Goal: Information Seeking & Learning: Learn about a topic

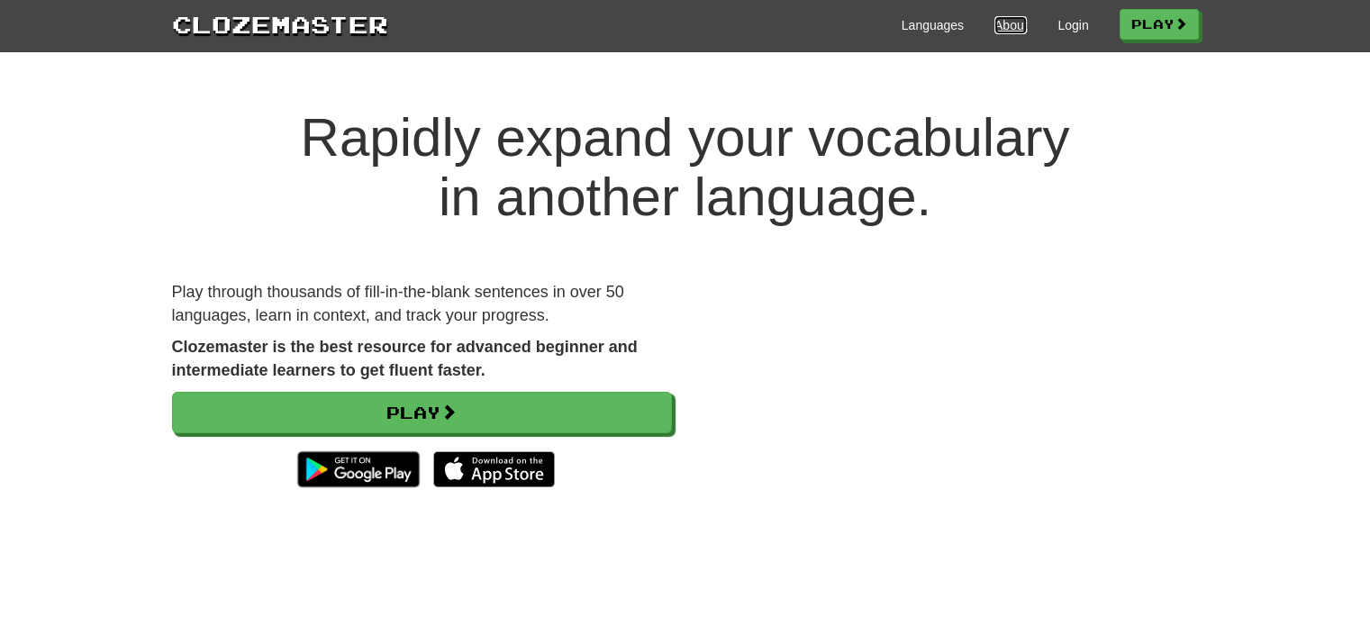
click at [995, 24] on link "About" at bounding box center [1011, 25] width 33 height 18
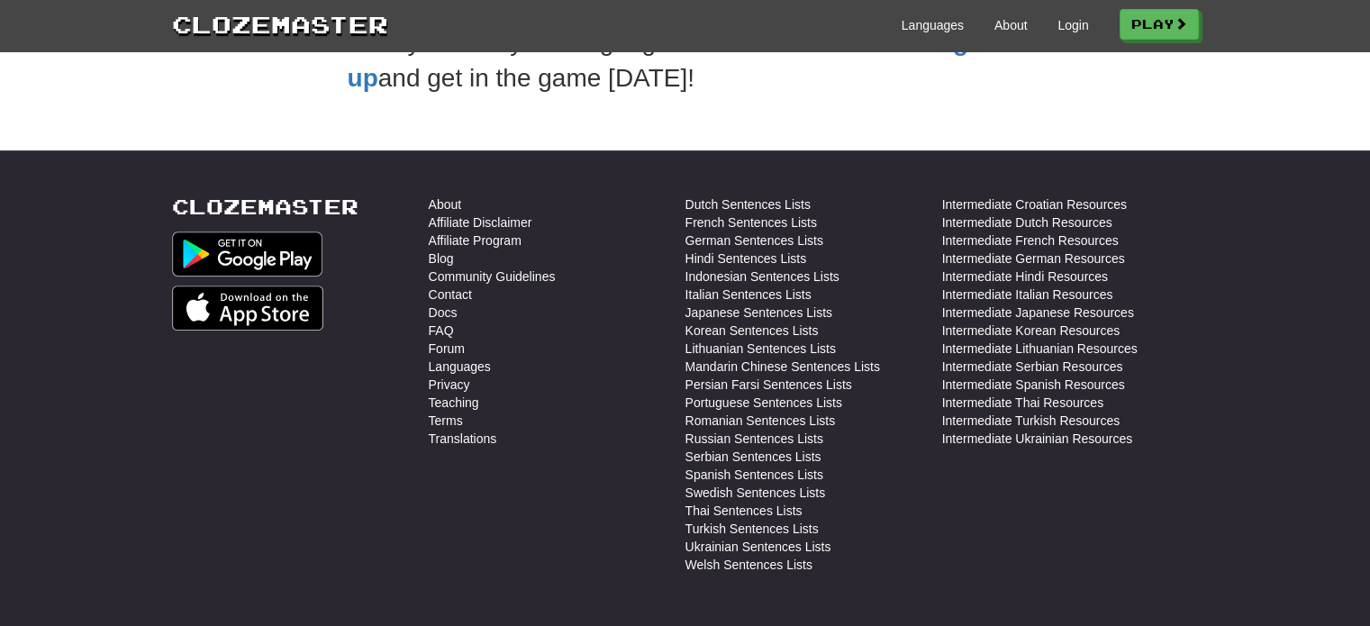
scroll to position [760, 0]
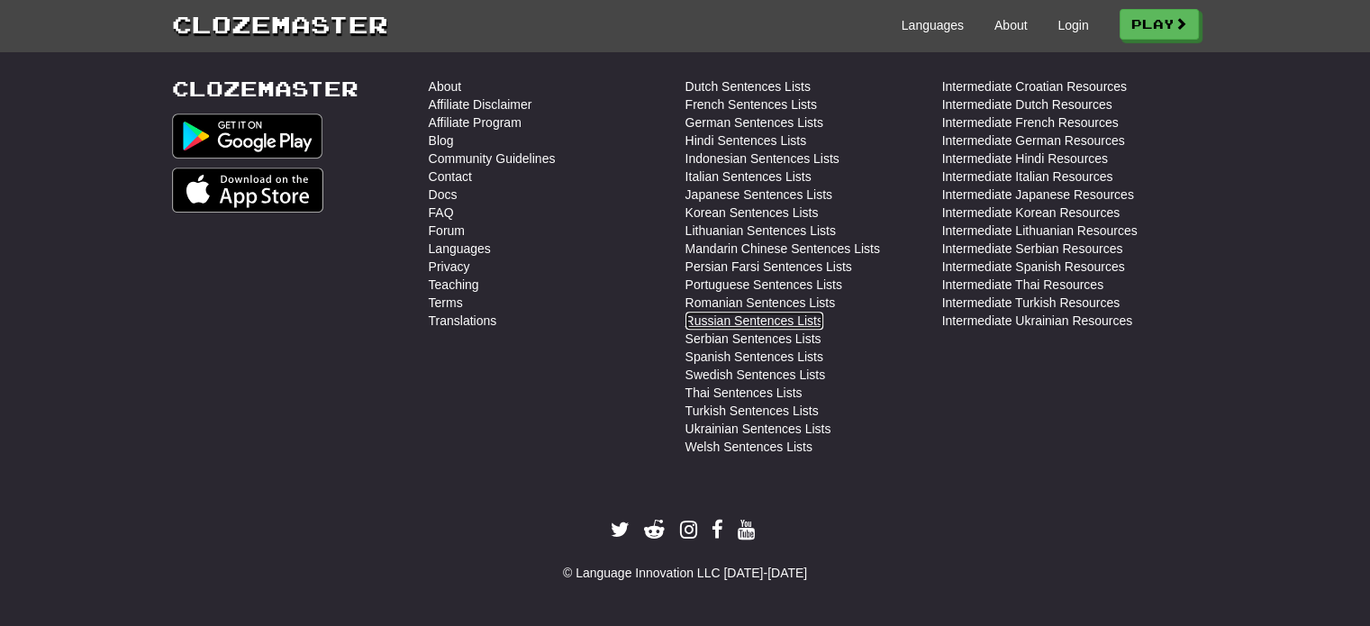
click at [717, 318] on link "Russian Sentences Lists" at bounding box center [755, 321] width 138 height 18
click at [902, 22] on link "Languages" at bounding box center [933, 25] width 62 height 18
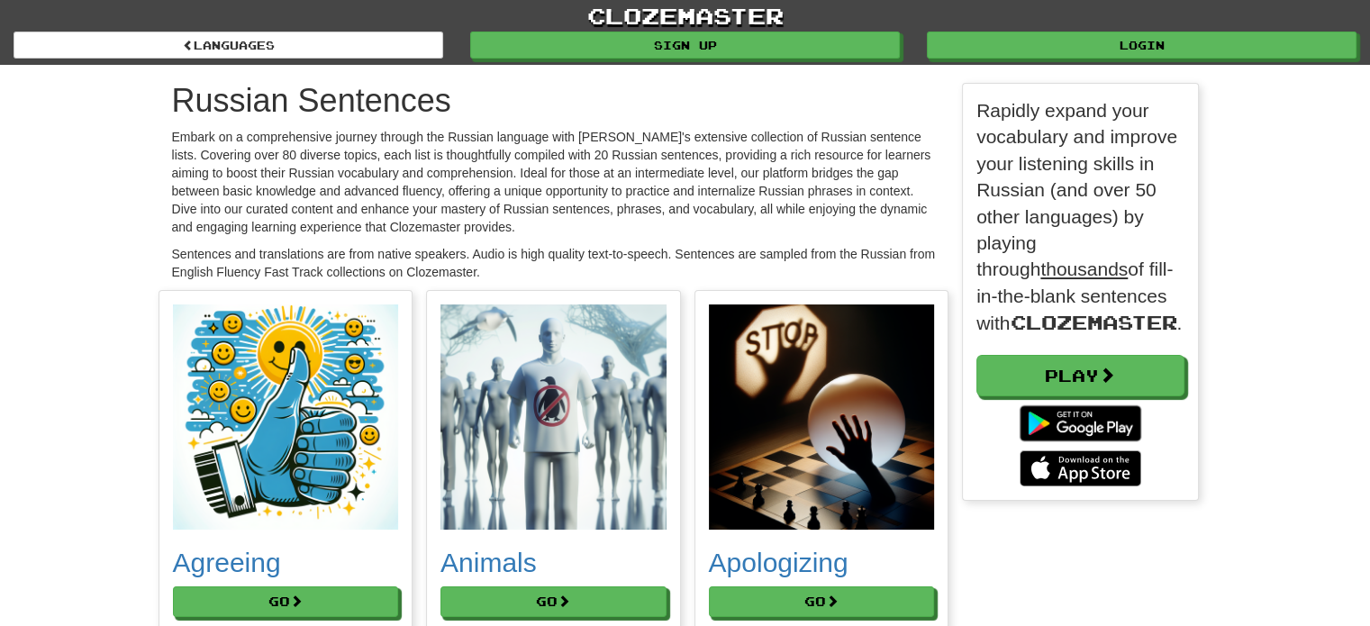
scroll to position [9, 9]
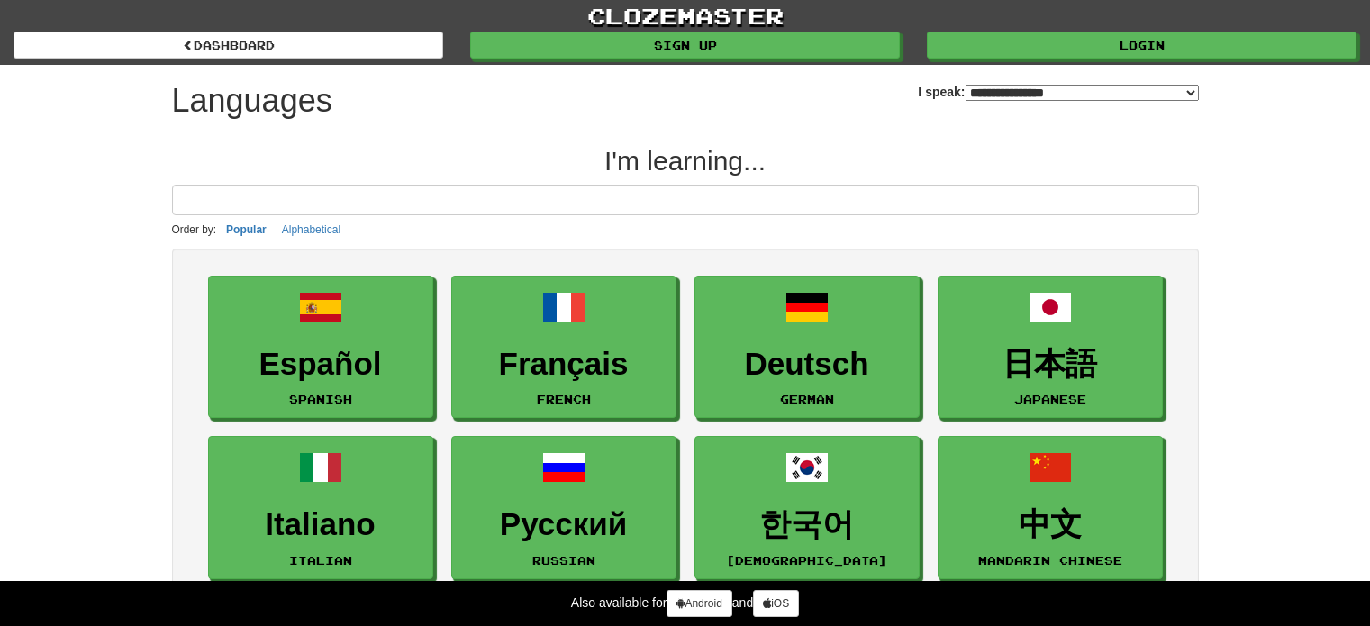
select select "*******"
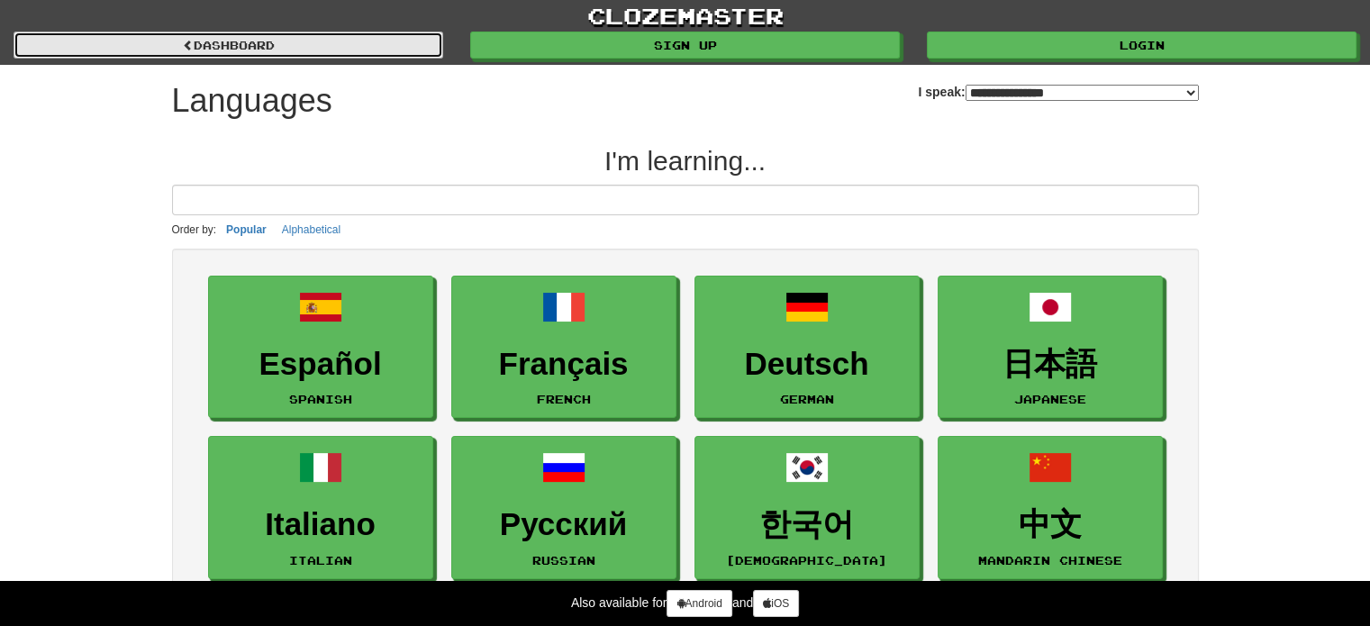
click at [323, 39] on link "dashboard" at bounding box center [229, 45] width 430 height 27
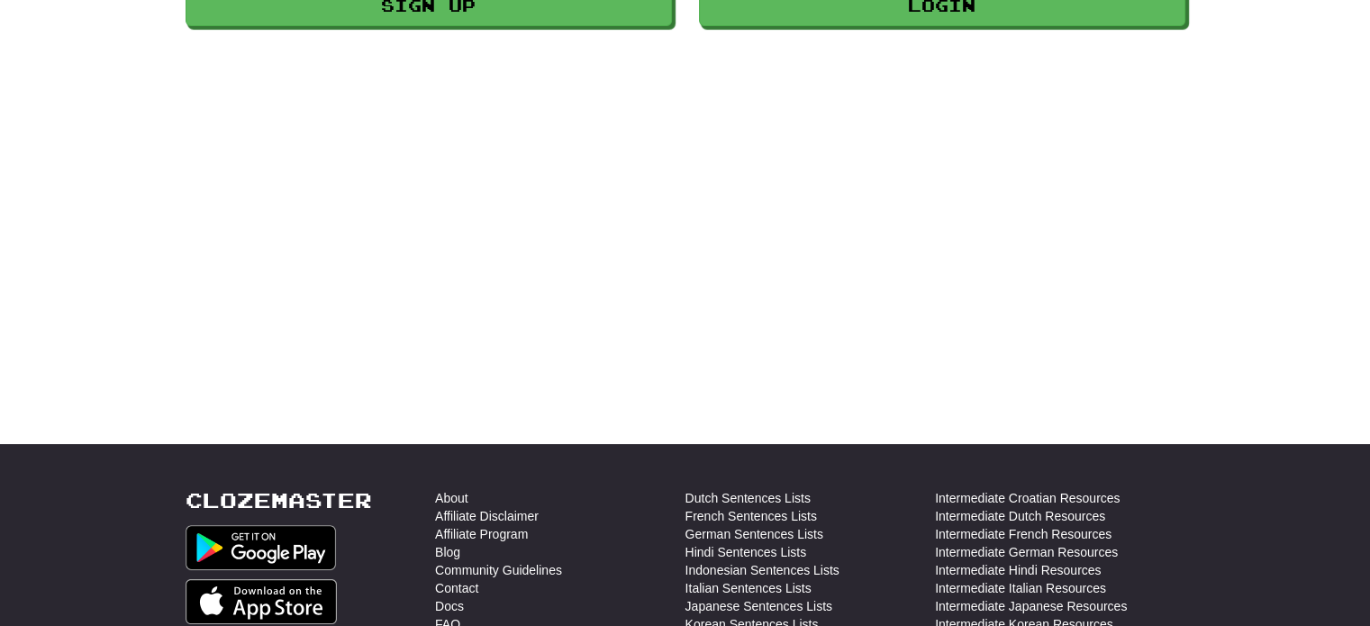
scroll to position [541, 0]
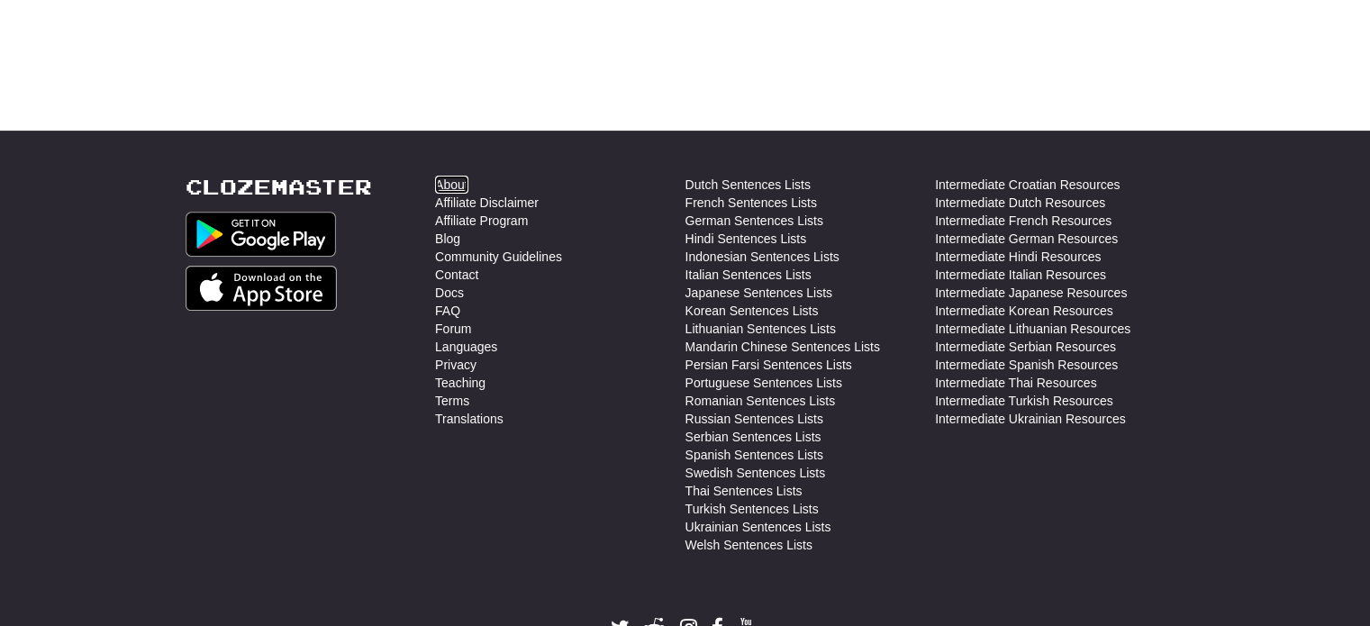
click at [457, 183] on link "About" at bounding box center [451, 185] width 33 height 18
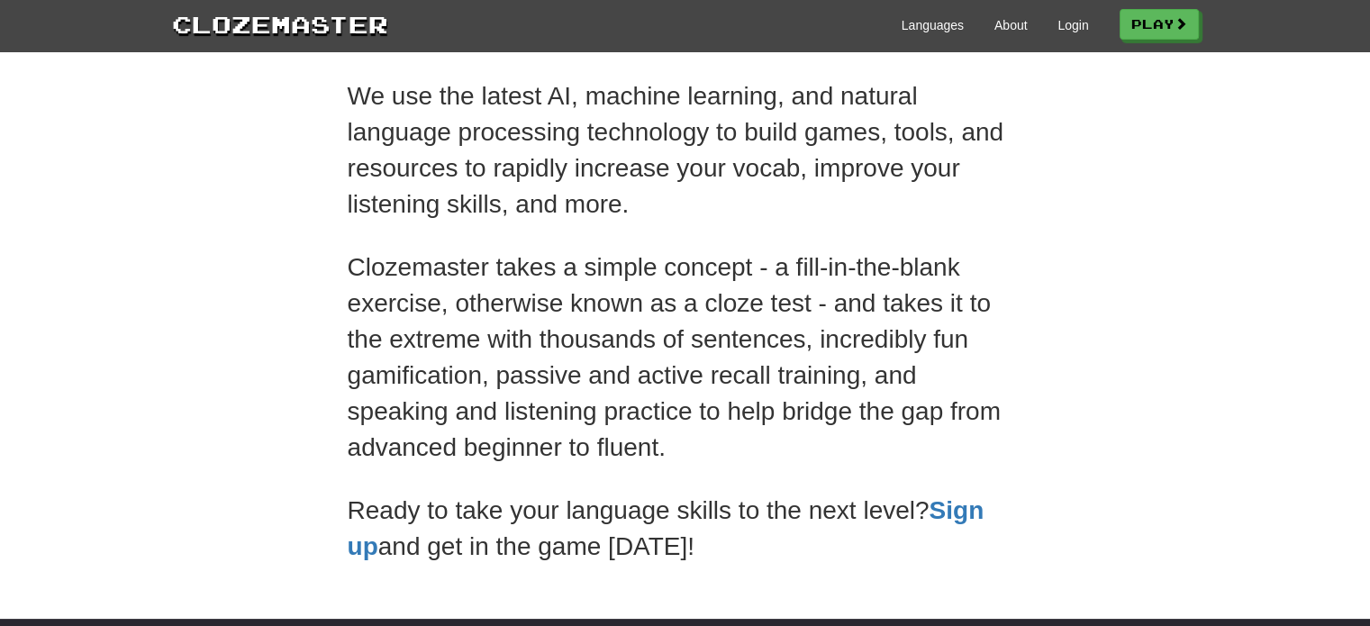
scroll to position [270, 0]
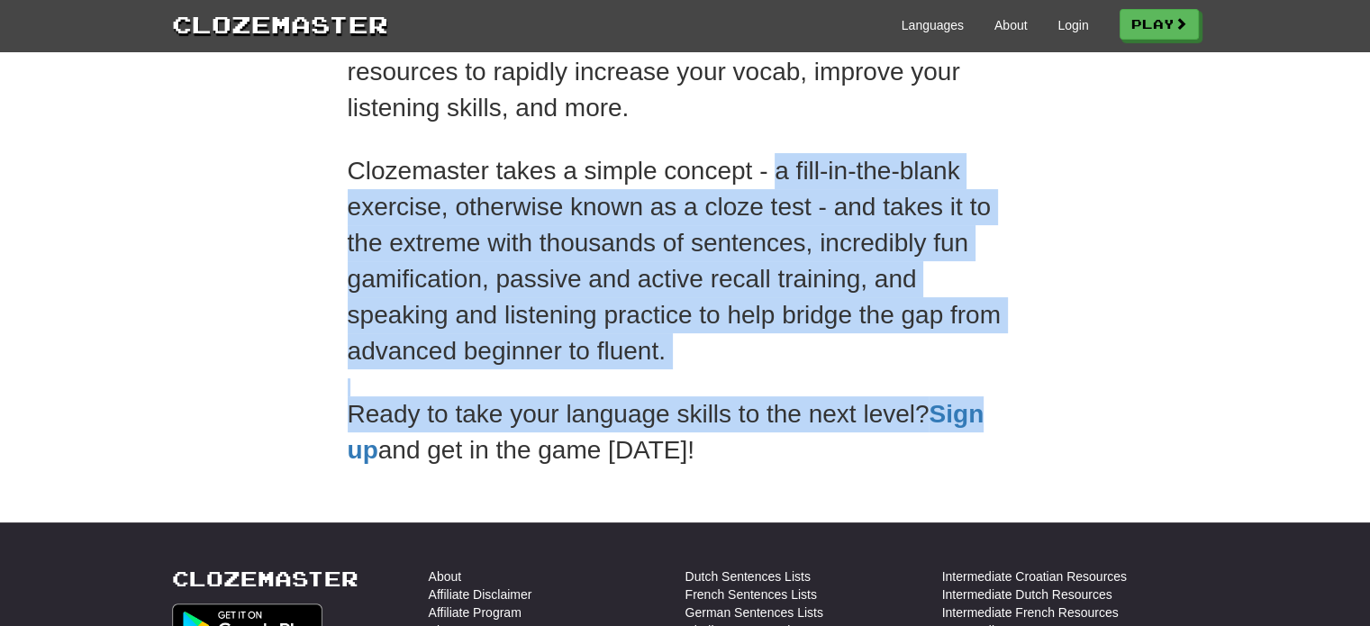
drag, startPoint x: 778, startPoint y: 163, endPoint x: 1117, endPoint y: 417, distance: 423.4
click at [1117, 417] on div "About We're on a mission to help people learn another language faster and more …" at bounding box center [686, 140] width 1054 height 676
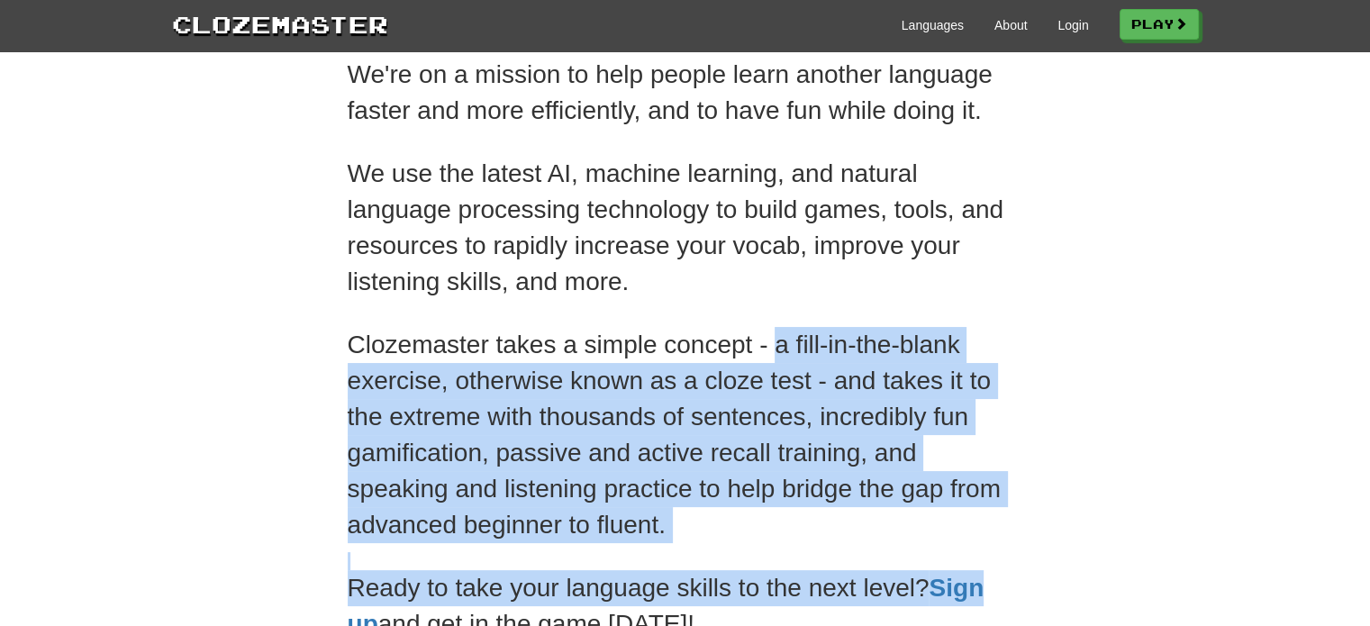
scroll to position [0, 0]
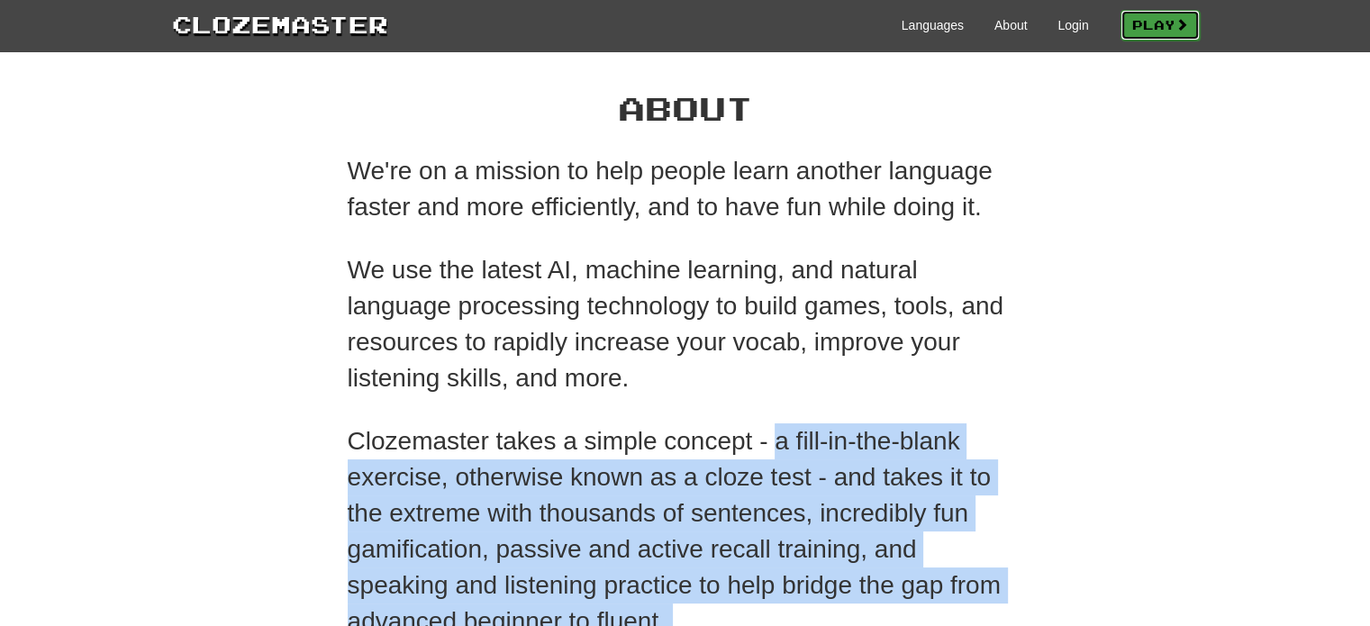
click at [1146, 23] on link "Play" at bounding box center [1160, 25] width 79 height 31
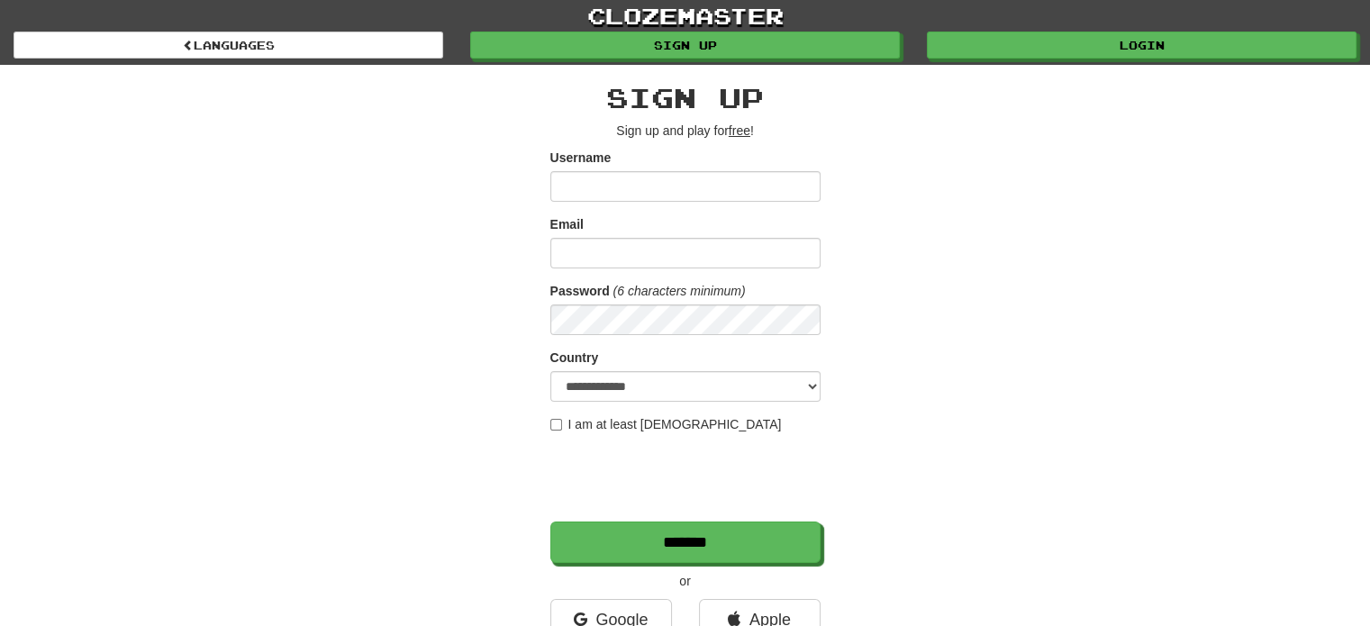
type input "**********"
click at [716, 250] on input "Email" at bounding box center [685, 253] width 270 height 31
drag, startPoint x: 710, startPoint y: 179, endPoint x: 417, endPoint y: 150, distance: 294.3
click at [417, 150] on div "**********" at bounding box center [686, 380] width 1054 height 630
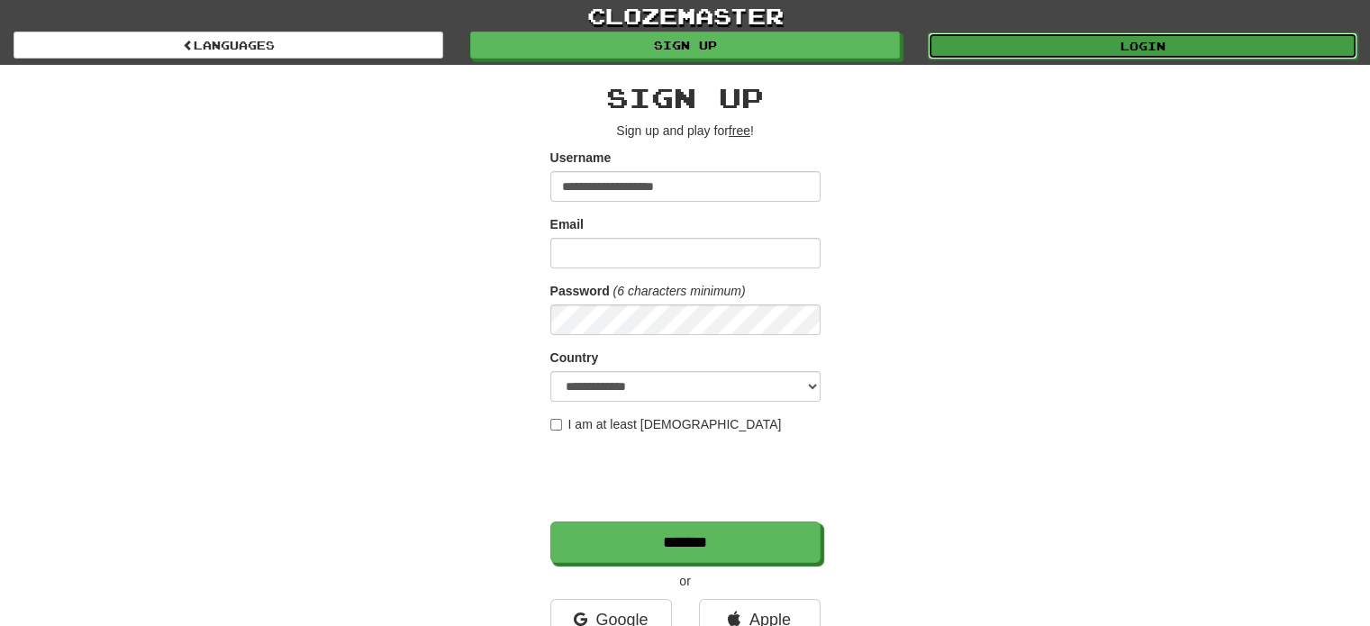
click at [1124, 53] on link "Login" at bounding box center [1143, 45] width 430 height 27
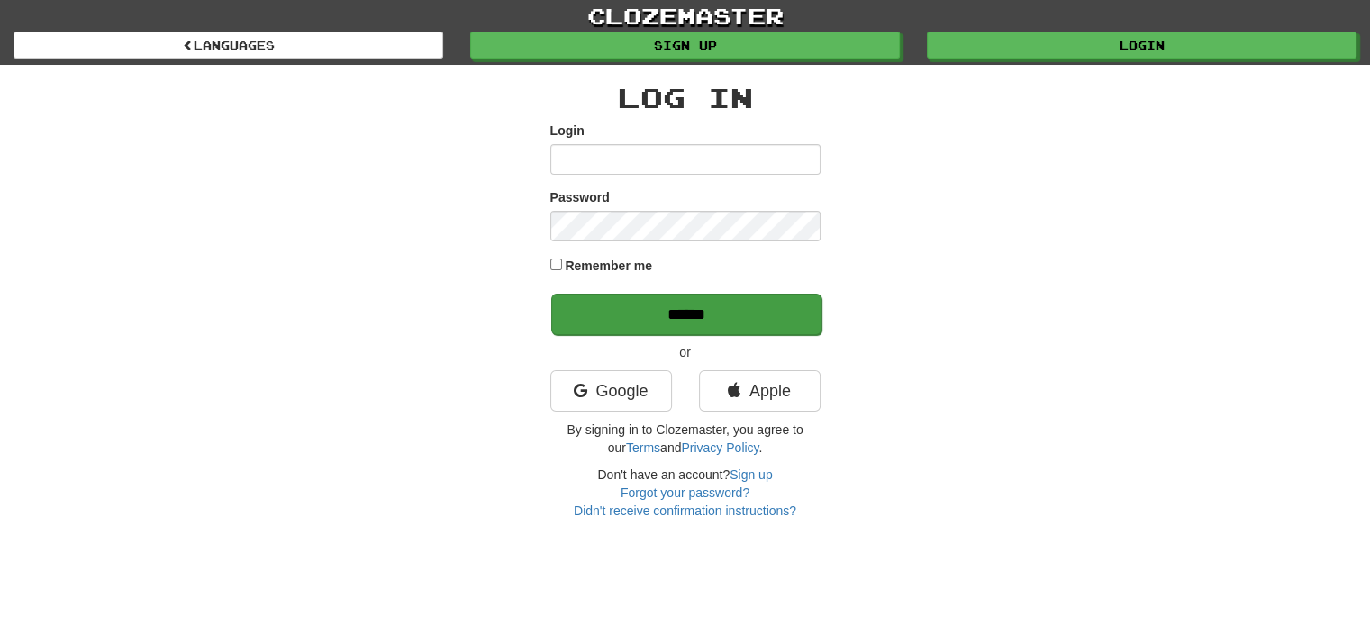
type input "**********"
click at [656, 314] on input "******" at bounding box center [686, 314] width 270 height 41
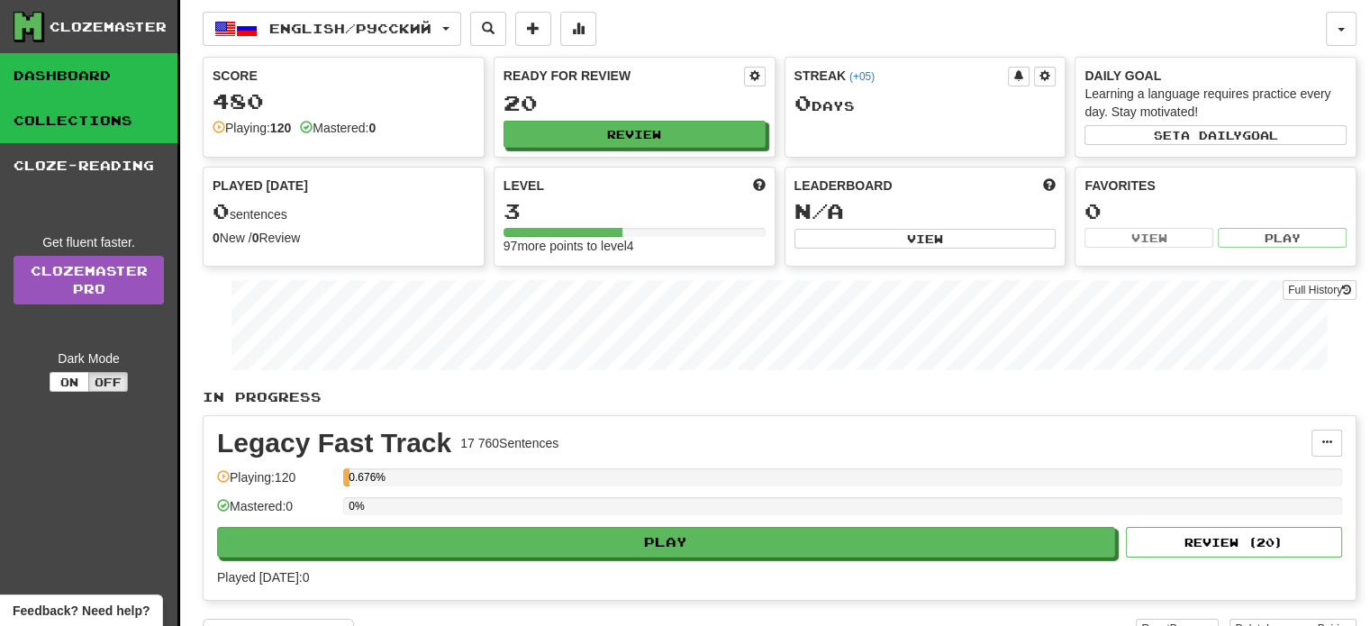
click at [30, 122] on link "Collections" at bounding box center [88, 120] width 177 height 45
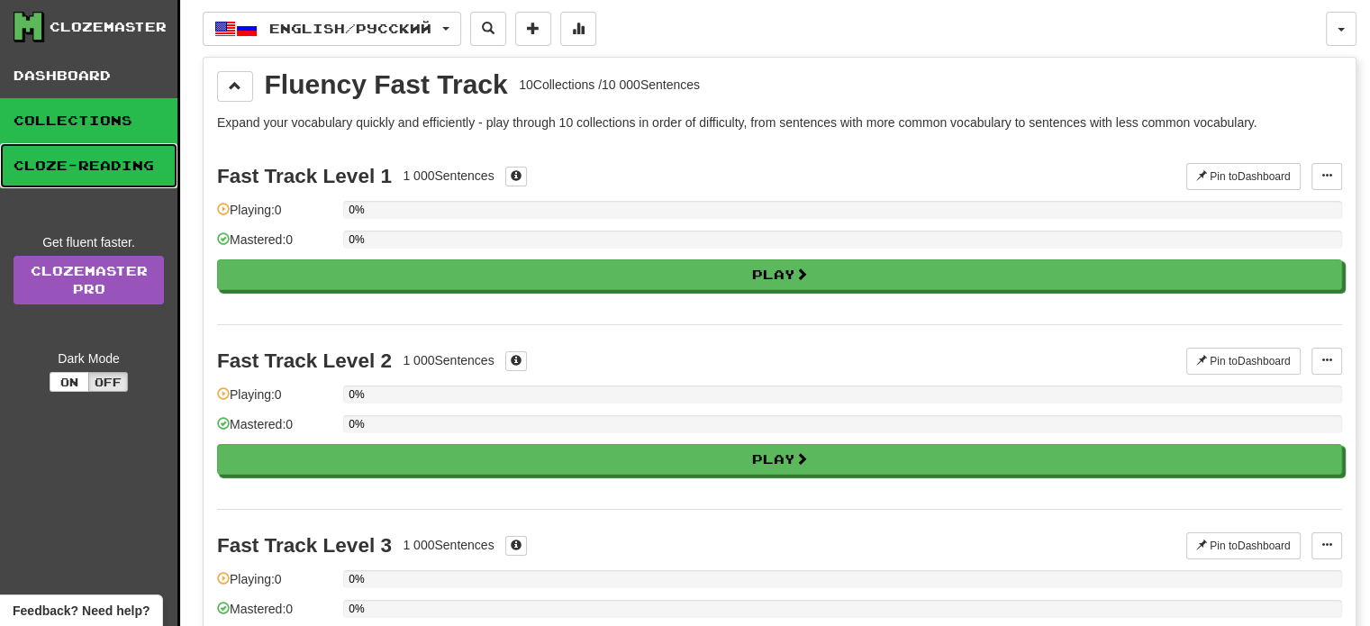
click at [41, 171] on link "Cloze-Reading" at bounding box center [88, 165] width 177 height 45
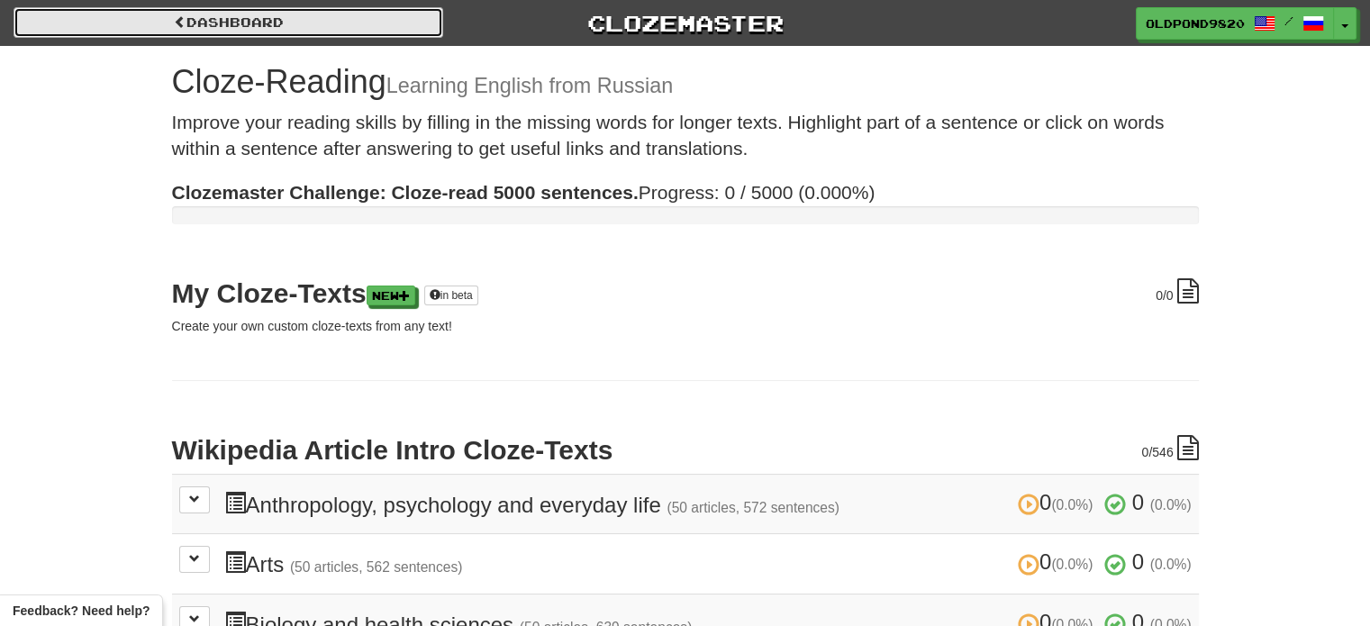
click at [64, 32] on link "Dashboard" at bounding box center [229, 22] width 430 height 31
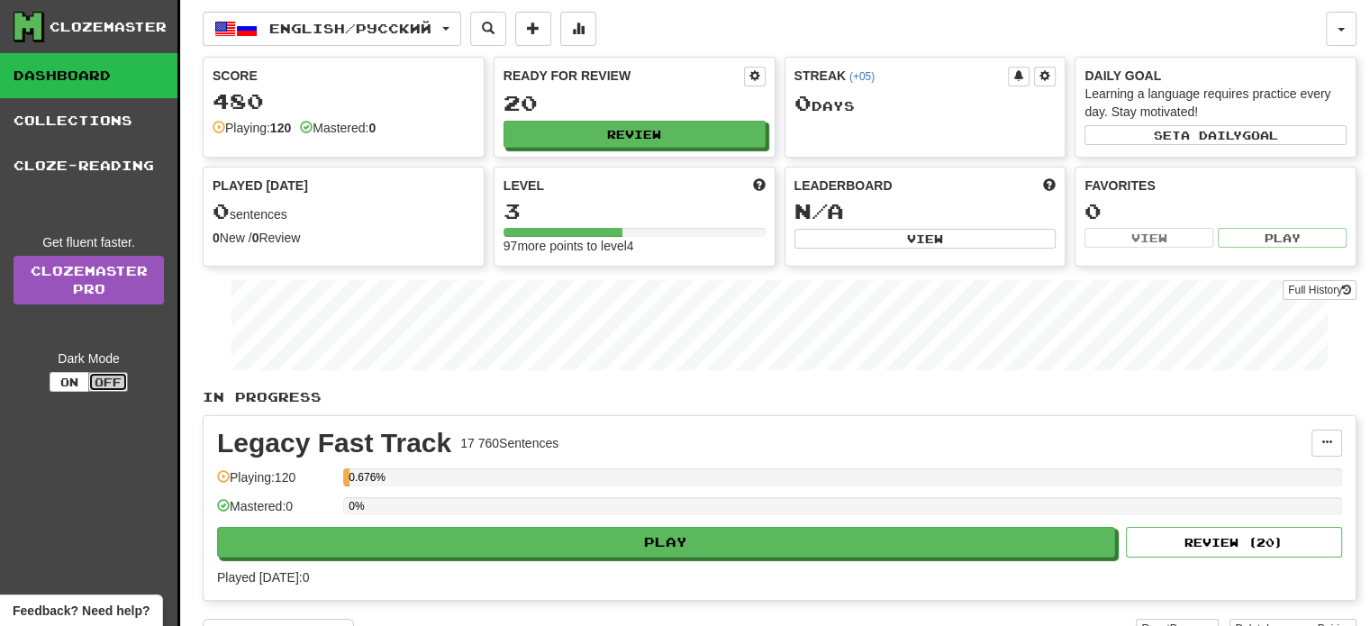
click at [111, 381] on button "Off" at bounding box center [108, 382] width 40 height 20
click at [79, 379] on button "On" at bounding box center [70, 382] width 40 height 20
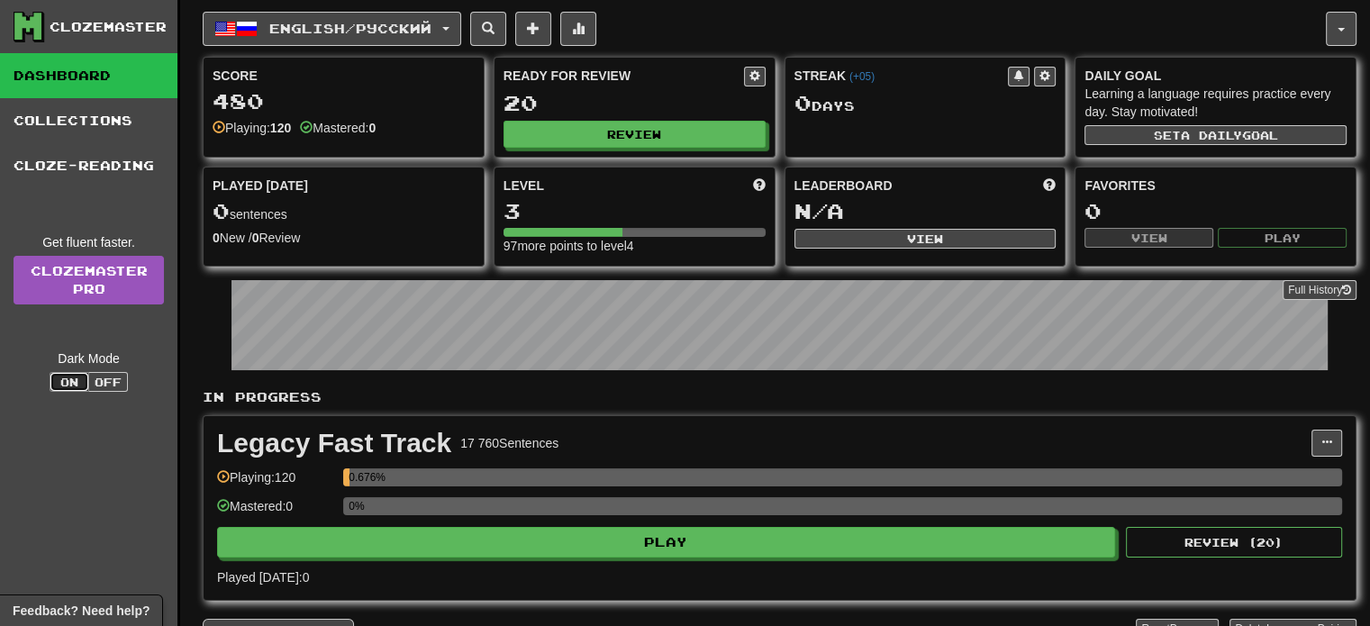
type button "dark"
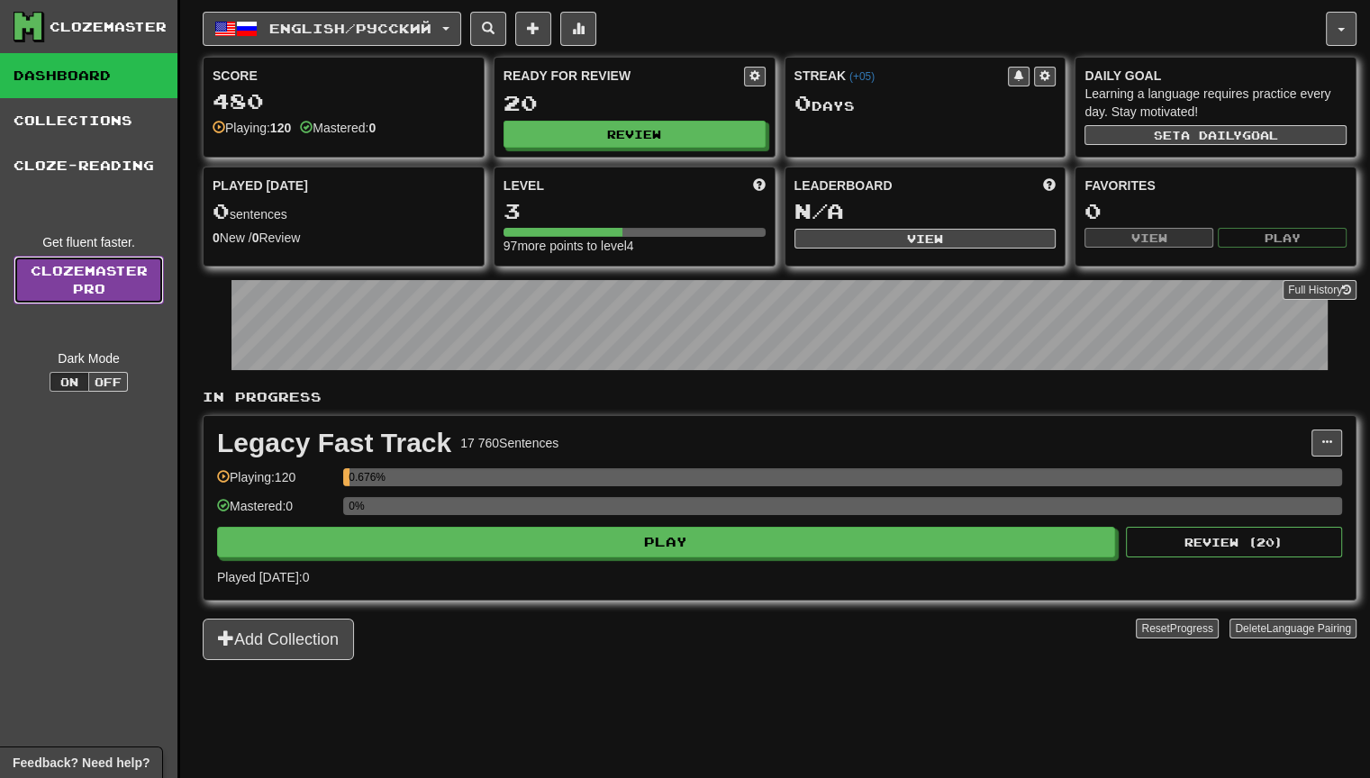
click at [90, 293] on link "Clozemaster Pro" at bounding box center [89, 280] width 150 height 49
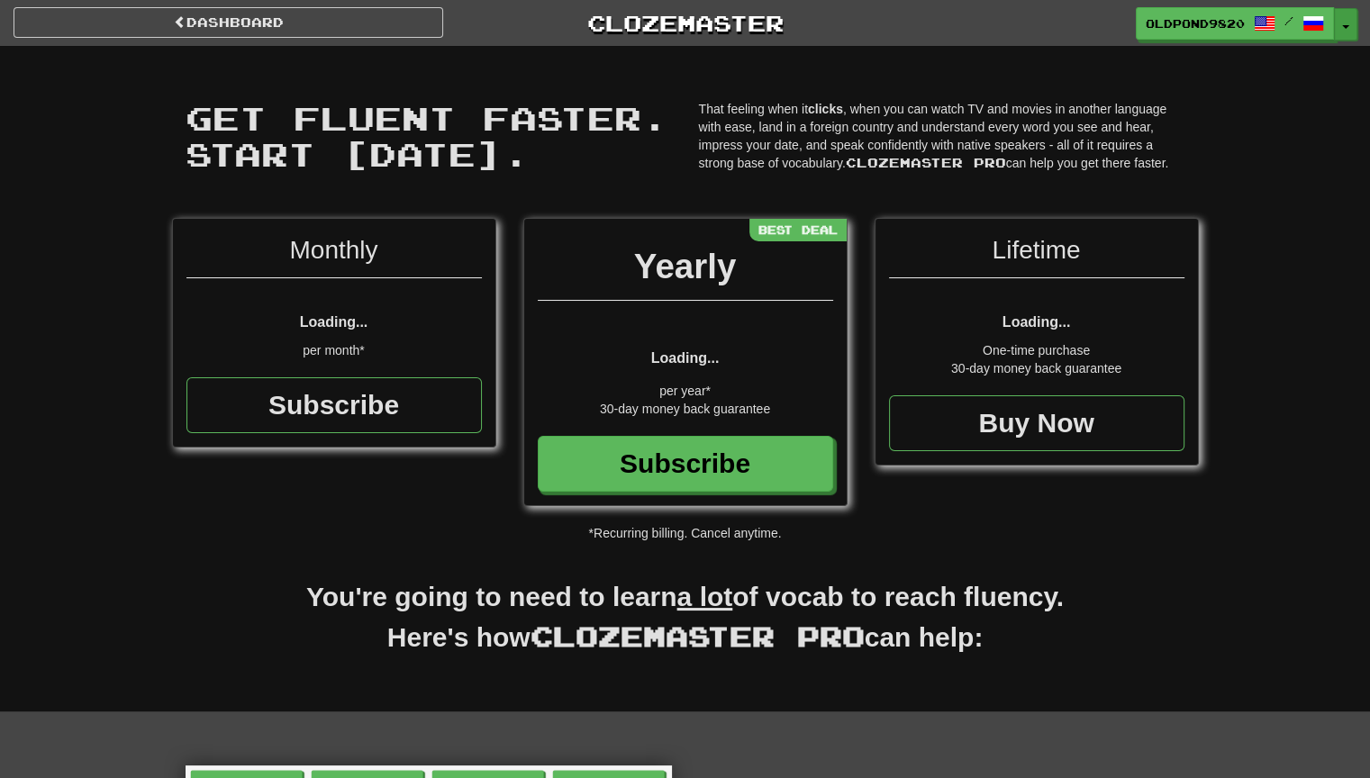
click at [1344, 21] on button "Toggle Dropdown" at bounding box center [1345, 24] width 23 height 32
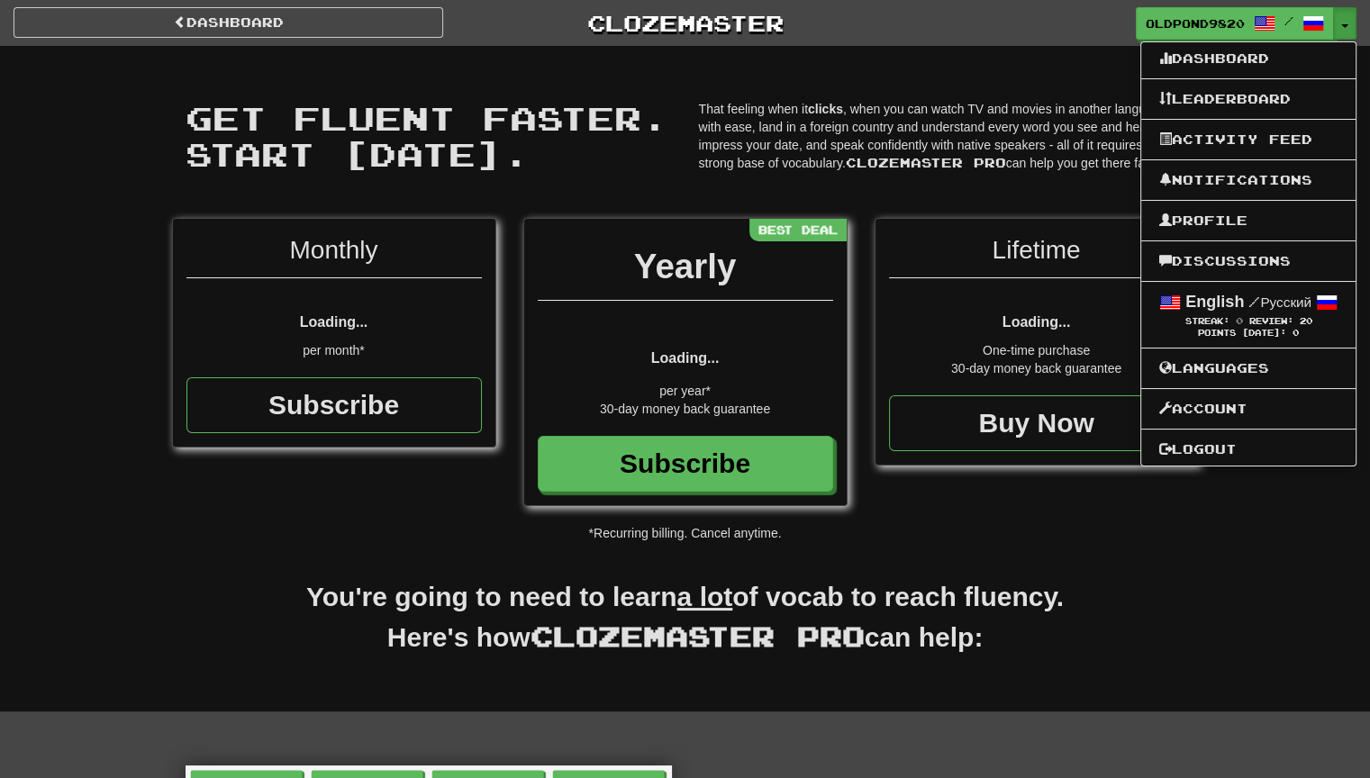
click at [656, 107] on span "Get fluent faster. Start [DATE]." at bounding box center [427, 135] width 483 height 75
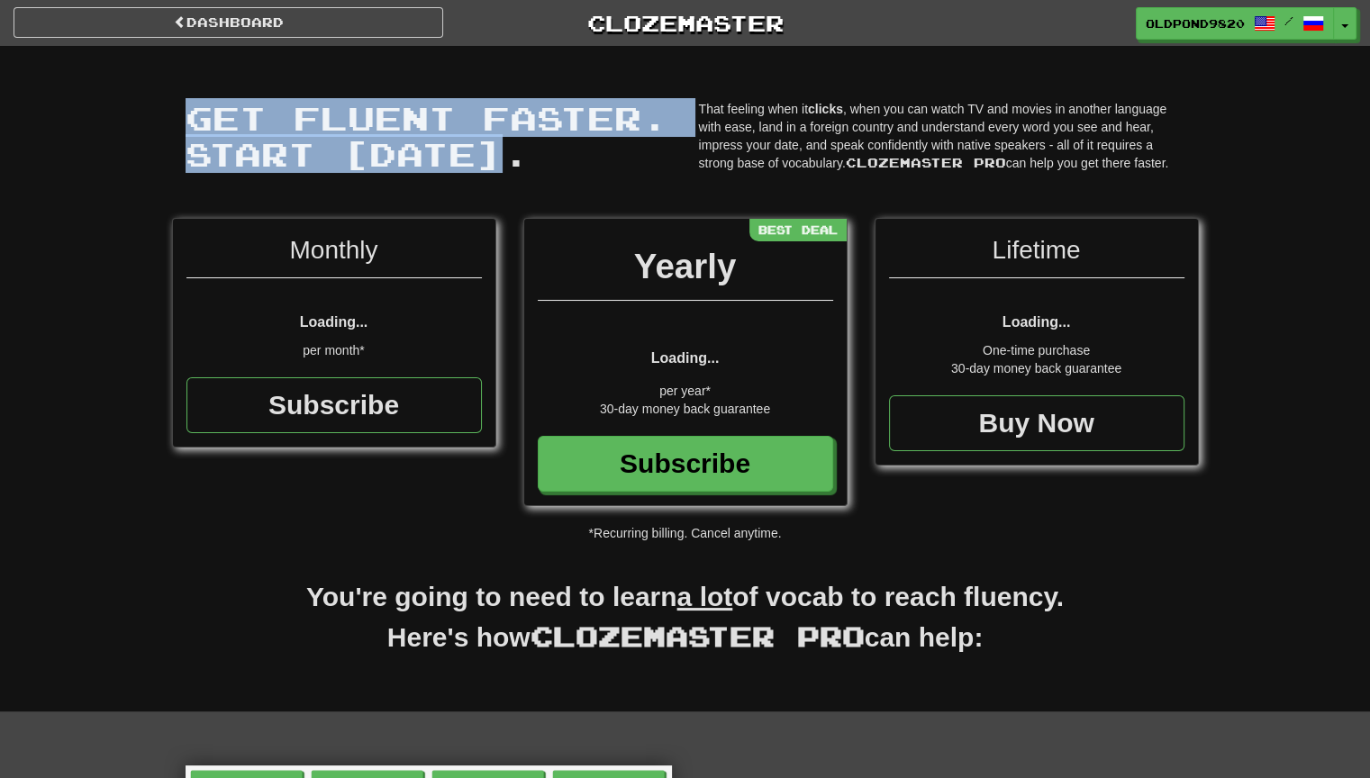
drag, startPoint x: 188, startPoint y: 114, endPoint x: 641, endPoint y: 165, distance: 456.0
click at [641, 165] on h1 "Get fluent faster. Start today. Get fluent faster. Start today." at bounding box center [429, 135] width 487 height 71
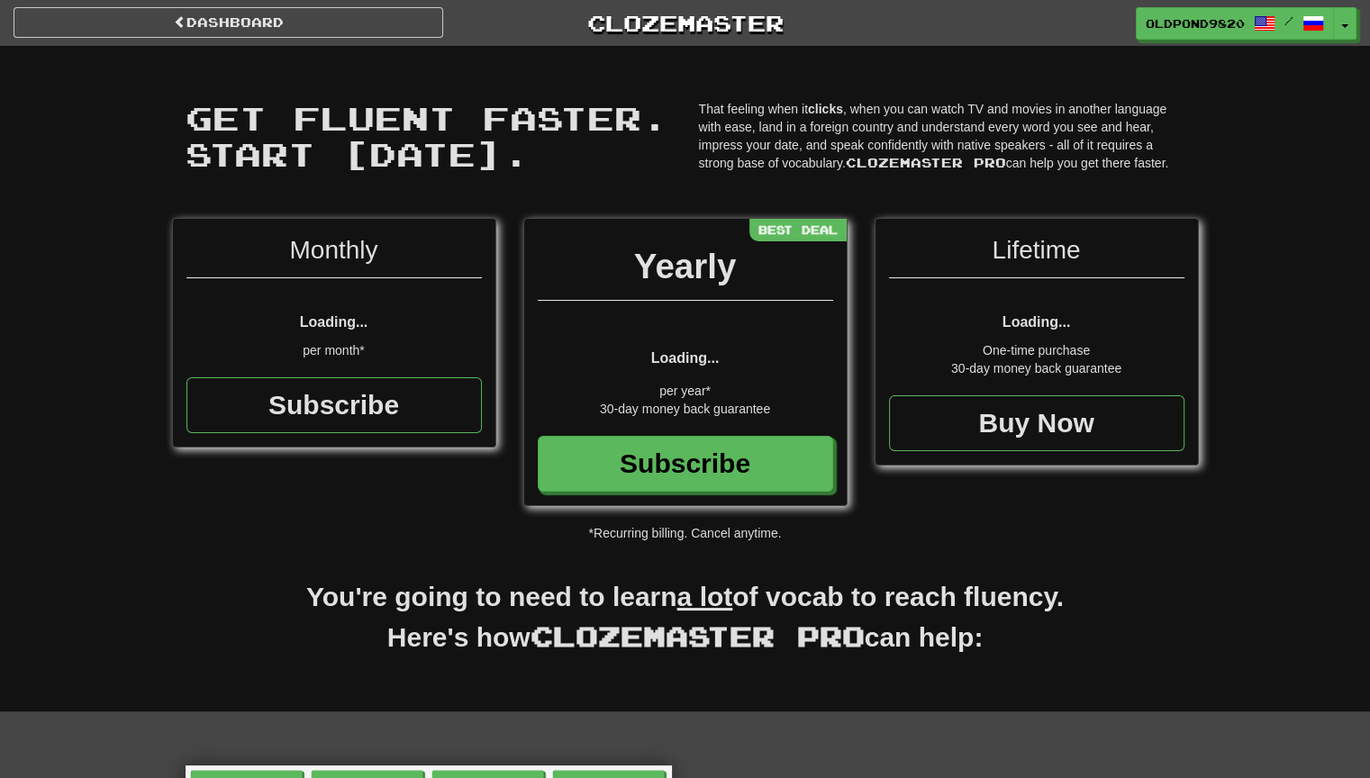
click at [724, 124] on p "That feeling when it clicks , when you can watch TV and movies in another langu…" at bounding box center [942, 136] width 487 height 72
drag, startPoint x: 695, startPoint y: 105, endPoint x: 1170, endPoint y: 158, distance: 478.7
click at [1170, 158] on div "That feeling when it clicks , when you can watch TV and movies in another langu…" at bounding box center [943, 140] width 514 height 81
click at [1170, 158] on p "That feeling when it clicks , when you can watch TV and movies in another langu…" at bounding box center [942, 136] width 487 height 72
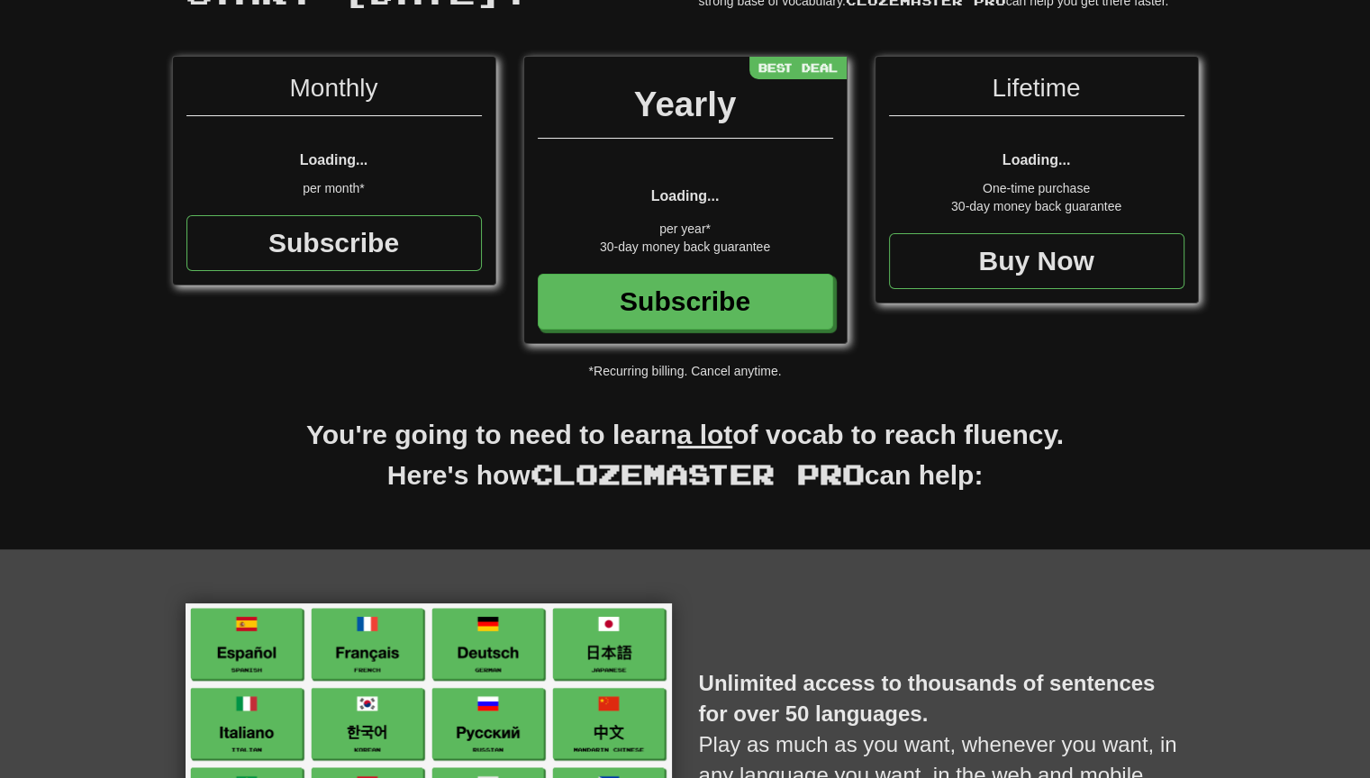
scroll to position [180, 0]
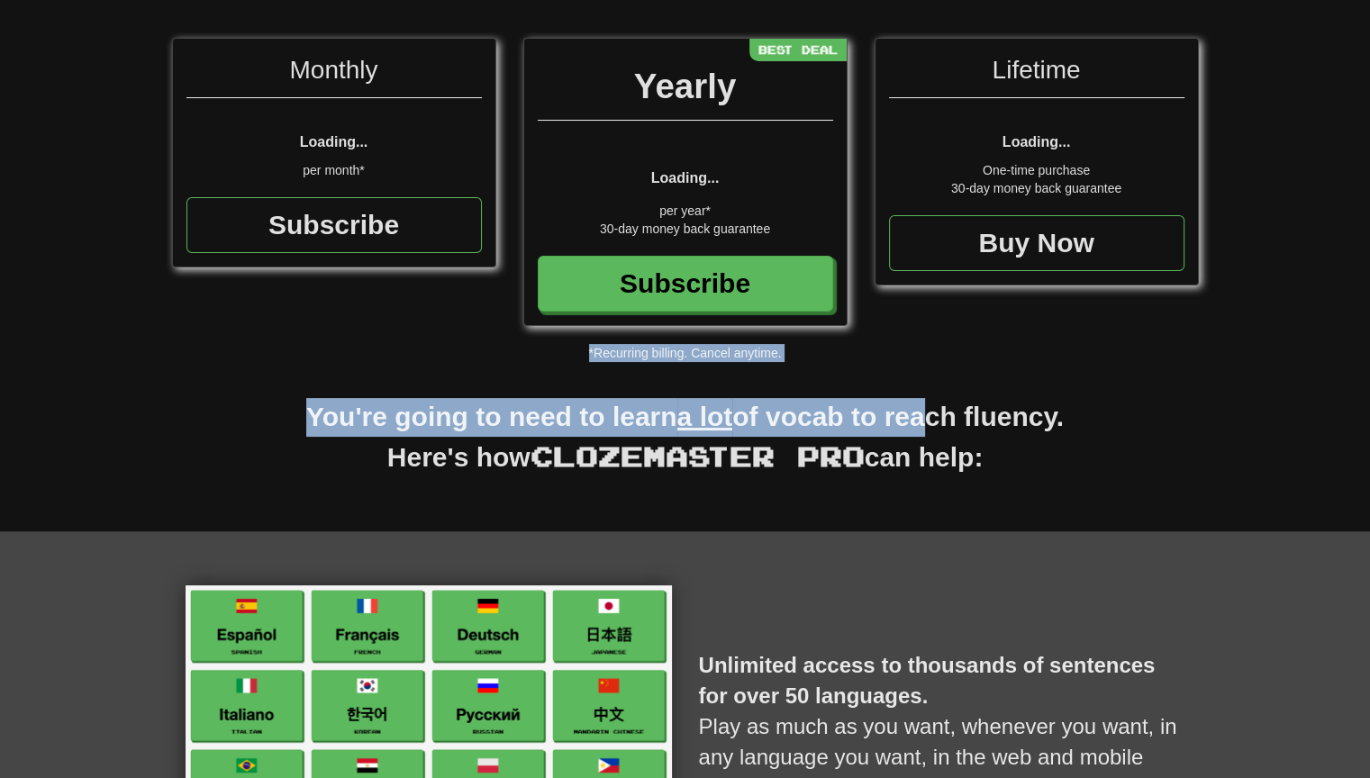
drag, startPoint x: 576, startPoint y: 353, endPoint x: 918, endPoint y: 392, distance: 344.5
click at [918, 392] on div "Get fluent faster. Start today. Get fluent faster. Start today. That feeling wh…" at bounding box center [685, 199] width 1370 height 666
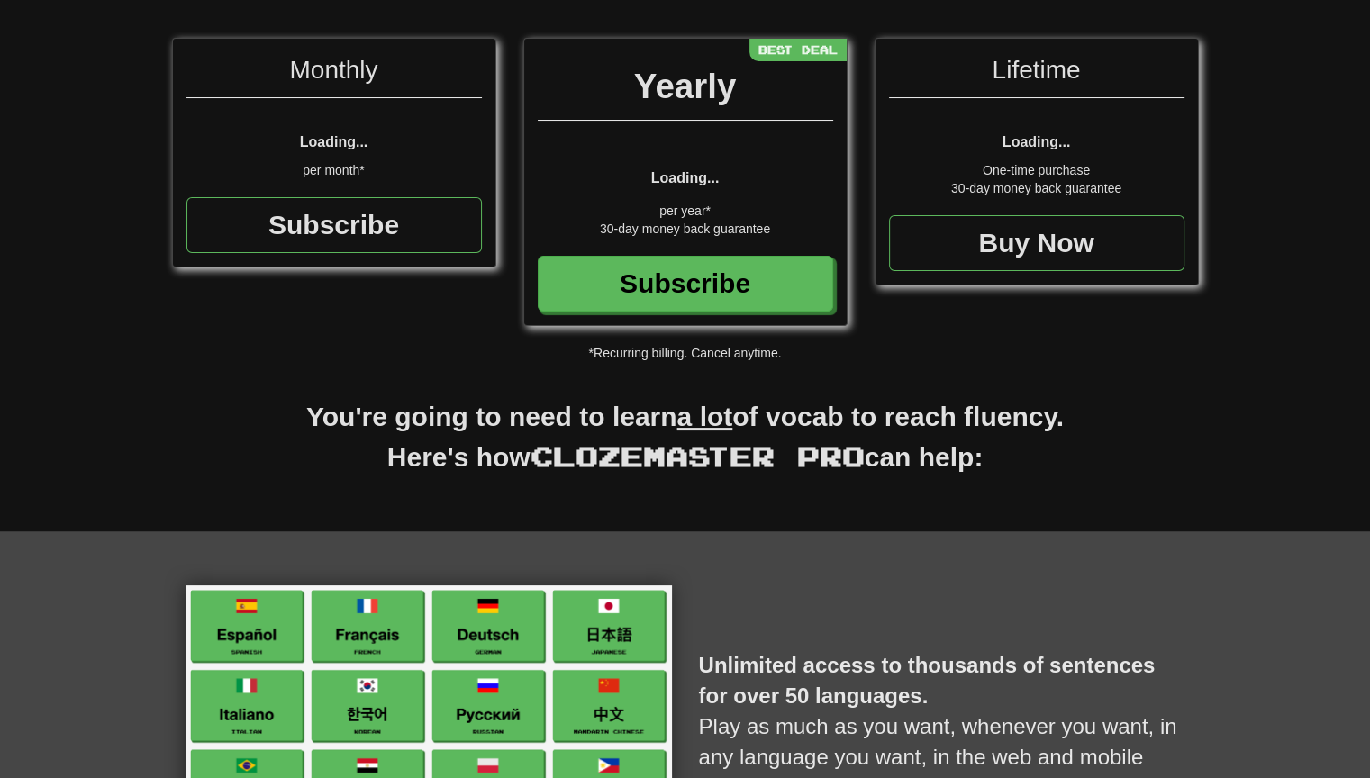
click at [328, 468] on h2 "You're going to need to learn a lot of vocab to reach fluency. Here's how Cloze…" at bounding box center [685, 446] width 1027 height 97
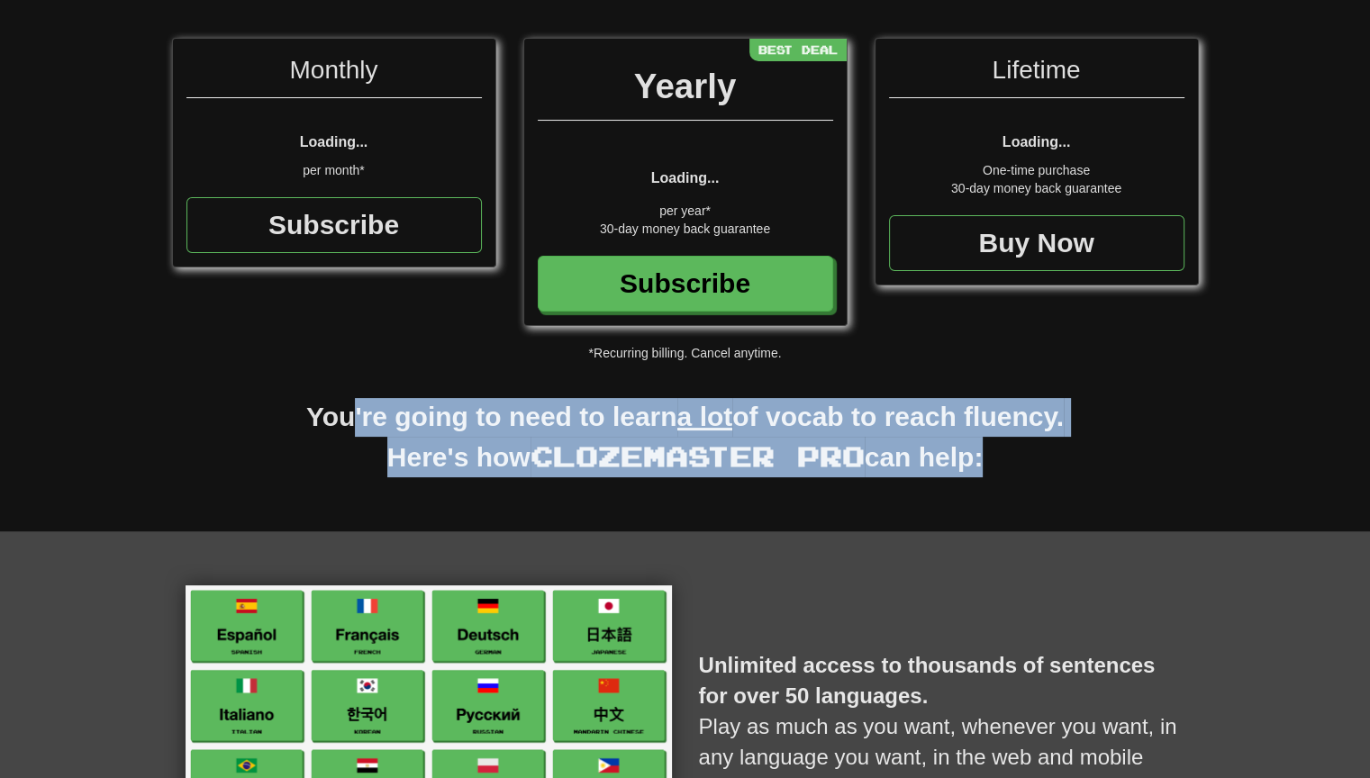
drag, startPoint x: 338, startPoint y: 436, endPoint x: 985, endPoint y: 440, distance: 646.9
click at [985, 440] on h2 "You're going to need to learn a lot of vocab to reach fluency. Here's how Cloze…" at bounding box center [685, 446] width 1027 height 97
click at [908, 458] on h2 "You're going to need to learn a lot of vocab to reach fluency. Here's how Cloze…" at bounding box center [685, 446] width 1027 height 97
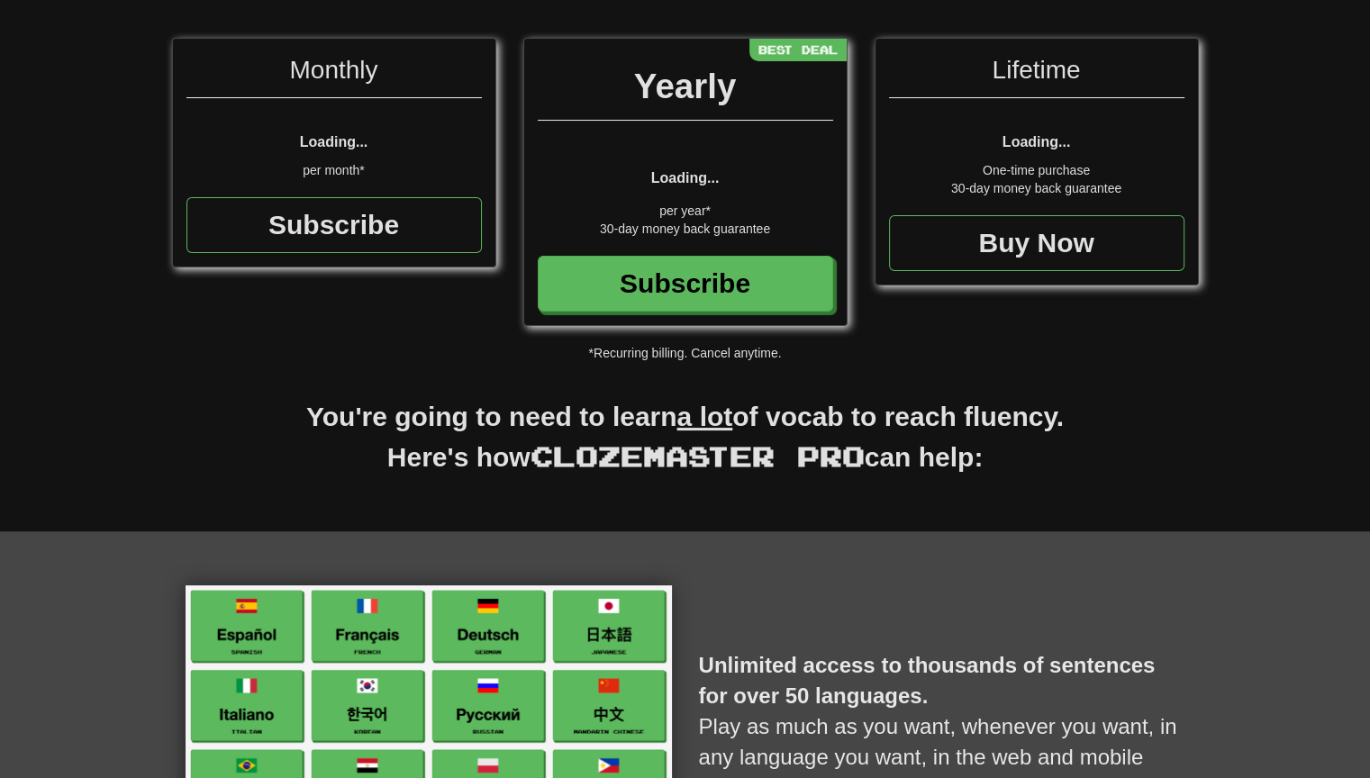
drag, startPoint x: 794, startPoint y: 403, endPoint x: 1157, endPoint y: 440, distance: 365.0
click at [1157, 440] on h2 "You're going to need to learn a lot of vocab to reach fluency. Here's how Cloze…" at bounding box center [685, 446] width 1027 height 97
drag, startPoint x: 319, startPoint y: 432, endPoint x: 1135, endPoint y: 423, distance: 816.3
click at [1135, 423] on h2 "You're going to need to learn a lot of vocab to reach fluency. Here's how Cloze…" at bounding box center [685, 446] width 1027 height 97
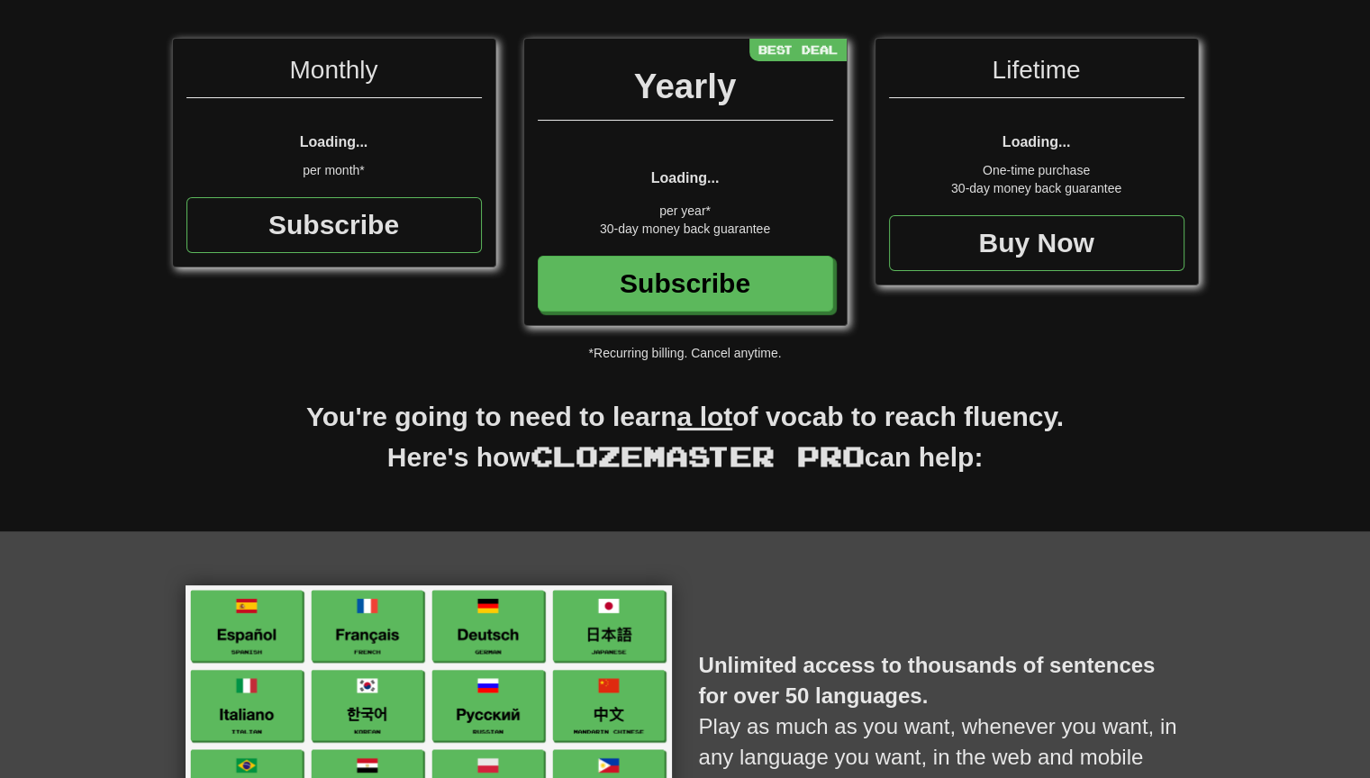
click at [1135, 425] on h2 "You're going to need to learn a lot of vocab to reach fluency. Here's how Cloze…" at bounding box center [685, 446] width 1027 height 97
click at [669, 483] on h2 "You're going to need to learn a lot of vocab to reach fluency. Here's how Cloze…" at bounding box center [685, 446] width 1027 height 97
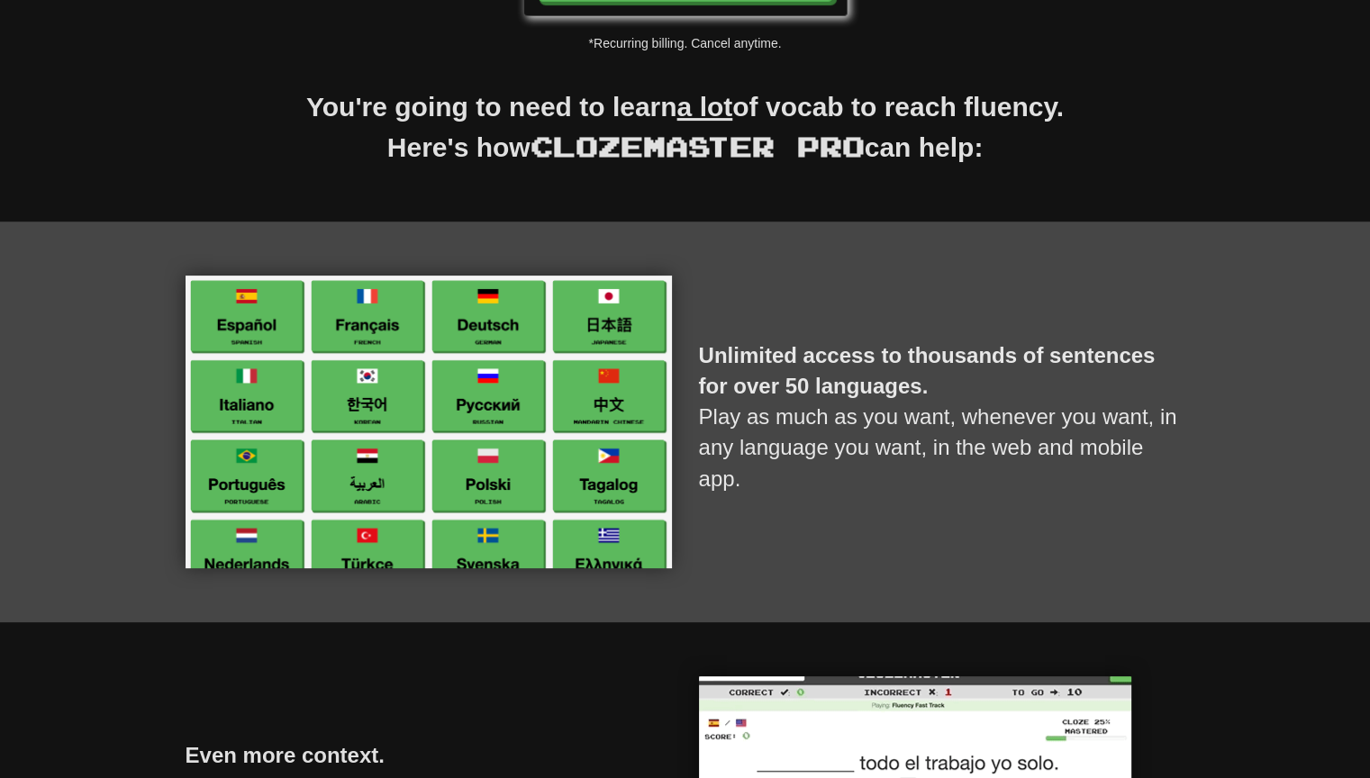
scroll to position [541, 0]
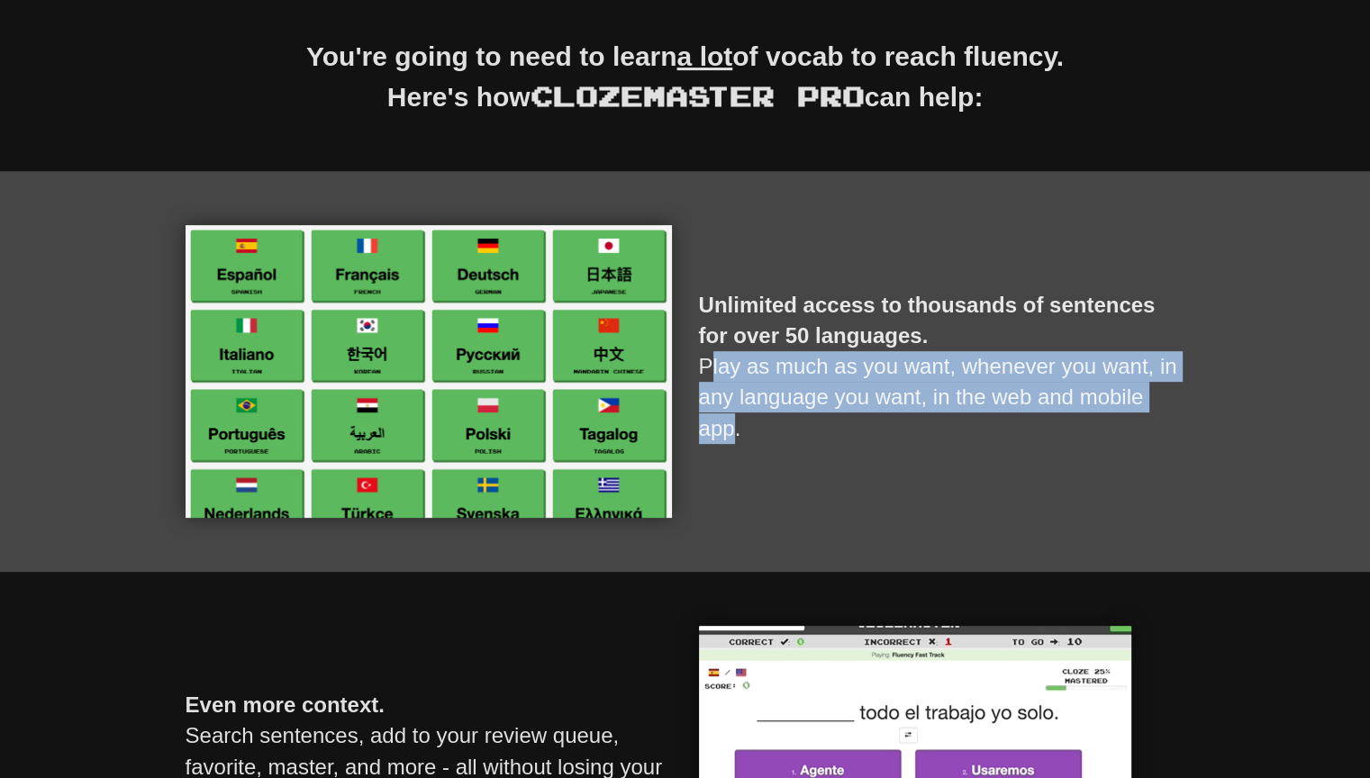
drag, startPoint x: 704, startPoint y: 358, endPoint x: 718, endPoint y: 440, distance: 83.2
click at [718, 440] on p "Unlimited access to thousands of sentences for over 50 languages. Play as much …" at bounding box center [942, 367] width 487 height 226
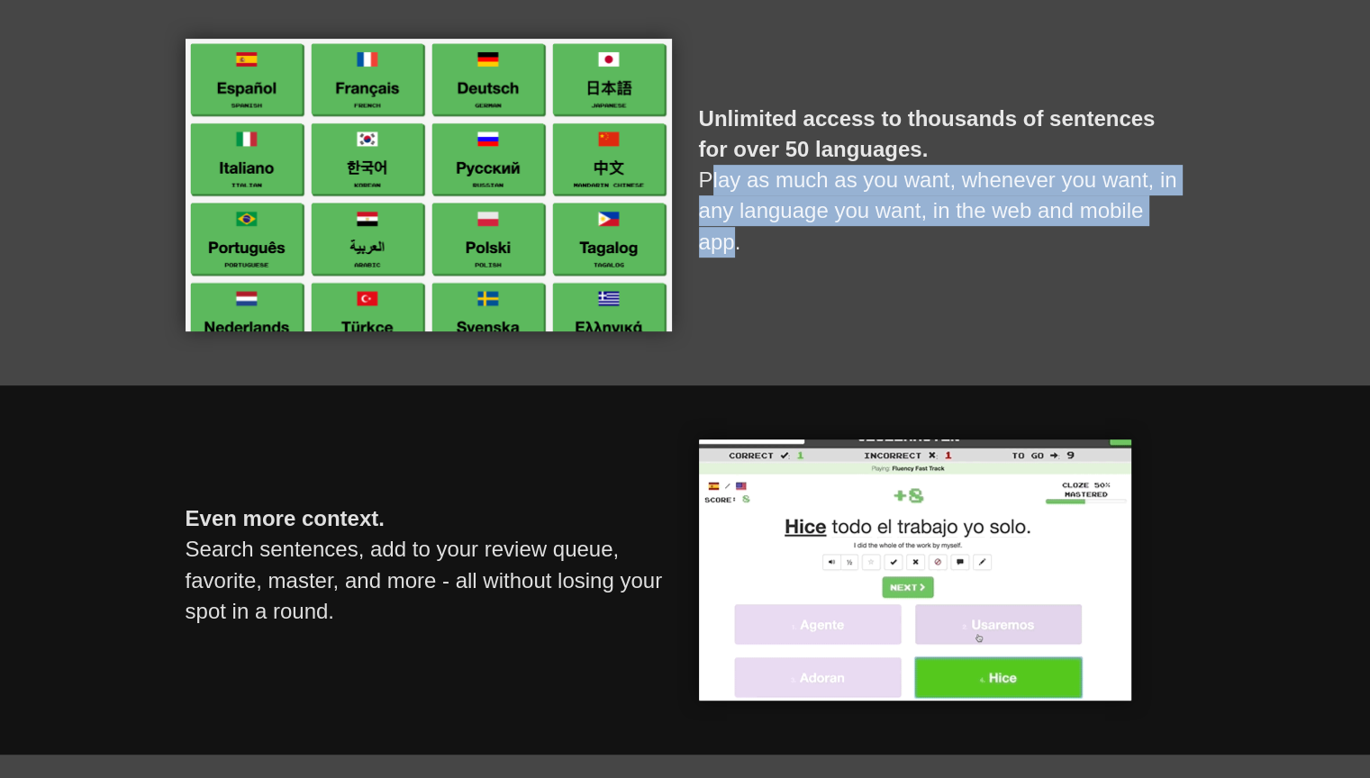
scroll to position [811, 0]
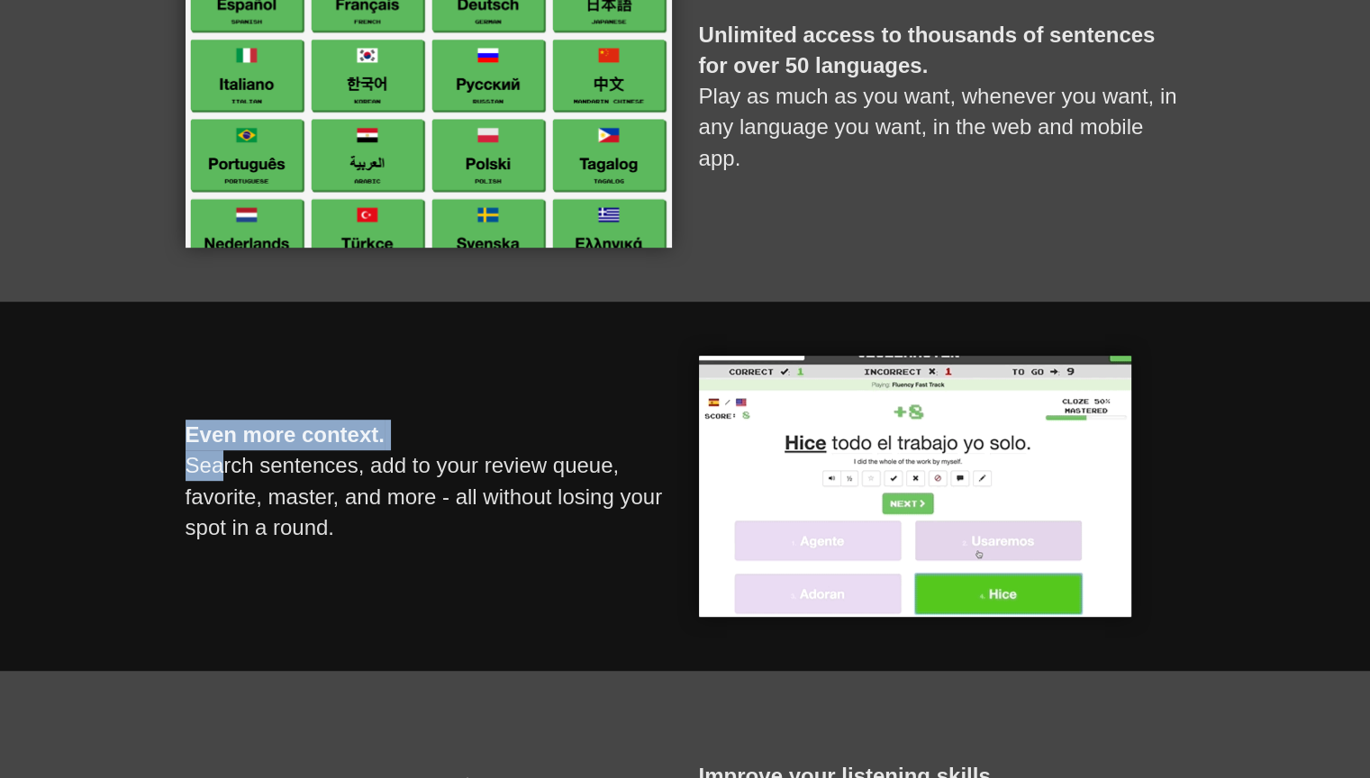
drag, startPoint x: 179, startPoint y: 436, endPoint x: 214, endPoint y: 469, distance: 48.4
click at [214, 469] on div "Even more context. Search sentences, add to your review queue, favorite, master…" at bounding box center [429, 486] width 514 height 261
click at [214, 469] on p "Even more context. Search sentences, add to your review queue, favorite, master…" at bounding box center [429, 482] width 487 height 196
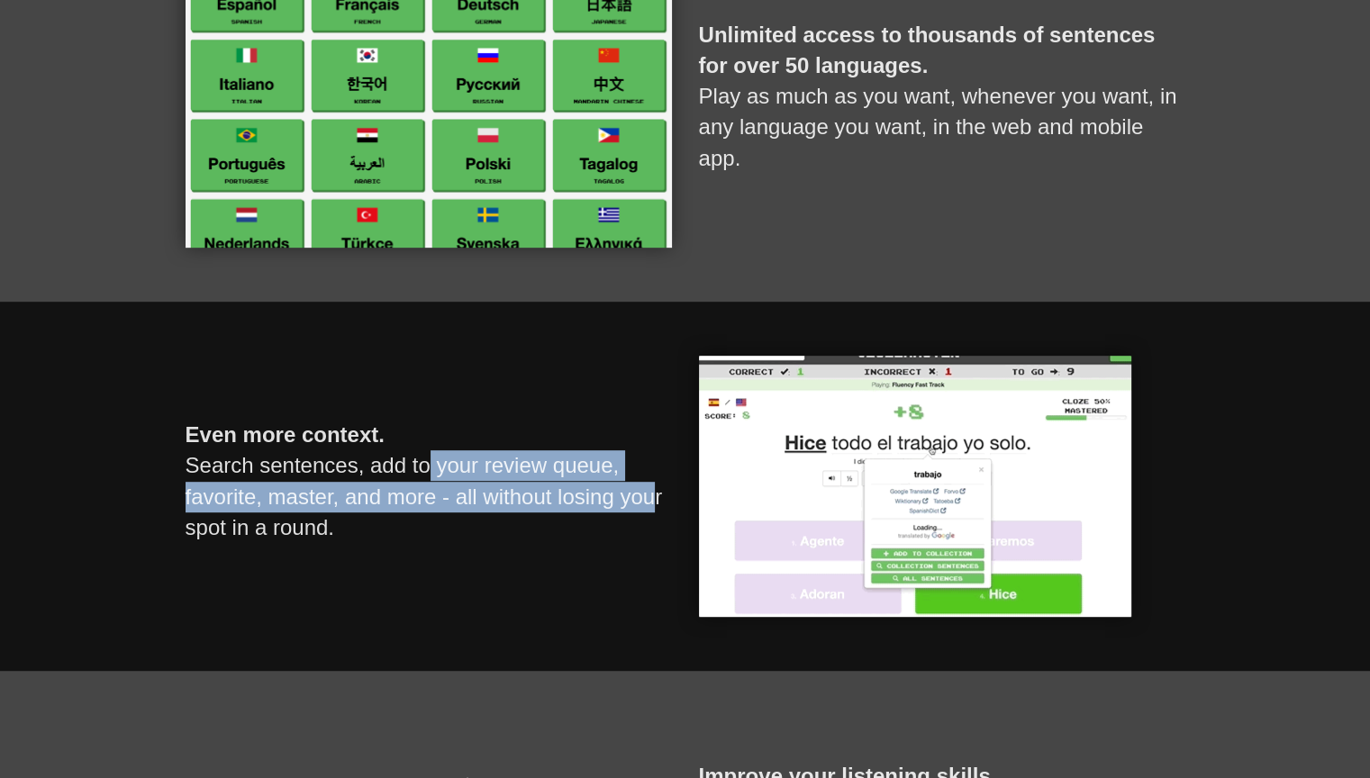
drag, startPoint x: 422, startPoint y: 467, endPoint x: 647, endPoint y: 500, distance: 227.7
click at [647, 500] on p "Even more context. Search sentences, add to your review queue, favorite, master…" at bounding box center [429, 482] width 487 height 196
click at [587, 498] on p "Even more context. Search sentences, add to your review queue, favorite, master…" at bounding box center [429, 482] width 487 height 196
drag, startPoint x: 378, startPoint y: 460, endPoint x: 649, endPoint y: 496, distance: 272.6
click at [649, 496] on p "Even more context. Search sentences, add to your review queue, favorite, master…" at bounding box center [429, 482] width 487 height 196
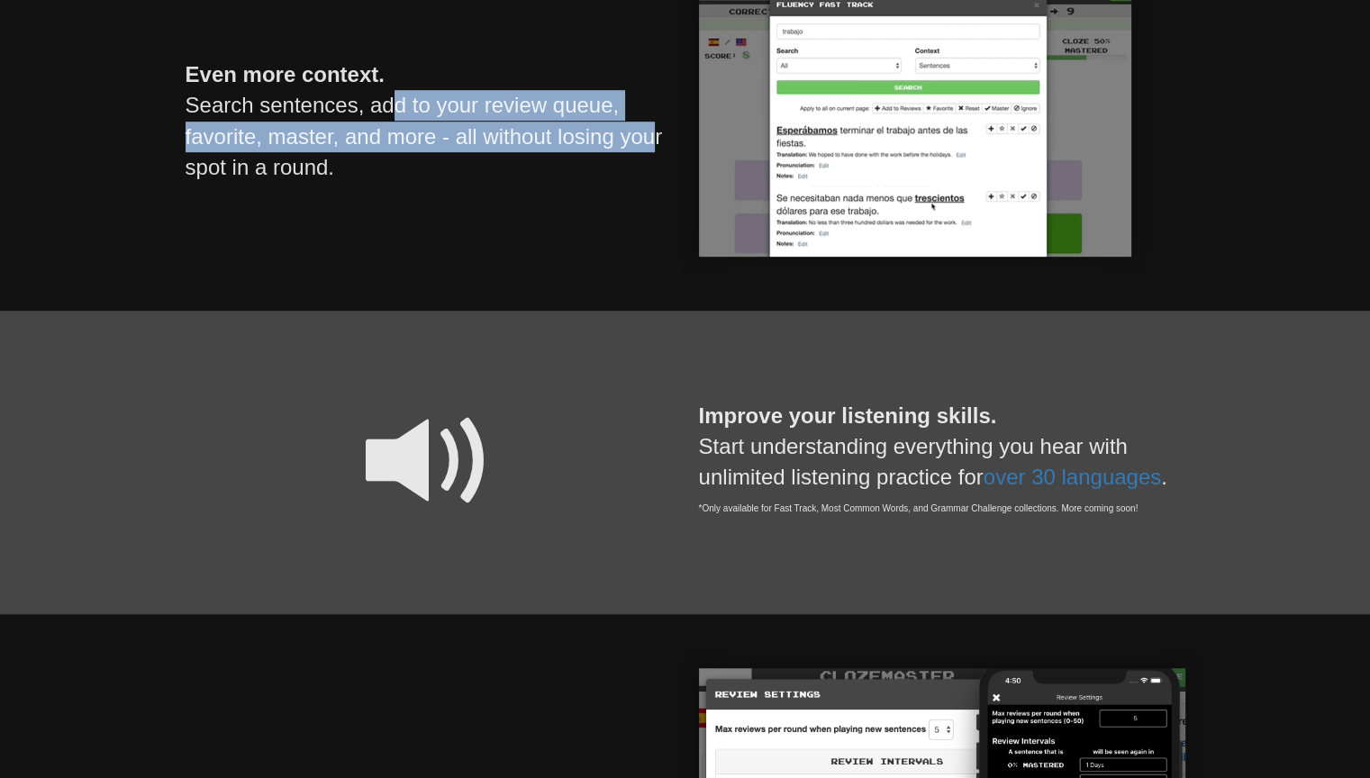
scroll to position [1261, 0]
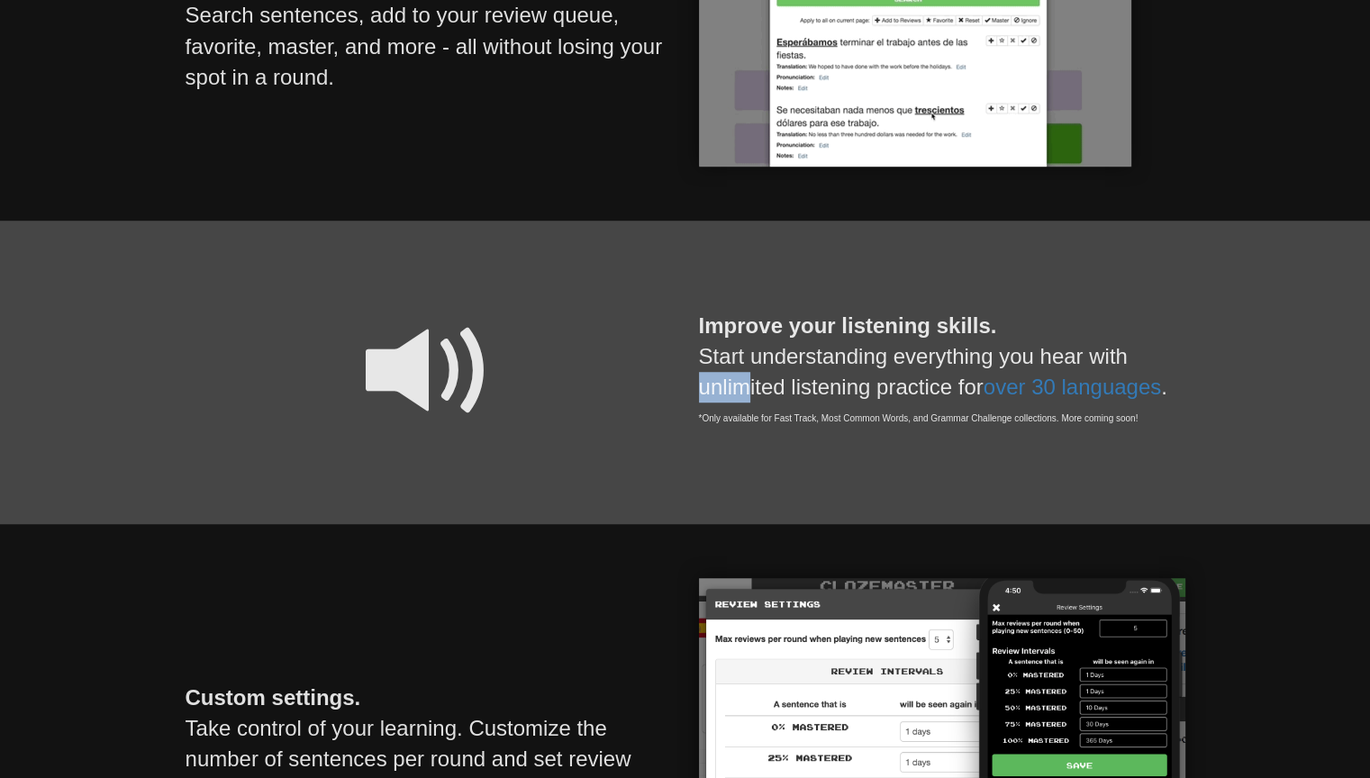
drag, startPoint x: 737, startPoint y: 376, endPoint x: 1141, endPoint y: 359, distance: 404.0
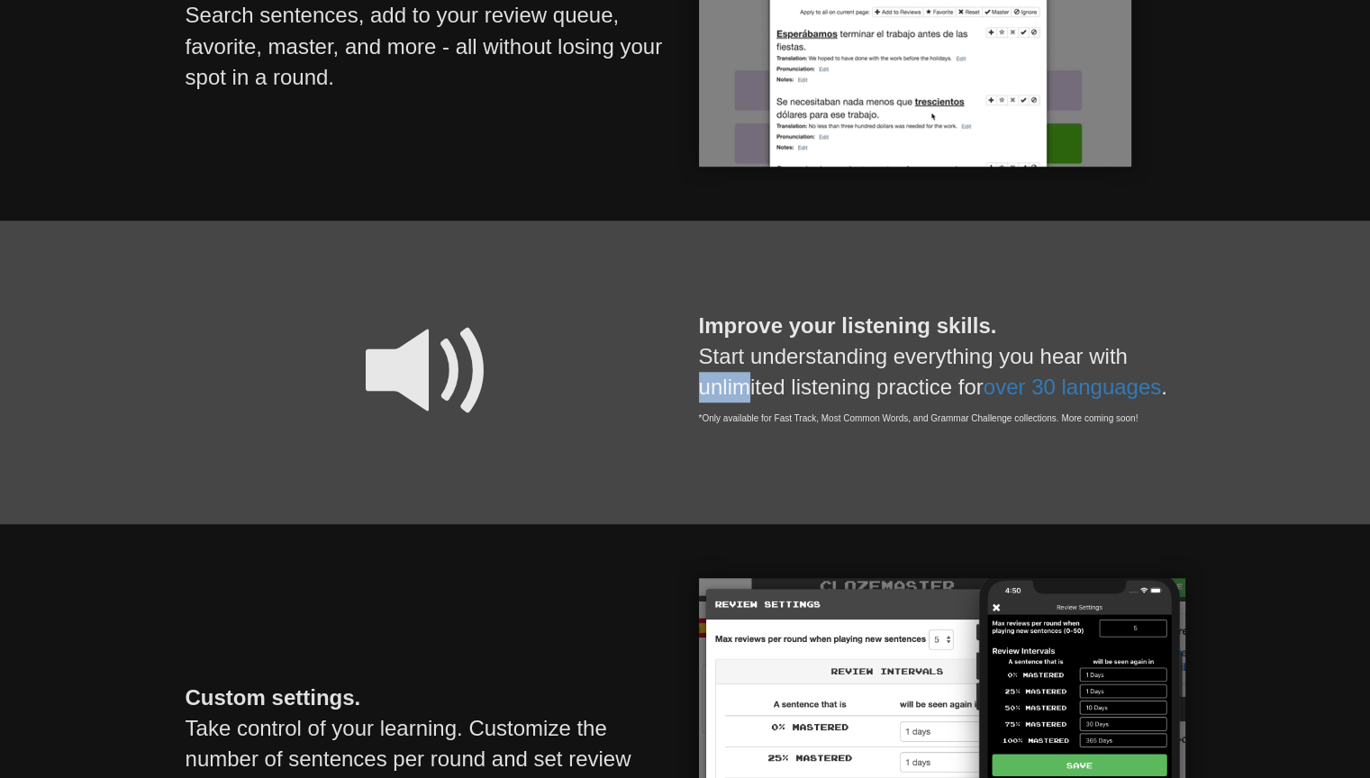
click at [1141, 359] on p "Improve your listening skills. Start understanding everything you hear with unl…" at bounding box center [942, 368] width 487 height 186
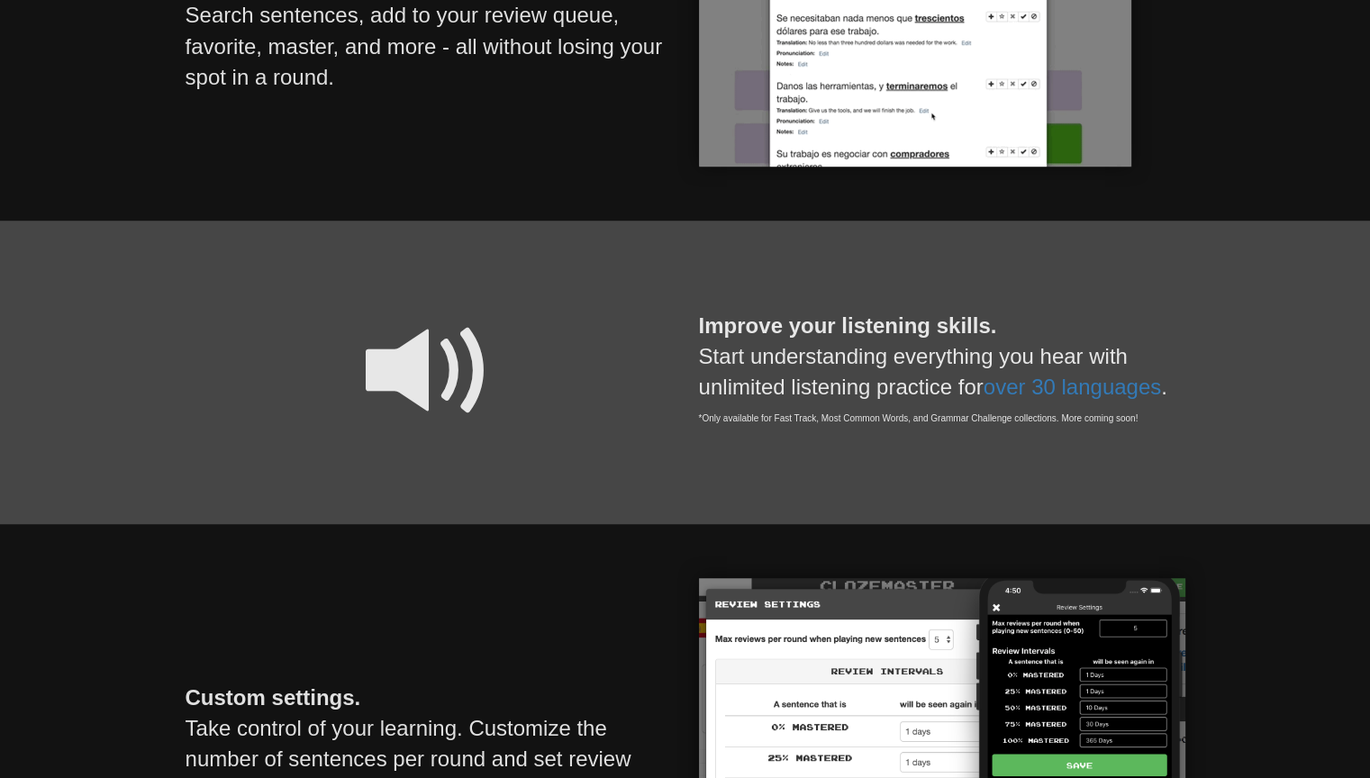
click at [986, 368] on p "Improve your listening skills. Start understanding everything you hear with unl…" at bounding box center [942, 368] width 487 height 186
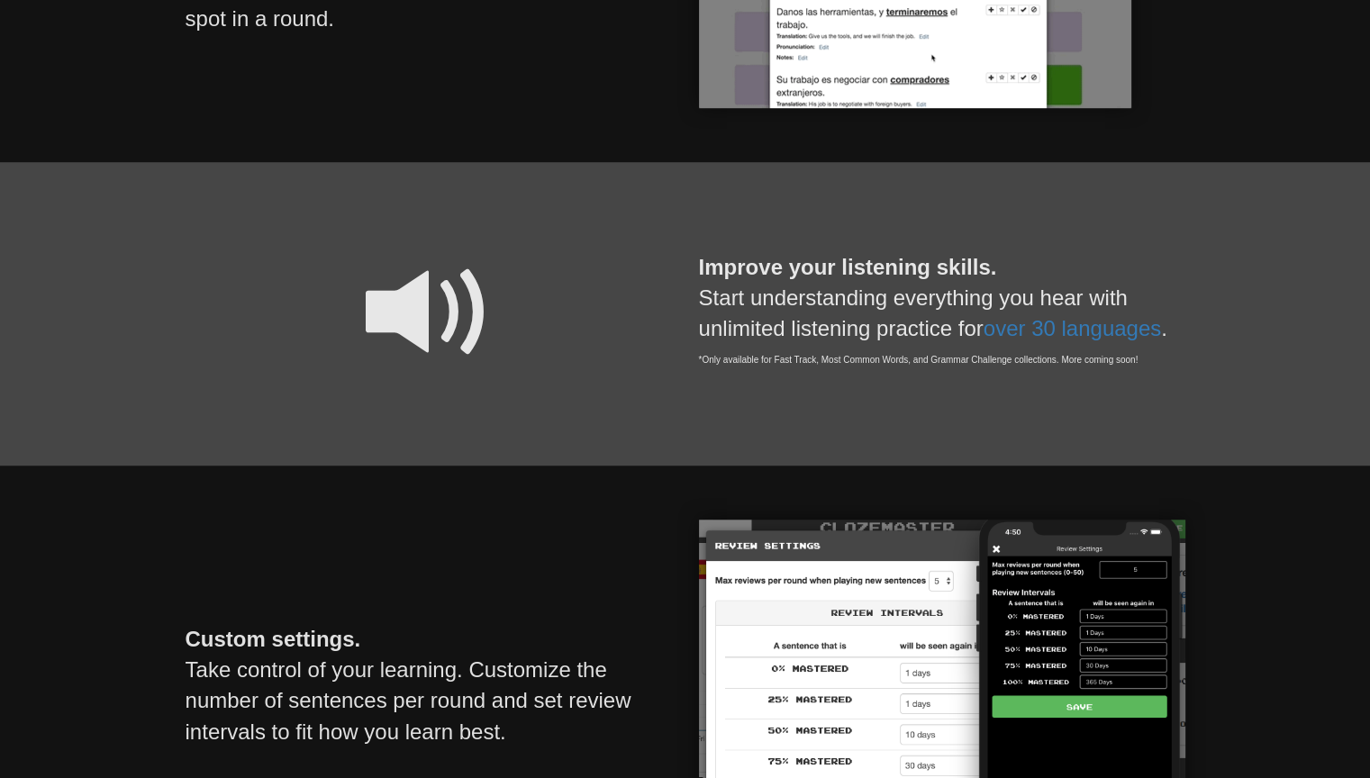
scroll to position [1351, 0]
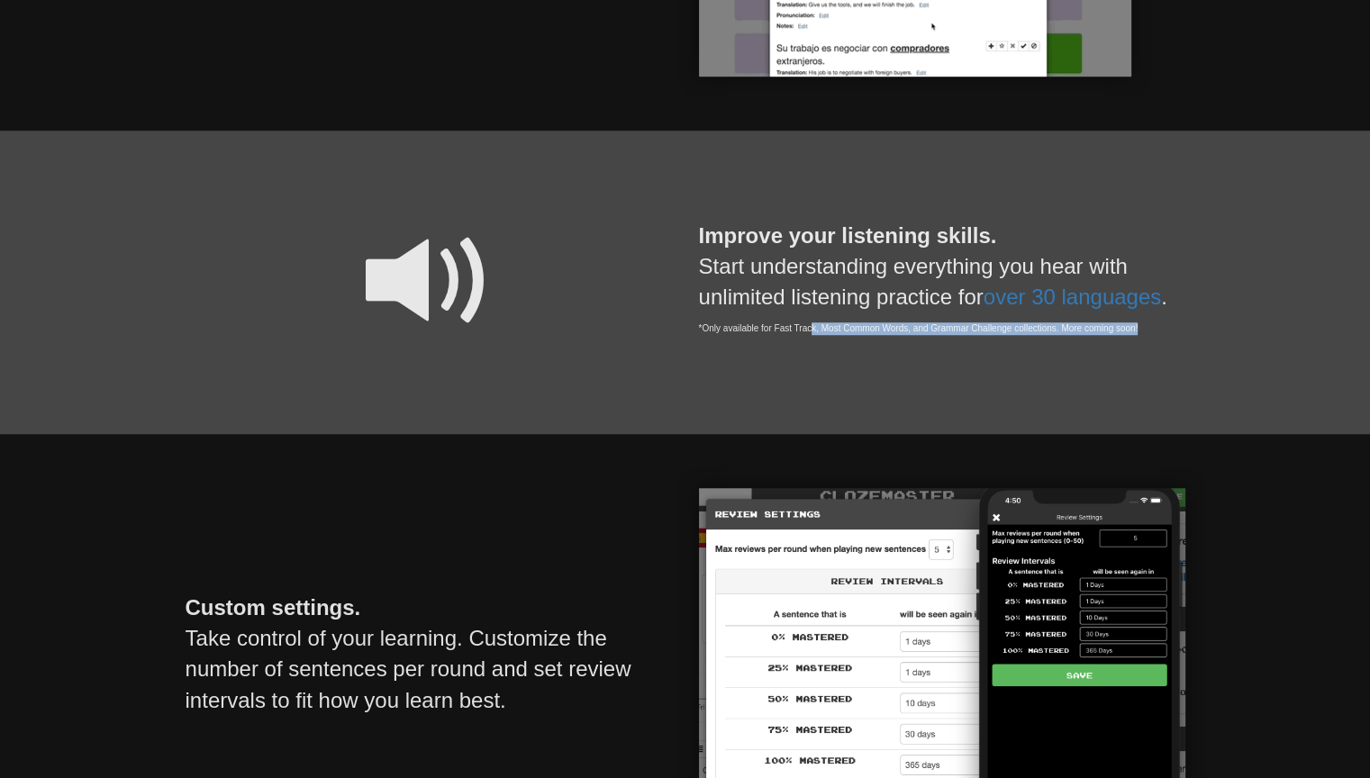
drag, startPoint x: 810, startPoint y: 328, endPoint x: 1251, endPoint y: 368, distance: 442.4
click at [1251, 368] on div "Improve your listening skills. Start understanding everything you hear with unl…" at bounding box center [685, 283] width 1370 height 304
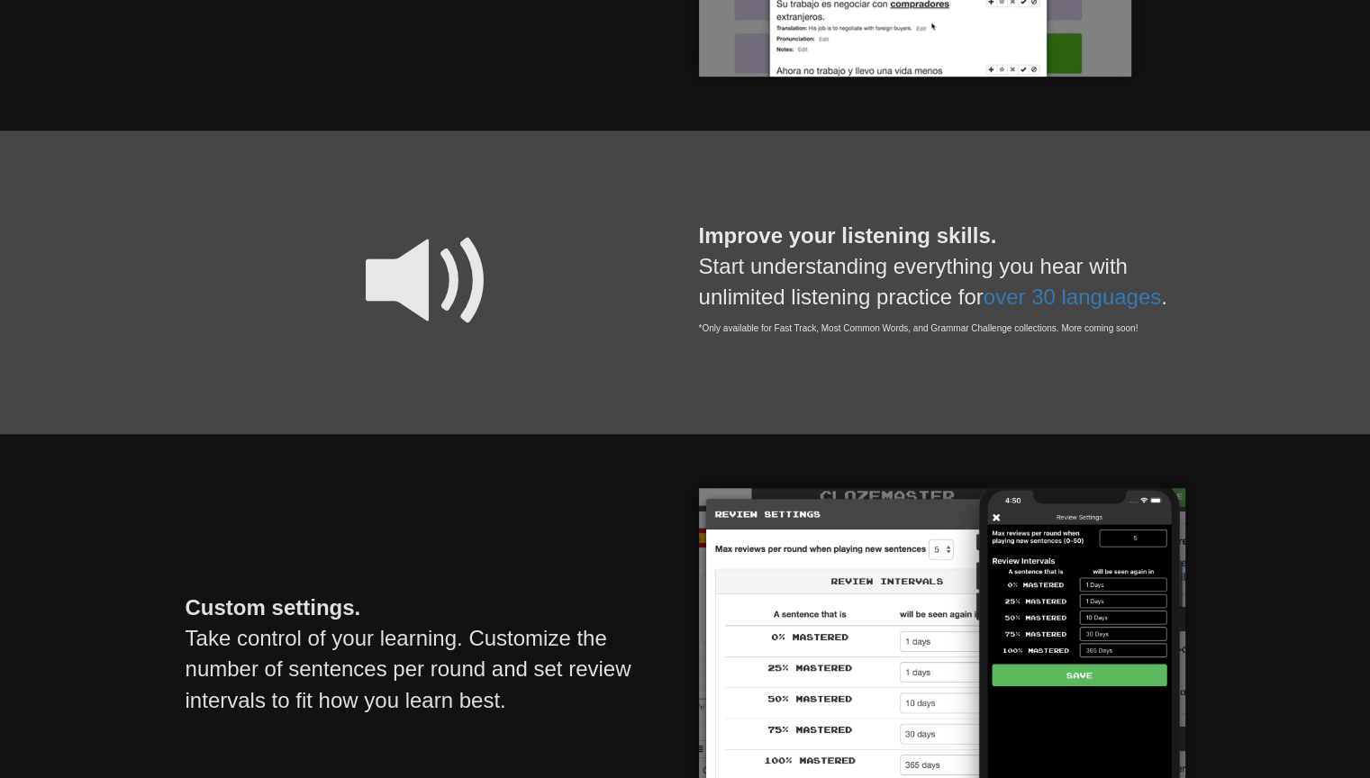
click at [714, 389] on div "Improve your listening skills. Start understanding everything you hear with unl…" at bounding box center [685, 283] width 1370 height 304
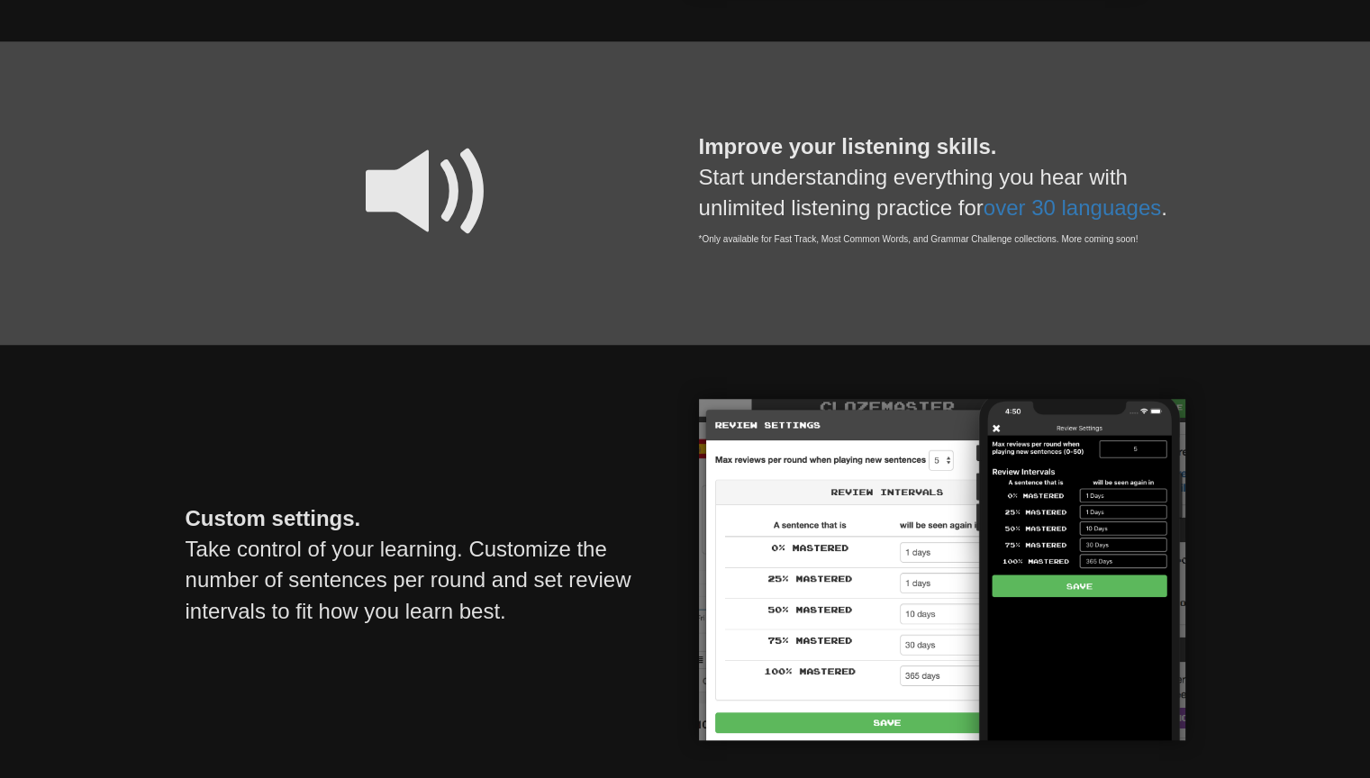
scroll to position [1532, 0]
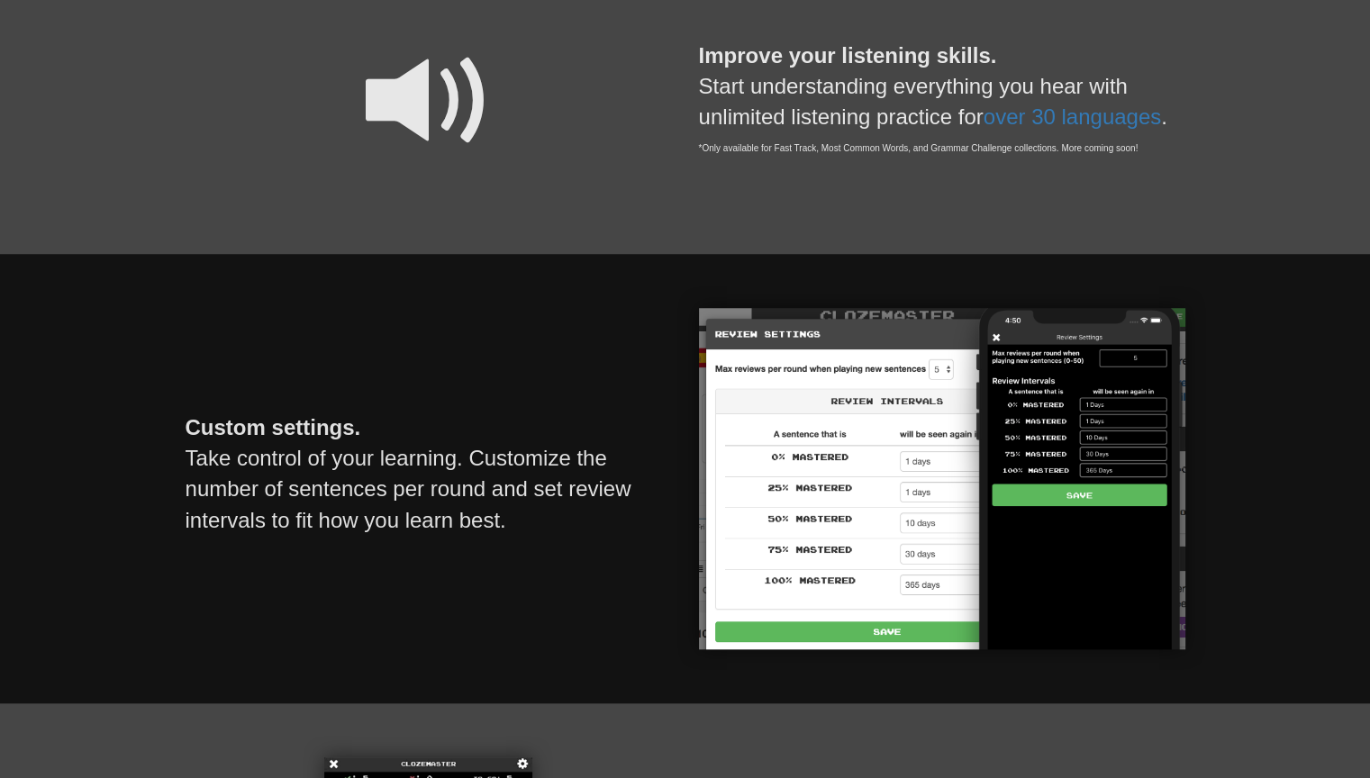
drag, startPoint x: 258, startPoint y: 445, endPoint x: 636, endPoint y: 544, distance: 391.2
click at [636, 544] on p "Custom settings. Take control of your learning. Customize the number of sentenc…" at bounding box center [429, 475] width 487 height 196
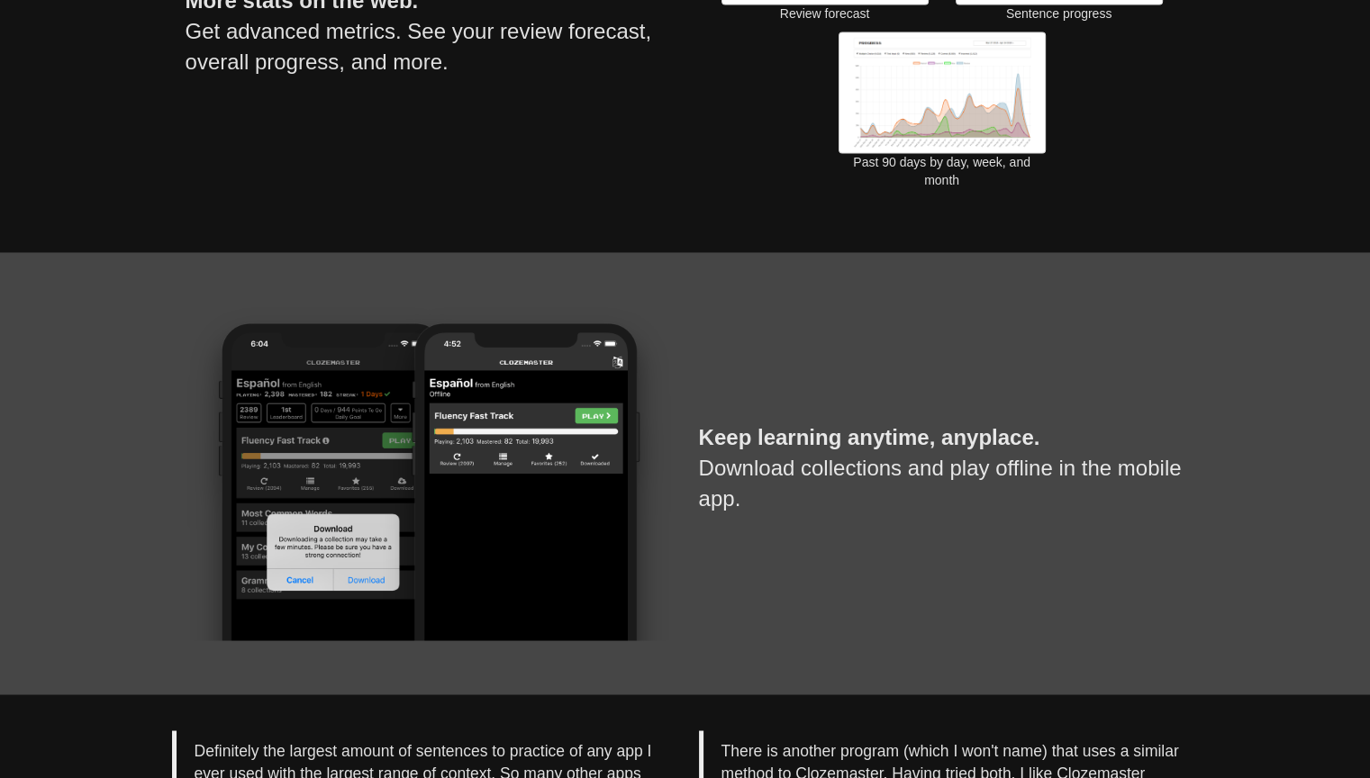
scroll to position [2973, 0]
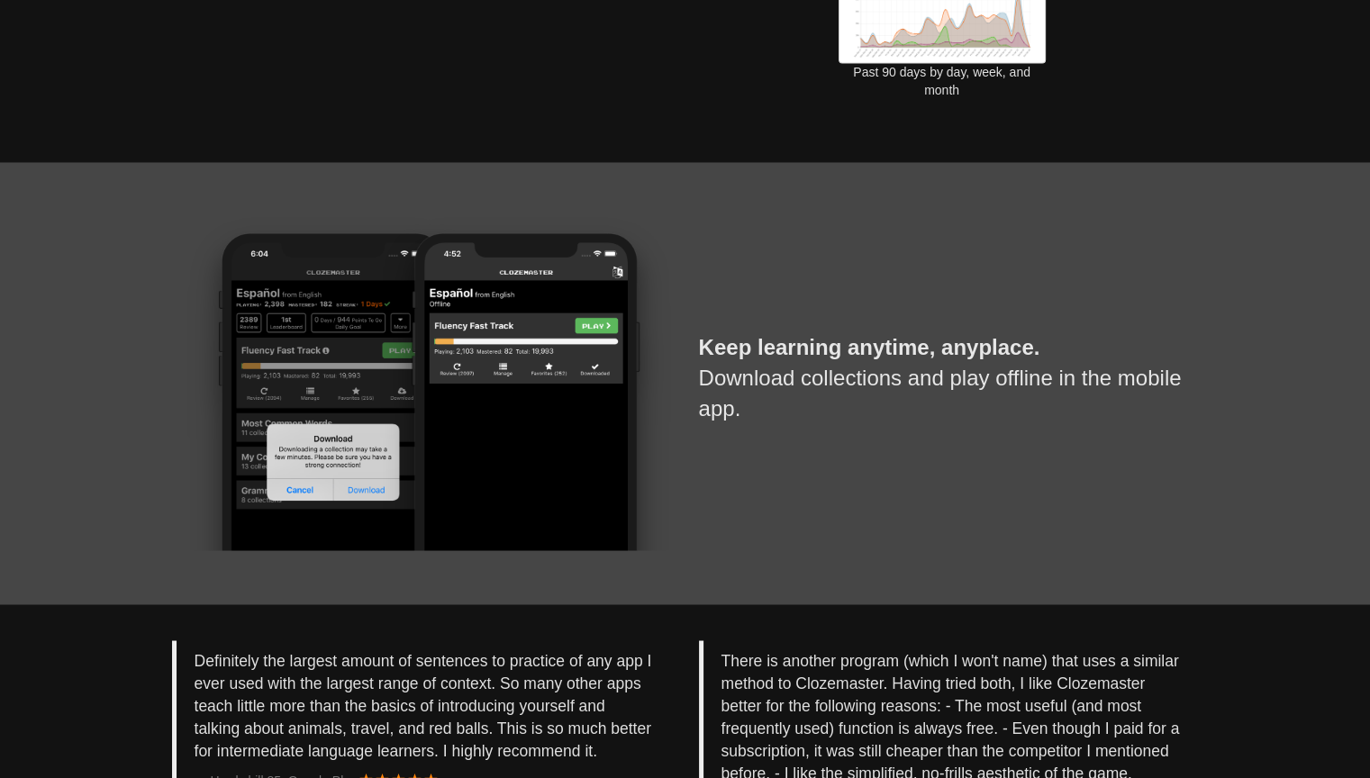
drag, startPoint x: 699, startPoint y: 350, endPoint x: 1045, endPoint y: 431, distance: 355.3
click at [1045, 431] on p "Keep learning anytime, anyplace. Download collections and play offline in the m…" at bounding box center [942, 378] width 487 height 165
click at [746, 450] on p "Keep learning anytime, anyplace. Download collections and play offline in the m…" at bounding box center [942, 378] width 487 height 165
drag, startPoint x: 703, startPoint y: 339, endPoint x: 1171, endPoint y: 400, distance: 472.5
click at [1171, 400] on p "Keep learning anytime, anyplace. Download collections and play offline in the m…" at bounding box center [942, 378] width 487 height 165
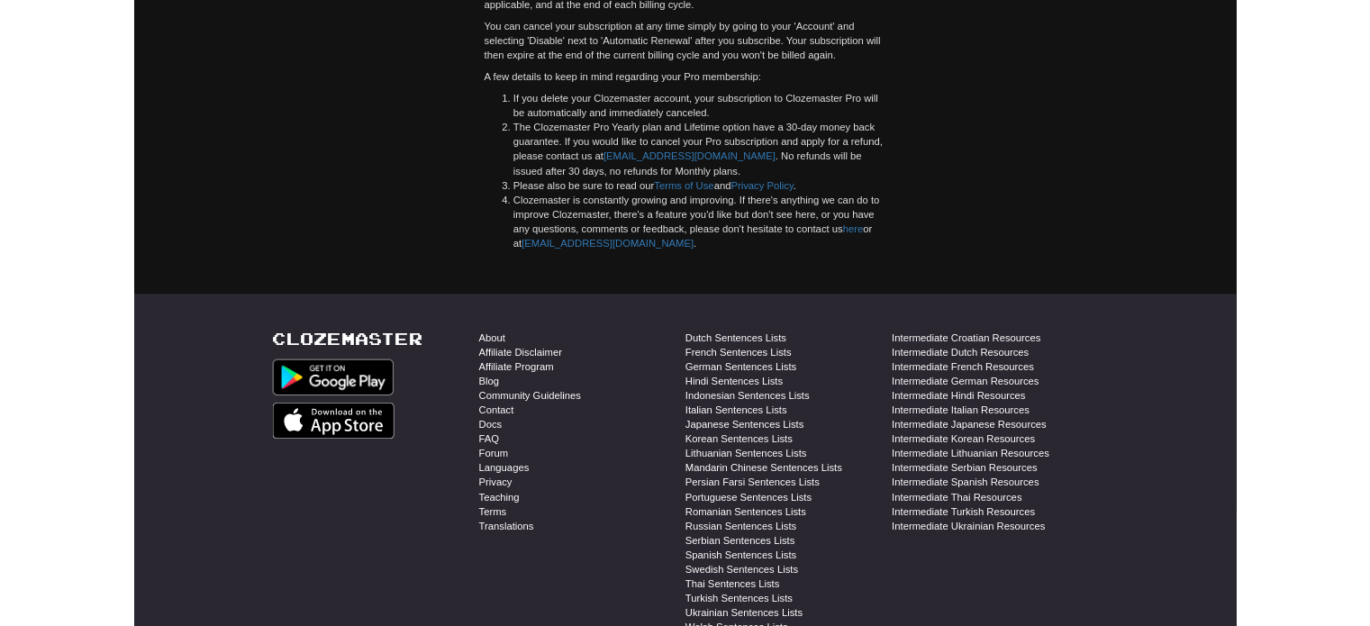
scroll to position [4953, 0]
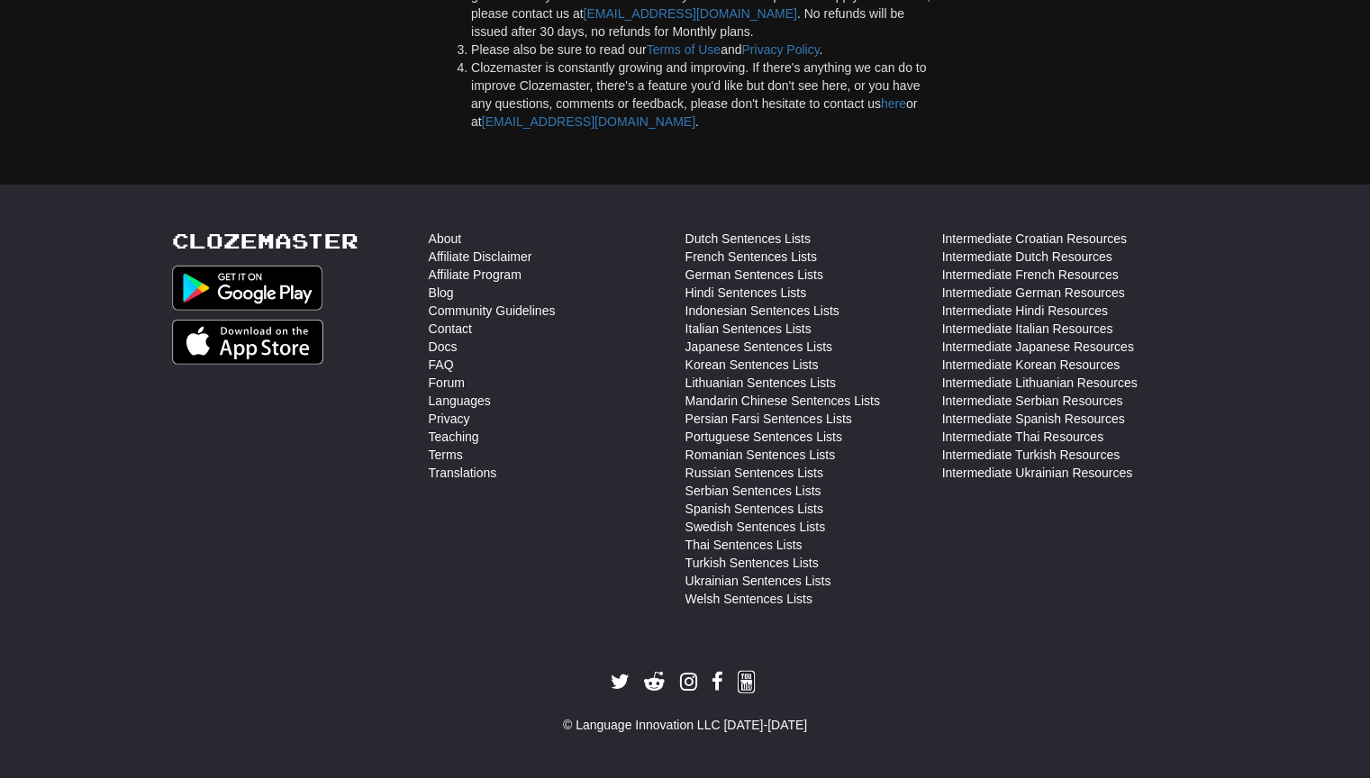
click at [749, 686] on icon at bounding box center [746, 682] width 17 height 21
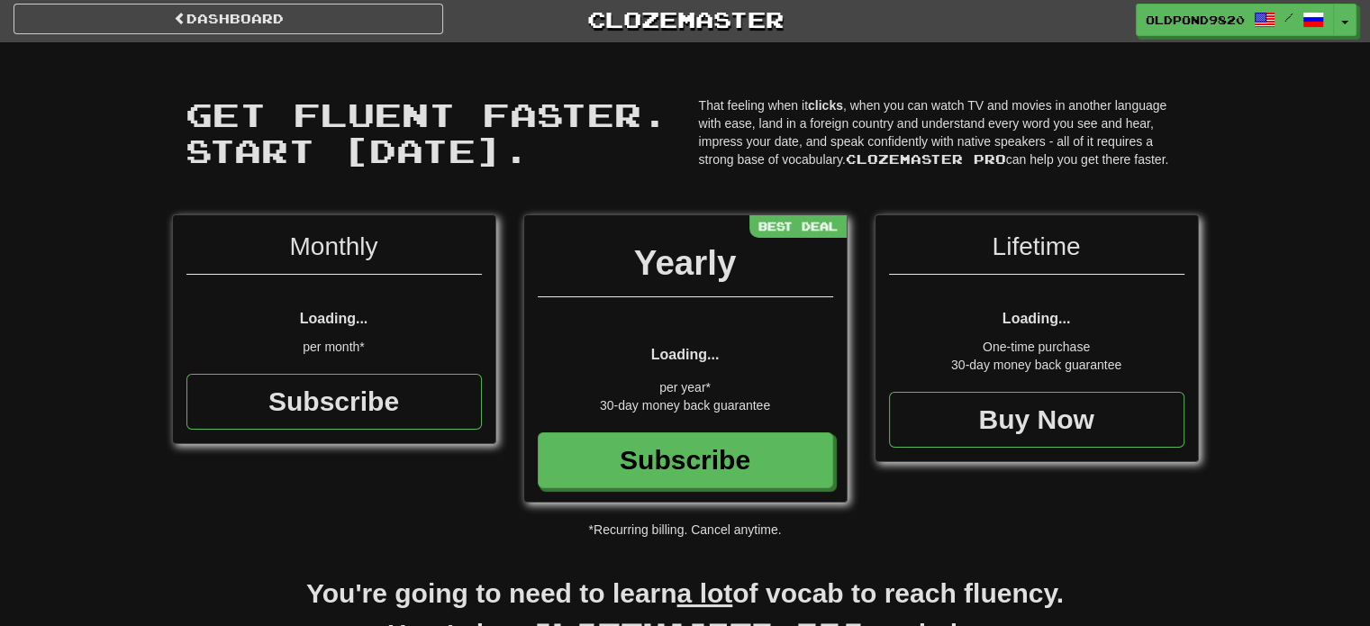
scroll to position [0, 0]
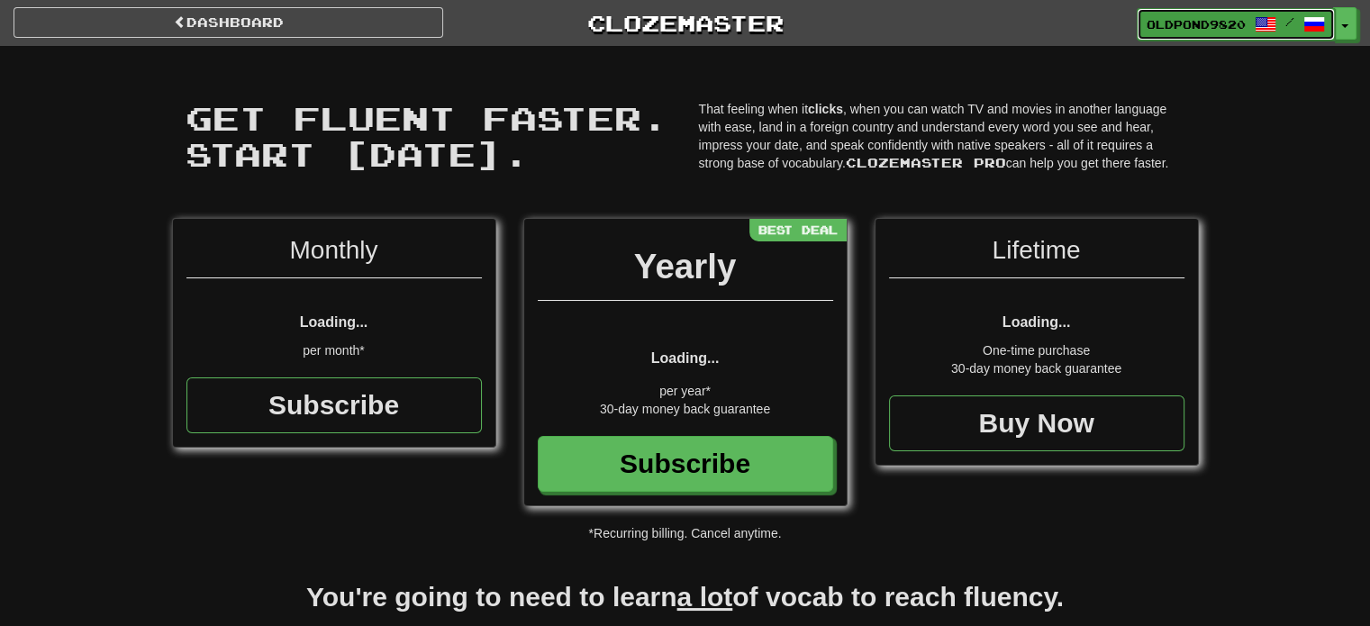
click at [1224, 27] on span "OldPond9820" at bounding box center [1196, 24] width 99 height 16
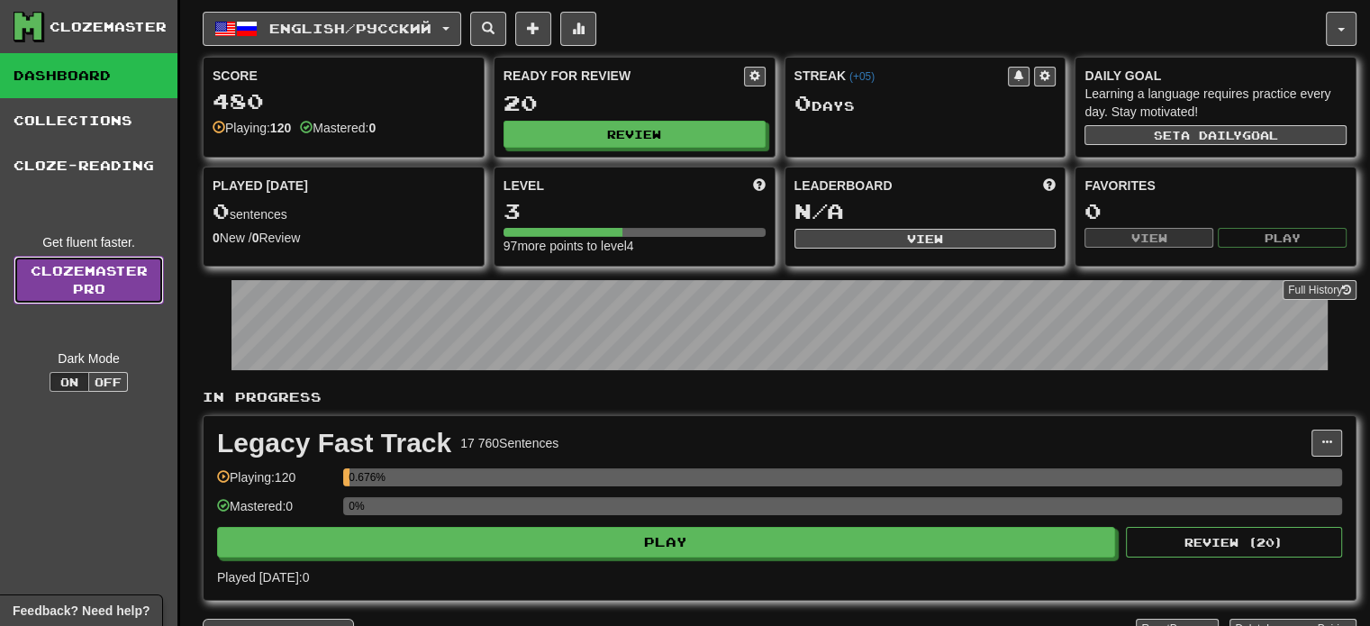
click at [42, 273] on link "Clozemaster Pro" at bounding box center [89, 280] width 150 height 49
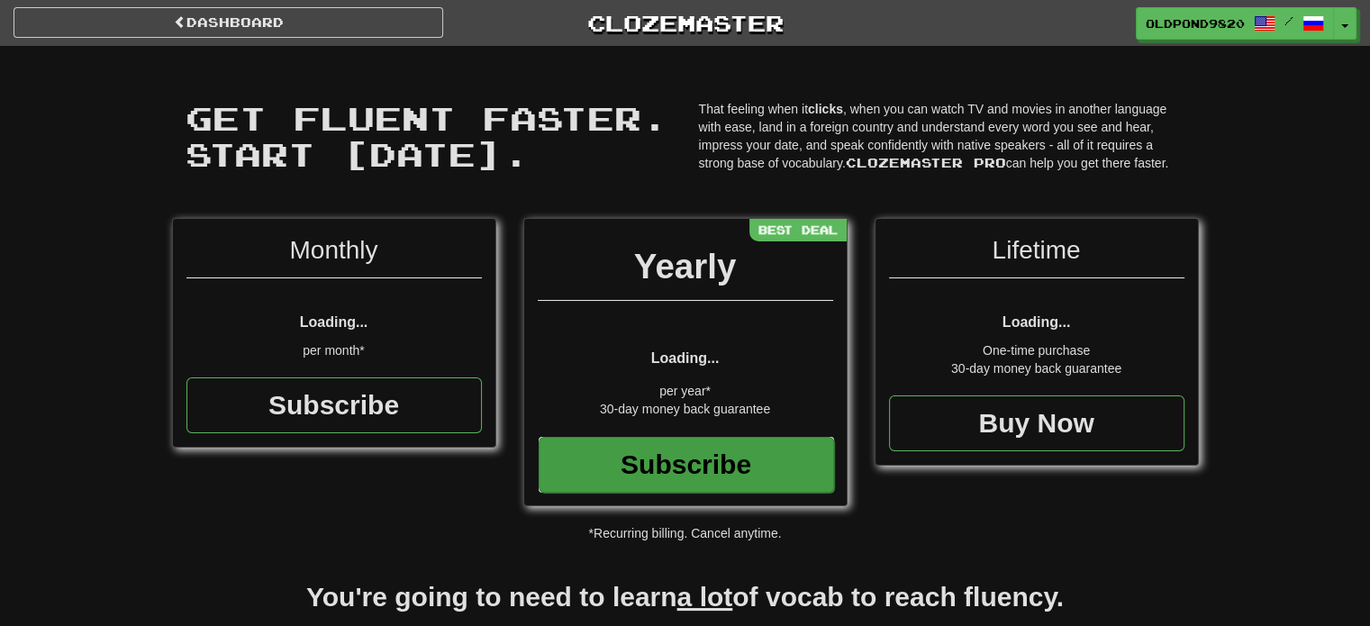
click at [658, 469] on div "Subscribe" at bounding box center [687, 465] width 296 height 56
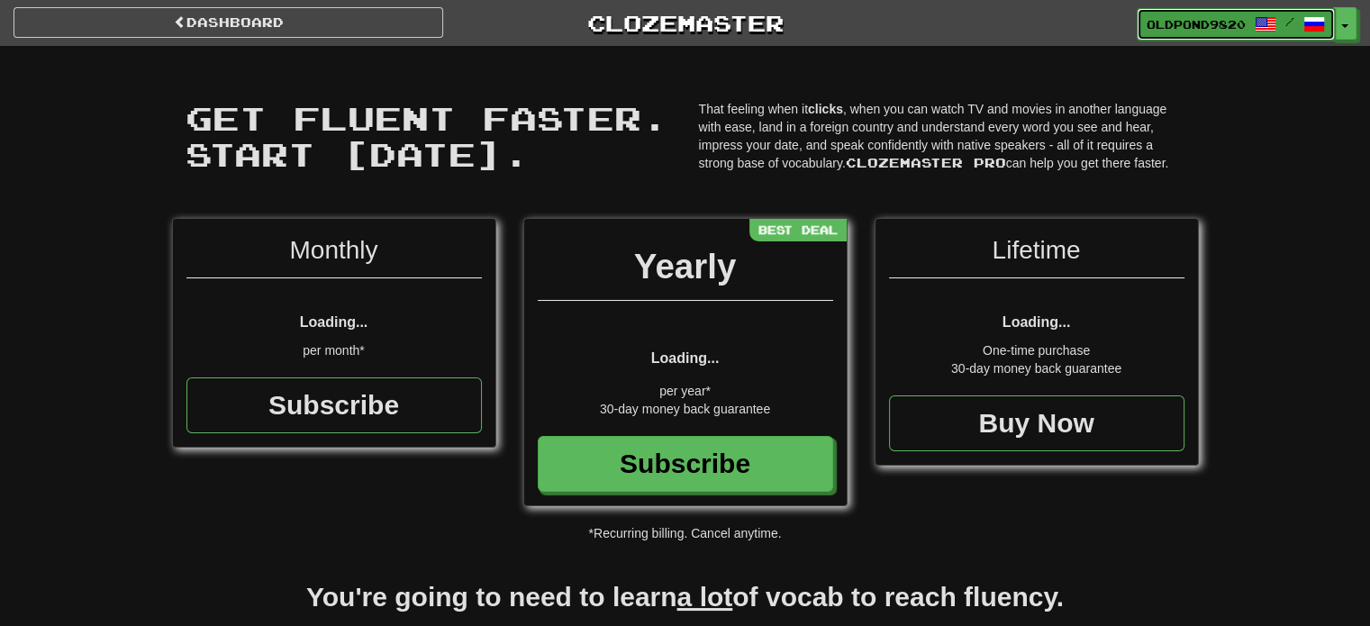
click at [1287, 23] on span "/" at bounding box center [1290, 21] width 9 height 13
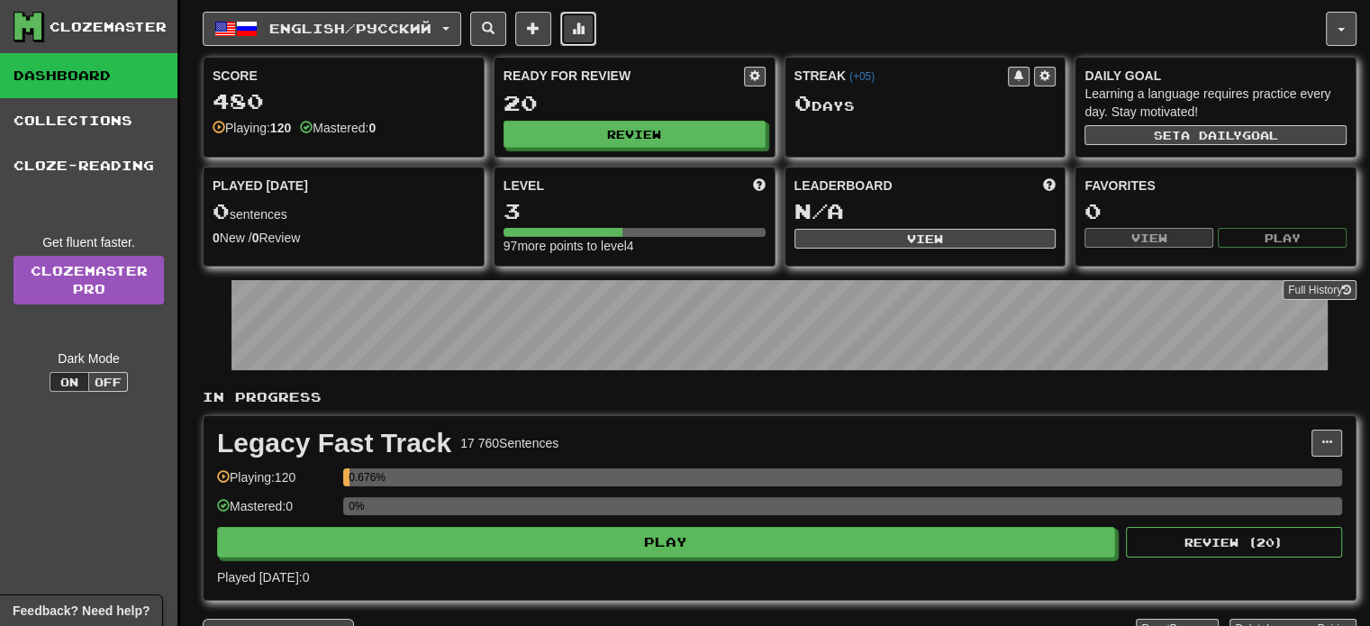
click at [585, 28] on span at bounding box center [578, 28] width 13 height 13
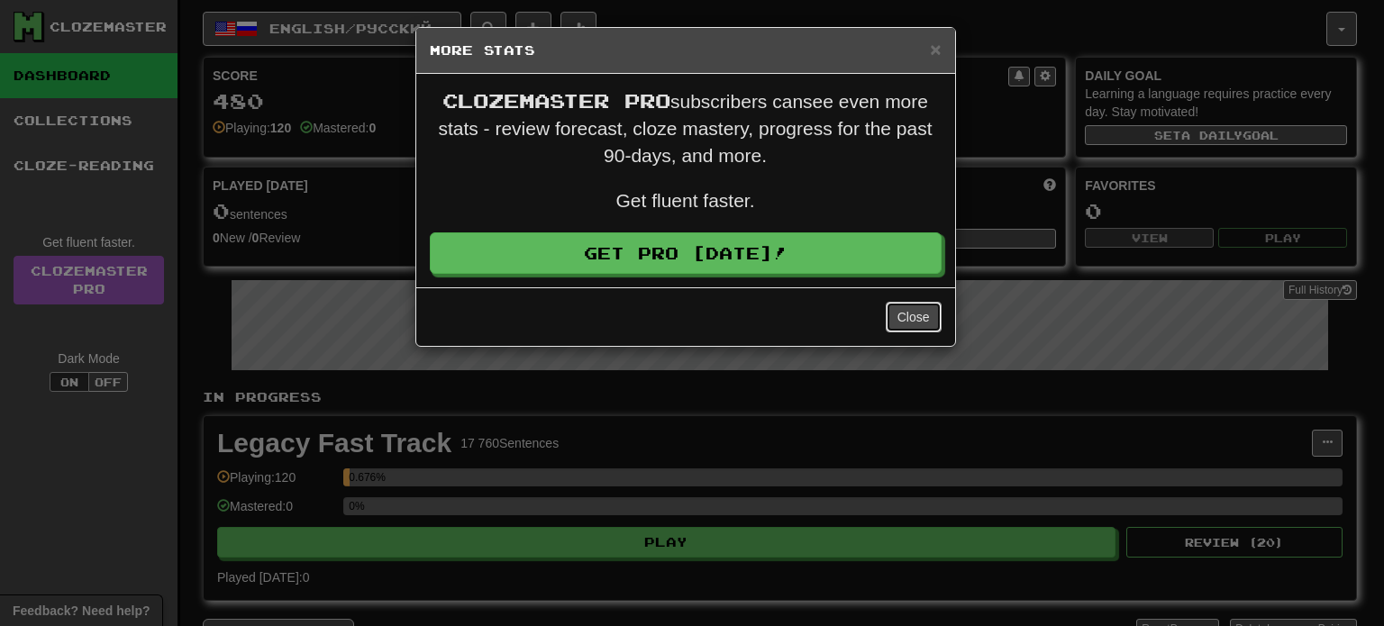
click at [921, 313] on button "Close" at bounding box center [914, 317] width 56 height 31
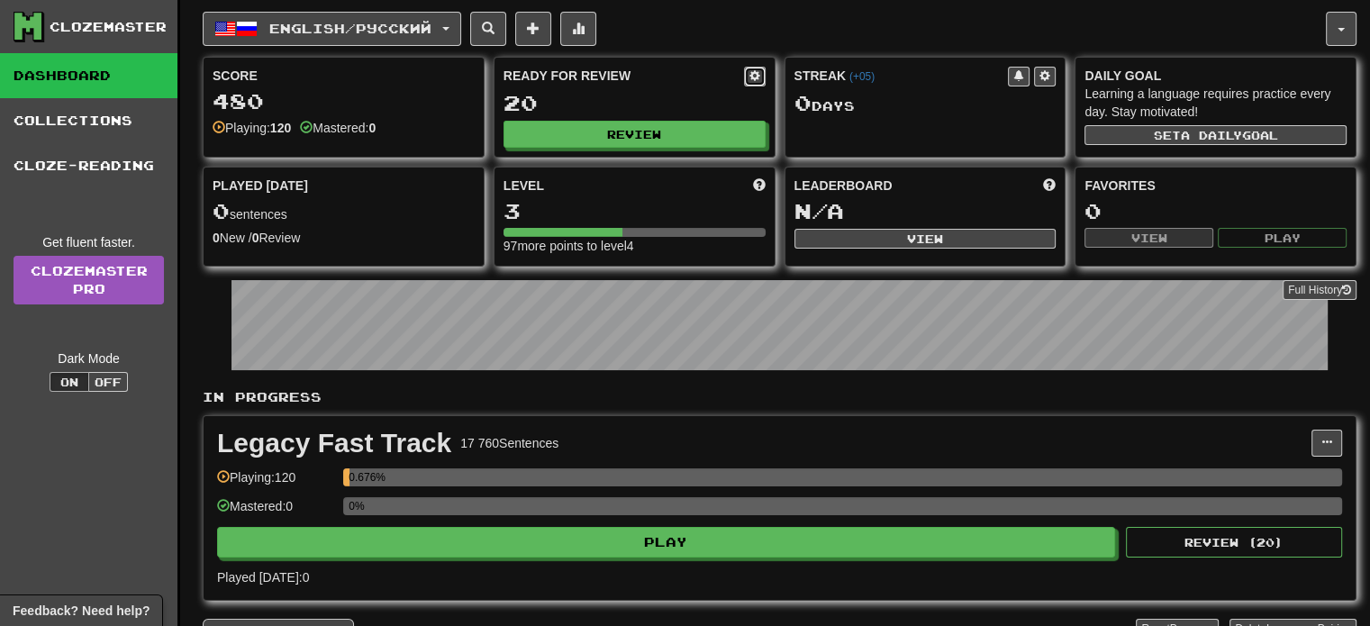
click at [760, 77] on span at bounding box center [755, 75] width 11 height 11
select select "*"
select select "**"
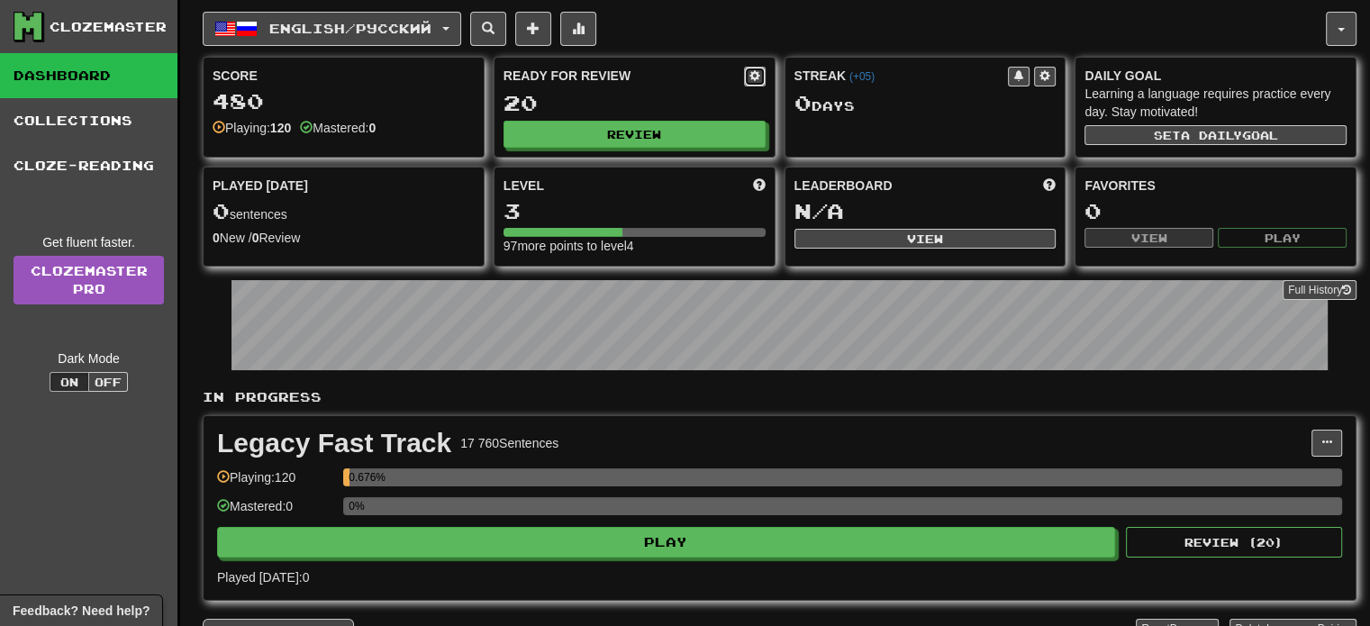
select select "***"
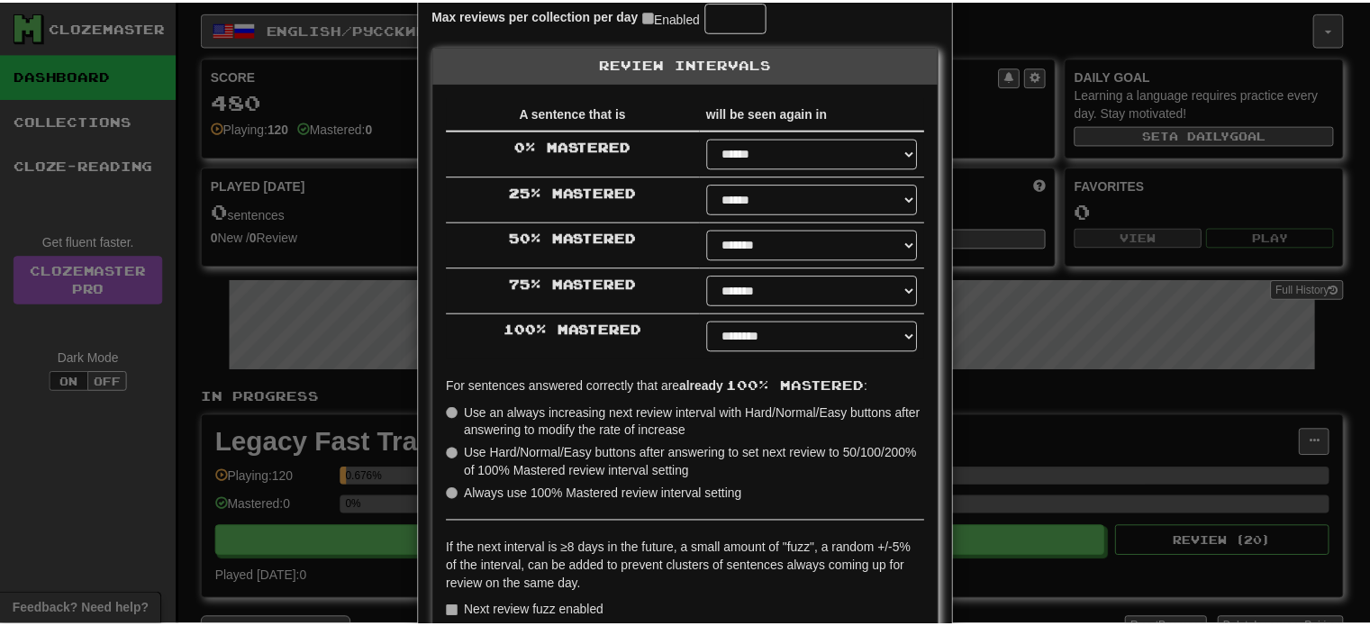
scroll to position [523, 0]
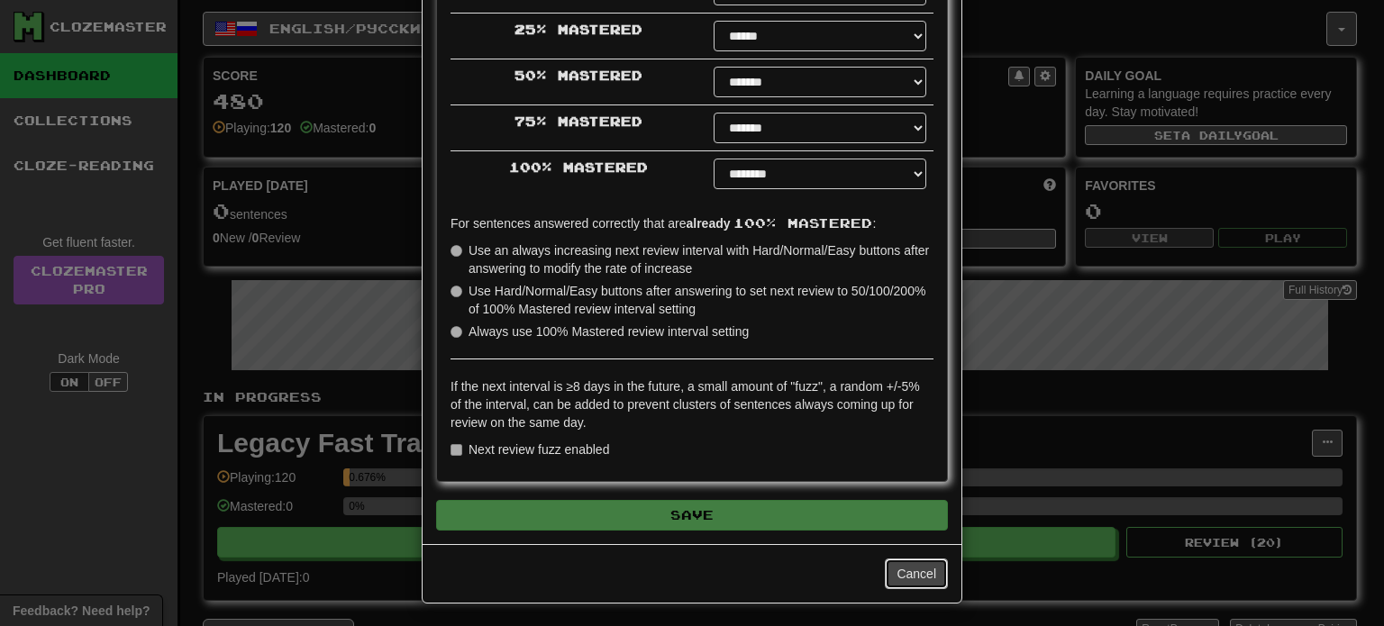
click at [917, 579] on button "Cancel" at bounding box center [916, 574] width 63 height 31
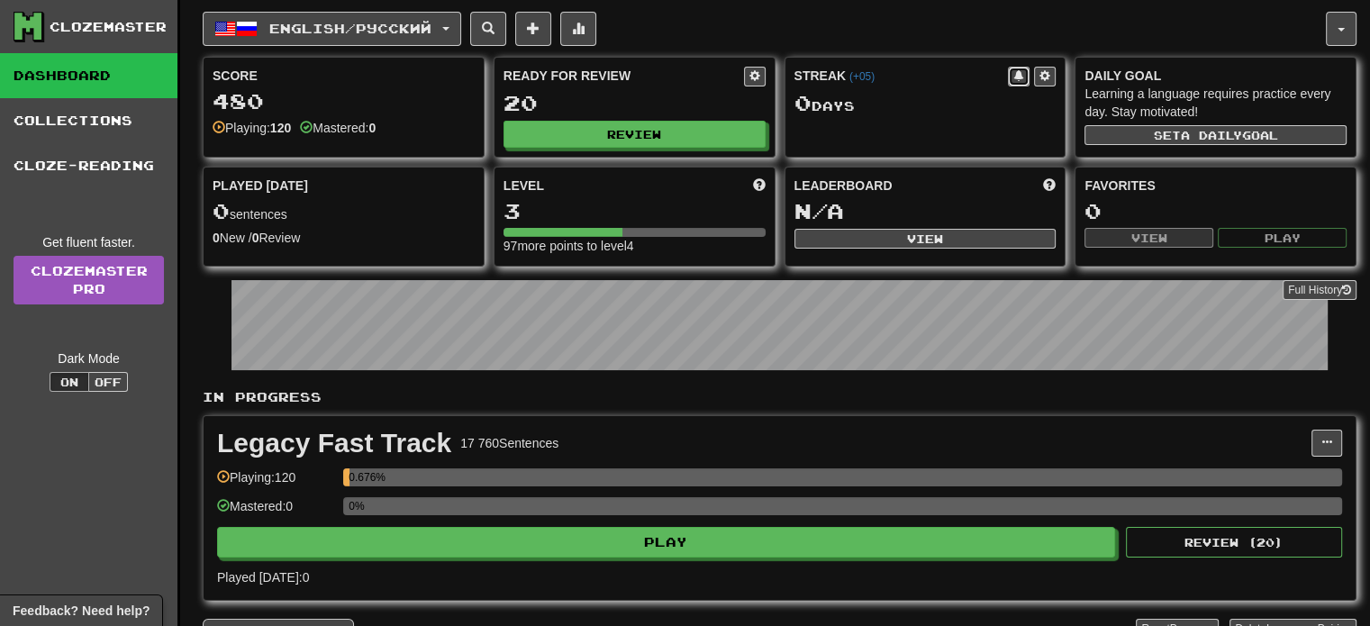
click at [1016, 72] on span at bounding box center [1019, 75] width 11 height 11
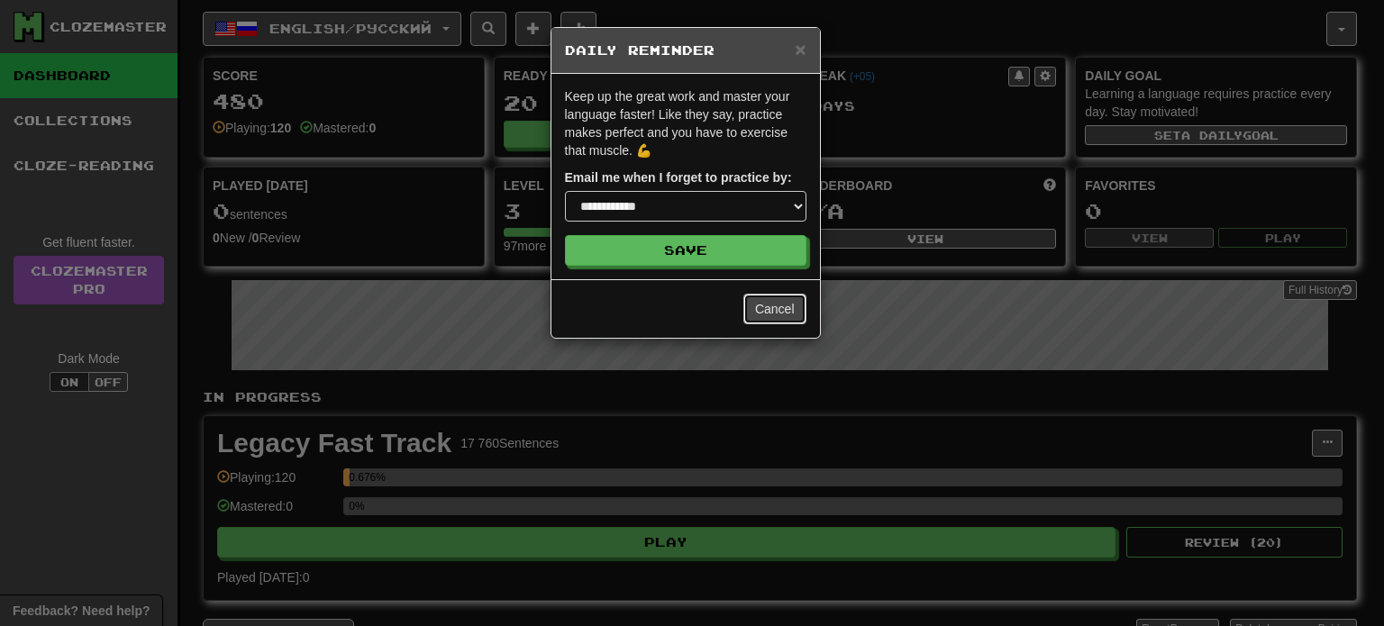
click at [776, 309] on button "Cancel" at bounding box center [774, 309] width 63 height 31
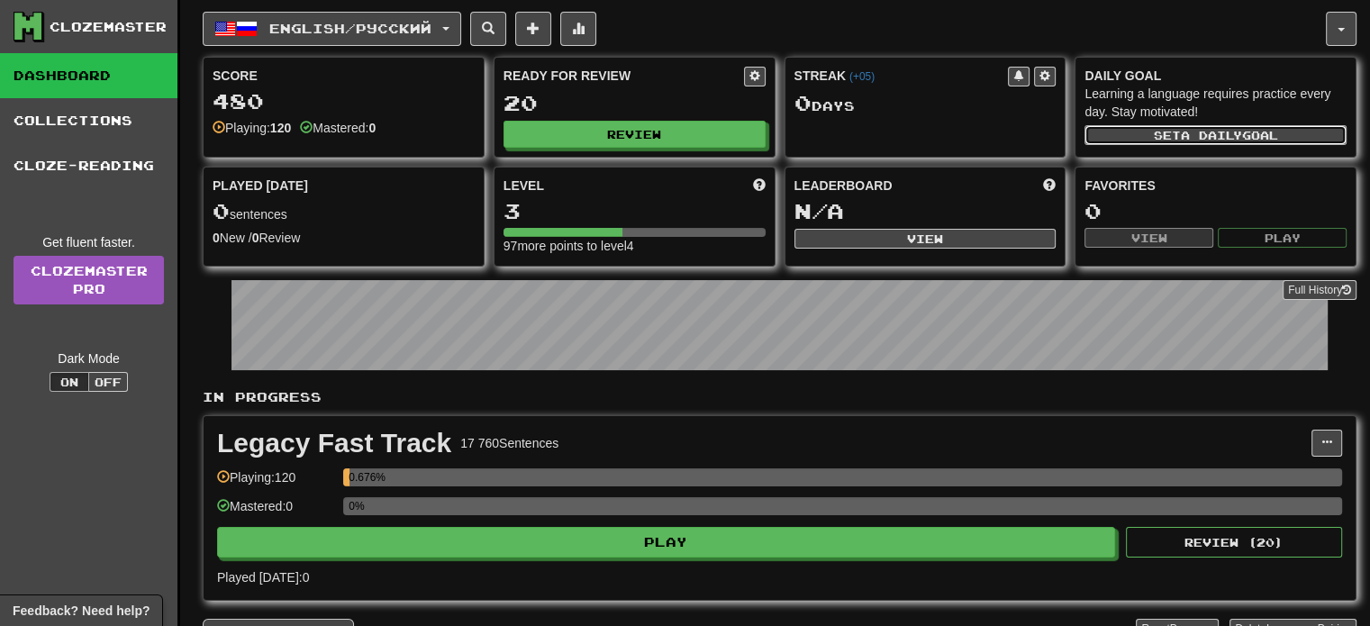
click at [1167, 133] on button "Set a daily goal" at bounding box center [1216, 135] width 262 height 20
click at [911, 235] on button "View" at bounding box center [926, 239] width 262 height 20
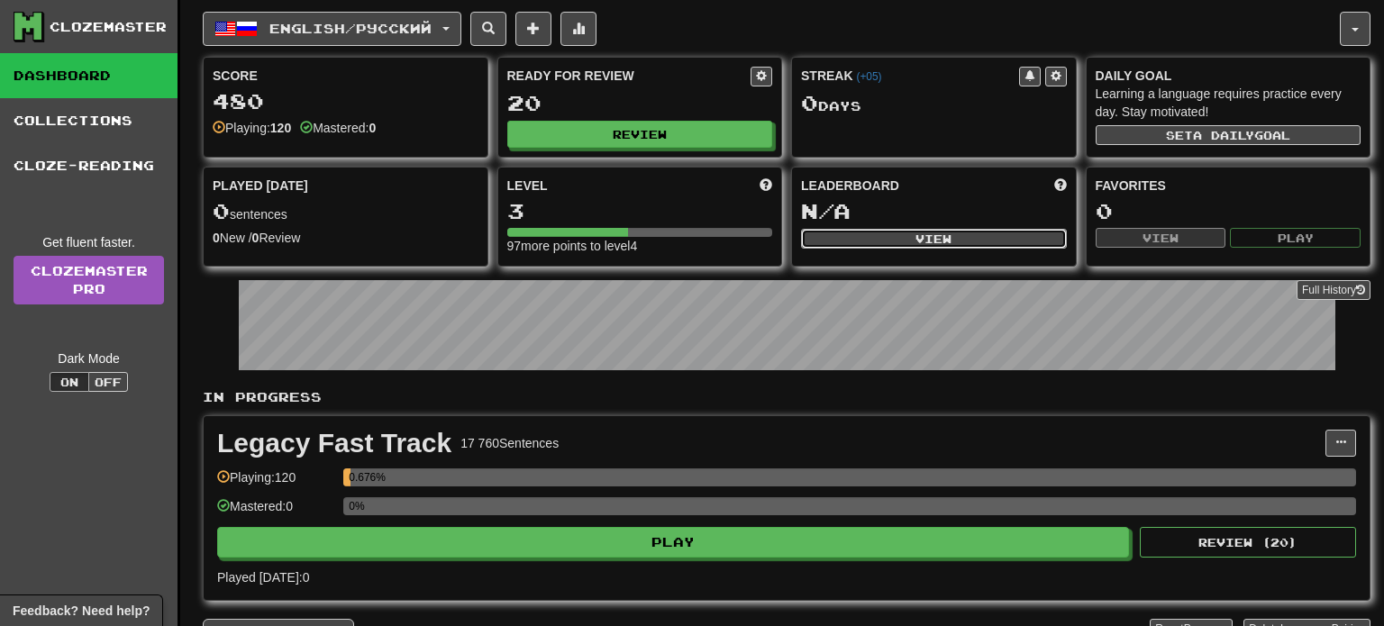
select select "**********"
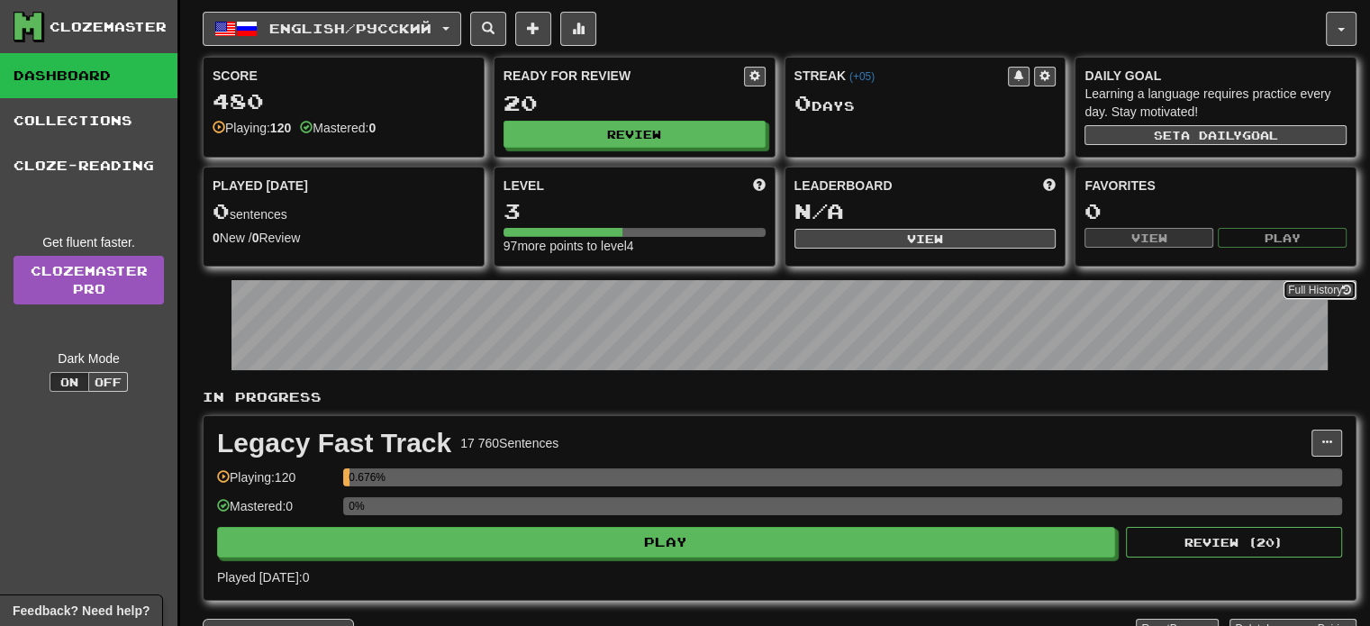
click at [1297, 282] on button "Full History" at bounding box center [1320, 290] width 74 height 20
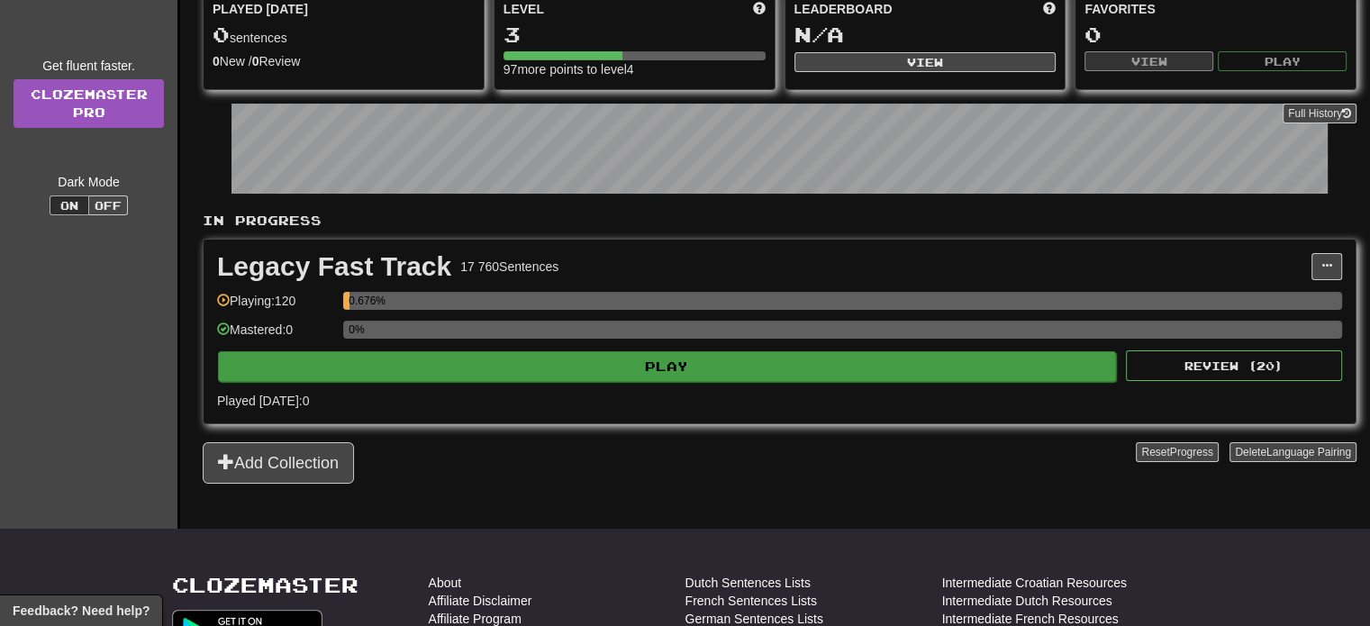
scroll to position [180, 0]
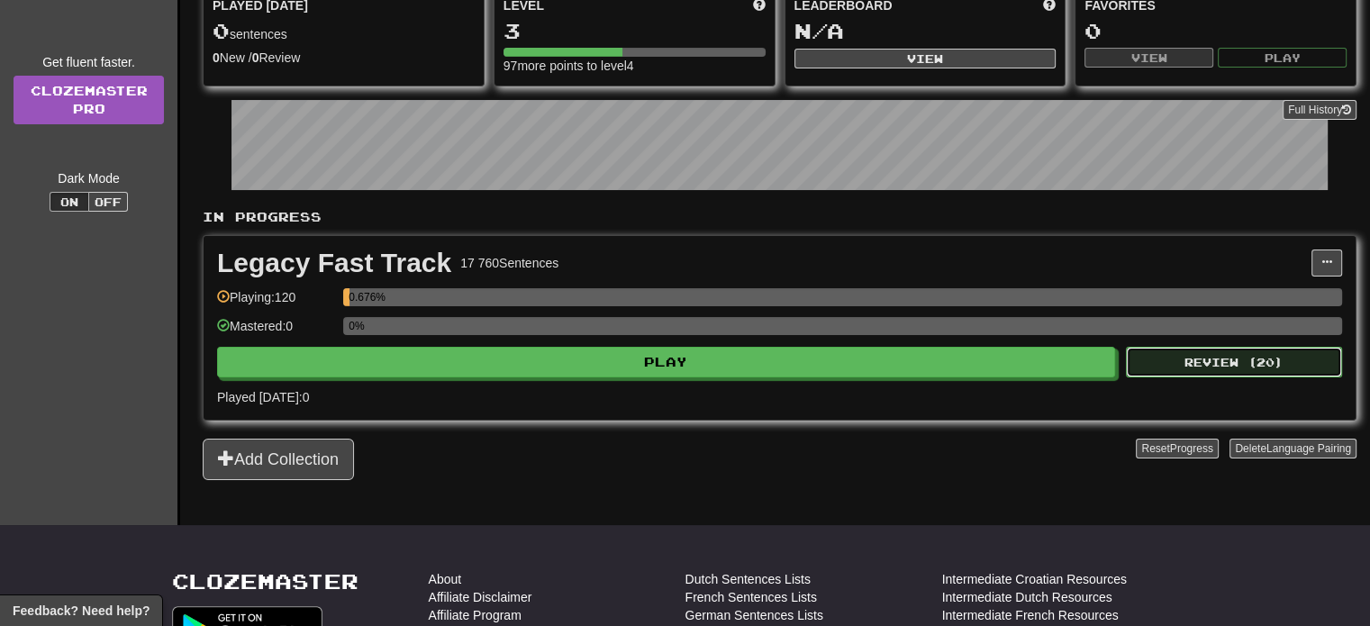
click at [1228, 360] on button "Review ( 20 )" at bounding box center [1234, 362] width 216 height 31
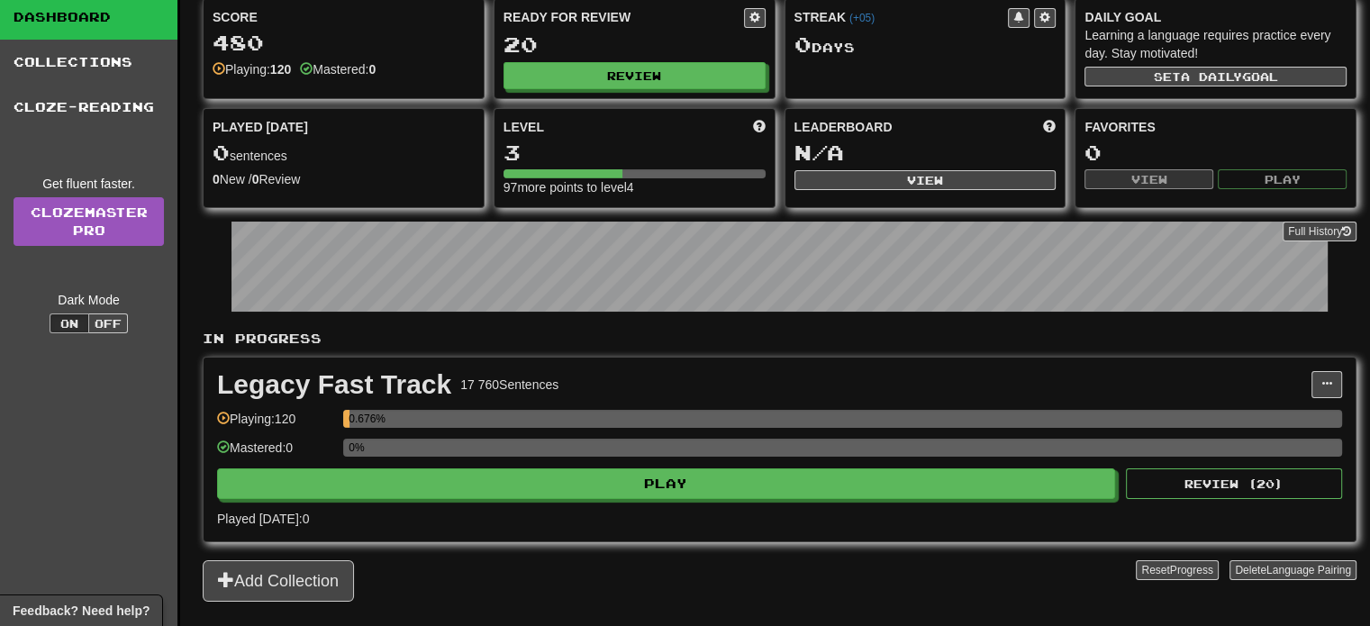
scroll to position [90, 0]
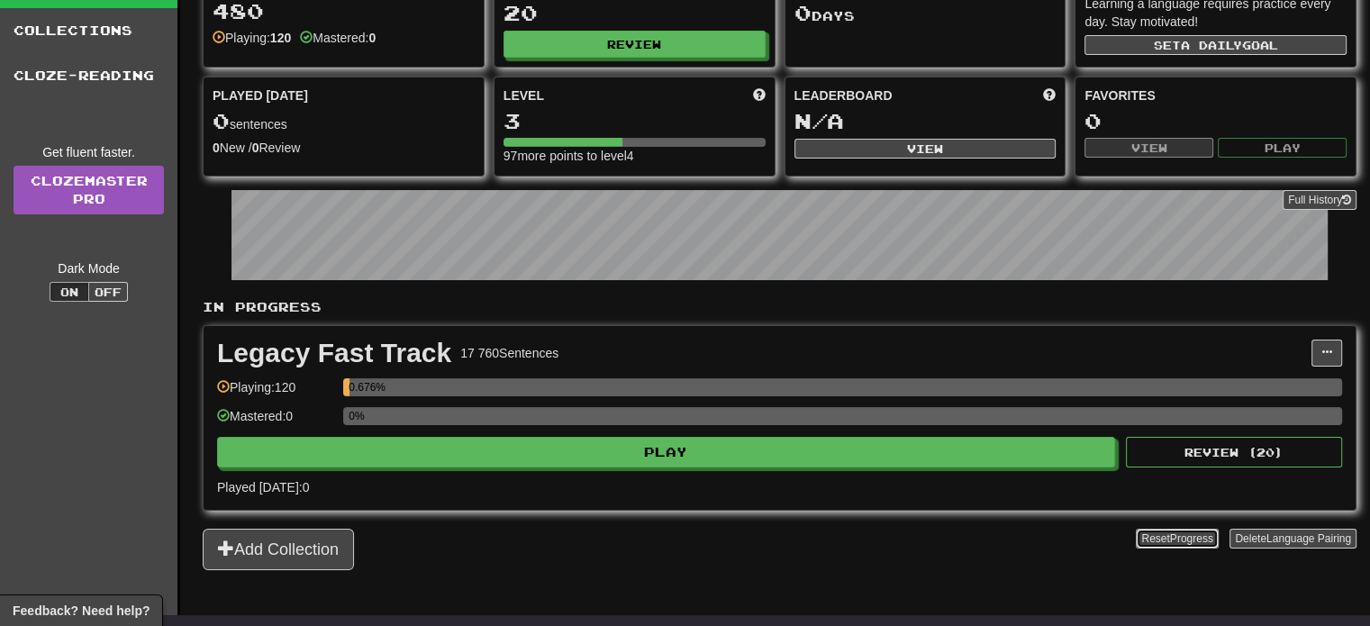
click at [1160, 537] on button "Reset Progress" at bounding box center [1177, 539] width 82 height 20
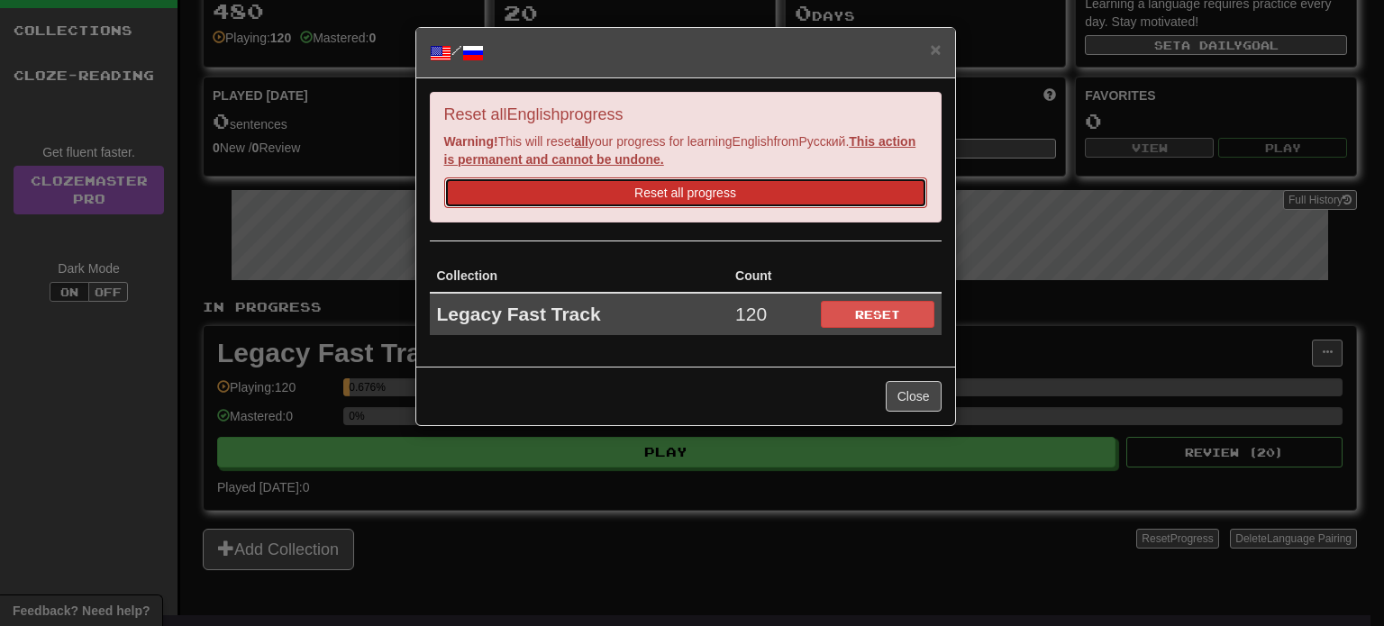
click at [598, 189] on button "Reset all progress" at bounding box center [685, 192] width 483 height 31
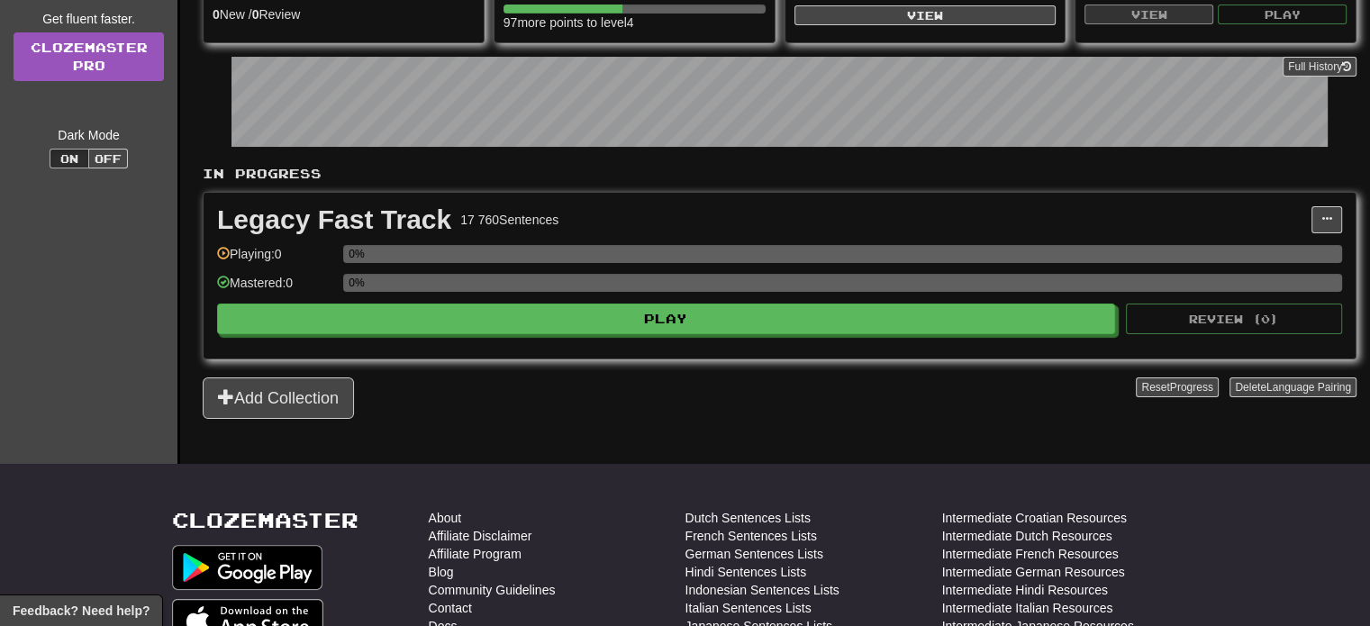
scroll to position [22, 0]
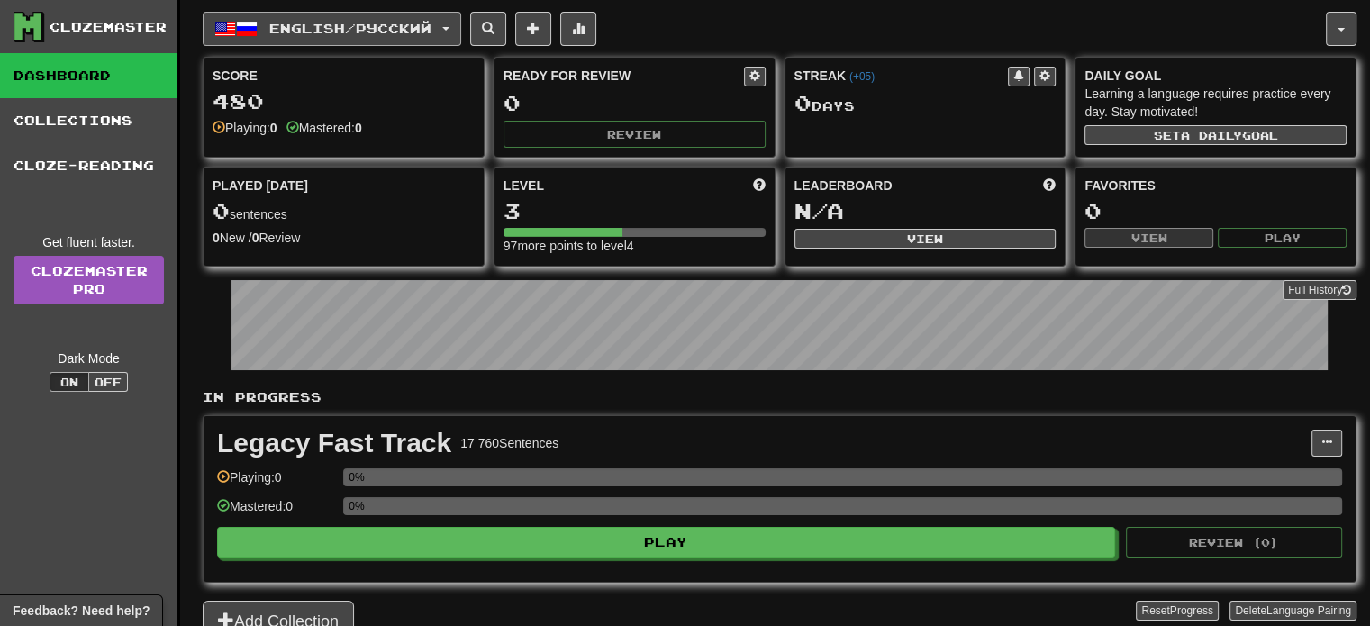
click at [459, 15] on button "English / Русский" at bounding box center [332, 29] width 259 height 34
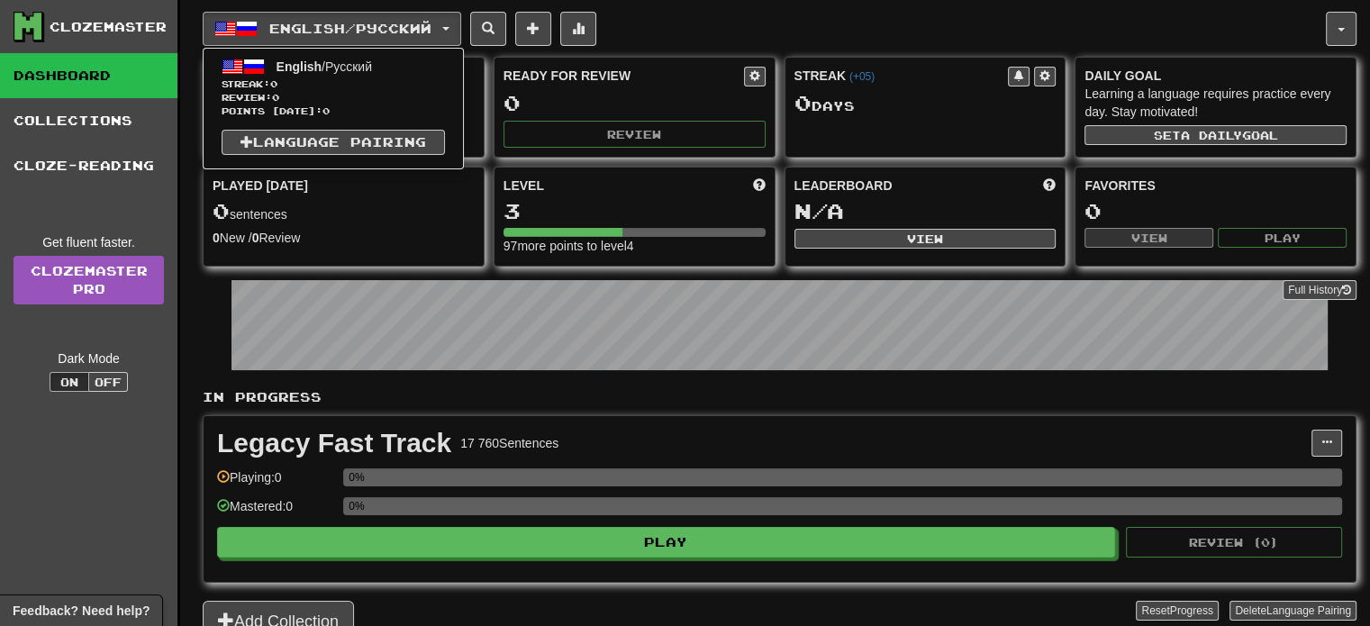
click at [954, 582] on div "In Progress Legacy Fast Track 17 760 Sentences Manage Sentences Unpin from Dash…" at bounding box center [780, 515] width 1154 height 254
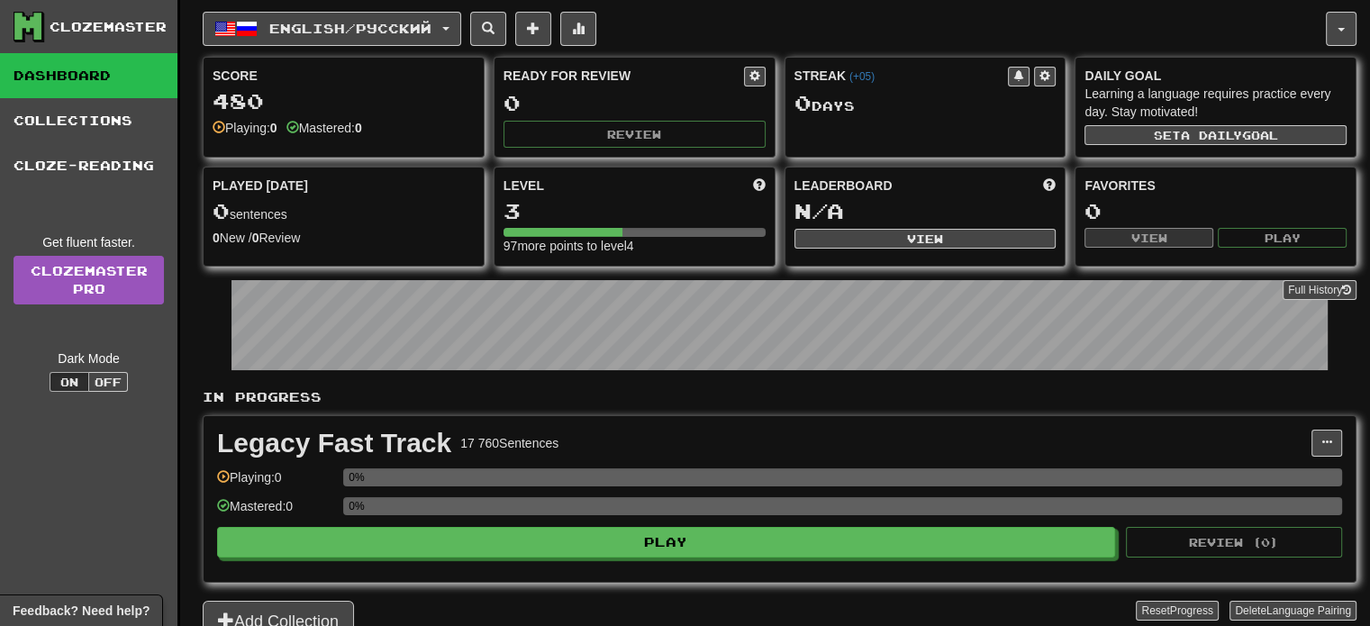
scroll to position [270, 0]
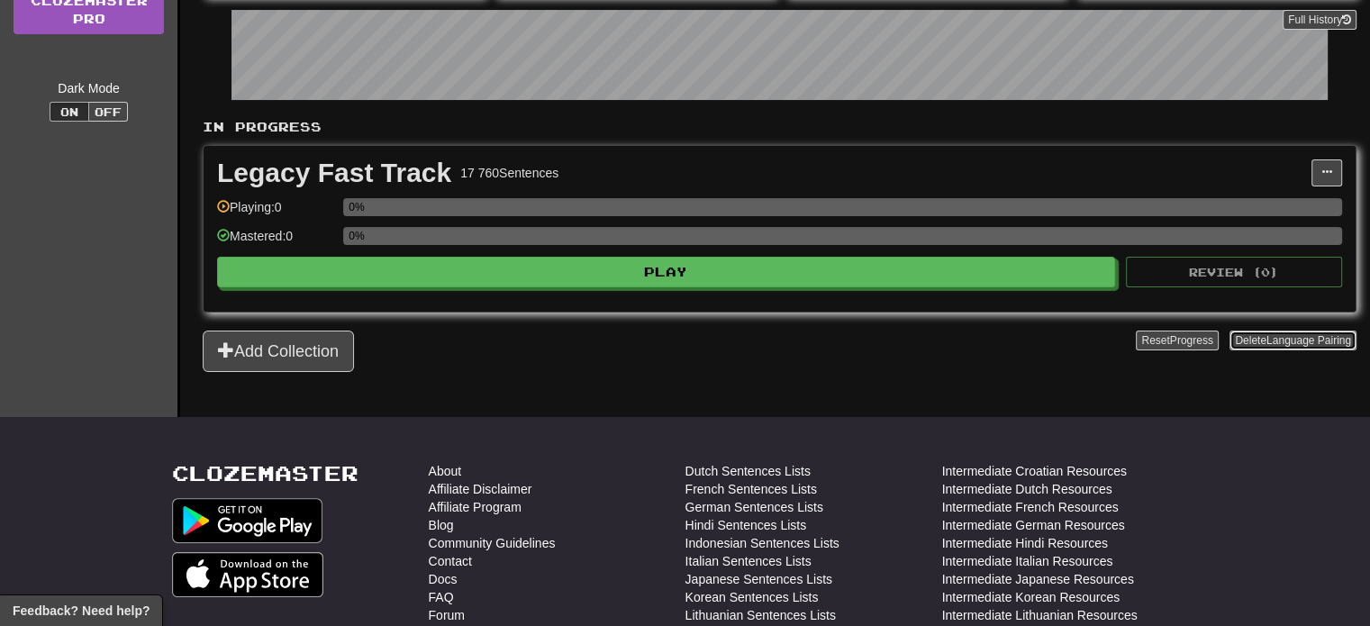
click at [1299, 337] on span "Language Pairing" at bounding box center [1309, 340] width 85 height 13
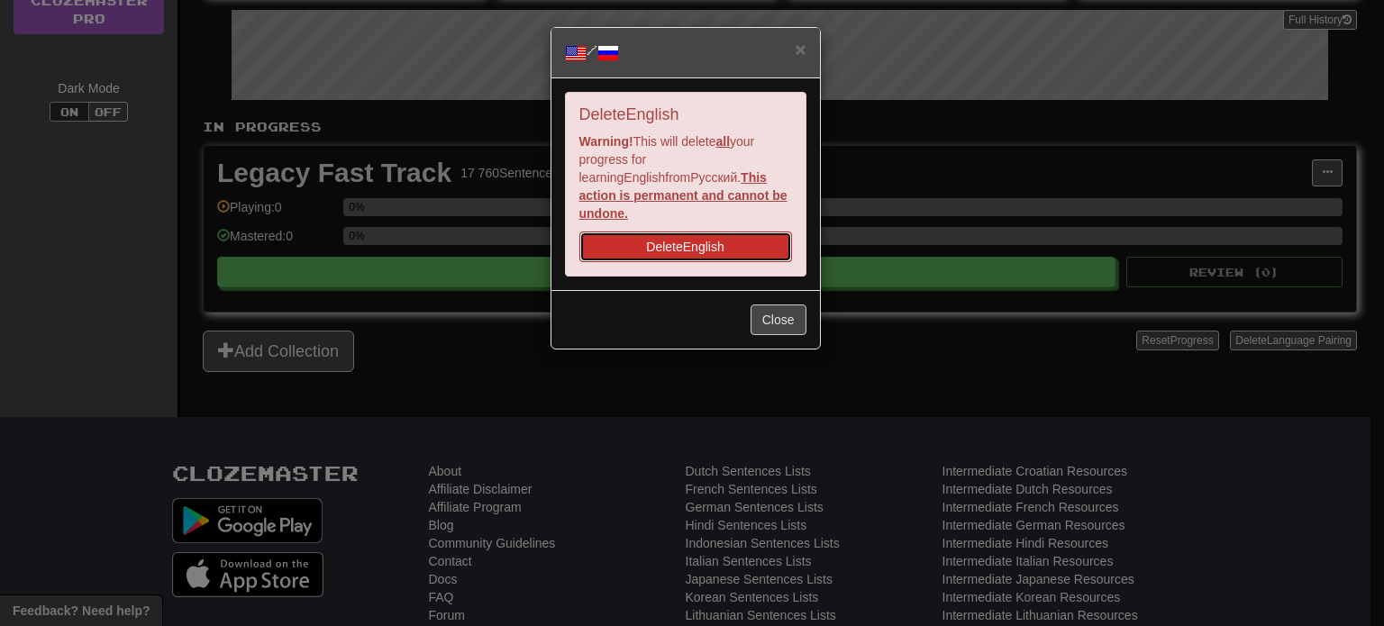
click at [681, 232] on button "Delete English" at bounding box center [685, 247] width 213 height 31
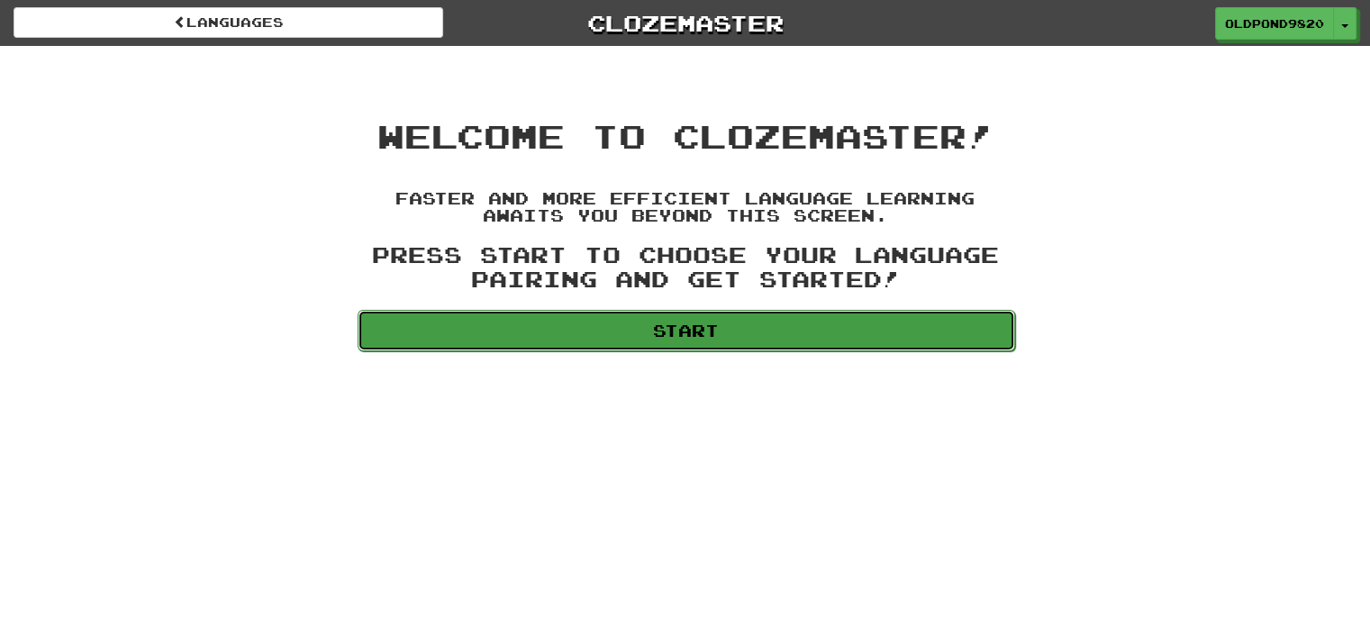
click at [625, 331] on link "Start" at bounding box center [687, 330] width 658 height 41
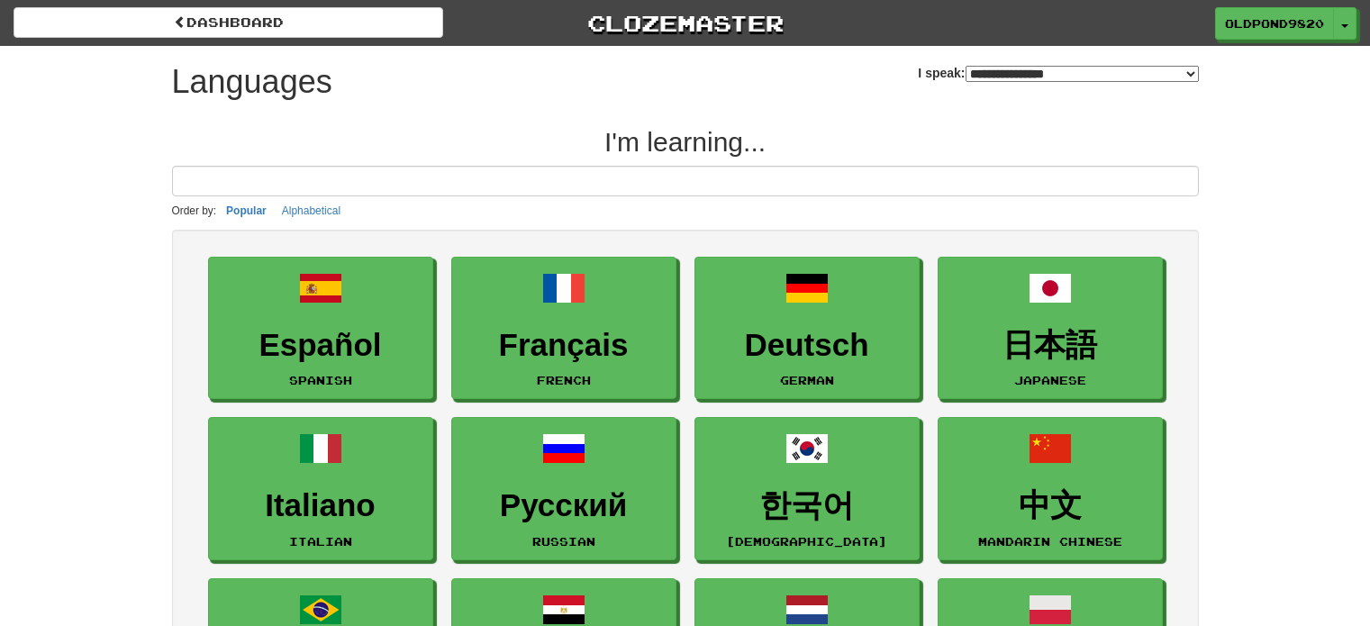
select select "*******"
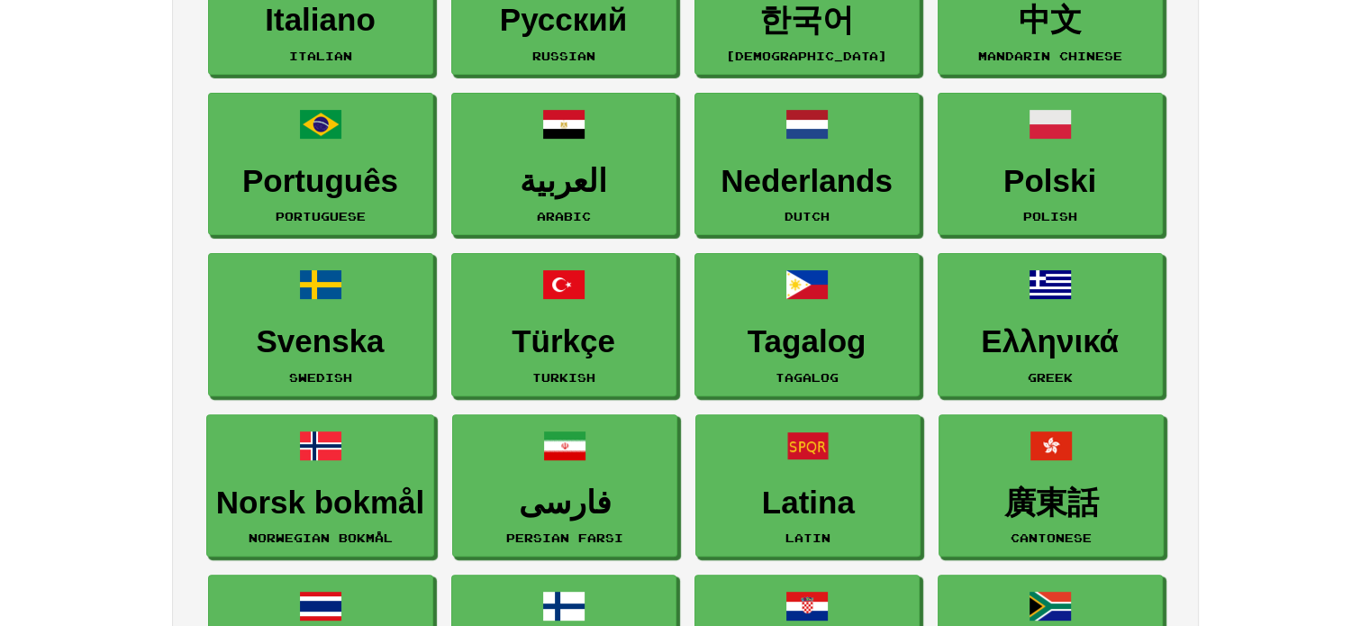
scroll to position [270, 0]
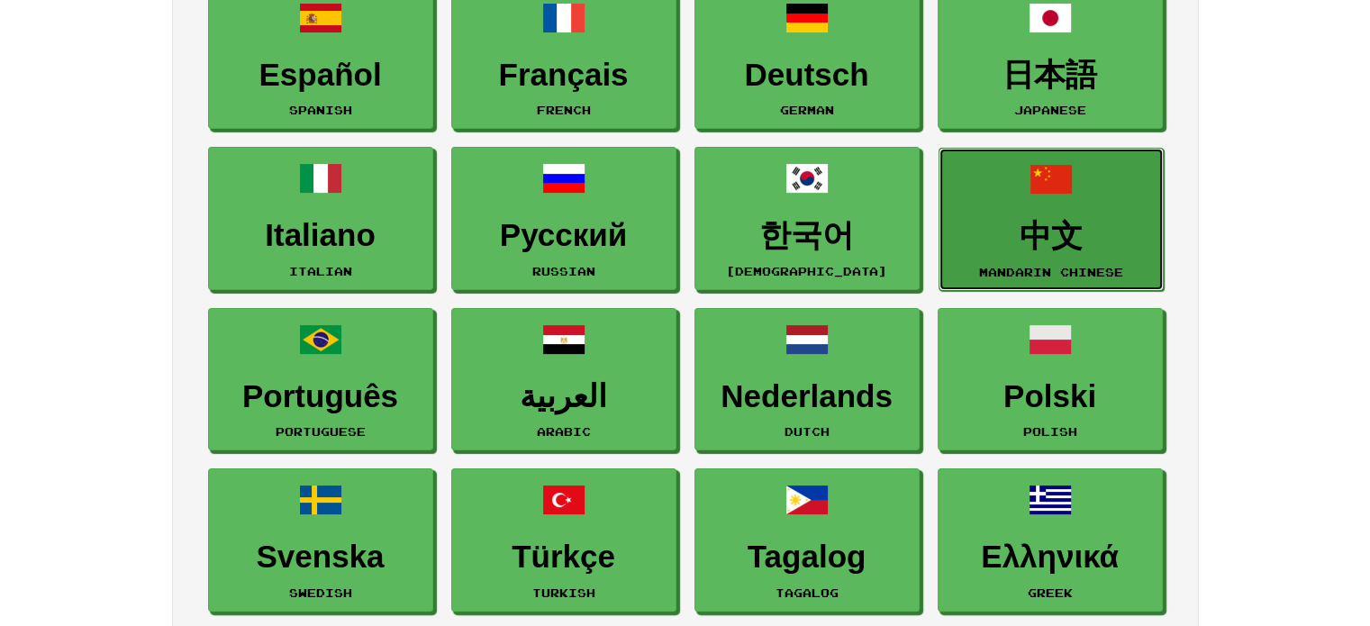
click at [1101, 197] on link "中文 Mandarin Chinese" at bounding box center [1051, 219] width 225 height 143
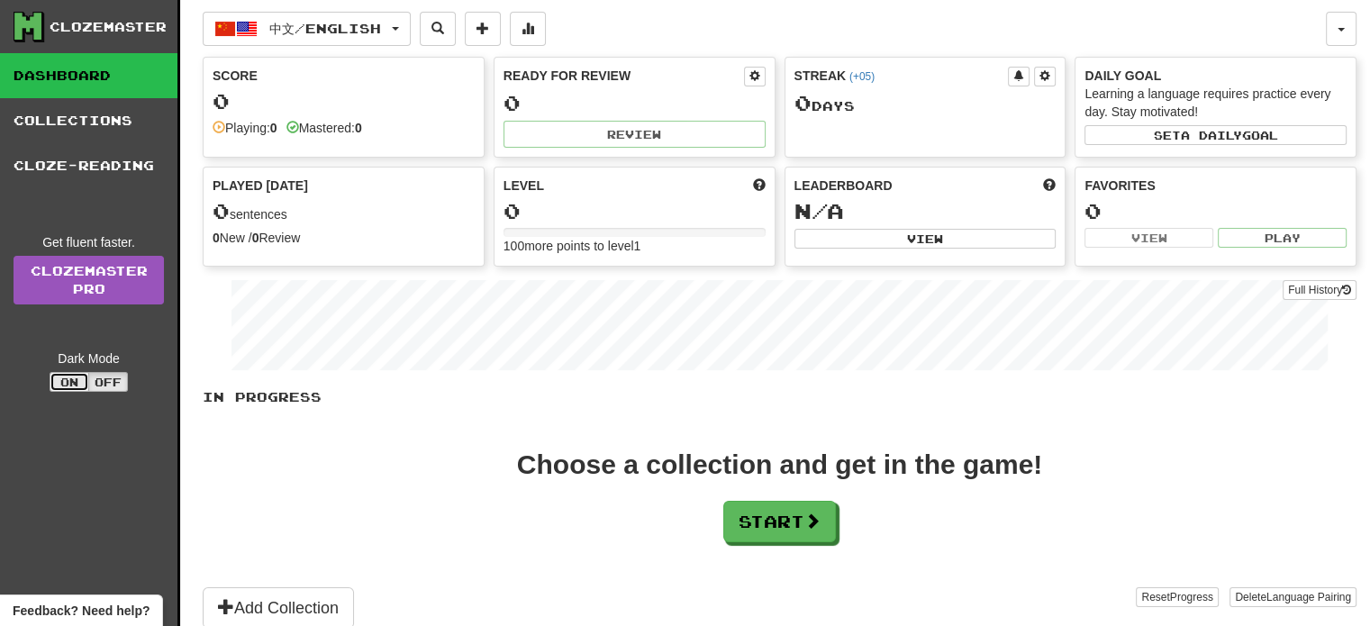
click at [67, 383] on button "On" at bounding box center [70, 382] width 40 height 20
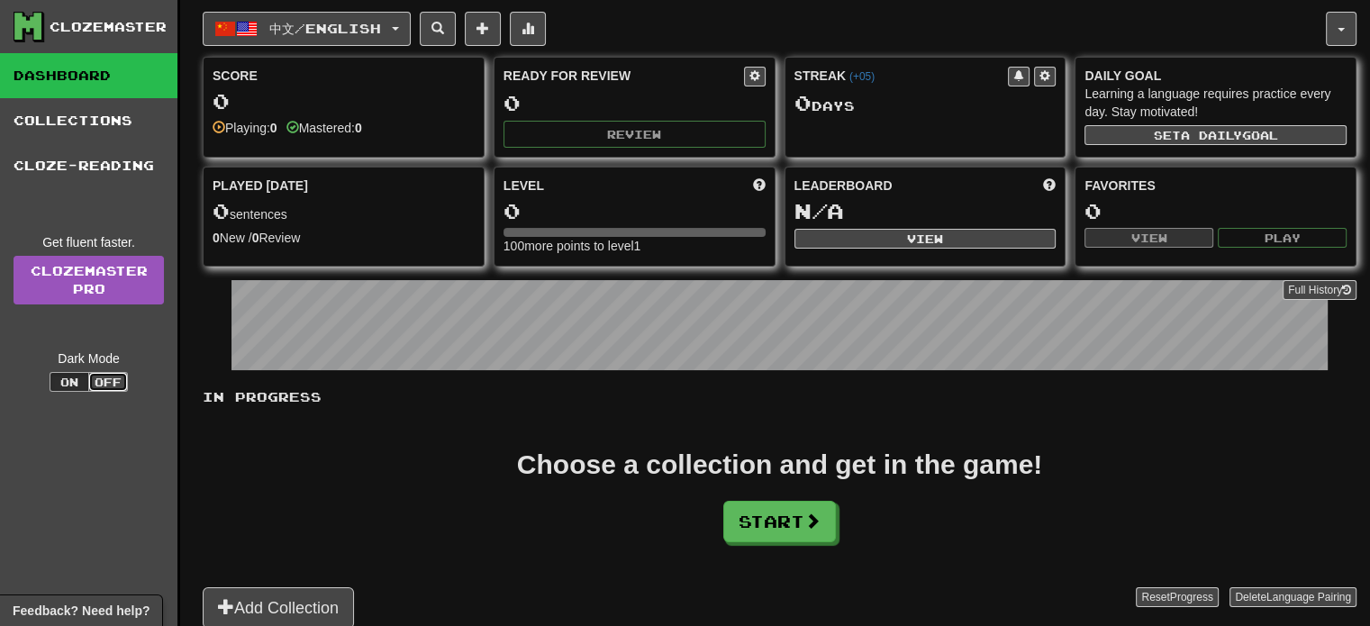
click at [98, 381] on button "Off" at bounding box center [108, 382] width 40 height 20
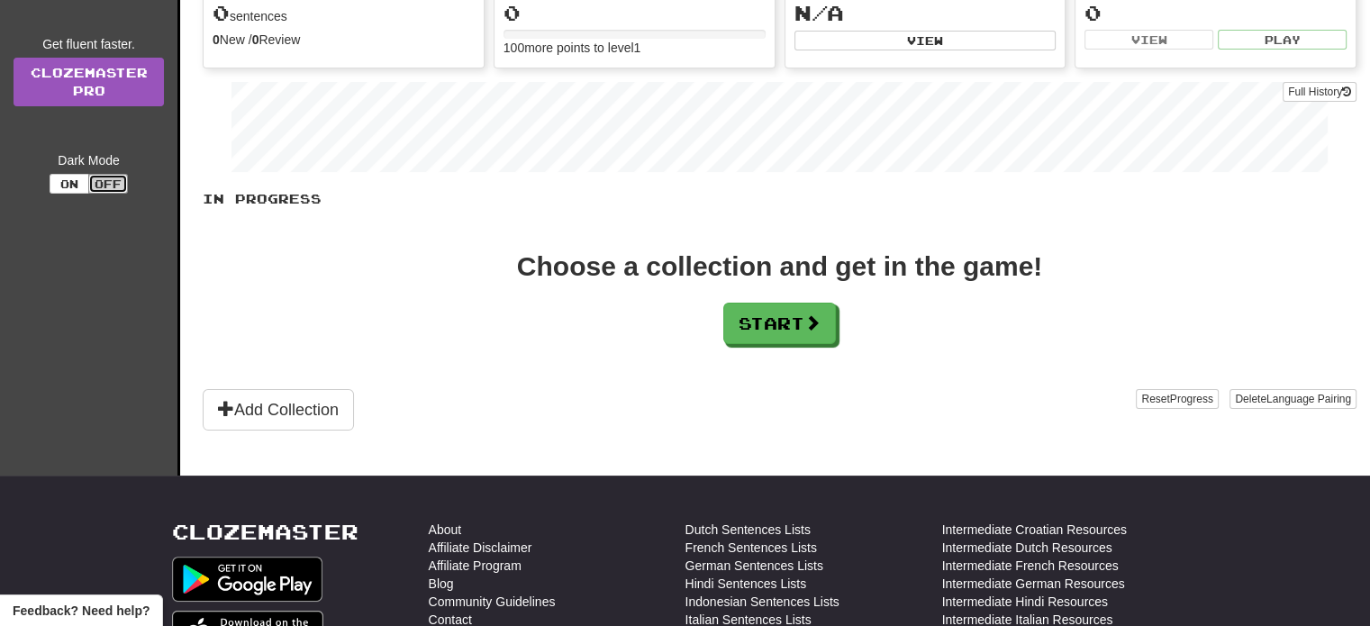
scroll to position [270, 0]
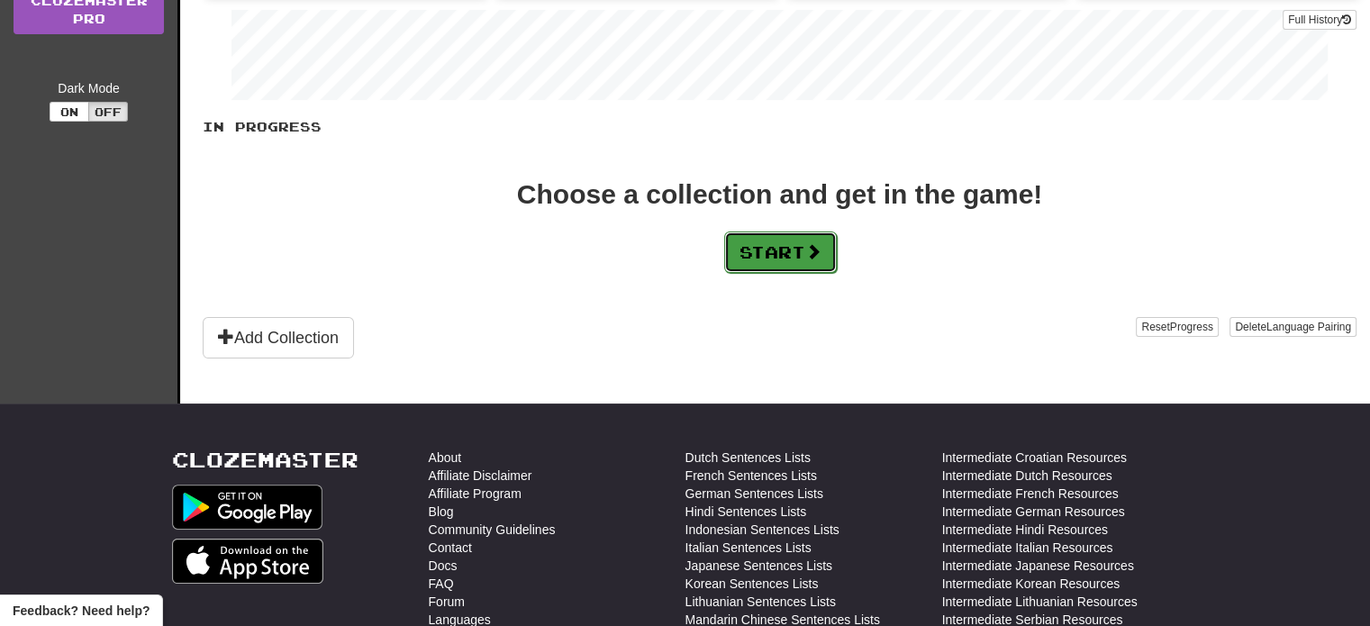
click at [743, 241] on button "Start" at bounding box center [780, 252] width 113 height 41
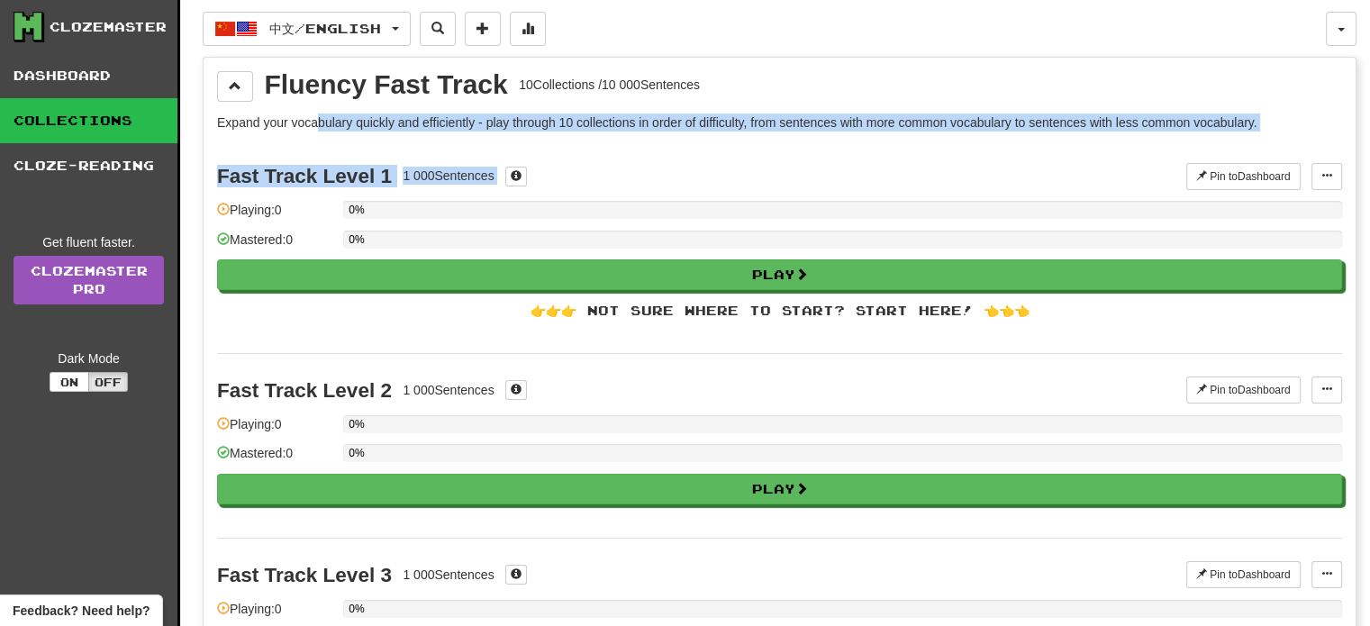
drag, startPoint x: 319, startPoint y: 122, endPoint x: 1265, endPoint y: 141, distance: 946.2
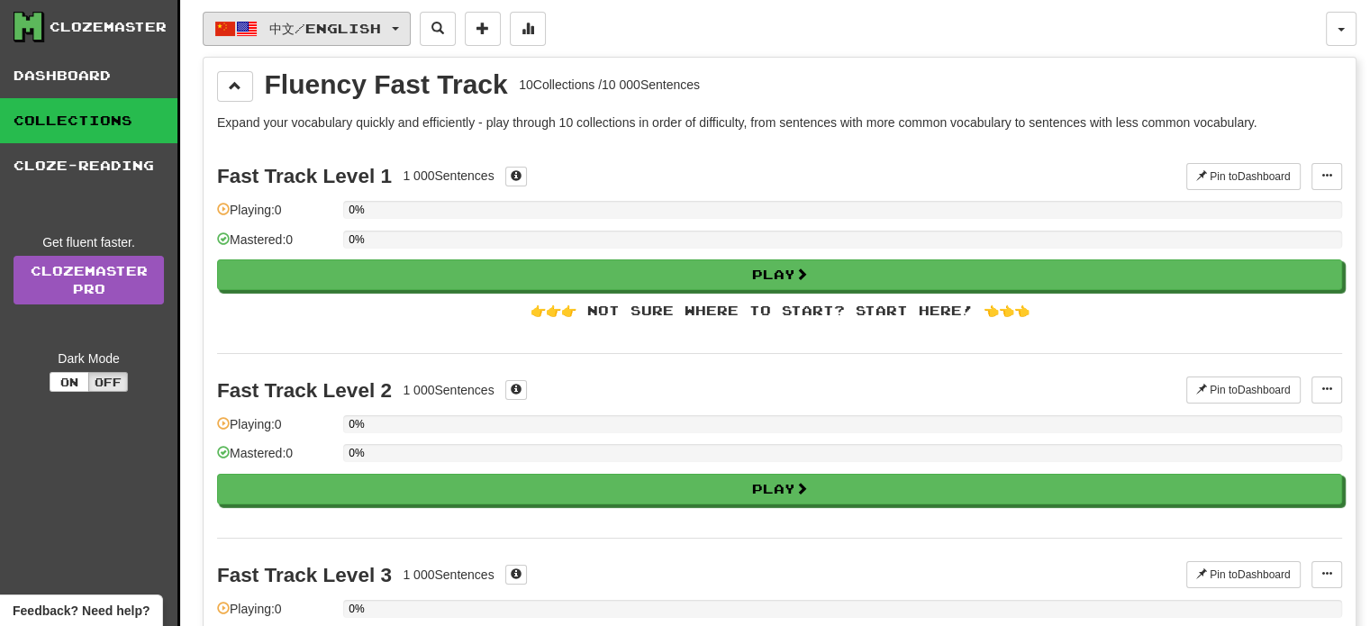
click at [370, 22] on span "中文 / English" at bounding box center [325, 28] width 112 height 15
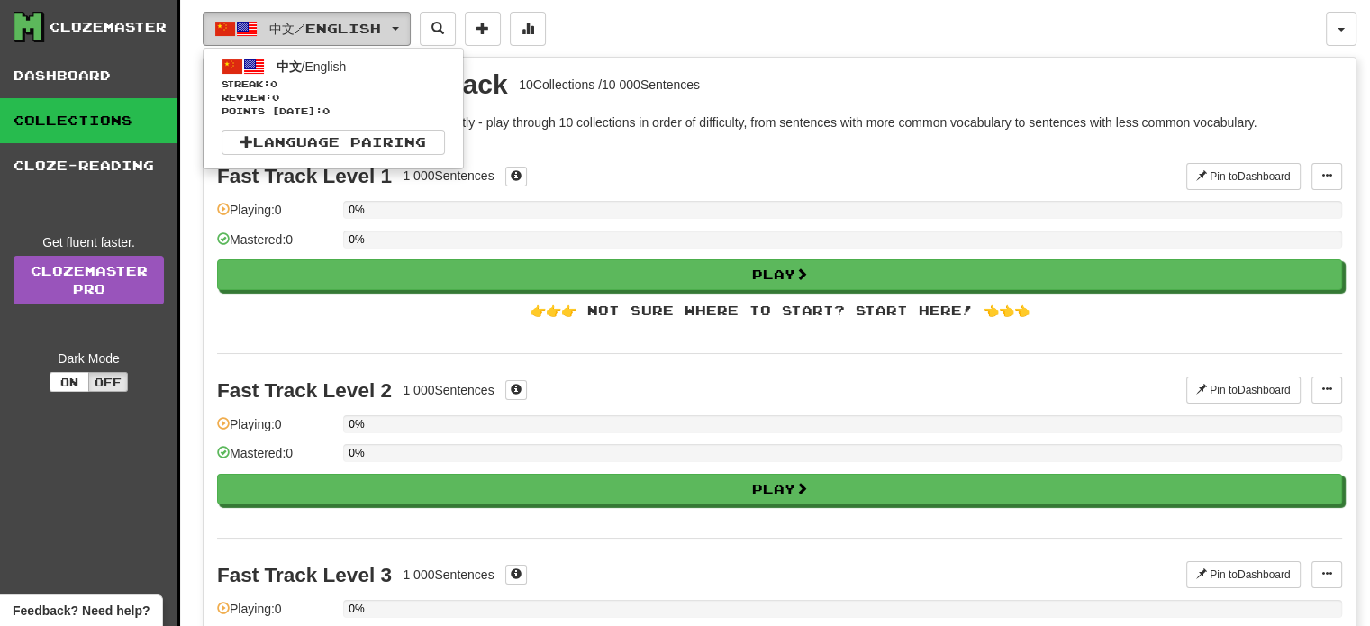
click at [370, 22] on span "中文 / English" at bounding box center [325, 28] width 112 height 15
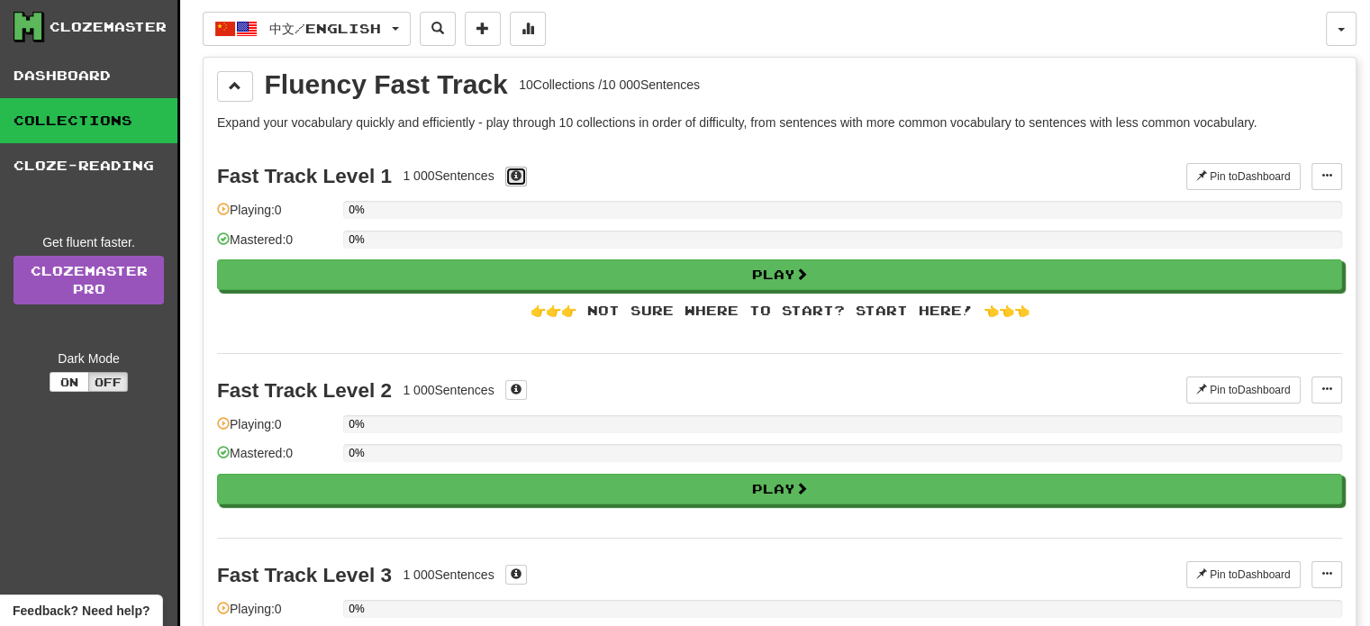
click at [514, 176] on span at bounding box center [516, 175] width 11 height 11
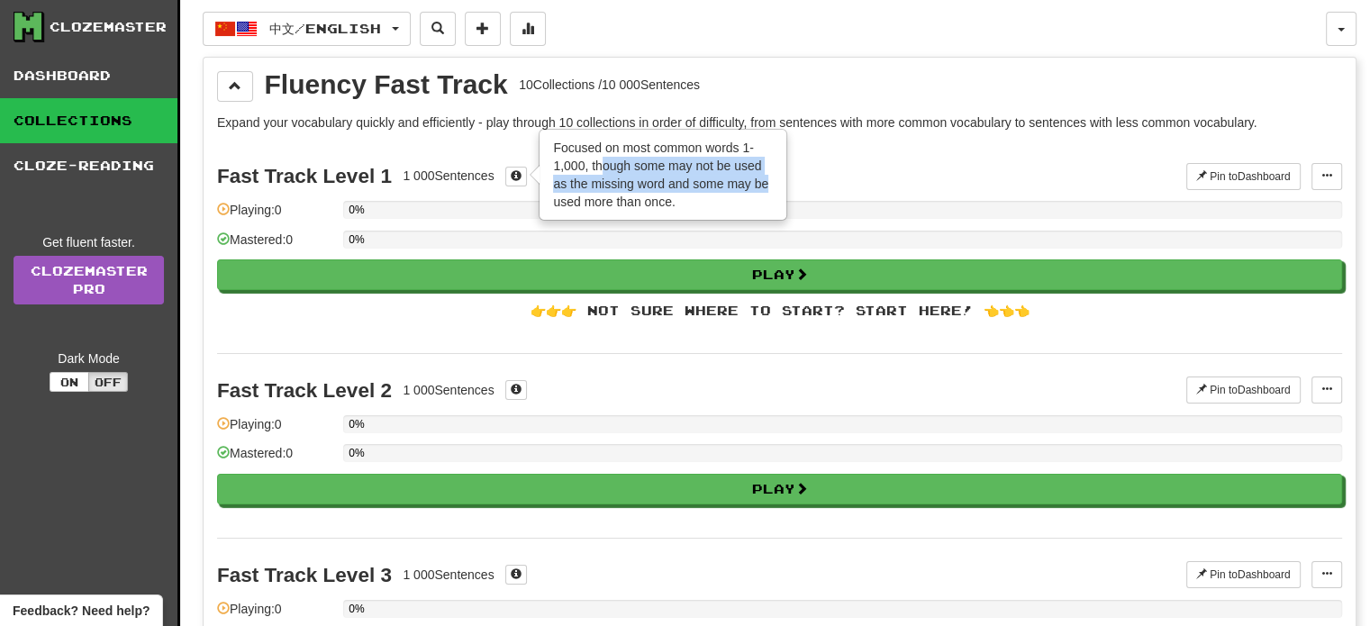
drag, startPoint x: 598, startPoint y: 167, endPoint x: 768, endPoint y: 180, distance: 169.9
click at [768, 180] on div "Focused on most common words 1-1,000, though some may not be used as the missin…" at bounding box center [663, 175] width 245 height 88
click at [1053, 168] on div "Fast Track Level 1 1 000 Sentences × Focused on most common words 1-1,000, thou…" at bounding box center [701, 176] width 969 height 27
drag, startPoint x: 1136, startPoint y: 152, endPoint x: 1170, endPoint y: 157, distance: 34.5
click at [1135, 152] on div "Fast Track Level 1 1 000 Sentences × Focused on most common words 1-1,000, thou…" at bounding box center [779, 248] width 1125 height 214
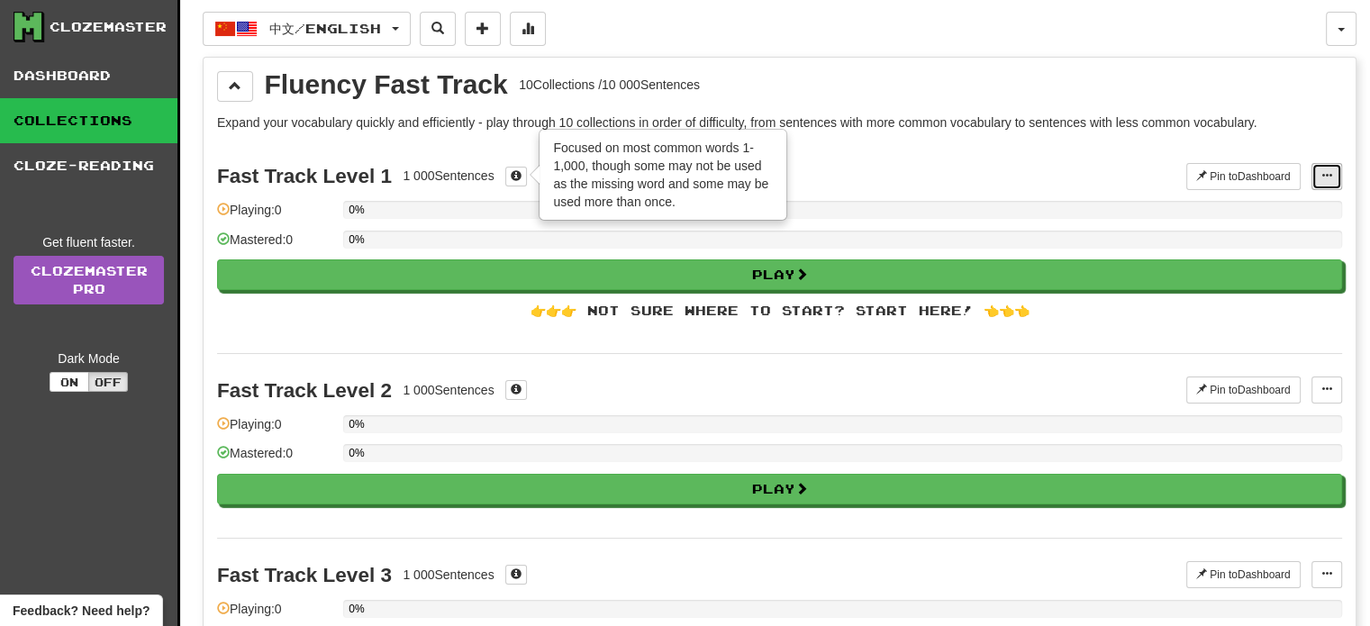
click at [1333, 168] on button at bounding box center [1327, 176] width 31 height 27
click at [1085, 185] on div "Fast Track Level 1 1 000 Sentences × Focused on most common words 1-1,000, thou…" at bounding box center [701, 176] width 969 height 27
click at [864, 141] on div "Fast Track Level 1 1 000 Sentences × Focused on most common words 1-1,000, thou…" at bounding box center [779, 248] width 1125 height 214
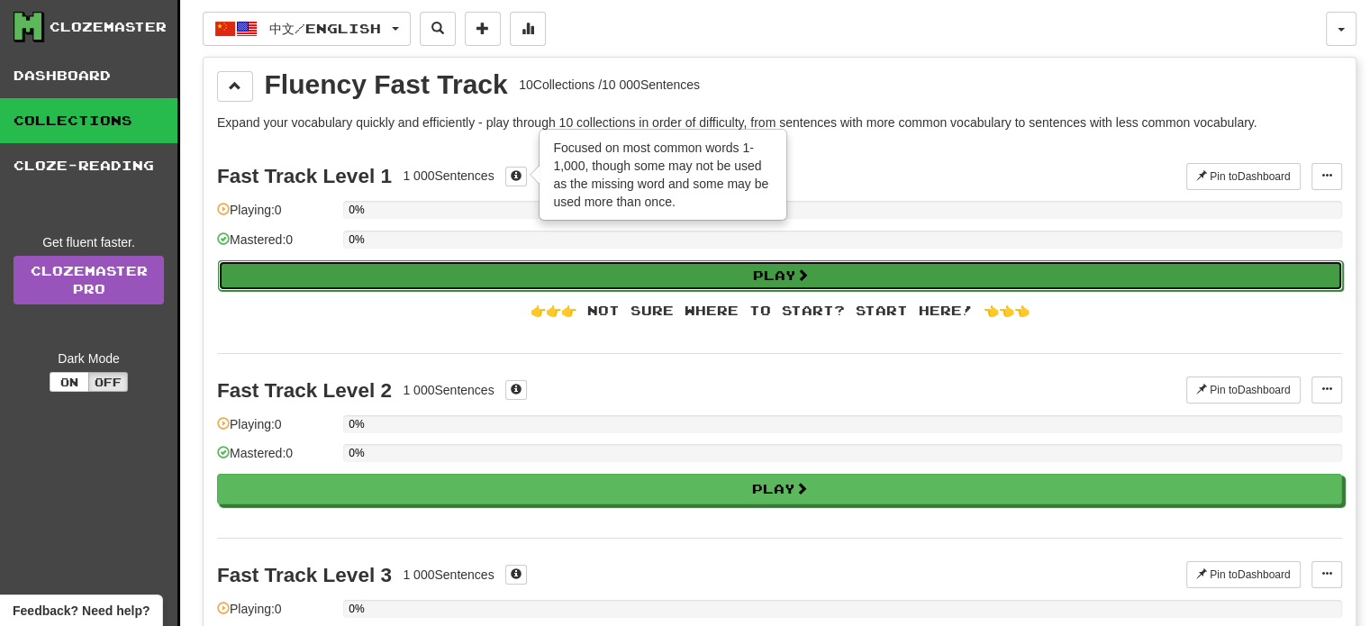
click at [779, 280] on button "Play" at bounding box center [780, 275] width 1125 height 31
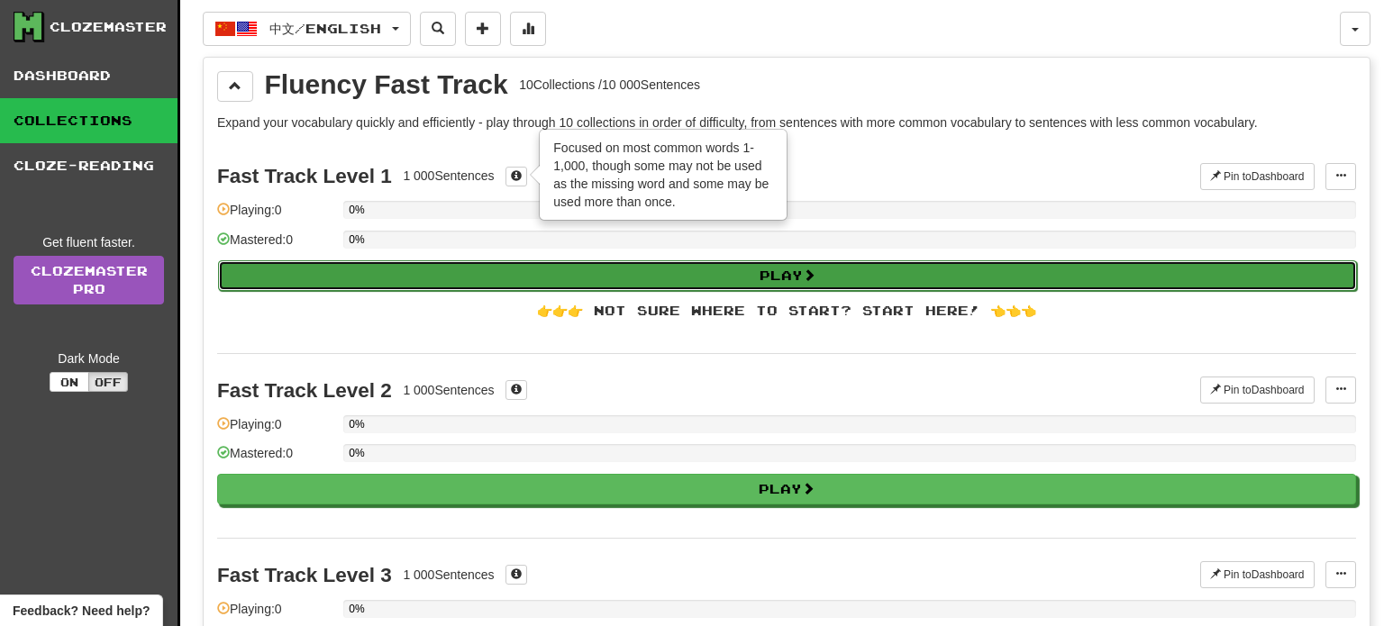
select select "**"
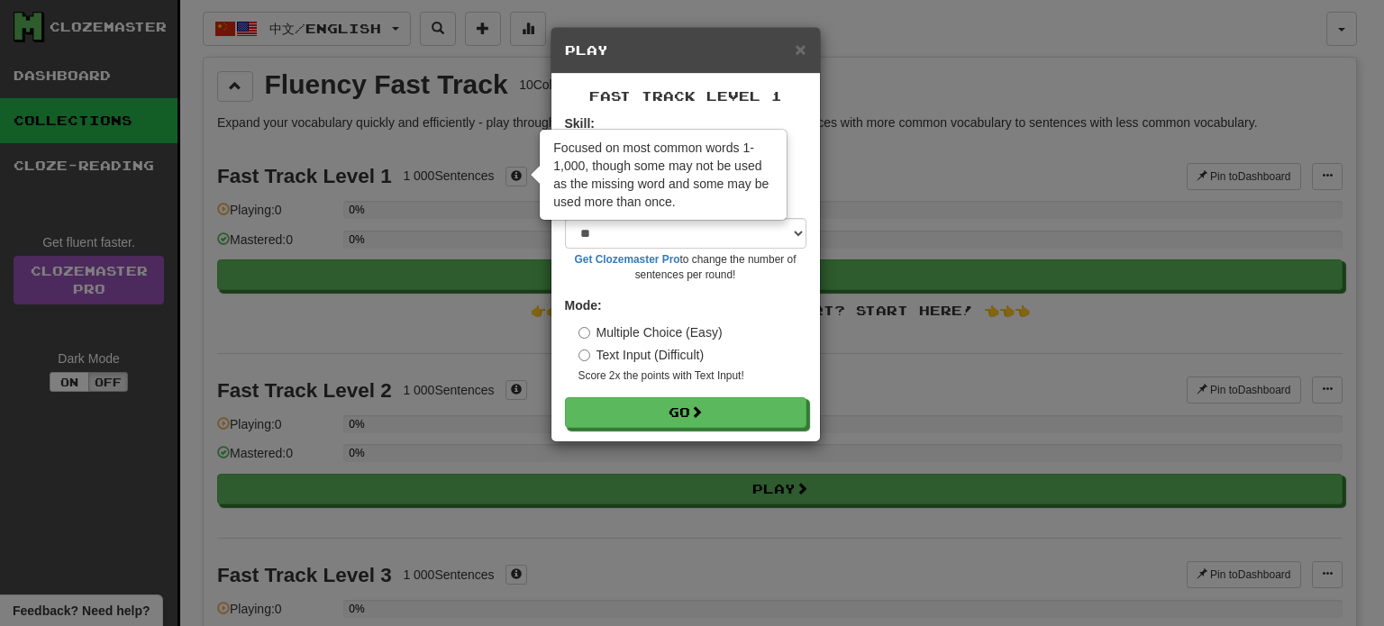
click at [523, 174] on div "× Play Fast Track Level 1 Skill: Vocabulary Listening Sentences per round: * **…" at bounding box center [692, 313] width 1384 height 626
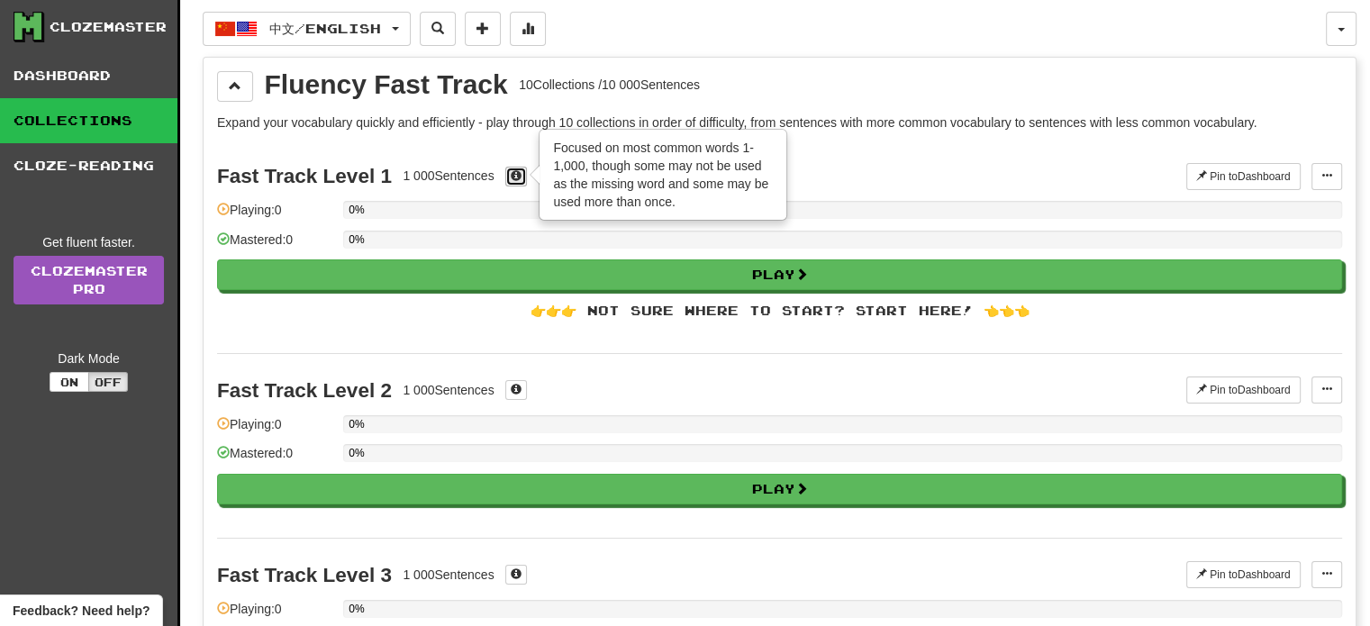
click at [516, 172] on span at bounding box center [516, 175] width 11 height 11
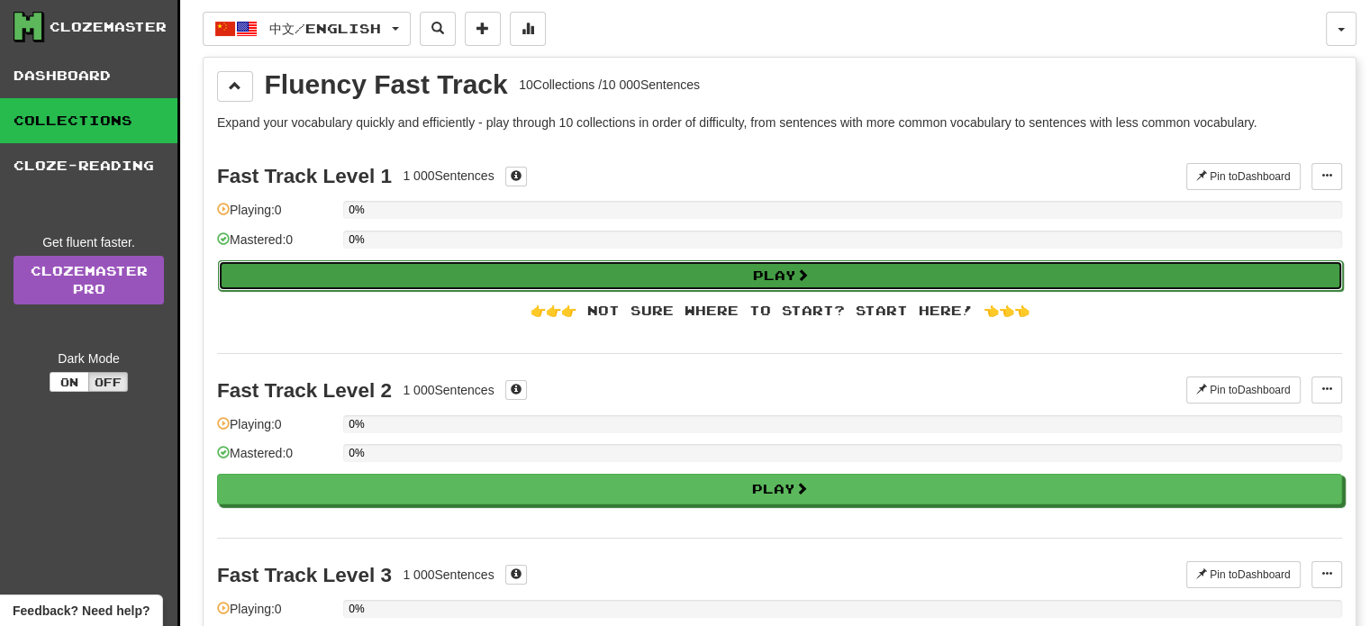
click at [750, 269] on button "Play" at bounding box center [780, 275] width 1125 height 31
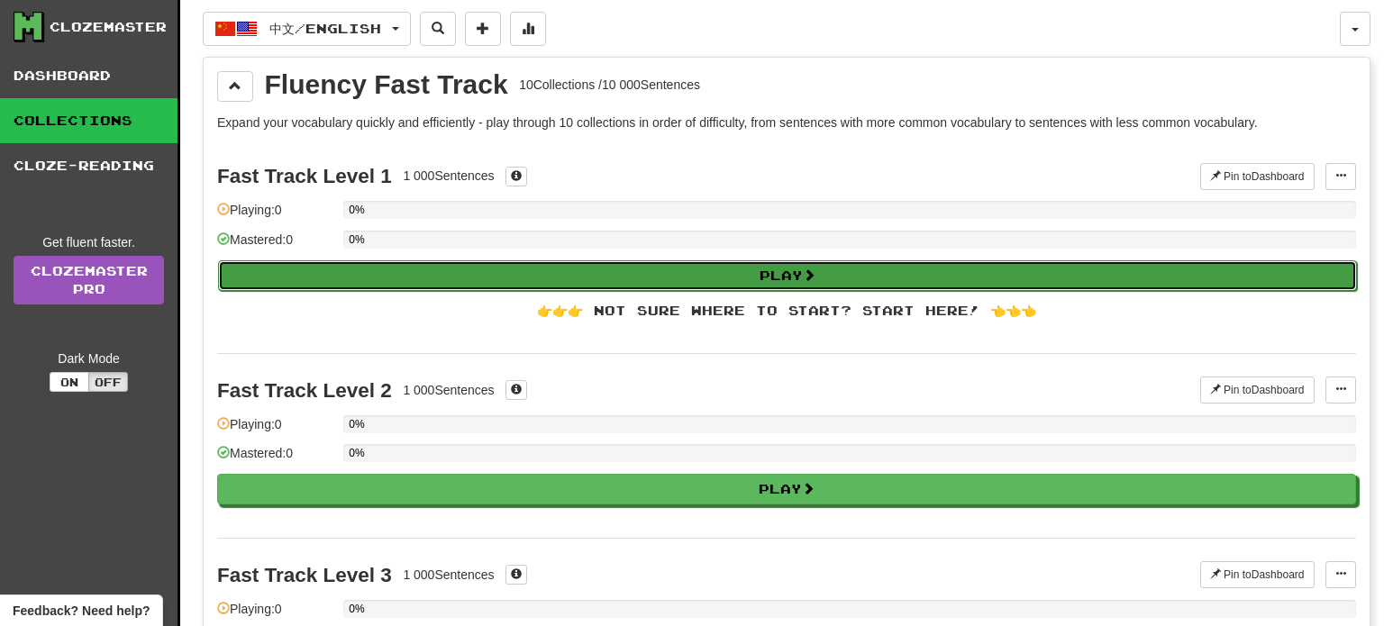
select select "**"
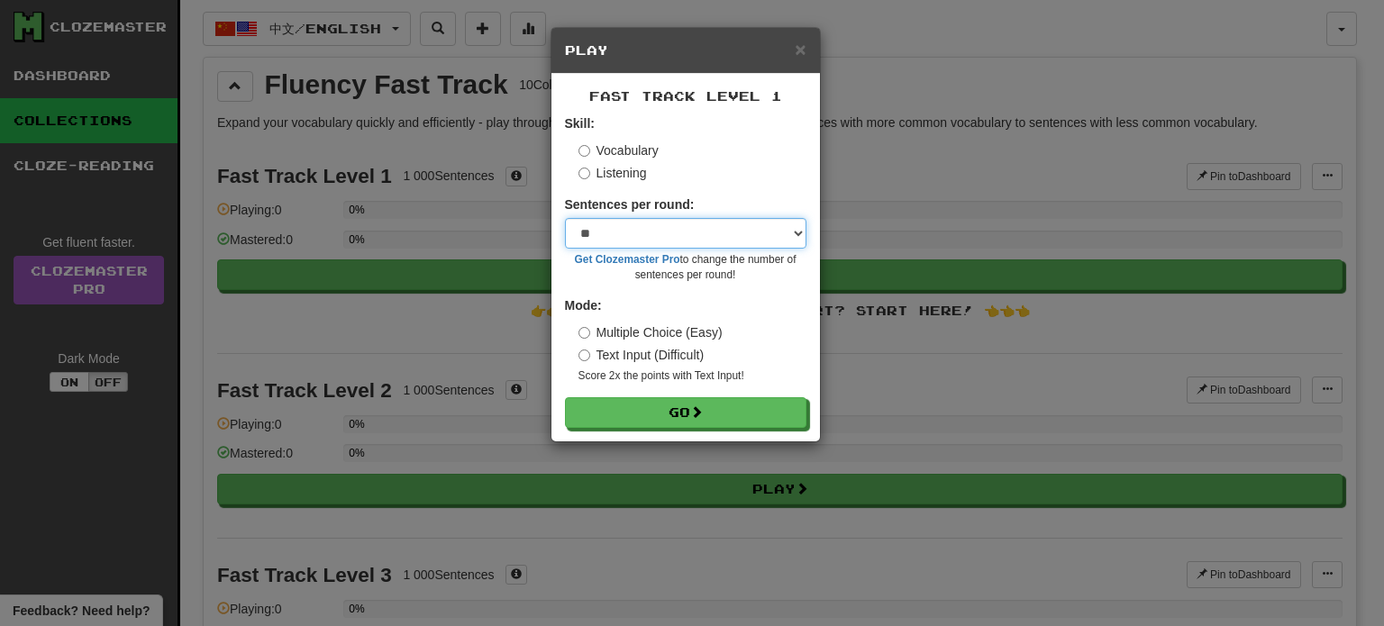
click at [648, 233] on select "* ** ** ** ** ** *** ********" at bounding box center [685, 233] width 241 height 31
click at [742, 131] on div "Skill: Vocabulary Listening" at bounding box center [685, 148] width 241 height 68
click at [589, 237] on select "* ** ** ** ** ** *** ********" at bounding box center [685, 233] width 241 height 31
click at [734, 193] on form "Skill: Vocabulary Listening Sentences per round: * ** ** ** ** ** *** ******** …" at bounding box center [685, 271] width 241 height 314
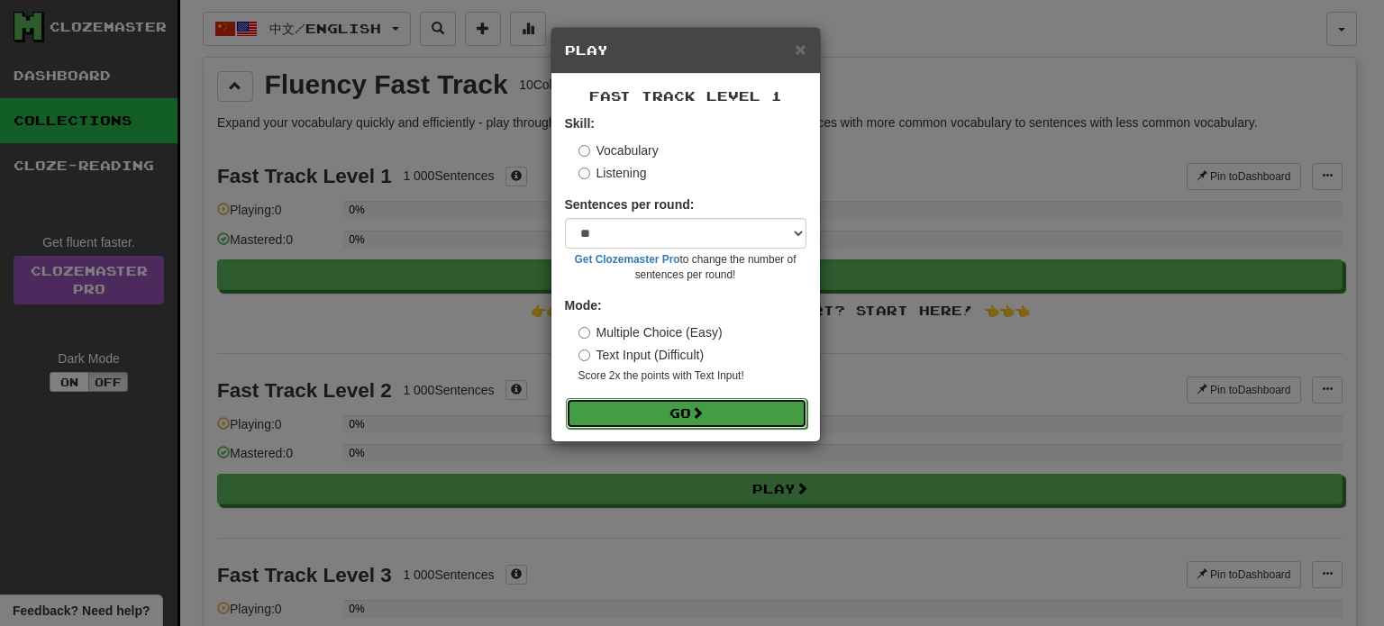
click at [686, 414] on button "Go" at bounding box center [686, 413] width 241 height 31
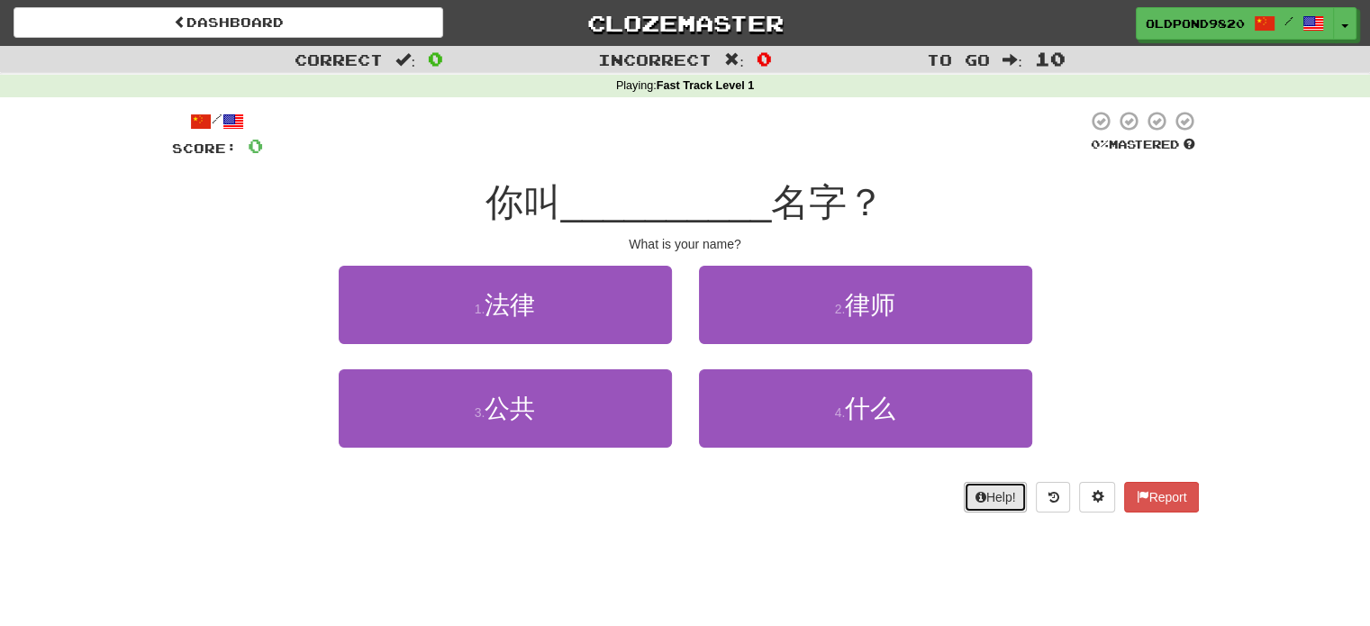
click at [995, 505] on button "Help!" at bounding box center [996, 497] width 64 height 31
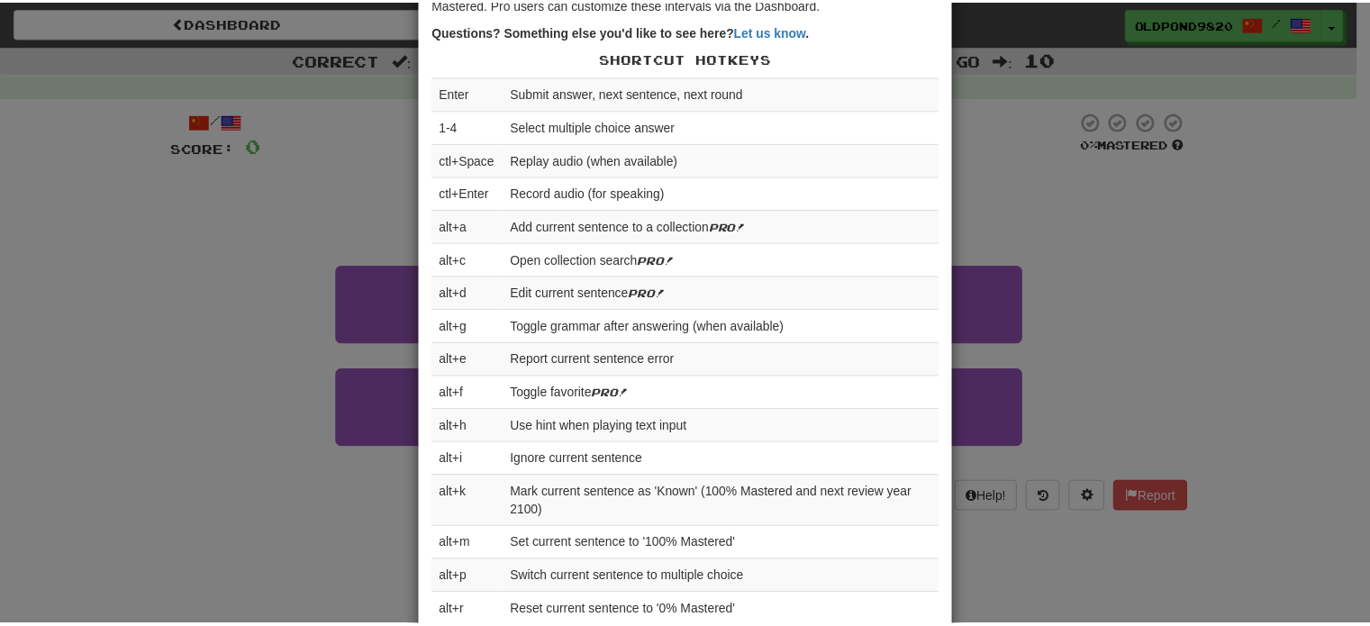
scroll to position [360, 0]
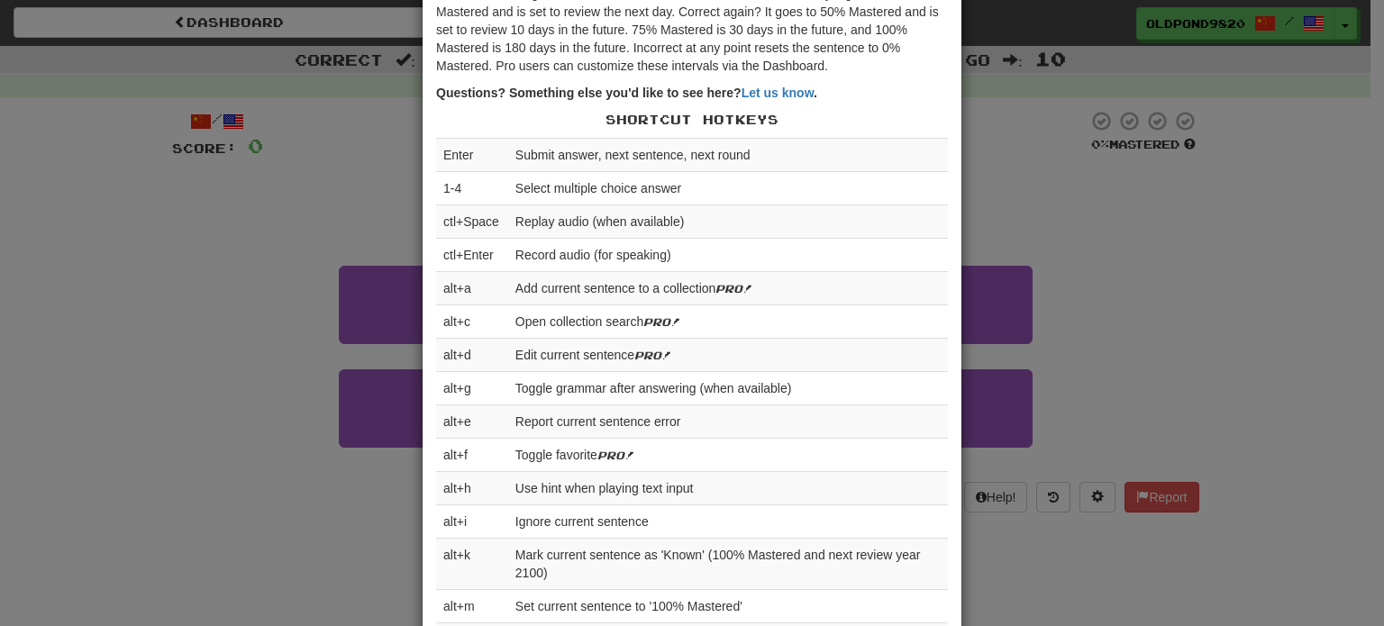
click at [1221, 253] on div "× Help Complete the sentence with the correct missing word! 👉 Run Tutorial 👈 Po…" at bounding box center [692, 313] width 1384 height 626
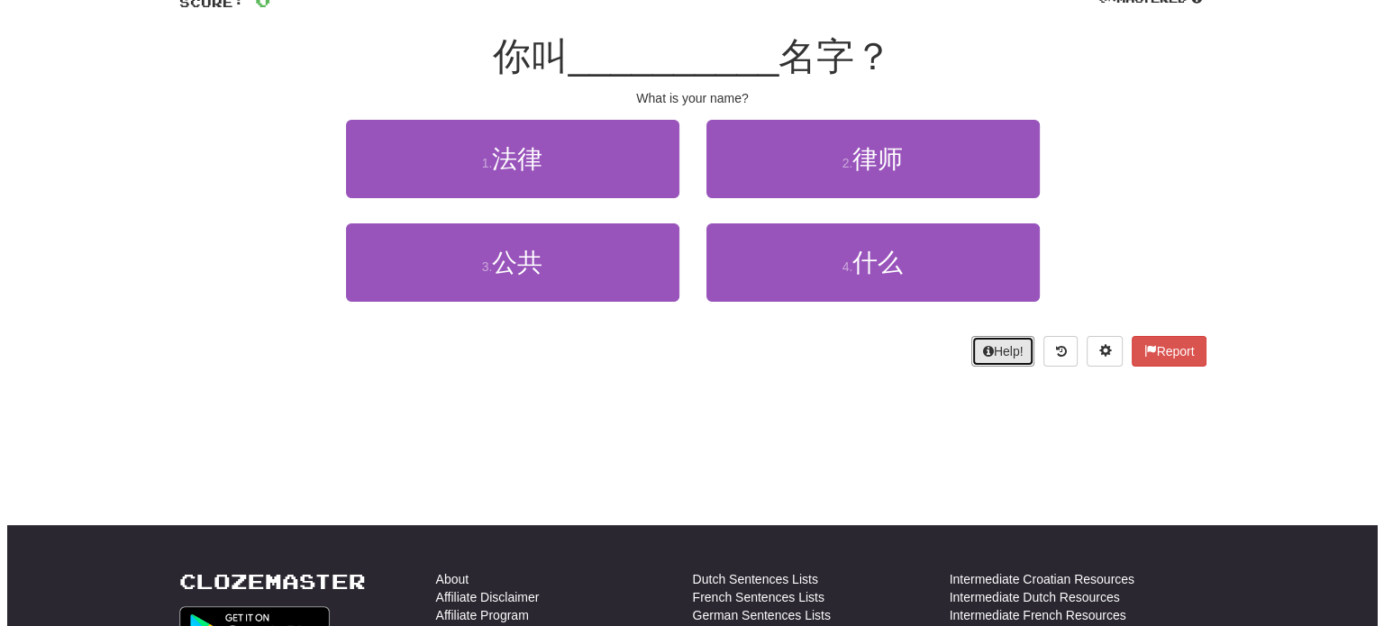
scroll to position [0, 0]
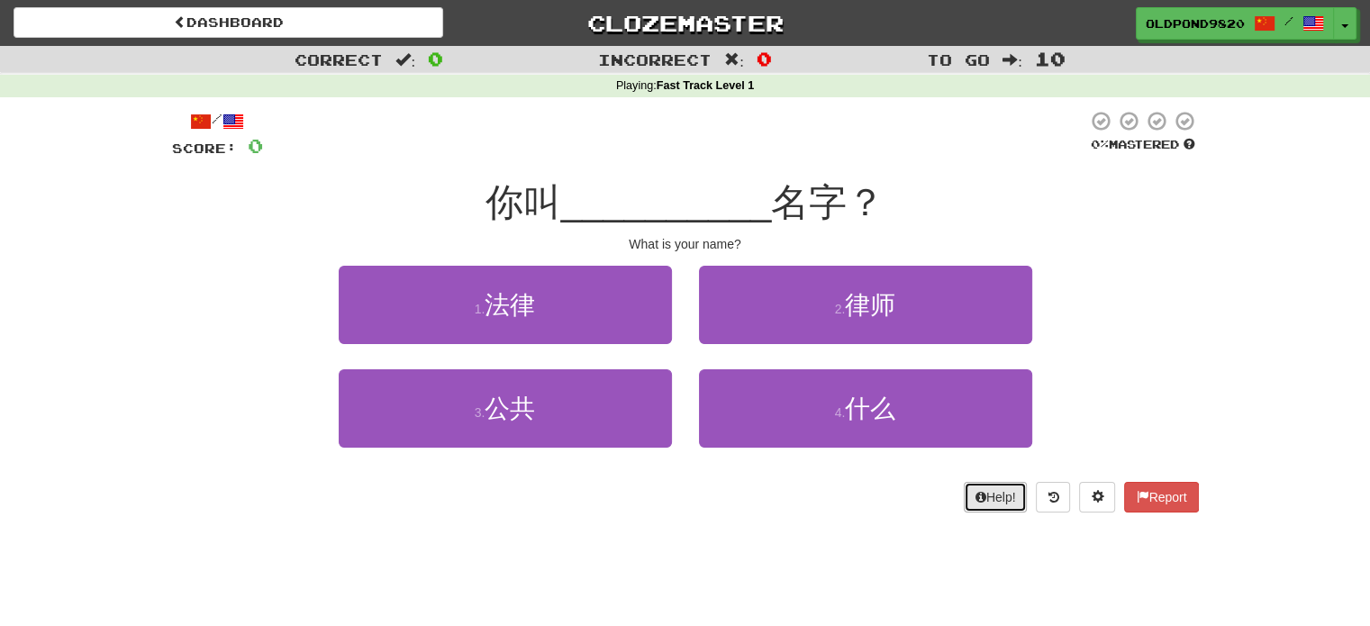
click at [995, 490] on button "Help!" at bounding box center [996, 497] width 64 height 31
drag, startPoint x: 503, startPoint y: 201, endPoint x: 532, endPoint y: 199, distance: 28.9
click at [532, 199] on span "你叫" at bounding box center [524, 202] width 76 height 42
click at [555, 199] on span "你叫" at bounding box center [524, 202] width 76 height 42
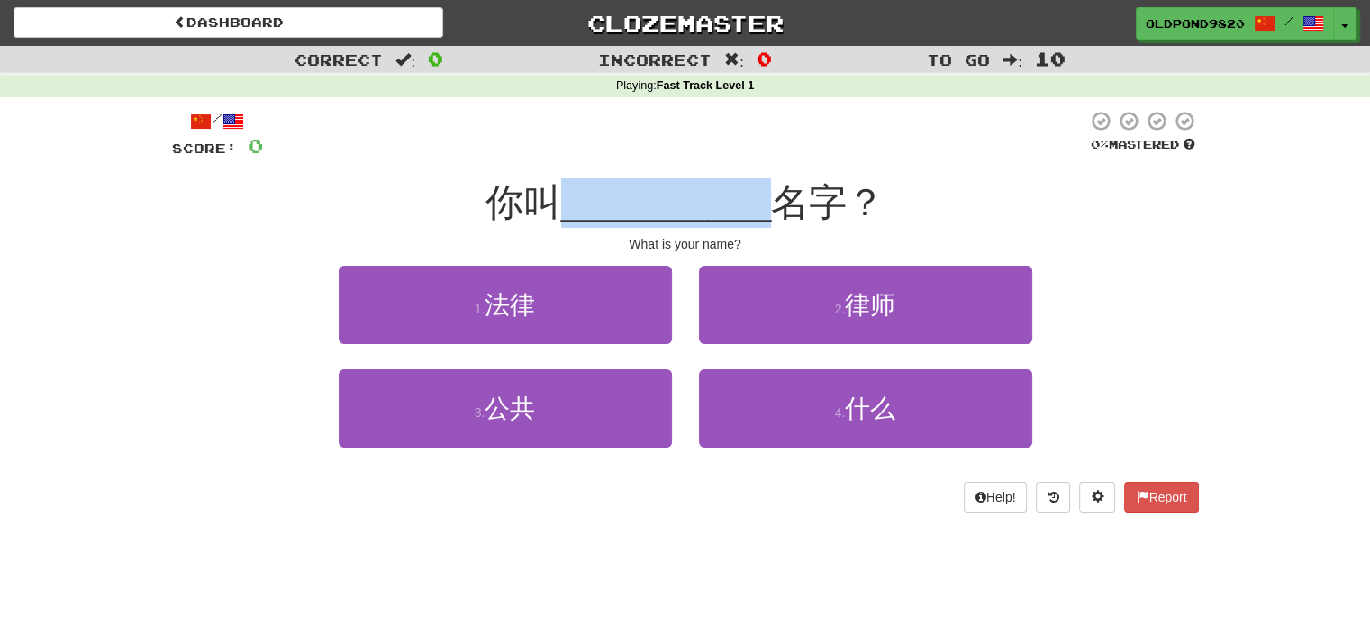
click at [555, 199] on span "你叫" at bounding box center [524, 202] width 76 height 42
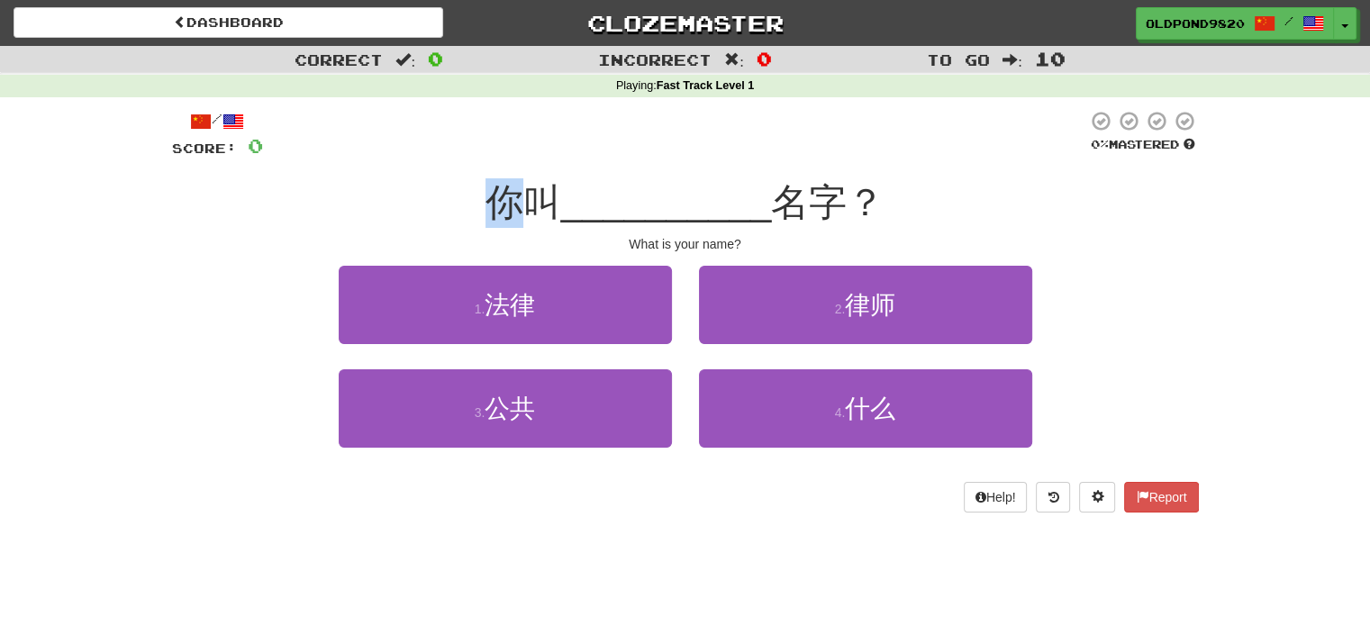
drag, startPoint x: 490, startPoint y: 196, endPoint x: 515, endPoint y: 201, distance: 25.8
click at [515, 201] on span "你叫" at bounding box center [524, 202] width 76 height 42
click at [504, 156] on div at bounding box center [504, 156] width 0 height 0
click at [545, 194] on span "你叫" at bounding box center [524, 202] width 76 height 42
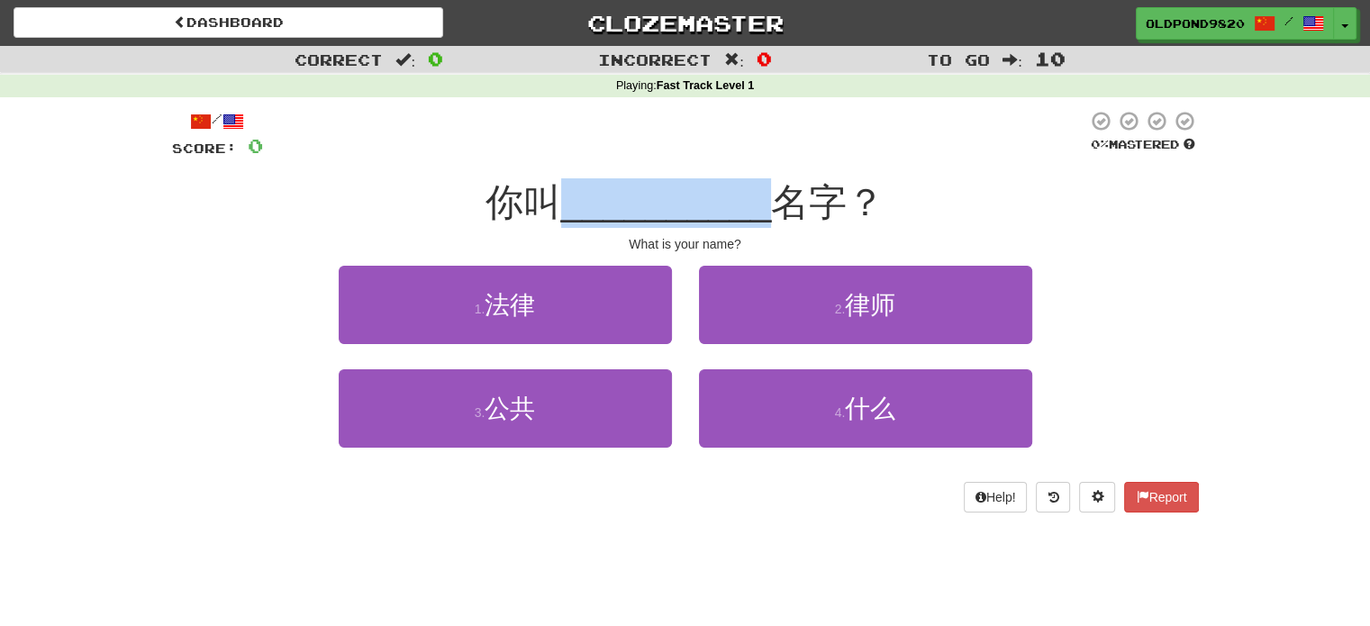
click at [545, 194] on span "你叫" at bounding box center [524, 202] width 76 height 42
click at [539, 190] on span "你叫" at bounding box center [524, 202] width 76 height 42
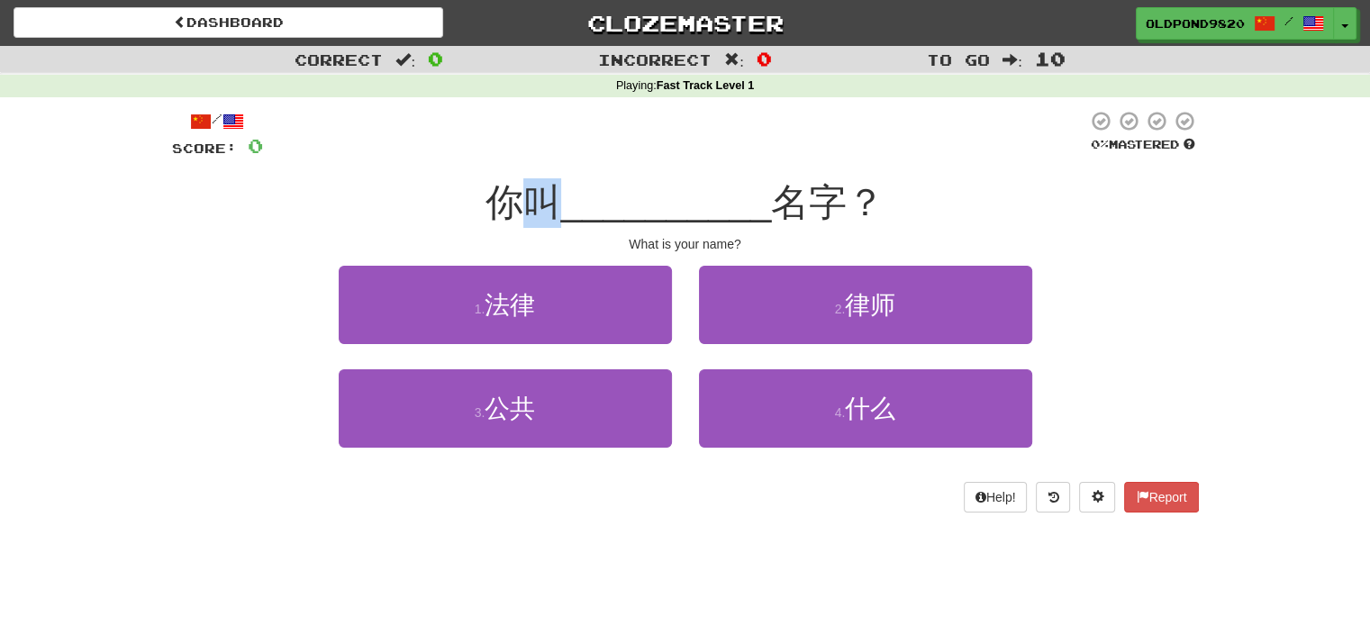
click at [539, 190] on span "你叫" at bounding box center [524, 202] width 76 height 42
click at [527, 156] on div at bounding box center [527, 156] width 0 height 0
click at [521, 194] on span "你叫" at bounding box center [524, 202] width 76 height 42
drag, startPoint x: 490, startPoint y: 200, endPoint x: 555, endPoint y: 197, distance: 64.9
click at [555, 197] on span "你叫" at bounding box center [524, 202] width 76 height 42
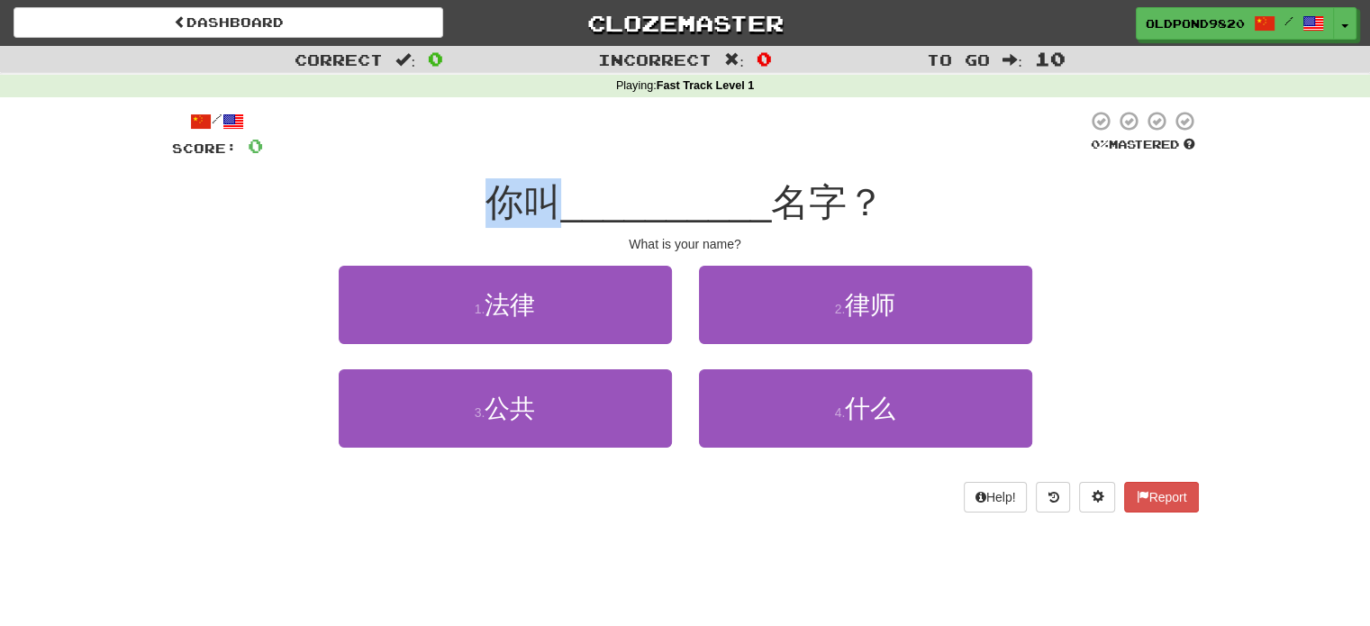
click at [543, 156] on div at bounding box center [543, 156] width 0 height 0
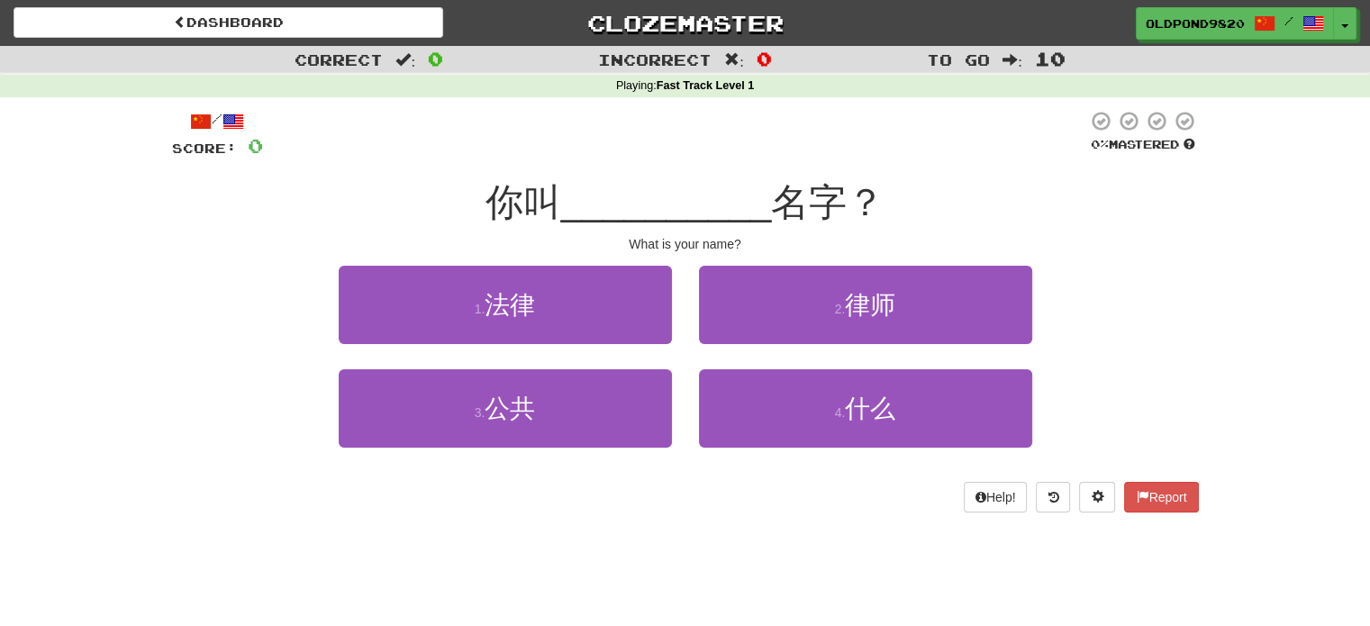
click at [890, 216] on div "你叫 __________ 名字？" at bounding box center [685, 203] width 1027 height 50
drag, startPoint x: 775, startPoint y: 200, endPoint x: 853, endPoint y: 201, distance: 78.4
click at [853, 201] on span "名字？" at bounding box center [828, 202] width 114 height 42
click at [825, 203] on span "名字？" at bounding box center [828, 202] width 114 height 42
drag, startPoint x: 781, startPoint y: 201, endPoint x: 853, endPoint y: 199, distance: 72.1
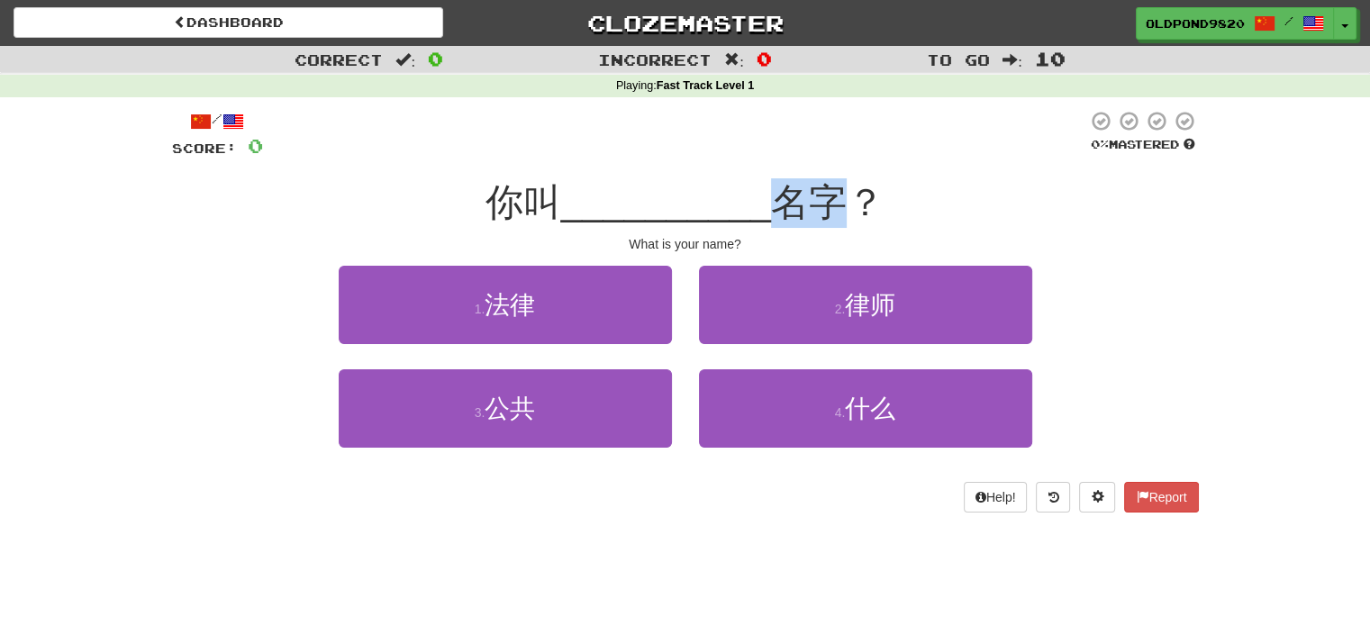
click at [853, 199] on span "名字？" at bounding box center [828, 202] width 114 height 42
click at [841, 156] on div at bounding box center [841, 156] width 0 height 0
click at [1004, 225] on div "你叫 __________ 名字？" at bounding box center [685, 203] width 1027 height 50
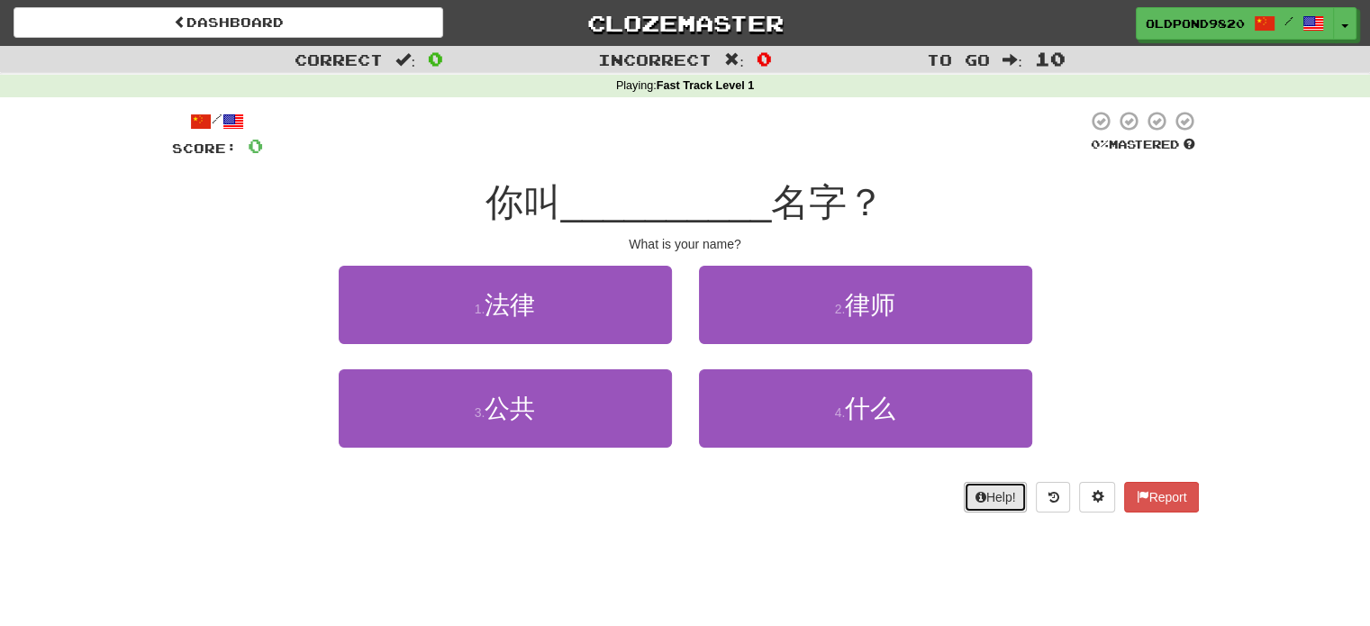
click at [987, 491] on button "Help!" at bounding box center [996, 497] width 64 height 31
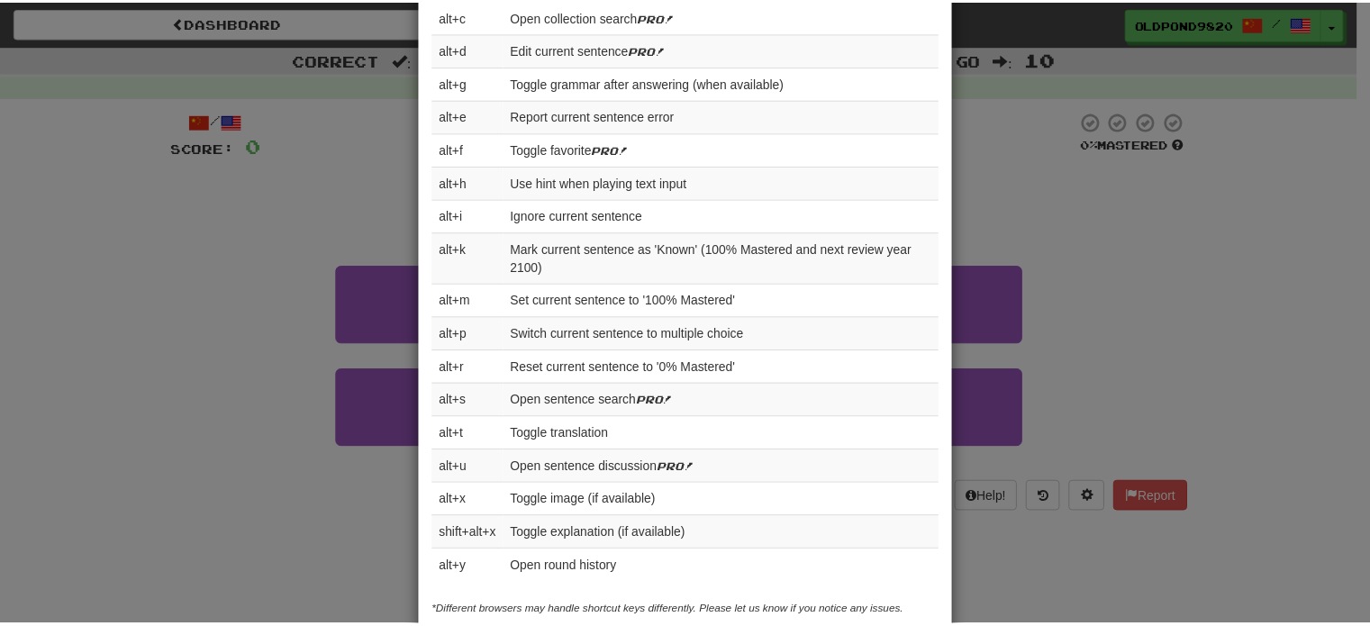
scroll to position [695, 0]
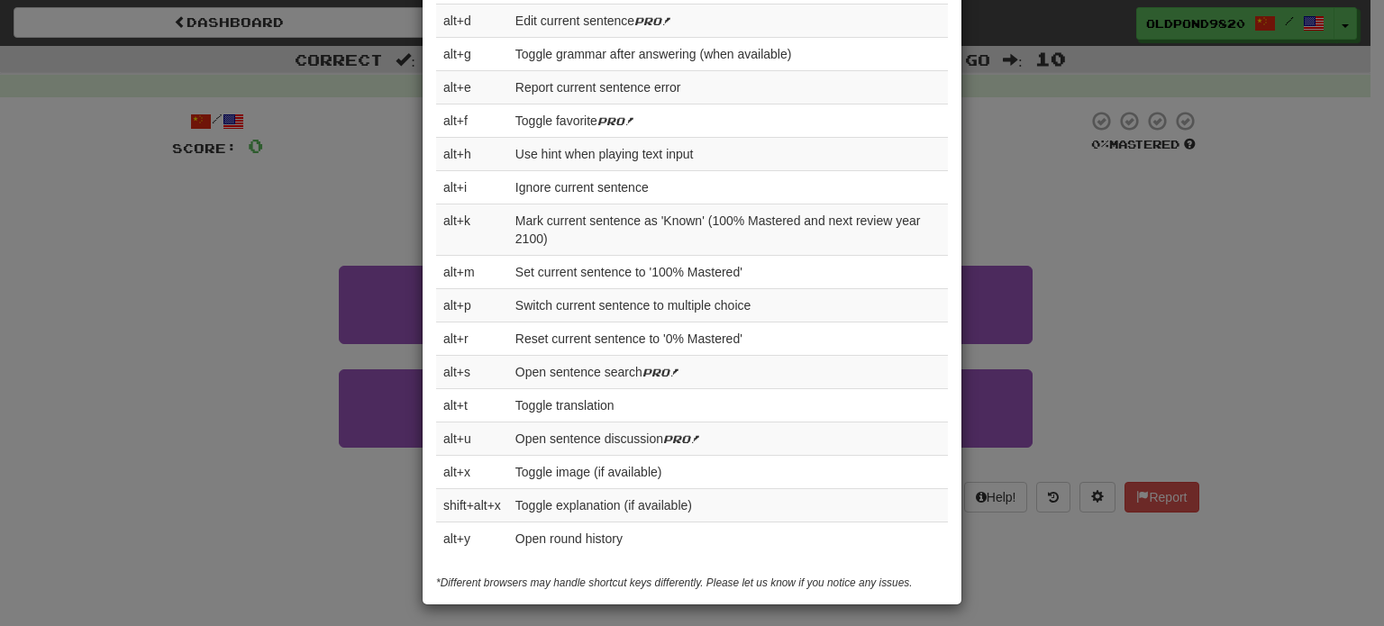
click at [1176, 201] on div "× Help Complete the sentence with the correct missing word! 👉 Run Tutorial 👈 Po…" at bounding box center [692, 313] width 1384 height 626
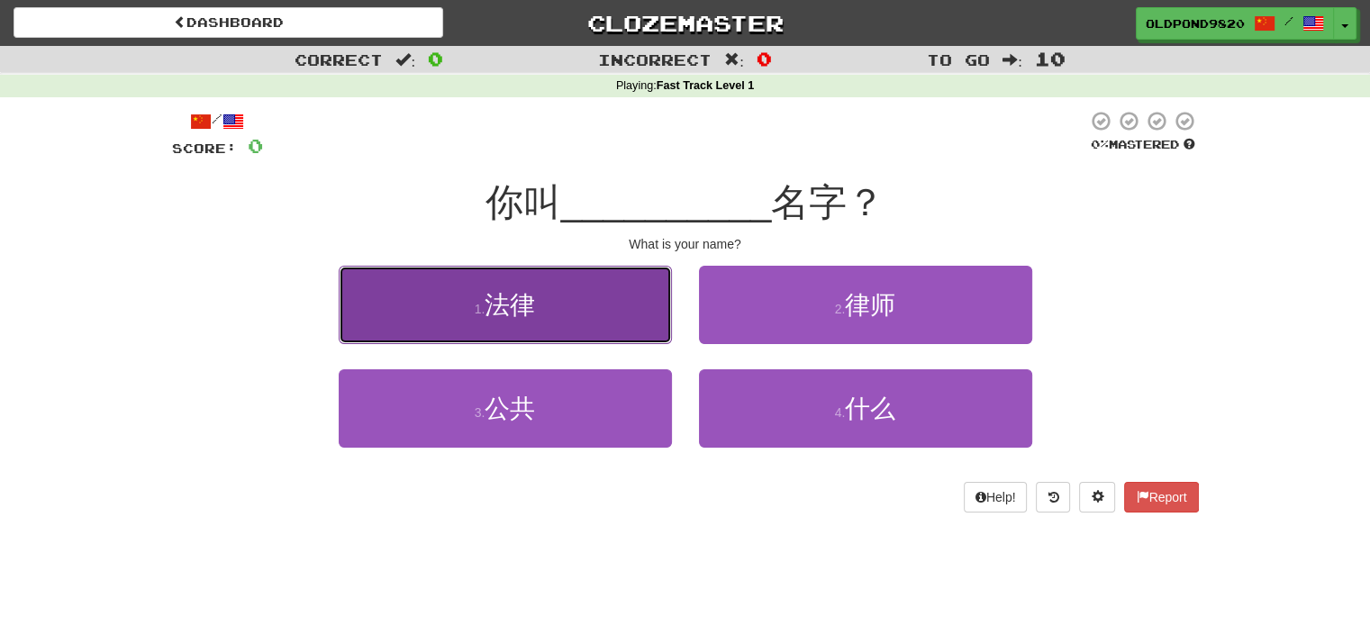
drag, startPoint x: 489, startPoint y: 308, endPoint x: 541, endPoint y: 309, distance: 51.4
click at [541, 309] on button "1 . 法律" at bounding box center [505, 305] width 333 height 78
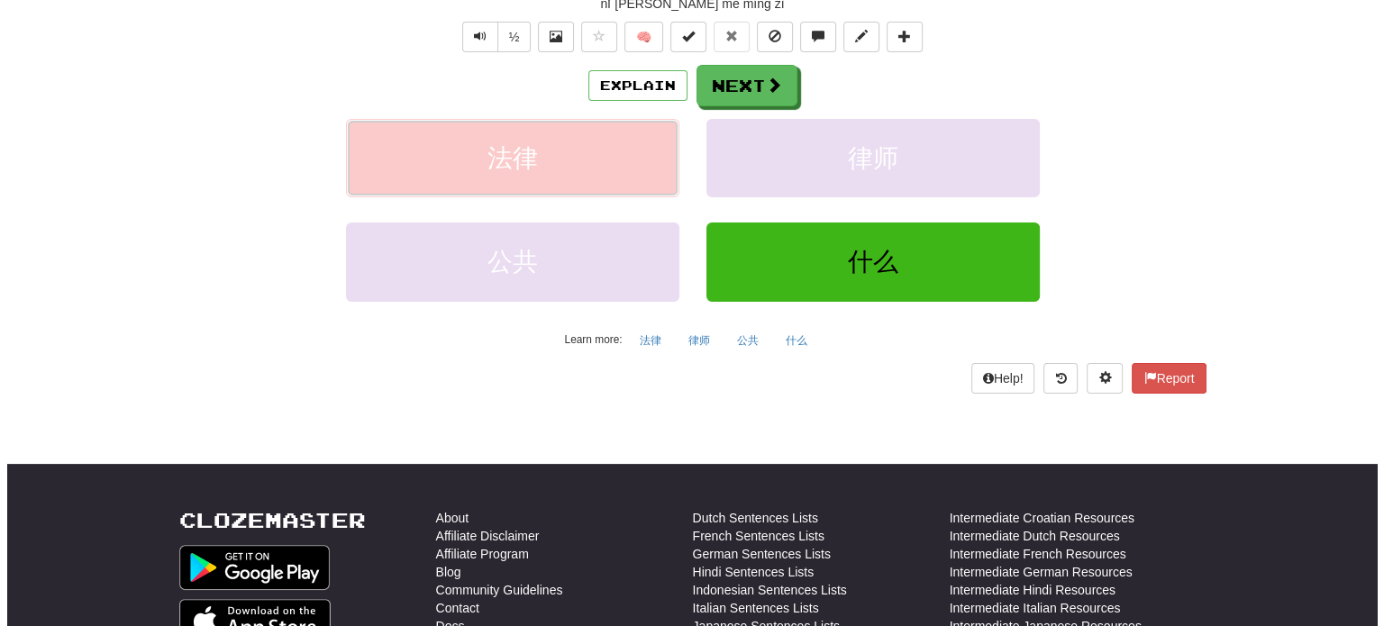
scroll to position [90, 0]
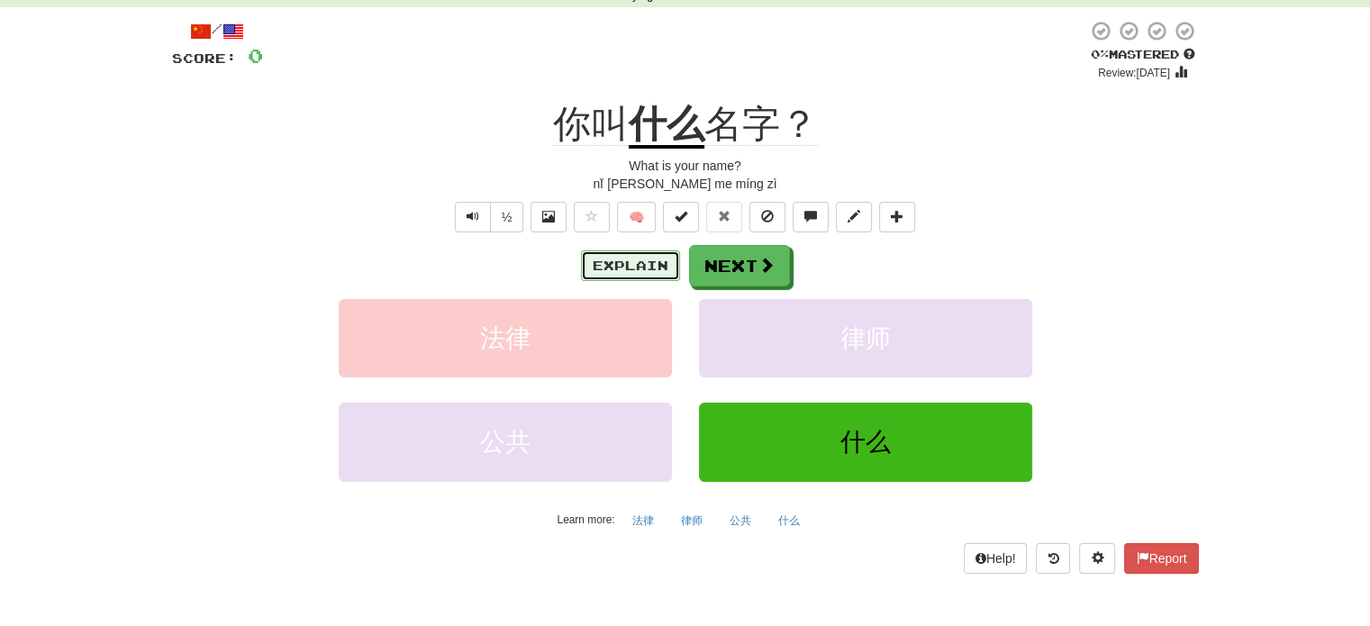
click at [620, 261] on button "Explain" at bounding box center [630, 265] width 99 height 31
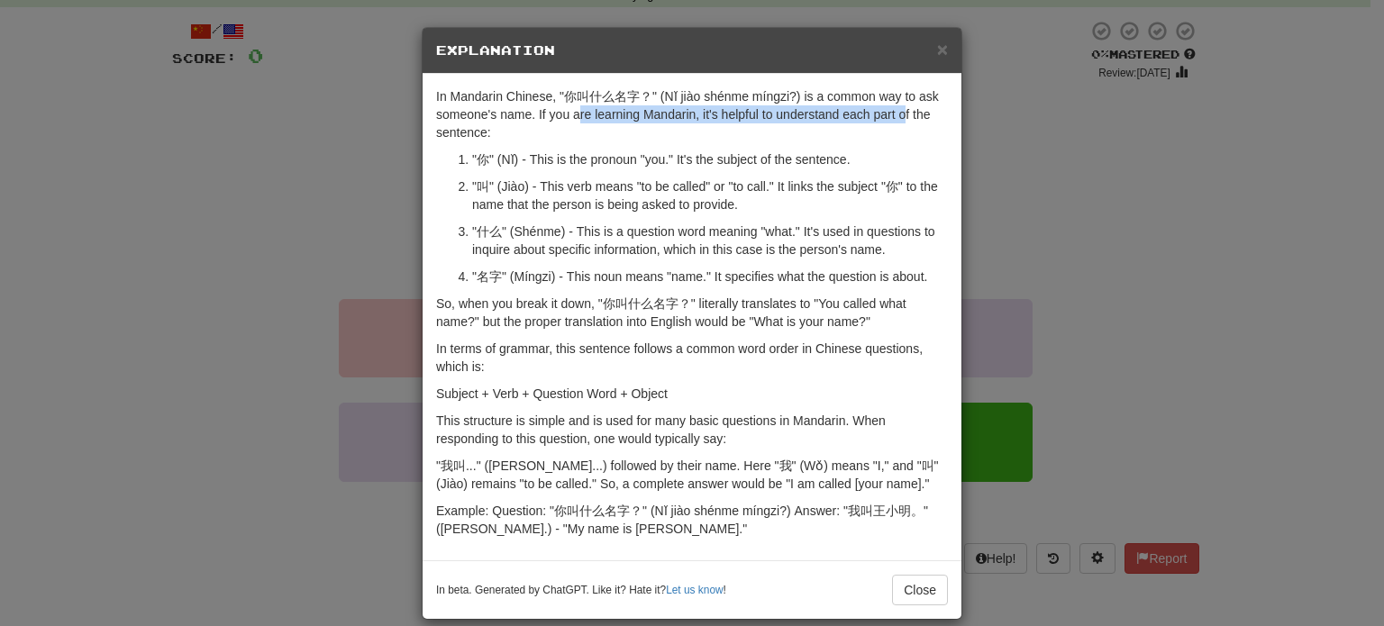
drag, startPoint x: 569, startPoint y: 116, endPoint x: 897, endPoint y: 114, distance: 328.0
click at [897, 114] on p "In Mandarin Chinese, "你叫什么名字？" (Nǐ jiào shénme míngzi?) is a common way to ask …" at bounding box center [692, 114] width 512 height 54
click at [779, 132] on p "In Mandarin Chinese, "你叫什么名字？" (Nǐ jiào shénme míngzi?) is a common way to ask …" at bounding box center [692, 114] width 512 height 54
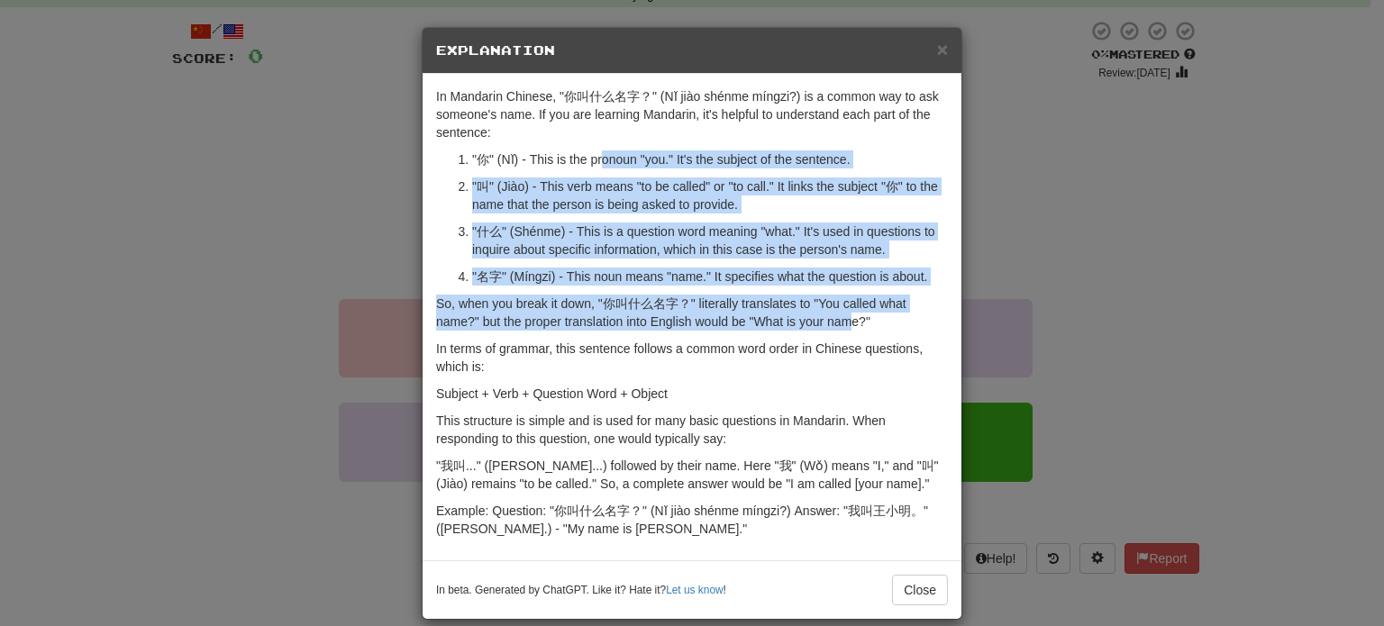
drag, startPoint x: 595, startPoint y: 159, endPoint x: 843, endPoint y: 314, distance: 293.0
click at [843, 314] on div "In Mandarin Chinese, "你叫什么名字？" (Nǐ jiào shénme míngzi?) is a common way to ask …" at bounding box center [692, 317] width 539 height 487
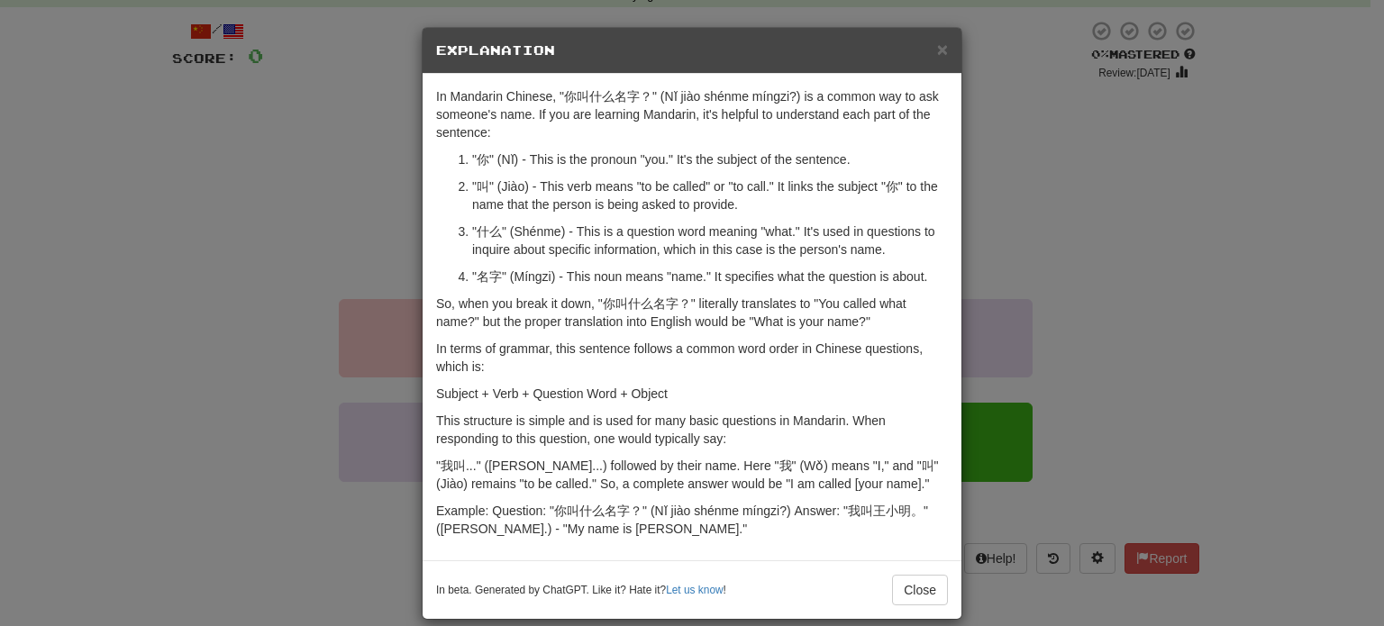
click at [621, 340] on p "In terms of grammar, this sentence follows a common word order in Chinese quest…" at bounding box center [692, 358] width 512 height 36
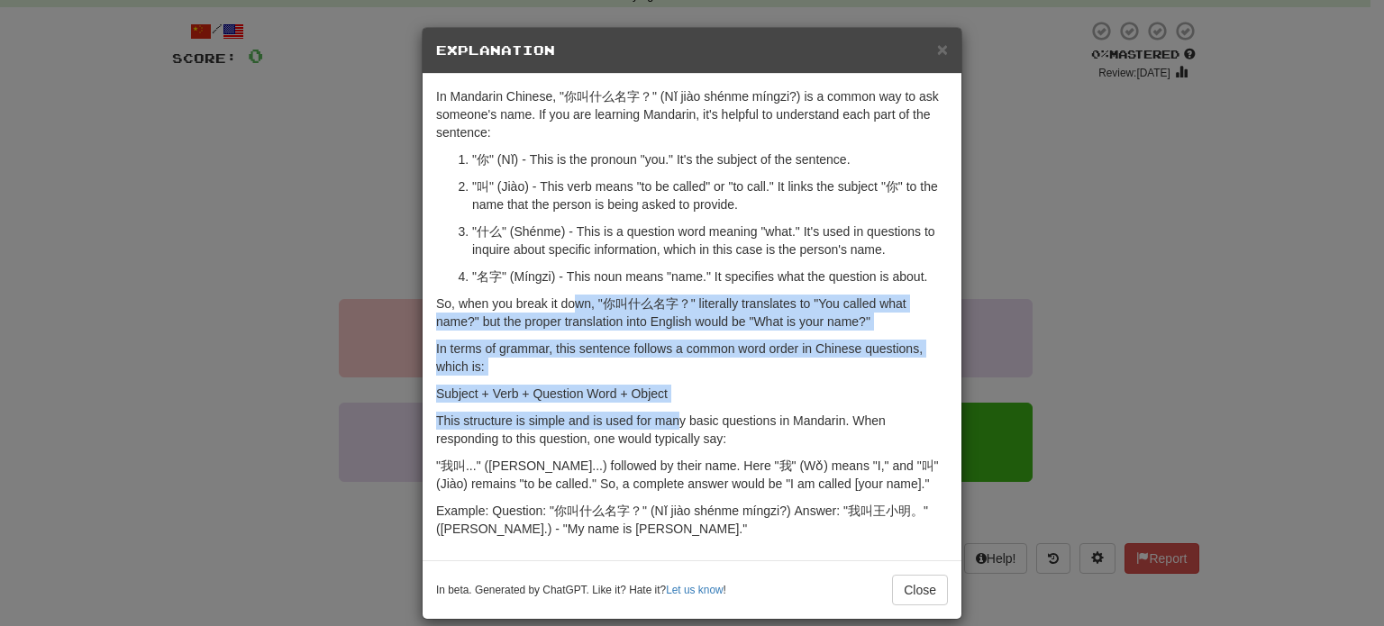
drag, startPoint x: 567, startPoint y: 295, endPoint x: 670, endPoint y: 424, distance: 166.0
click at [670, 424] on div "In Mandarin Chinese, "你叫什么名字？" (Nǐ jiào shénme míngzi?) is a common way to ask …" at bounding box center [692, 317] width 539 height 487
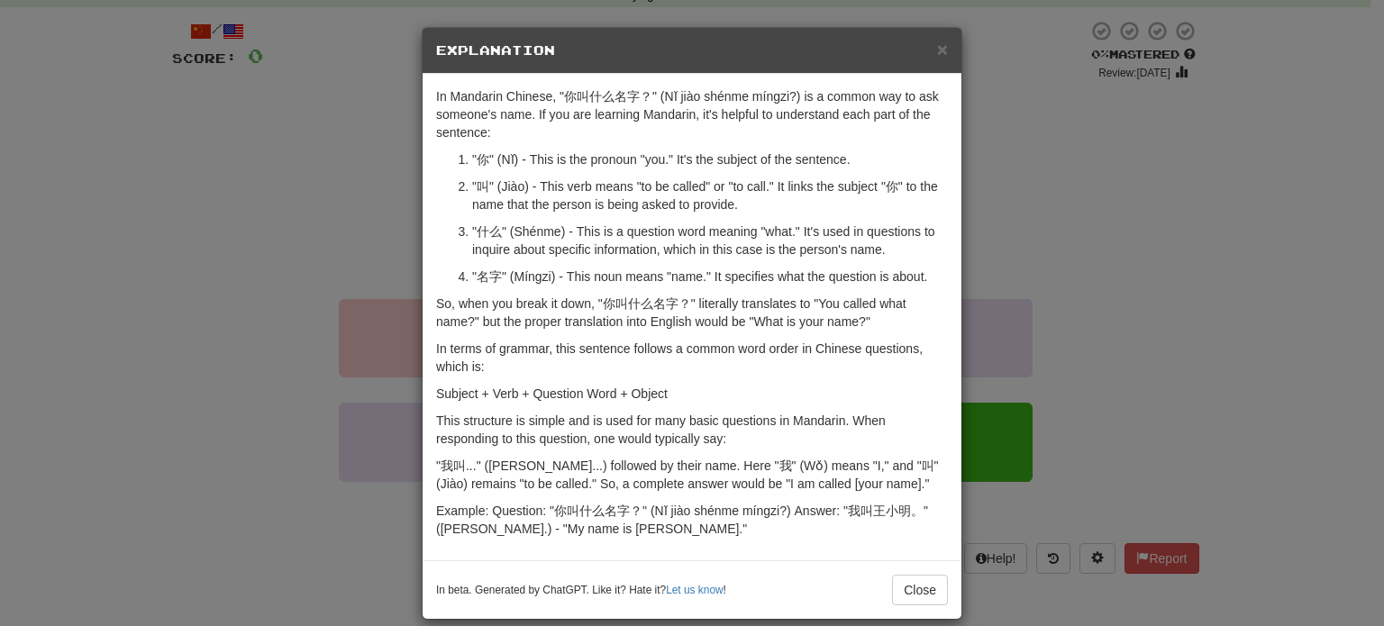
drag, startPoint x: 667, startPoint y: 450, endPoint x: 674, endPoint y: 457, distance: 9.6
click at [663, 450] on div "In Mandarin Chinese, "你叫什么名字？" (Nǐ jiào shénme míngzi?) is a common way to ask …" at bounding box center [692, 317] width 539 height 487
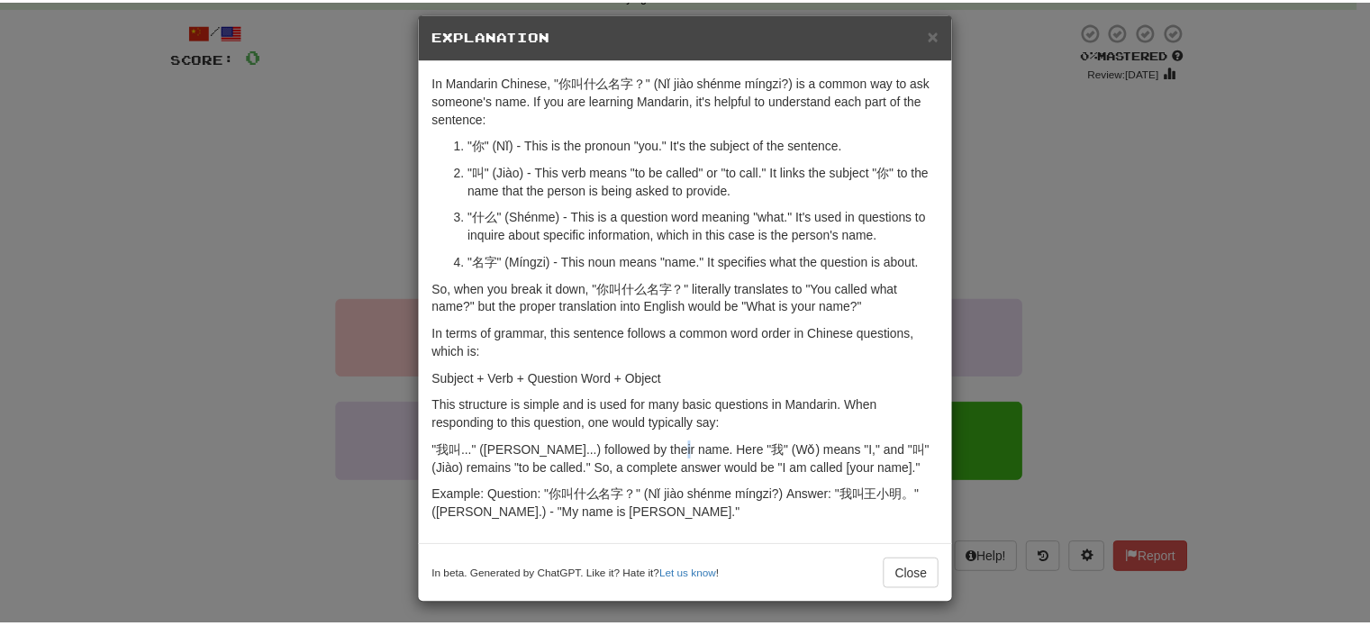
scroll to position [19, 0]
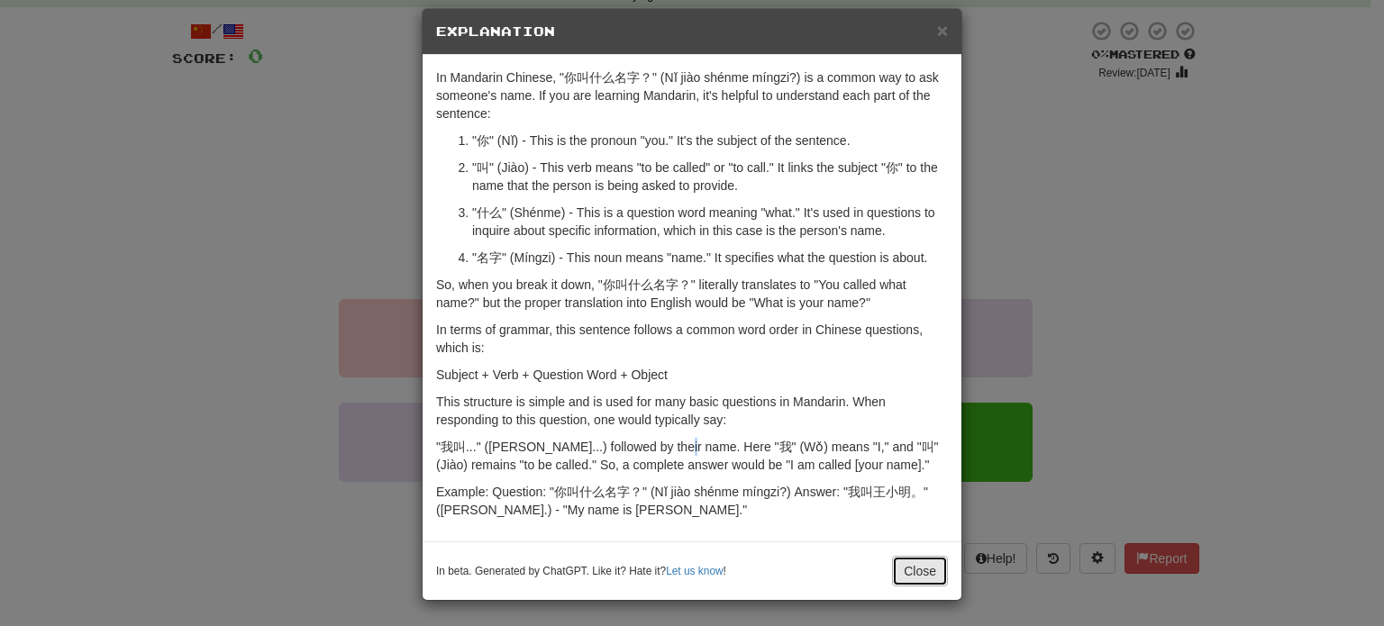
click at [914, 570] on button "Close" at bounding box center [920, 571] width 56 height 31
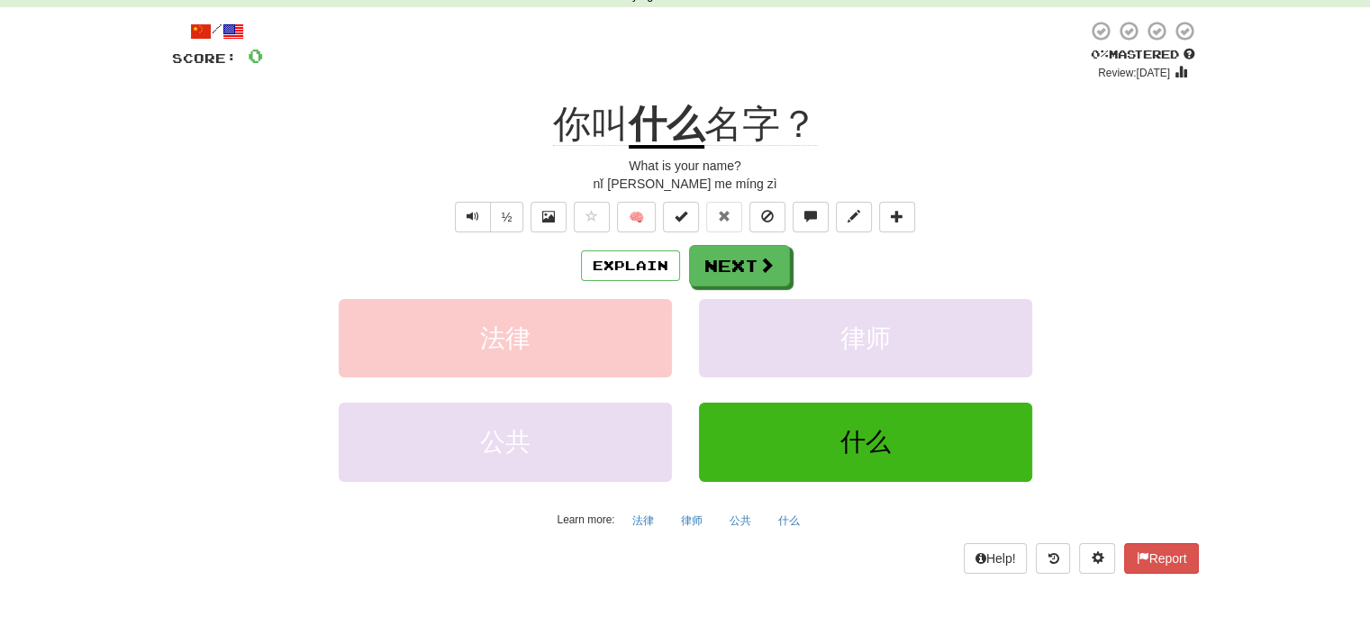
click at [642, 121] on u "什么" at bounding box center [667, 126] width 76 height 46
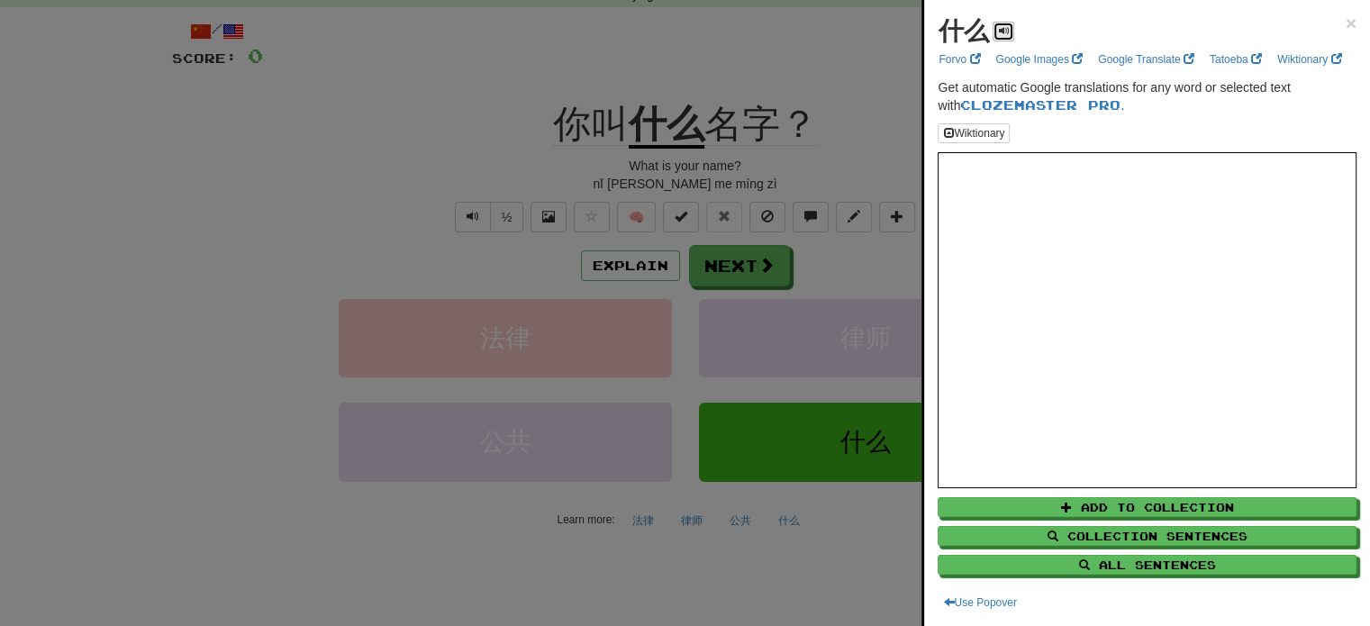
click at [1003, 25] on span at bounding box center [1003, 30] width 11 height 11
click at [1001, 29] on span at bounding box center [1003, 30] width 11 height 11
click at [661, 42] on div at bounding box center [685, 313] width 1370 height 626
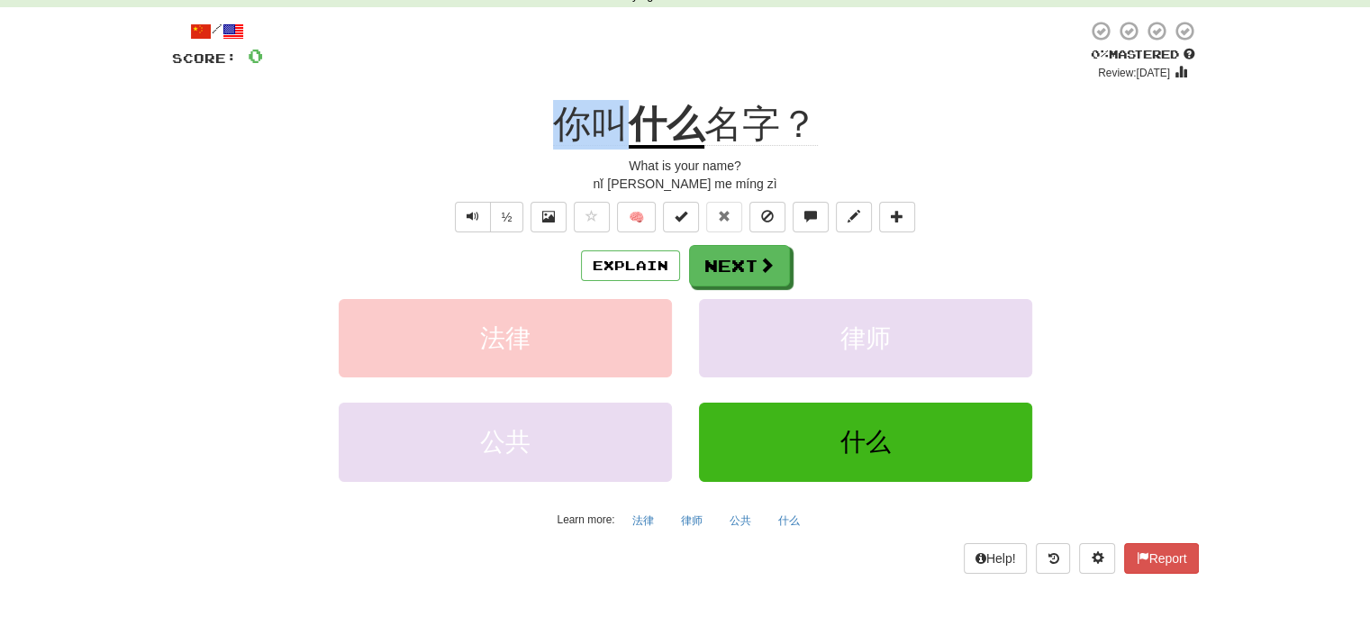
drag, startPoint x: 559, startPoint y: 118, endPoint x: 612, endPoint y: 114, distance: 53.3
click at [612, 114] on span "你叫" at bounding box center [591, 124] width 76 height 43
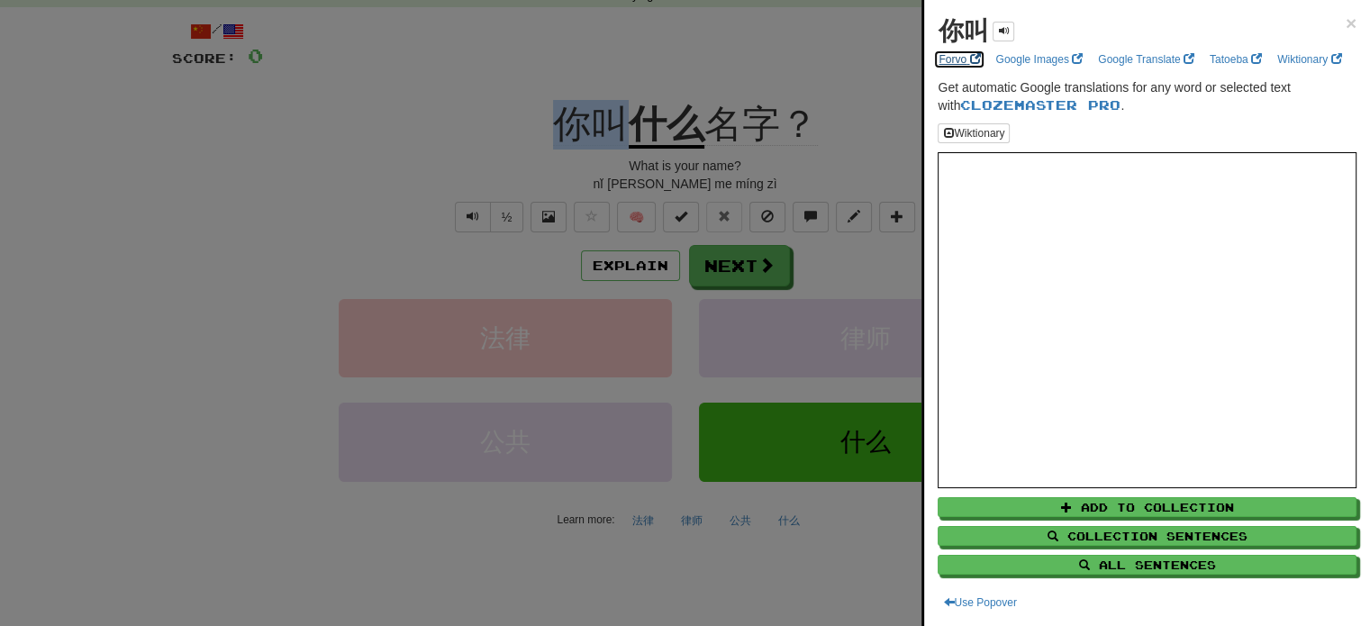
click at [949, 50] on link "Forvo" at bounding box center [959, 60] width 52 height 20
click at [1132, 63] on link "Google Translate" at bounding box center [1146, 60] width 107 height 20
click at [1346, 21] on span "×" at bounding box center [1351, 23] width 11 height 21
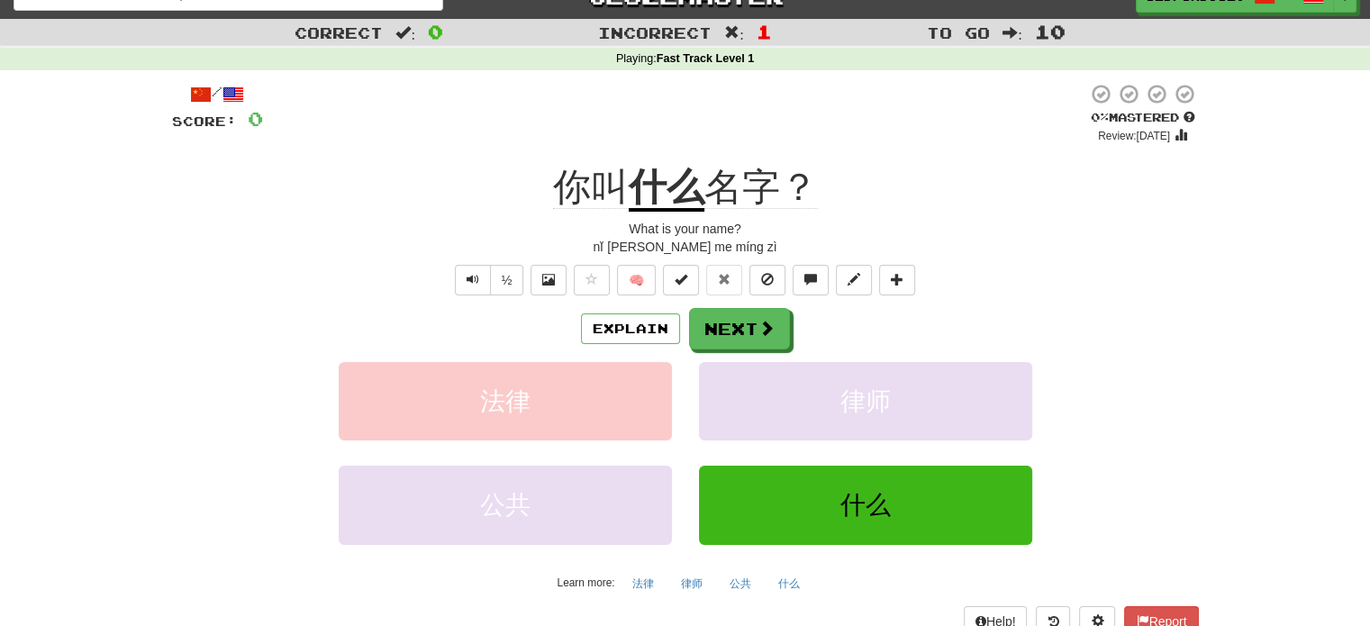
scroll to position [0, 0]
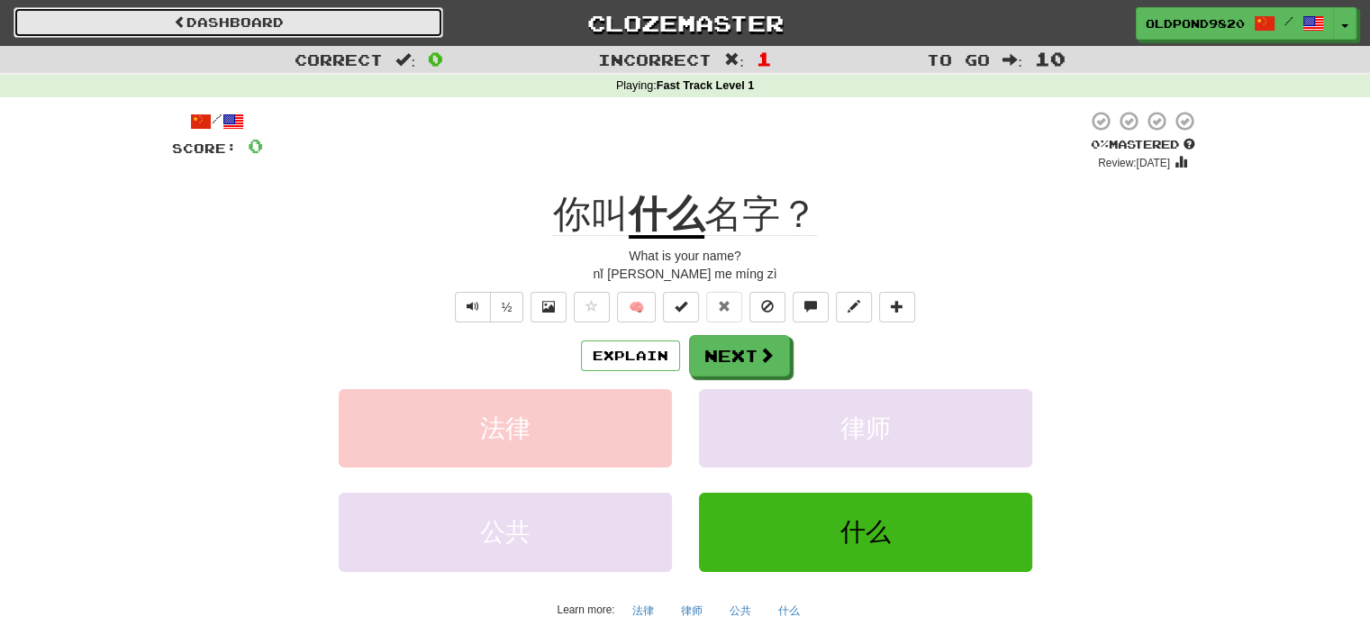
click at [185, 30] on link "Dashboard" at bounding box center [229, 22] width 430 height 31
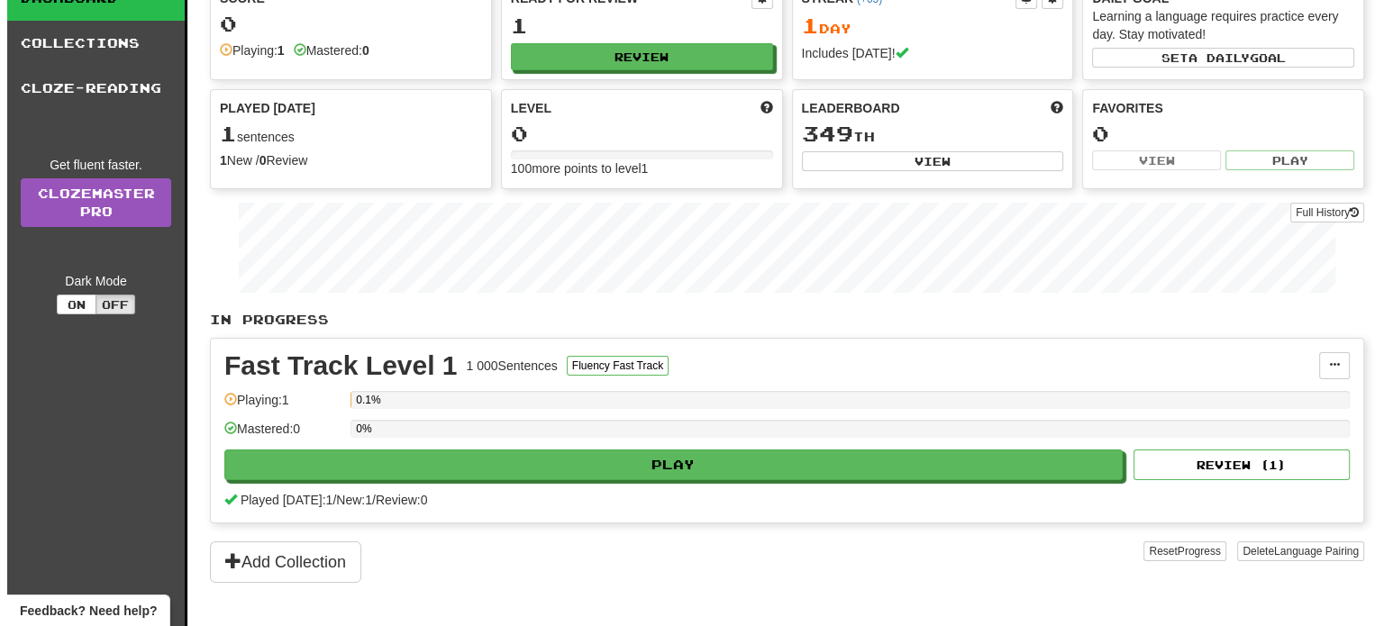
scroll to position [270, 0]
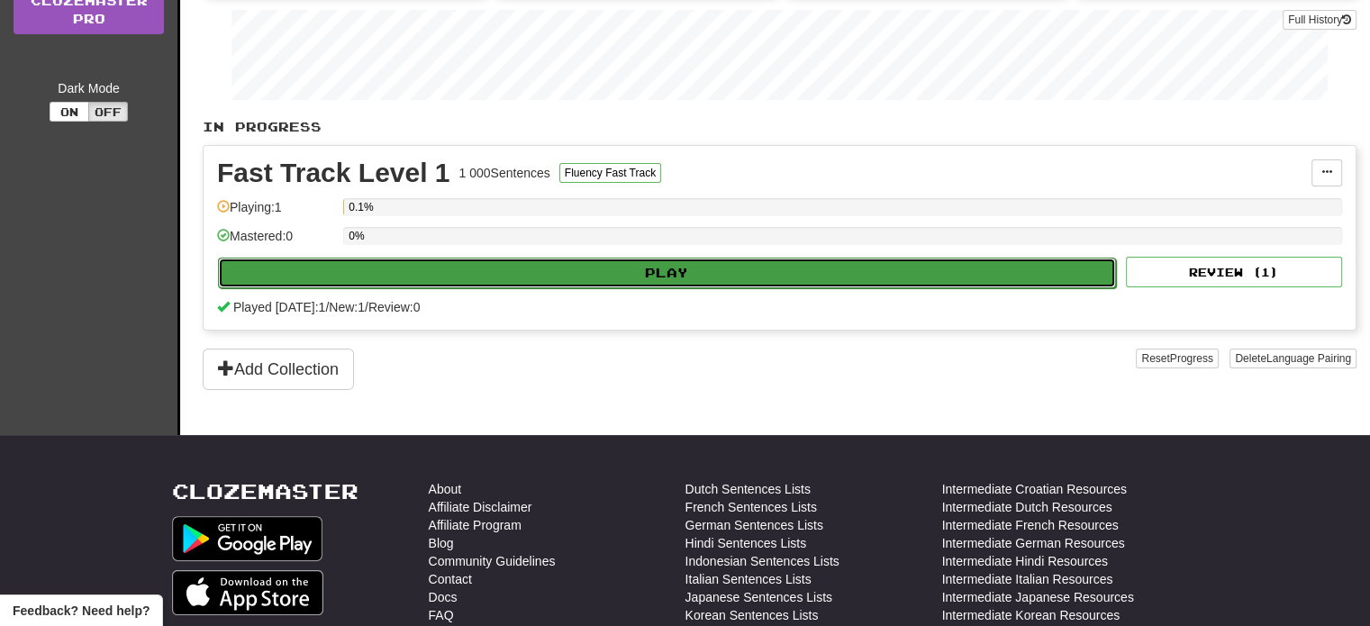
click at [526, 273] on button "Play" at bounding box center [667, 273] width 898 height 31
select select "**"
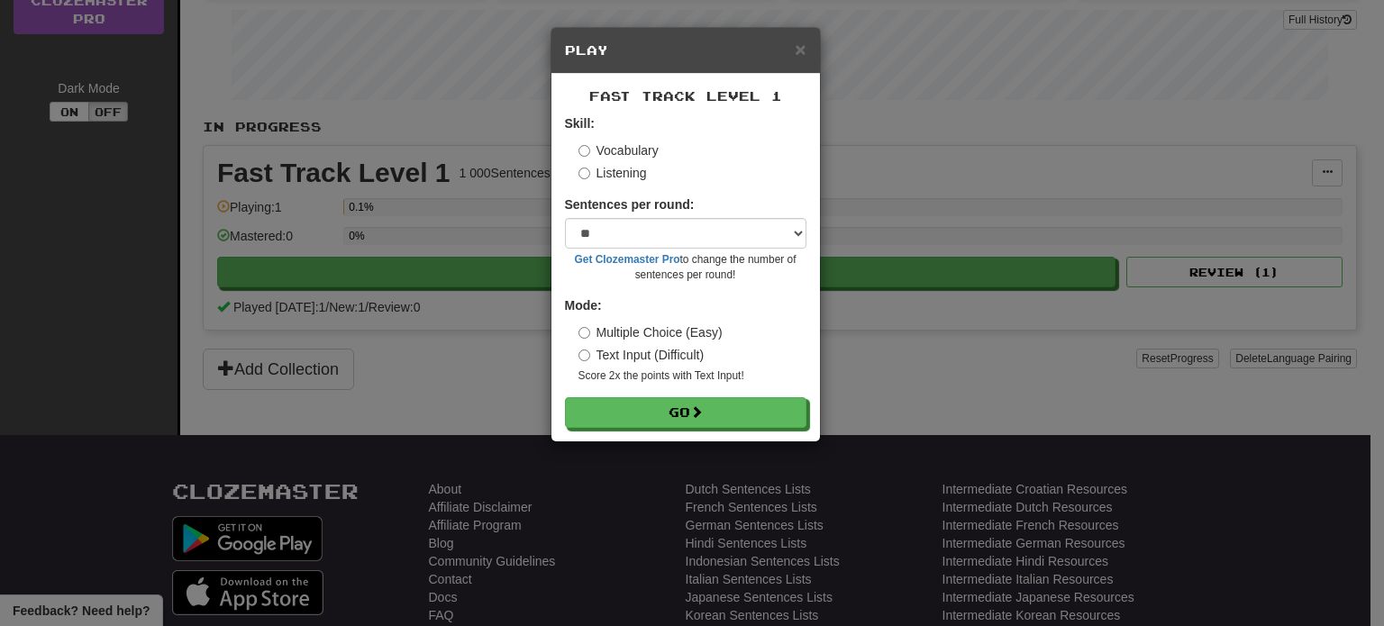
click at [627, 187] on form "Skill: Vocabulary Listening Sentences per round: * ** ** ** ** ** *** ******** …" at bounding box center [685, 271] width 241 height 314
click at [629, 183] on form "Skill: Vocabulary Listening Sentences per round: * ** ** ** ** ** *** ******** …" at bounding box center [685, 271] width 241 height 314
click at [623, 168] on label "Listening" at bounding box center [612, 173] width 68 height 18
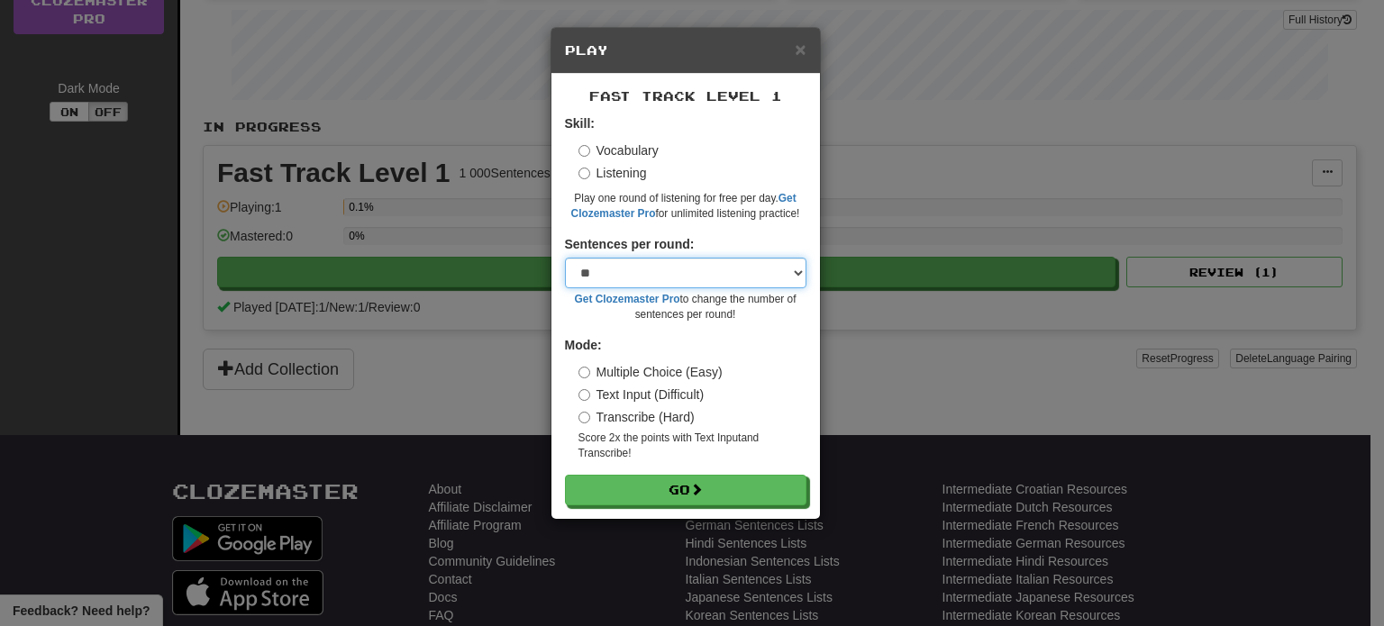
click at [638, 281] on select "* ** ** ** ** ** *** ********" at bounding box center [685, 273] width 241 height 31
click at [565, 258] on select "* ** ** ** ** ** *** ********" at bounding box center [685, 273] width 241 height 31
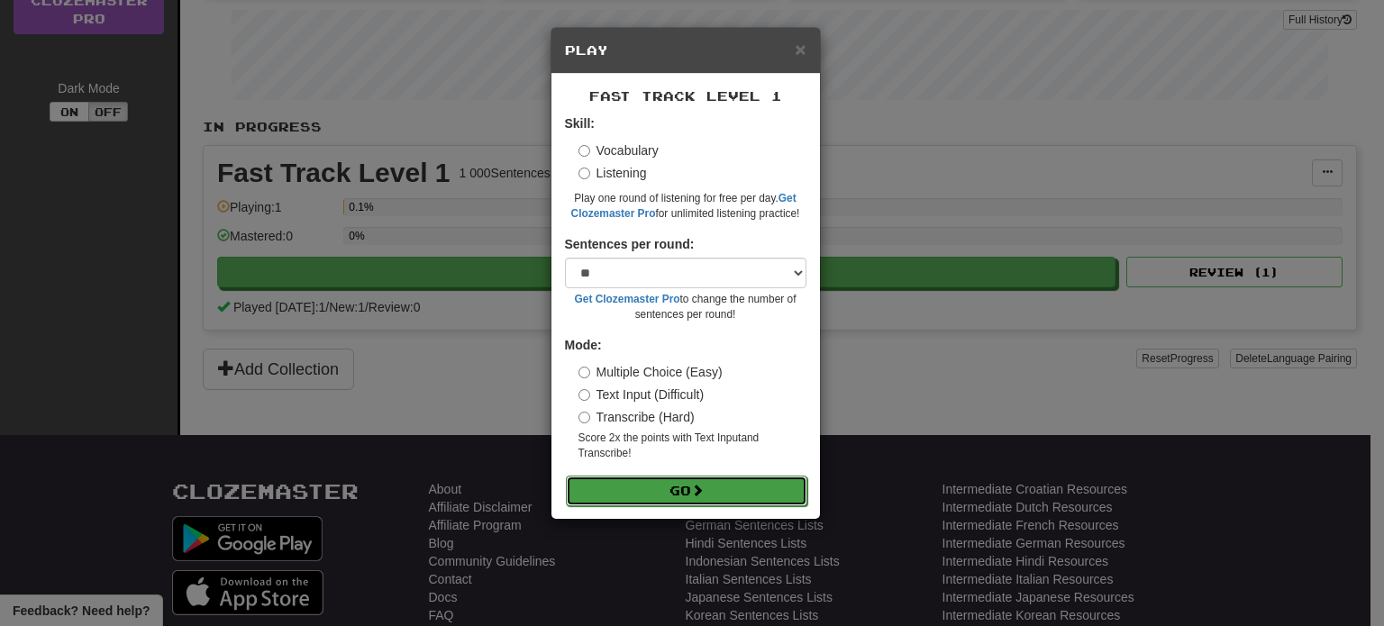
click at [714, 487] on button "Go" at bounding box center [686, 491] width 241 height 31
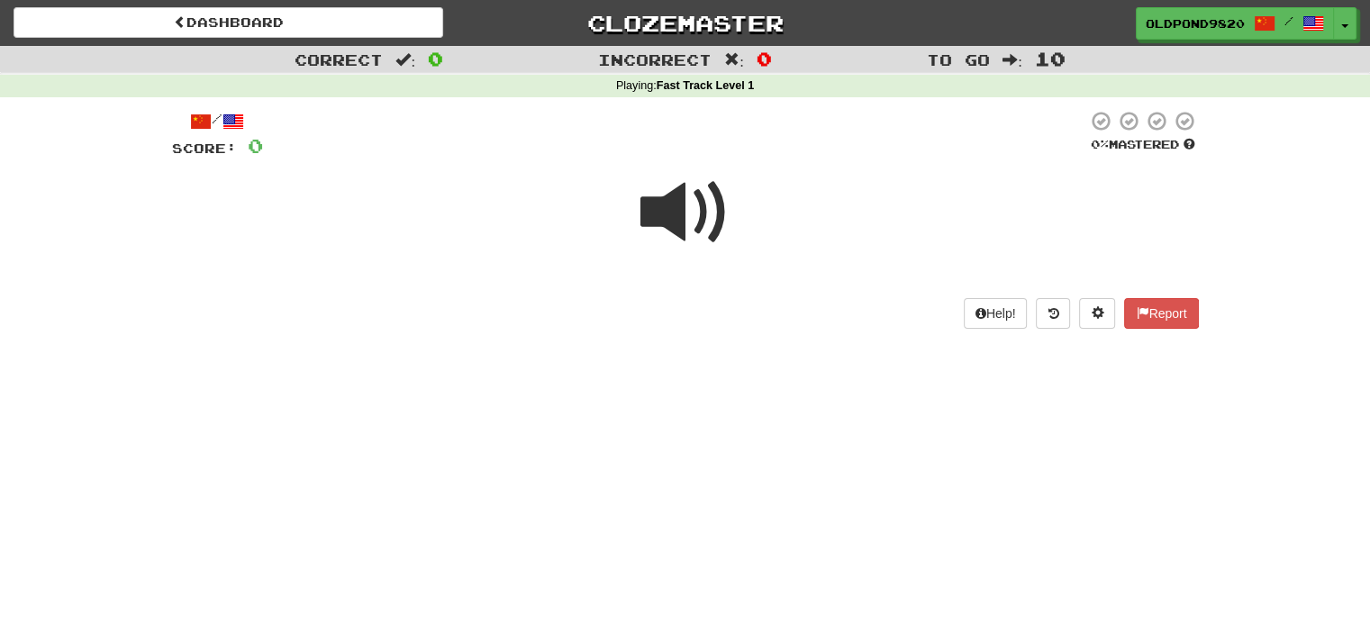
click at [672, 221] on span at bounding box center [686, 213] width 90 height 90
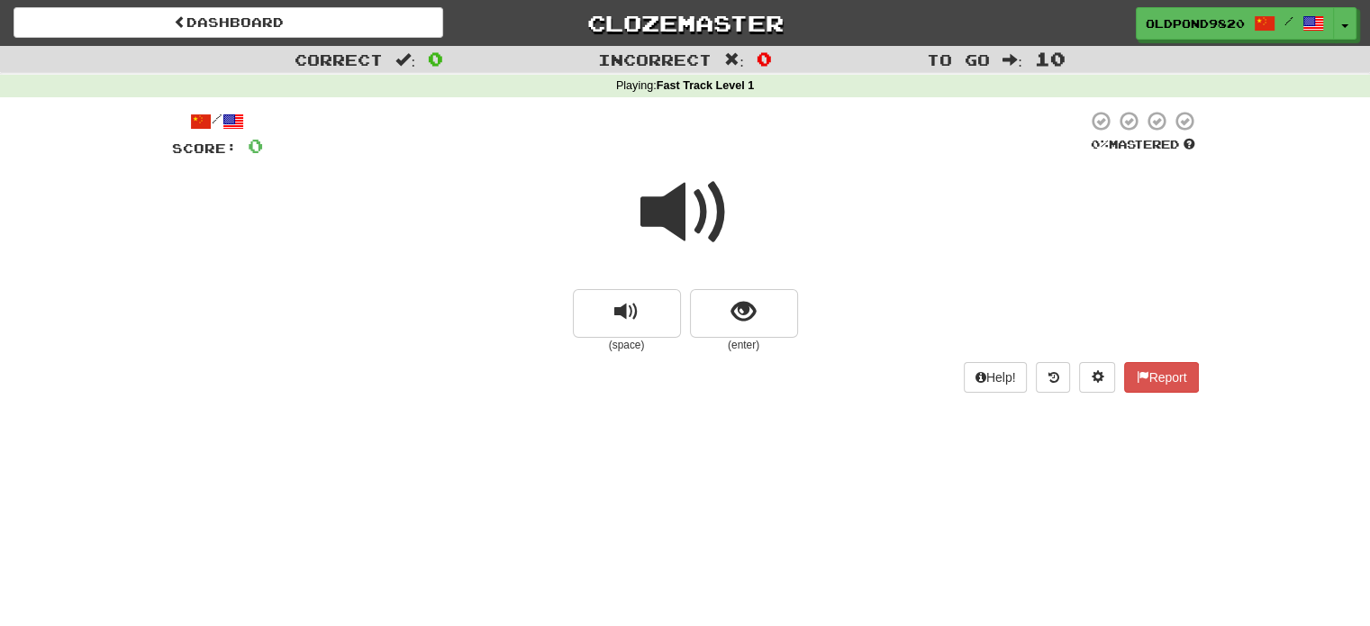
click at [673, 206] on span at bounding box center [686, 213] width 90 height 90
click at [608, 320] on button "replay audio" at bounding box center [627, 313] width 108 height 49
click at [746, 312] on span "show sentence" at bounding box center [744, 312] width 24 height 24
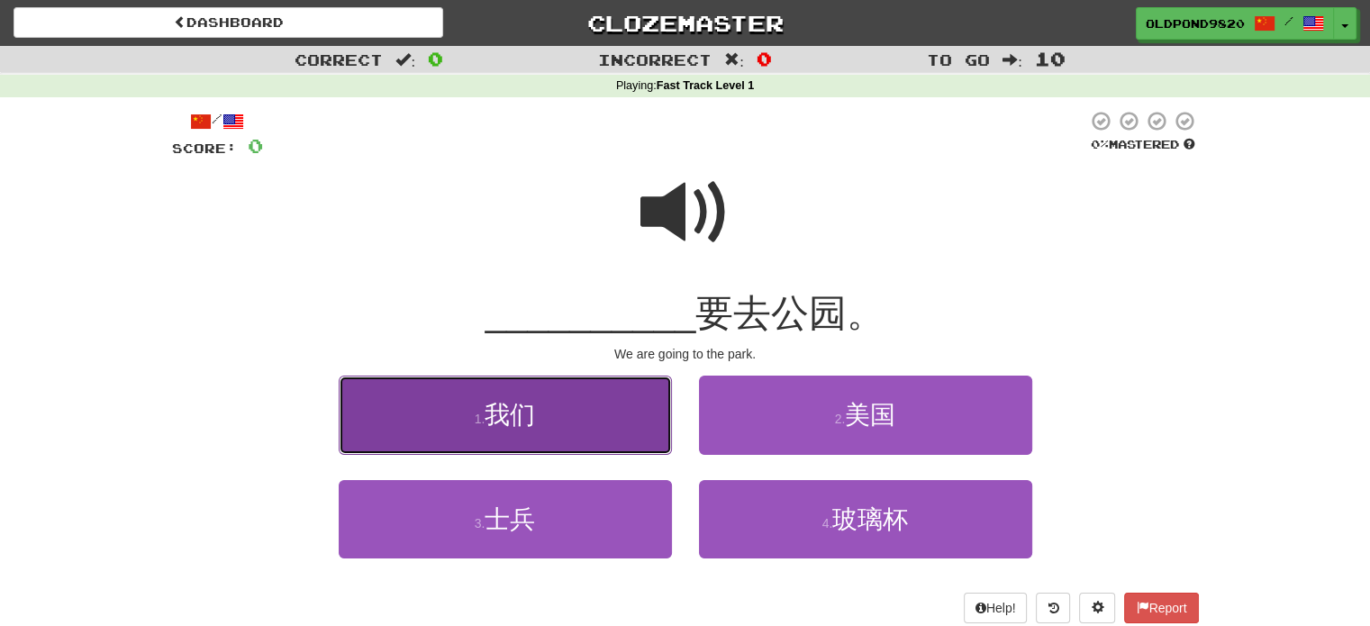
click at [525, 410] on span "我们" at bounding box center [510, 415] width 50 height 28
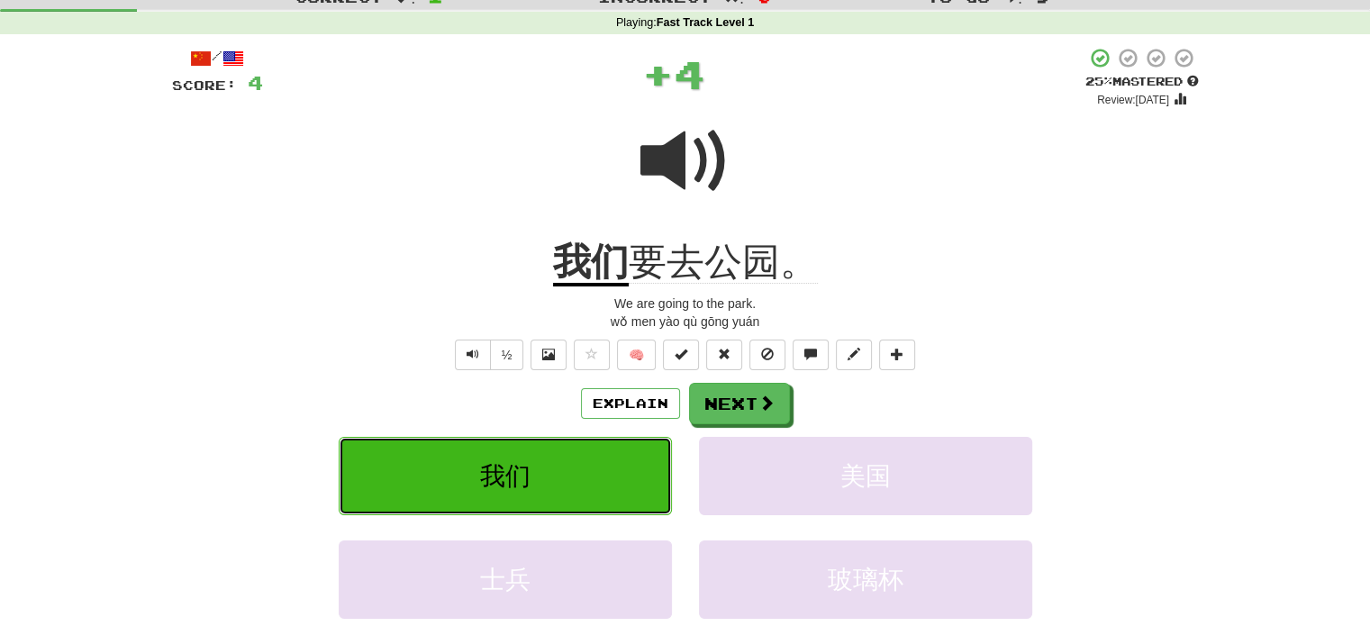
scroll to position [90, 0]
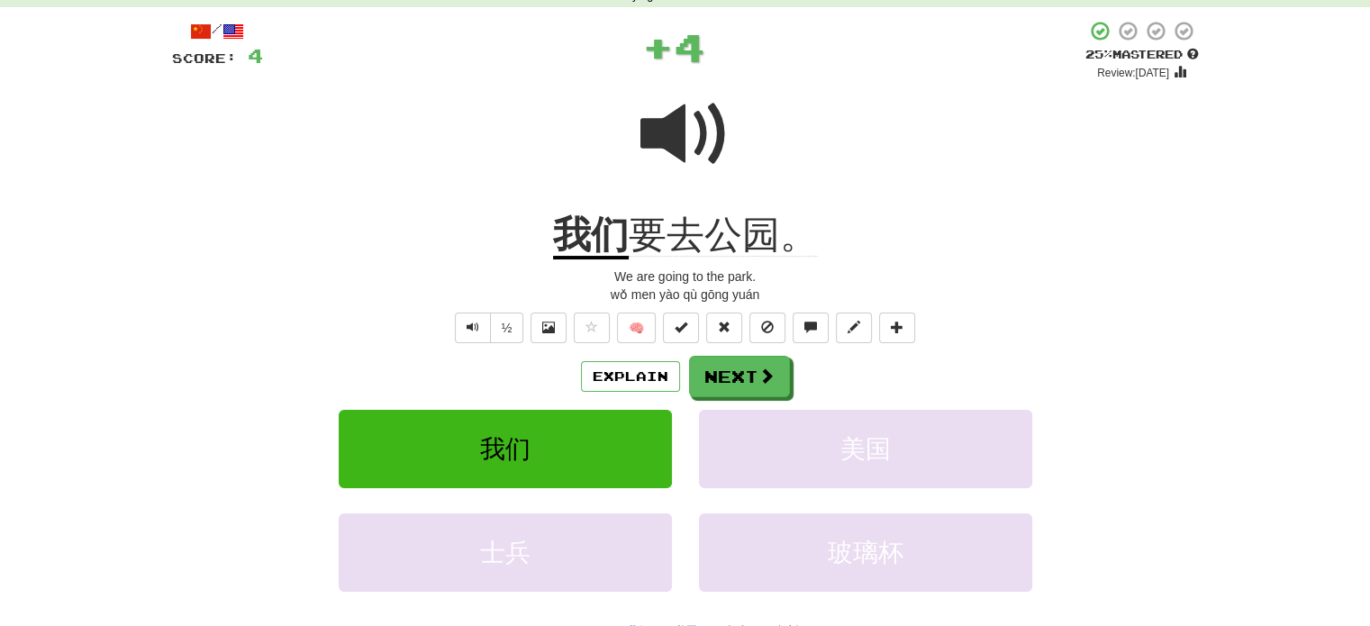
click at [571, 231] on u "我们" at bounding box center [591, 237] width 76 height 46
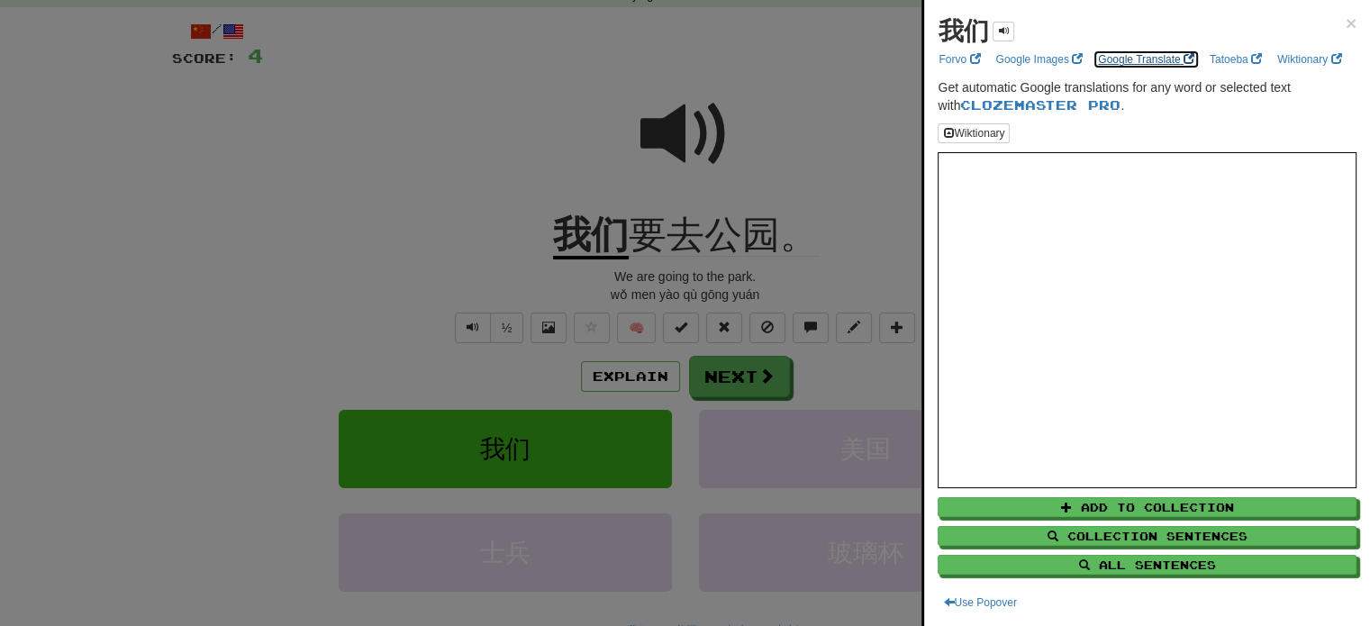
click at [1133, 50] on link "Google Translate" at bounding box center [1146, 60] width 107 height 20
click at [1346, 24] on span "×" at bounding box center [1351, 23] width 11 height 21
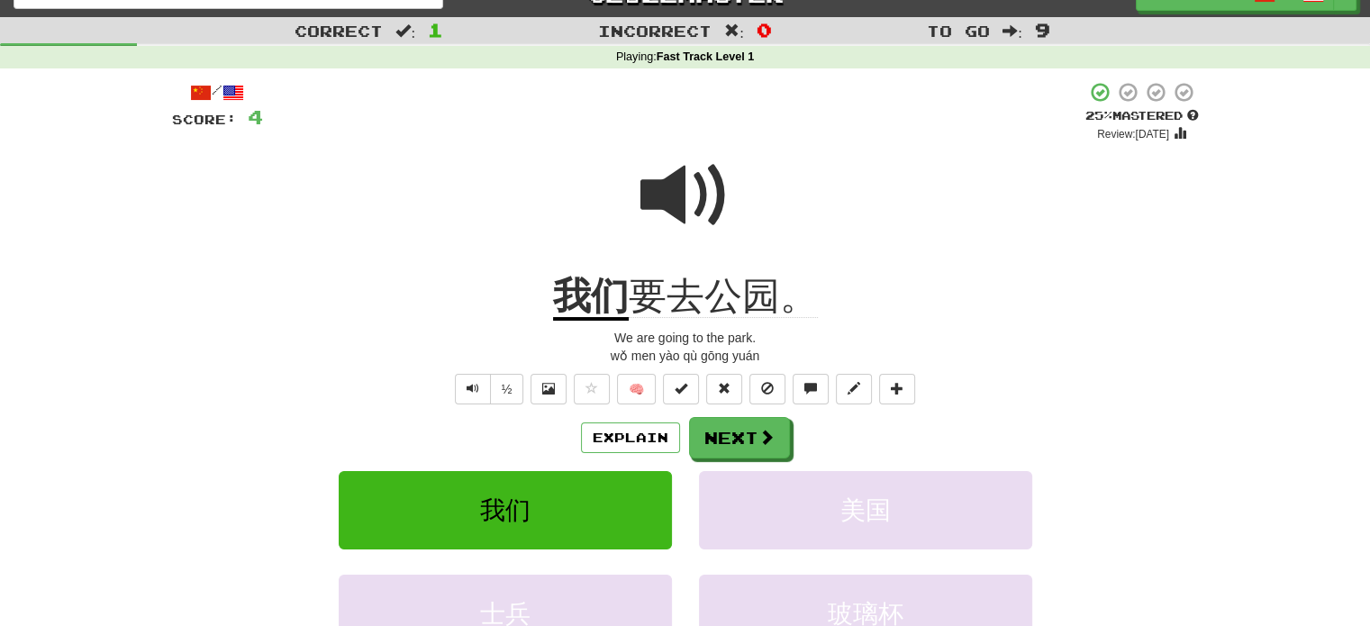
scroll to position [0, 0]
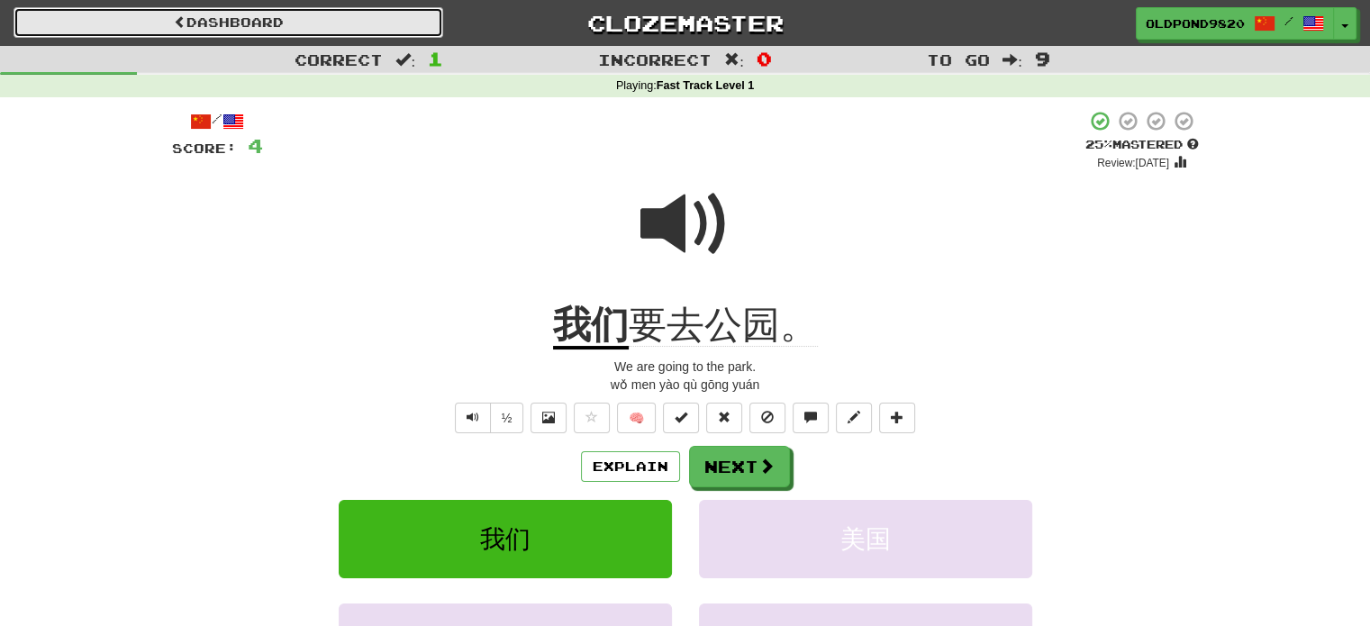
click at [133, 23] on link "Dashboard" at bounding box center [229, 22] width 430 height 31
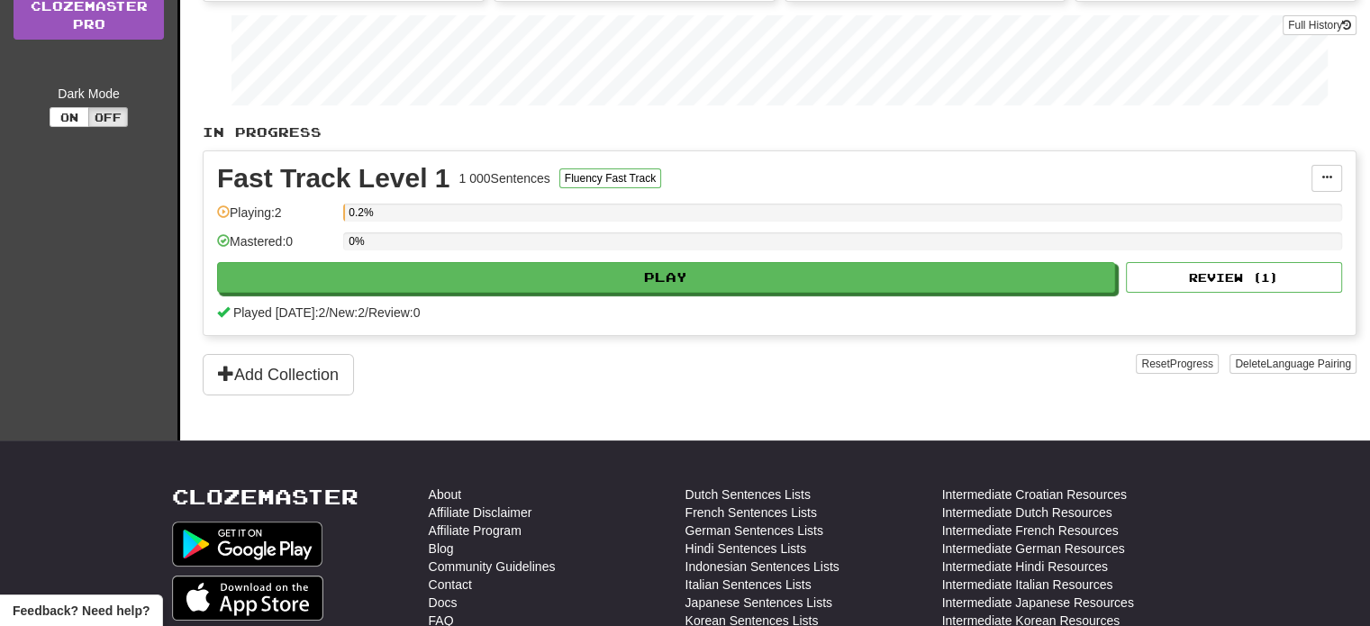
scroll to position [270, 0]
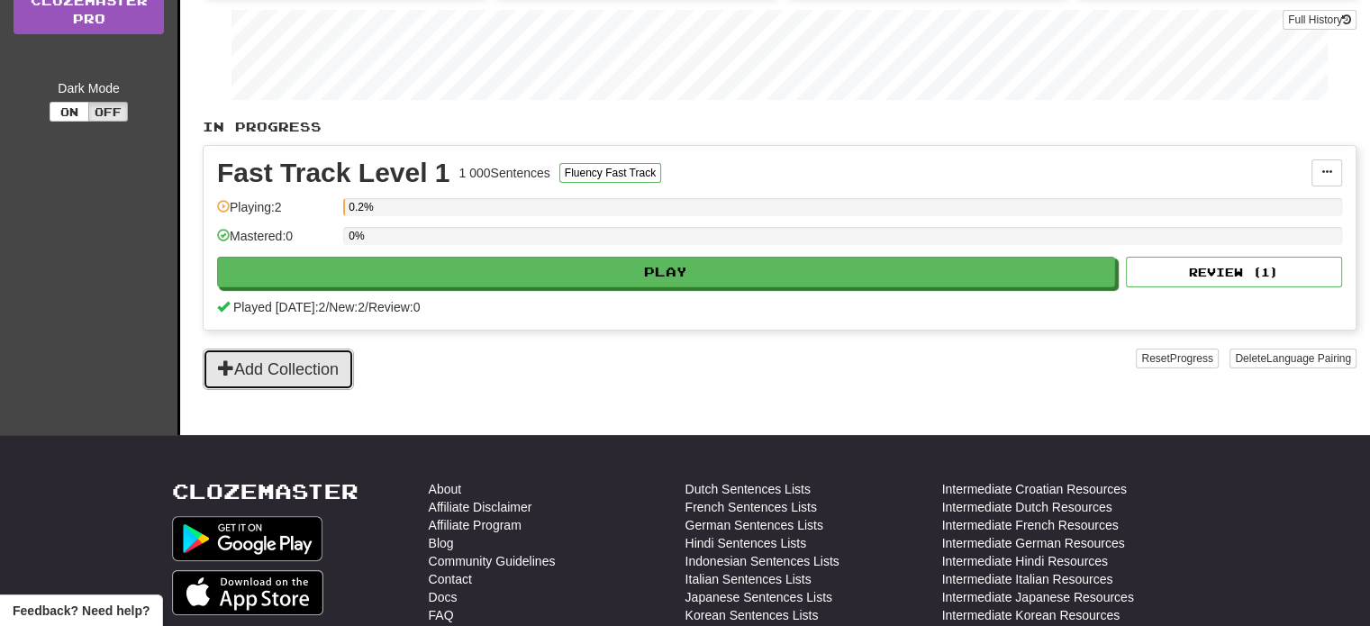
click at [327, 351] on button "Add Collection" at bounding box center [278, 369] width 151 height 41
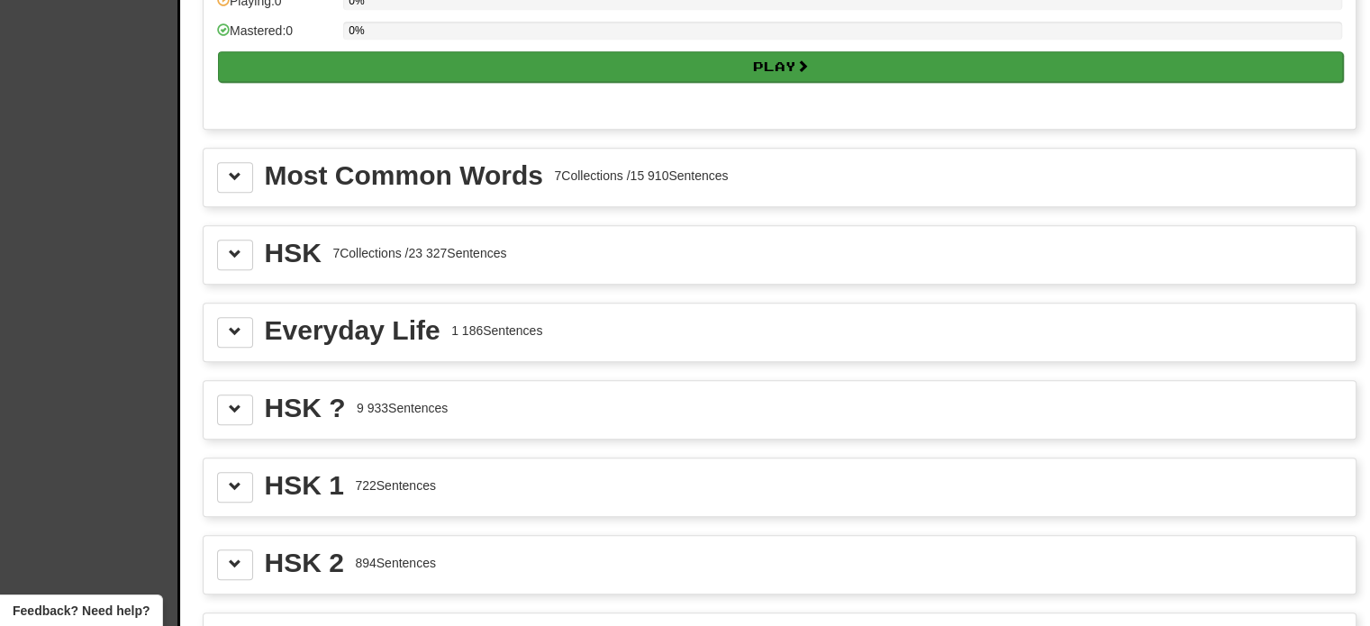
scroll to position [1892, 0]
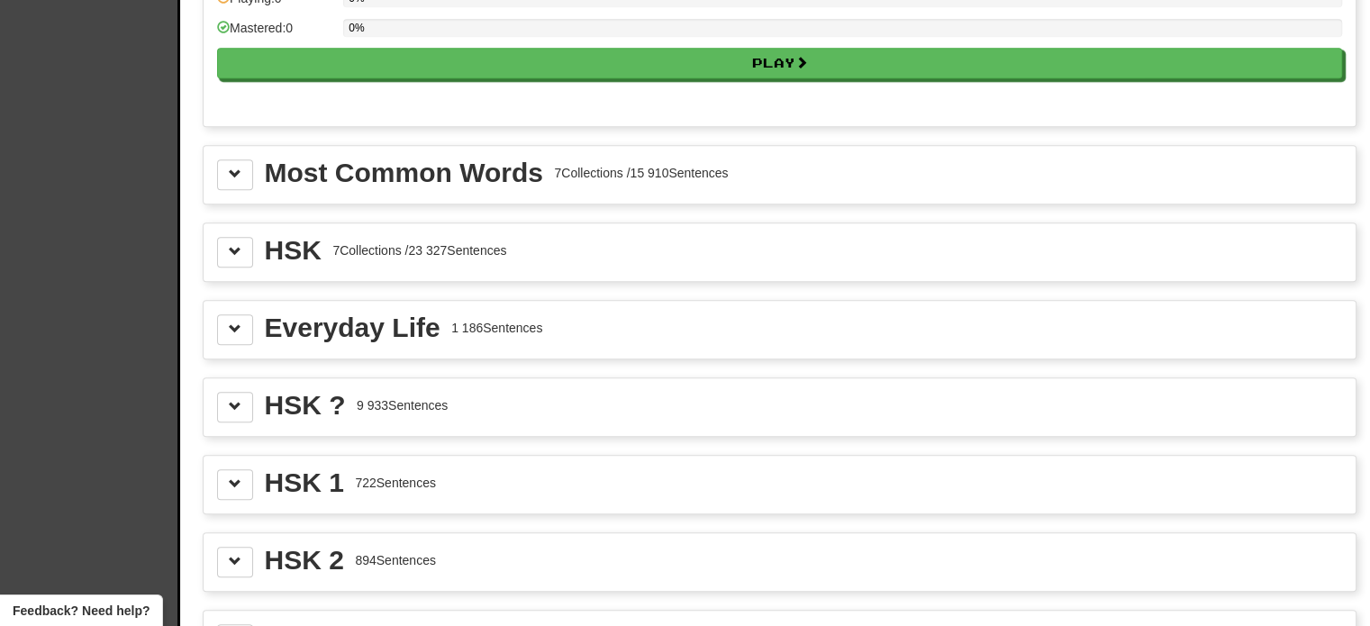
click at [464, 165] on div "Most Common Words" at bounding box center [404, 172] width 278 height 27
click at [223, 159] on button at bounding box center [235, 174] width 36 height 31
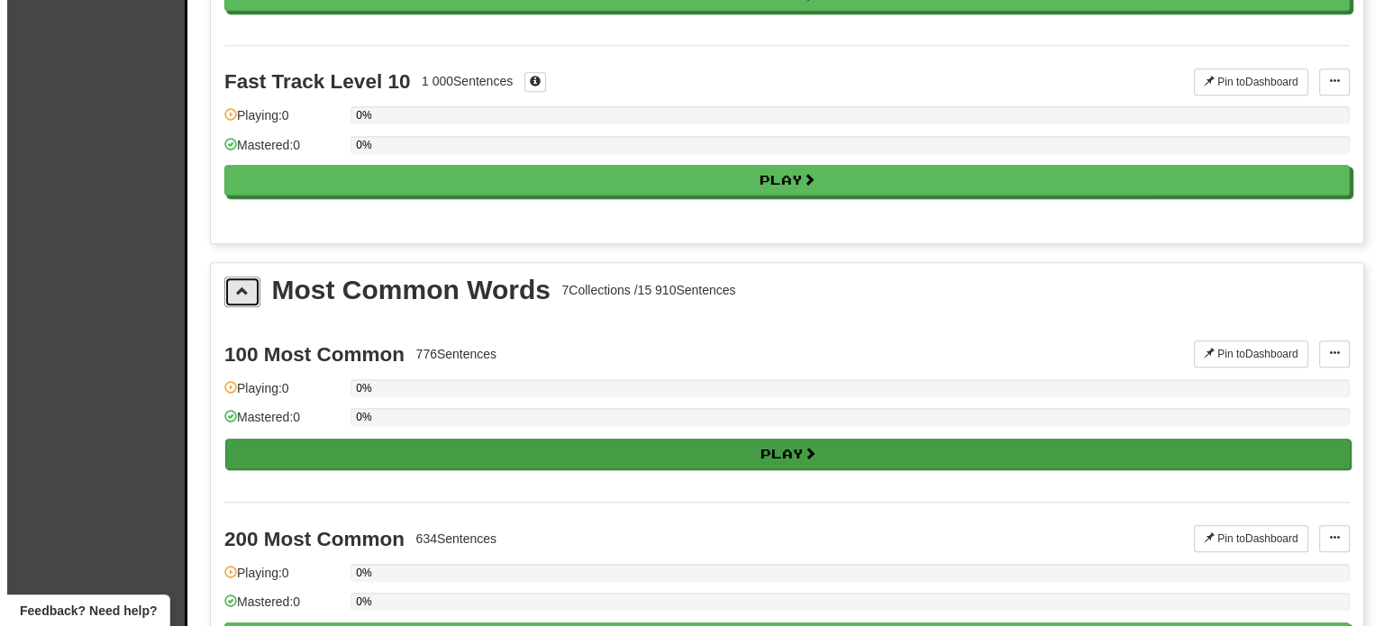
scroll to position [1802, 0]
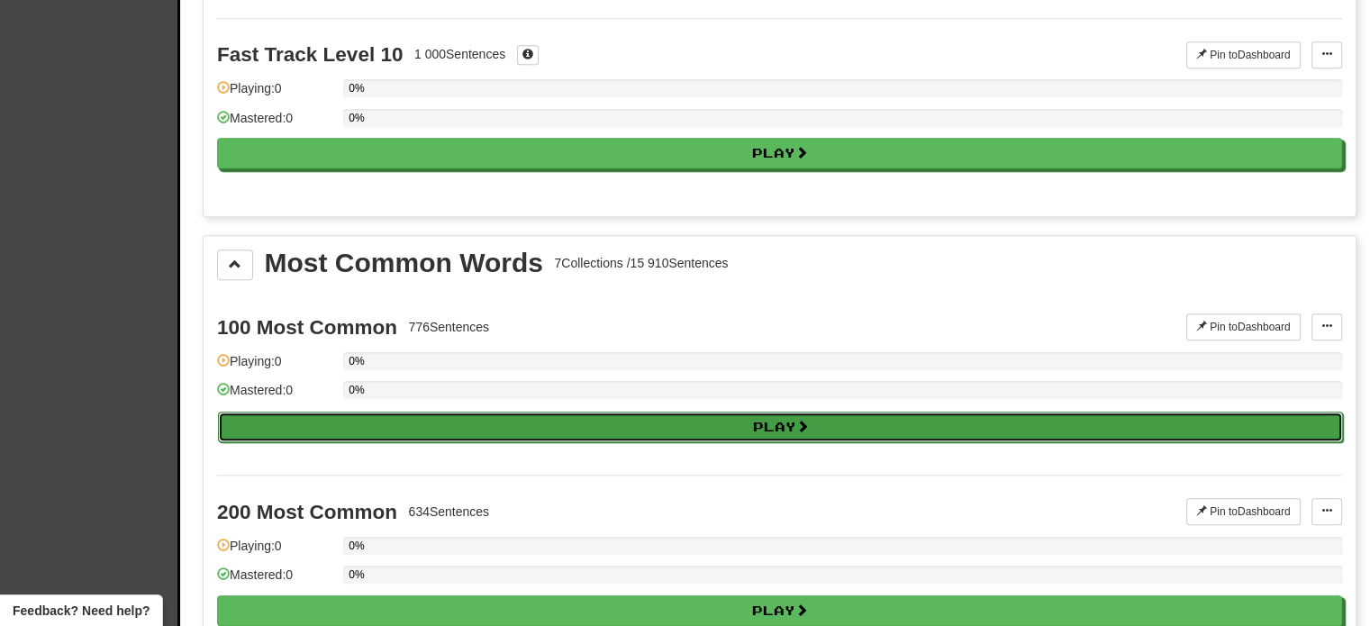
click at [766, 420] on button "Play" at bounding box center [780, 427] width 1125 height 31
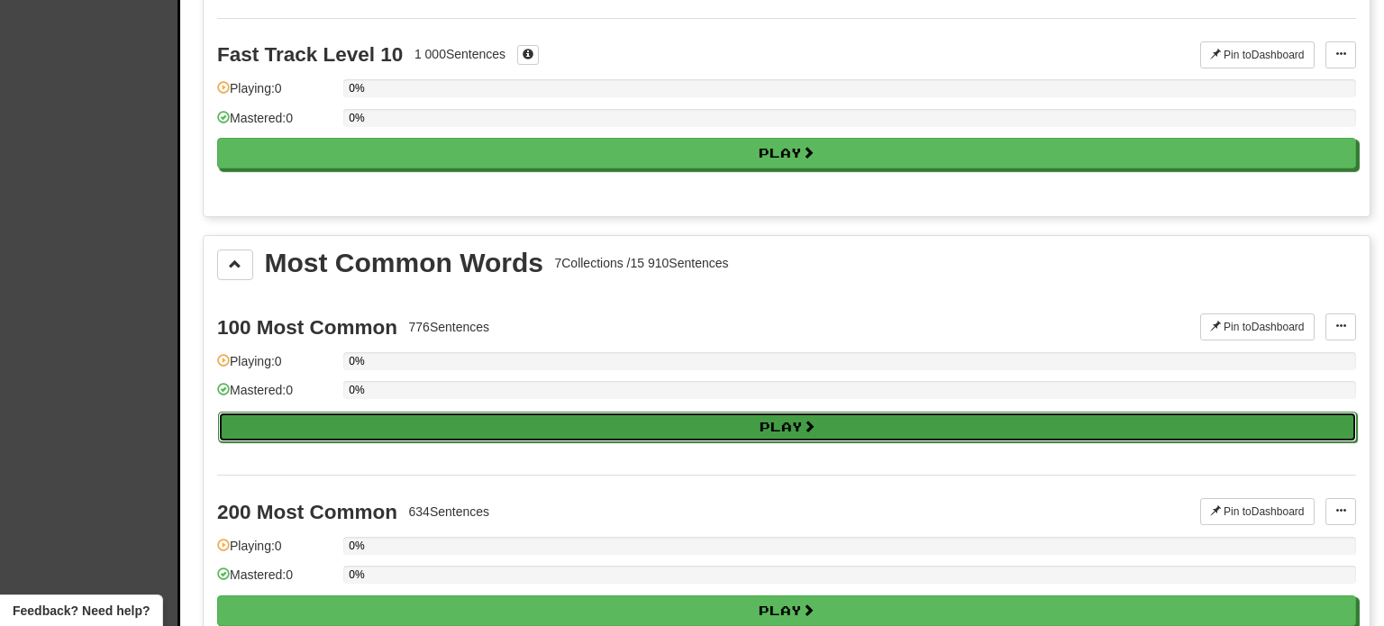
select select "**"
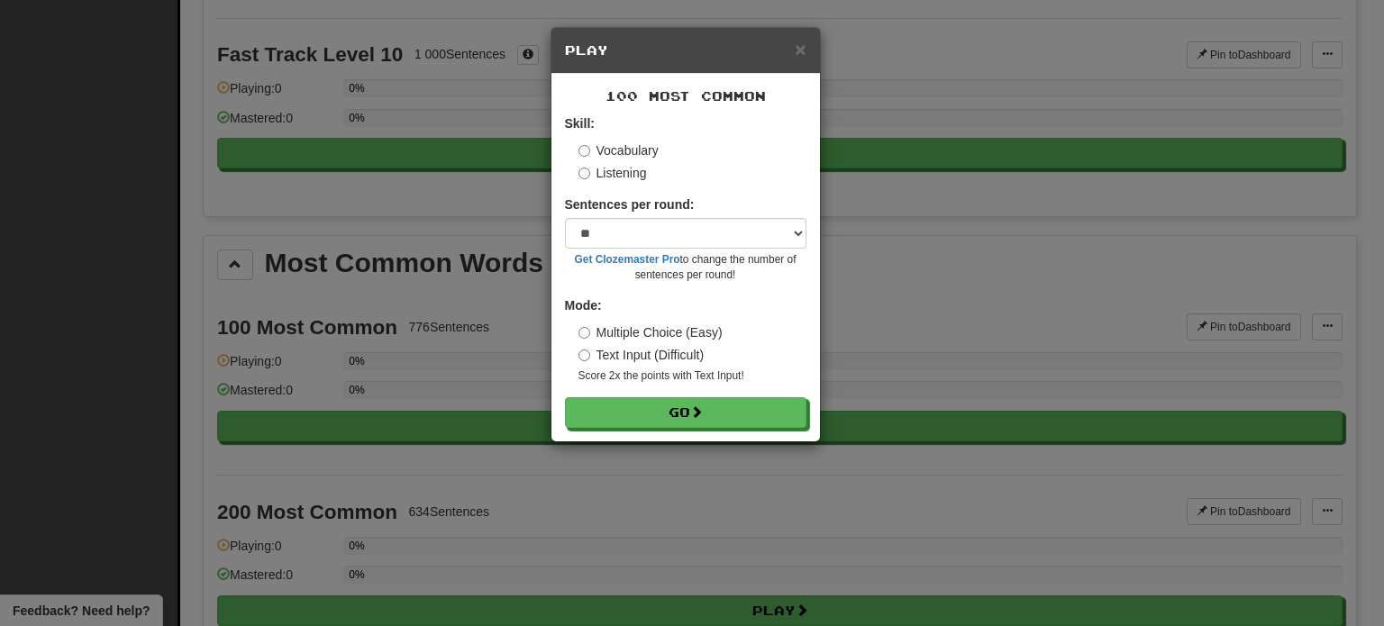
click at [640, 165] on label "Listening" at bounding box center [612, 173] width 68 height 18
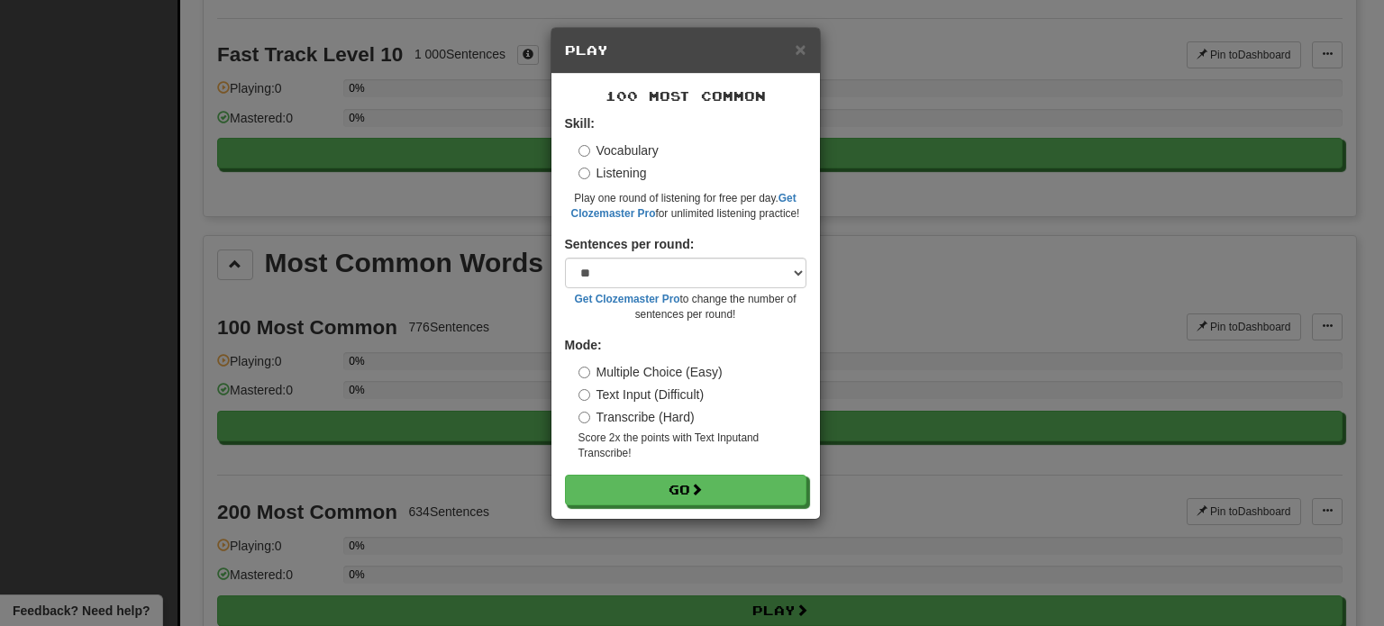
click at [630, 156] on label "Vocabulary" at bounding box center [618, 150] width 80 height 18
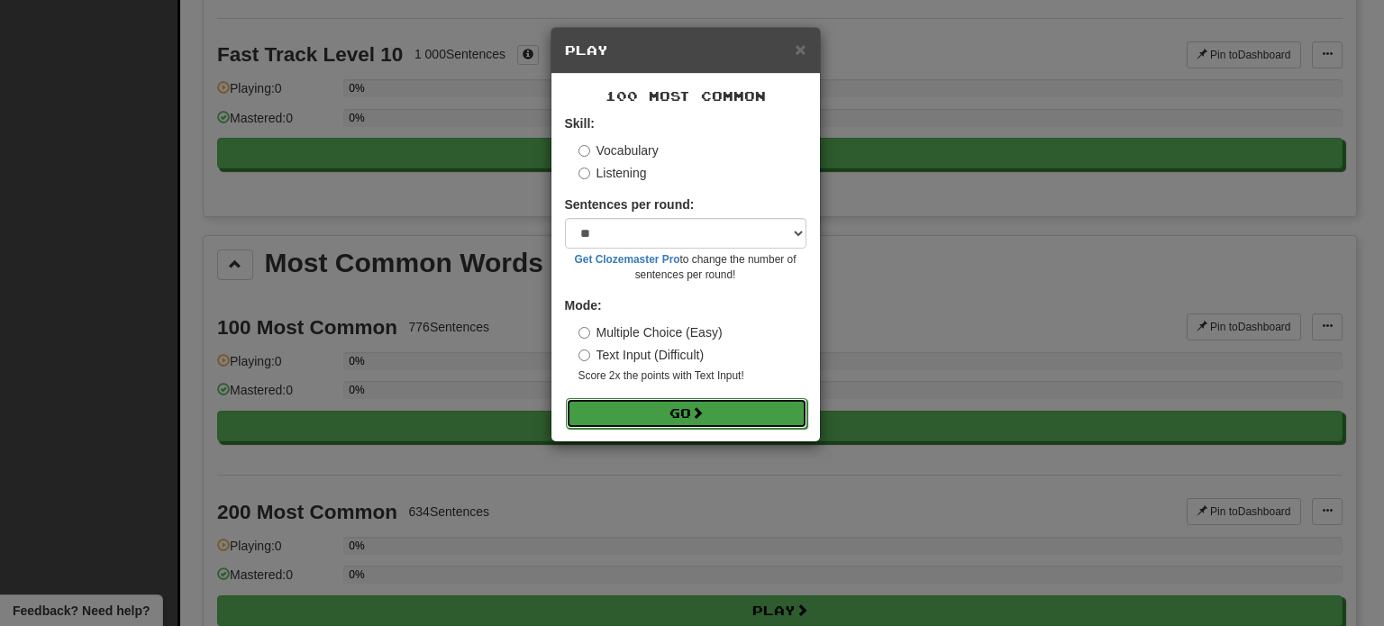
click at [676, 420] on button "Go" at bounding box center [686, 413] width 241 height 31
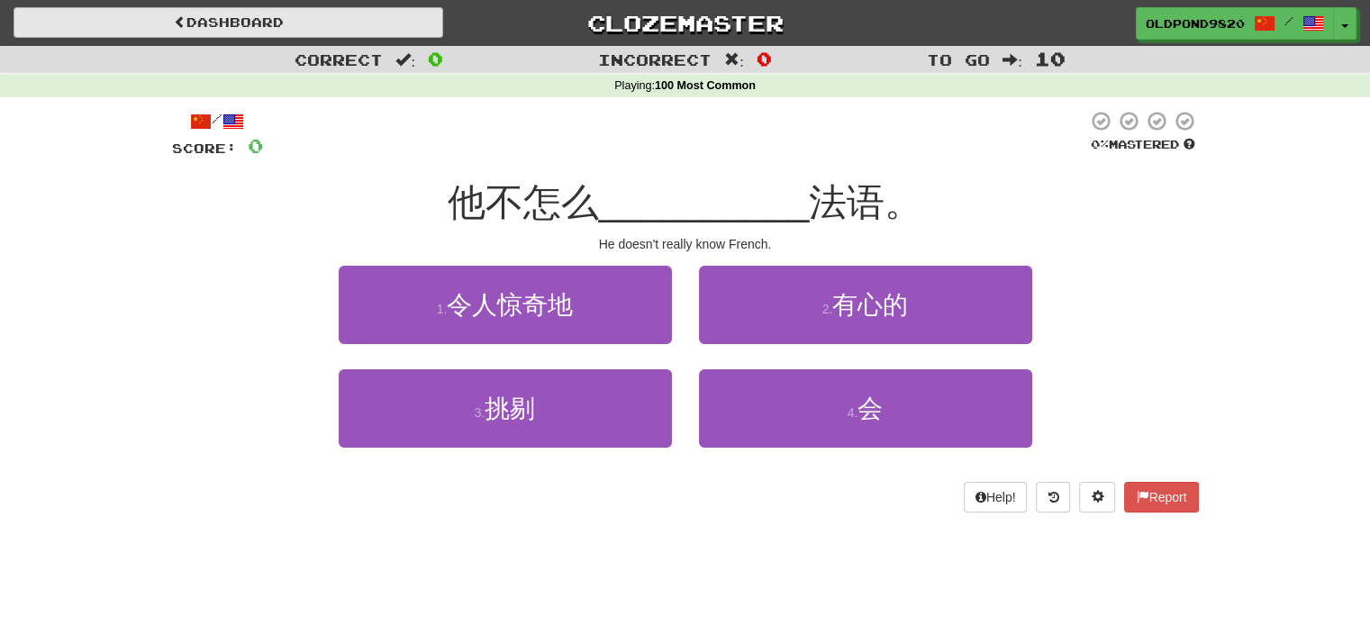
drag, startPoint x: 314, startPoint y: 42, endPoint x: 321, endPoint y: 7, distance: 35.9
click at [319, 15] on div "Dashboard Clozemaster OldPond9820 / Toggle Dropdown Dashboard Leaderboard Activ…" at bounding box center [685, 23] width 1343 height 46
click at [321, 8] on link "Dashboard" at bounding box center [229, 22] width 430 height 31
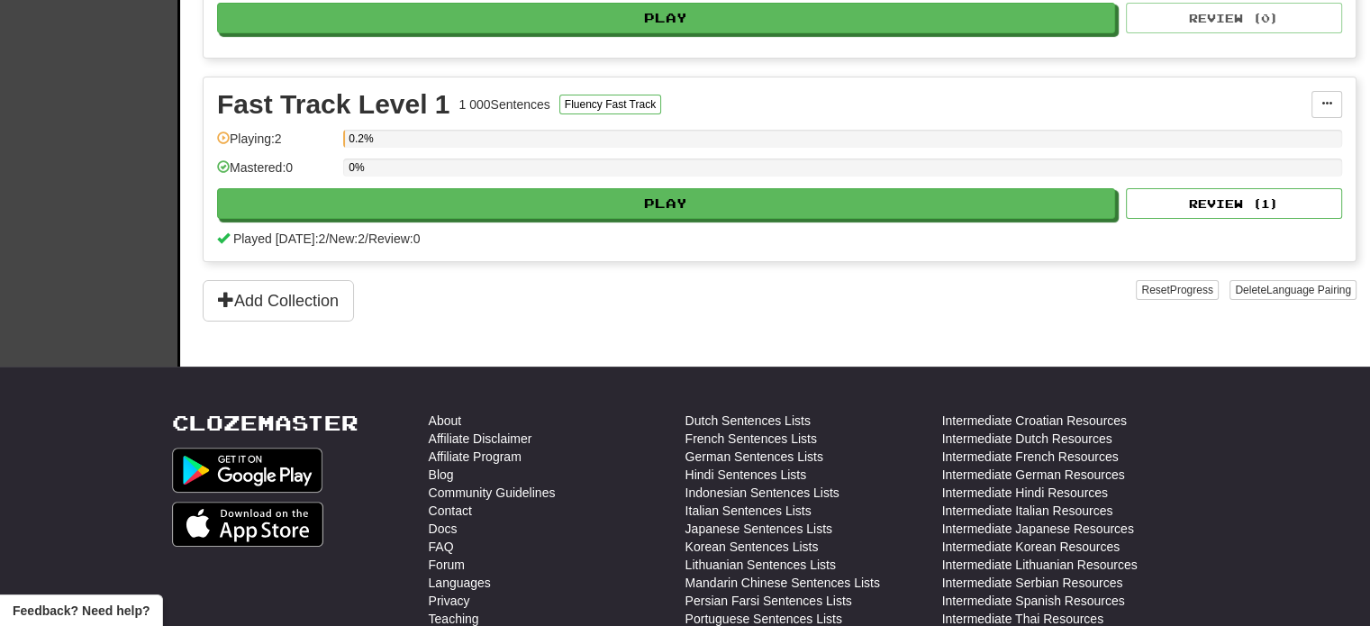
scroll to position [631, 0]
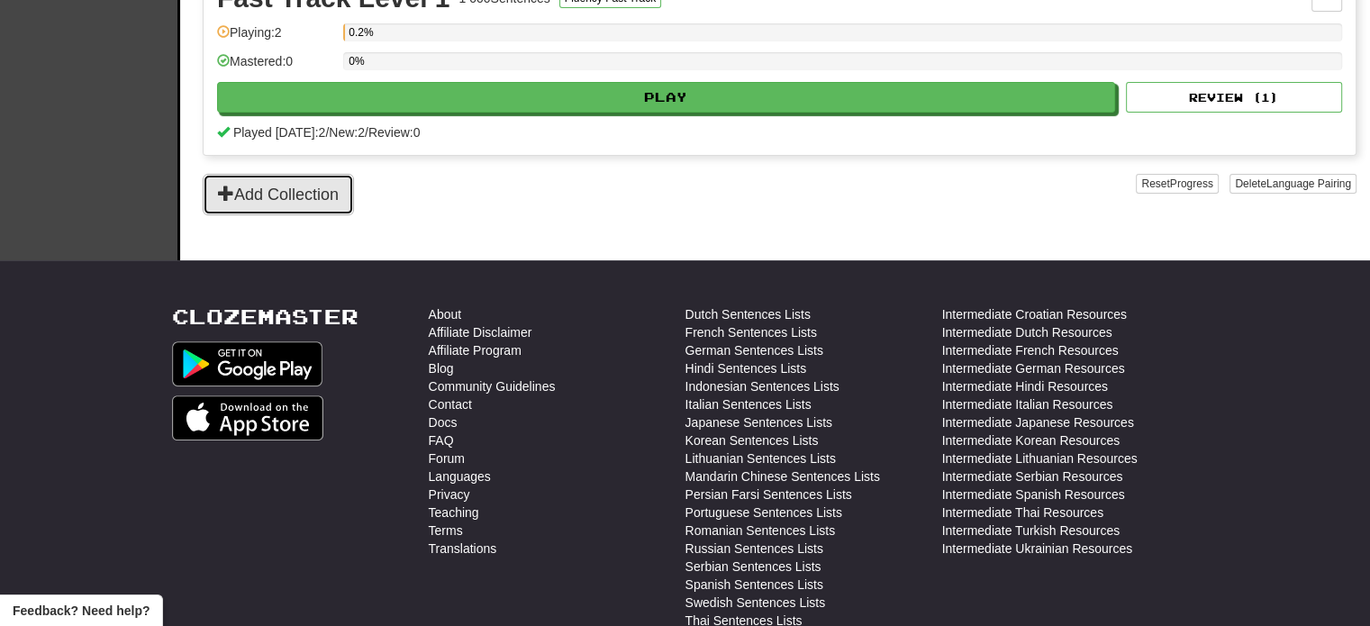
click at [274, 177] on button "Add Collection" at bounding box center [278, 194] width 151 height 41
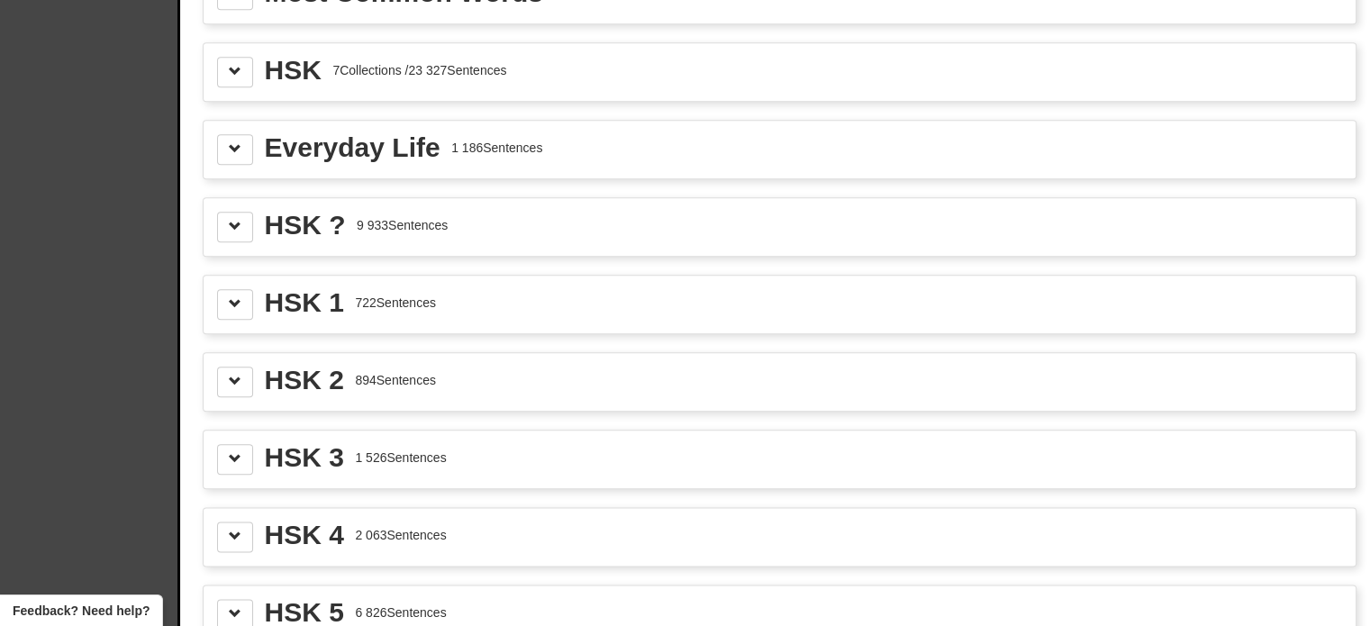
scroll to position [1892, 0]
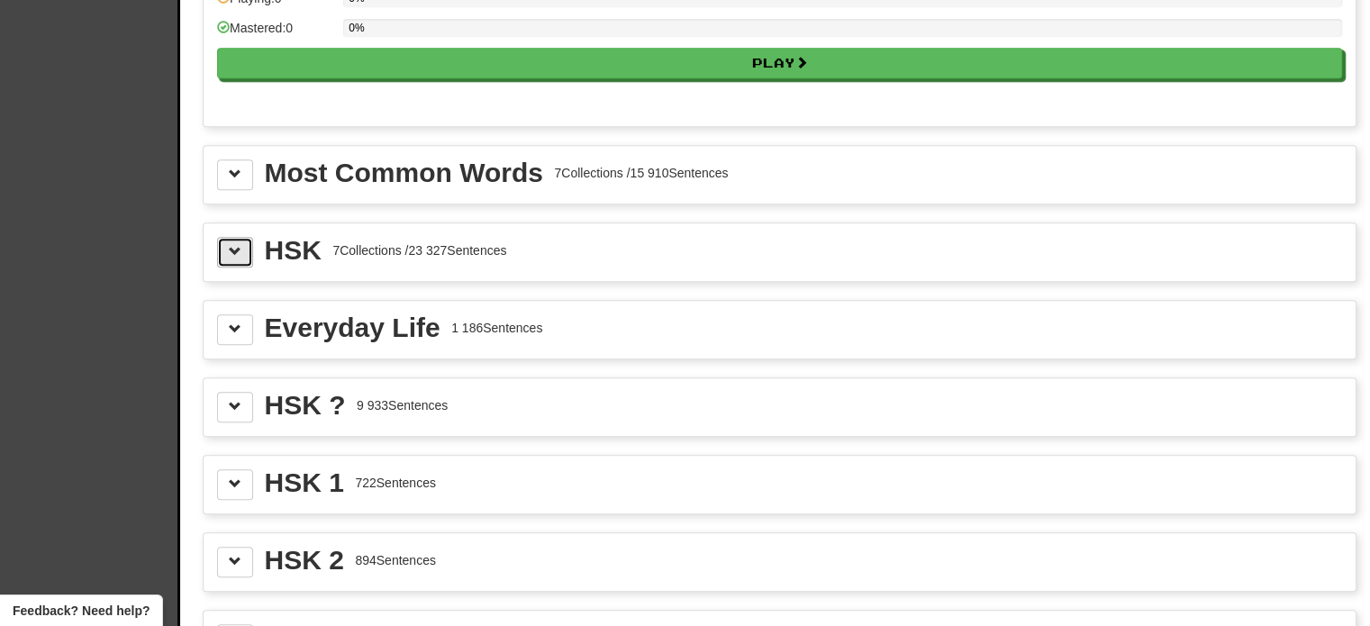
click at [242, 237] on button at bounding box center [235, 252] width 36 height 31
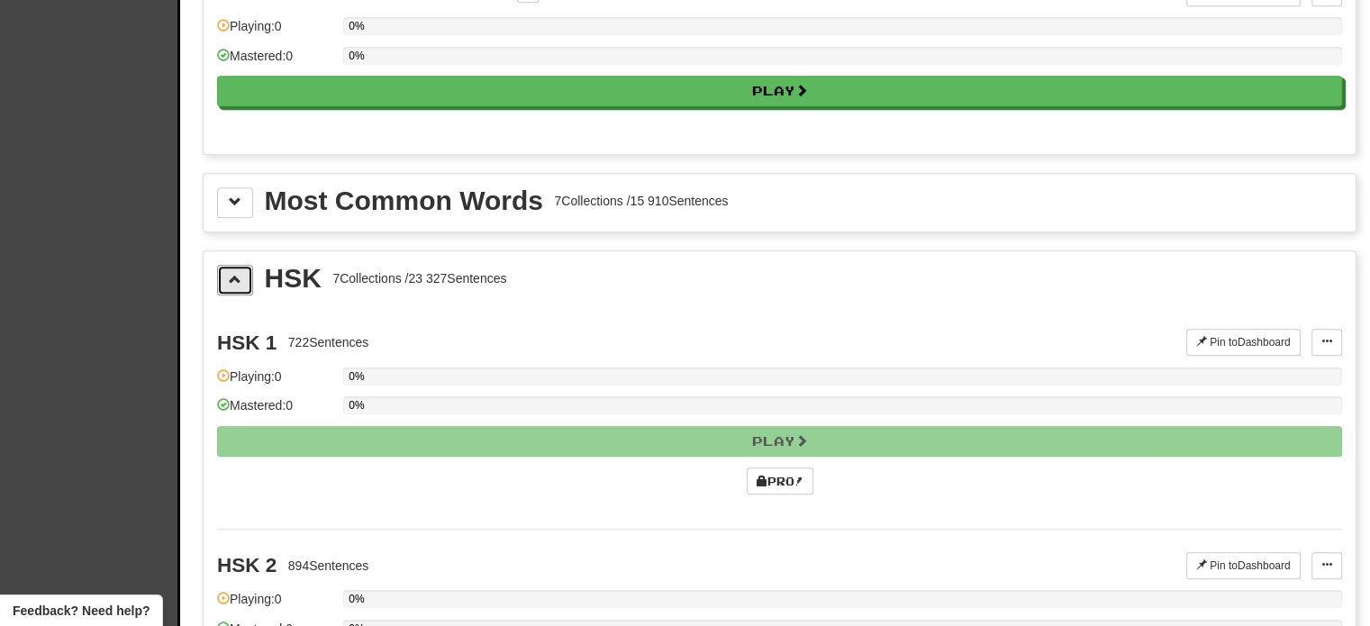
scroll to position [1622, 0]
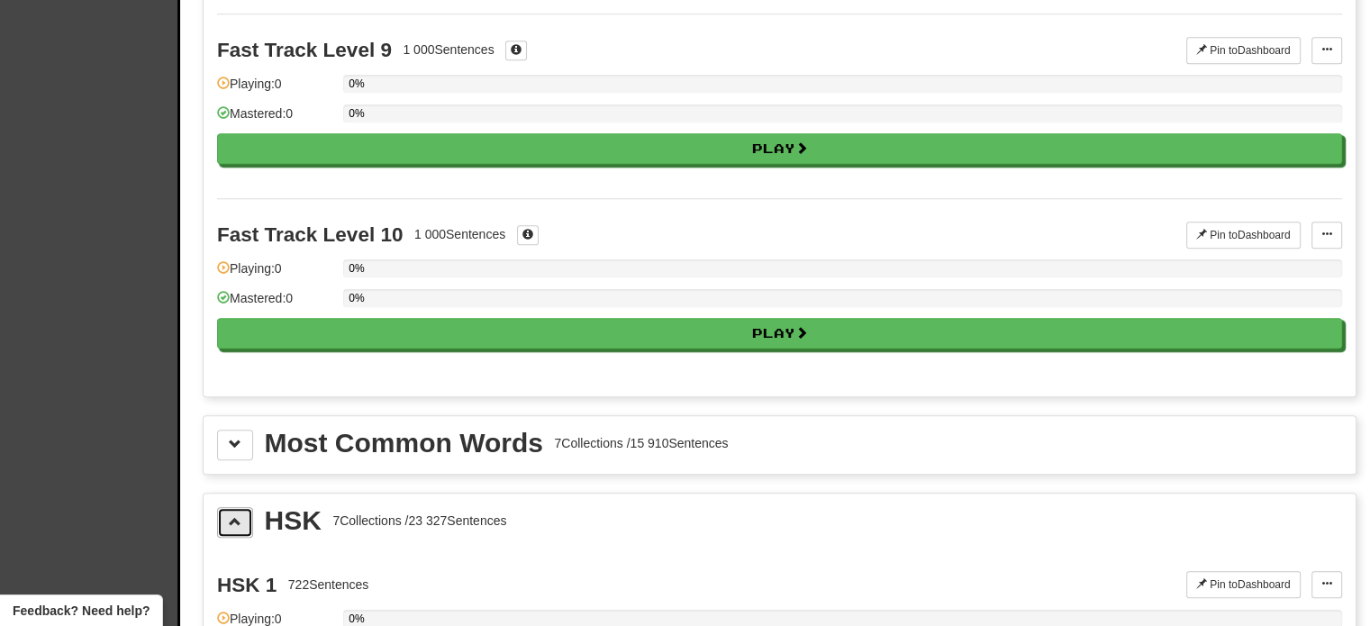
click at [239, 515] on span at bounding box center [235, 521] width 13 height 13
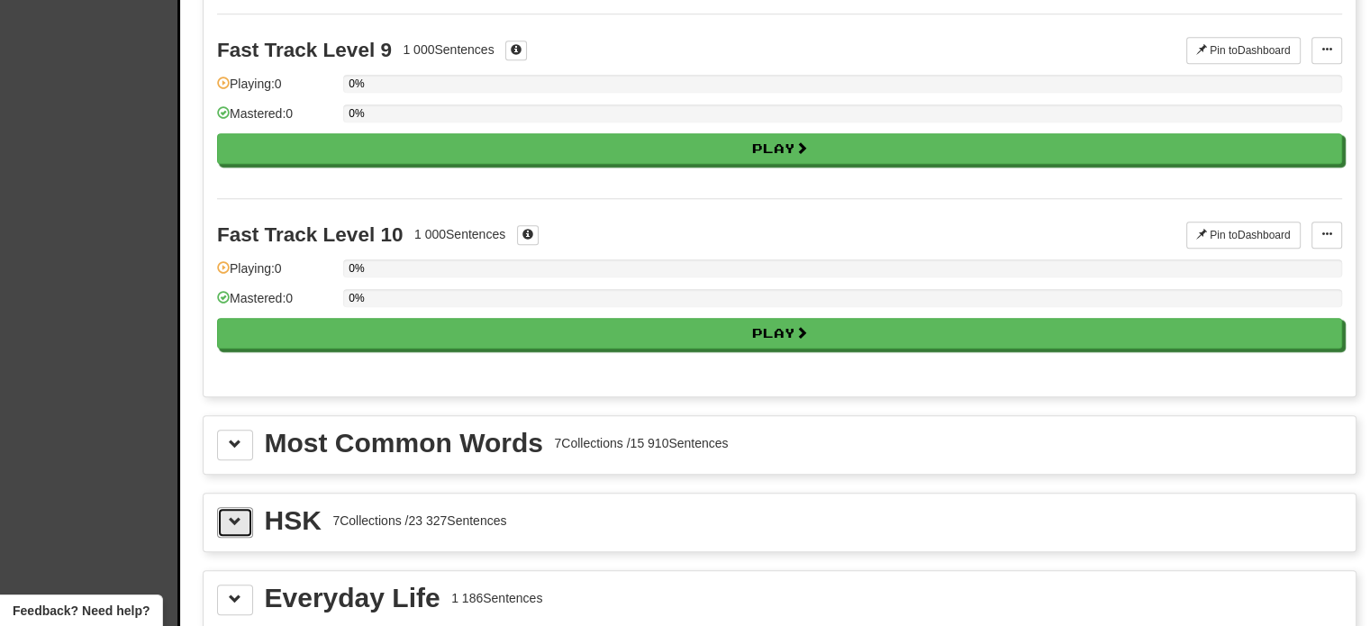
scroll to position [1712, 0]
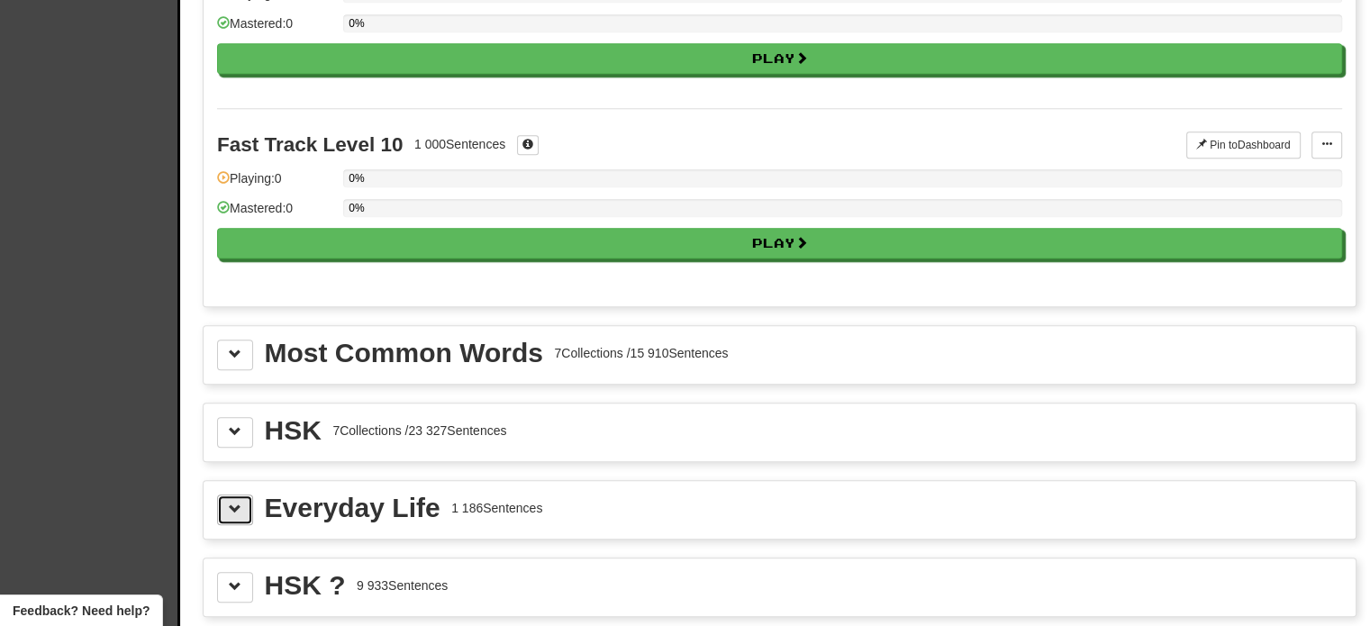
click at [226, 496] on button at bounding box center [235, 510] width 36 height 31
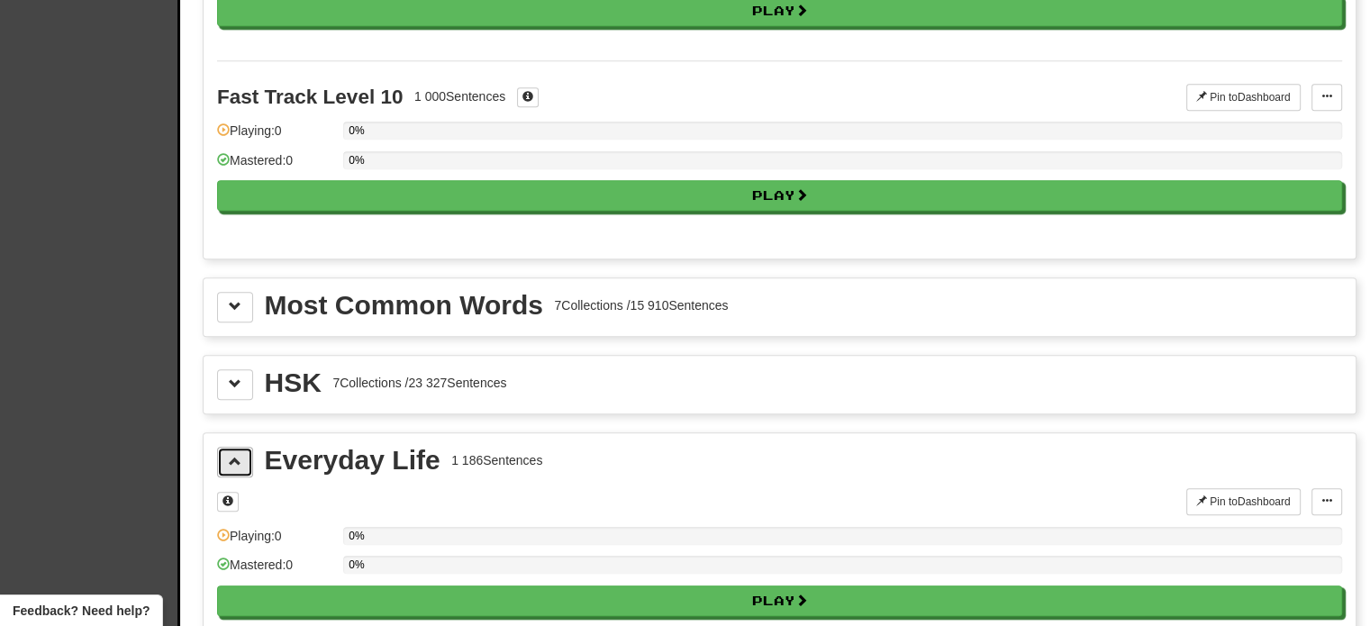
scroll to position [1802, 0]
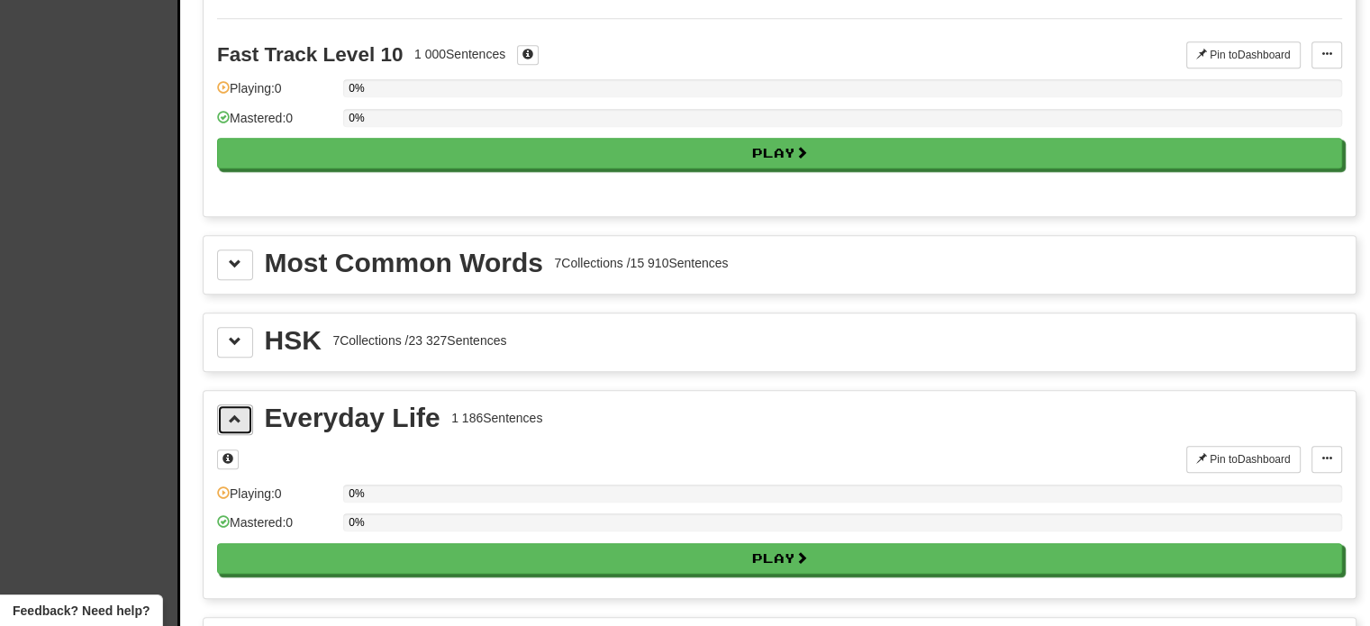
click at [241, 405] on button at bounding box center [235, 420] width 36 height 31
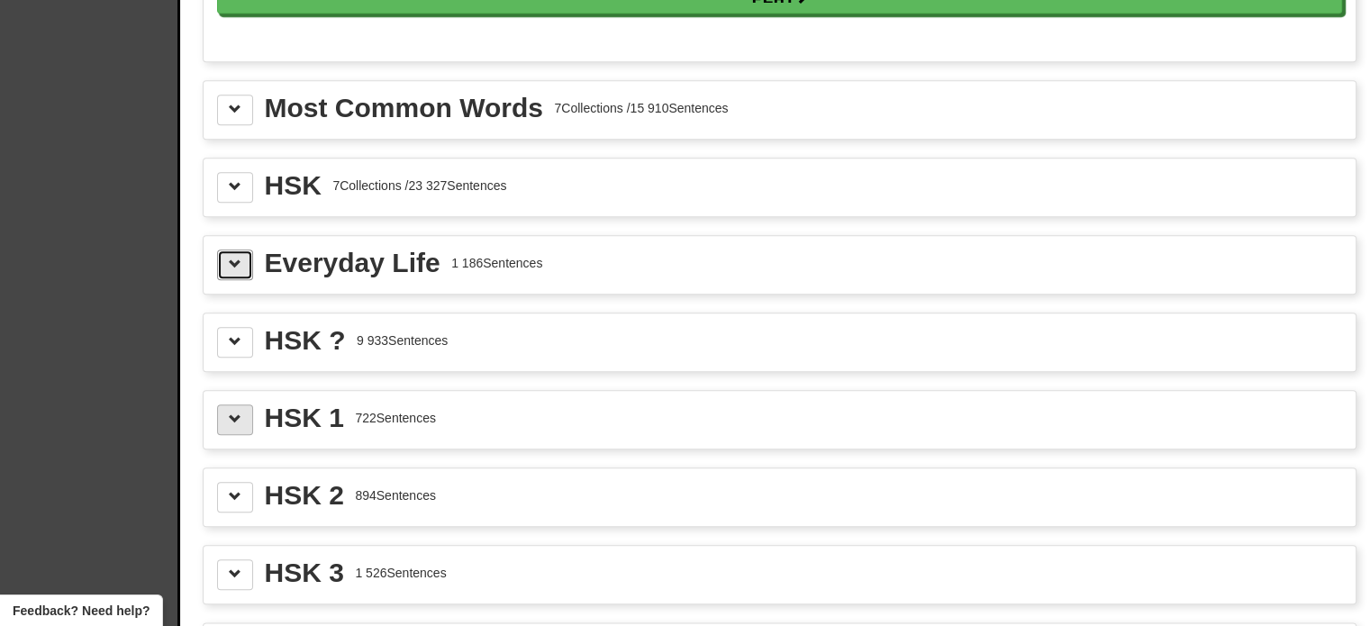
scroll to position [1982, 0]
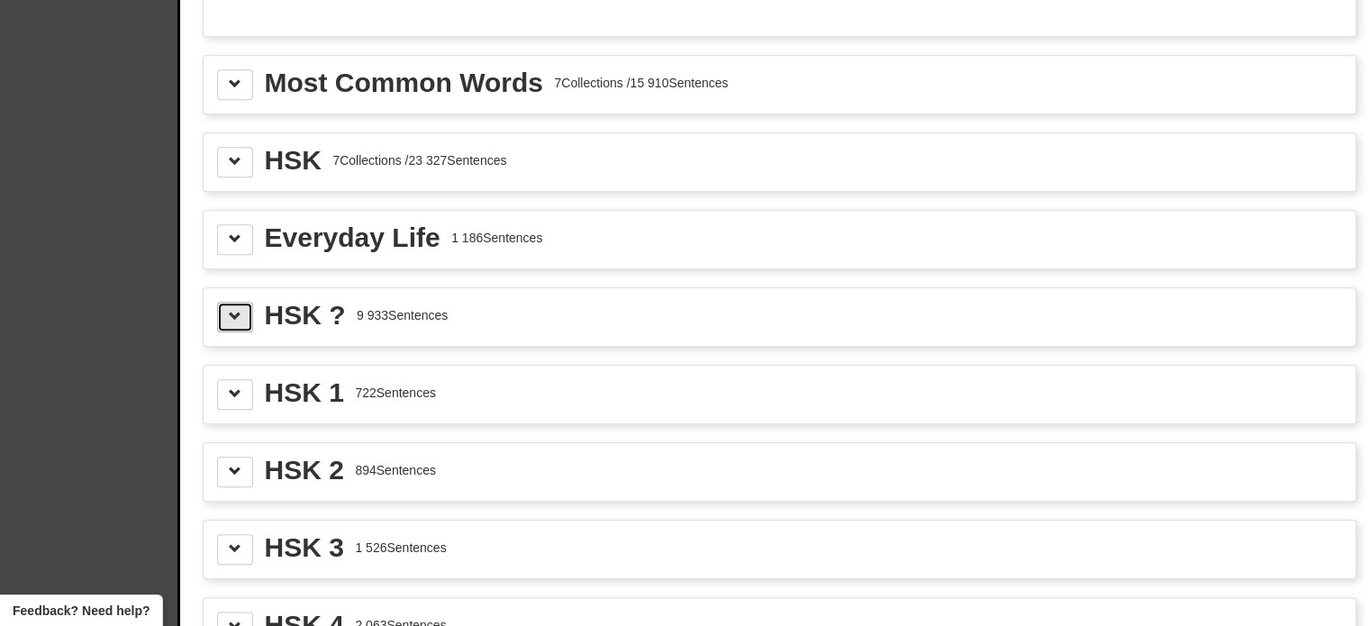
click at [231, 310] on span at bounding box center [235, 316] width 13 height 13
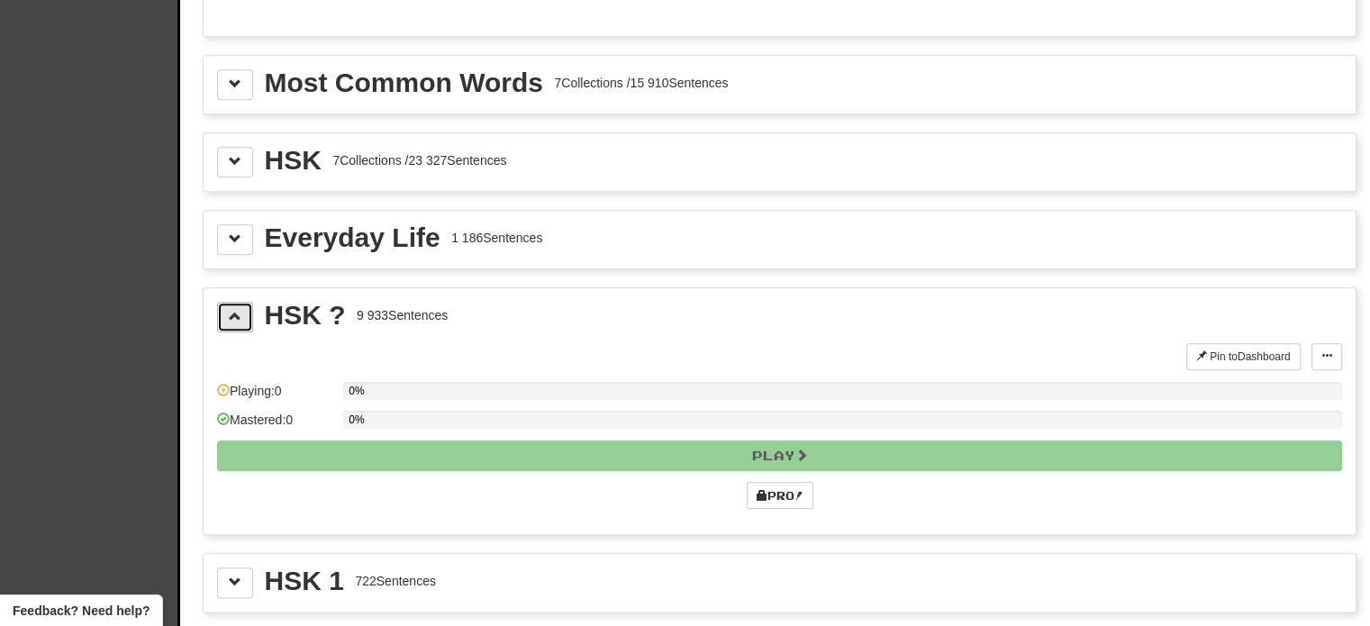
click at [231, 310] on span at bounding box center [235, 316] width 13 height 13
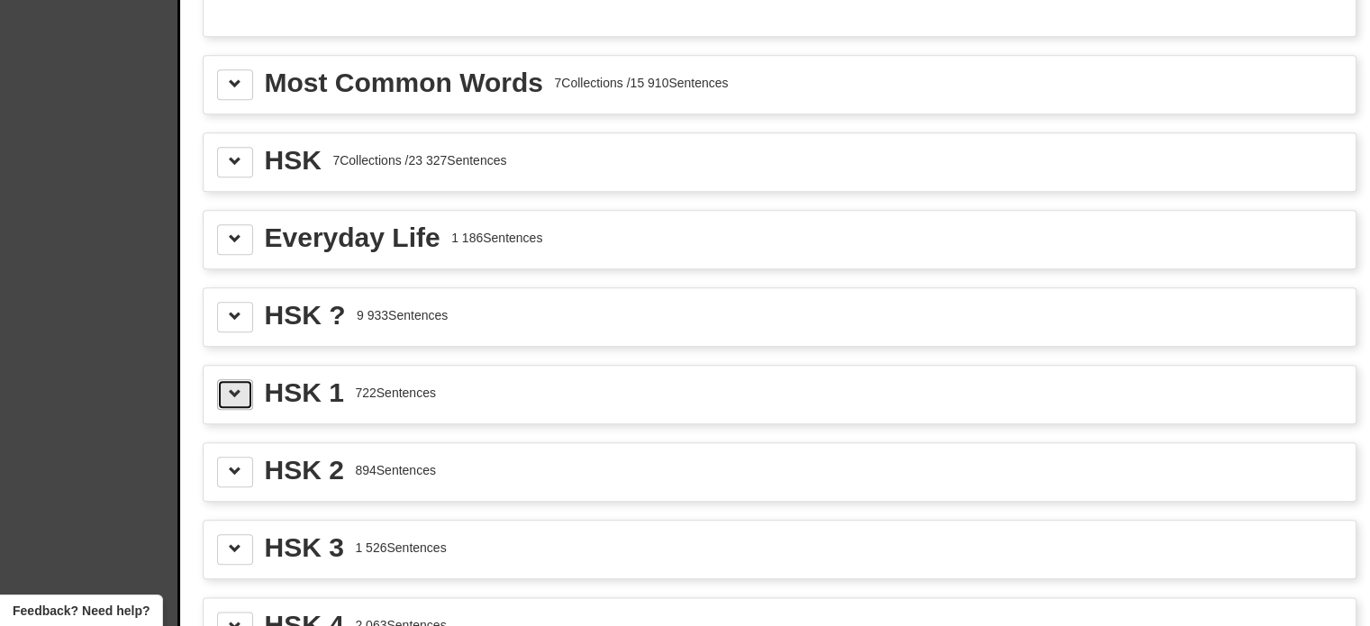
click at [236, 387] on span at bounding box center [235, 393] width 13 height 13
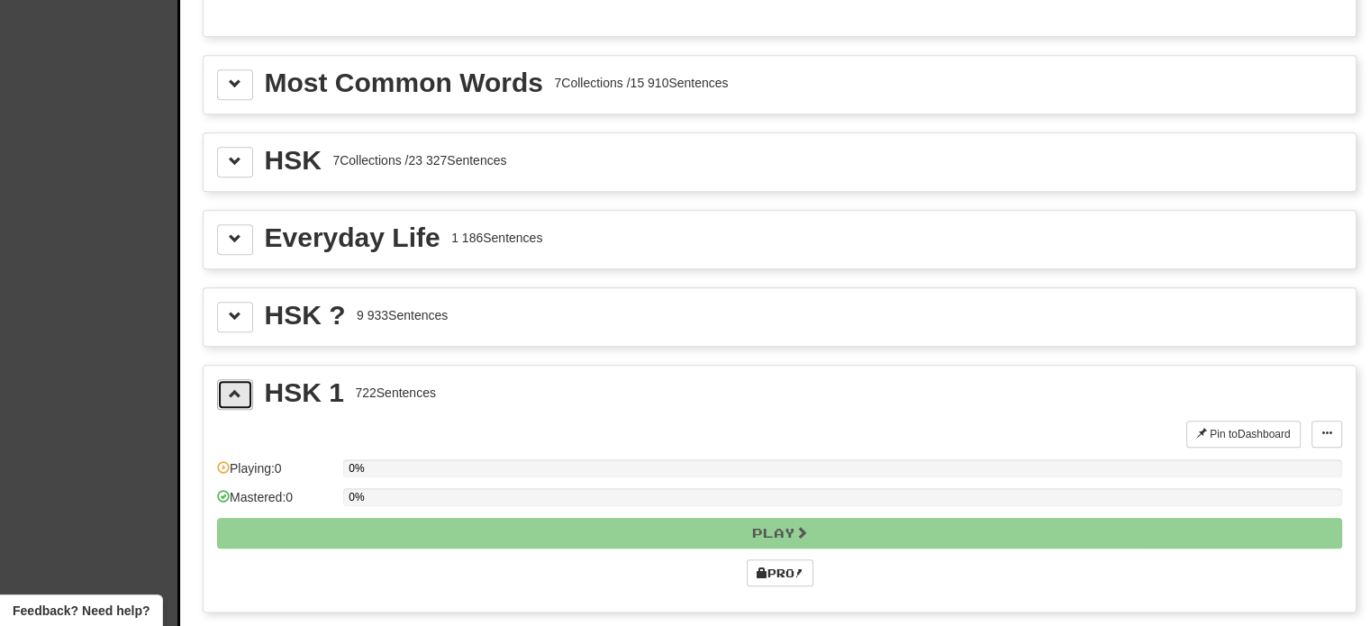
click at [235, 387] on span at bounding box center [235, 393] width 13 height 13
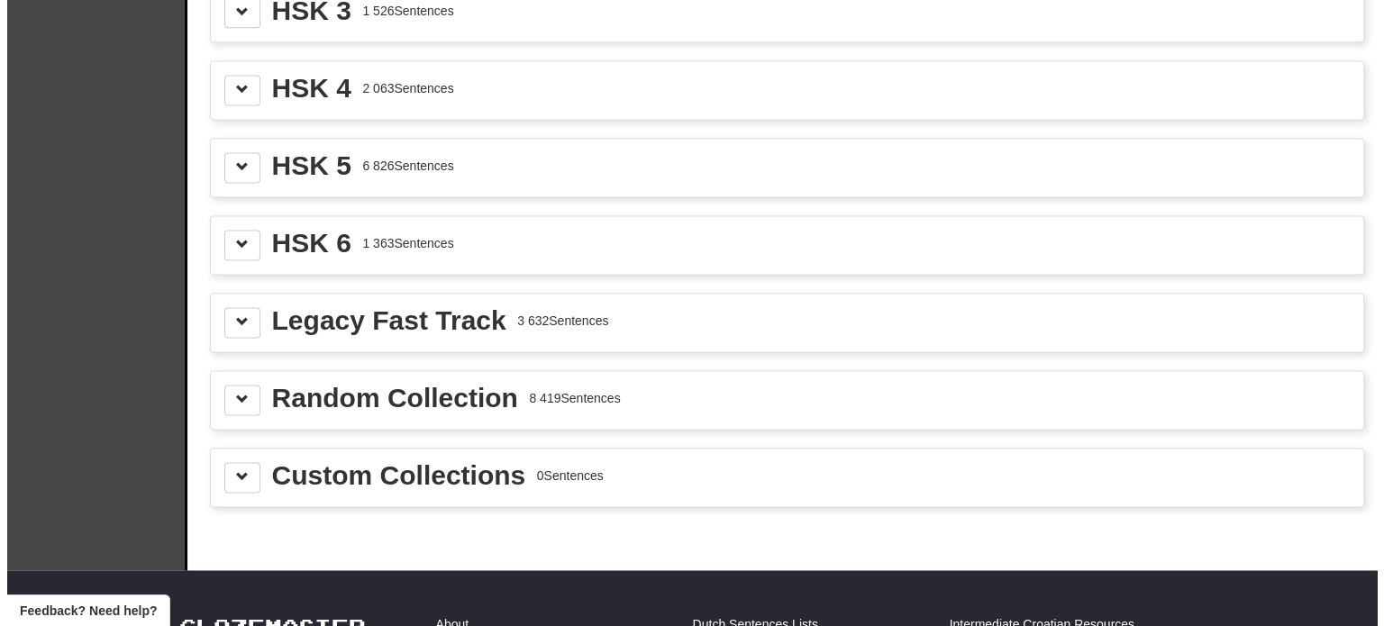
scroll to position [2523, 0]
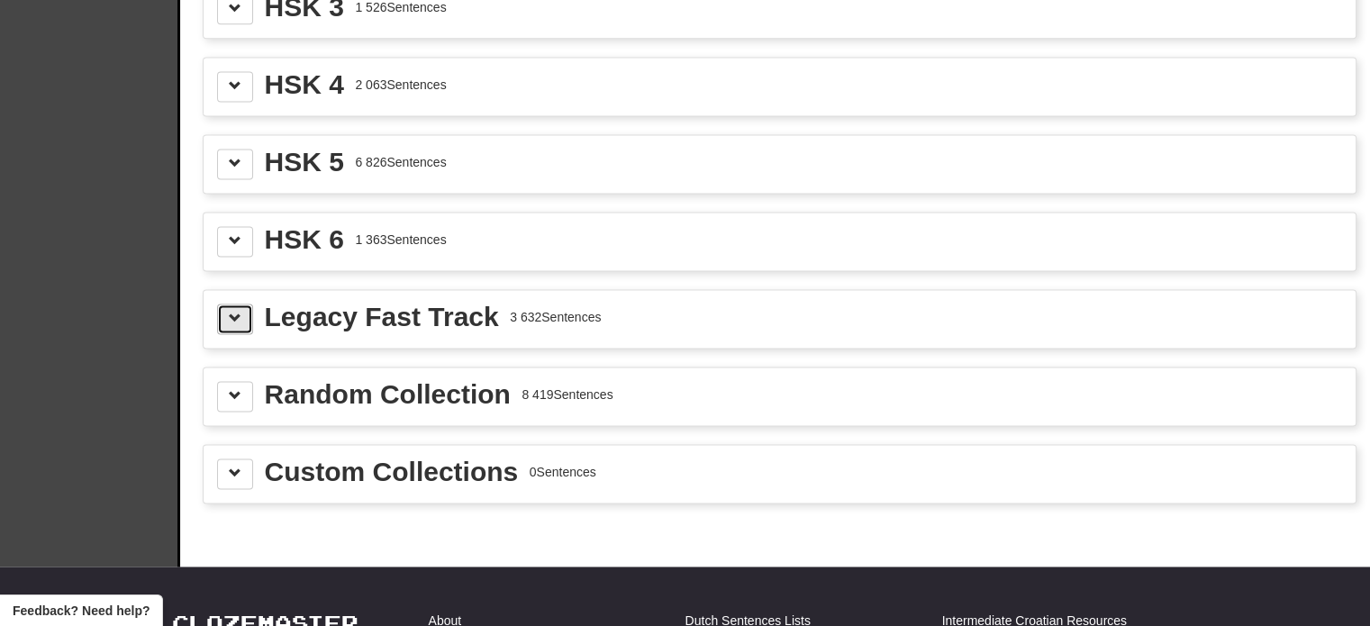
click at [234, 312] on span at bounding box center [235, 318] width 13 height 13
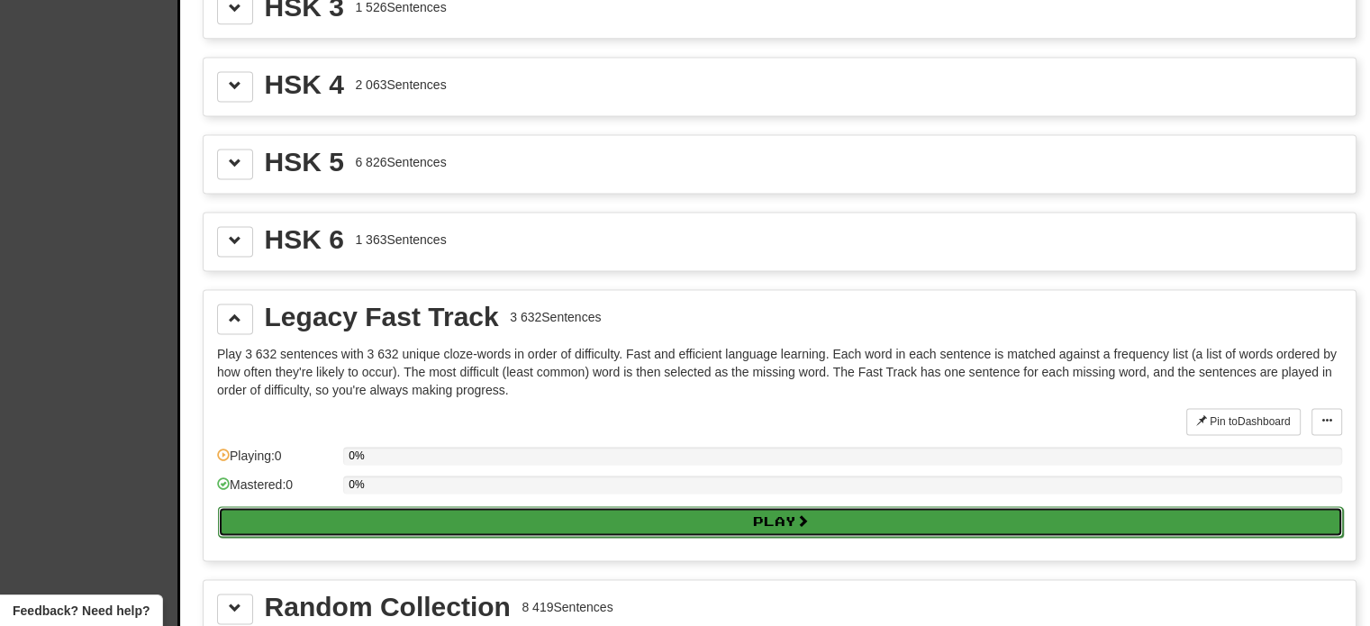
click at [760, 506] on button "Play" at bounding box center [780, 521] width 1125 height 31
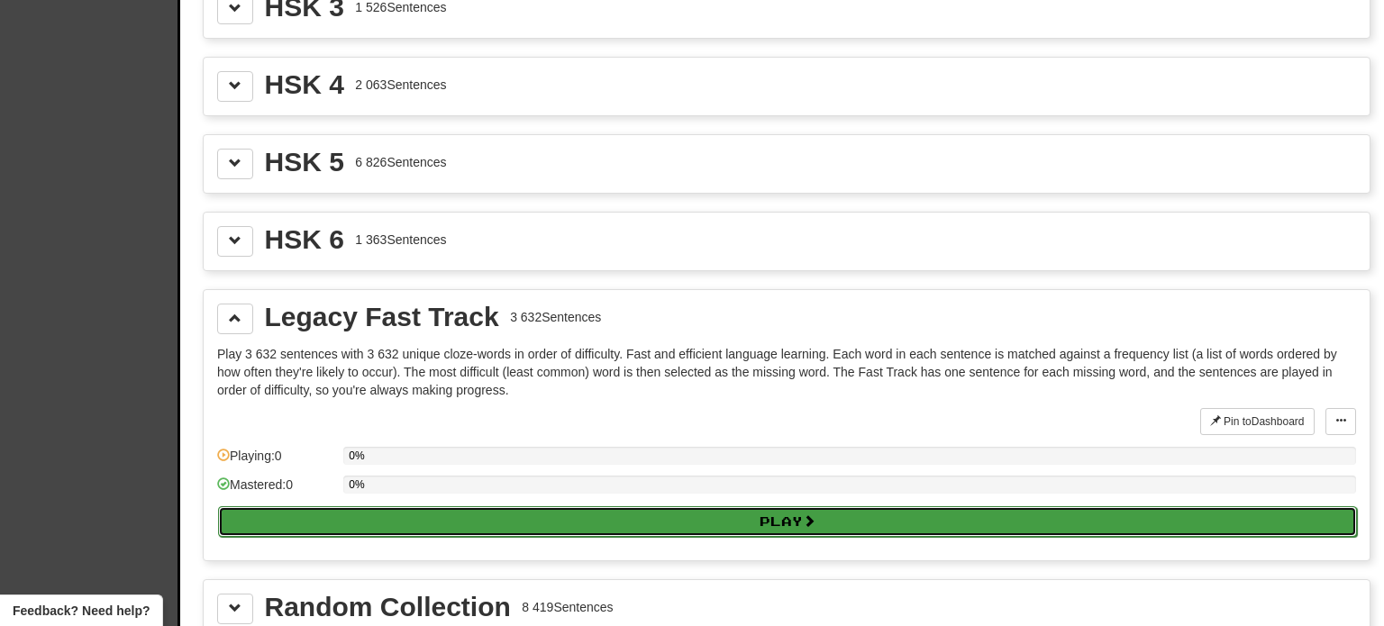
select select "**"
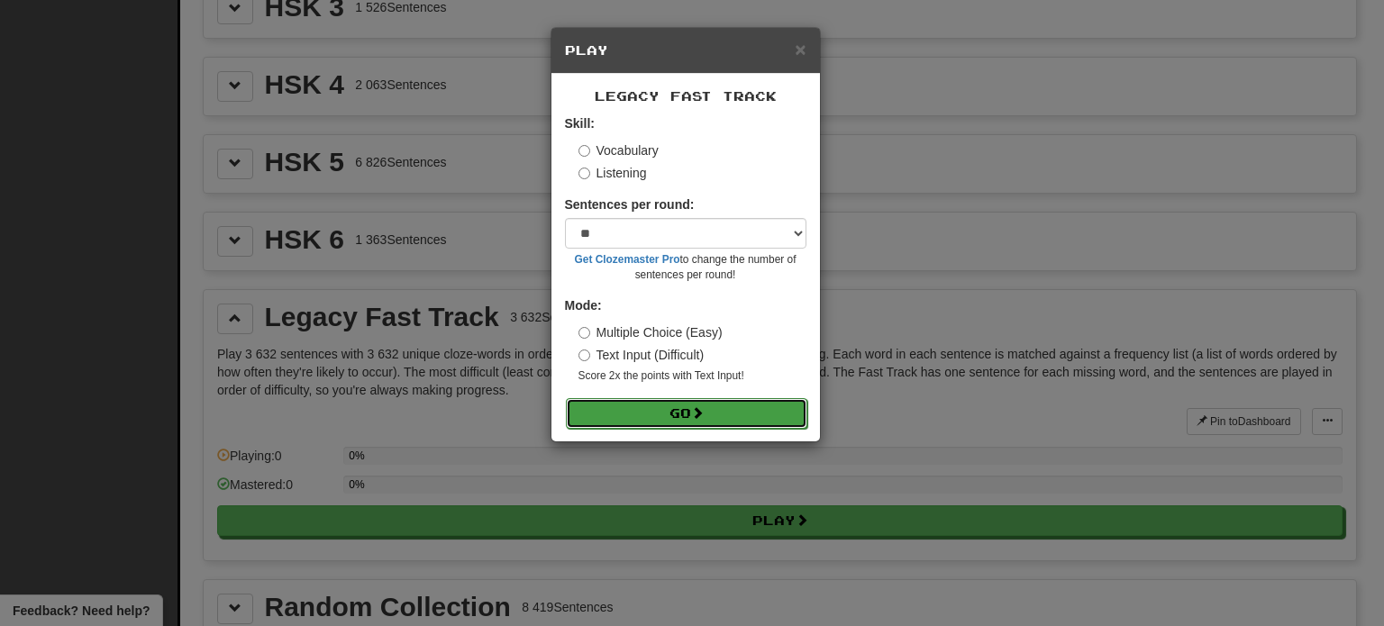
click at [717, 415] on button "Go" at bounding box center [686, 413] width 241 height 31
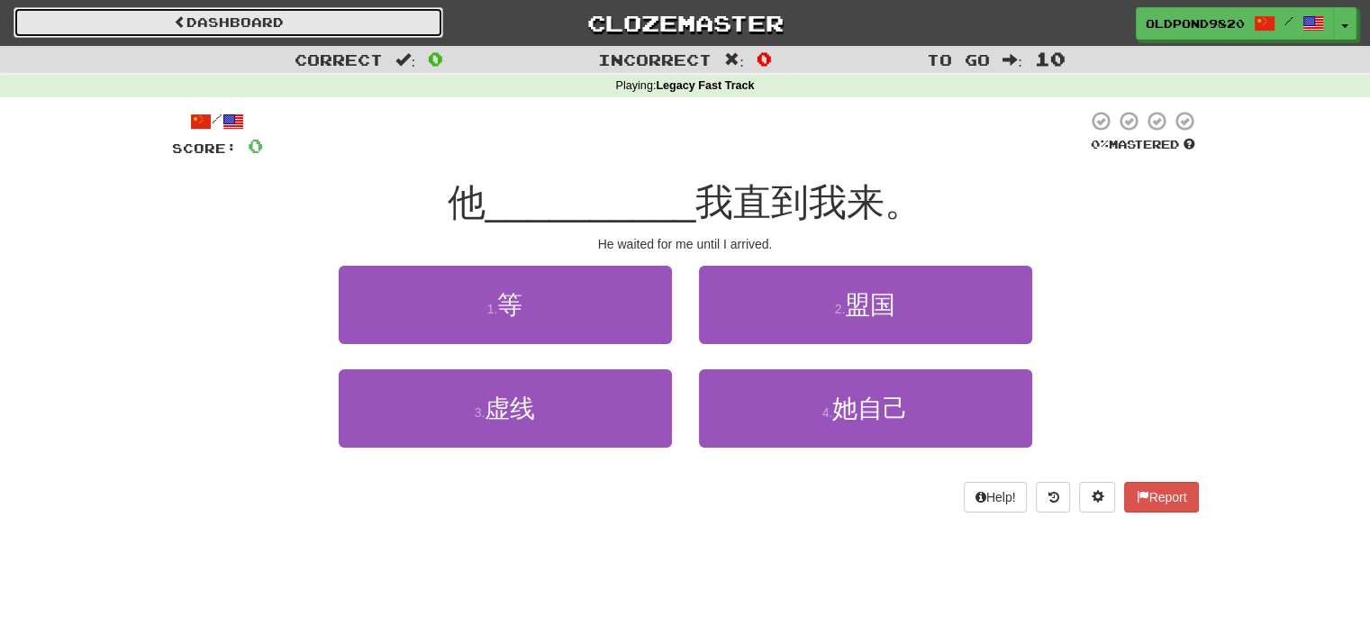
click at [223, 15] on link "Dashboard" at bounding box center [229, 22] width 430 height 31
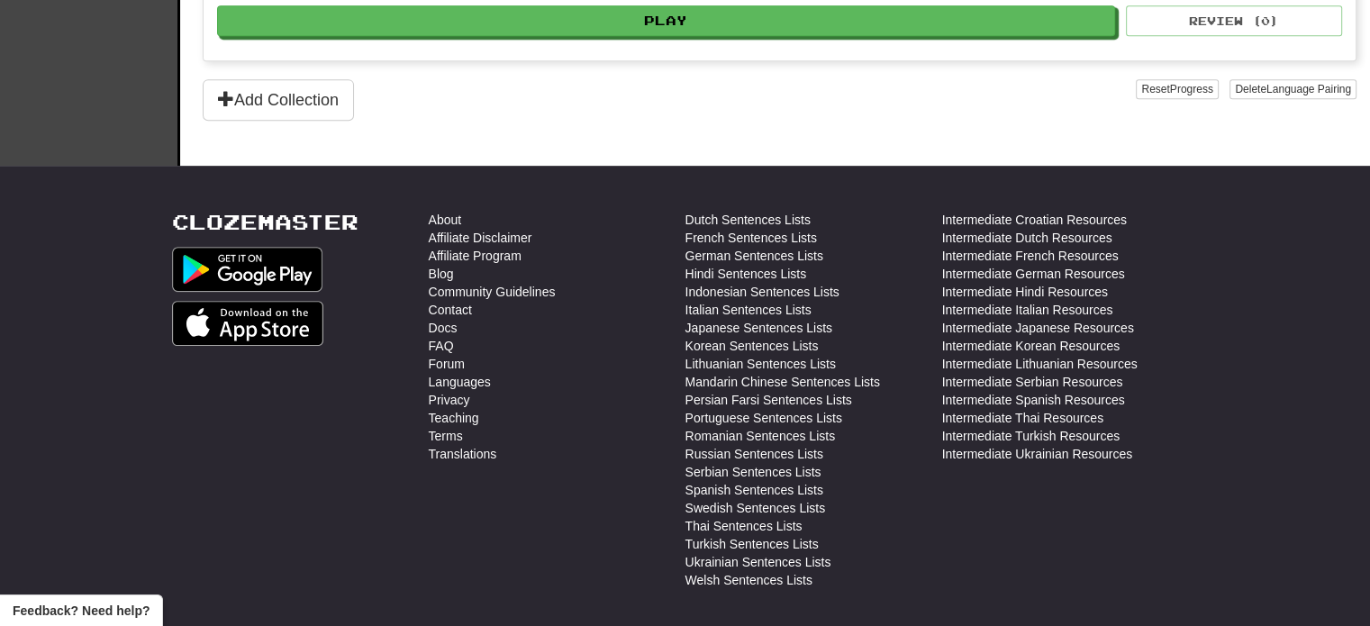
scroll to position [770, 0]
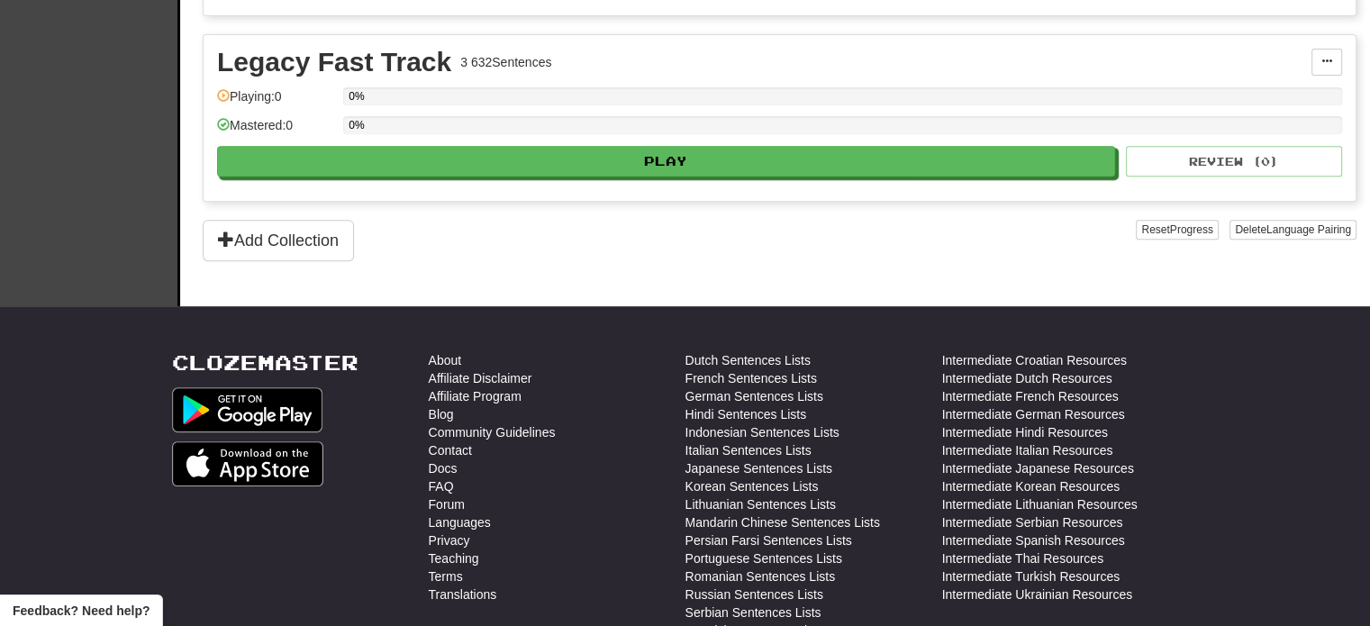
click at [324, 220] on button "Add Collection" at bounding box center [278, 240] width 151 height 41
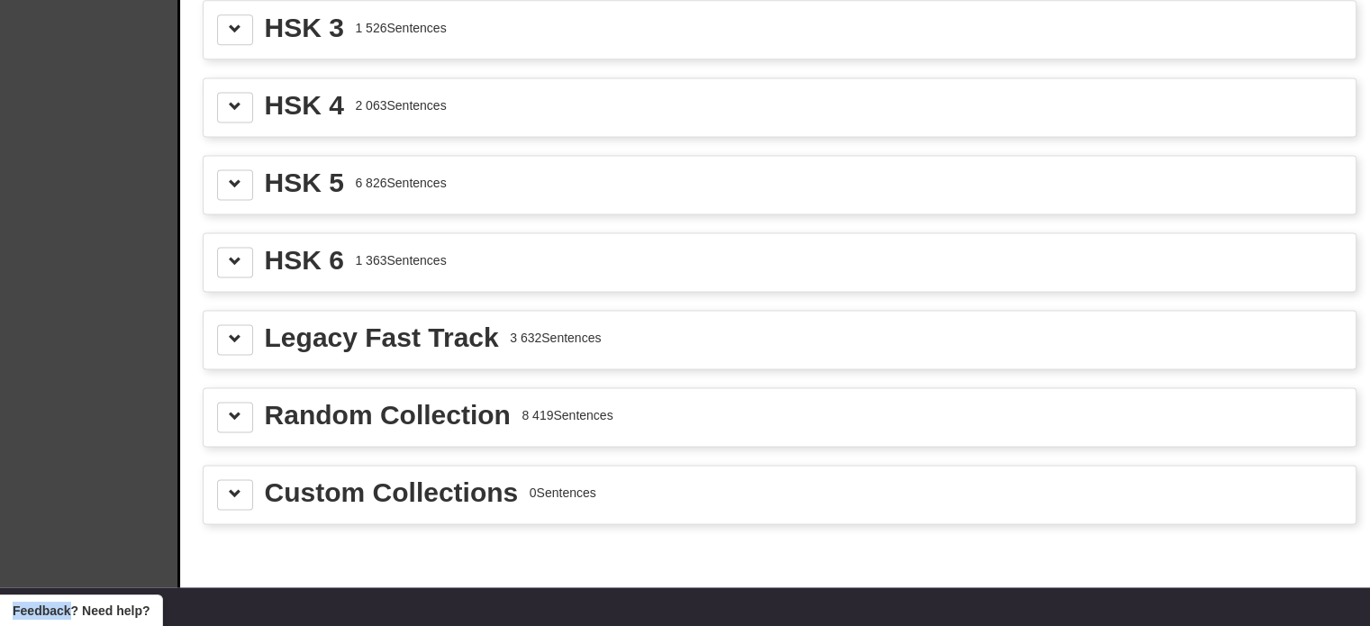
scroll to position [2613, 0]
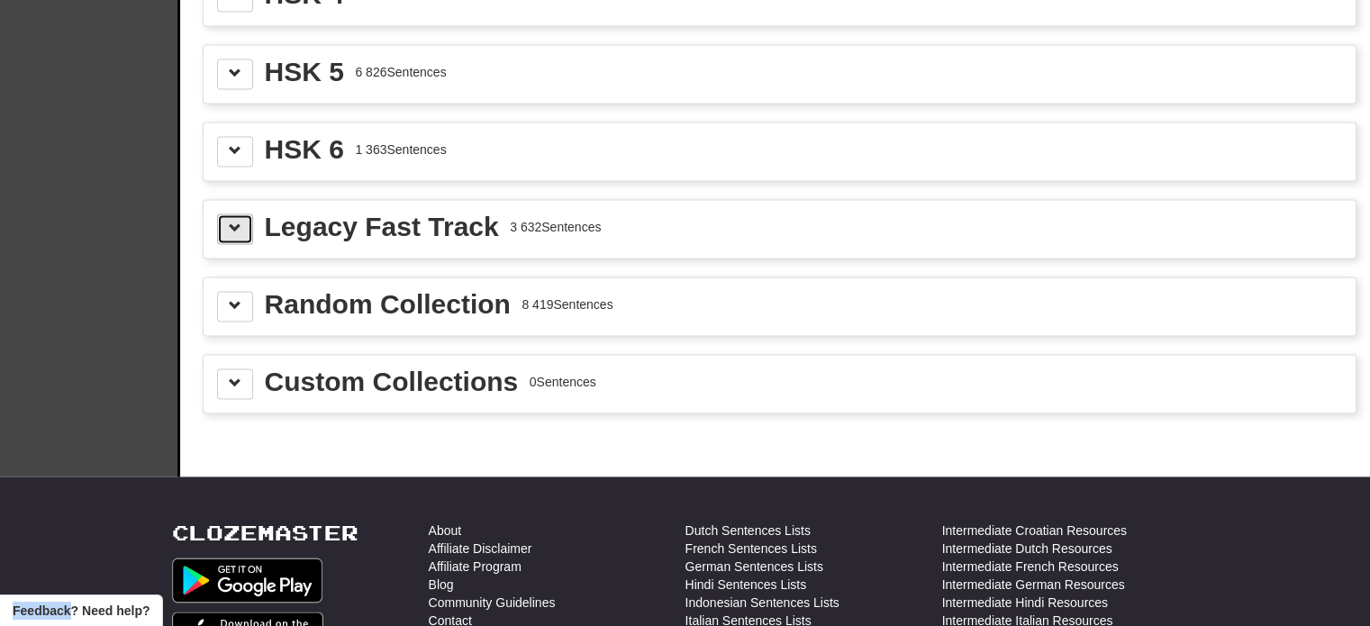
click at [227, 220] on button at bounding box center [235, 229] width 36 height 31
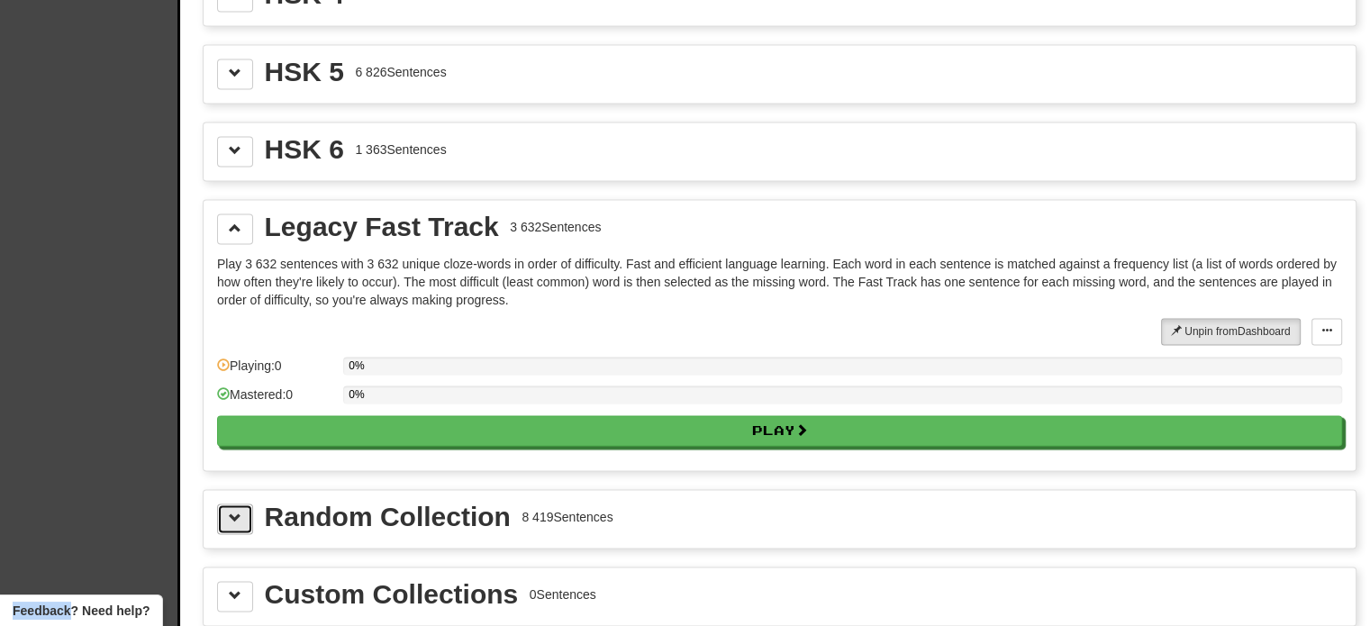
click at [249, 504] on button at bounding box center [235, 519] width 36 height 31
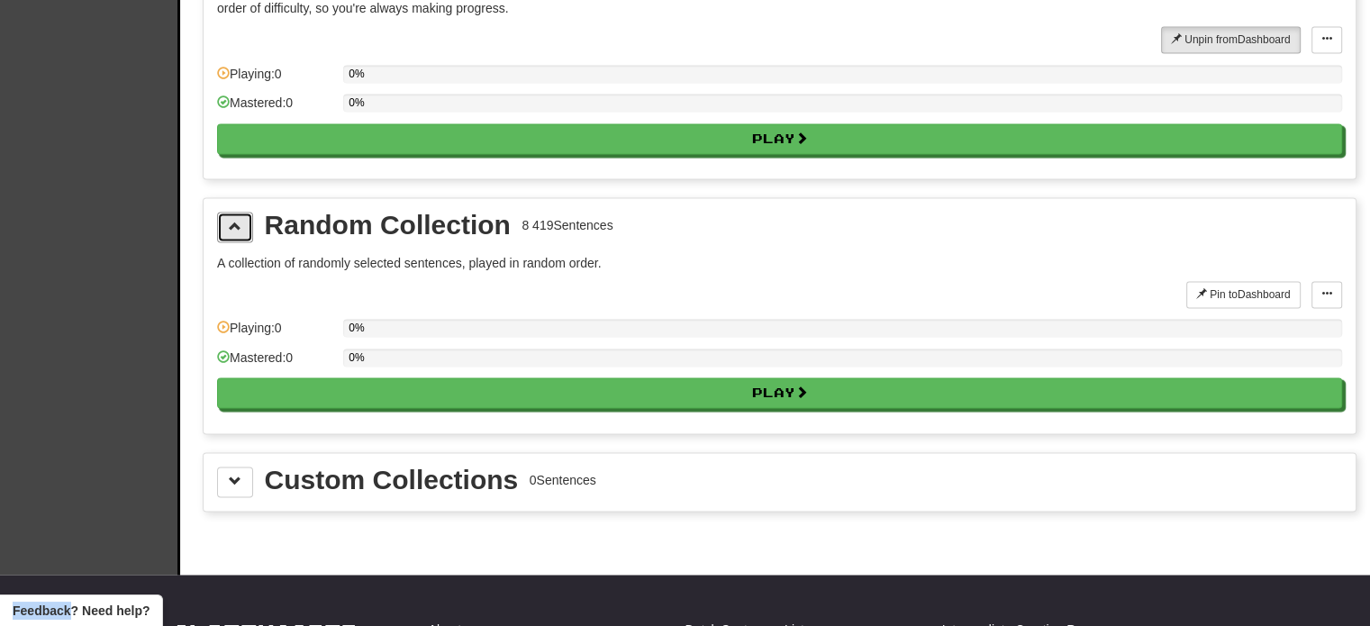
scroll to position [2973, 0]
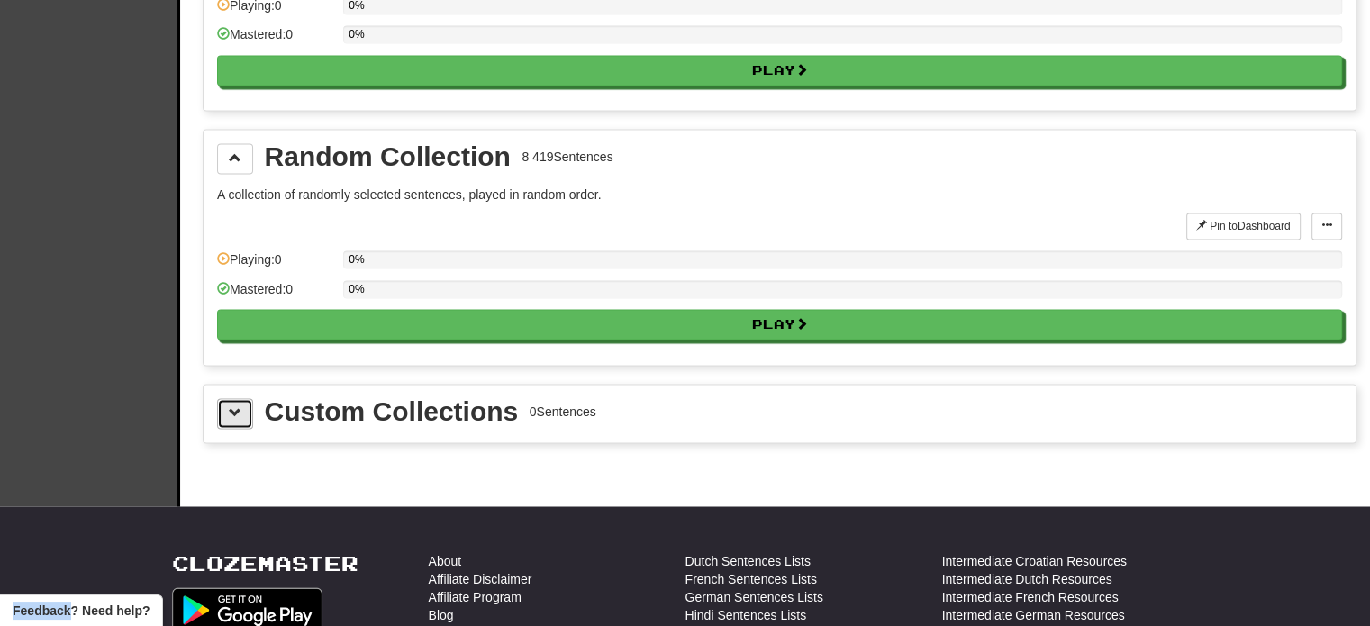
click at [238, 405] on button at bounding box center [235, 413] width 36 height 31
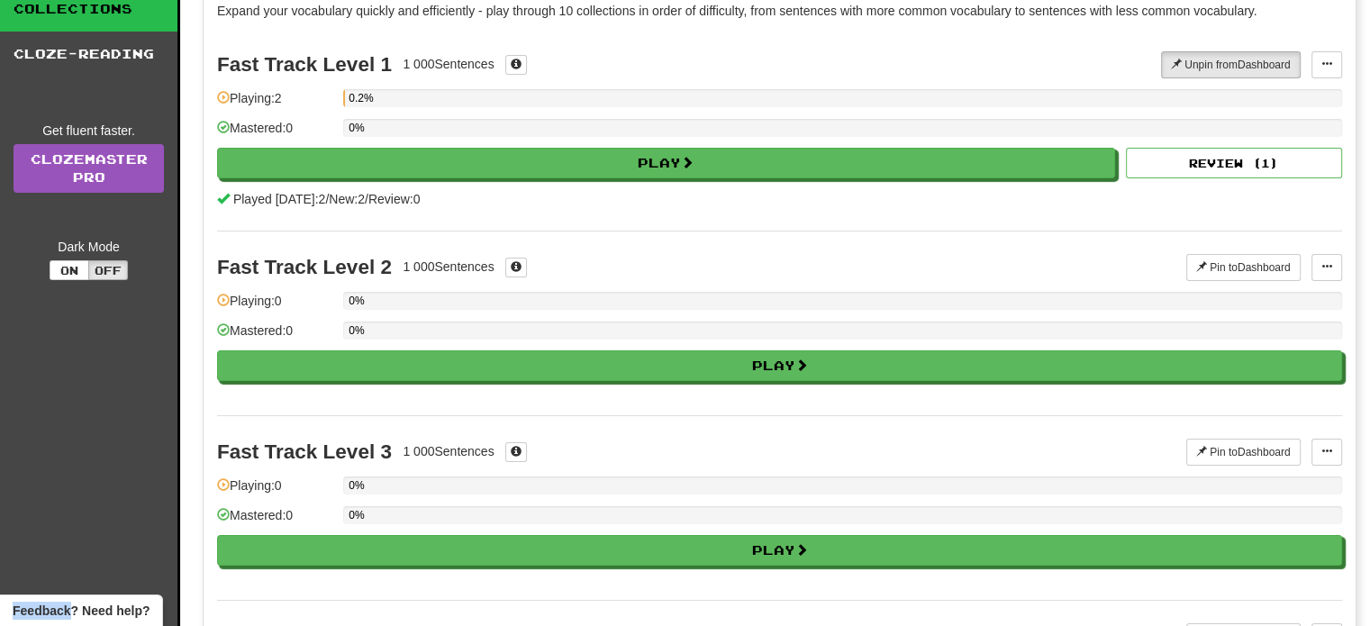
scroll to position [0, 0]
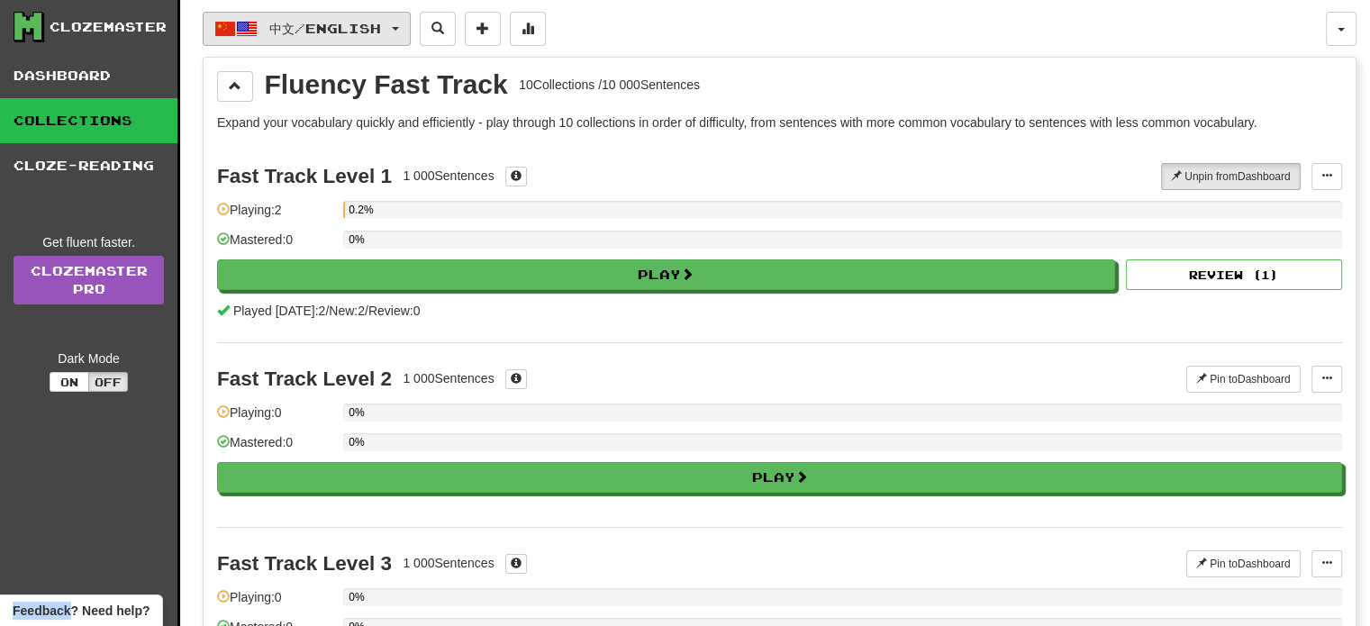
click at [411, 32] on button "中文 / English" at bounding box center [307, 29] width 208 height 34
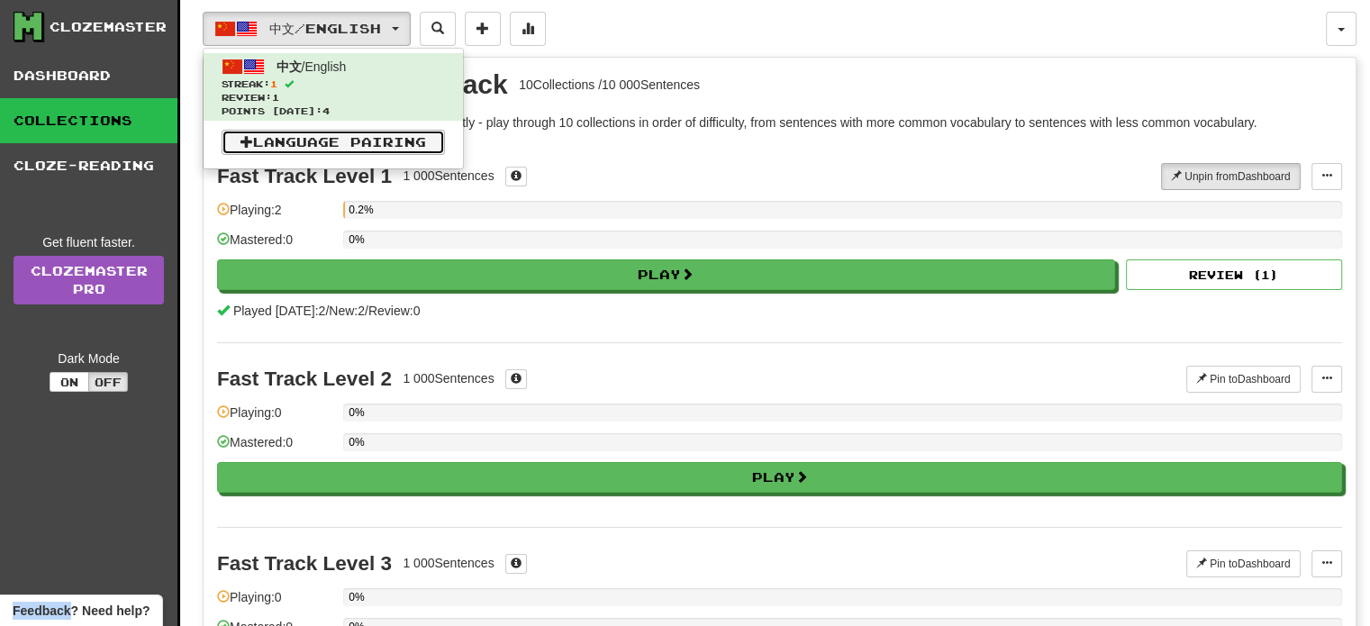
click at [336, 139] on link "Language Pairing" at bounding box center [333, 142] width 223 height 25
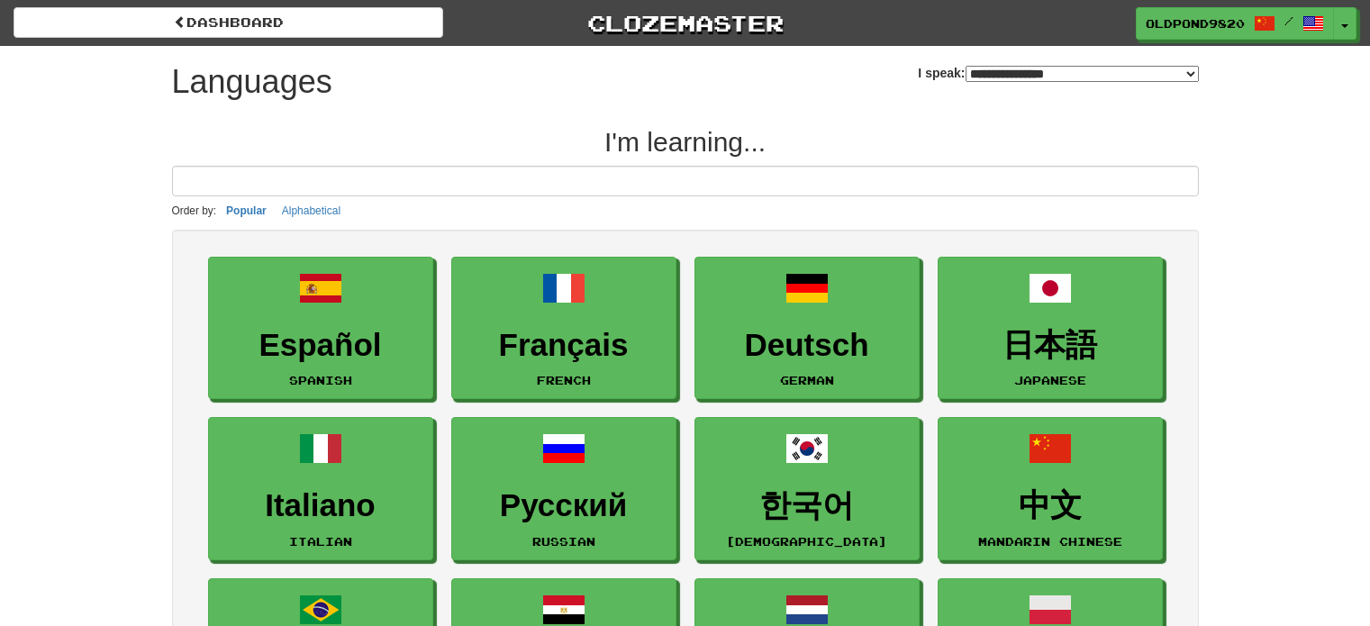
select select "*******"
click at [1305, 35] on link "OldPond9820 /" at bounding box center [1236, 24] width 198 height 32
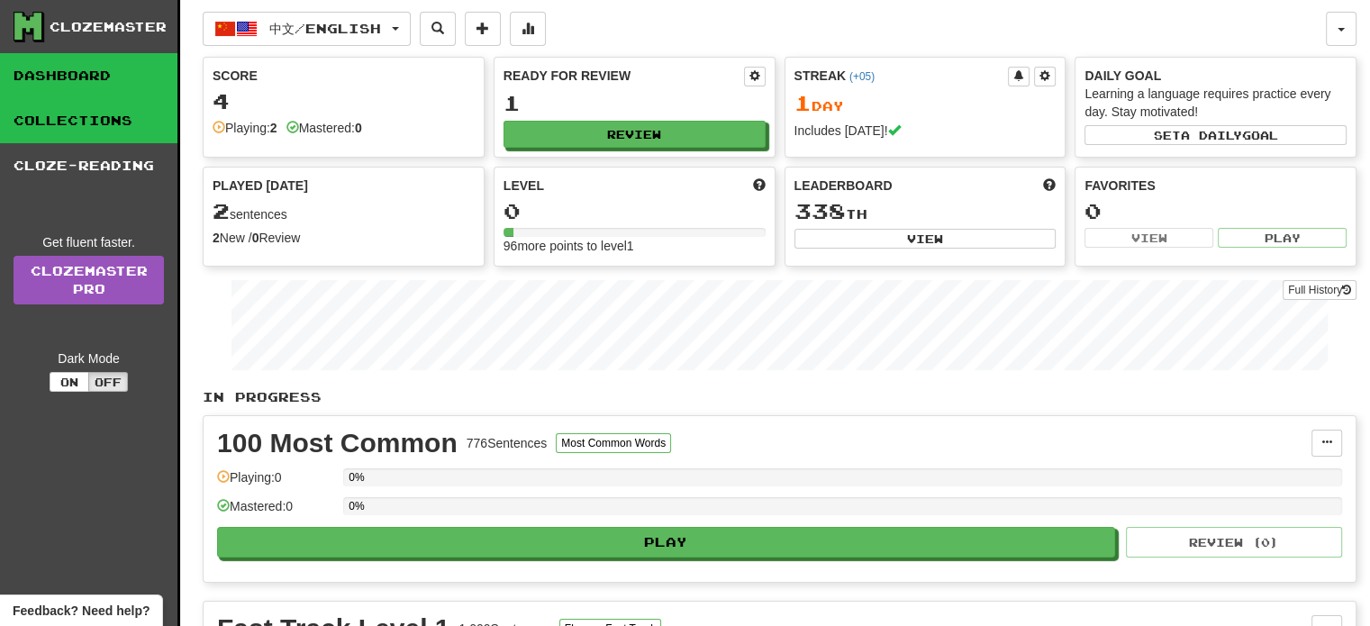
click at [130, 132] on link "Collections" at bounding box center [88, 120] width 177 height 45
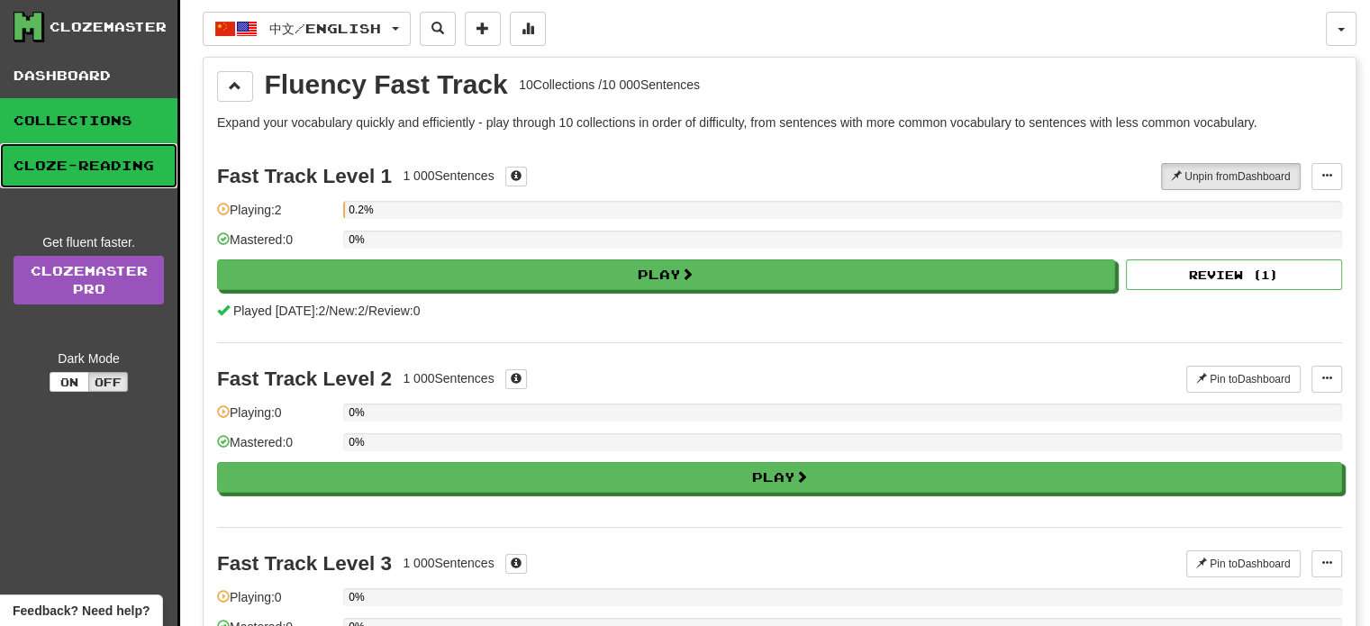
click at [123, 168] on link "Cloze-Reading" at bounding box center [88, 165] width 177 height 45
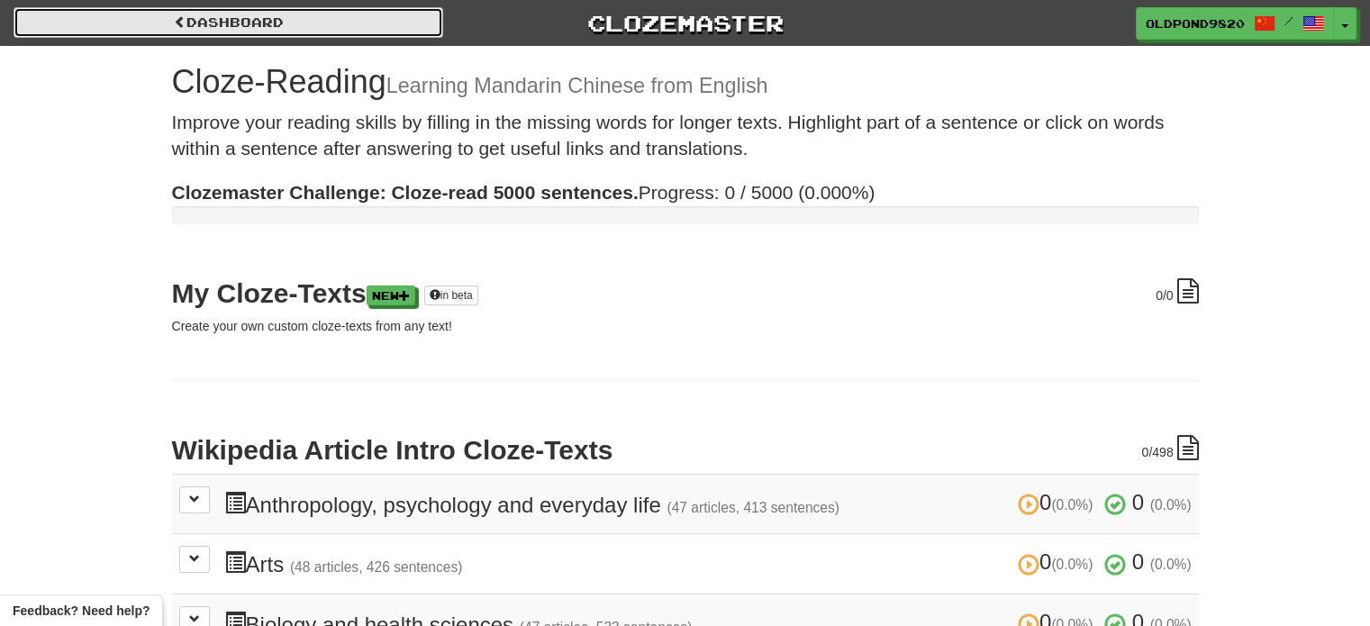
click at [126, 17] on link "Dashboard" at bounding box center [229, 22] width 430 height 31
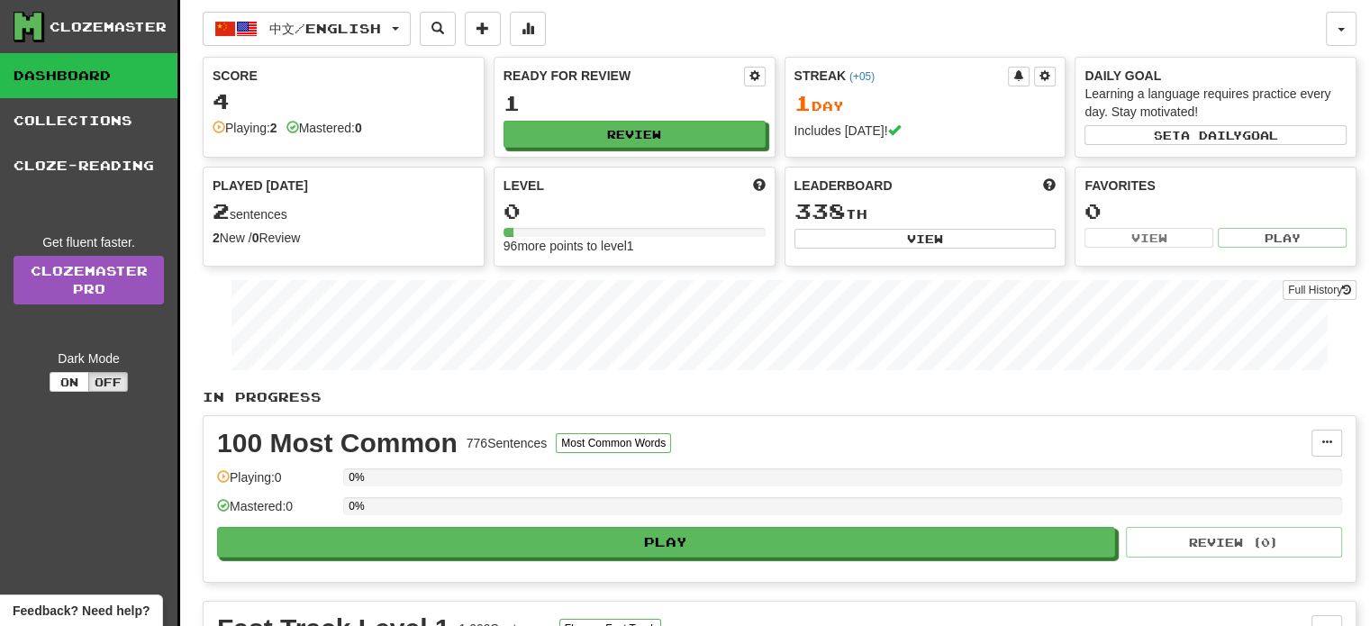
click at [116, 68] on link "Dashboard" at bounding box center [88, 75] width 177 height 45
click at [1330, 33] on button "button" at bounding box center [1341, 29] width 31 height 34
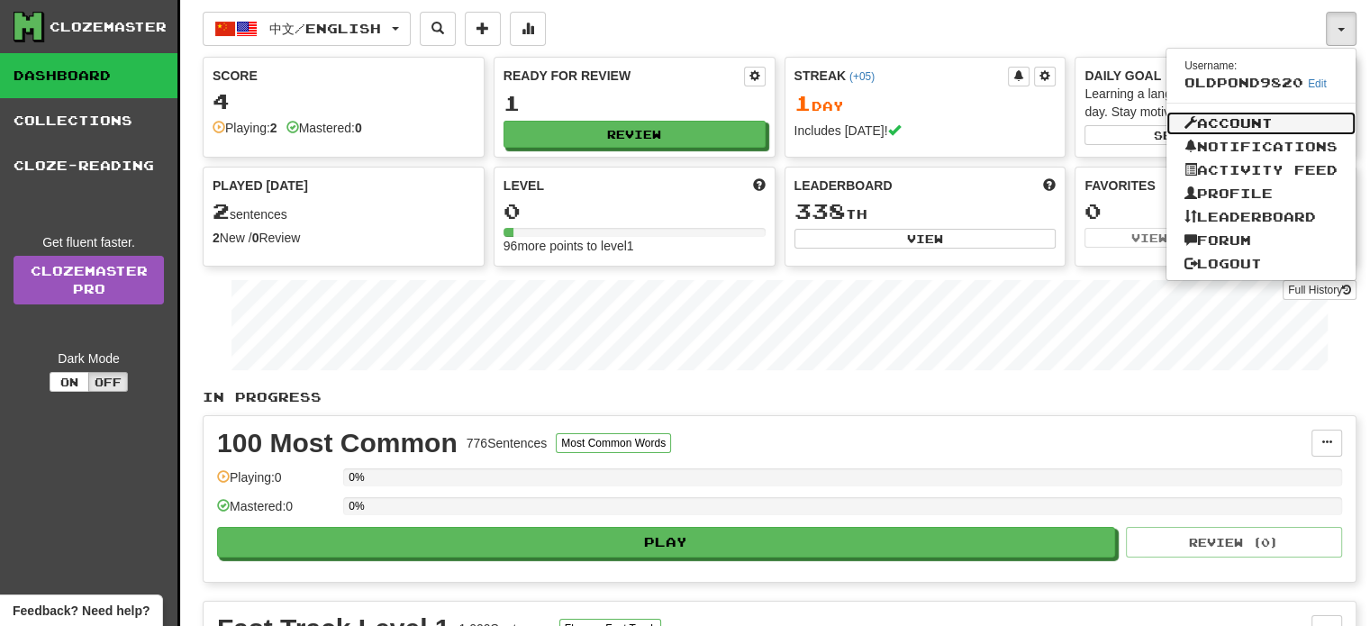
click at [1194, 122] on link "Account" at bounding box center [1261, 123] width 189 height 23
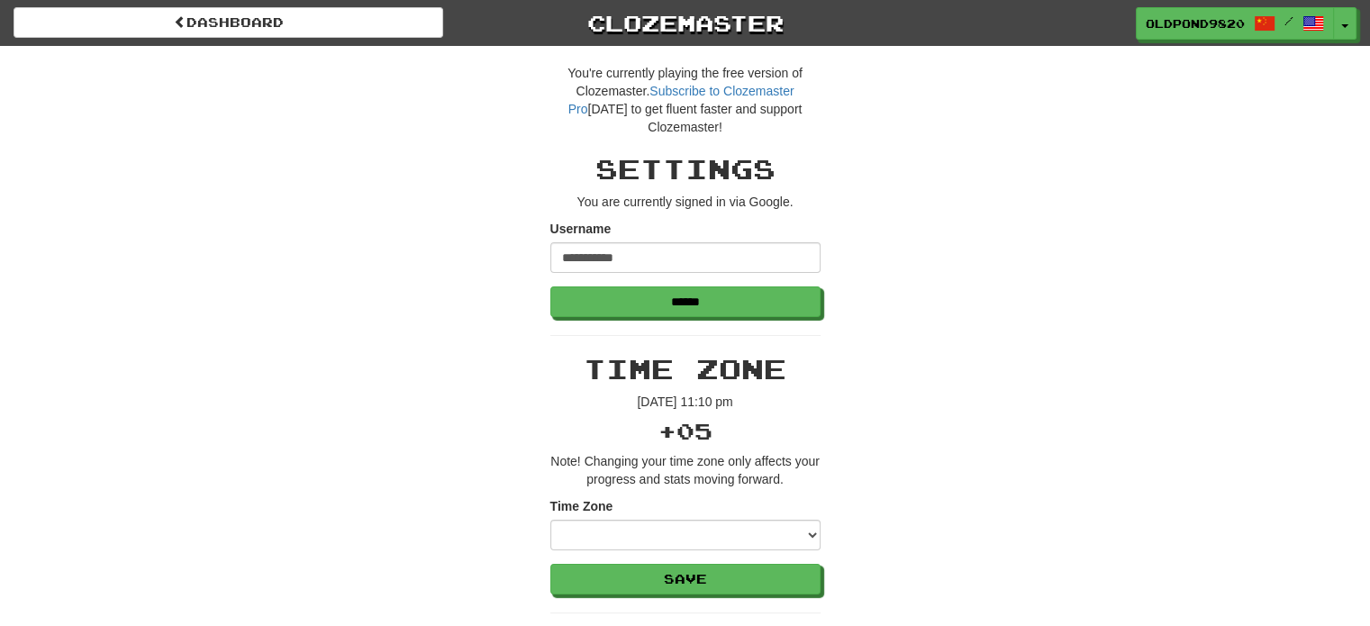
click at [1345, 41] on div "Dashboard Clozemaster OldPond9820 / Toggle Dropdown Dashboard Leaderboard Activ…" at bounding box center [685, 23] width 1343 height 46
click at [1351, 26] on button "Toggle Dropdown" at bounding box center [1345, 24] width 23 height 32
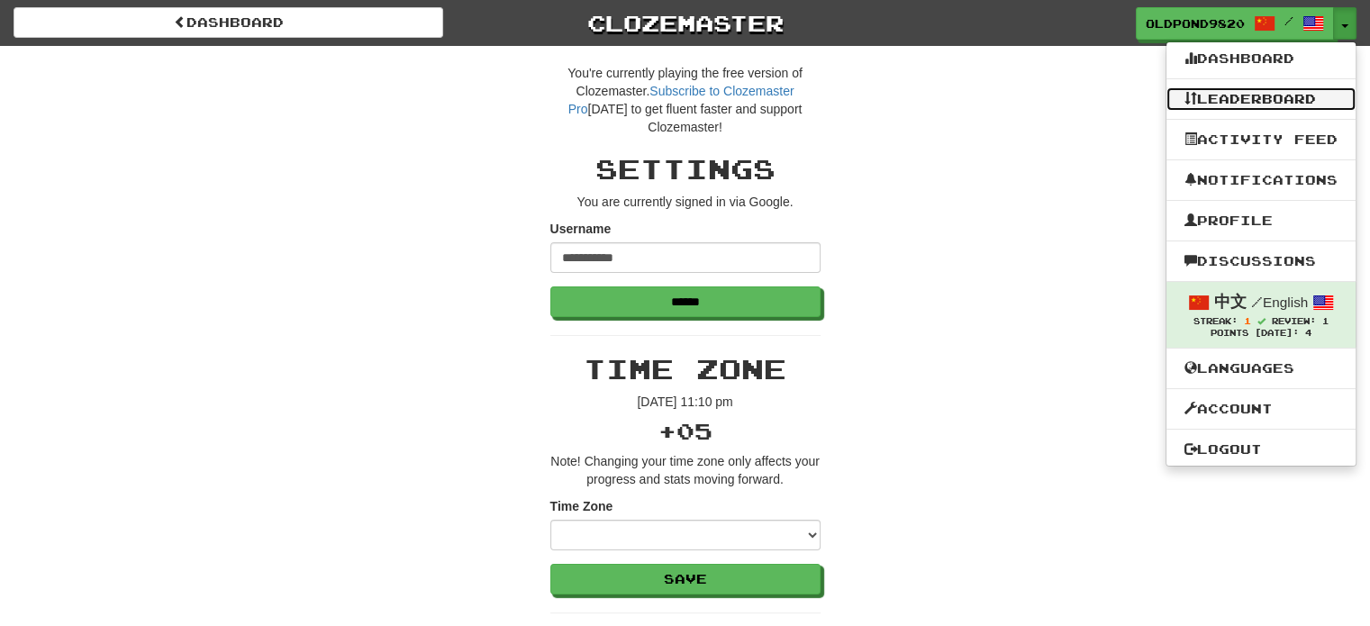
click at [1248, 99] on link "Leaderboard" at bounding box center [1261, 98] width 189 height 23
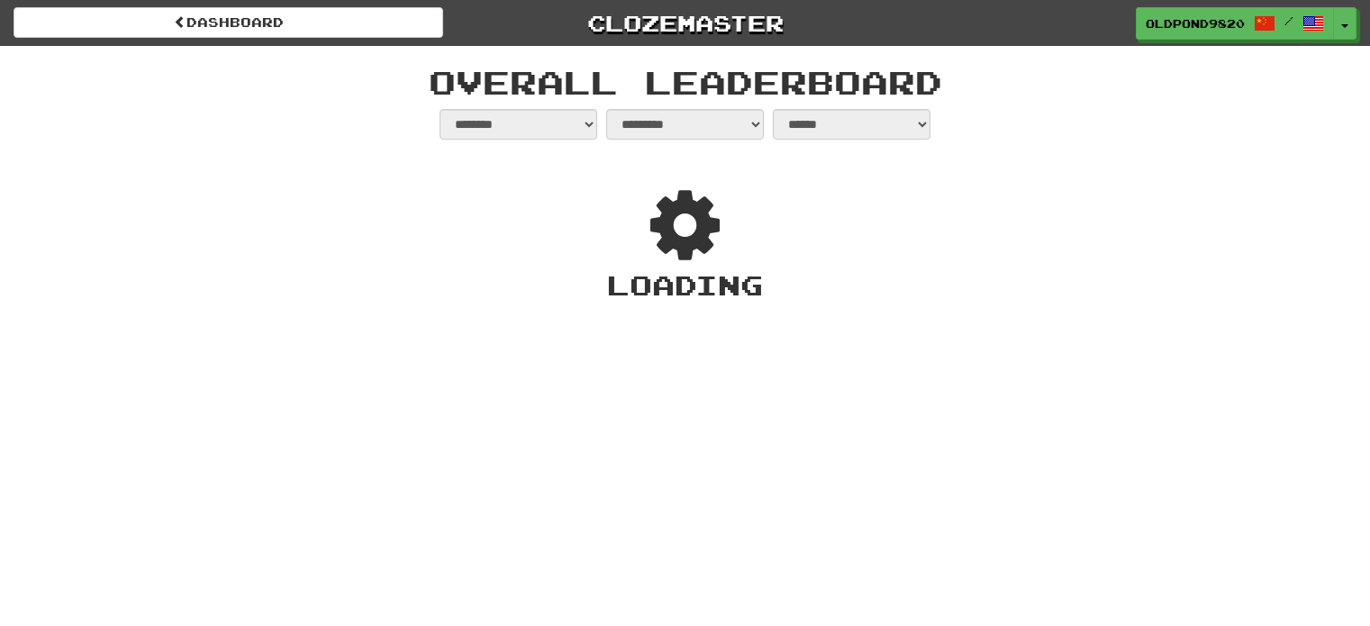
select select "**********"
click at [1341, 19] on button "Toggle Dropdown" at bounding box center [1344, 23] width 23 height 32
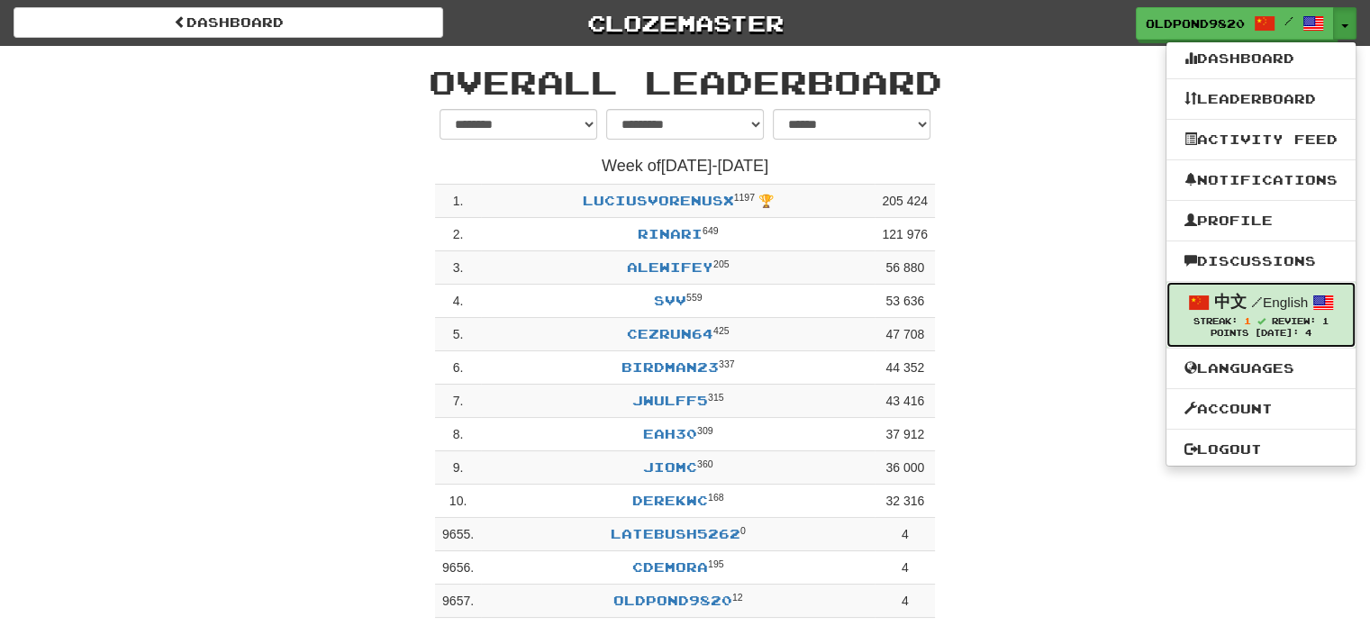
click at [1222, 313] on div "中文 / English" at bounding box center [1261, 302] width 153 height 23
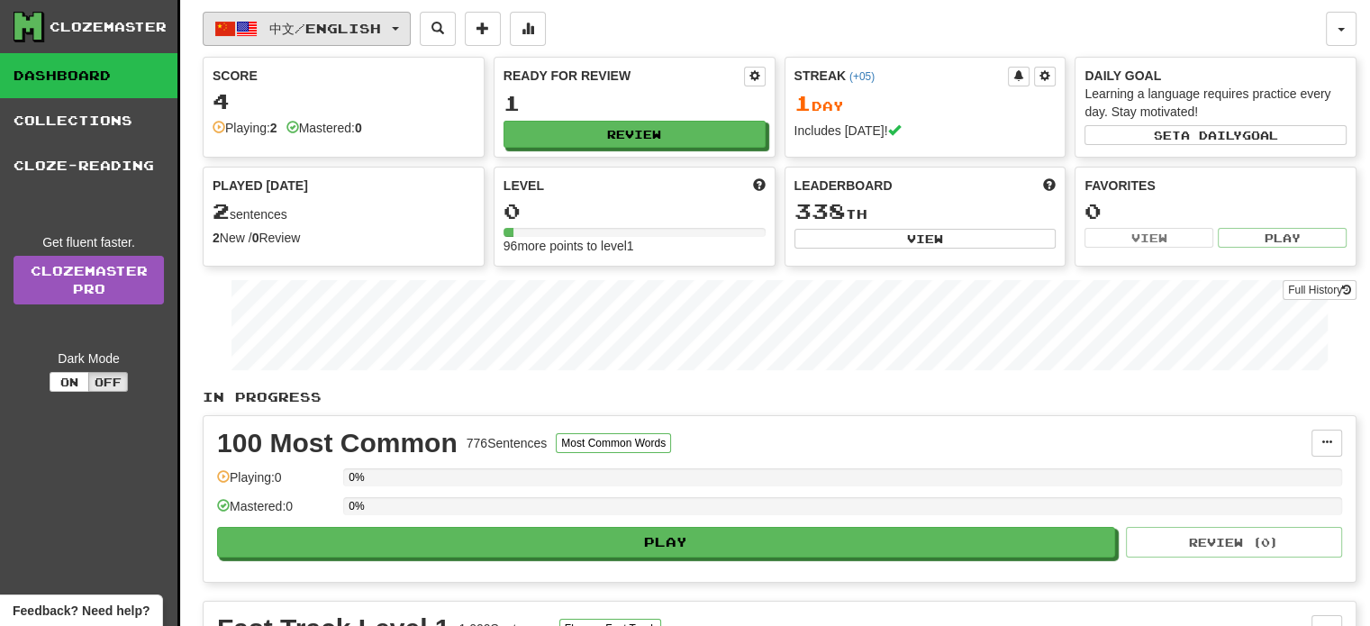
click at [399, 29] on span "button" at bounding box center [395, 29] width 7 height 4
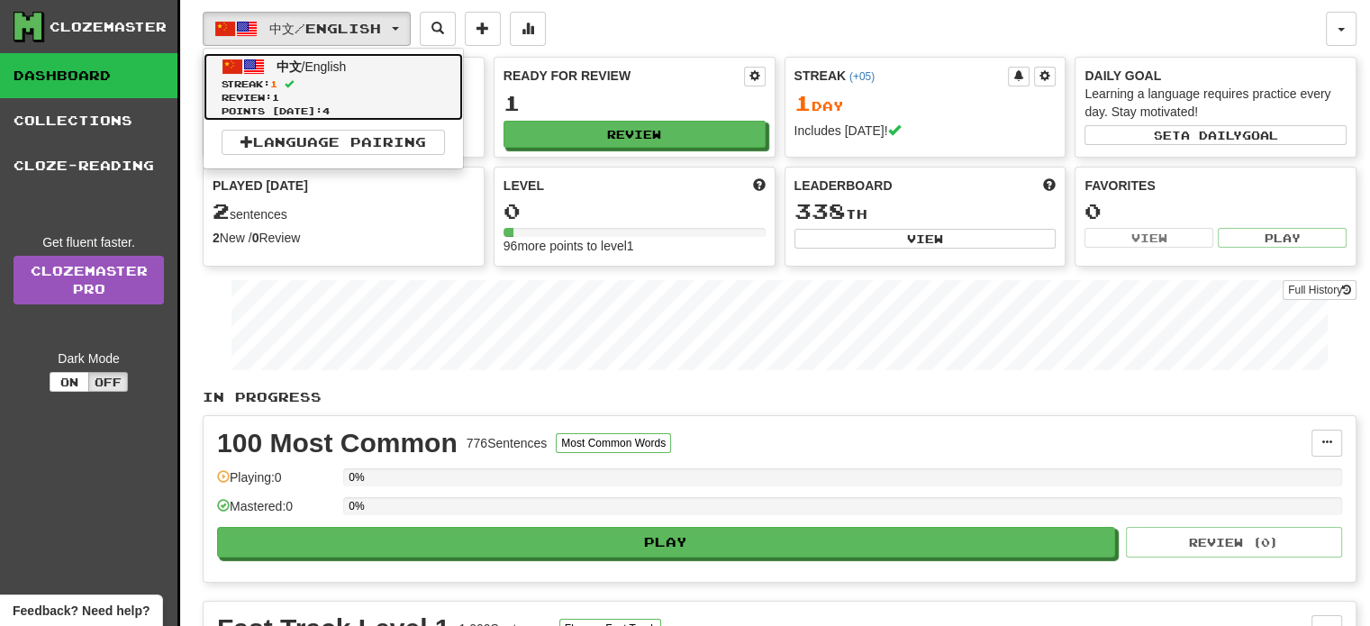
click at [323, 68] on span "中文 / English" at bounding box center [312, 66] width 70 height 14
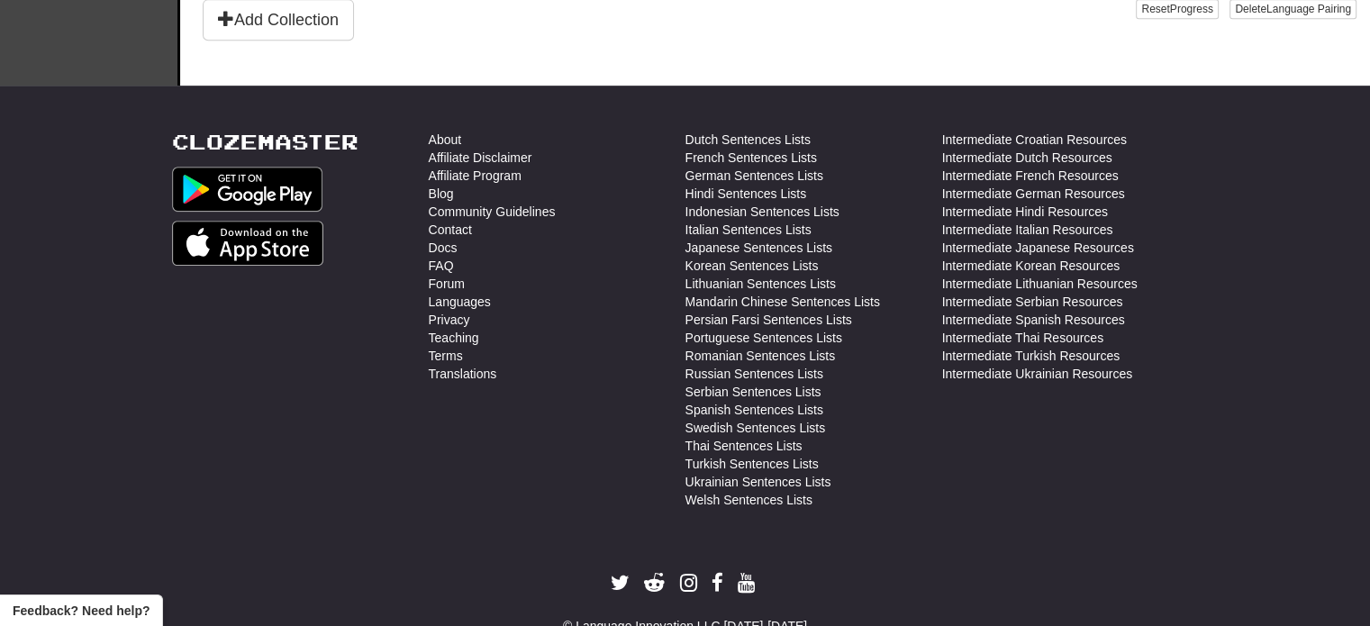
scroll to position [721, 0]
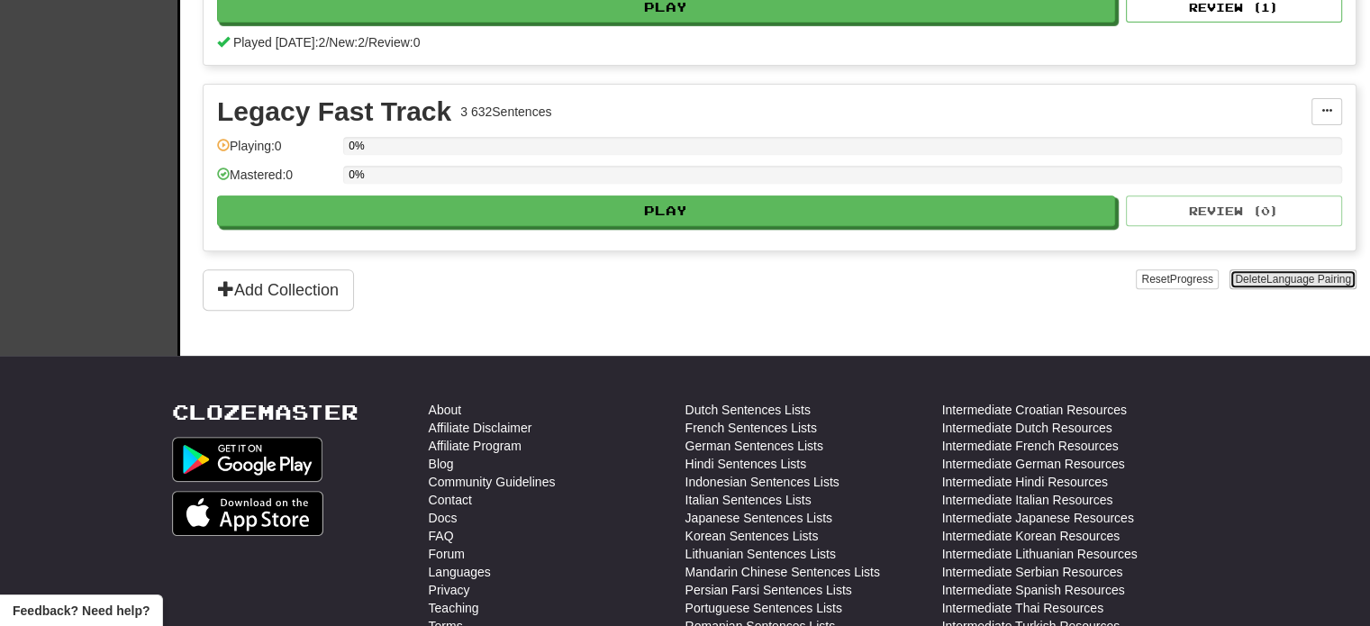
click at [1269, 279] on span "Language Pairing" at bounding box center [1309, 279] width 85 height 13
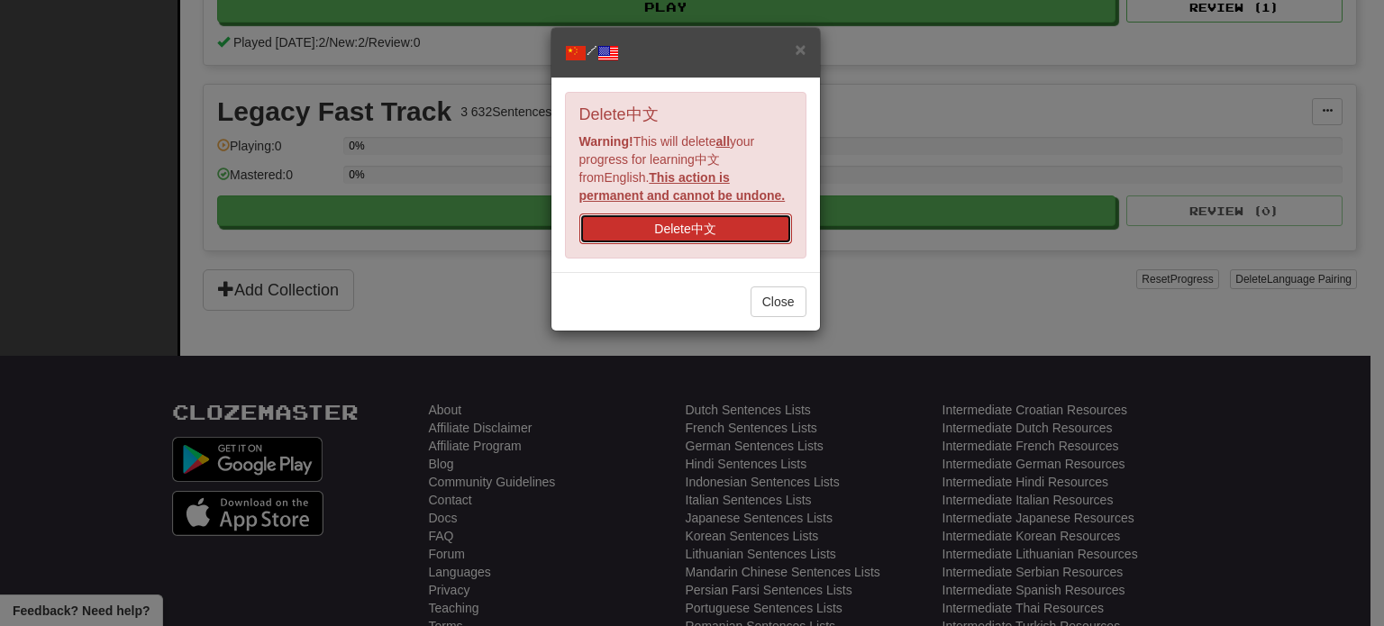
click at [676, 220] on button "Delete 中文" at bounding box center [685, 229] width 213 height 31
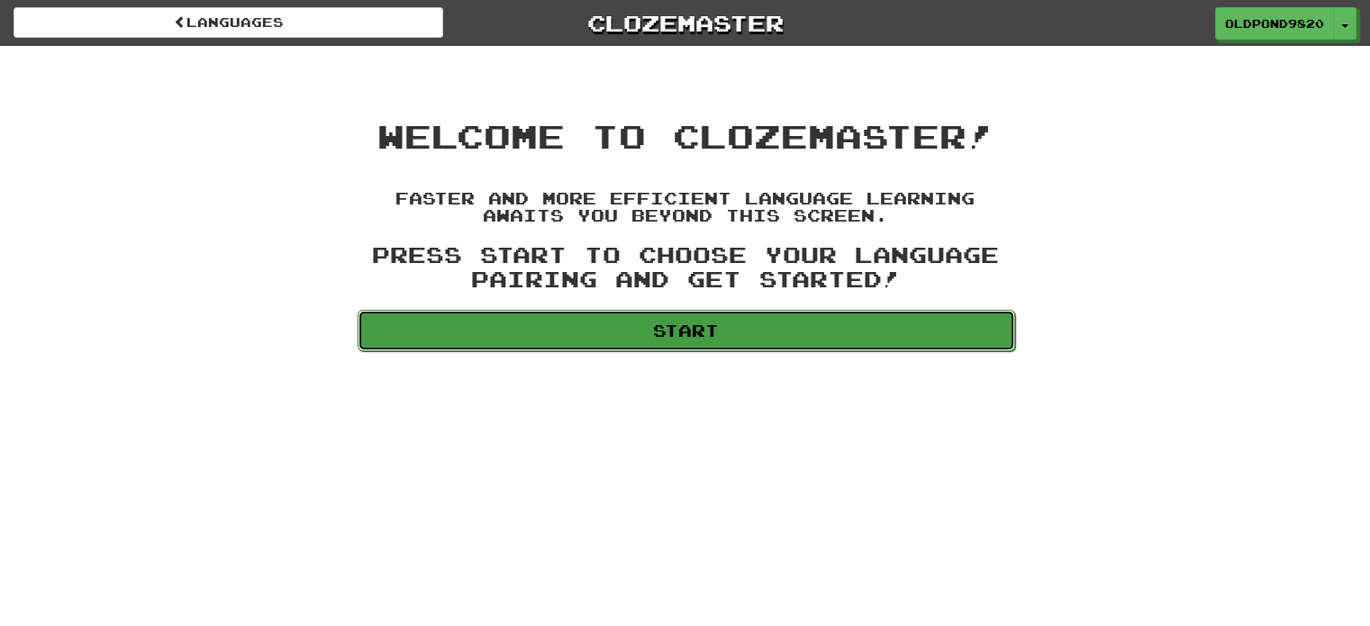
click at [697, 337] on link "Start" at bounding box center [687, 330] width 658 height 41
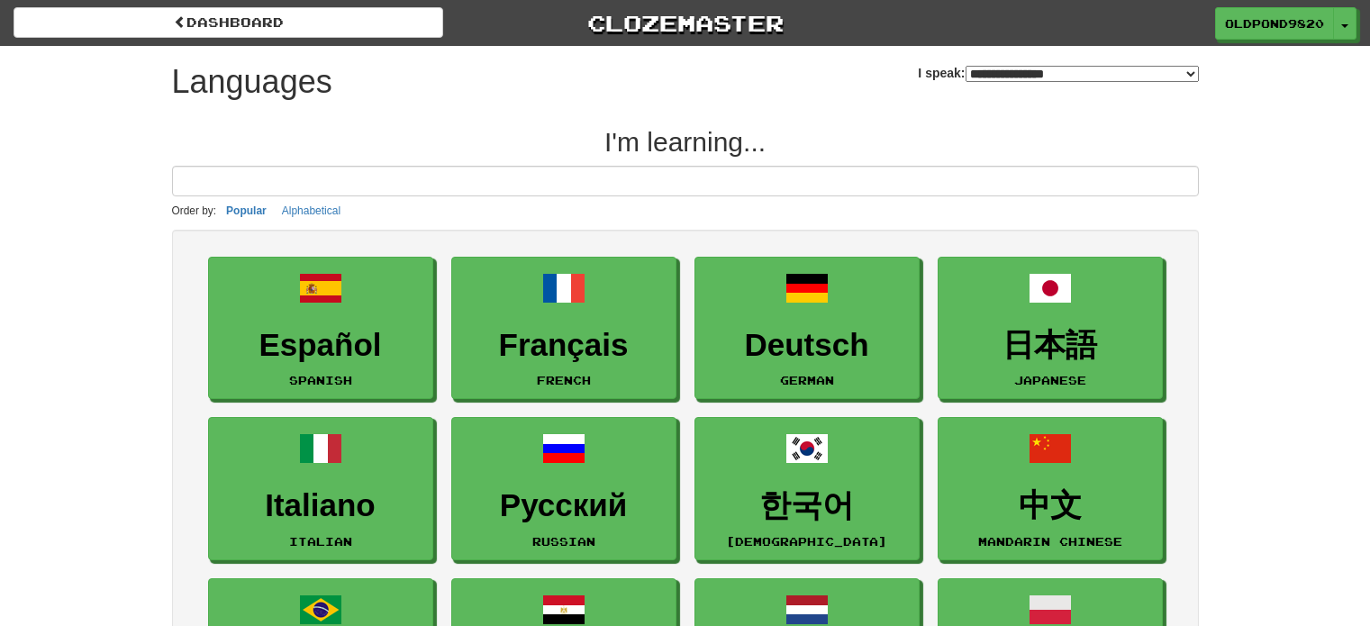
select select "*******"
click at [294, 205] on button "Alphabetical" at bounding box center [311, 211] width 69 height 20
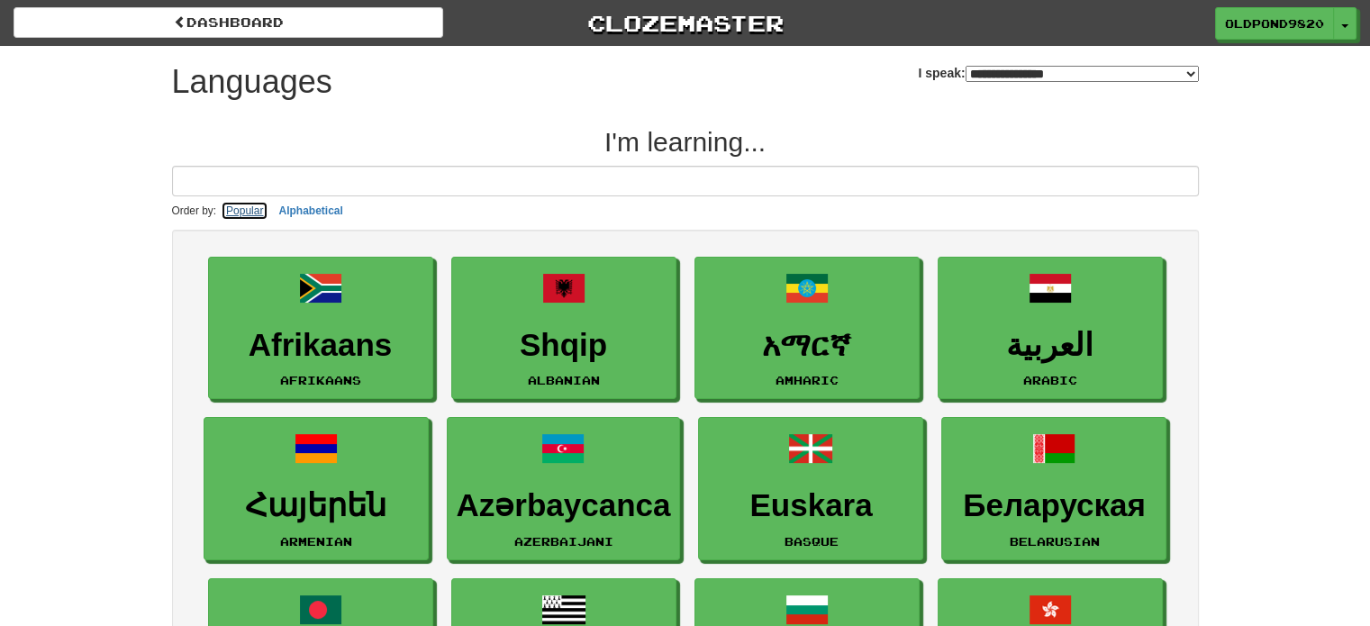
click at [250, 205] on button "Popular" at bounding box center [245, 211] width 48 height 20
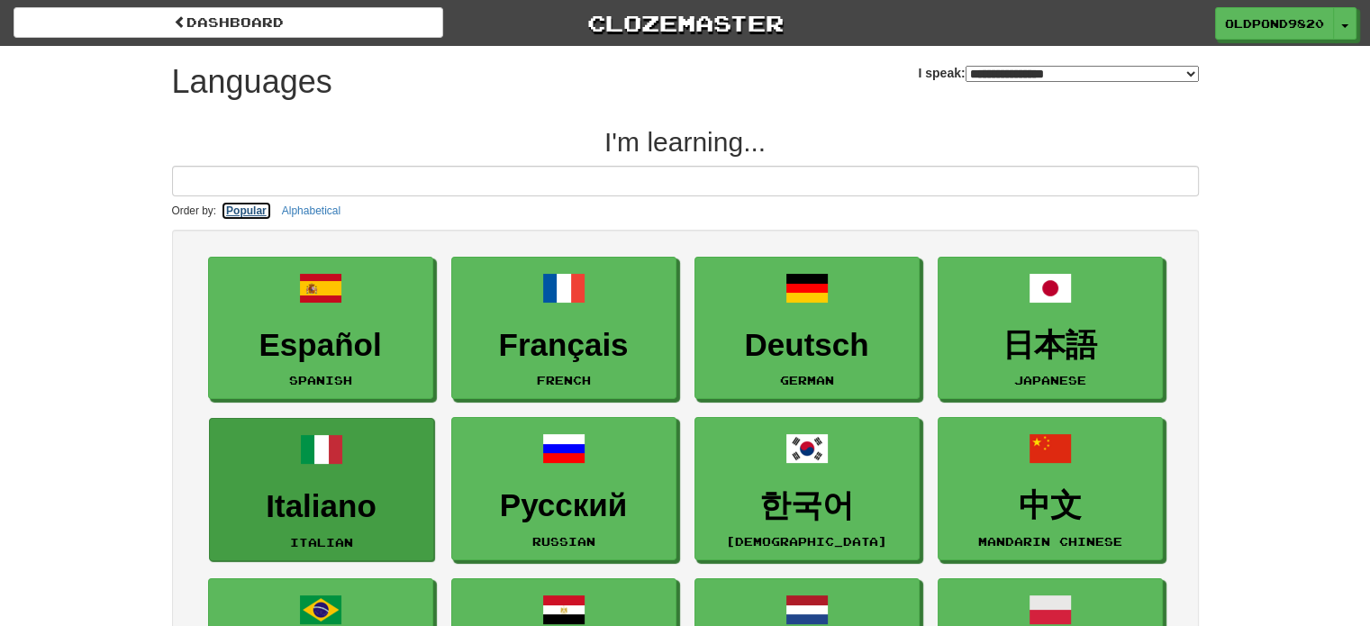
scroll to position [90, 0]
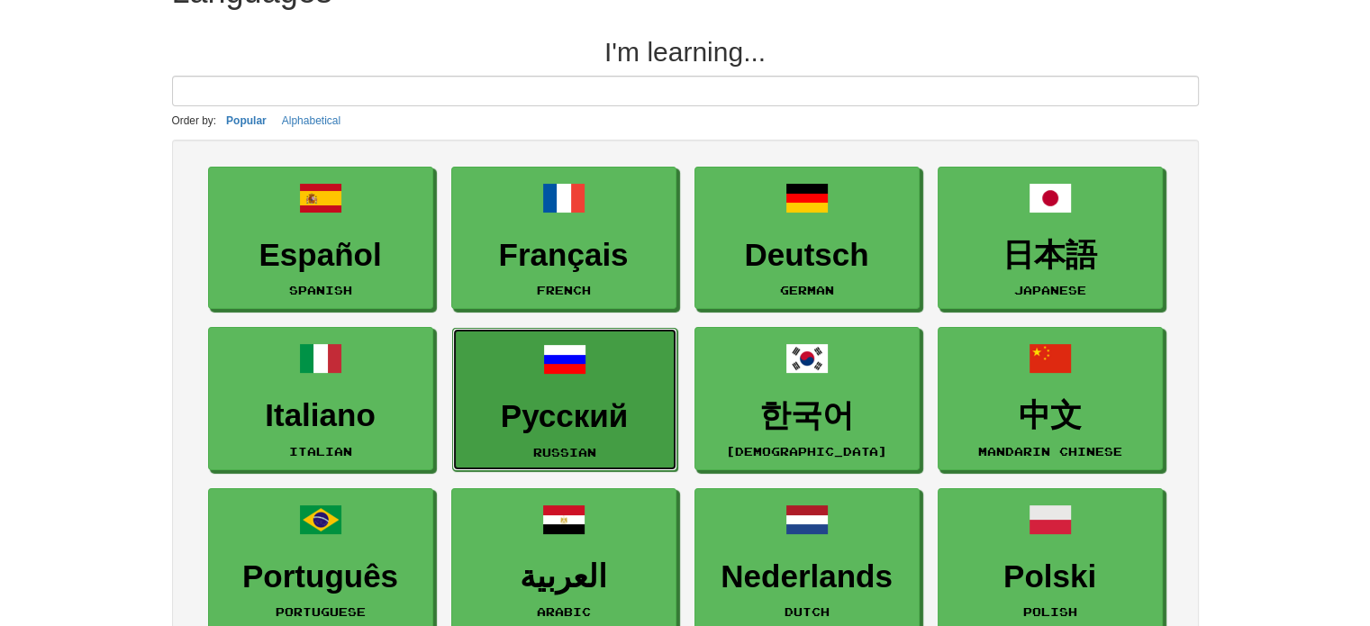
click at [626, 396] on link "Русский Russian" at bounding box center [564, 399] width 225 height 143
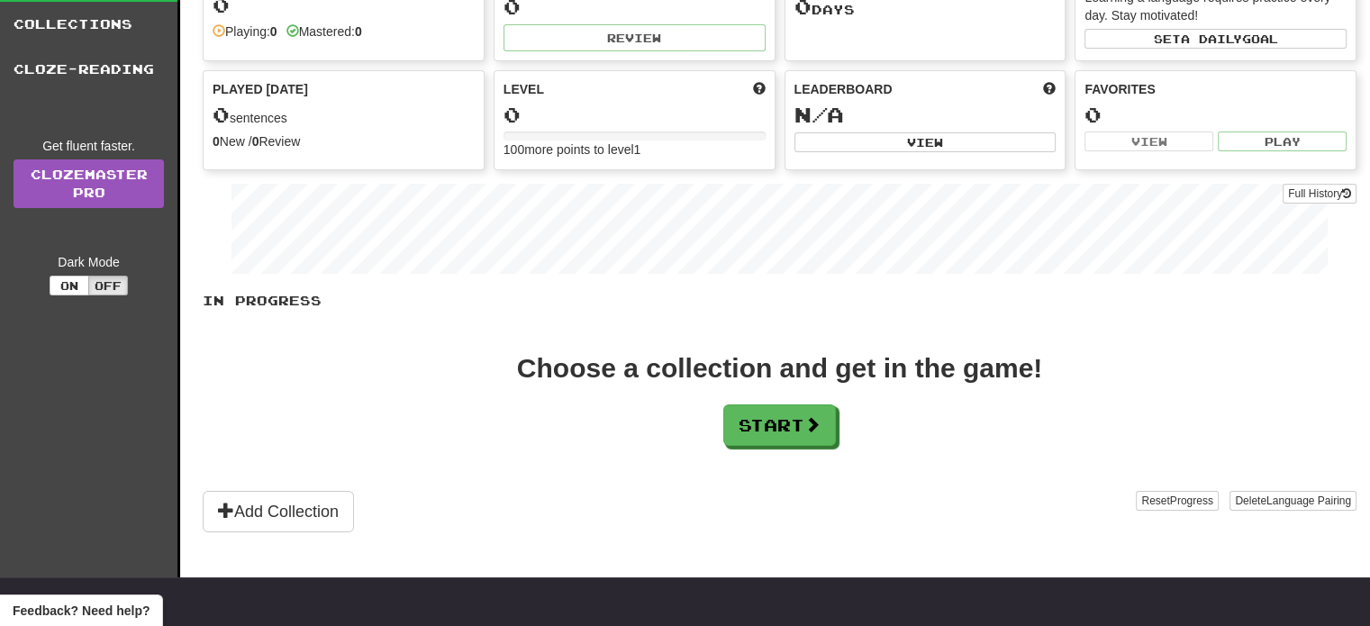
scroll to position [180, 0]
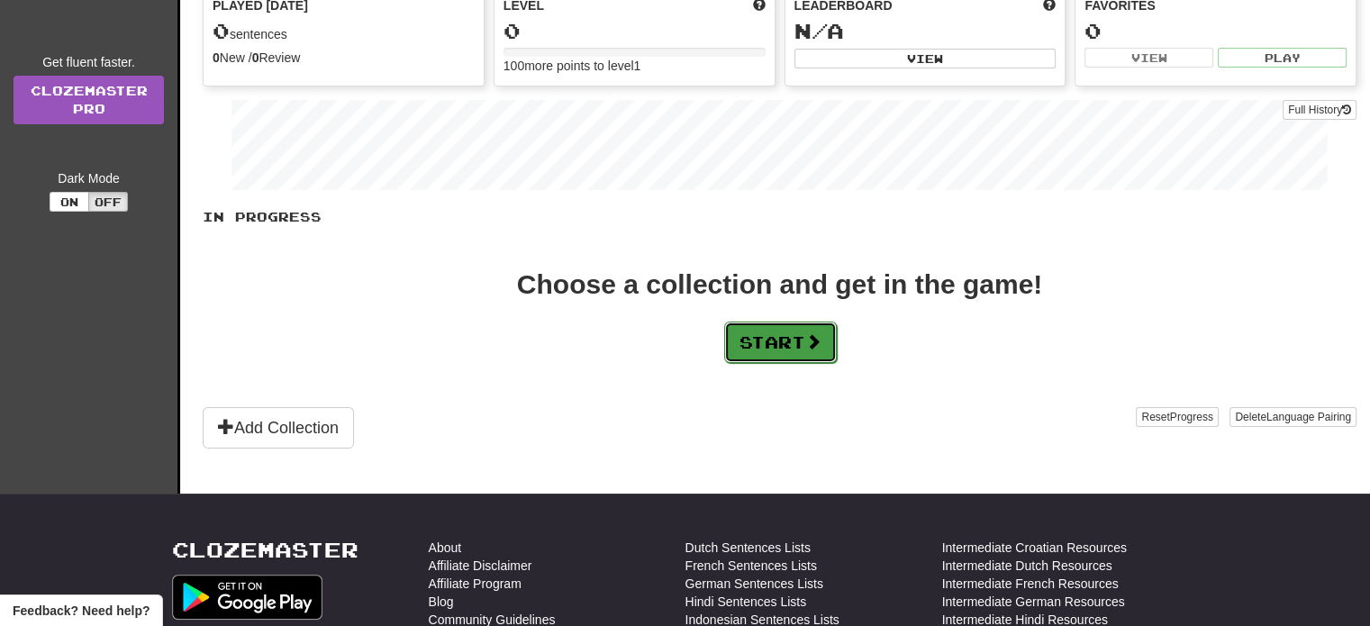
click at [726, 341] on button "Start" at bounding box center [780, 342] width 113 height 41
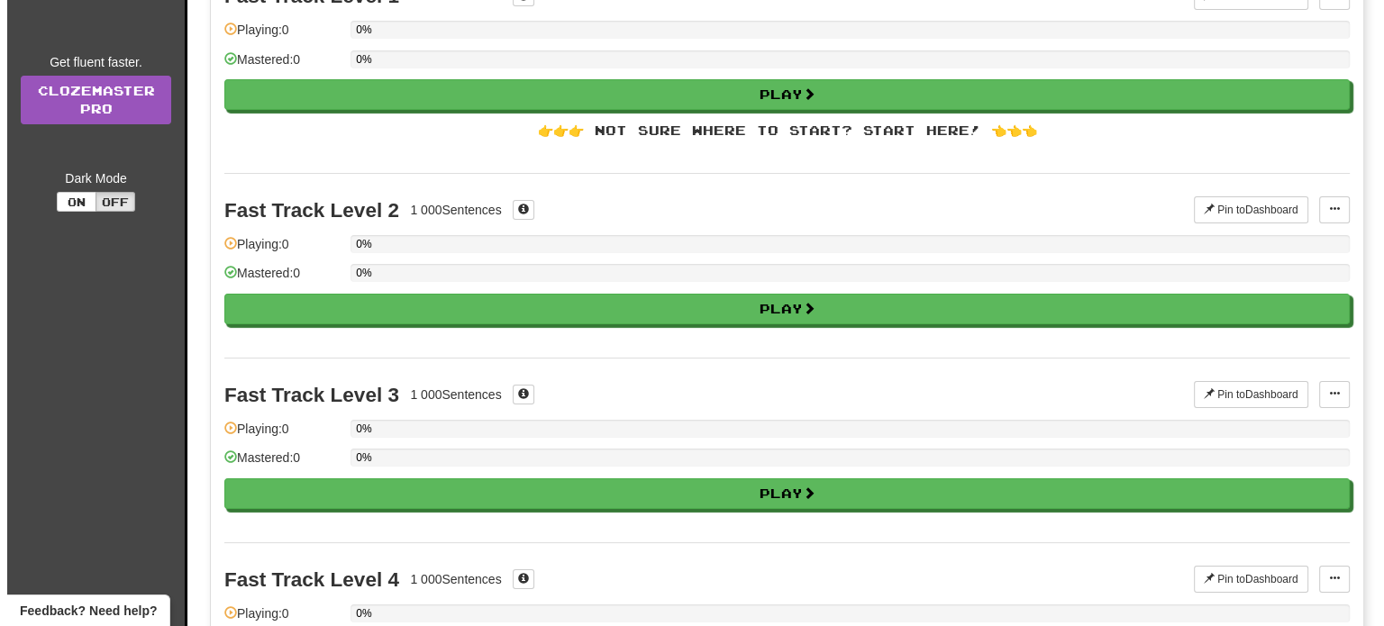
scroll to position [0, 0]
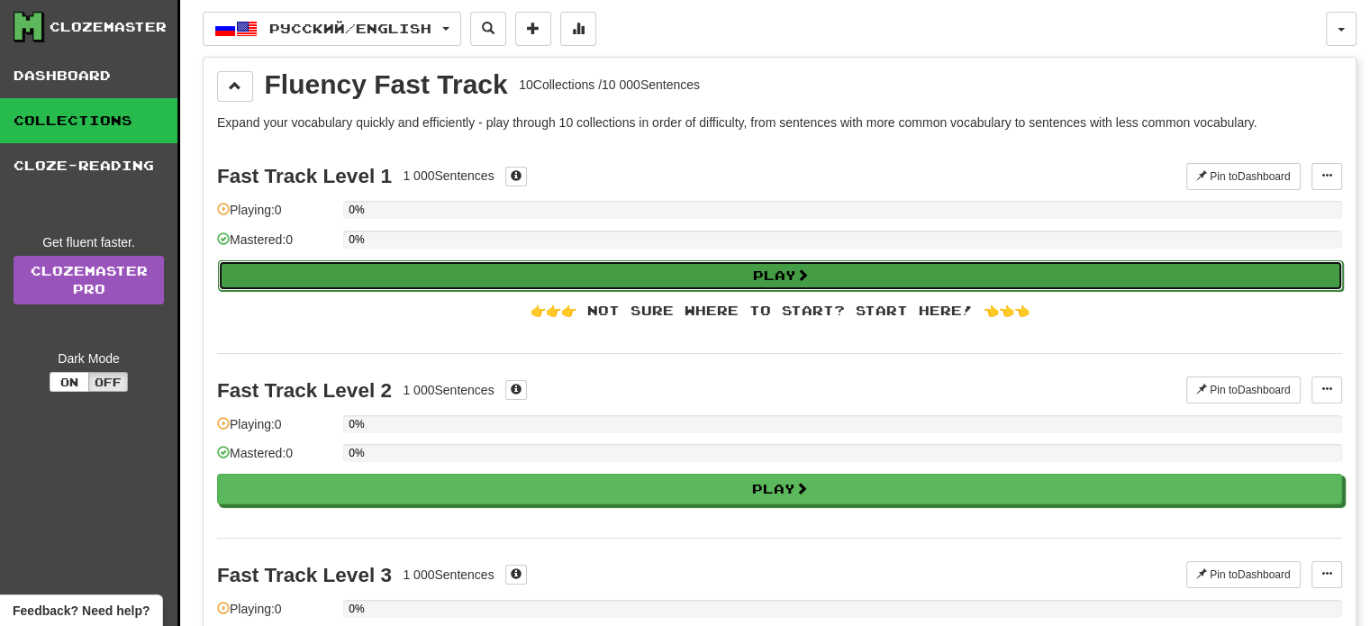
click at [732, 268] on button "Play" at bounding box center [780, 275] width 1125 height 31
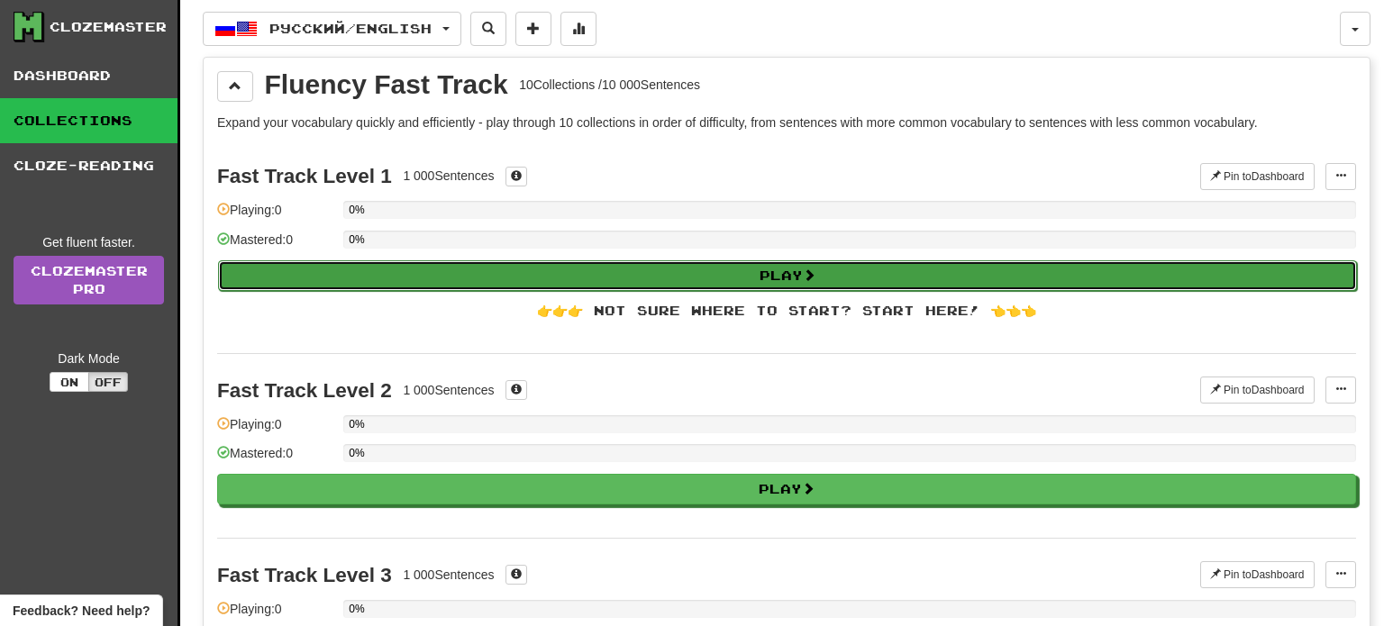
select select "**"
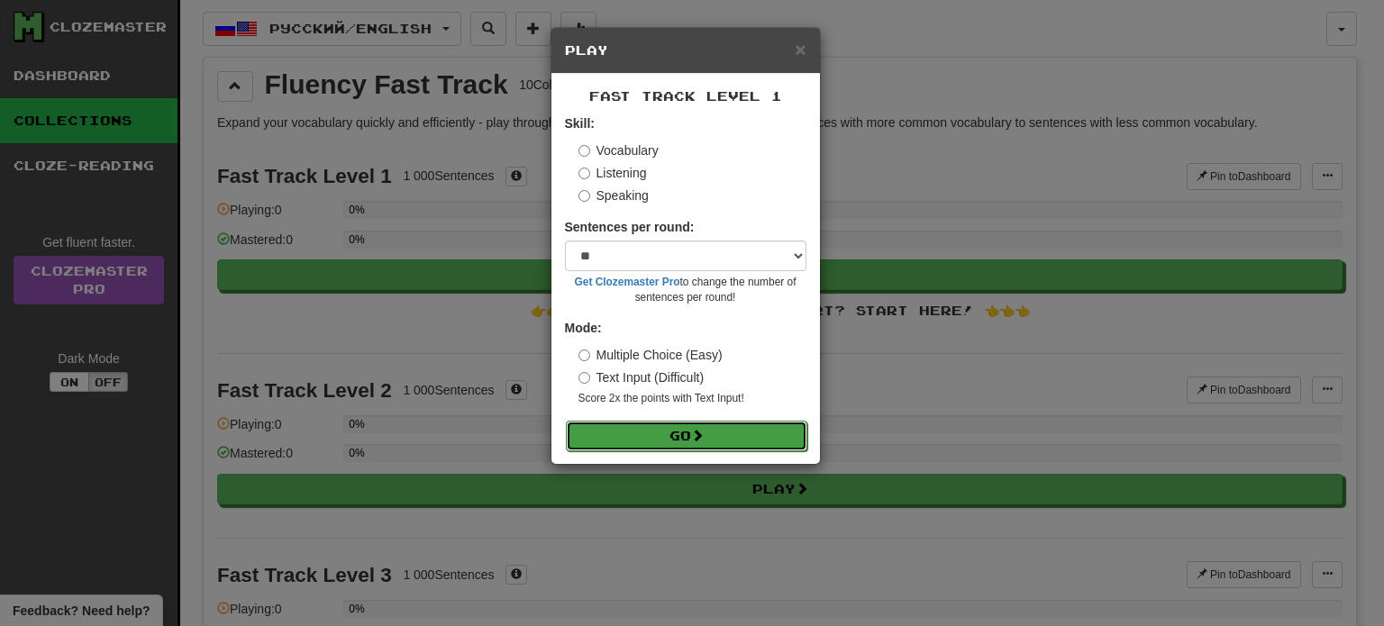
click at [663, 433] on button "Go" at bounding box center [686, 436] width 241 height 31
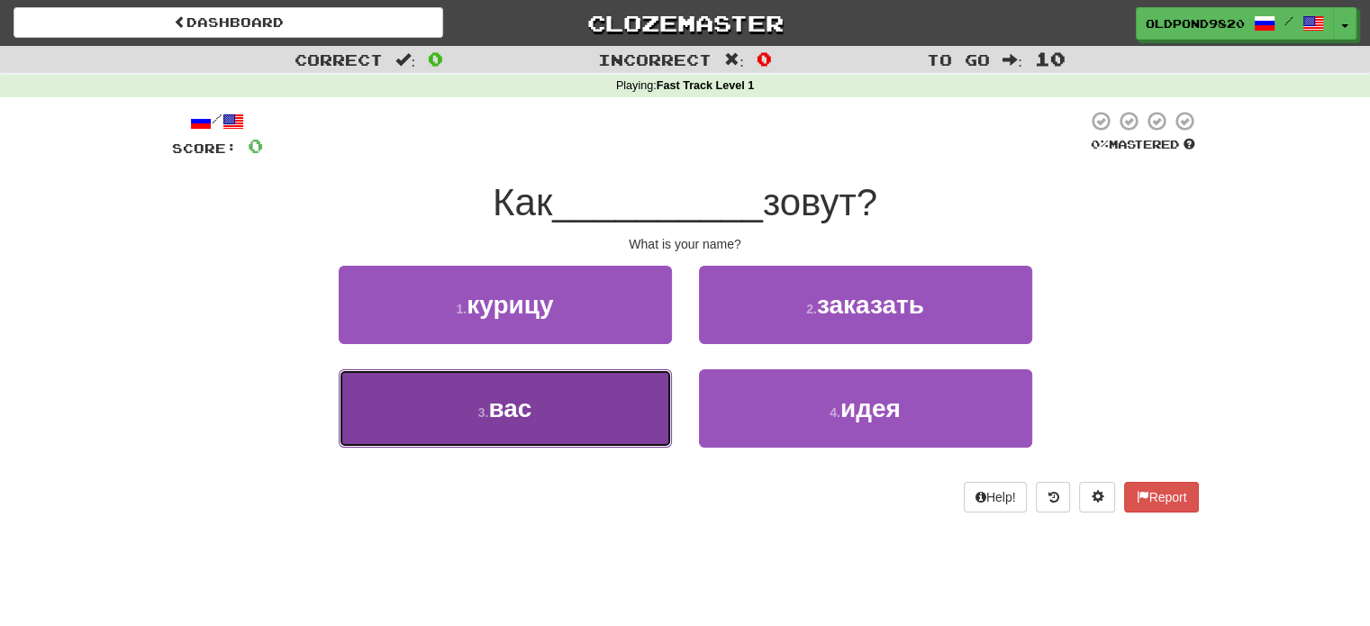
click at [551, 425] on button "3 . вас" at bounding box center [505, 408] width 333 height 78
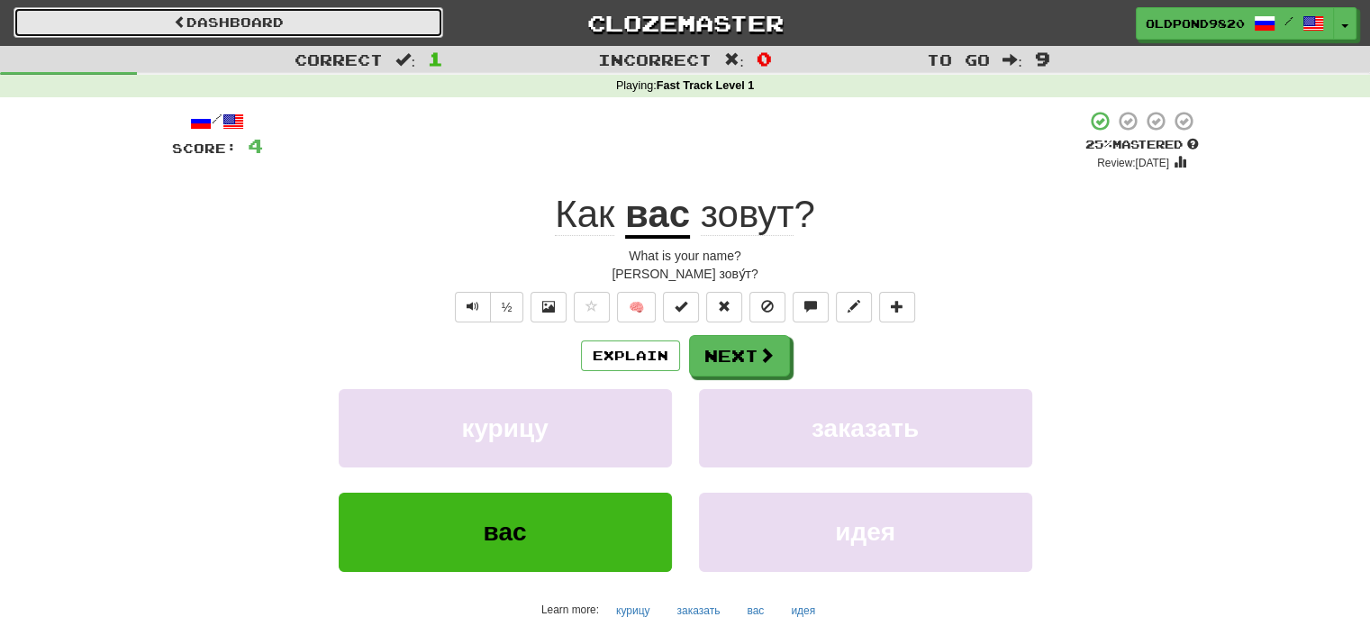
click at [173, 29] on link "Dashboard" at bounding box center [229, 22] width 430 height 31
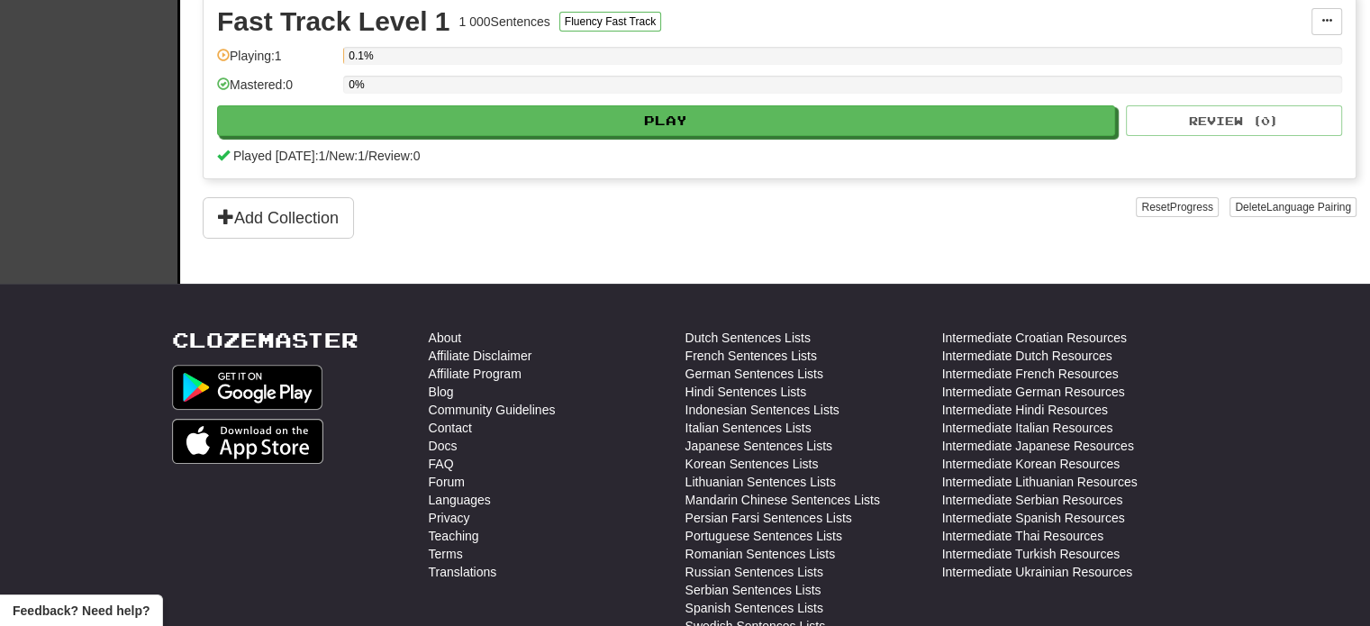
scroll to position [270, 0]
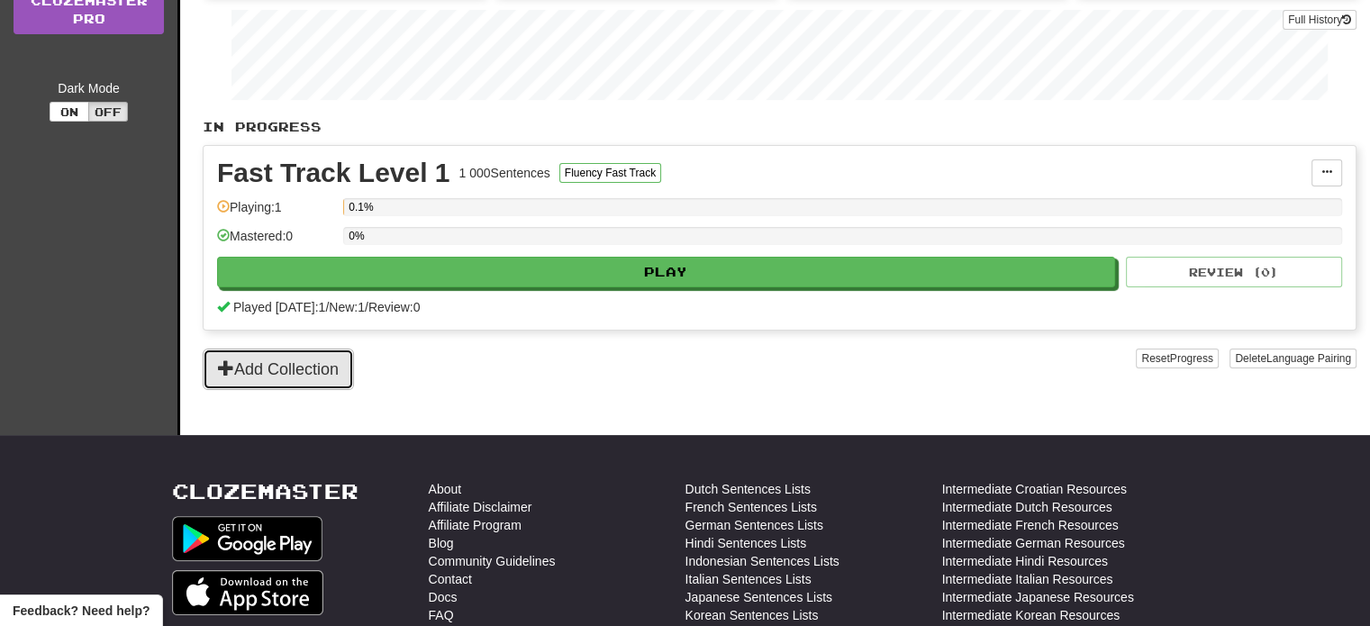
click at [323, 371] on button "Add Collection" at bounding box center [278, 369] width 151 height 41
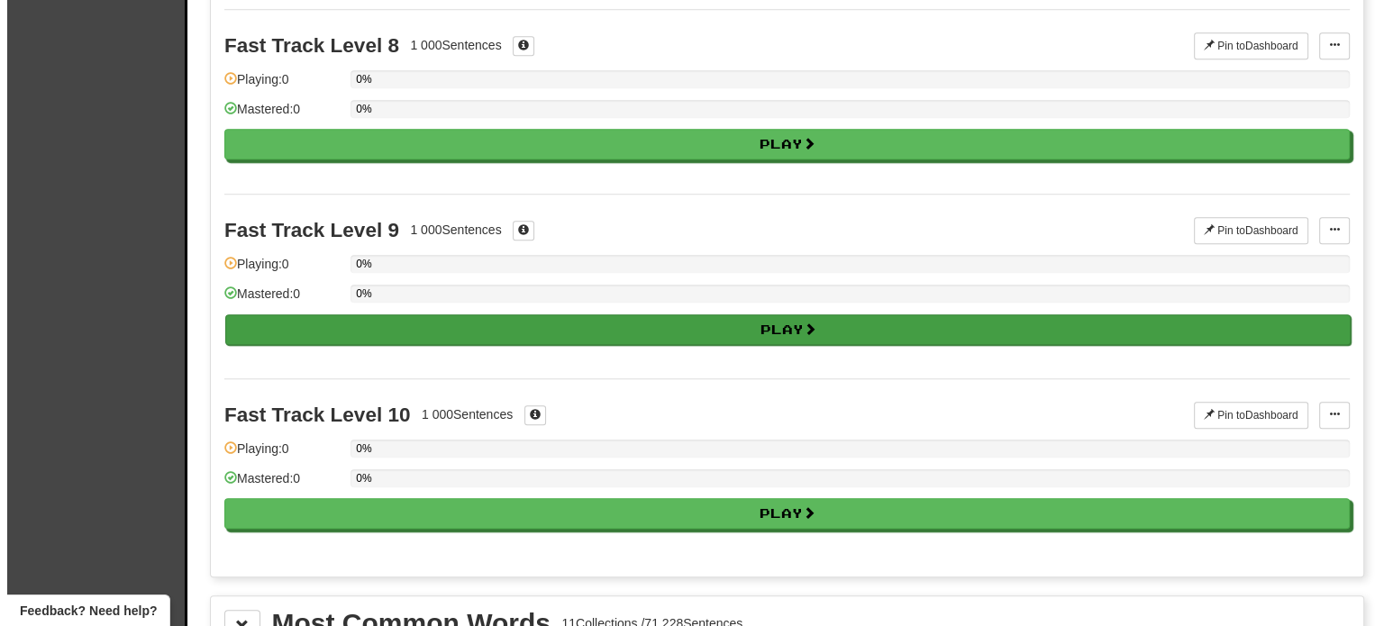
scroll to position [1712, 0]
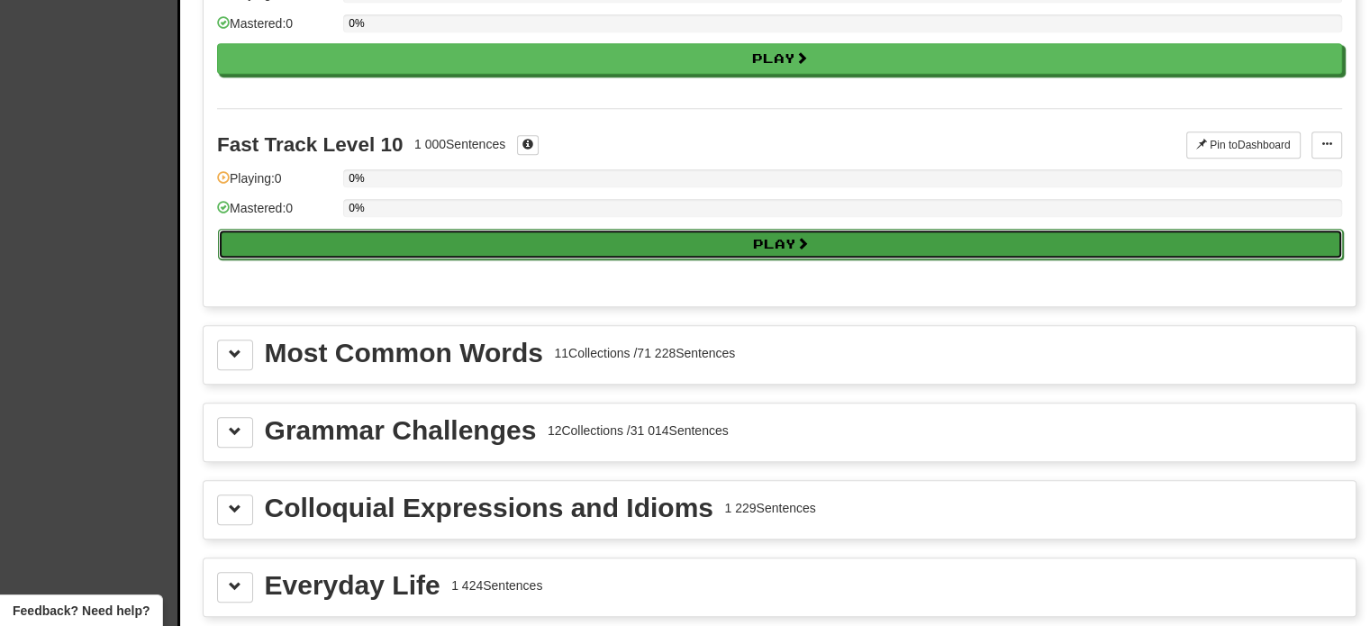
click at [627, 248] on button "Play" at bounding box center [780, 244] width 1125 height 31
select select "**"
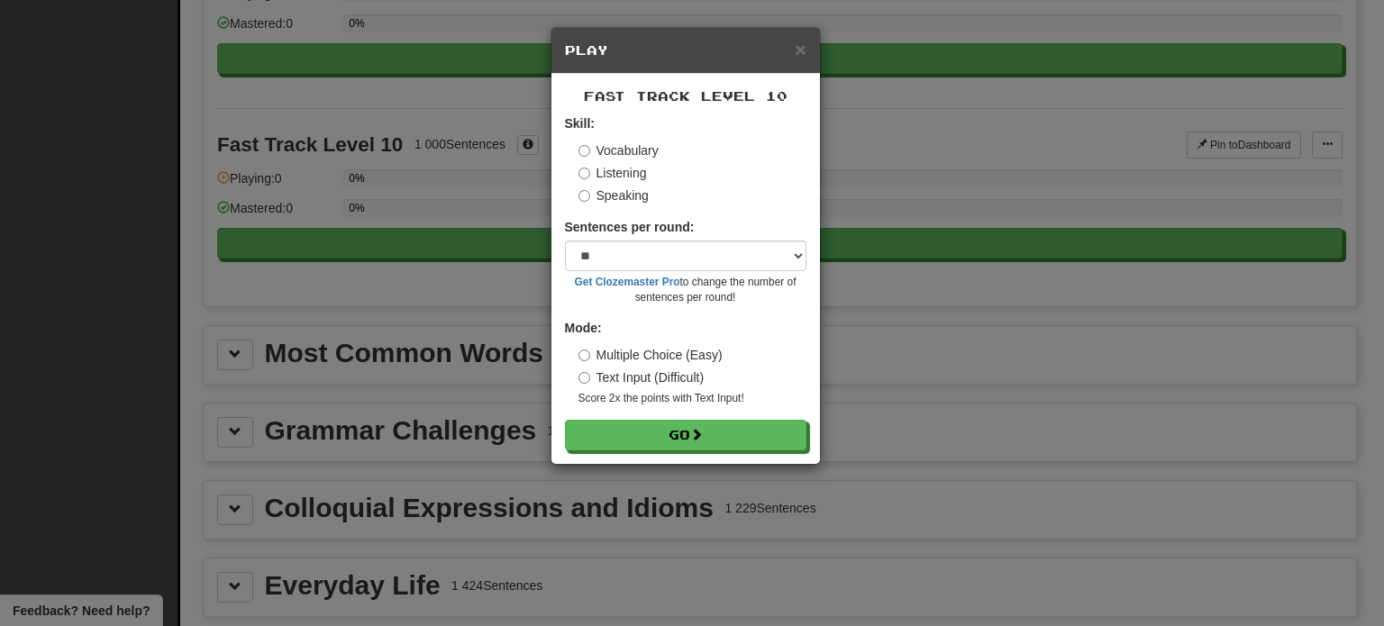
click at [623, 174] on label "Listening" at bounding box center [612, 173] width 68 height 18
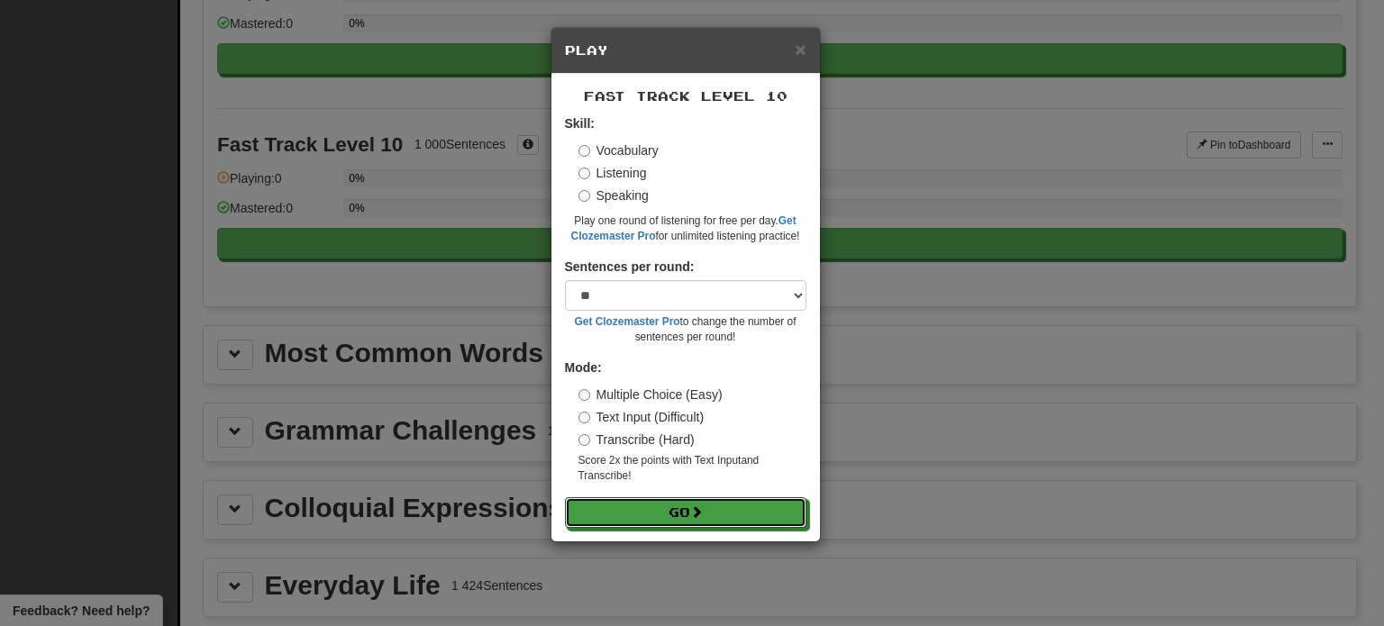
drag, startPoint x: 700, startPoint y: 513, endPoint x: 784, endPoint y: 381, distance: 156.0
click at [699, 512] on span at bounding box center [696, 511] width 13 height 13
click at [632, 194] on label "Speaking" at bounding box center [613, 195] width 70 height 18
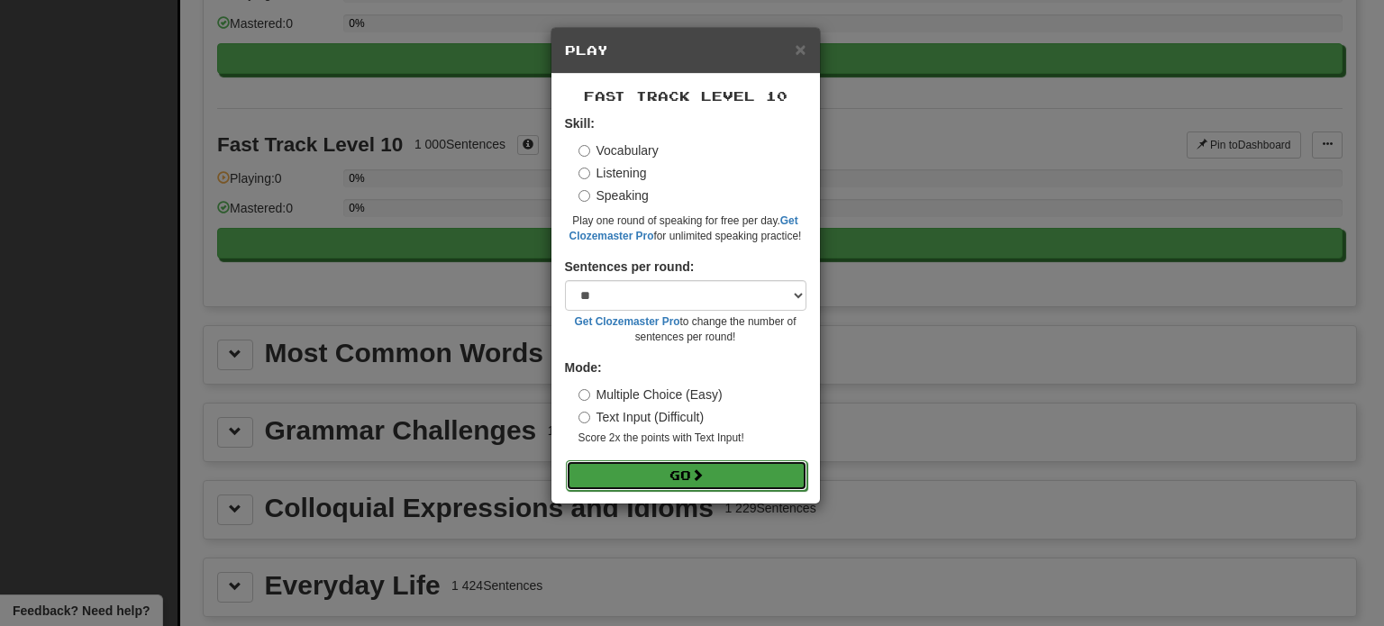
click at [685, 479] on button "Go" at bounding box center [686, 475] width 241 height 31
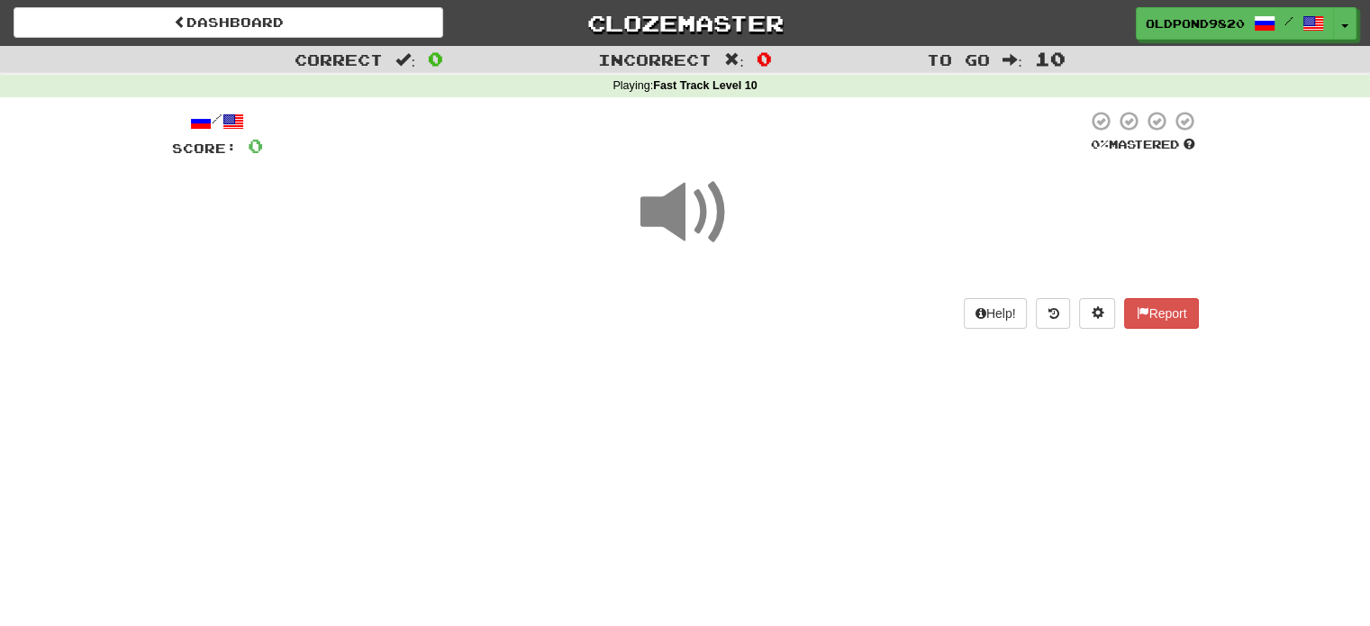
click at [682, 204] on span at bounding box center [686, 213] width 90 height 90
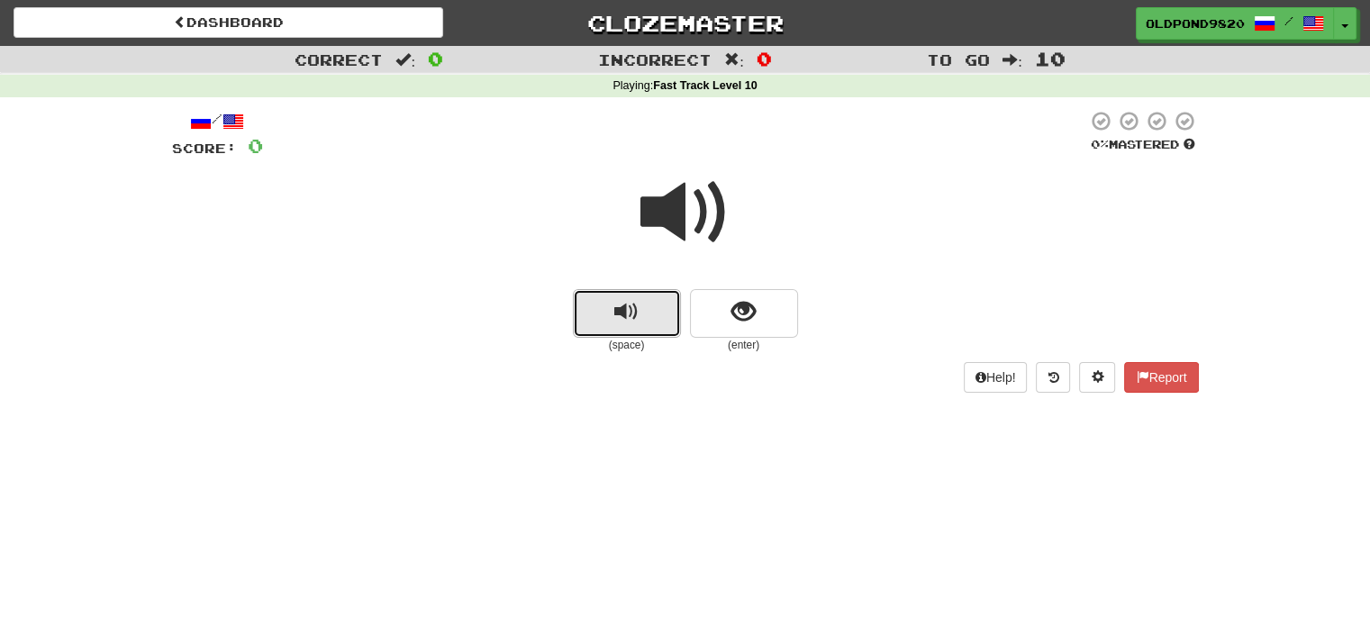
click at [633, 332] on button "replay audio" at bounding box center [627, 313] width 108 height 49
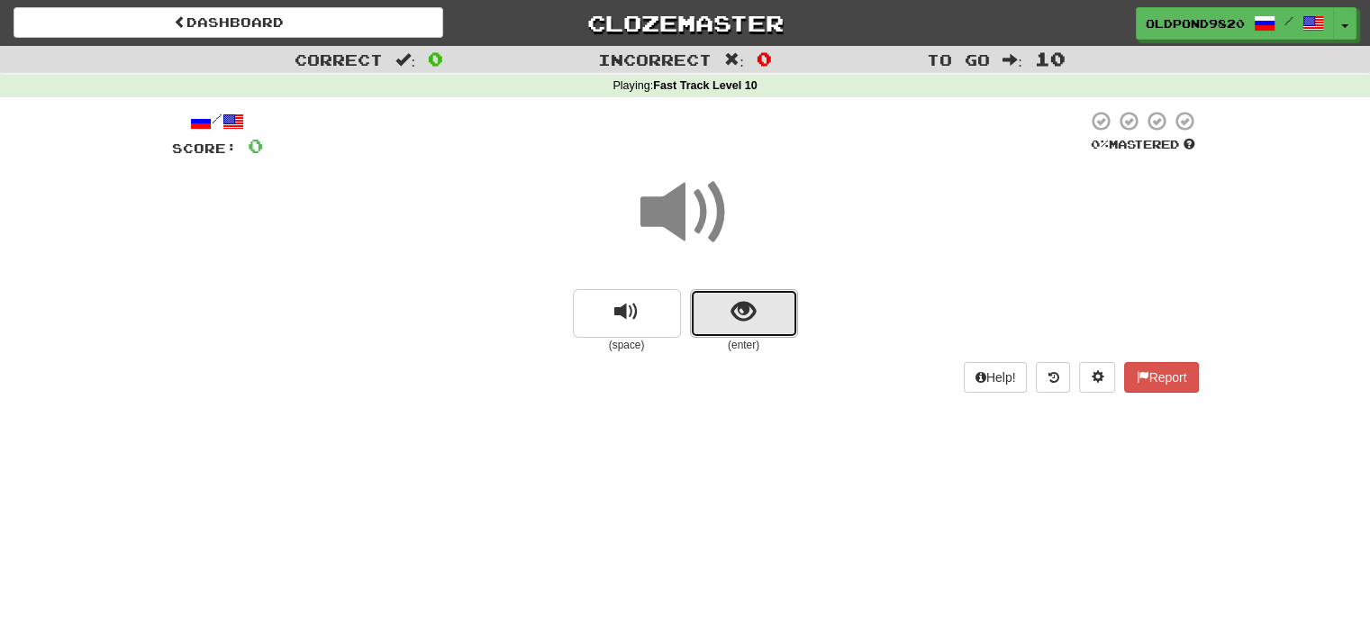
click at [756, 302] on button "show sentence" at bounding box center [744, 313] width 108 height 49
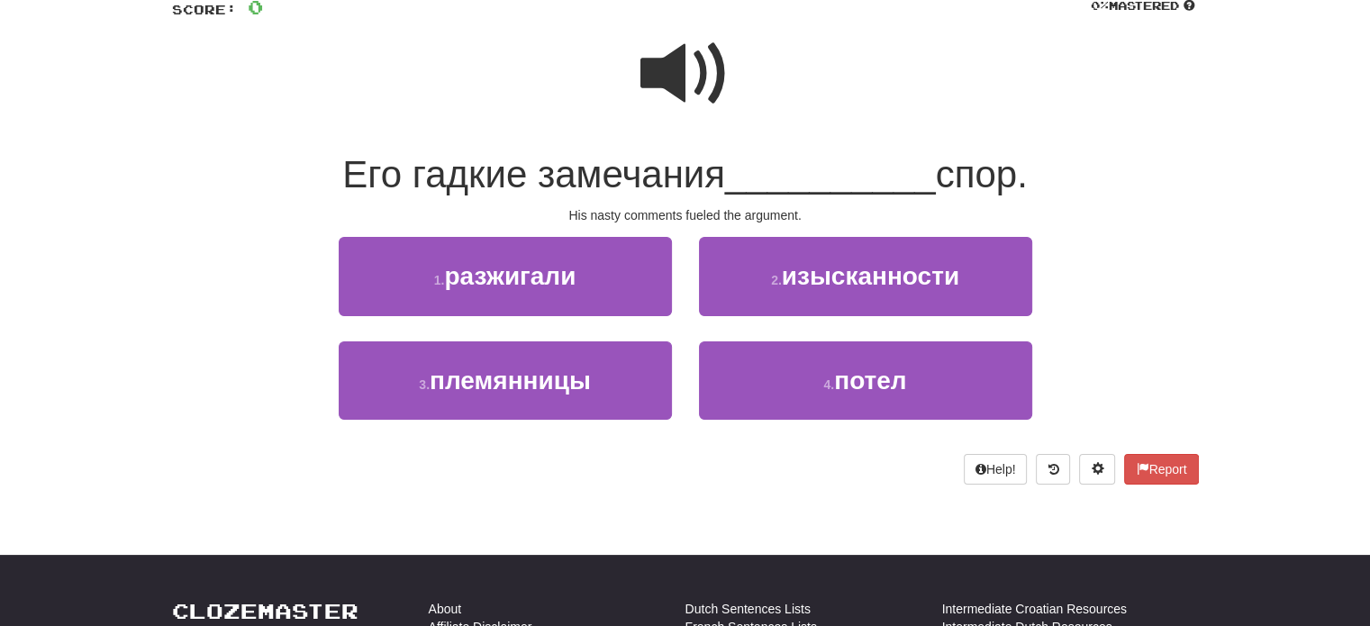
scroll to position [180, 0]
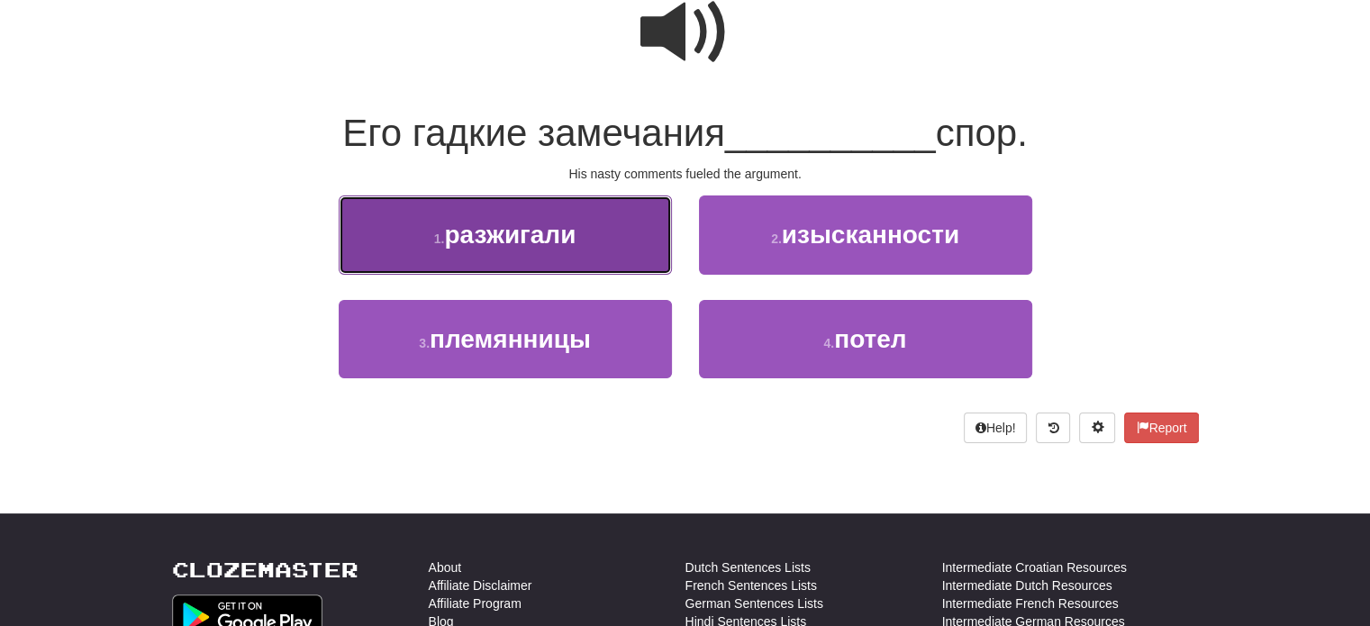
click at [638, 224] on button "1 . разжигали" at bounding box center [505, 235] width 333 height 78
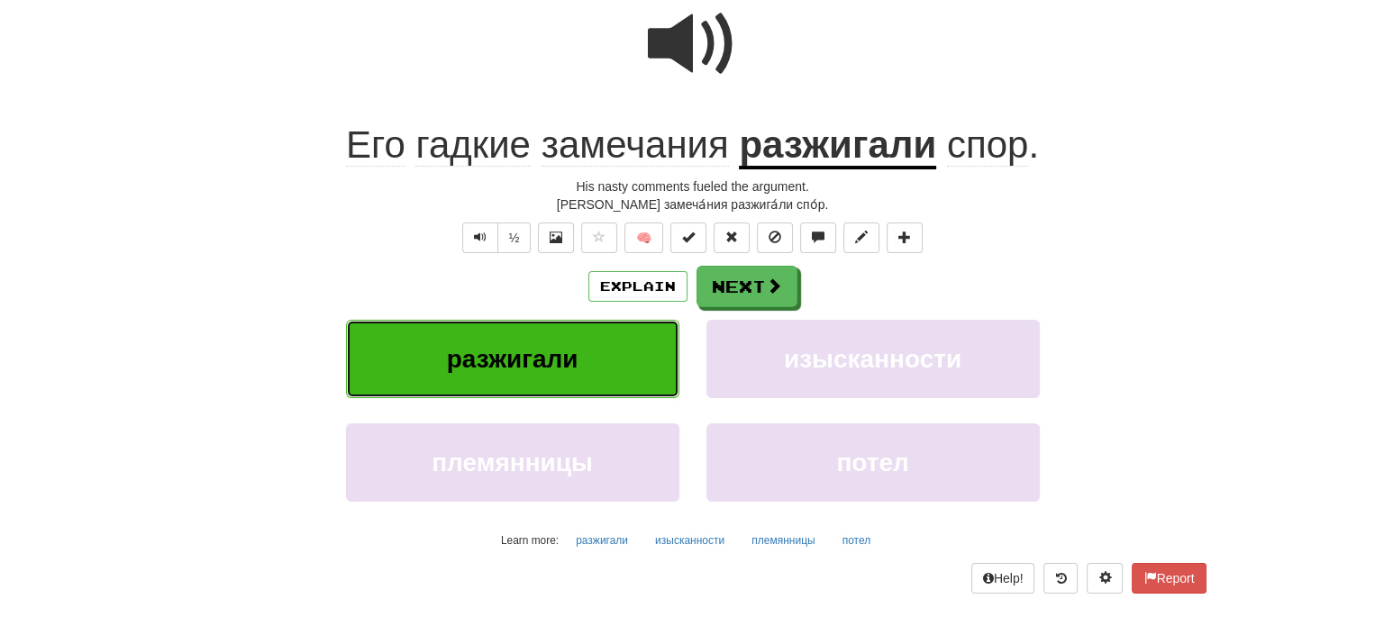
scroll to position [192, 0]
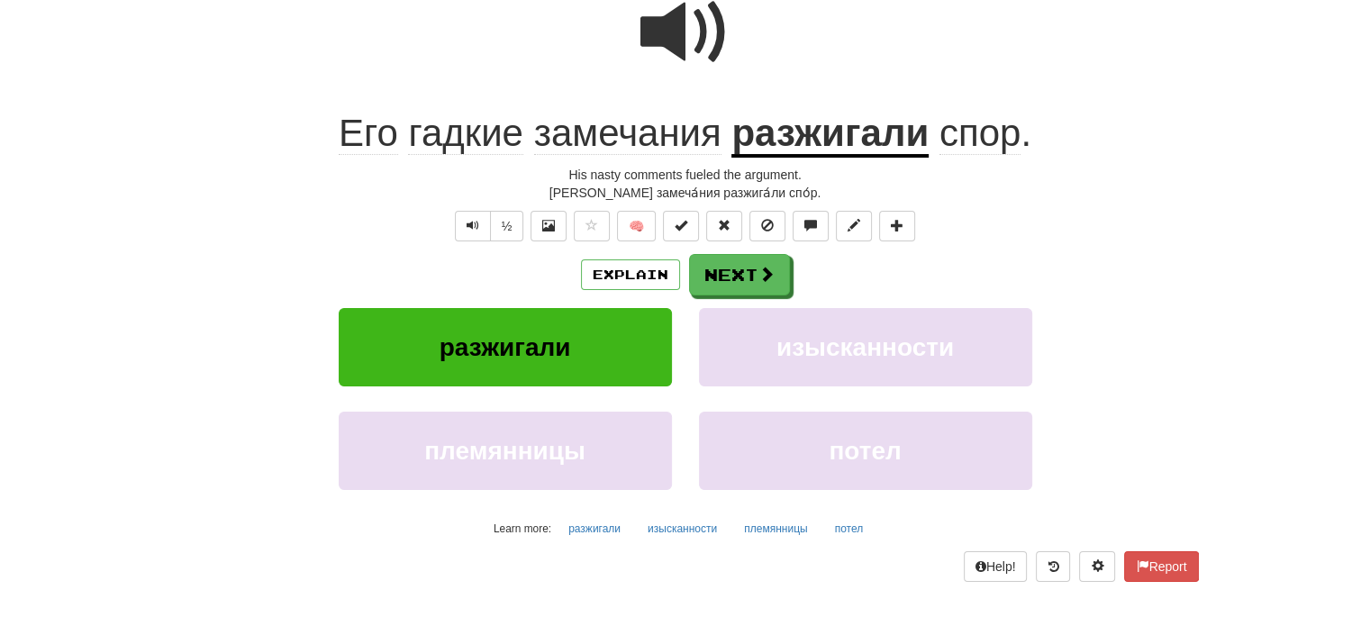
click at [580, 262] on div "Explain Next" at bounding box center [685, 274] width 1027 height 41
click at [607, 260] on button "Explain" at bounding box center [630, 274] width 99 height 31
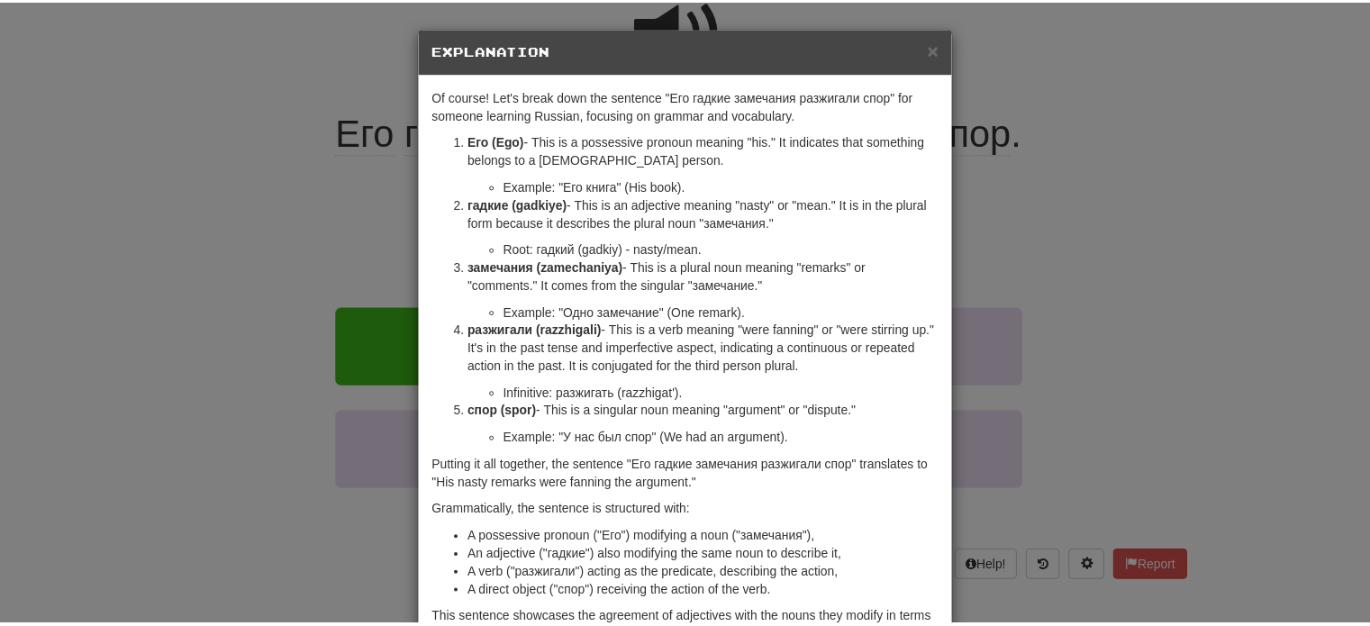
scroll to position [145, 0]
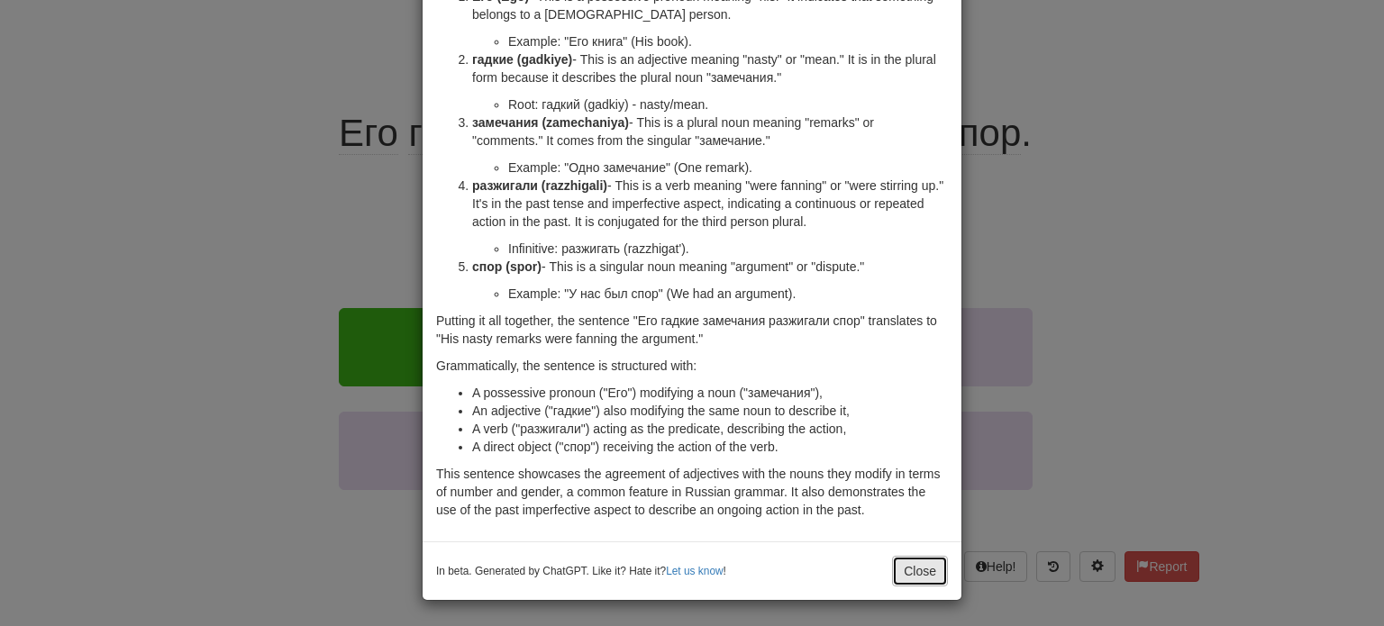
click at [915, 561] on button "Close" at bounding box center [920, 571] width 56 height 31
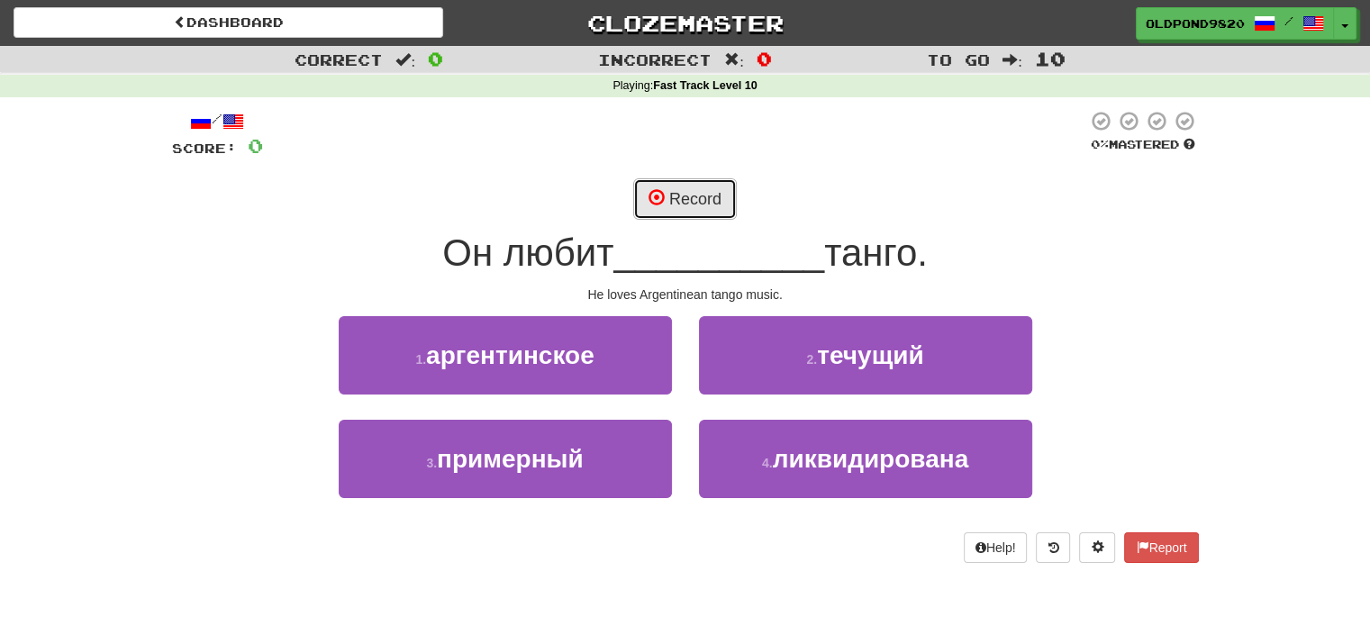
click at [654, 209] on button "Record" at bounding box center [685, 198] width 104 height 41
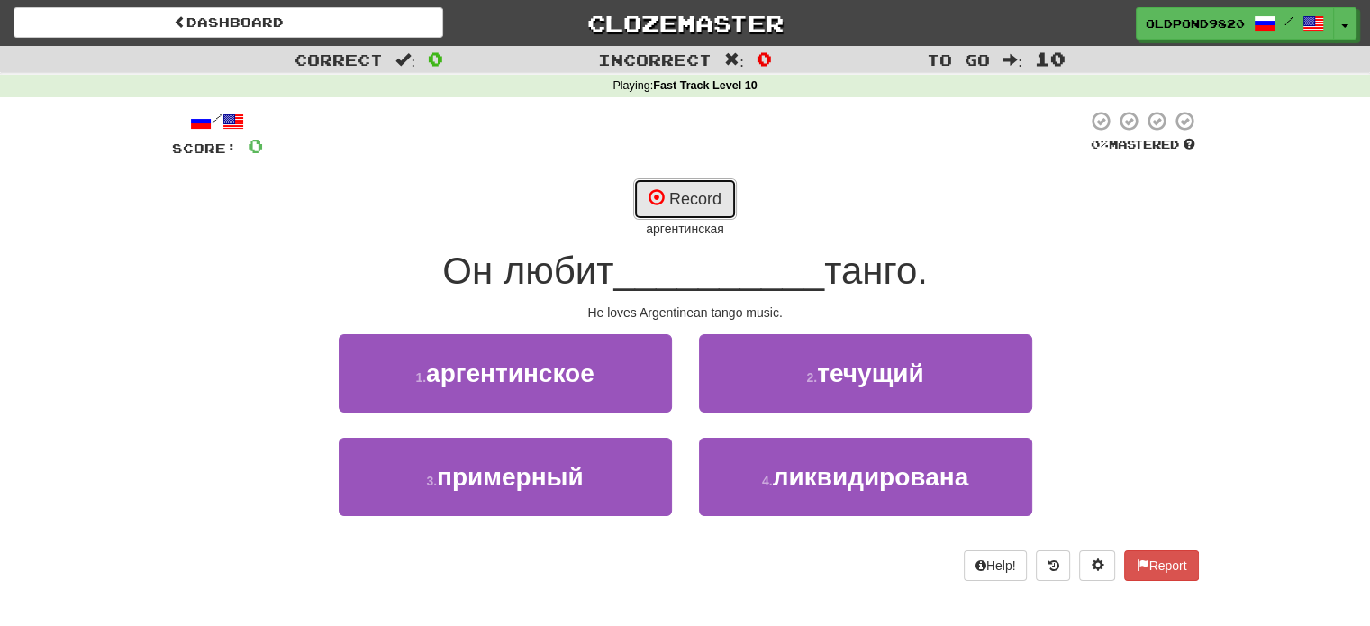
click at [685, 201] on button "Record" at bounding box center [685, 198] width 104 height 41
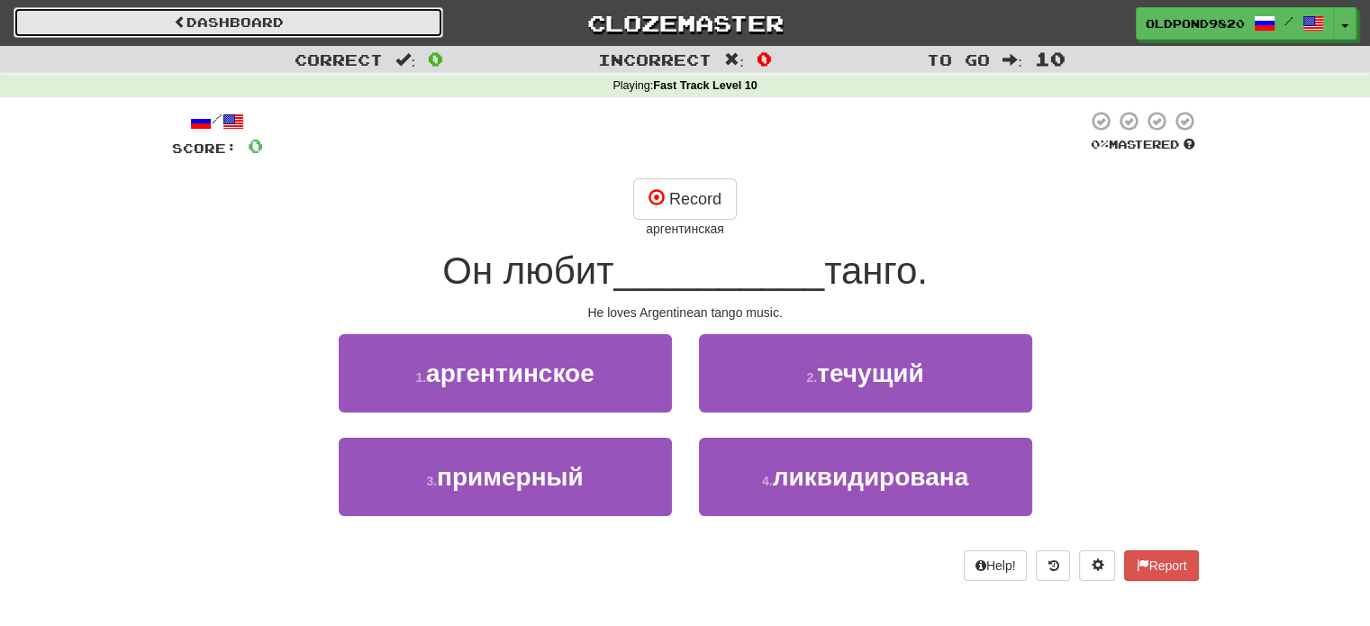
click at [202, 23] on link "Dashboard" at bounding box center [229, 22] width 430 height 31
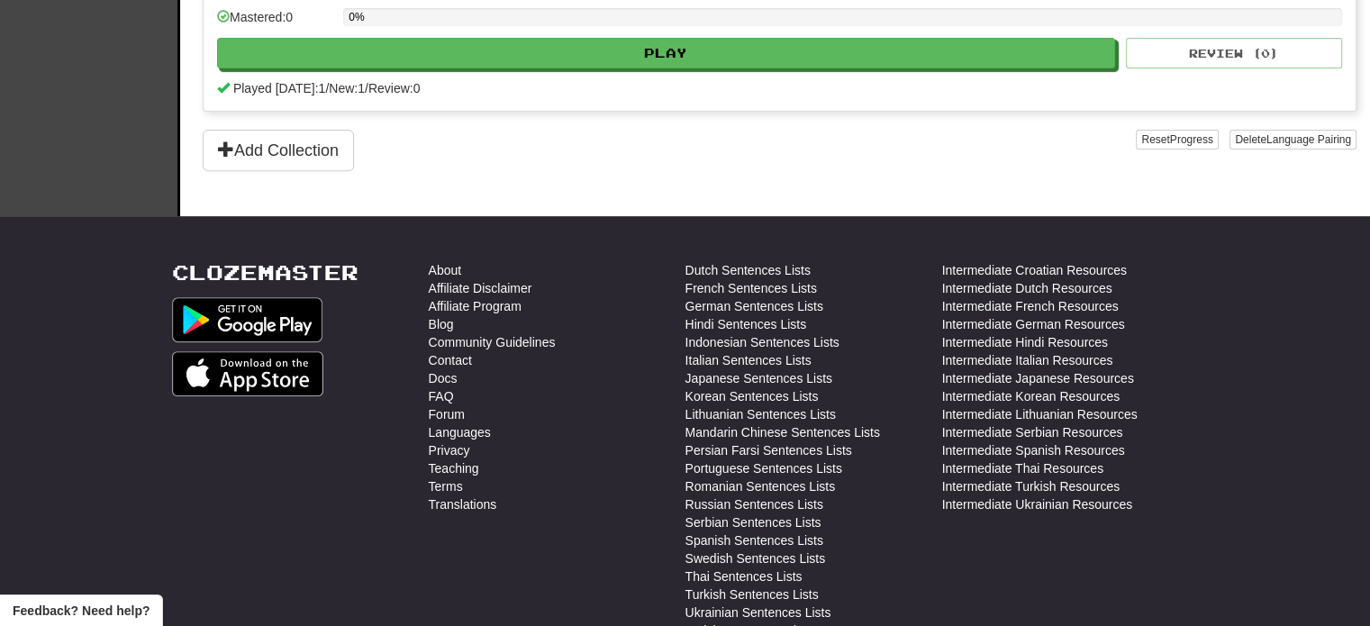
scroll to position [603, 0]
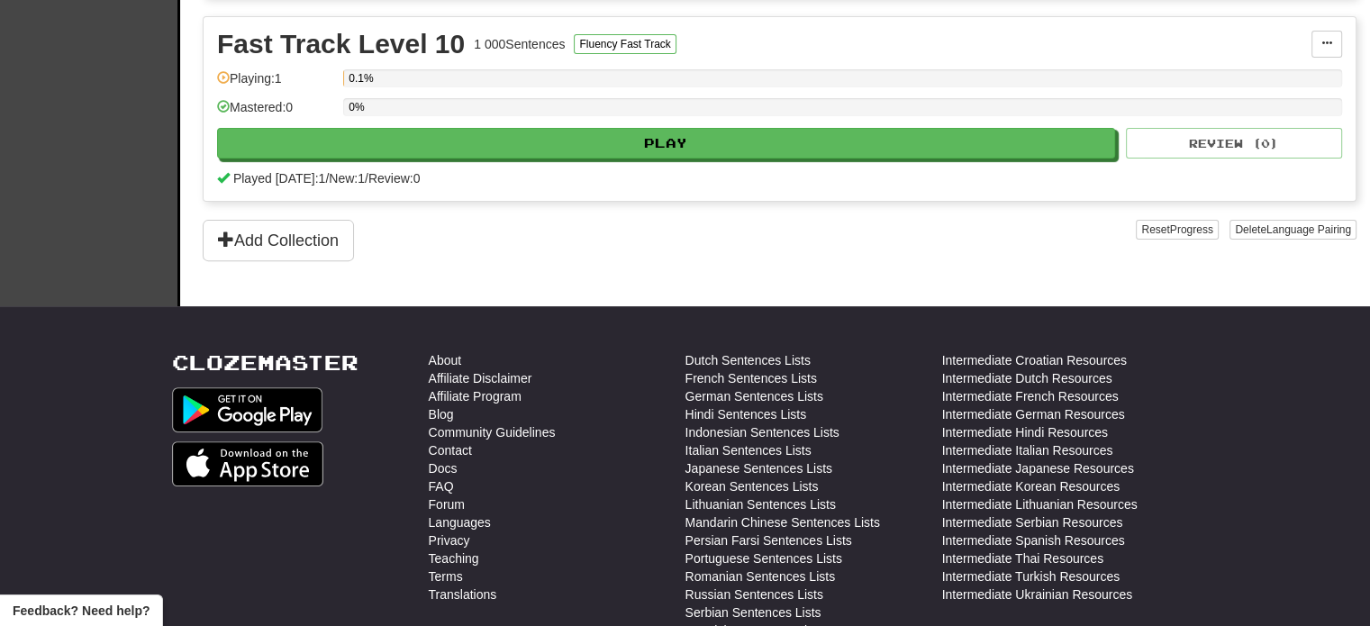
click at [1288, 214] on div "In Progress Fast Track Level 1 1 000 Sentences Fluency Fast Track Manage Senten…" at bounding box center [780, 24] width 1154 height 476
click at [1279, 226] on span "Language Pairing" at bounding box center [1309, 229] width 85 height 13
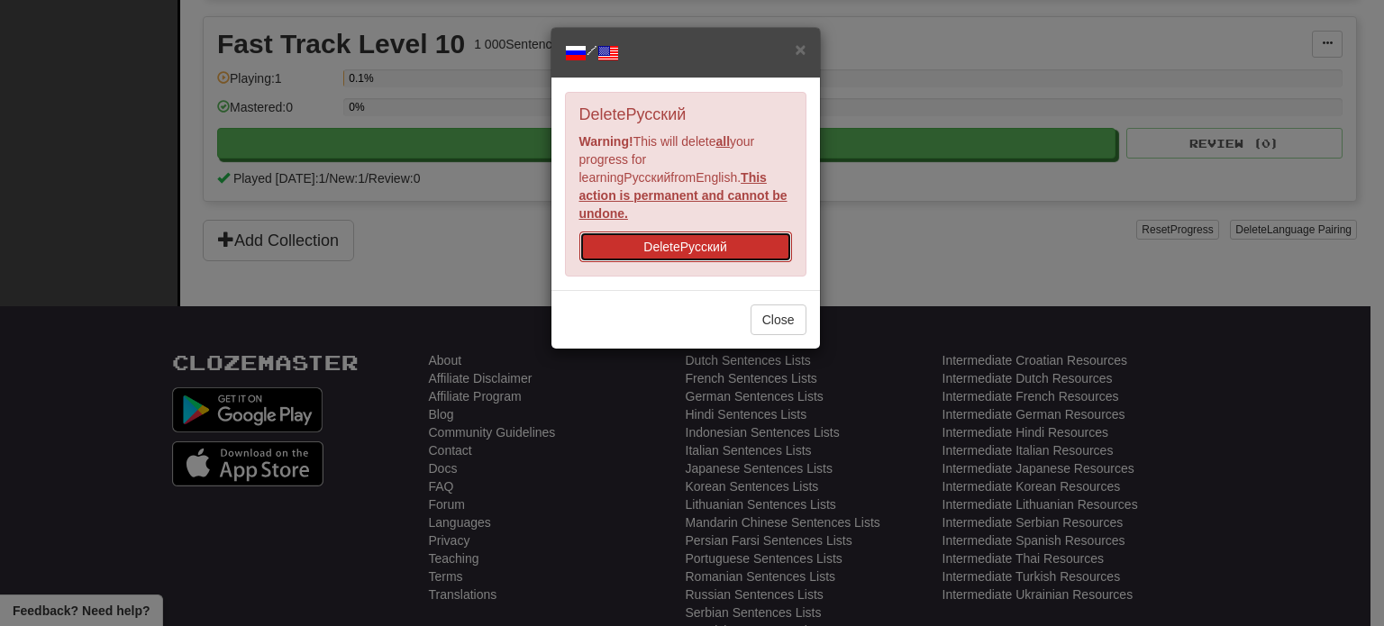
click at [653, 232] on button "Delete Русский" at bounding box center [685, 247] width 213 height 31
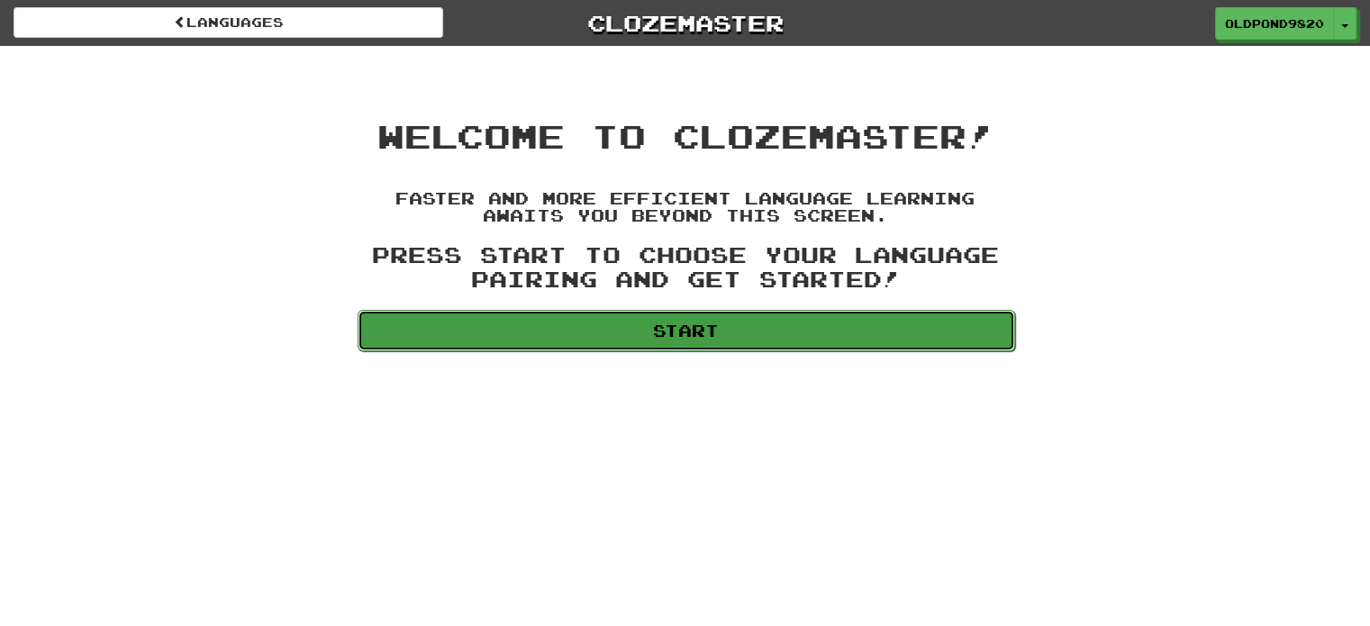
click at [717, 349] on link "Start" at bounding box center [687, 330] width 658 height 41
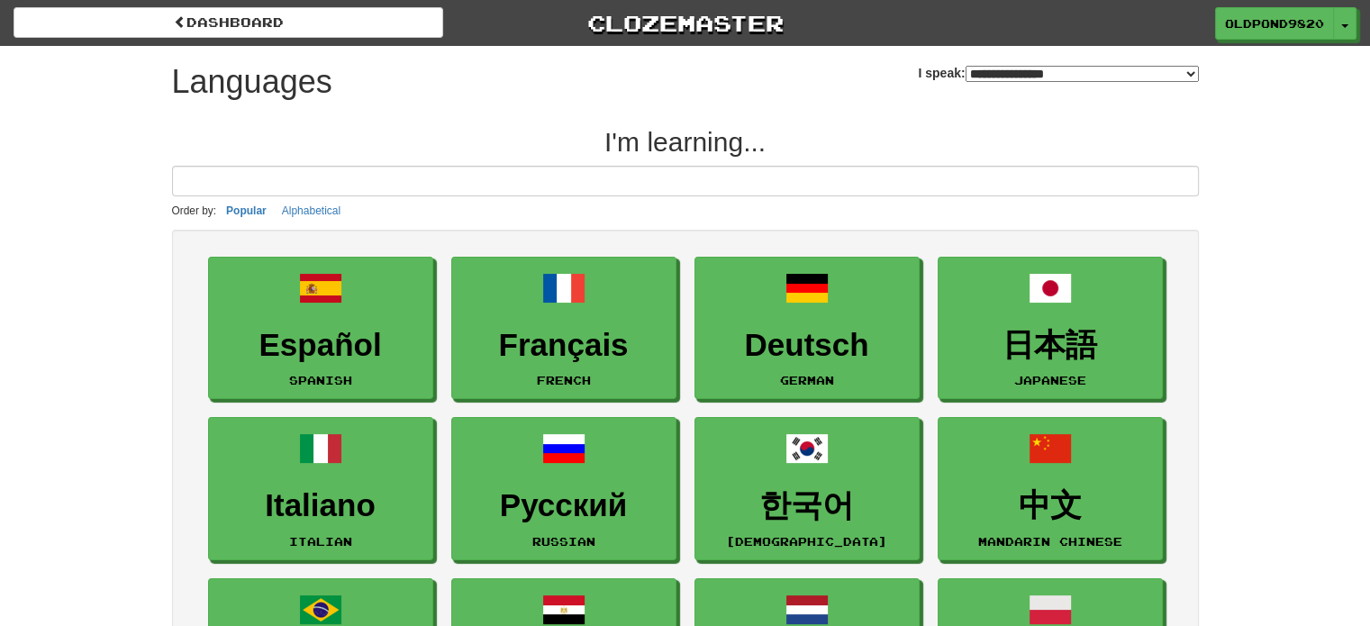
click at [608, 190] on input at bounding box center [685, 181] width 1027 height 31
click at [969, 70] on select "**********" at bounding box center [1082, 74] width 233 height 16
select select "*******"
click at [966, 66] on select "**********" at bounding box center [1082, 74] width 233 height 16
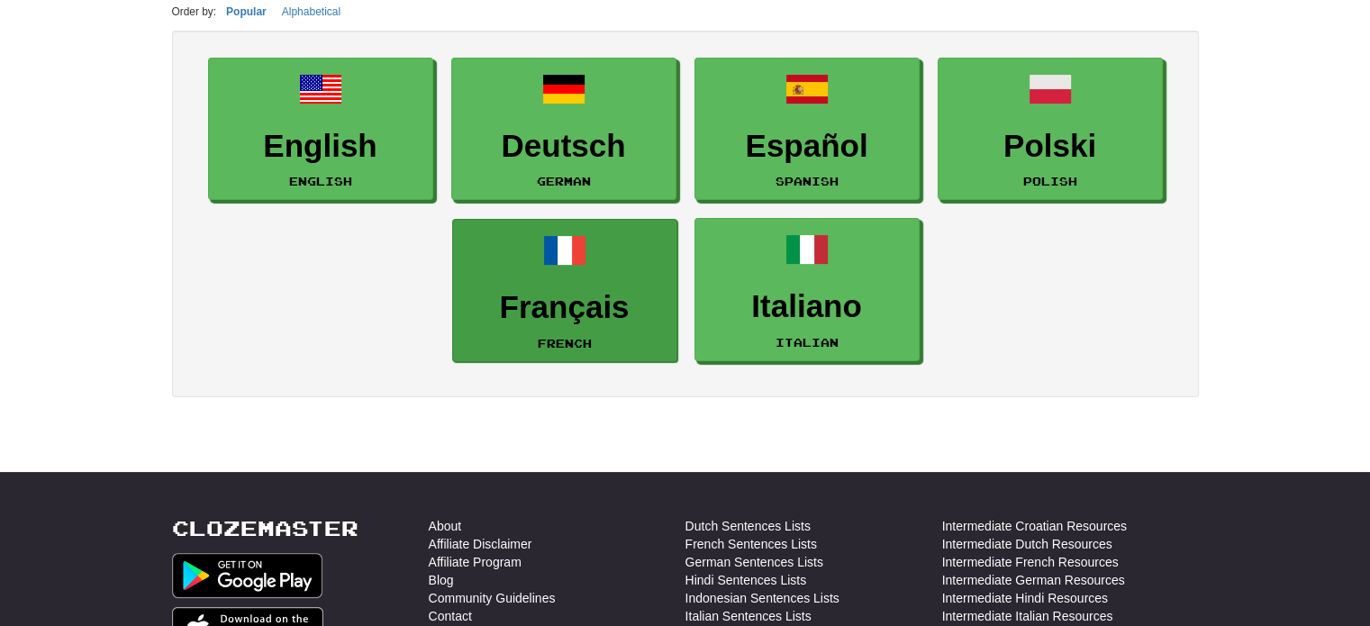
scroll to position [90, 0]
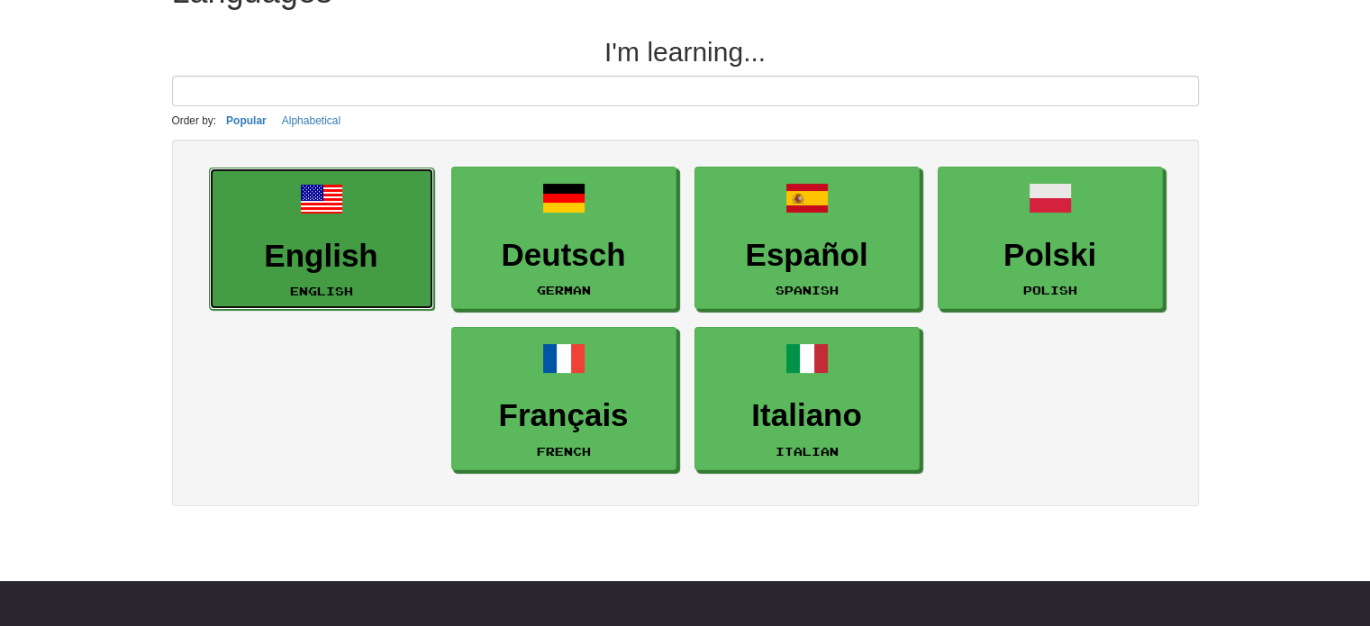
click at [356, 241] on h3 "English" at bounding box center [321, 256] width 205 height 35
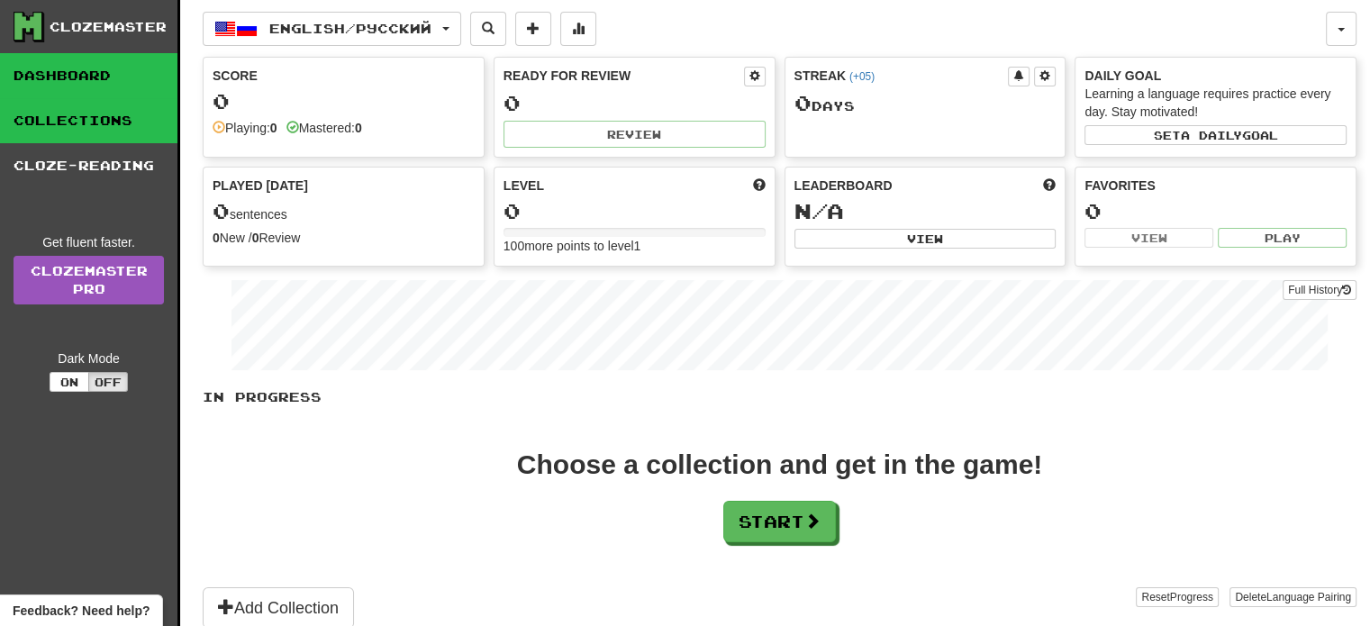
click at [123, 129] on link "Collections" at bounding box center [88, 120] width 177 height 45
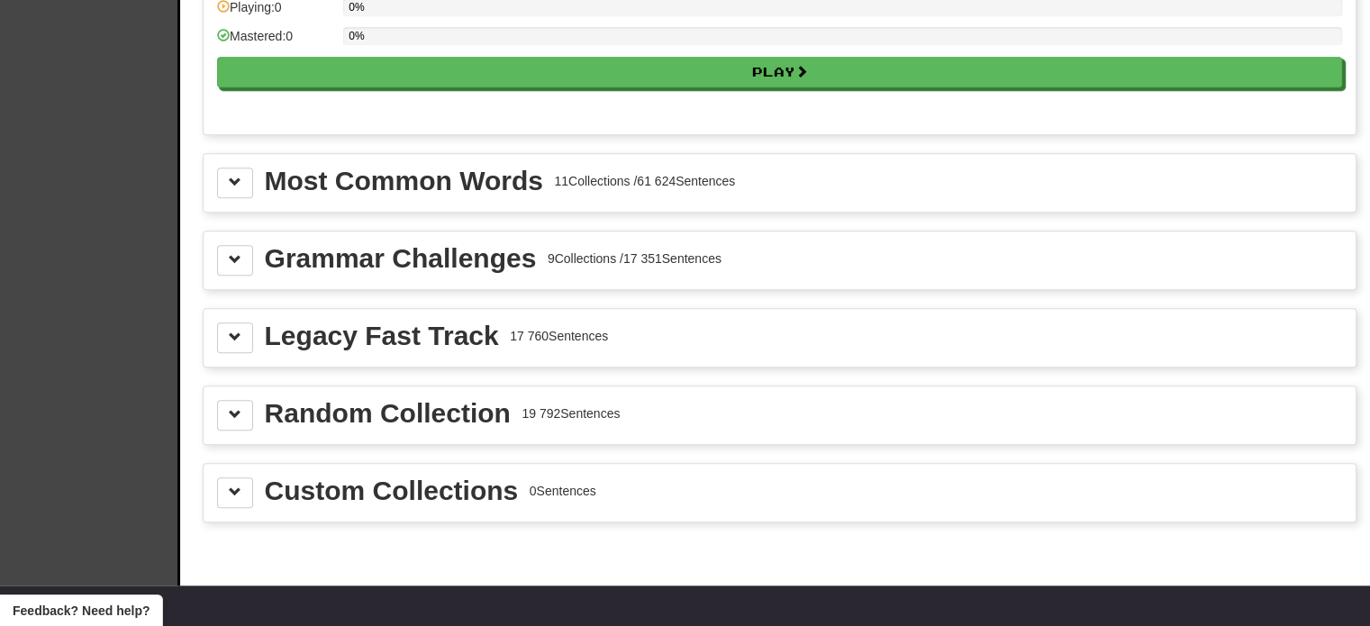
scroll to position [1892, 0]
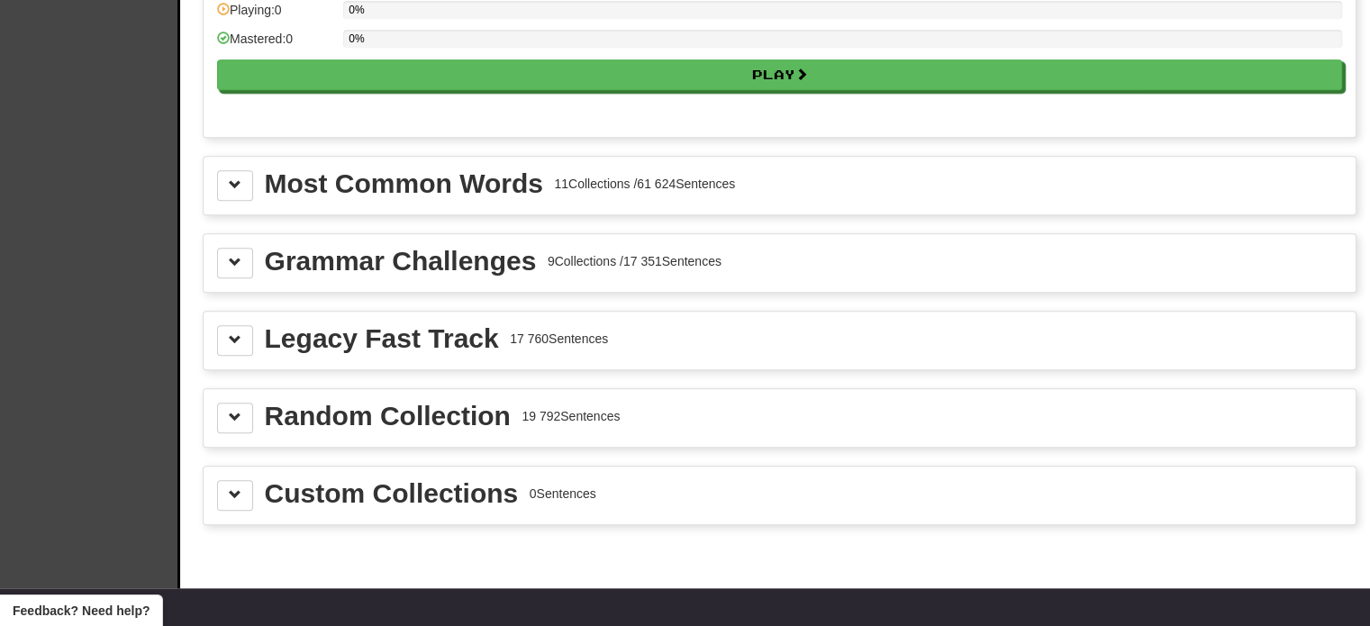
click at [422, 170] on div "Most Common Words" at bounding box center [404, 183] width 278 height 27
click at [223, 175] on button at bounding box center [235, 185] width 36 height 31
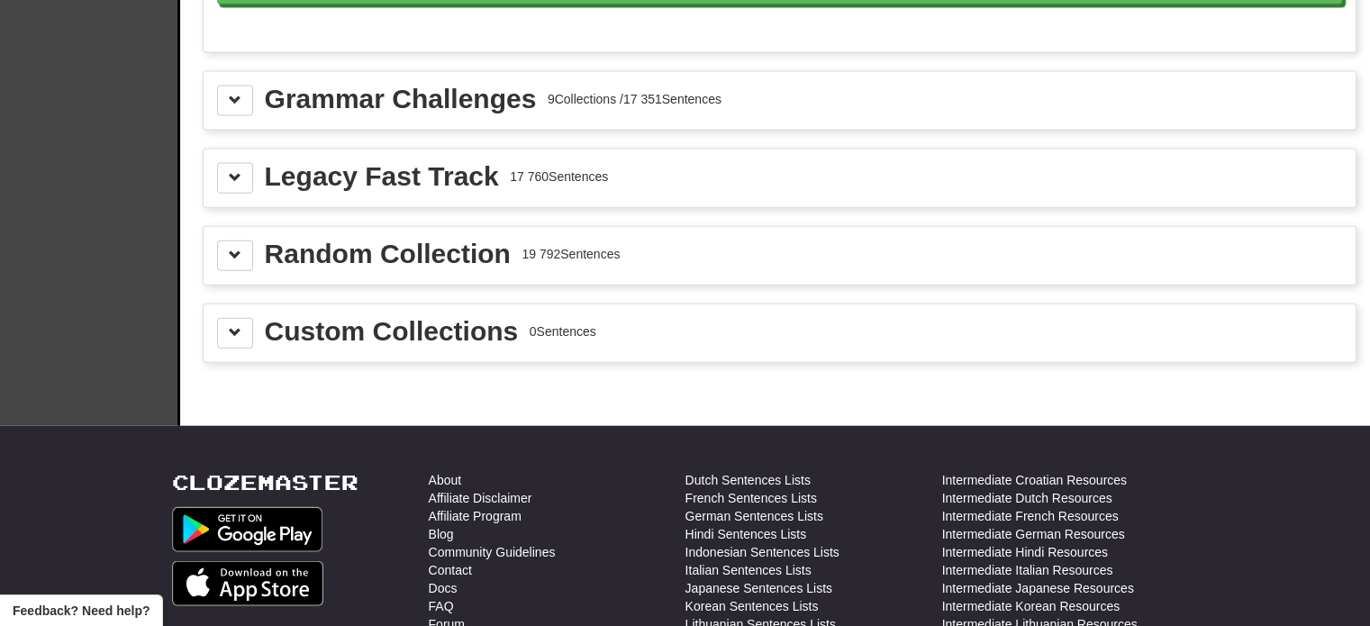
scroll to position [4054, 0]
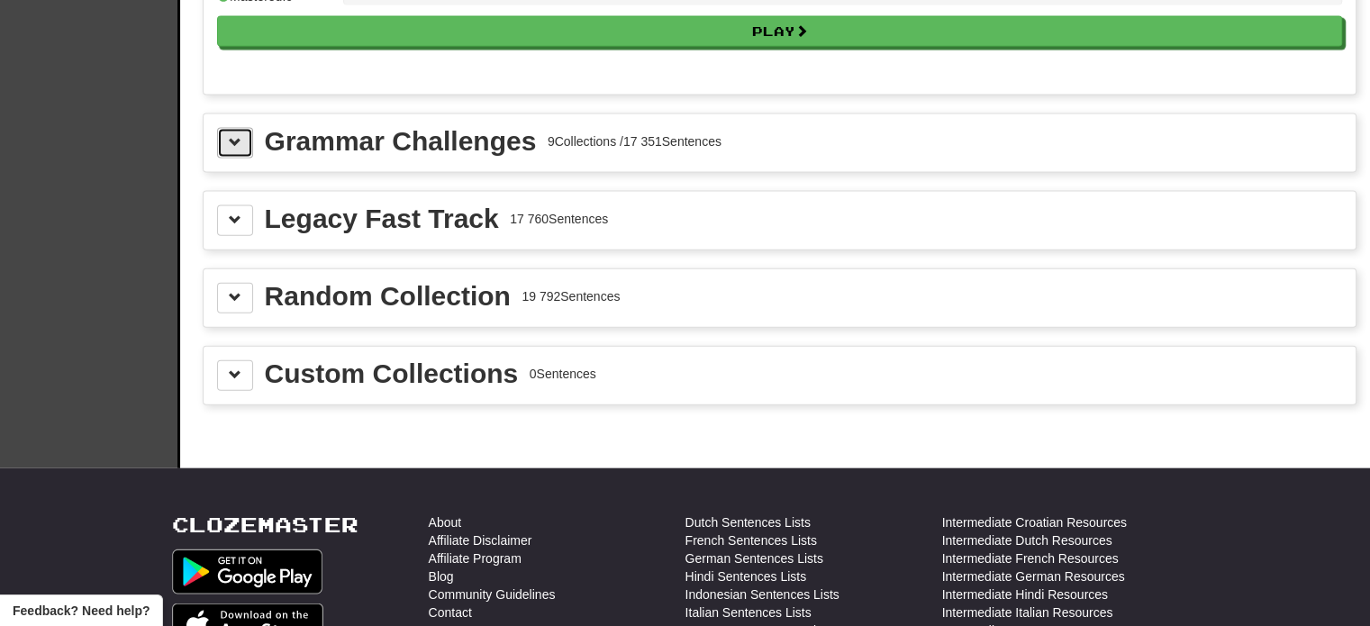
click at [234, 132] on button at bounding box center [235, 143] width 36 height 31
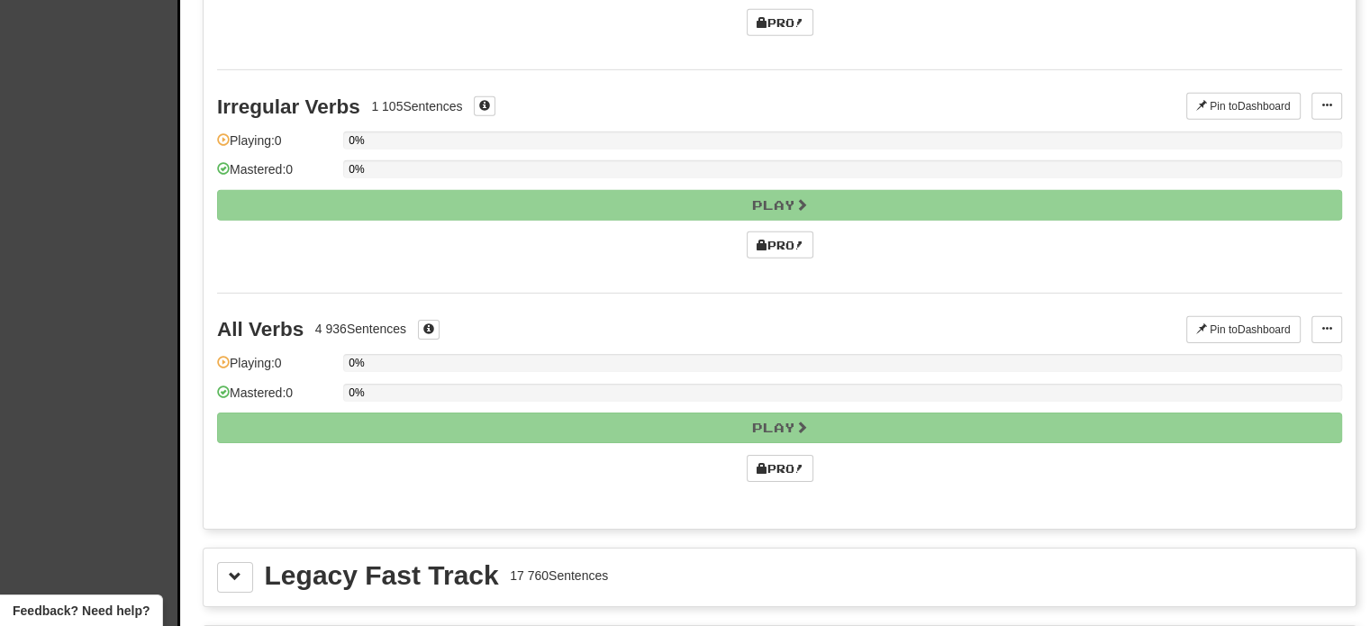
scroll to position [5946, 0]
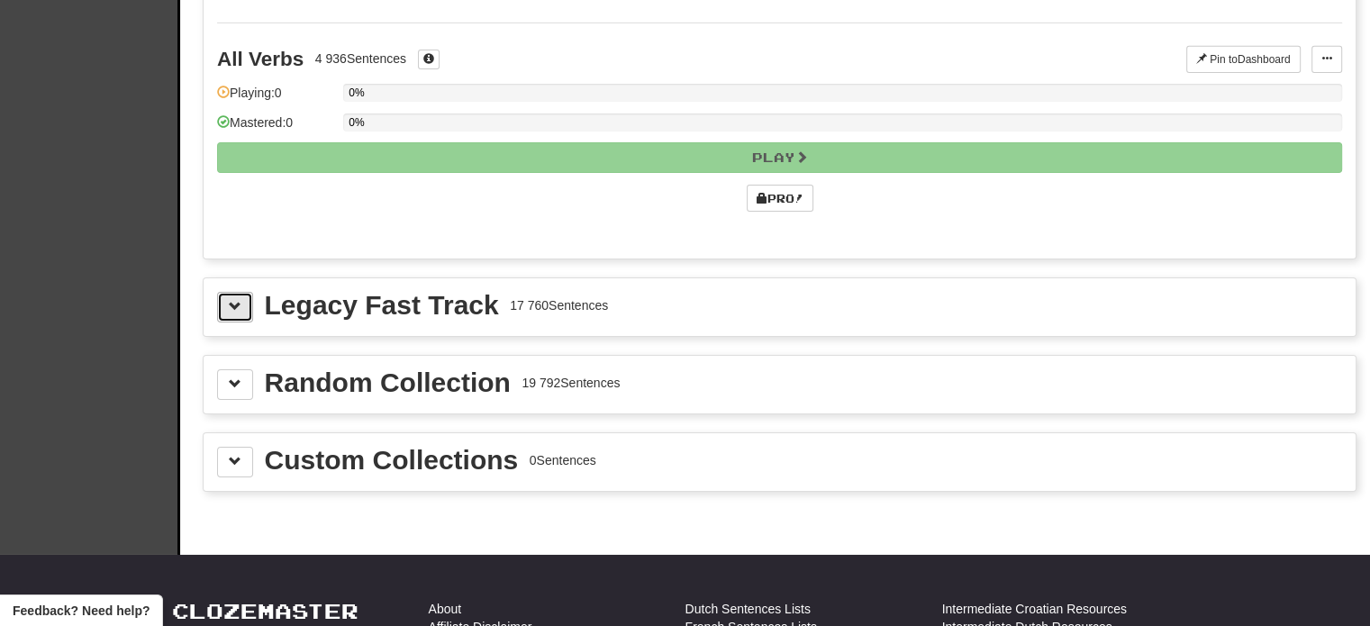
click at [225, 292] on button at bounding box center [235, 307] width 36 height 31
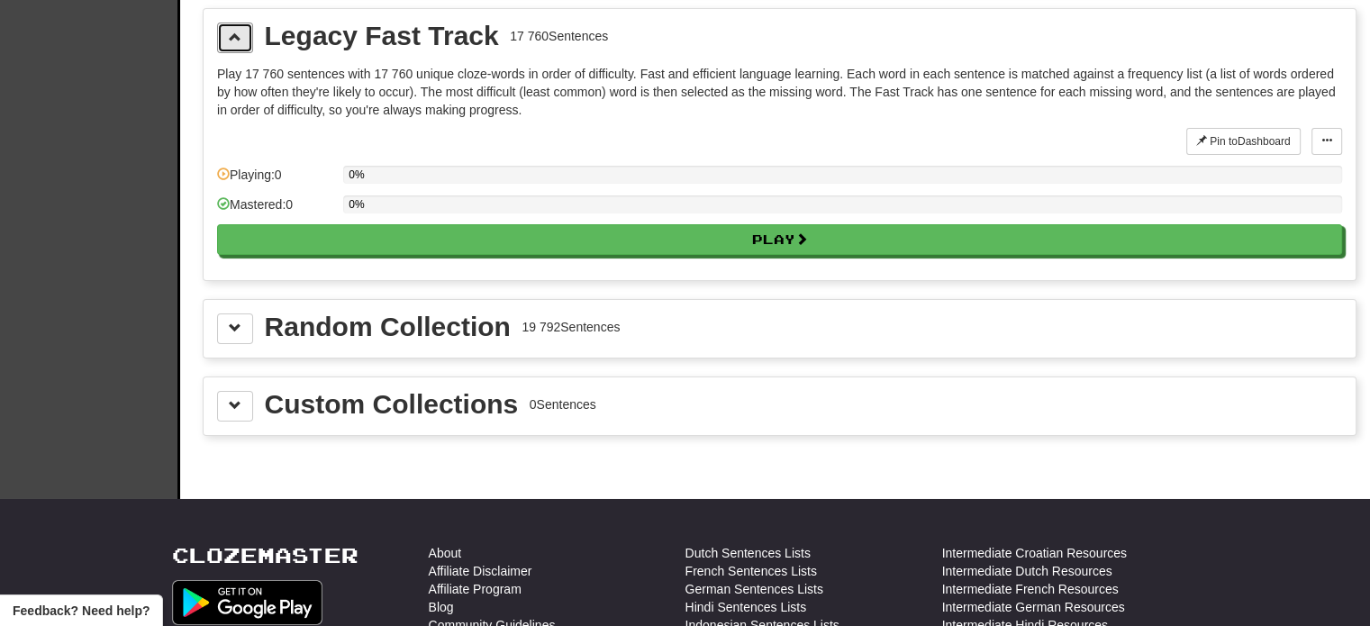
scroll to position [6217, 0]
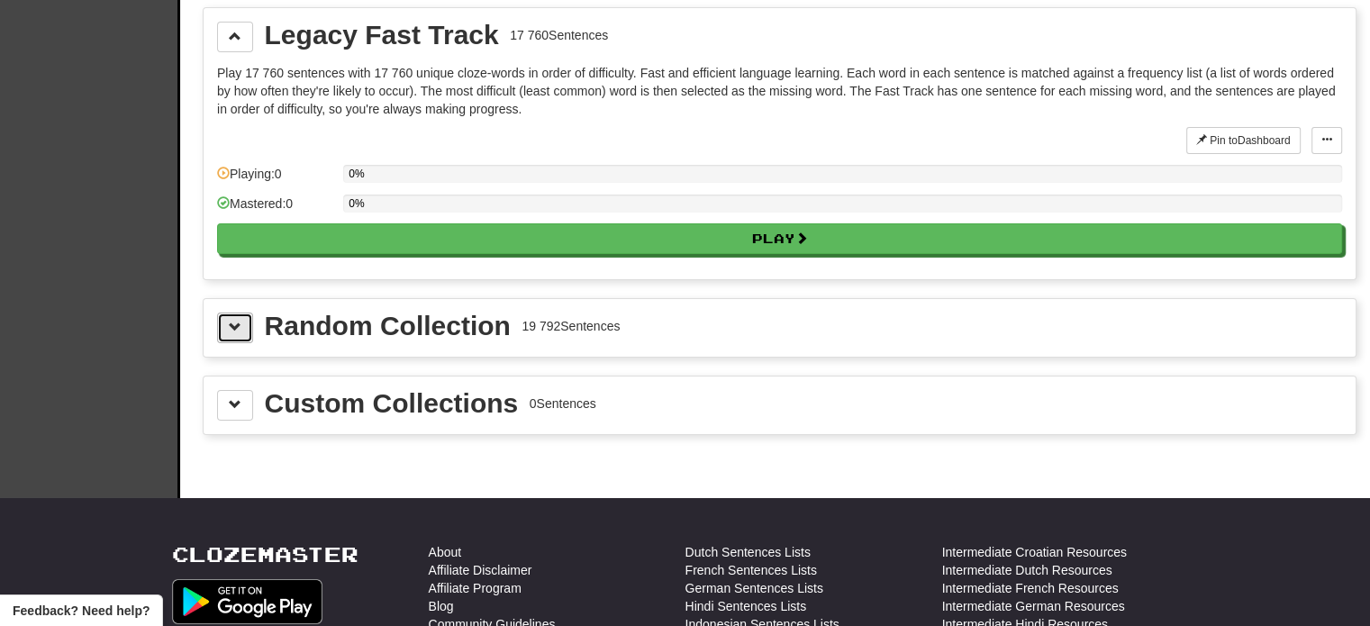
click at [237, 321] on span at bounding box center [235, 327] width 13 height 13
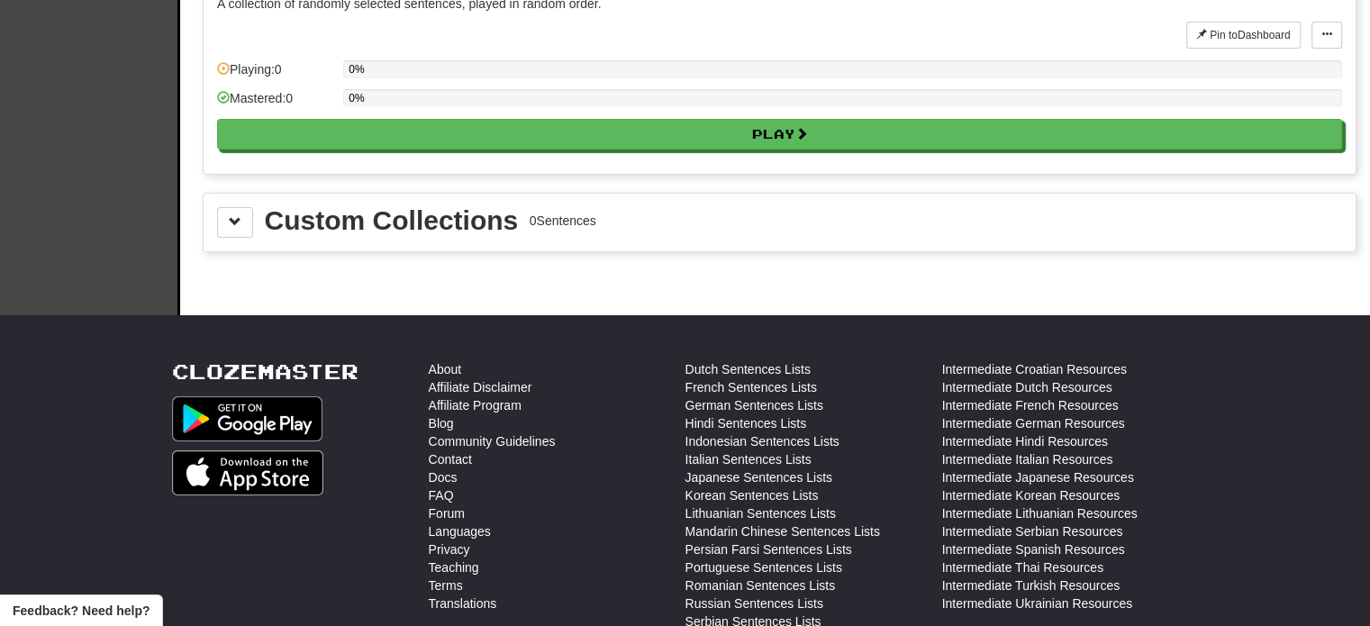
scroll to position [6577, 0]
click at [236, 214] on span at bounding box center [235, 220] width 13 height 13
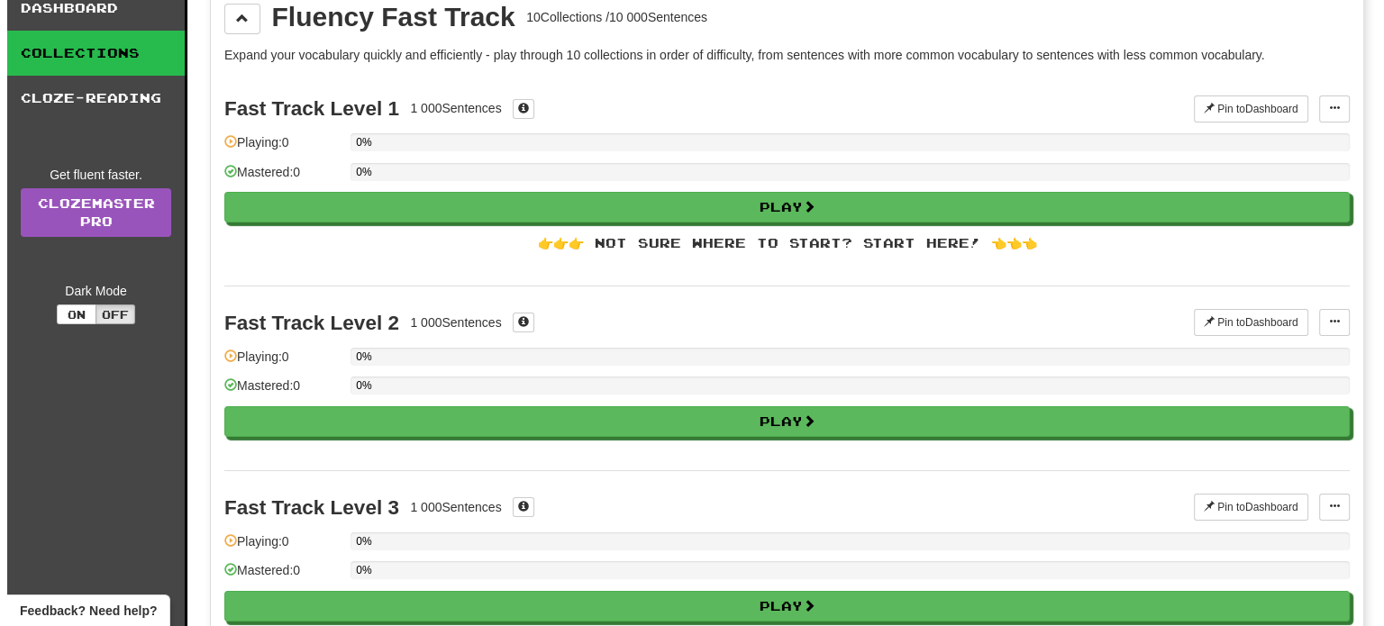
scroll to position [0, 0]
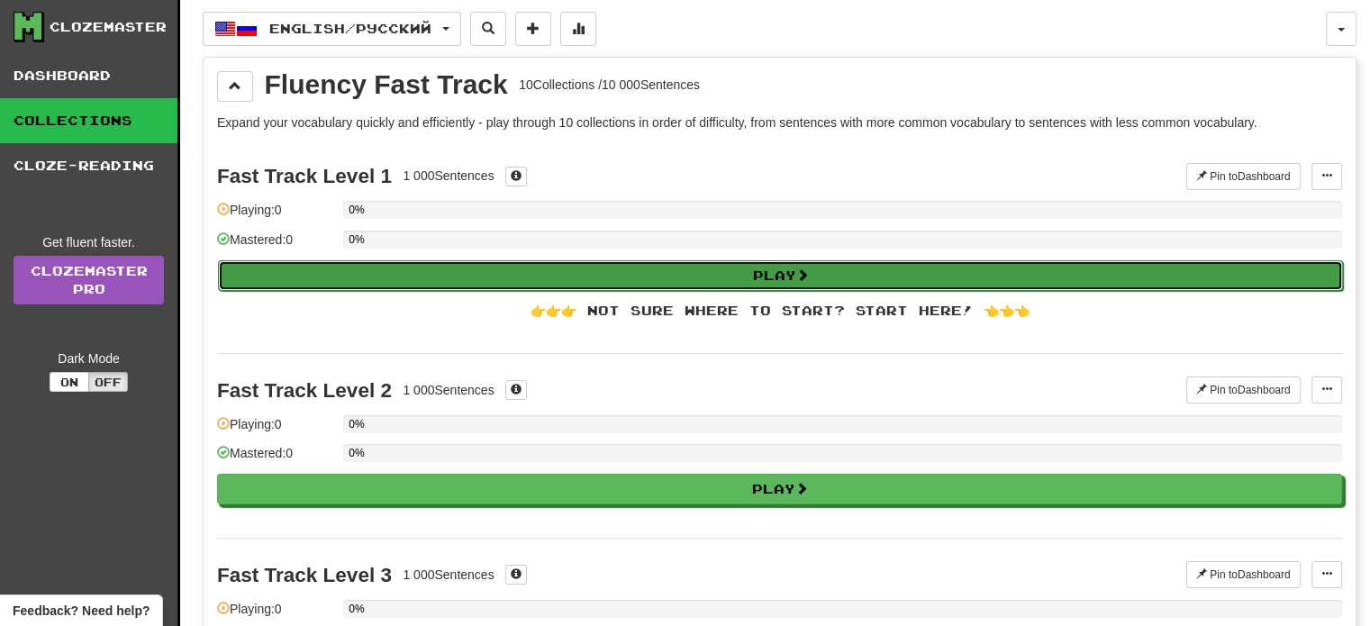
click at [604, 270] on button "Play" at bounding box center [780, 275] width 1125 height 31
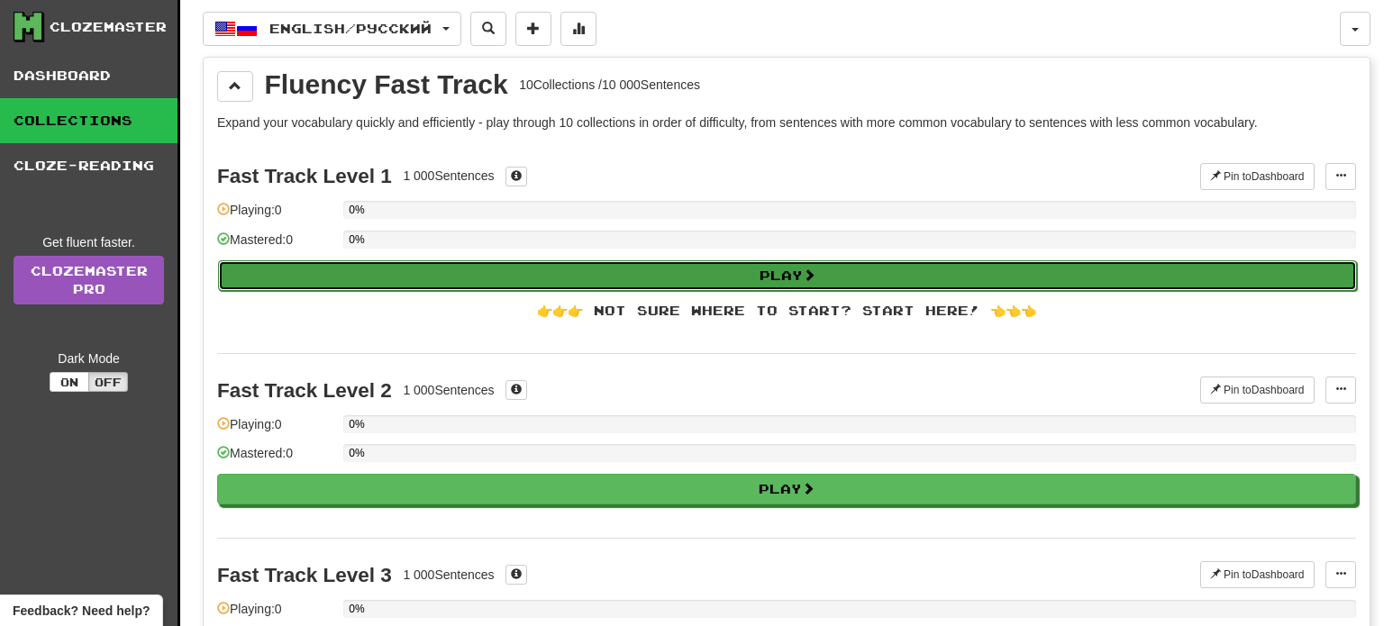
select select "**"
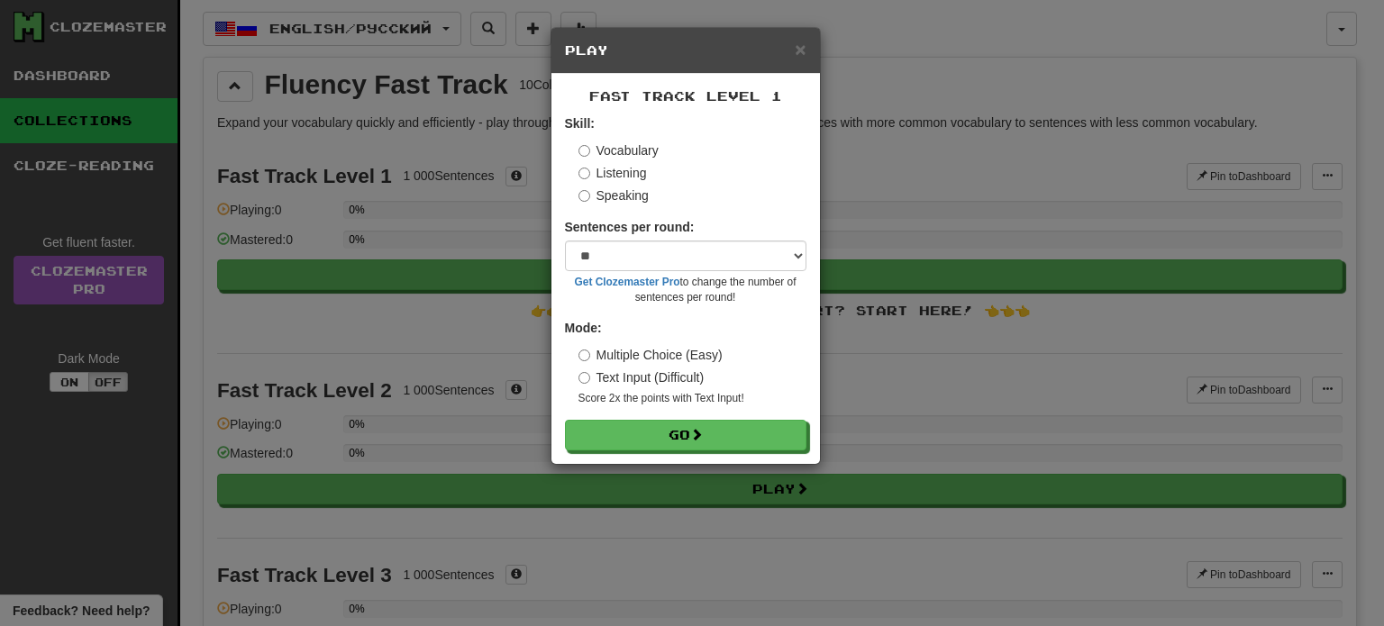
click at [619, 169] on label "Listening" at bounding box center [612, 173] width 68 height 18
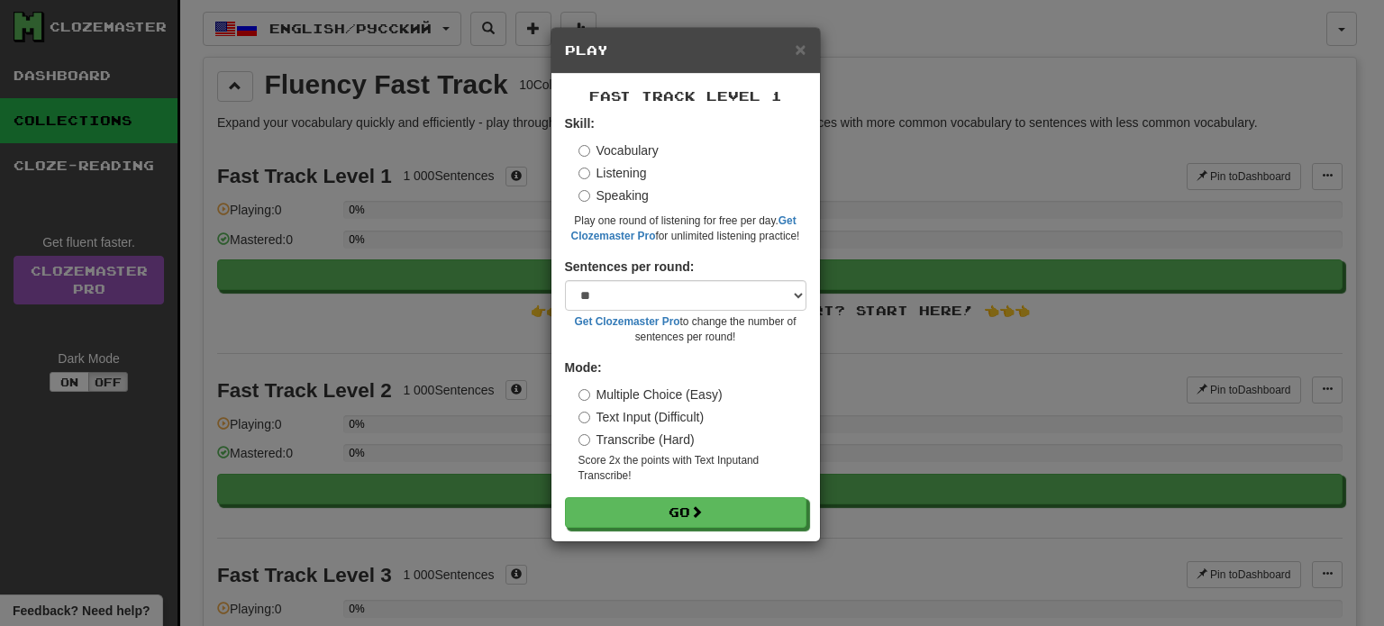
click at [612, 192] on label "Speaking" at bounding box center [613, 195] width 70 height 18
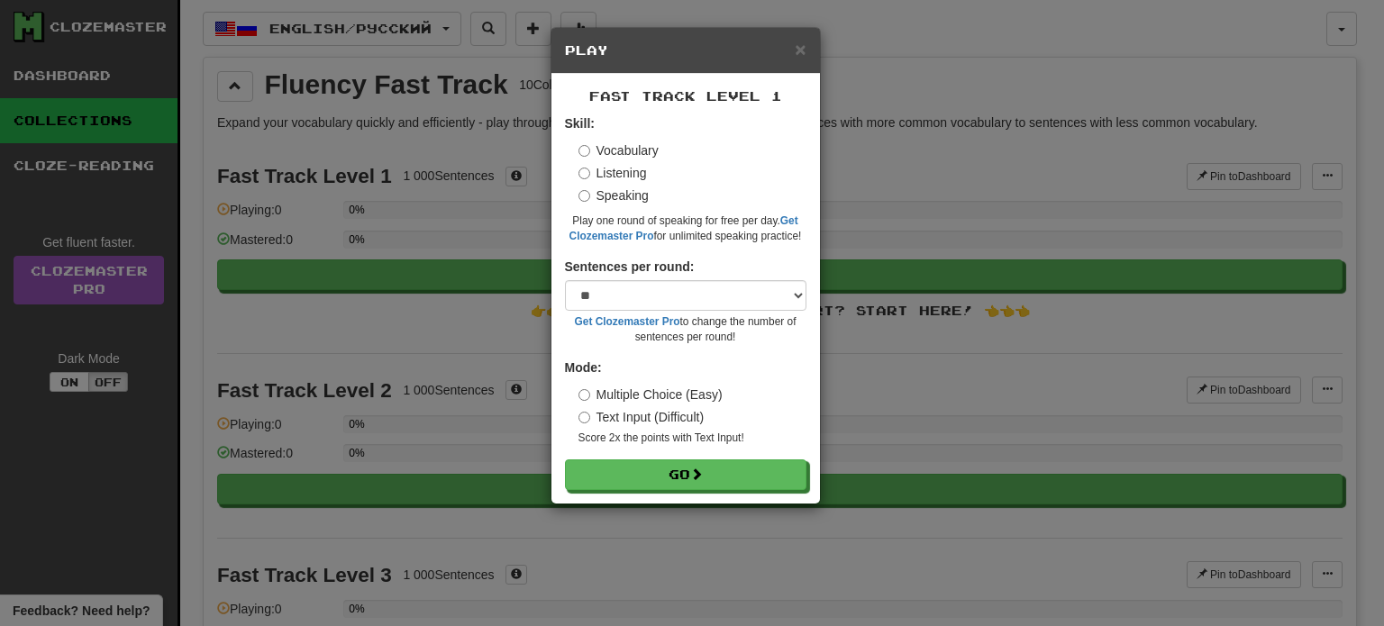
click at [609, 167] on label "Listening" at bounding box center [612, 173] width 68 height 18
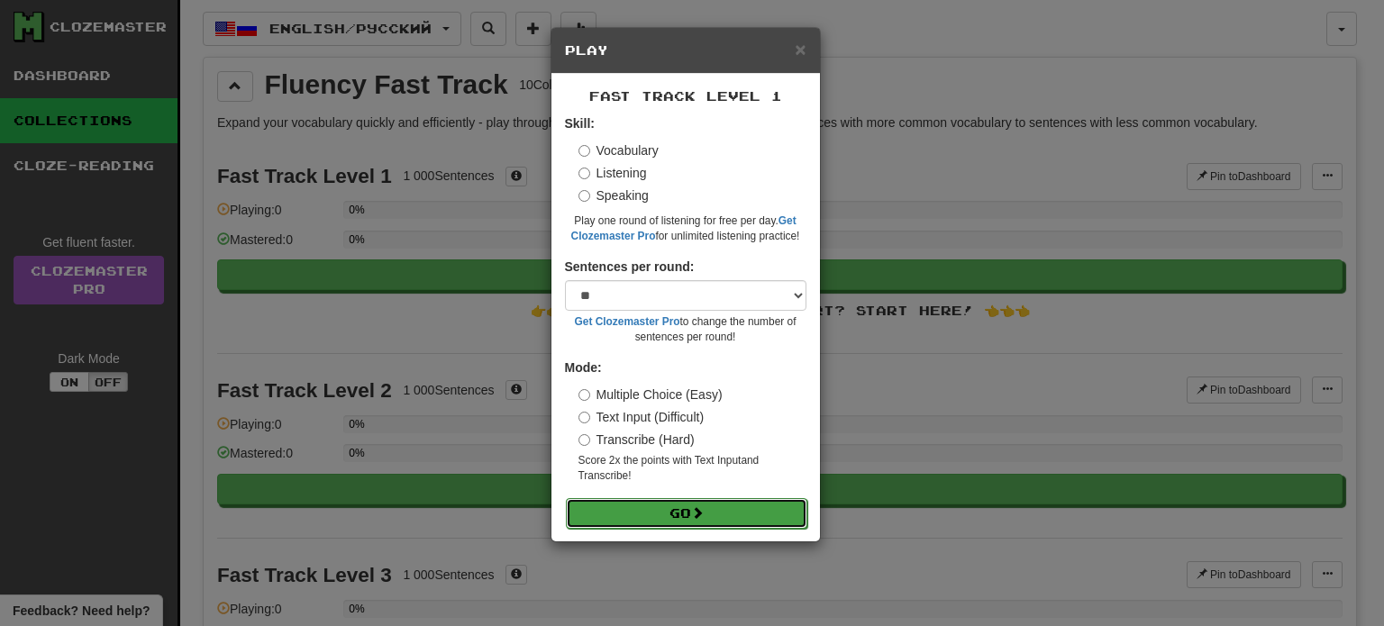
click at [704, 514] on span at bounding box center [697, 512] width 13 height 13
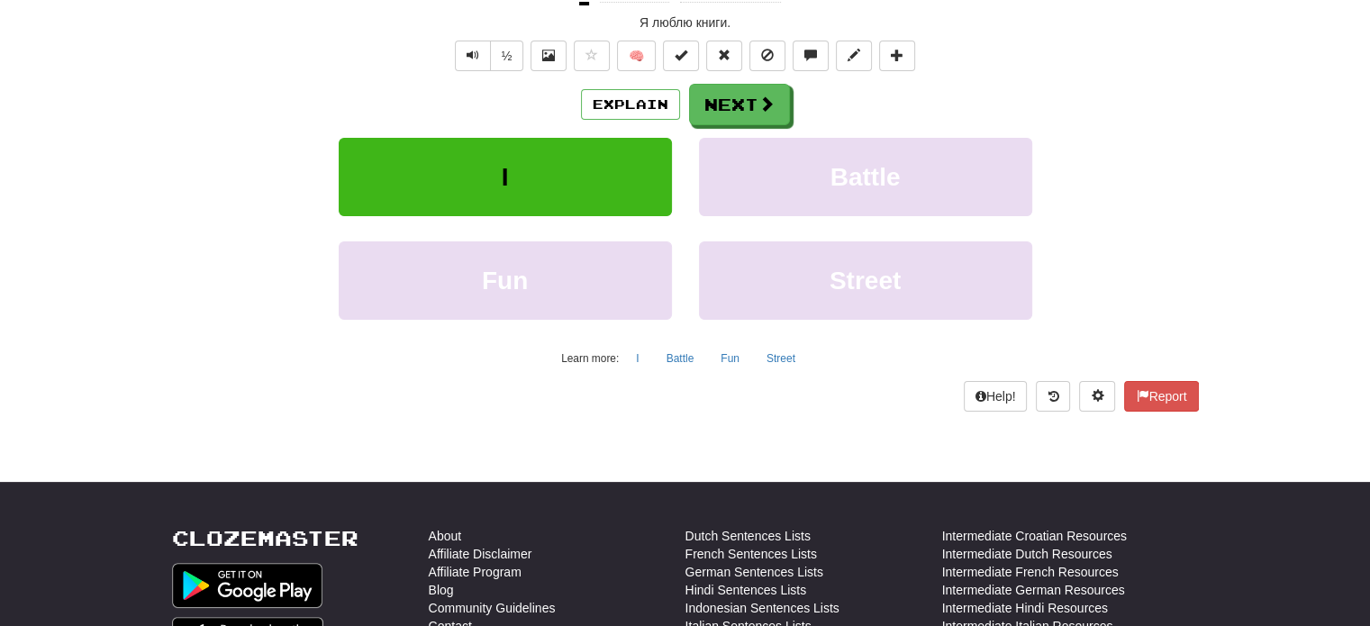
scroll to position [360, 0]
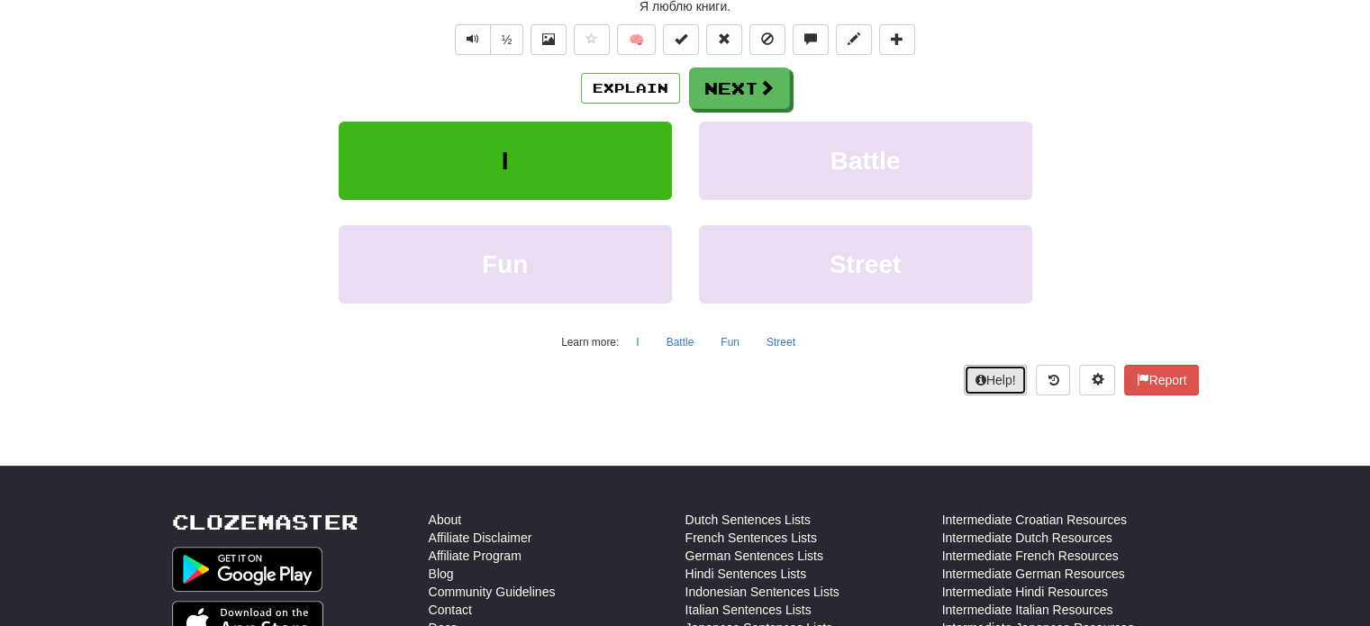
click at [978, 377] on icon at bounding box center [981, 380] width 11 height 13
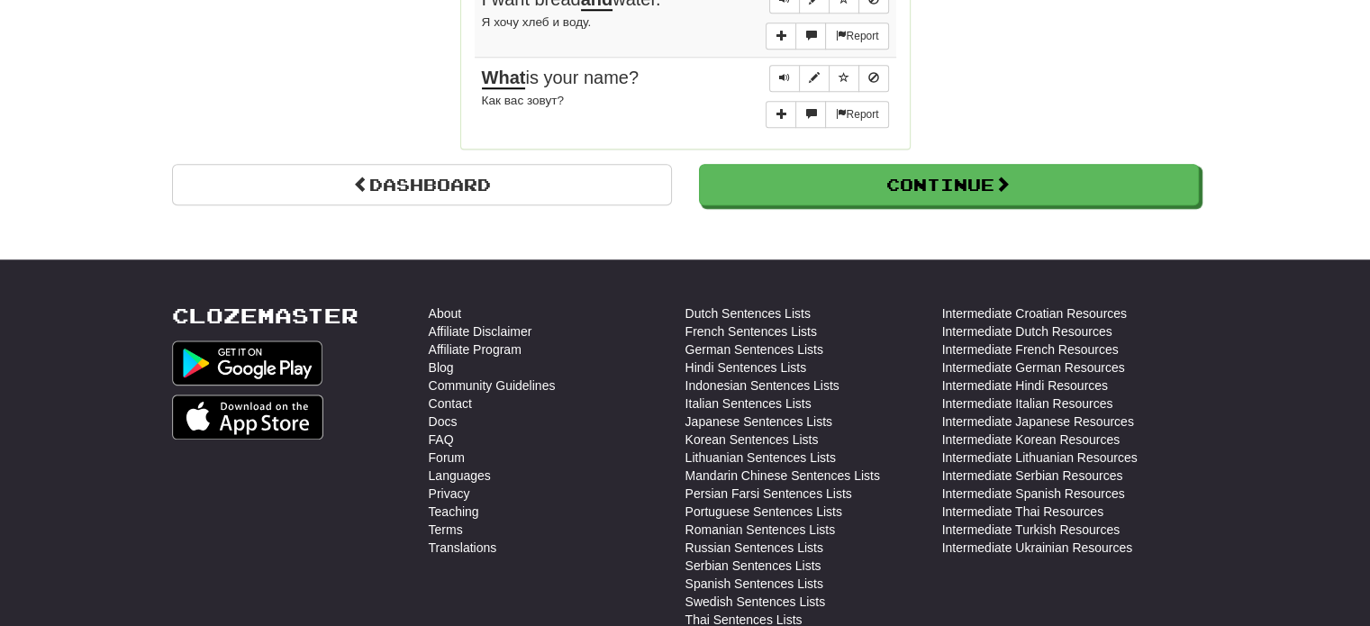
scroll to position [1802, 0]
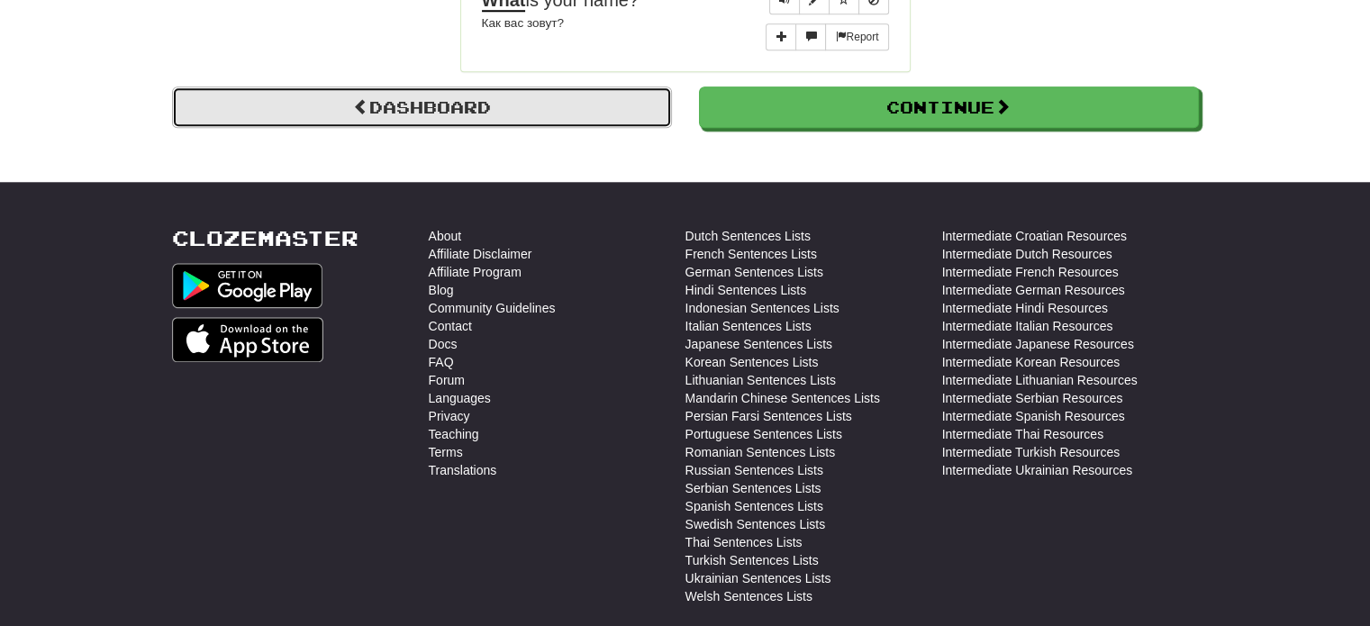
click at [490, 87] on link "Dashboard" at bounding box center [422, 106] width 500 height 41
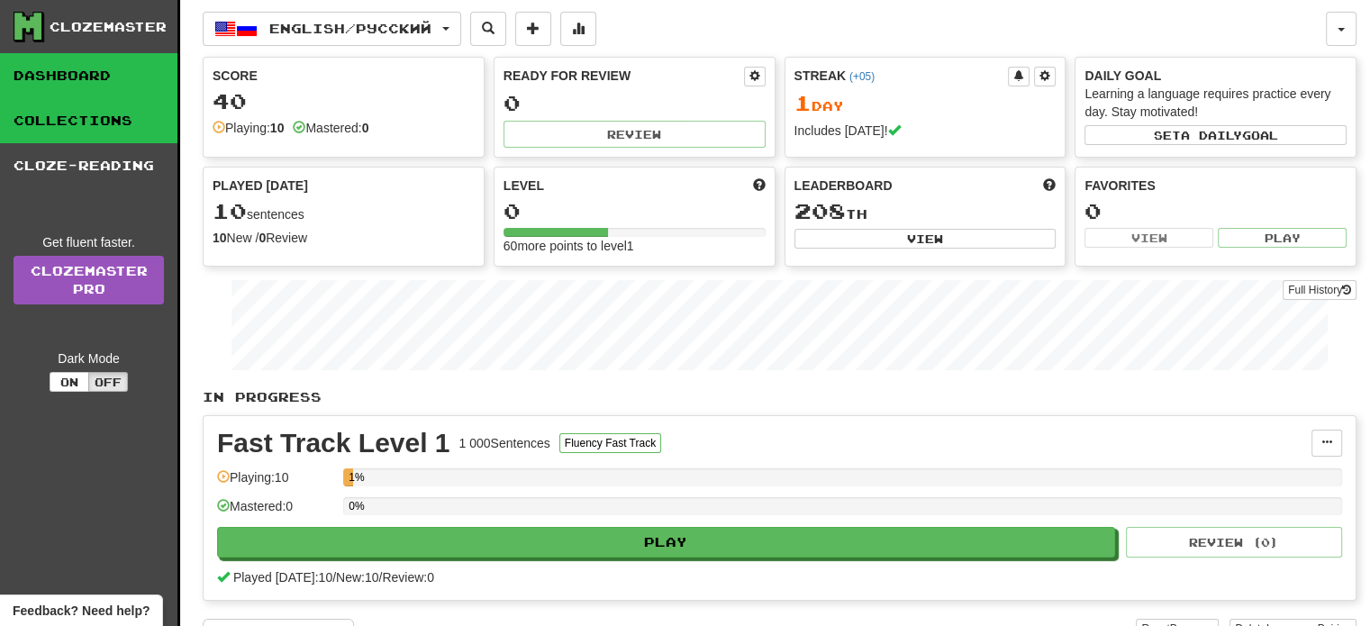
click at [111, 119] on link "Collections" at bounding box center [88, 120] width 177 height 45
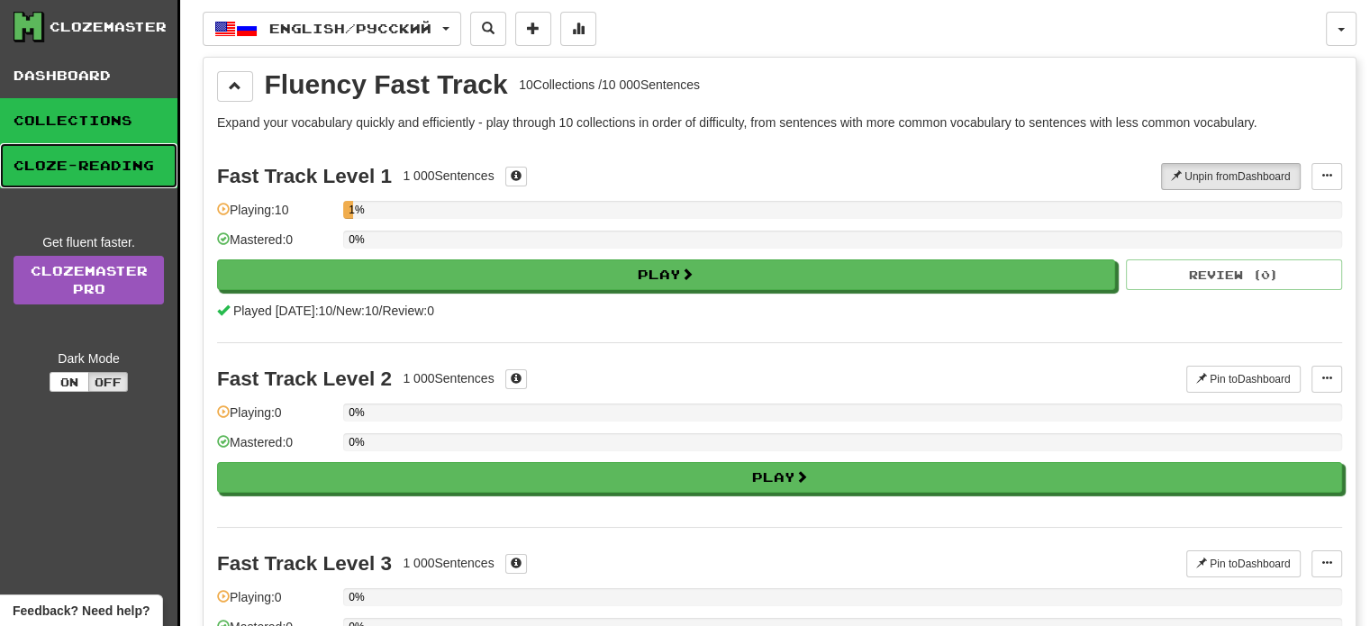
click at [130, 168] on link "Cloze-Reading" at bounding box center [88, 165] width 177 height 45
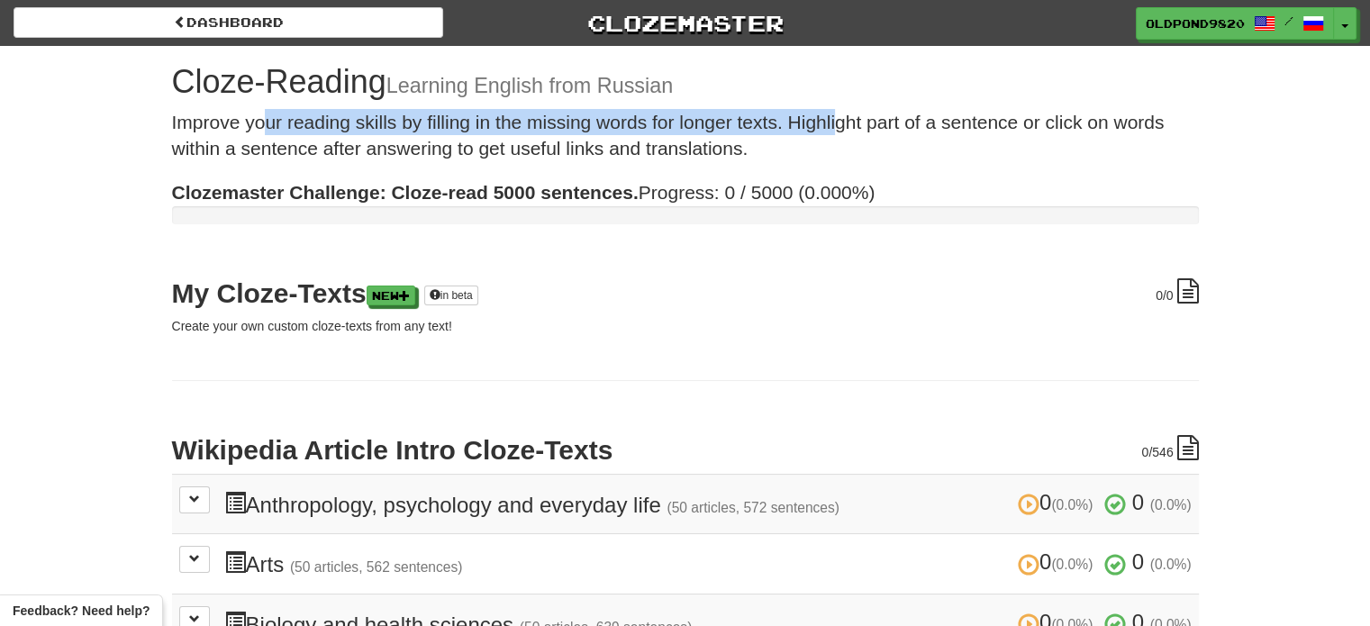
drag, startPoint x: 265, startPoint y: 122, endPoint x: 894, endPoint y: 136, distance: 629.0
click at [872, 133] on p "Improve your reading skills by filling in the missing words for longer texts. H…" at bounding box center [685, 135] width 1027 height 53
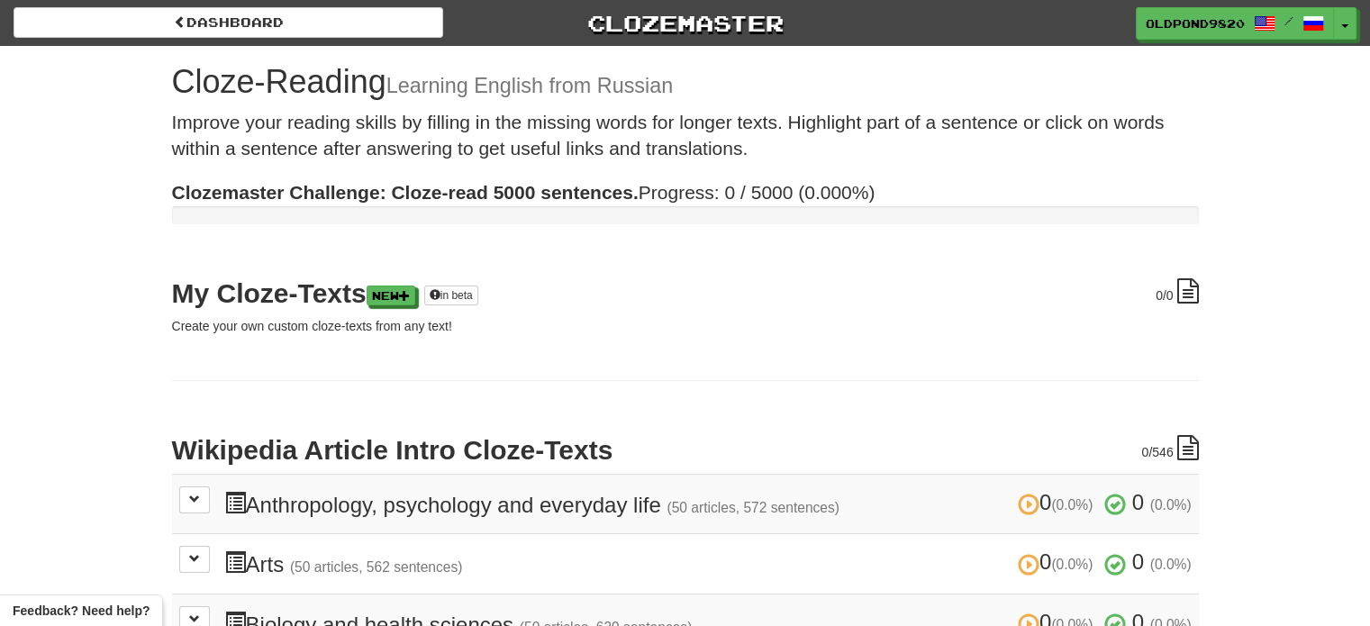
drag, startPoint x: 894, startPoint y: 136, endPoint x: 955, endPoint y: 143, distance: 61.7
click at [935, 141] on p "Improve your reading skills by filling in the missing words for longer texts. H…" at bounding box center [685, 135] width 1027 height 53
drag, startPoint x: 955, startPoint y: 143, endPoint x: 987, endPoint y: 145, distance: 32.5
click at [987, 145] on p "Improve your reading skills by filling in the missing words for longer texts. H…" at bounding box center [685, 135] width 1027 height 53
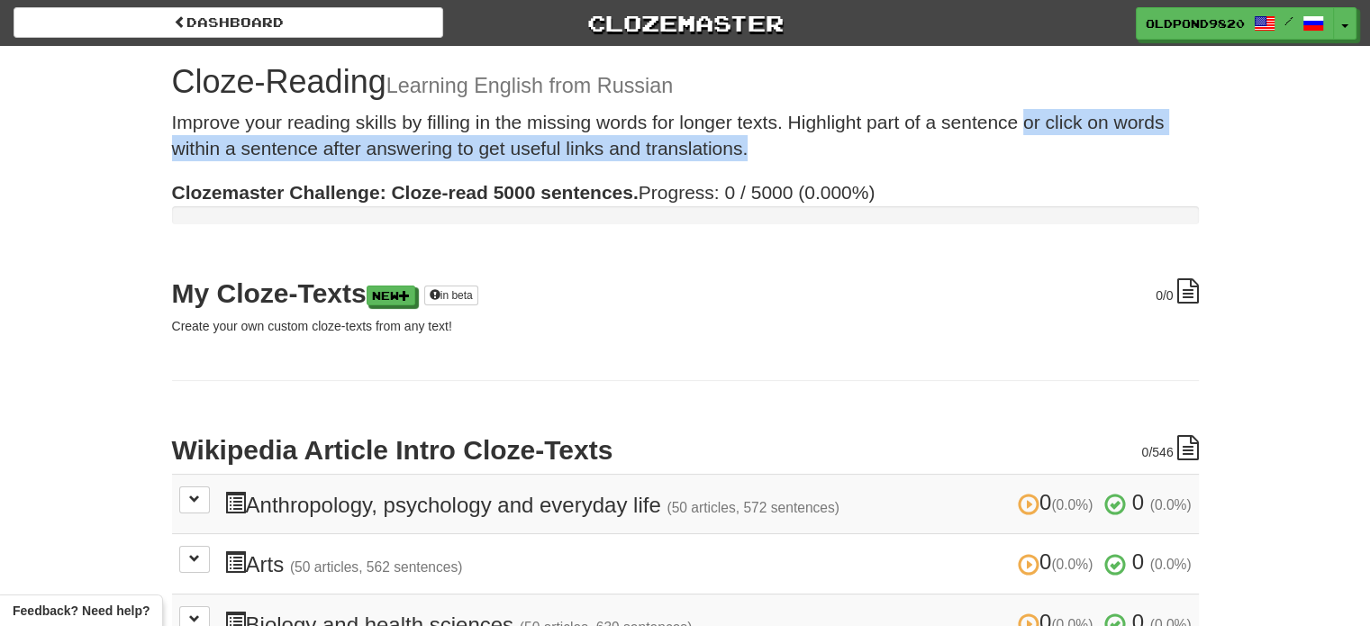
drag, startPoint x: 996, startPoint y: 145, endPoint x: 1032, endPoint y: 117, distance: 45.6
click at [1023, 122] on p "Improve your reading skills by filling in the missing words for longer texts. H…" at bounding box center [685, 135] width 1027 height 53
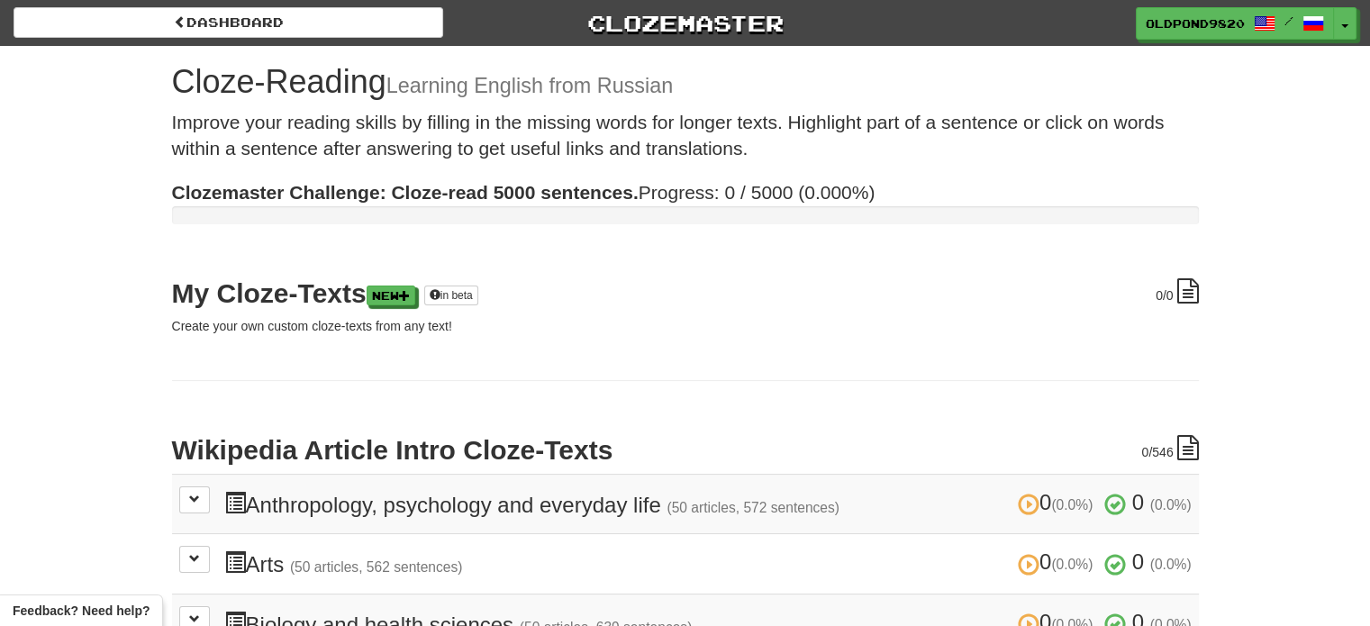
drag, startPoint x: 881, startPoint y: 133, endPoint x: 872, endPoint y: 110, distance: 25.1
click at [881, 132] on p "Improve your reading skills by filling in the missing words for longer texts. H…" at bounding box center [685, 135] width 1027 height 53
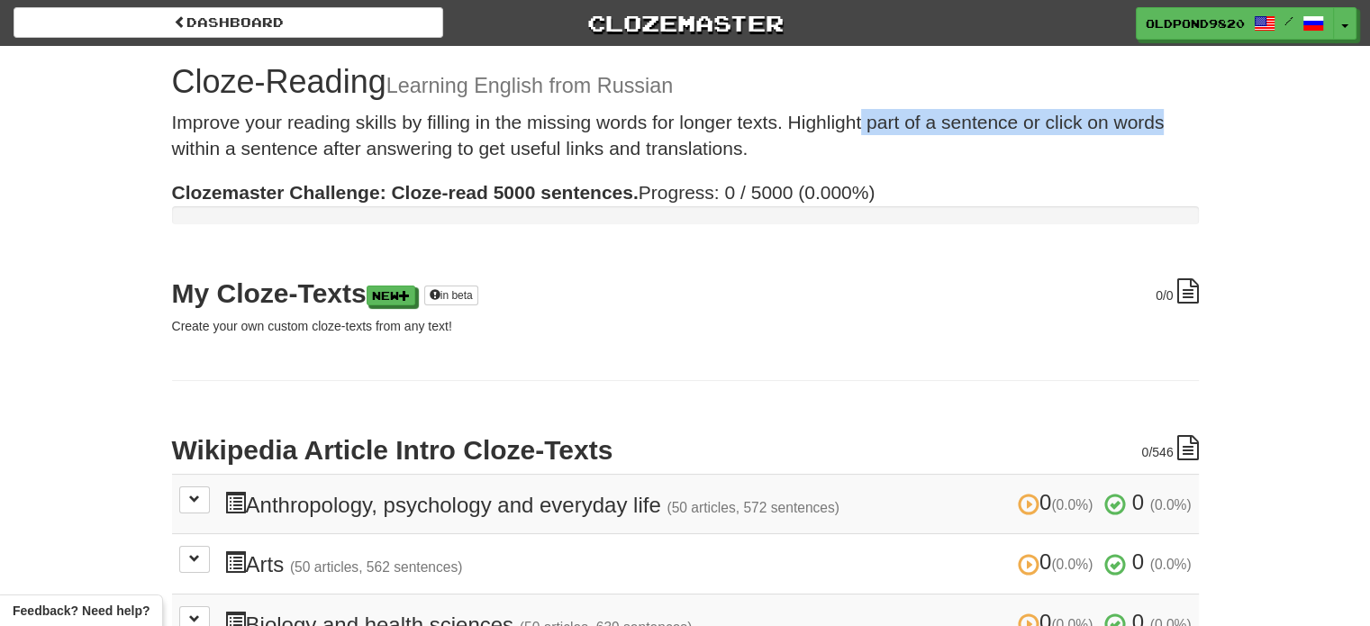
drag, startPoint x: 859, startPoint y: 102, endPoint x: 1200, endPoint y: 132, distance: 342.8
click at [1200, 132] on div "Cloze-Reading Learning English from Russian Improve your reading skills by fill…" at bounding box center [686, 598] width 1054 height 1104
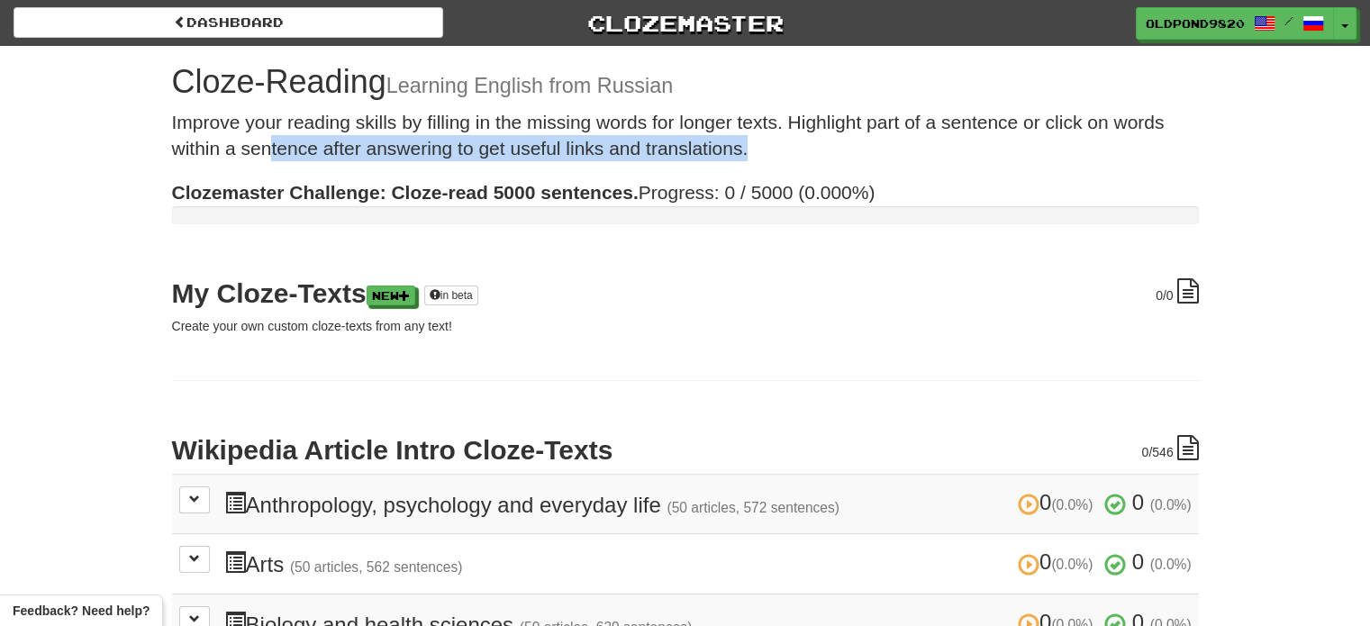
drag, startPoint x: 269, startPoint y: 152, endPoint x: 861, endPoint y: 145, distance: 592.0
click at [861, 145] on p "Improve your reading skills by filling in the missing words for longer texts. H…" at bounding box center [685, 135] width 1027 height 53
click at [830, 145] on p "Improve your reading skills by filling in the missing words for longer texts. H…" at bounding box center [685, 135] width 1027 height 53
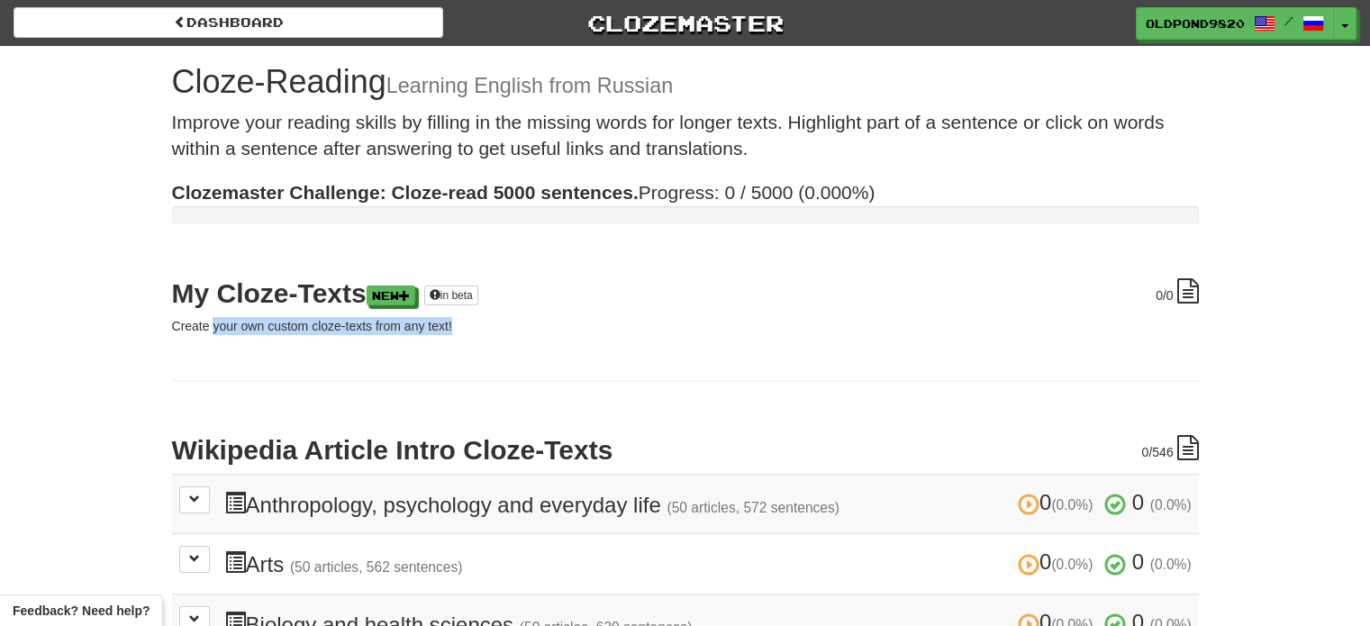
drag, startPoint x: 213, startPoint y: 325, endPoint x: 485, endPoint y: 340, distance: 272.5
click at [473, 333] on div at bounding box center [473, 333] width 0 height 0
click at [818, 435] on h2 "Wikipedia Article Intro Cloze-Texts" at bounding box center [685, 450] width 1027 height 30
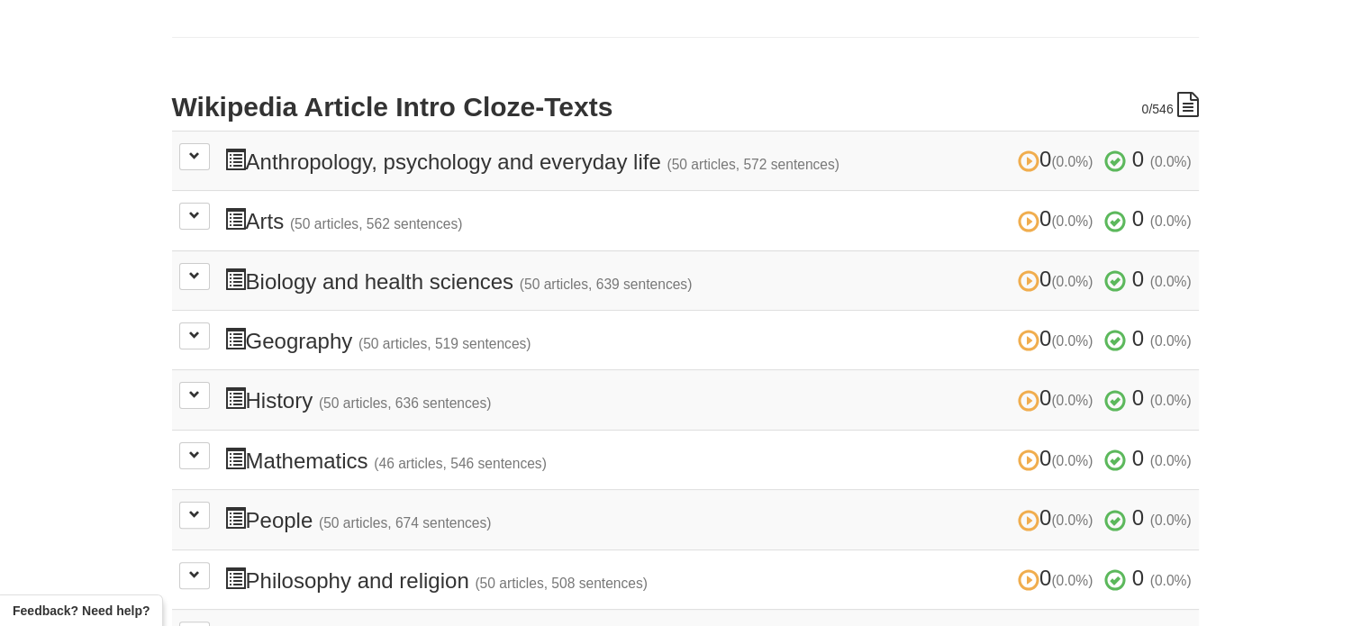
scroll to position [180, 0]
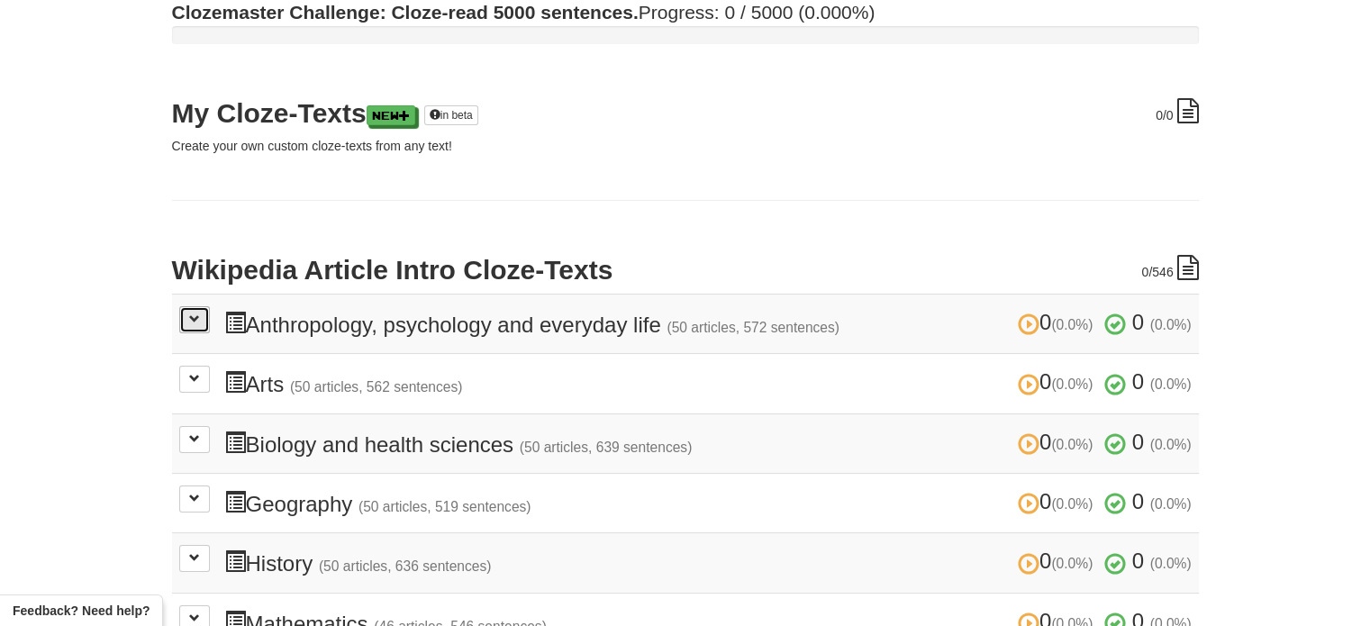
click at [195, 318] on span at bounding box center [194, 319] width 11 height 11
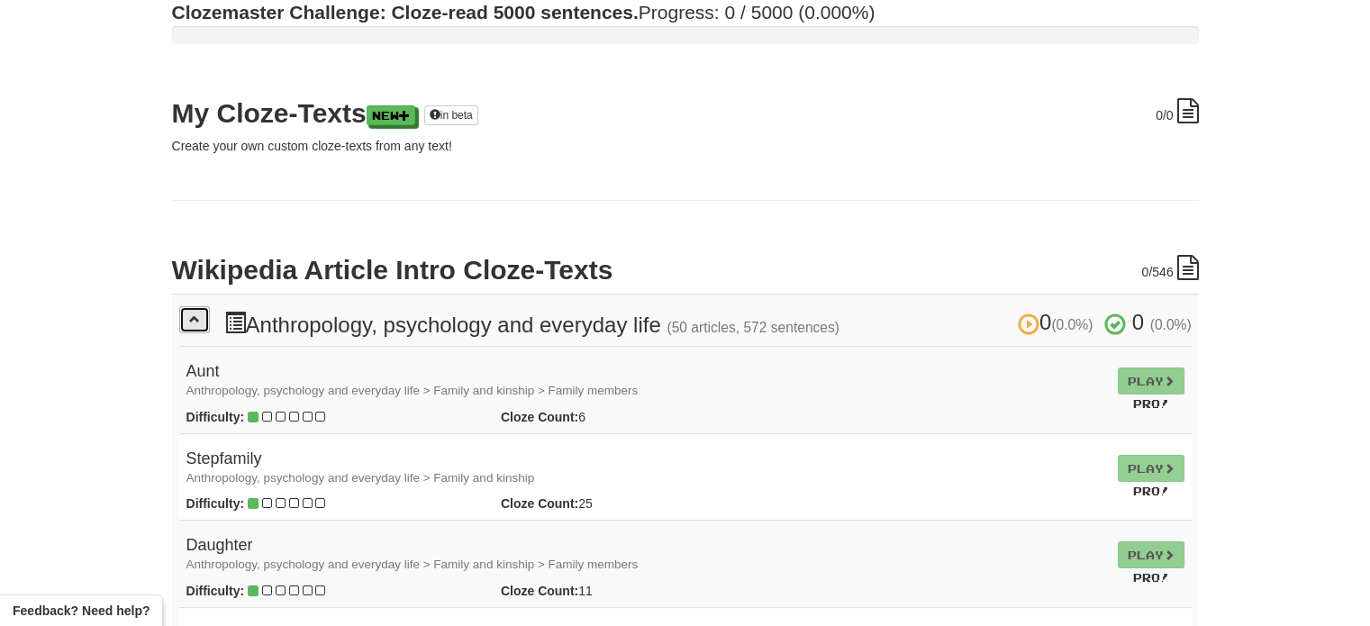
click at [191, 323] on span at bounding box center [194, 319] width 11 height 11
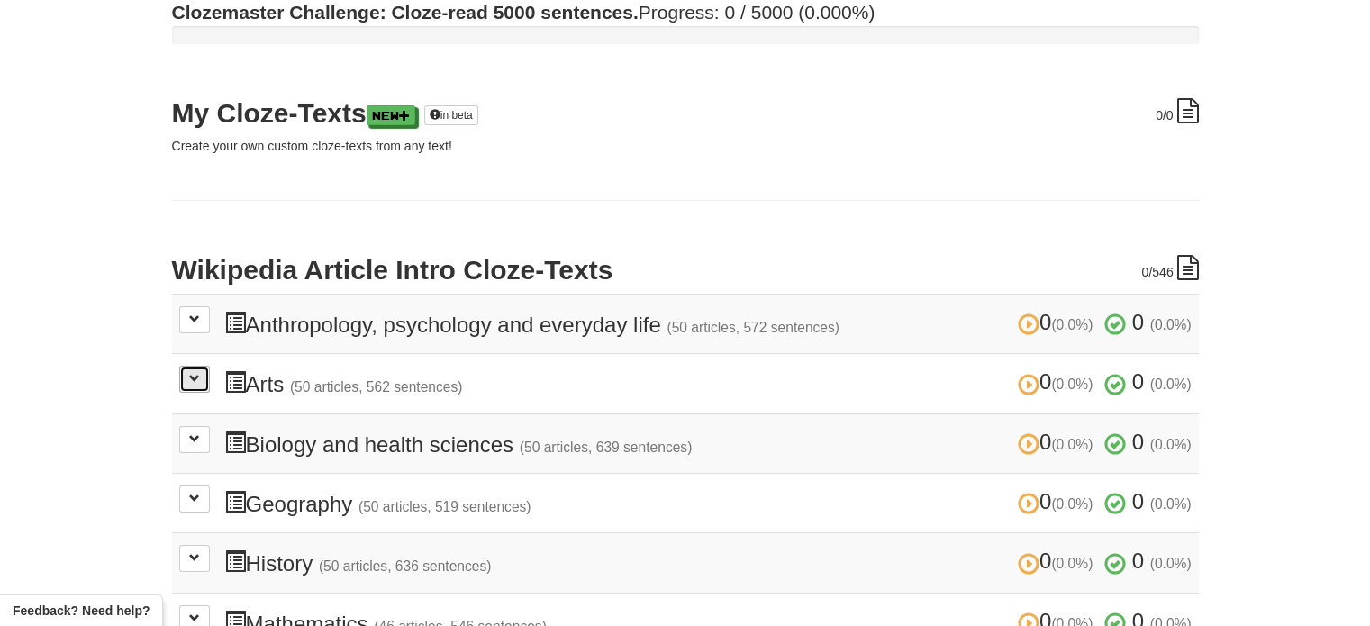
click at [196, 387] on button at bounding box center [194, 379] width 31 height 27
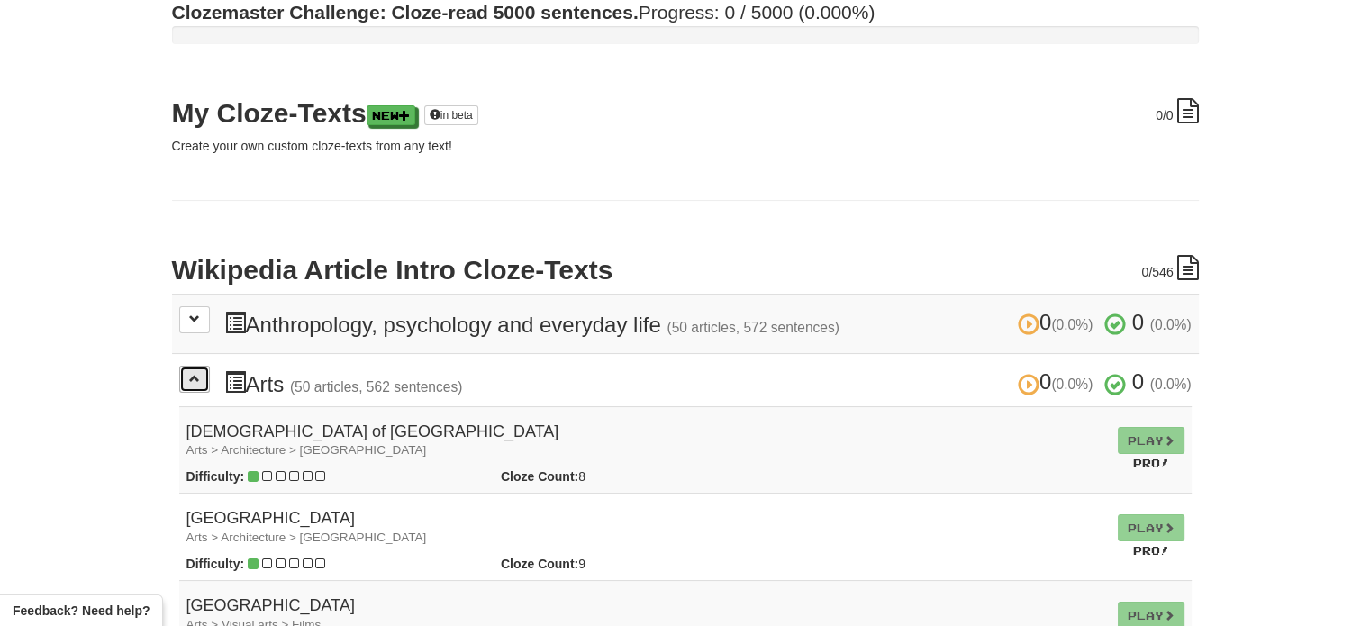
click at [196, 384] on button at bounding box center [194, 379] width 31 height 27
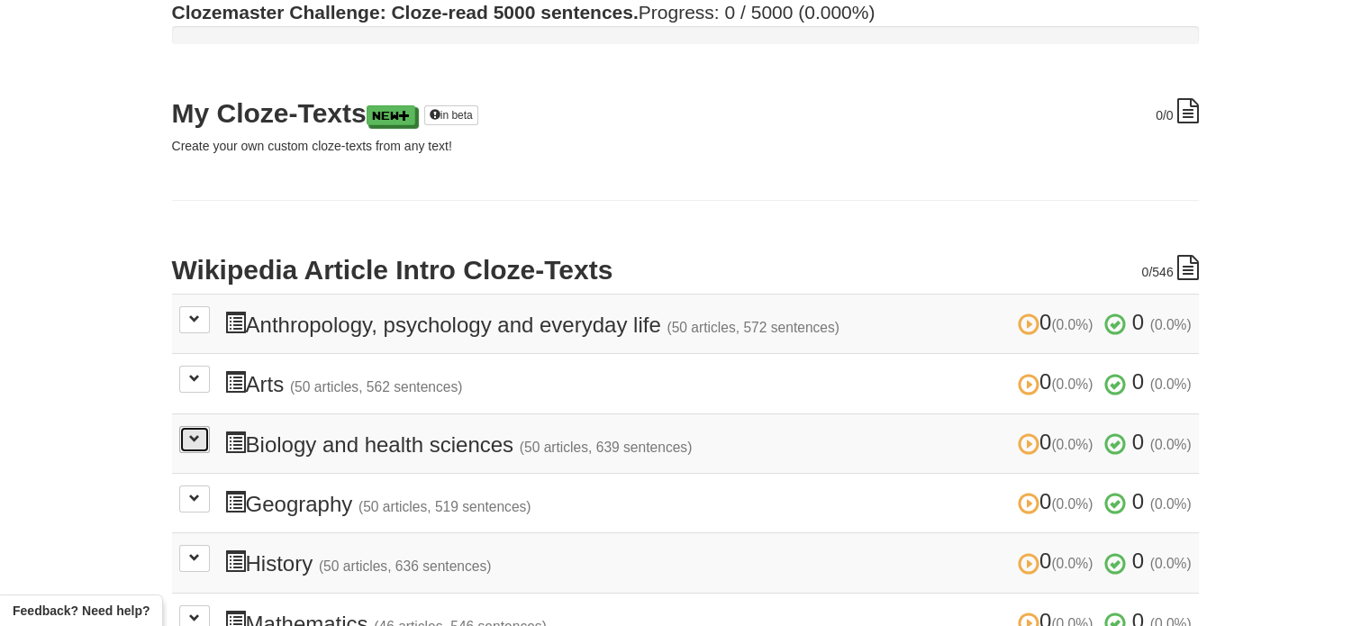
click at [200, 441] on button at bounding box center [194, 439] width 31 height 27
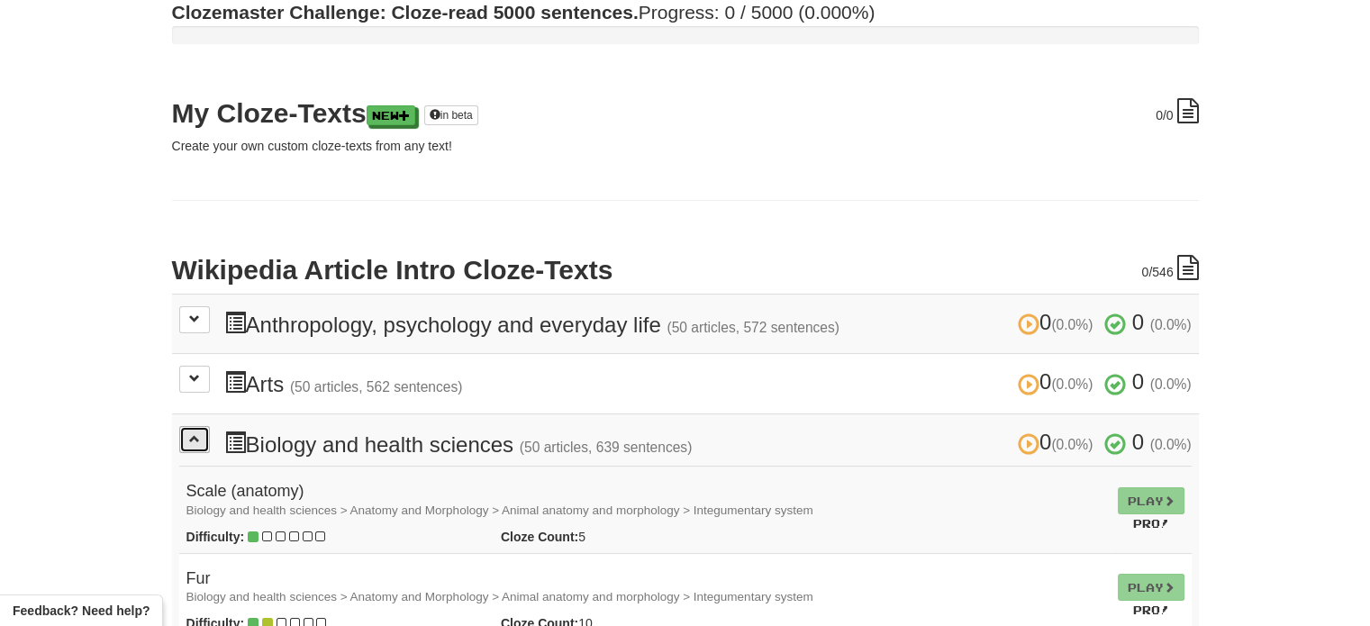
click at [200, 439] on button at bounding box center [194, 439] width 31 height 27
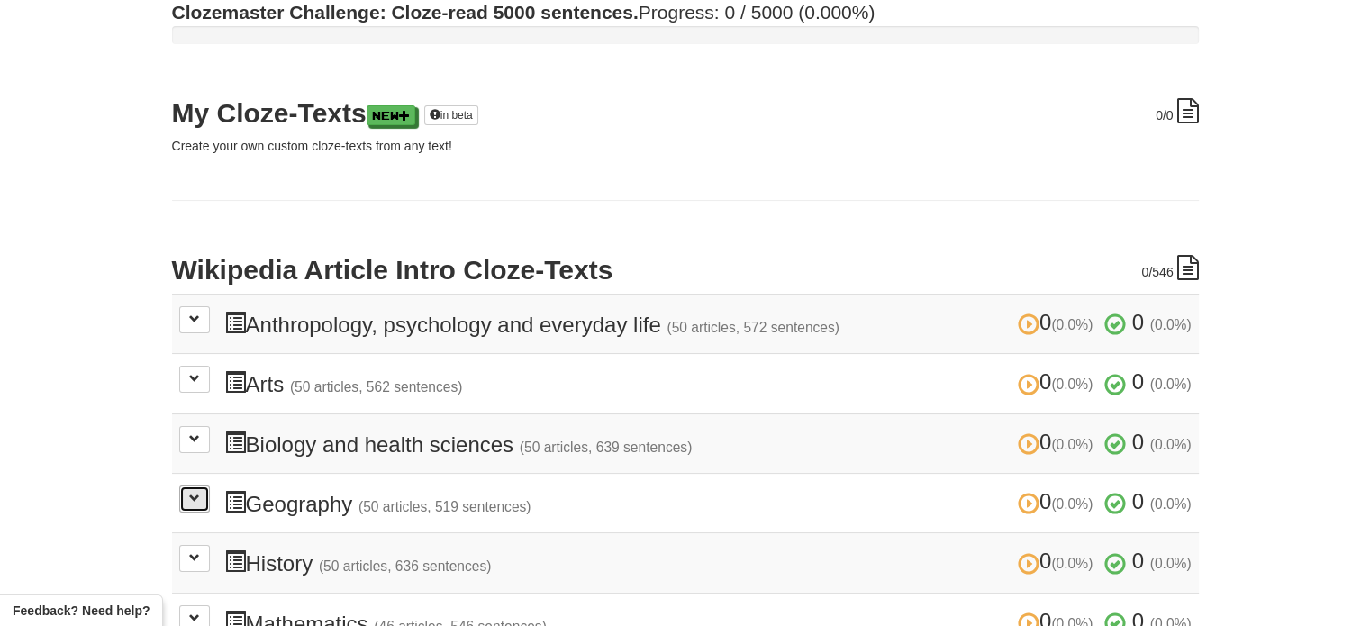
click at [196, 493] on span at bounding box center [194, 498] width 11 height 11
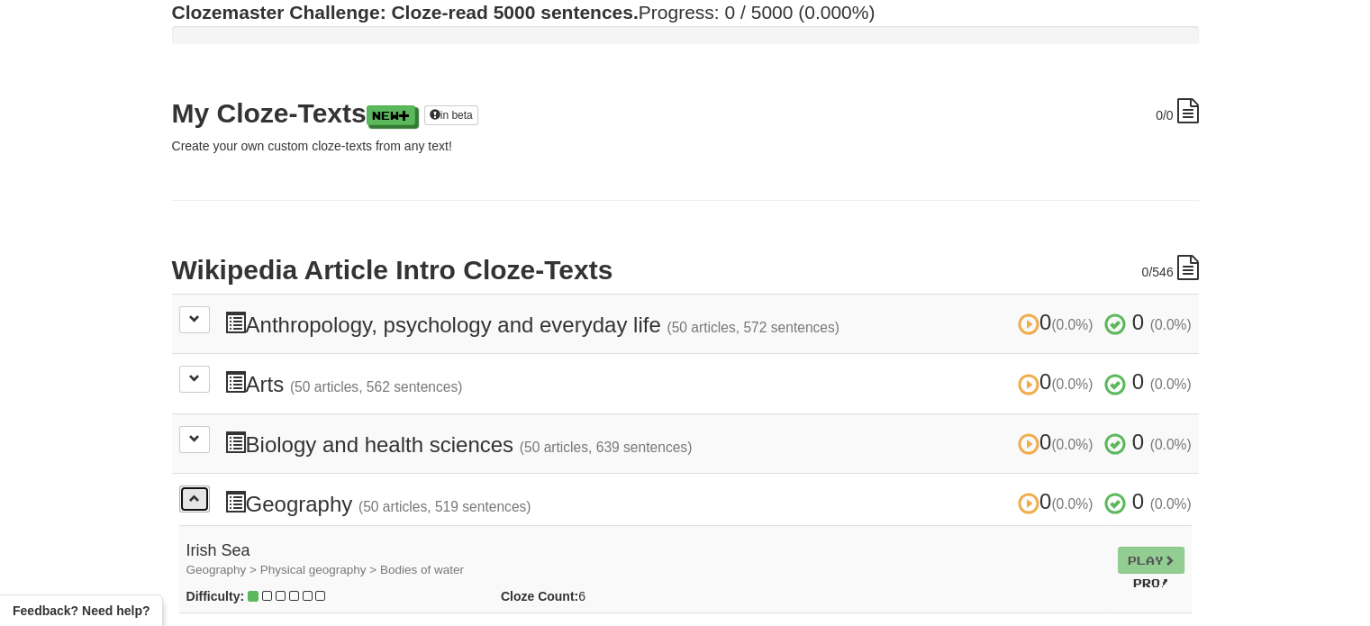
click at [196, 493] on span at bounding box center [194, 498] width 11 height 11
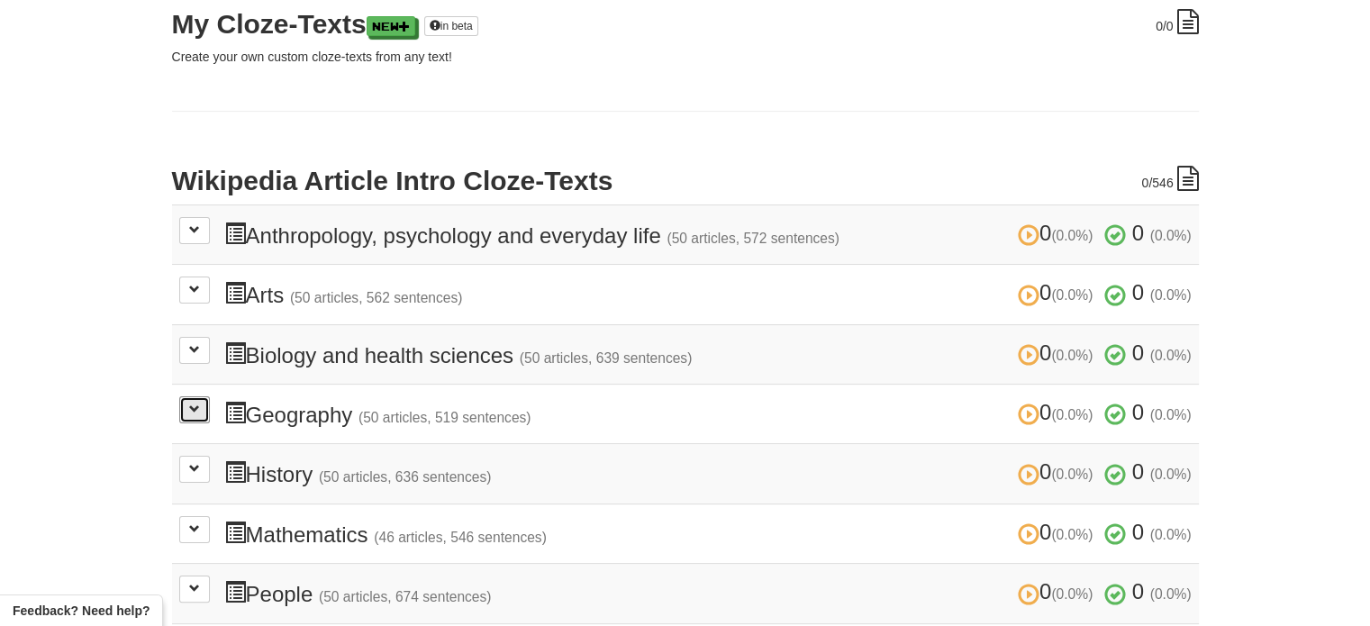
scroll to position [270, 0]
click at [198, 468] on span at bounding box center [194, 467] width 11 height 11
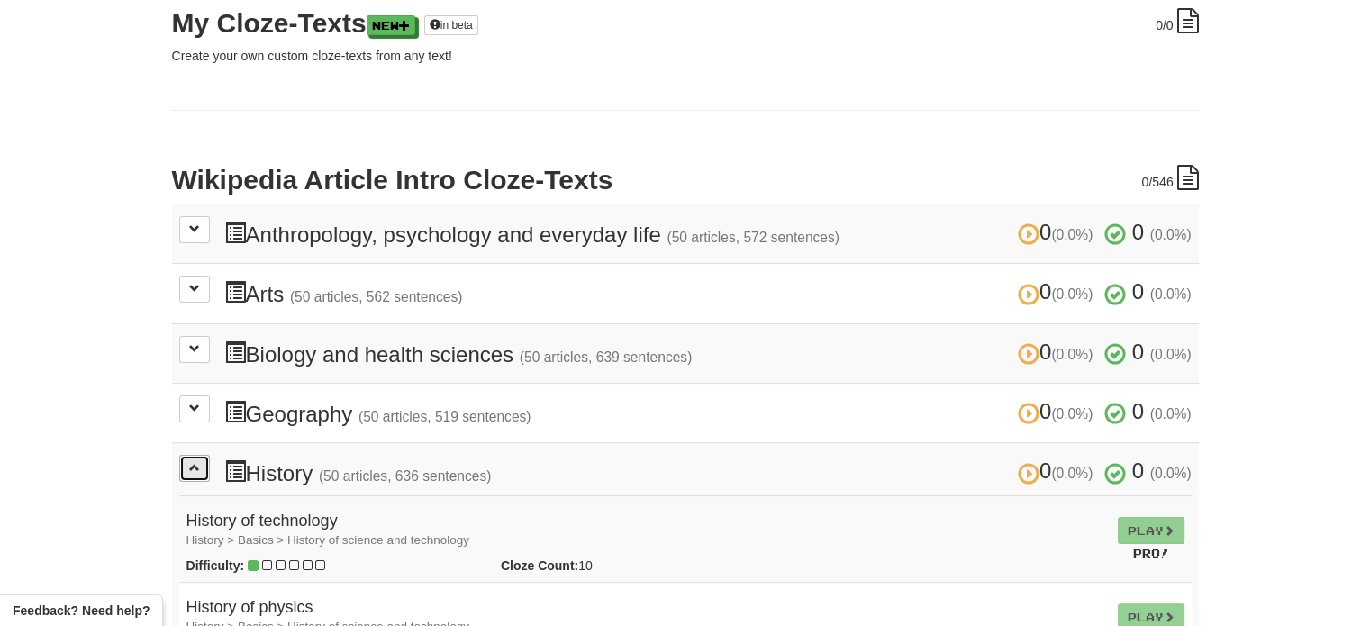
click at [198, 468] on span at bounding box center [194, 467] width 11 height 11
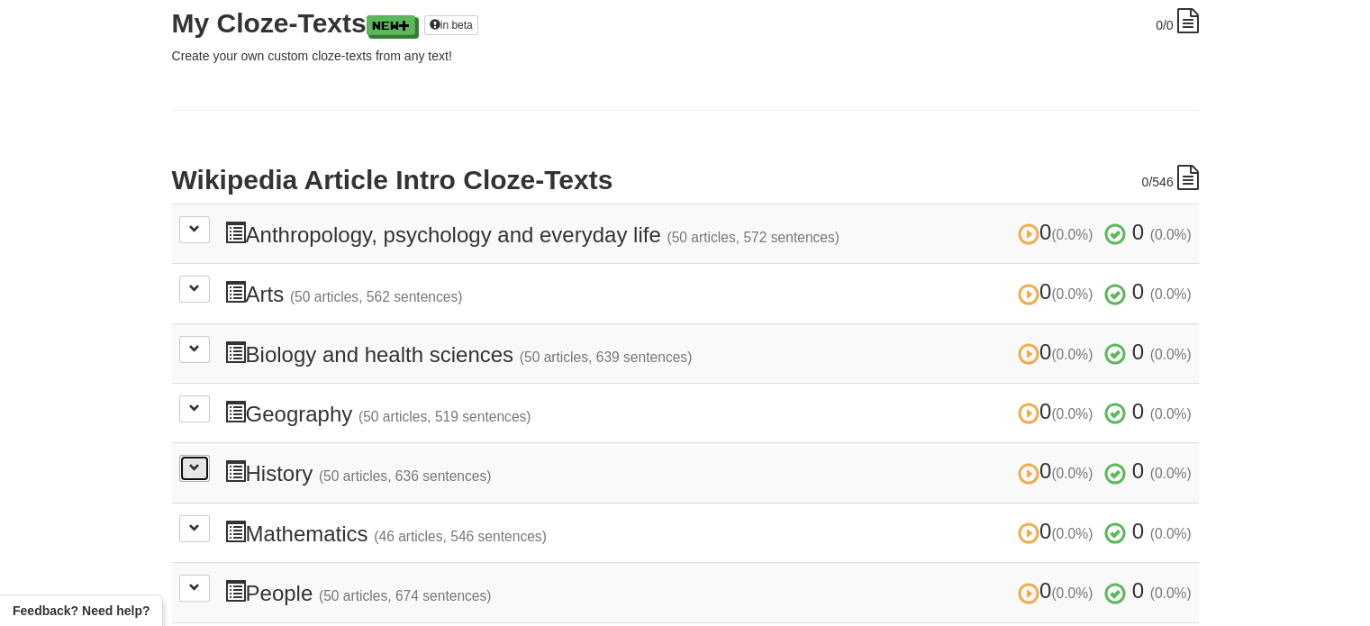
scroll to position [360, 0]
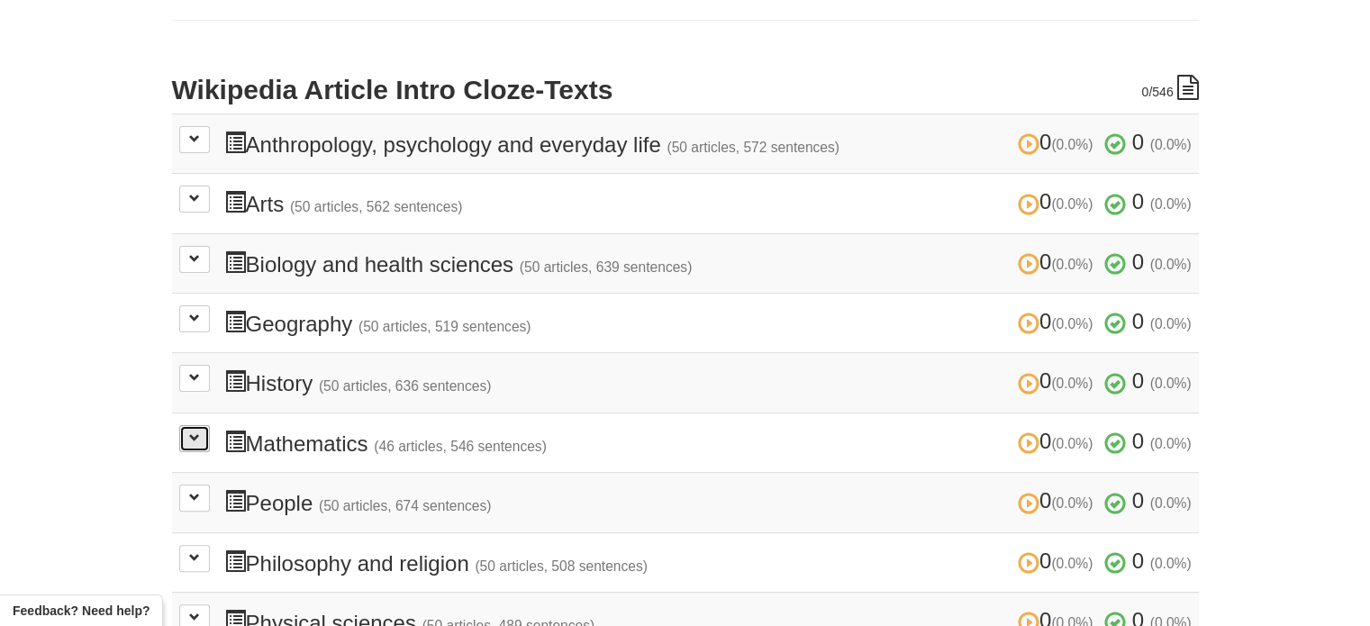
click at [195, 441] on button at bounding box center [194, 438] width 31 height 27
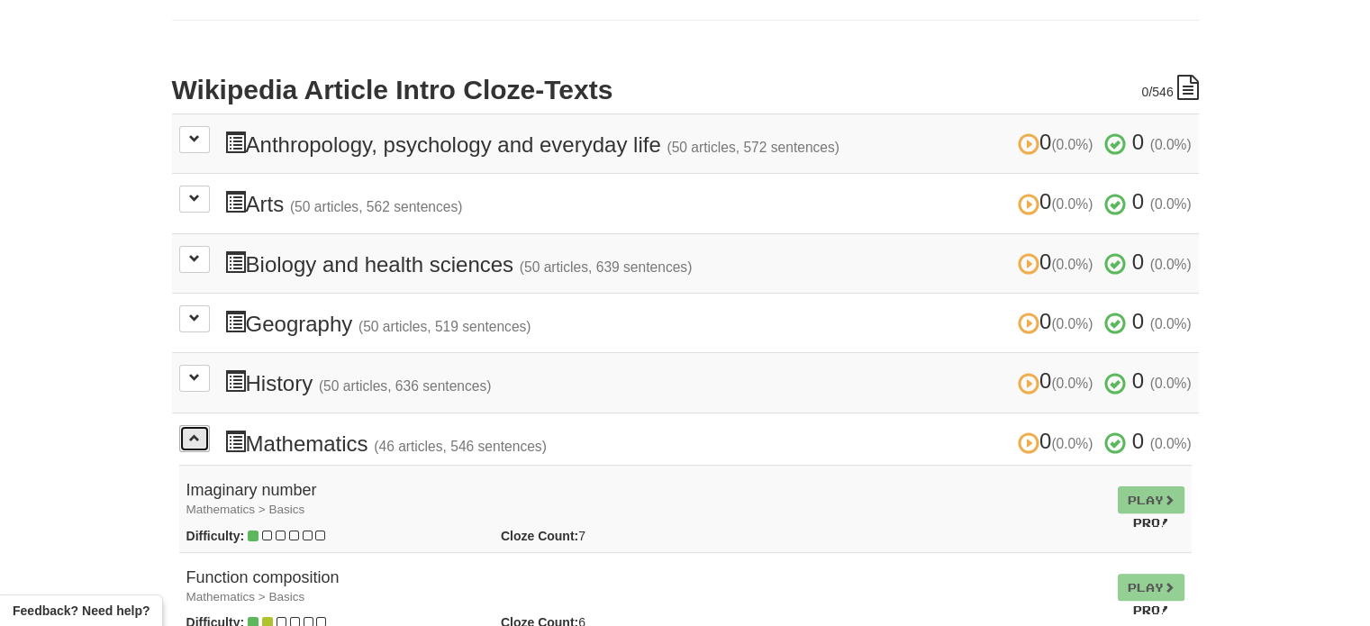
click at [195, 441] on button at bounding box center [194, 438] width 31 height 27
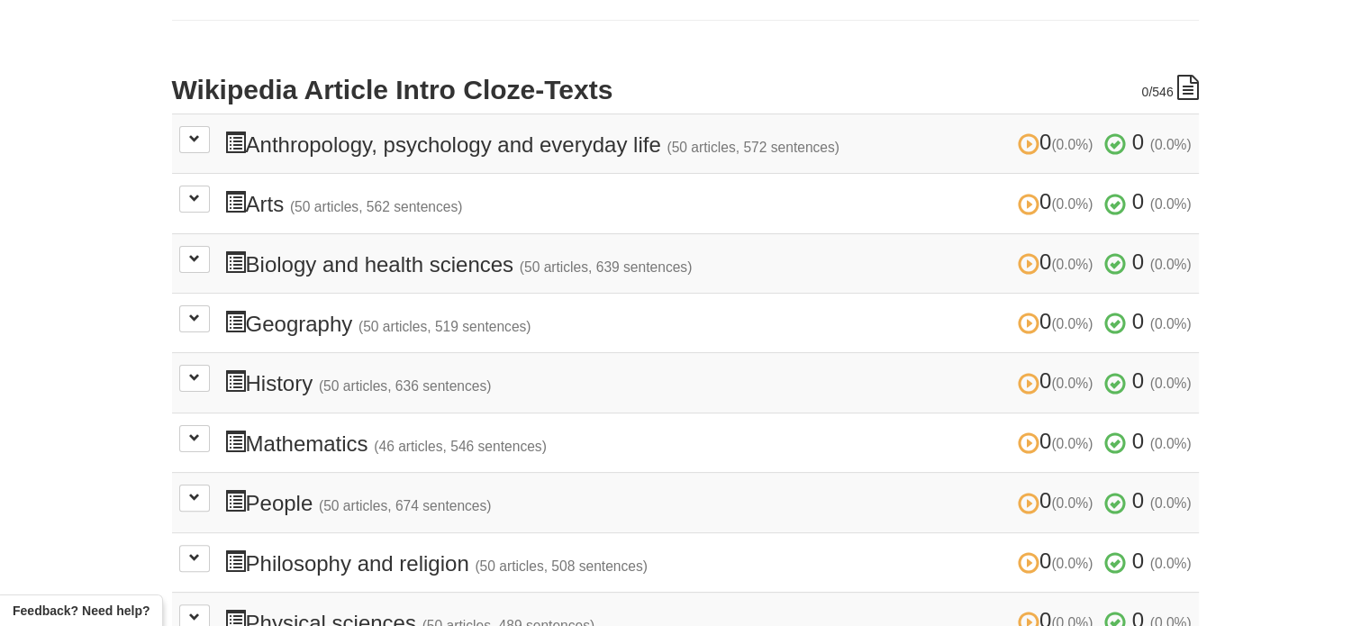
click at [182, 507] on td "0 (0.0%) 0 (0.0%) People (50 articles, 674 sentences) 0 (0.0%) 0 (0.0%) Loading…" at bounding box center [685, 502] width 1027 height 59
click at [187, 506] on button at bounding box center [194, 498] width 31 height 27
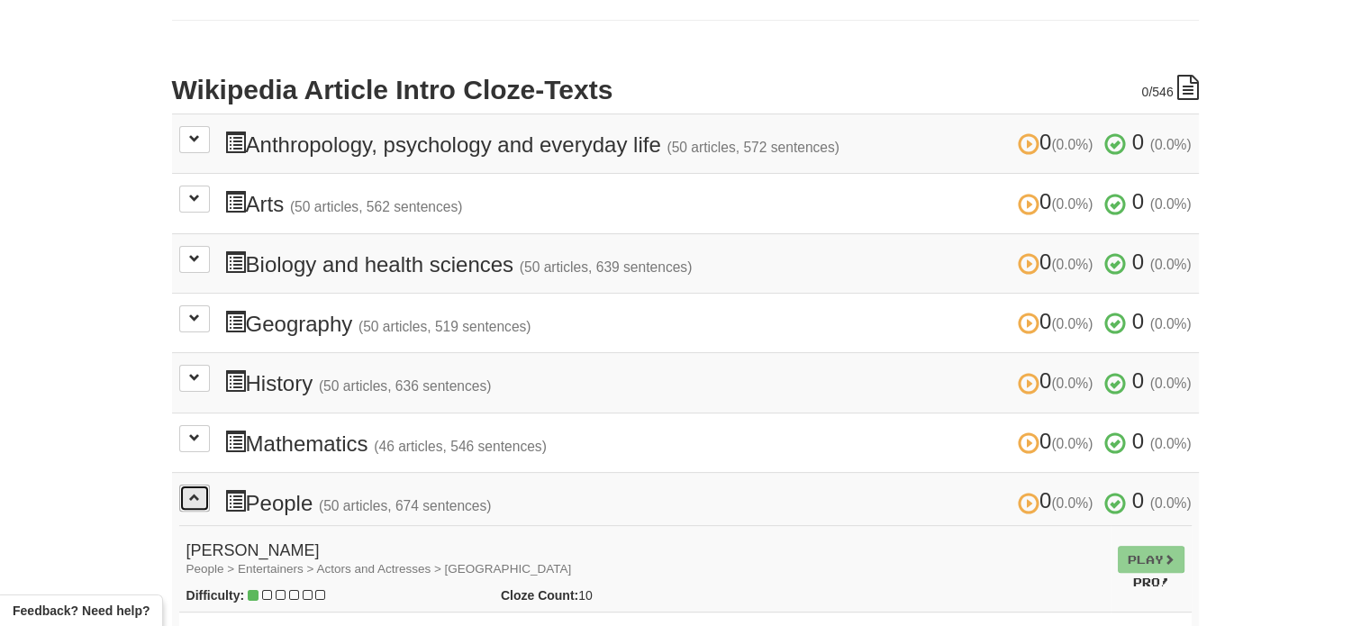
click at [187, 505] on button at bounding box center [194, 498] width 31 height 27
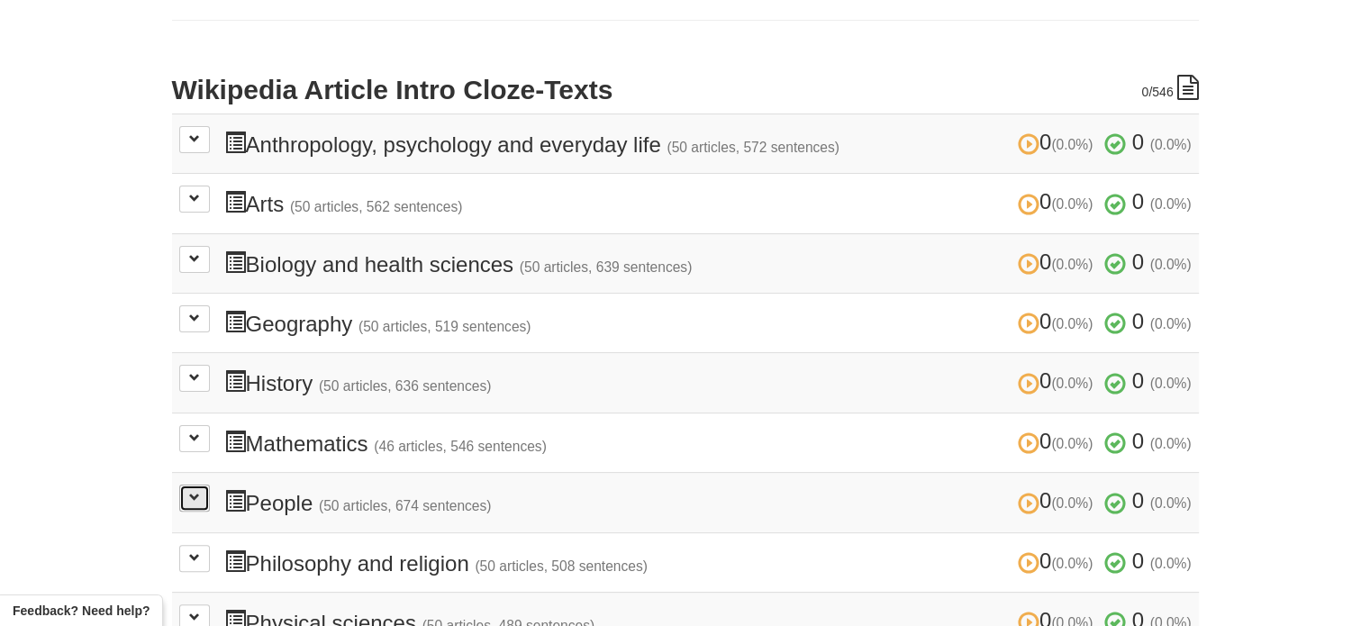
scroll to position [450, 0]
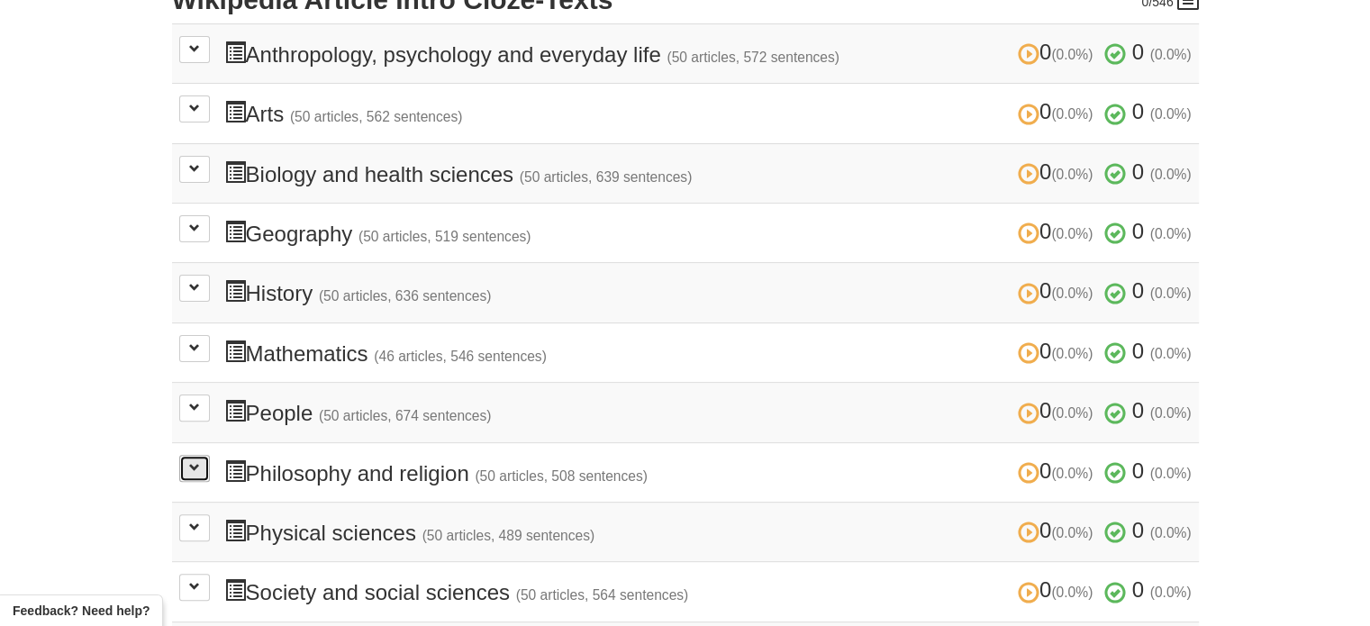
click at [197, 469] on button at bounding box center [194, 468] width 31 height 27
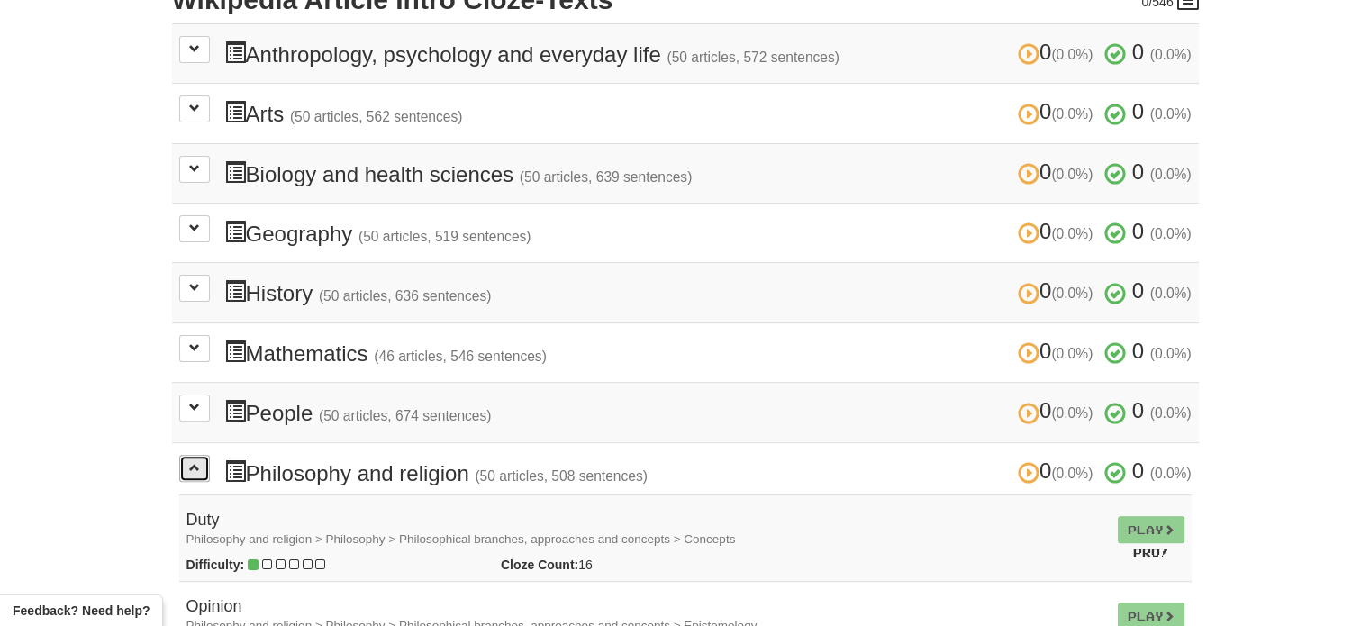
click at [197, 469] on button at bounding box center [194, 468] width 31 height 27
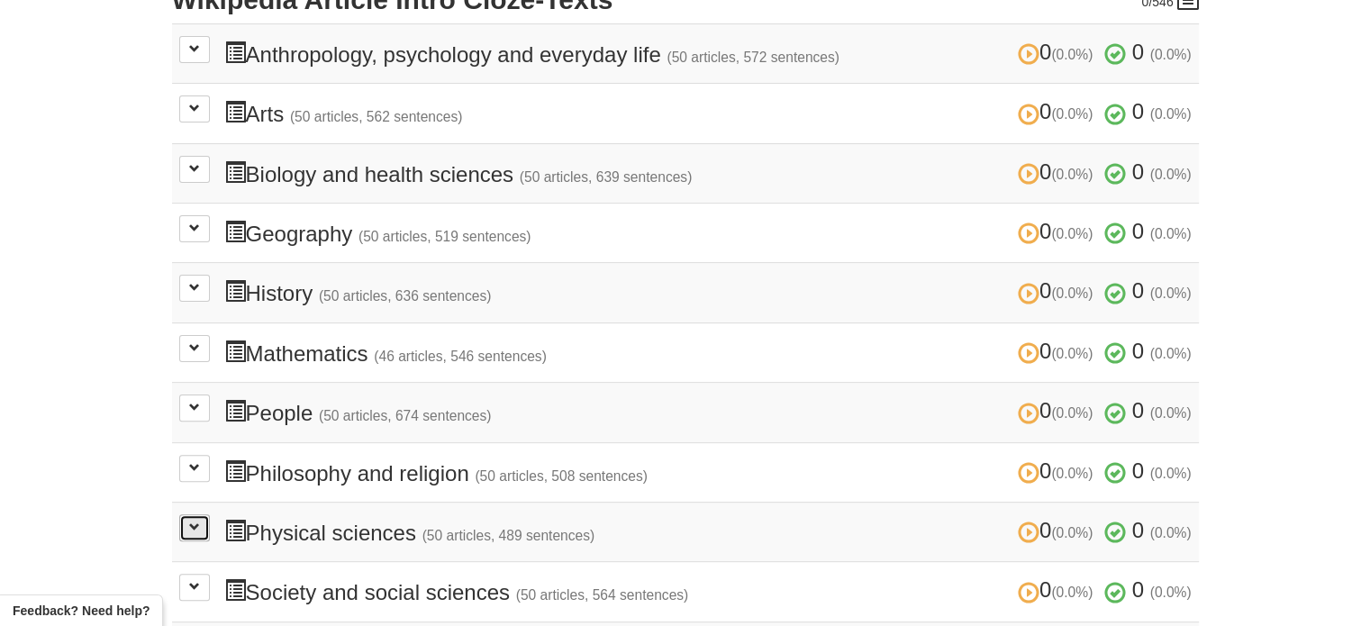
click at [198, 523] on span at bounding box center [194, 527] width 11 height 11
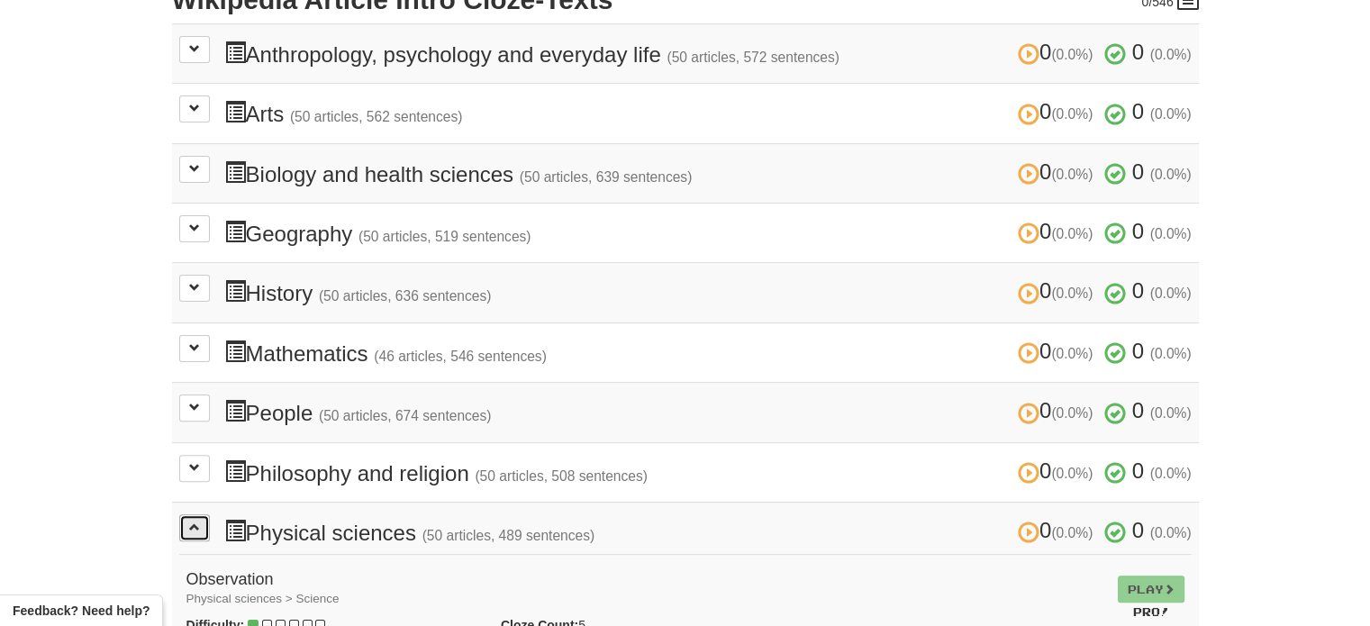
click at [198, 523] on span at bounding box center [194, 527] width 11 height 11
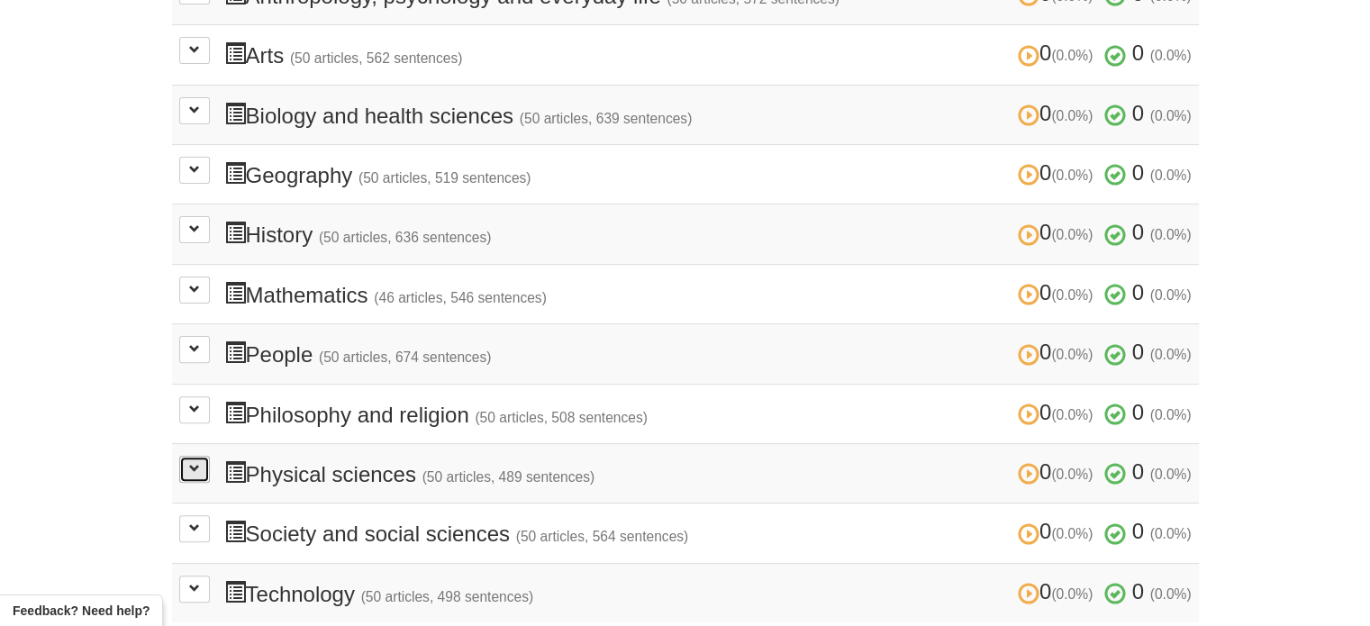
scroll to position [541, 0]
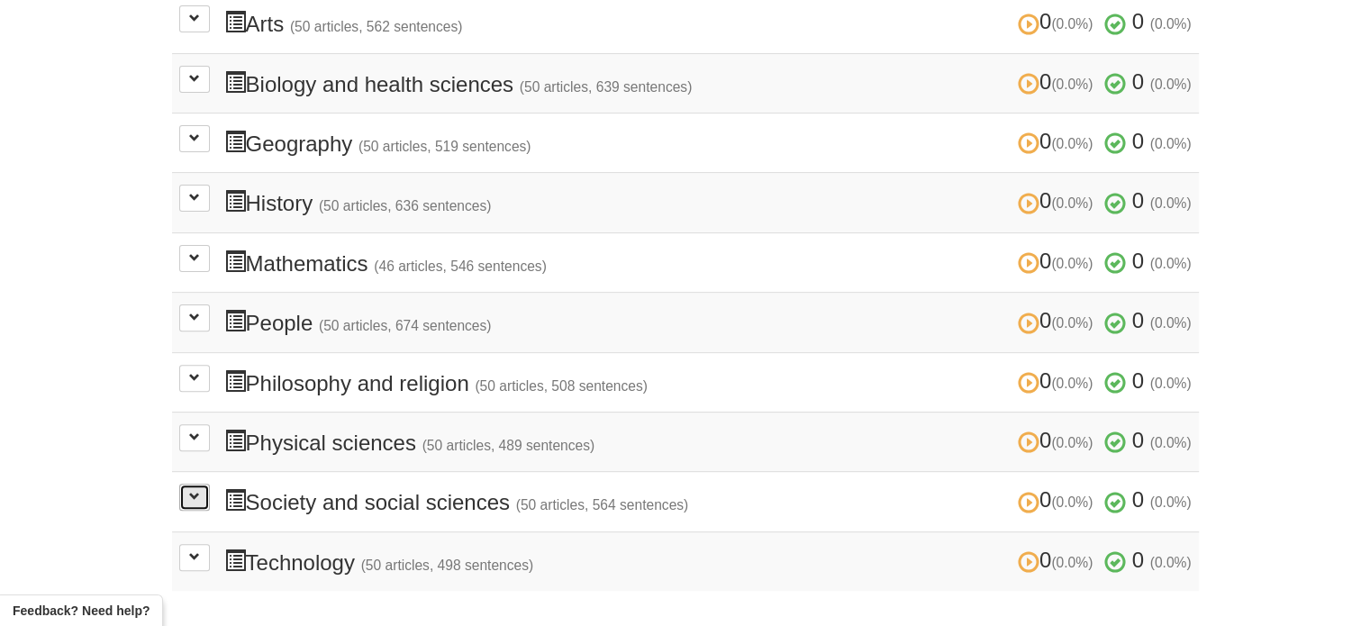
click at [204, 494] on button at bounding box center [194, 497] width 31 height 27
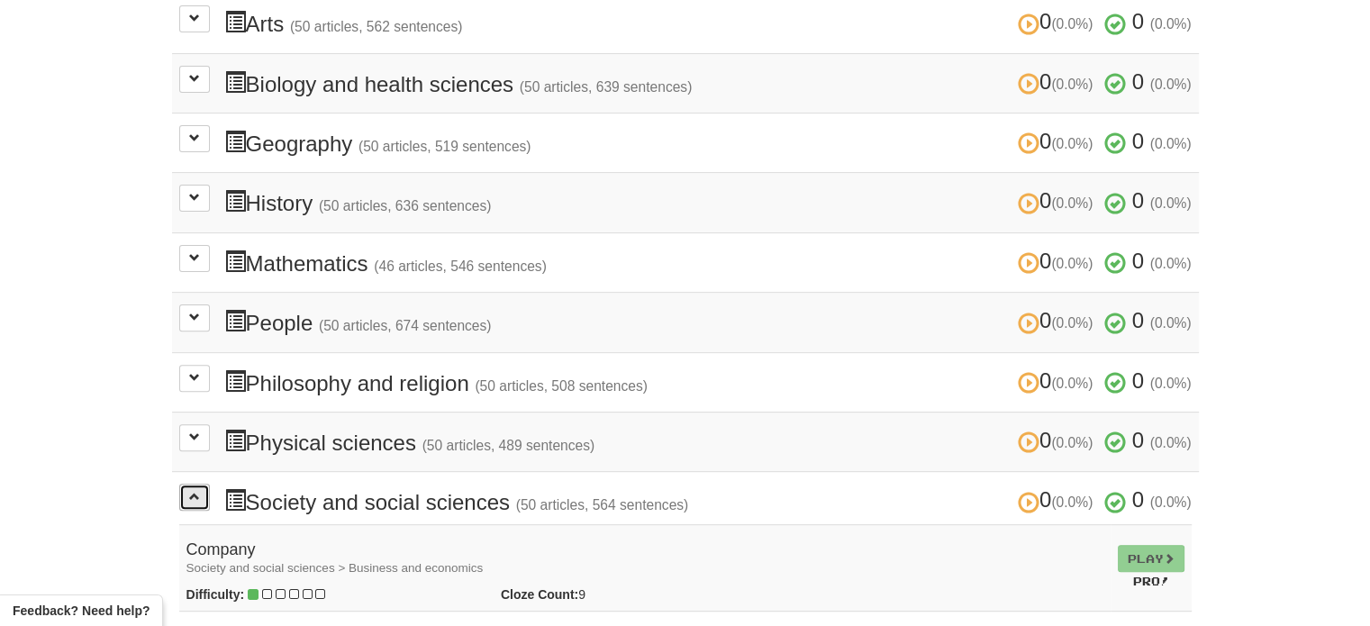
scroll to position [631, 0]
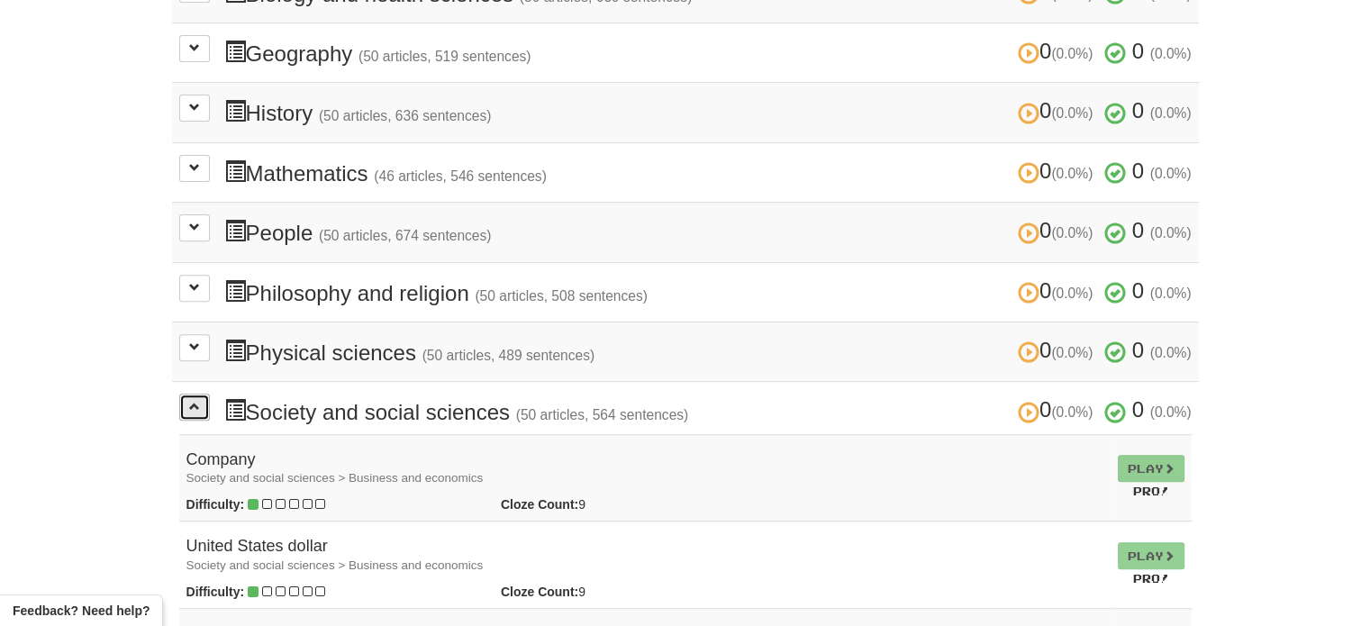
click at [191, 410] on button at bounding box center [194, 407] width 31 height 27
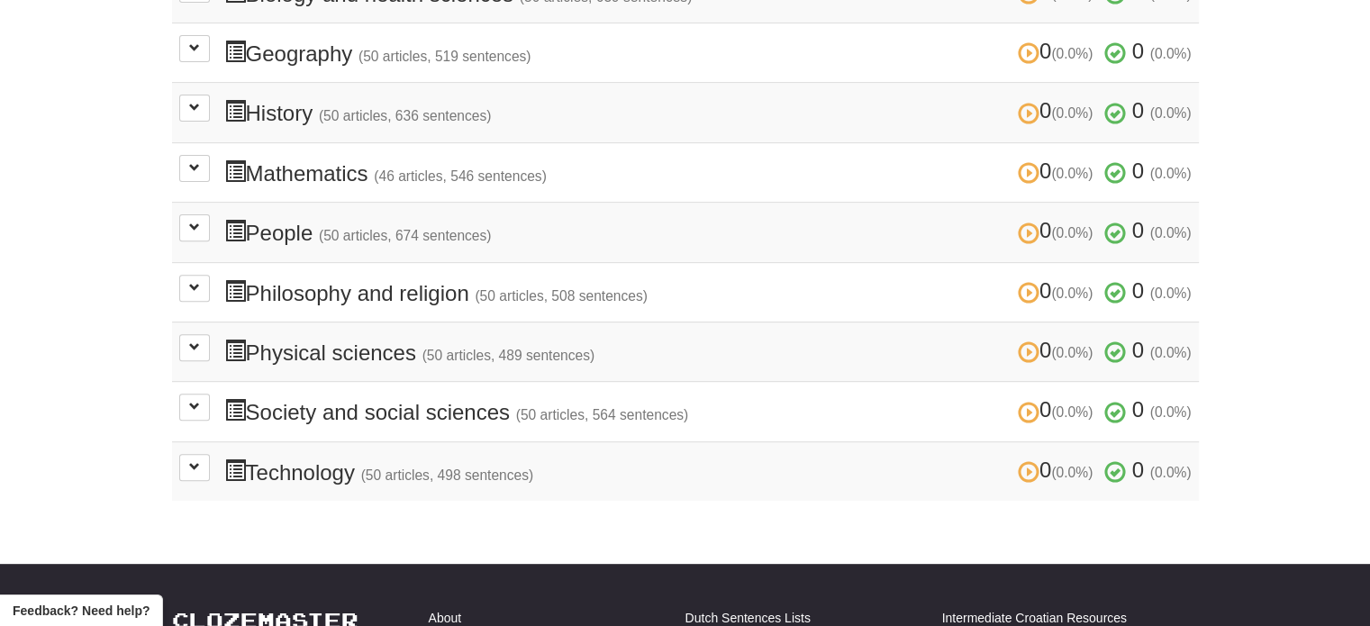
click at [212, 471] on td "0 (0.0%) 0 (0.0%) Technology (50 articles, 498 sentences) 0 (0.0%) 0 (0.0%) Loa…" at bounding box center [685, 470] width 1027 height 59
click at [205, 462] on button at bounding box center [194, 467] width 31 height 27
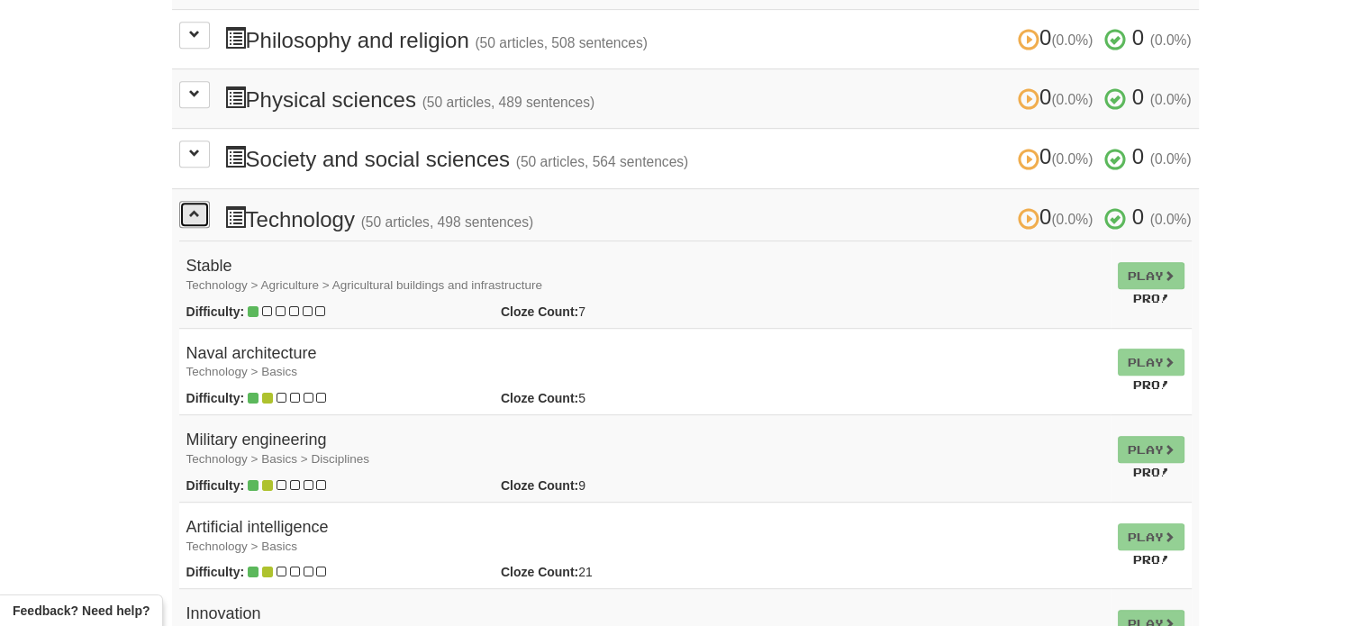
scroll to position [861, 0]
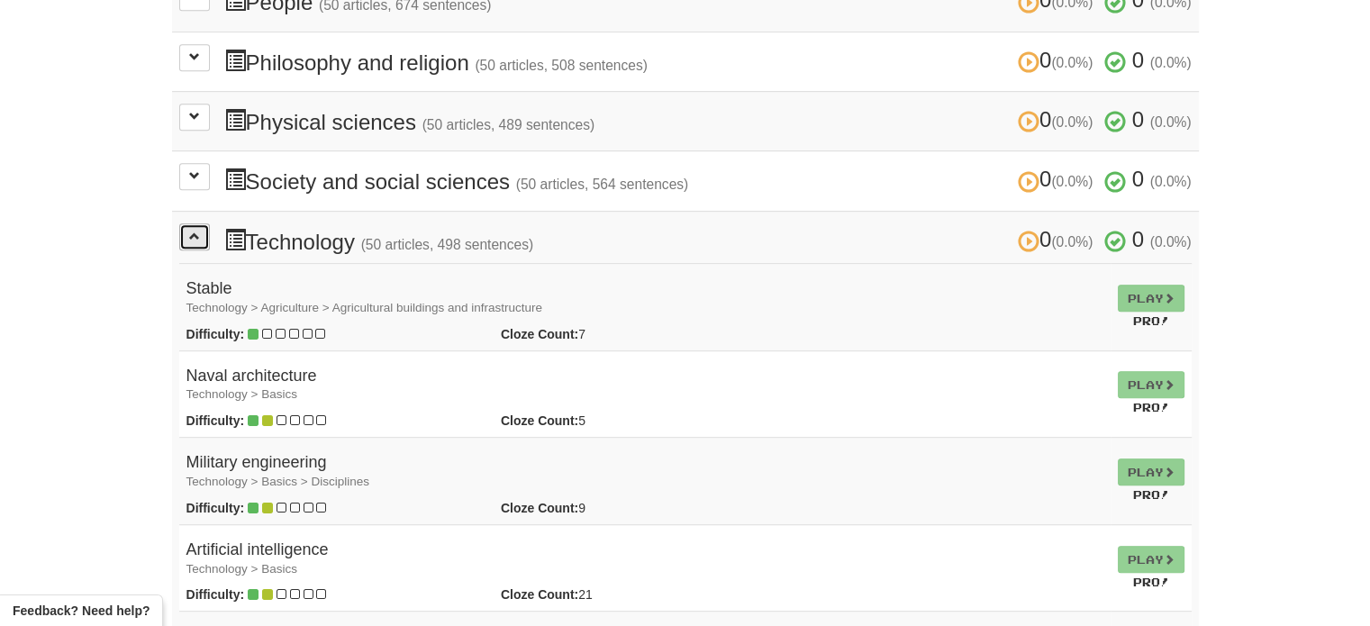
click at [200, 233] on button at bounding box center [194, 236] width 31 height 27
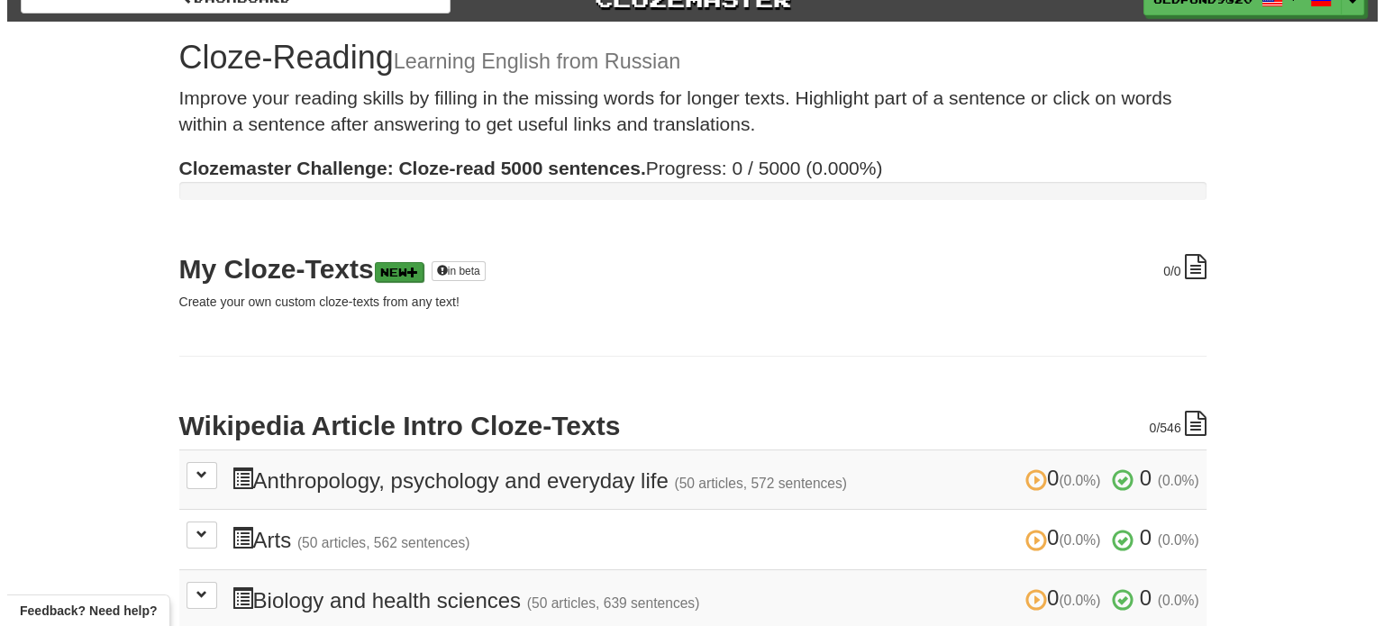
scroll to position [0, 0]
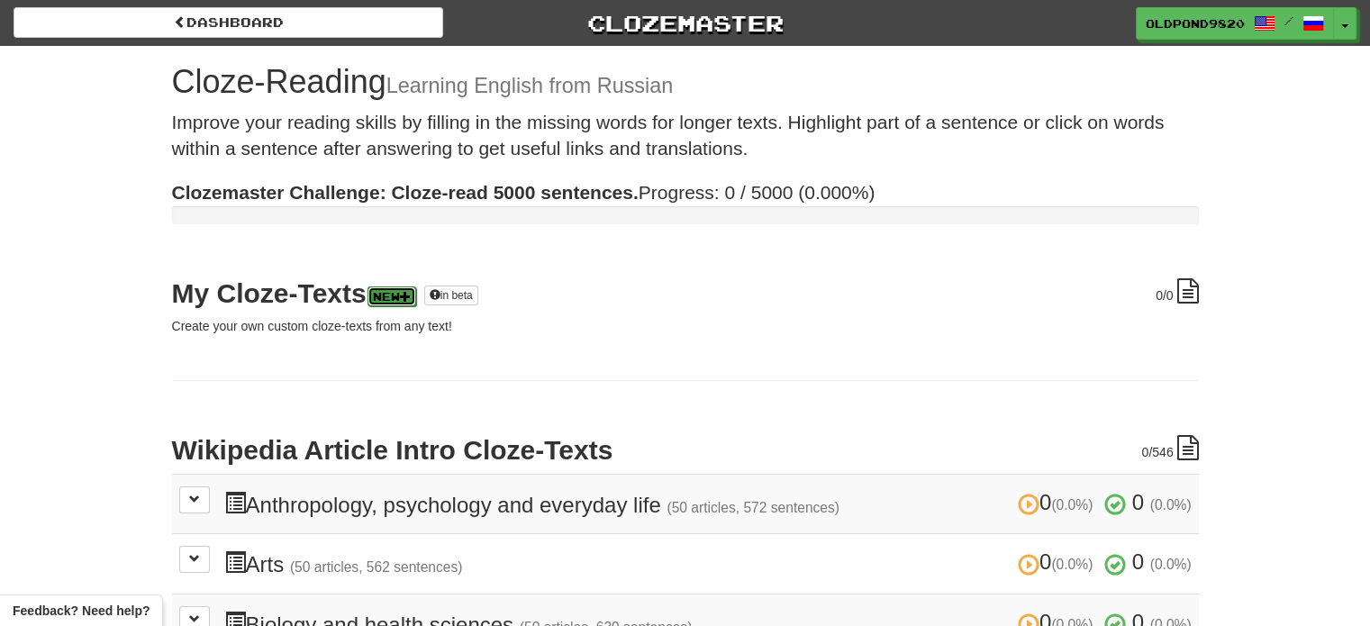
click at [402, 297] on link "New" at bounding box center [392, 297] width 49 height 20
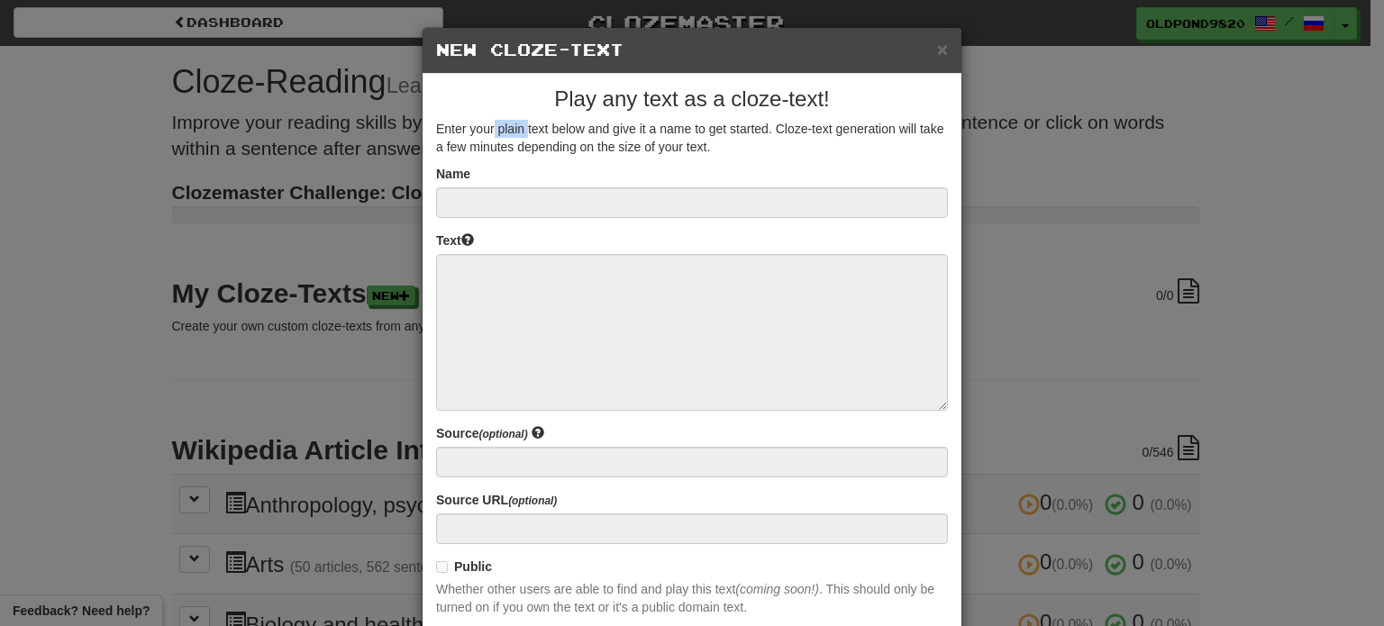
drag, startPoint x: 488, startPoint y: 132, endPoint x: 609, endPoint y: 139, distance: 120.9
click at [594, 139] on p "Enter your plain text below and give it a name to get started. Cloze-text gener…" at bounding box center [692, 138] width 512 height 36
click at [669, 140] on p "Enter your plain text below and give it a name to get started. Cloze-text gener…" at bounding box center [692, 138] width 512 height 36
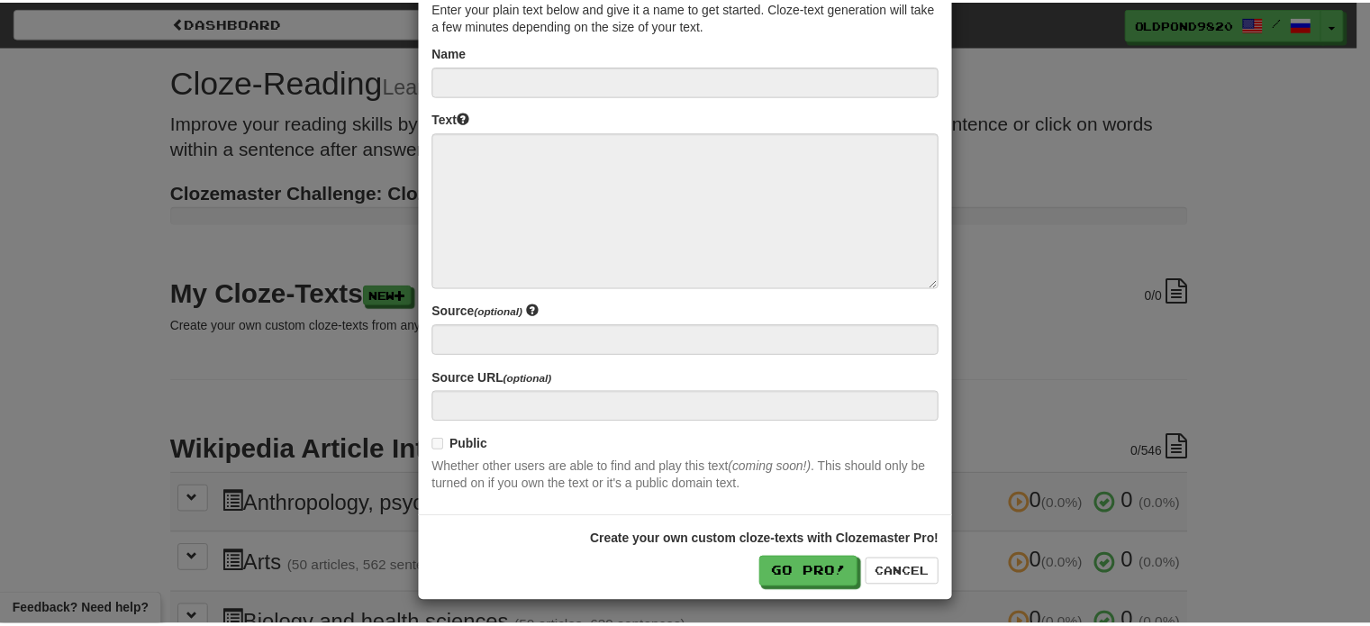
scroll to position [124, 0]
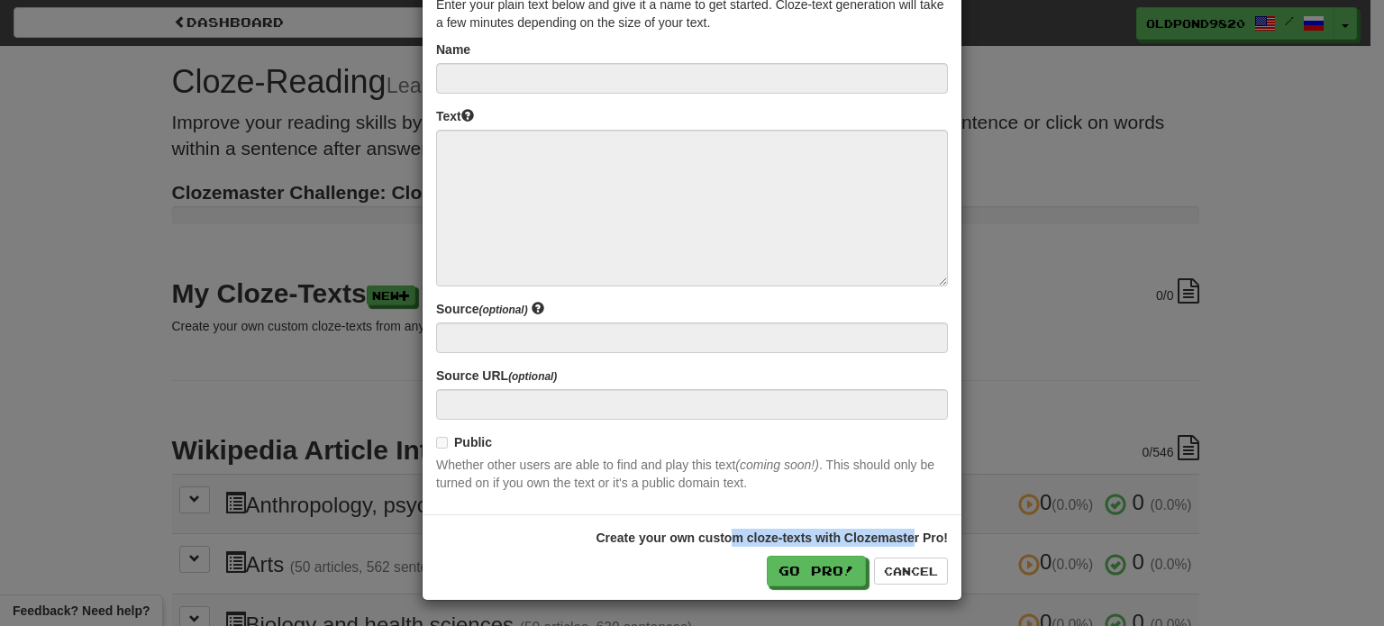
drag, startPoint x: 727, startPoint y: 533, endPoint x: 908, endPoint y: 532, distance: 181.1
click at [908, 532] on strong "Create your own custom cloze-texts with Clozemaster Pro!" at bounding box center [772, 538] width 352 height 14
click at [908, 567] on button "Cancel" at bounding box center [911, 571] width 74 height 27
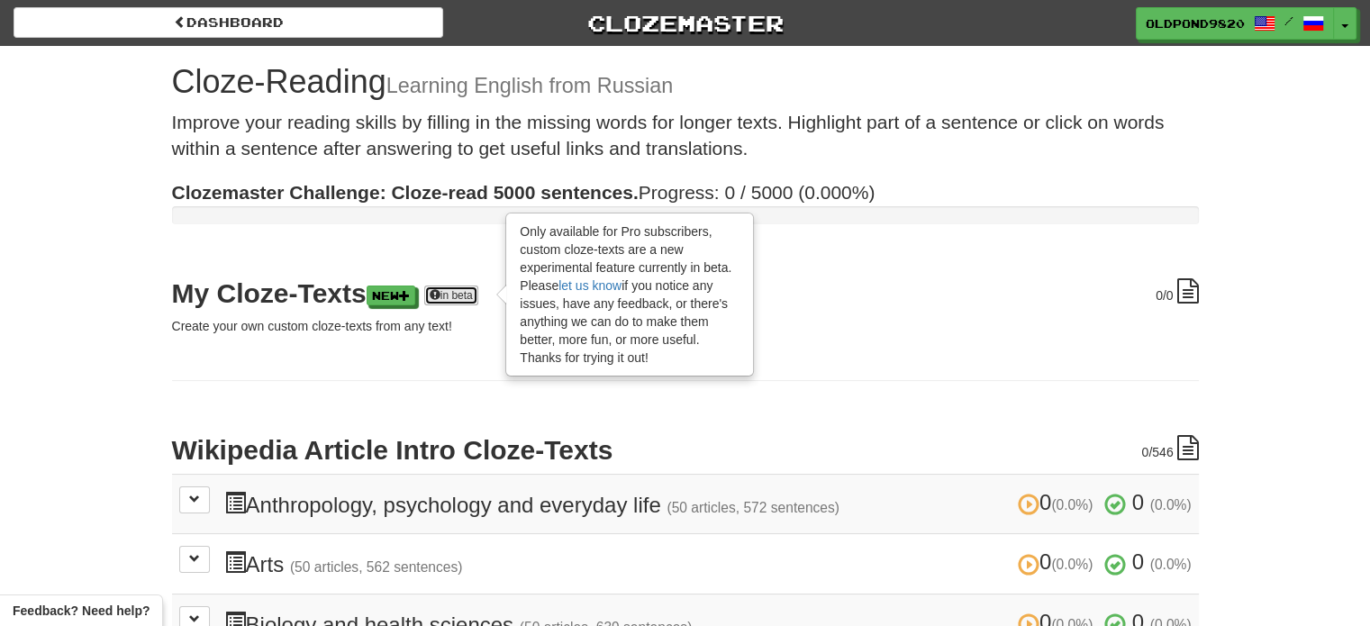
click at [441, 296] on span at bounding box center [435, 294] width 11 height 11
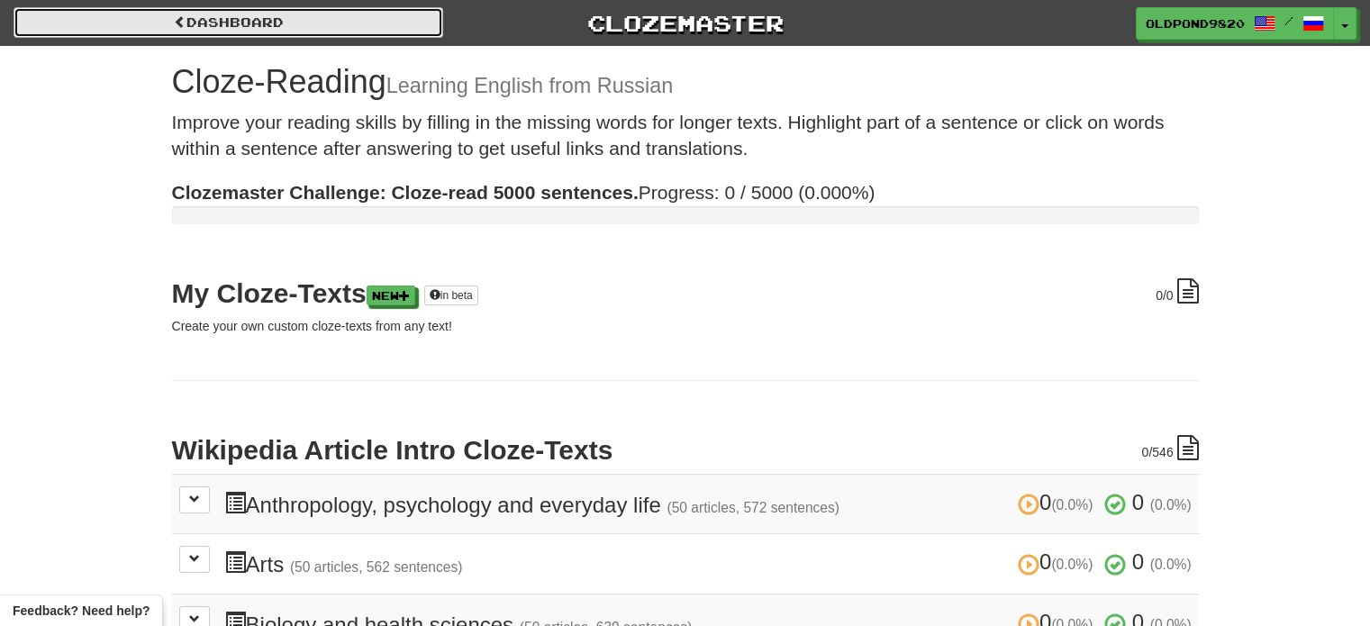
click at [321, 18] on link "Dashboard" at bounding box center [229, 22] width 430 height 31
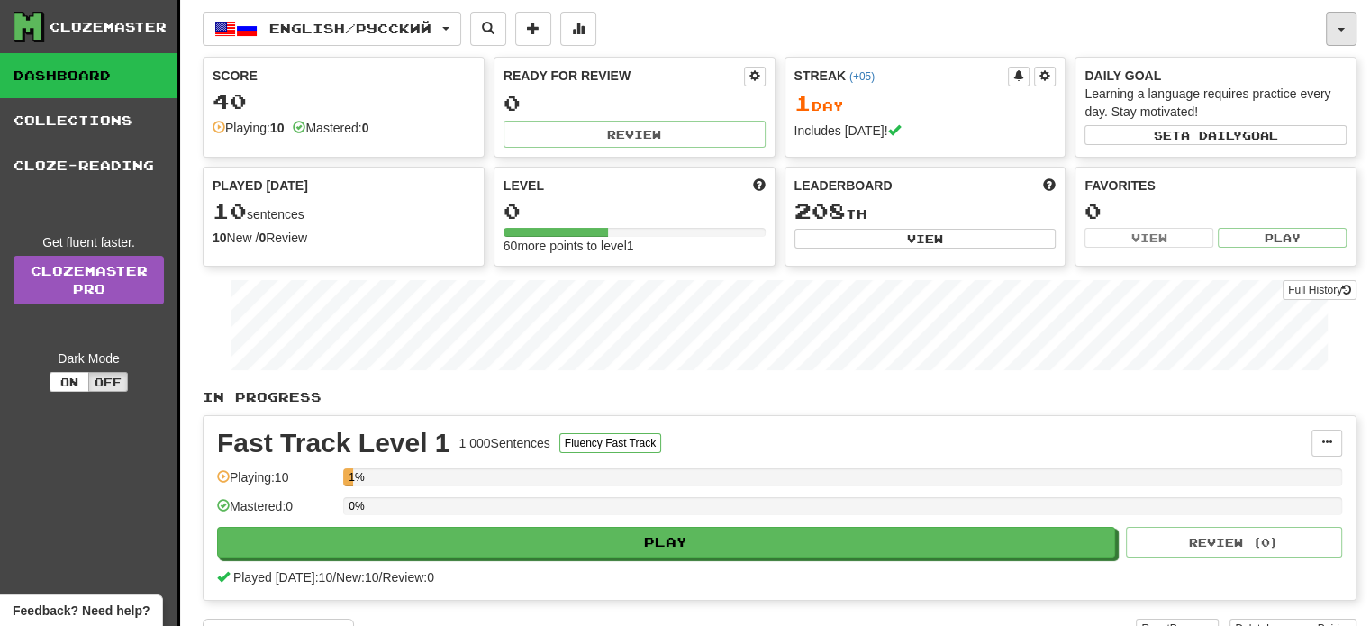
click at [1339, 35] on button "button" at bounding box center [1341, 29] width 31 height 34
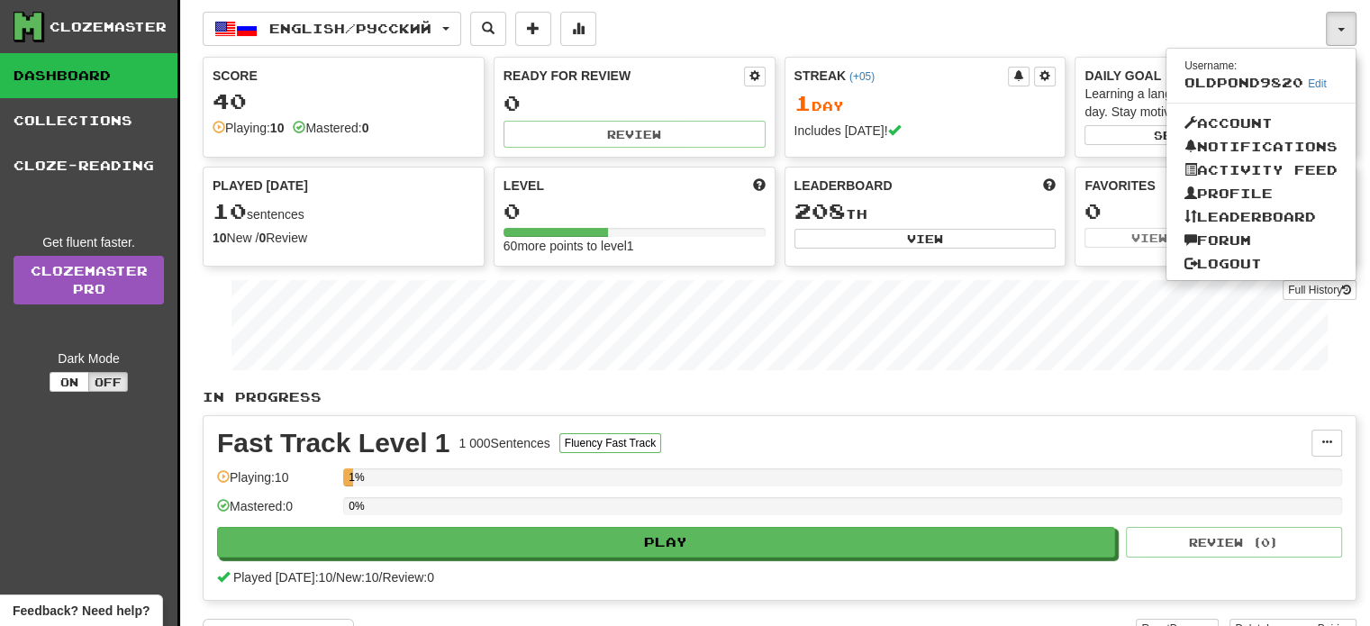
click at [1323, 36] on div "English / Русский English / Русский Streak: 1 Review: 0 Points [DATE]: 40 Langu…" at bounding box center [764, 29] width 1123 height 34
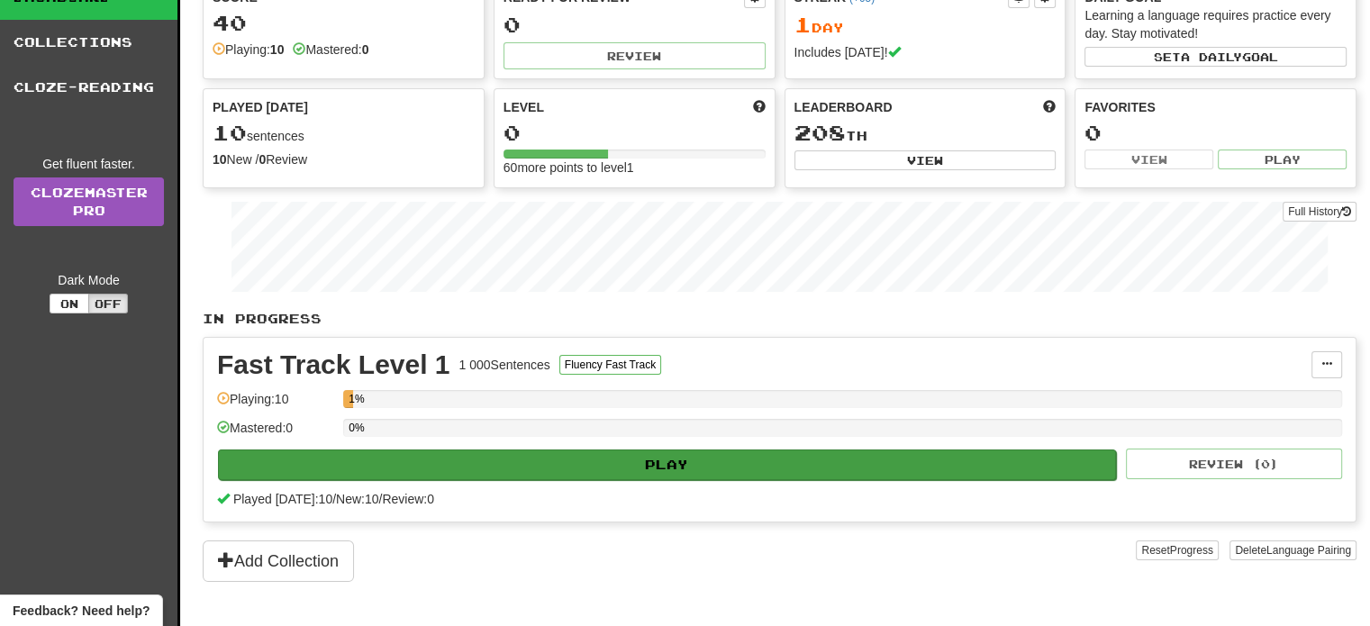
scroll to position [270, 0]
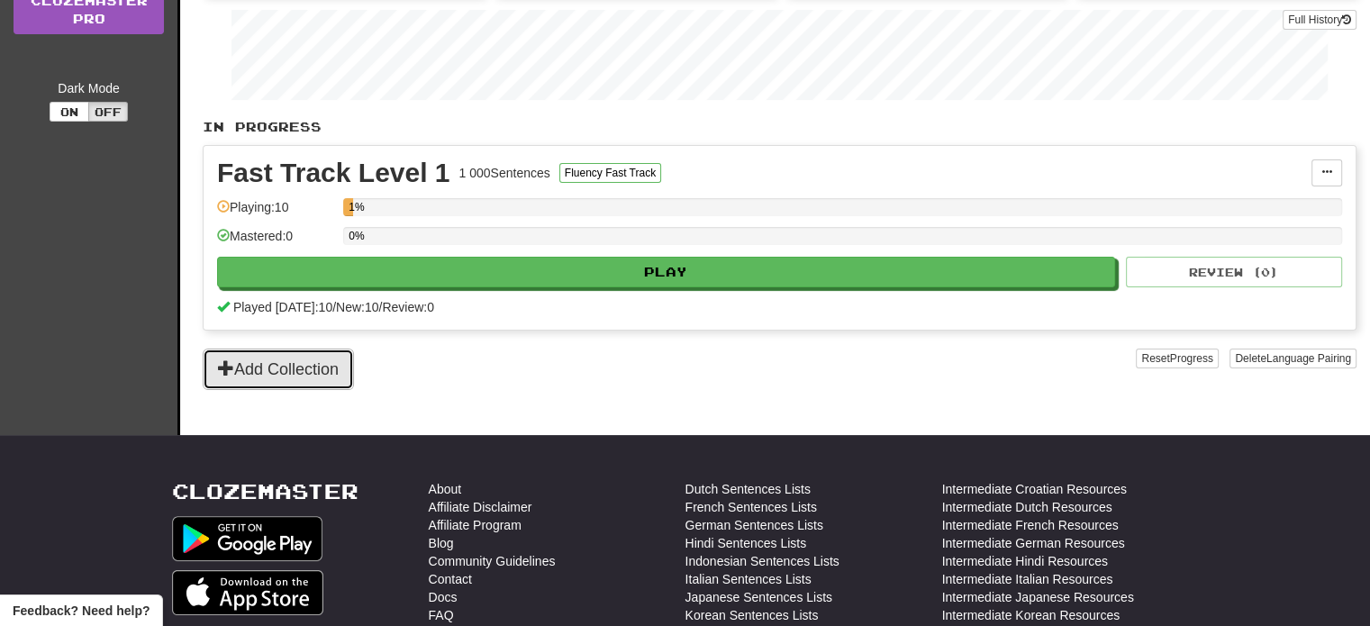
click at [288, 359] on button "Add Collection" at bounding box center [278, 369] width 151 height 41
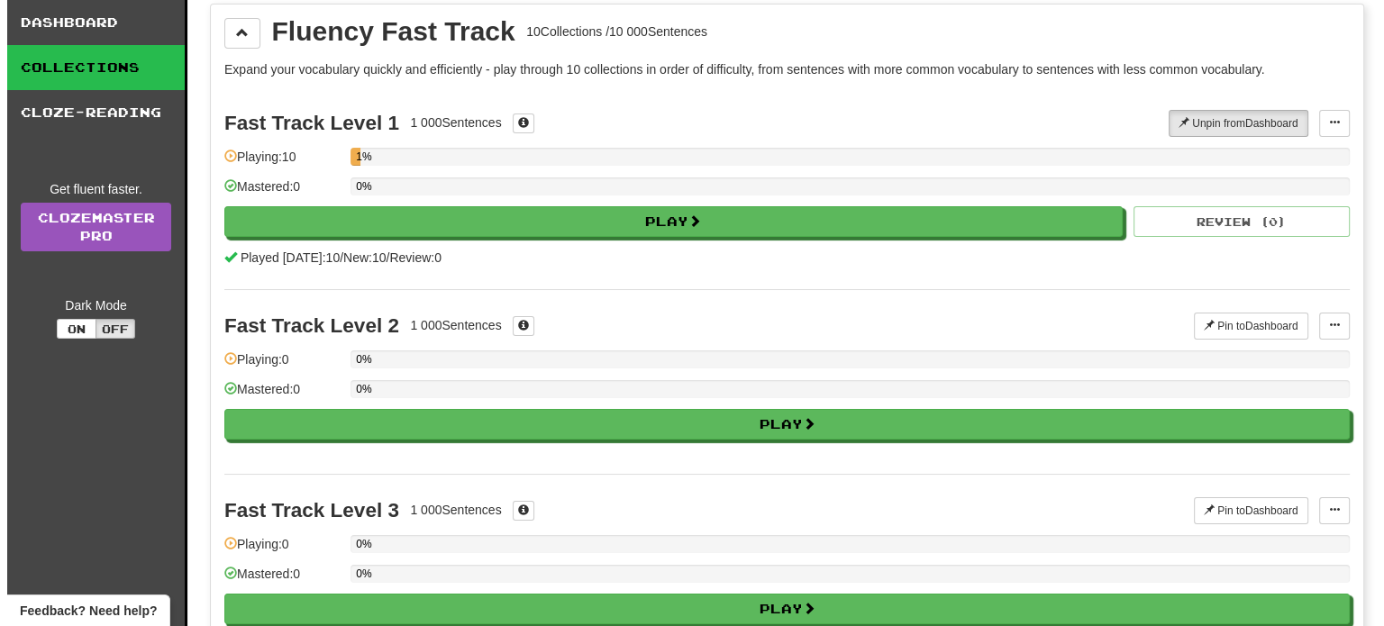
scroll to position [0, 0]
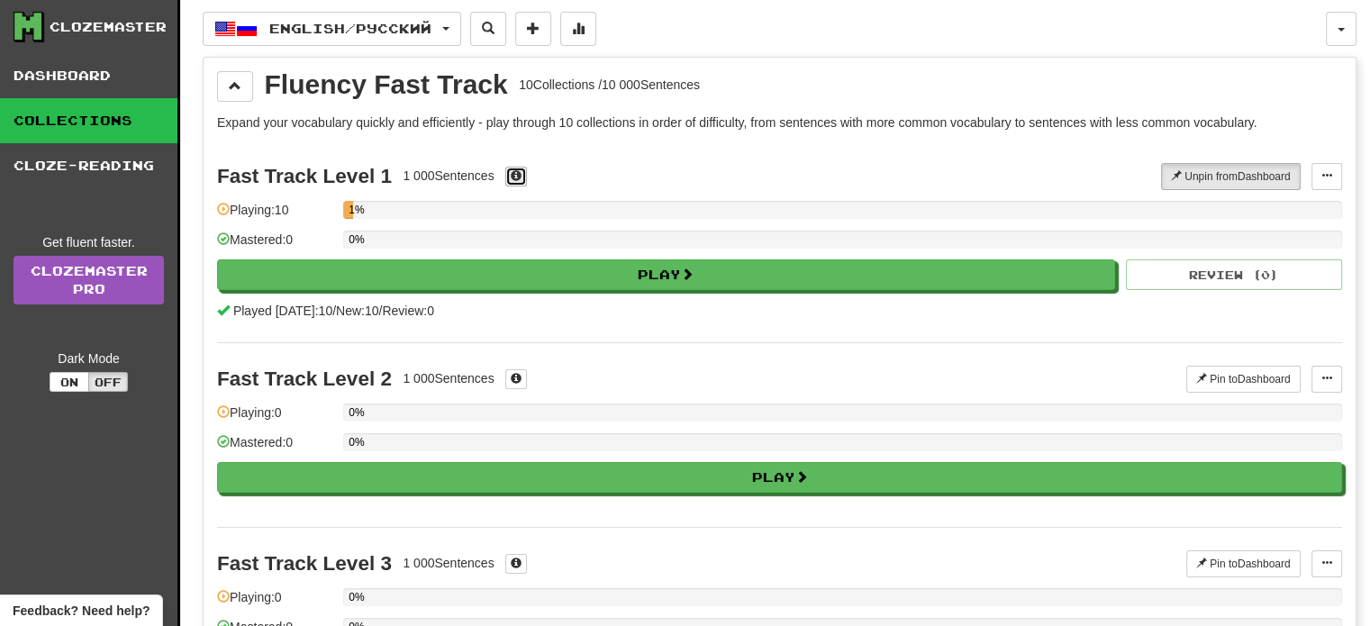
click at [517, 176] on span at bounding box center [516, 175] width 11 height 11
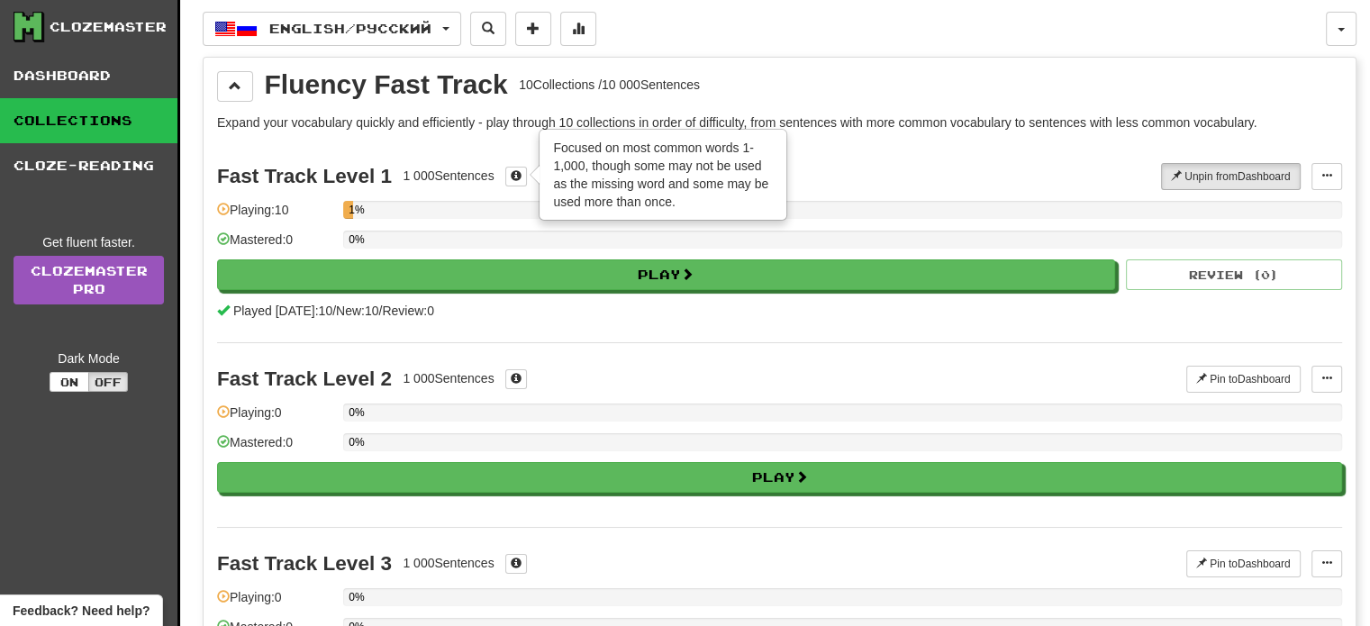
click at [808, 151] on div "Fast Track Level 1 1 000 Sentences × Focused on most common words 1-1,000, thou…" at bounding box center [779, 242] width 1125 height 202
click at [807, 152] on div "Fast Track Level 1 1 000 Sentences × Focused on most common words 1-1,000, thou…" at bounding box center [779, 242] width 1125 height 202
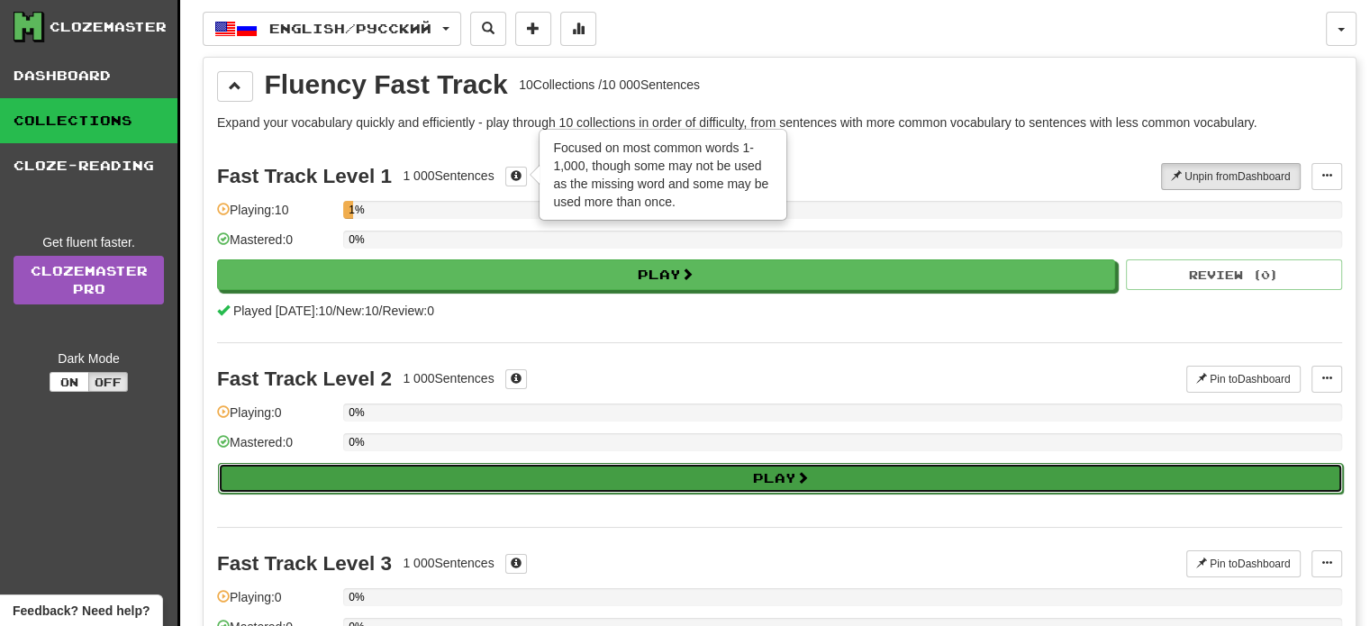
click at [861, 480] on button "Play" at bounding box center [780, 478] width 1125 height 31
select select "**"
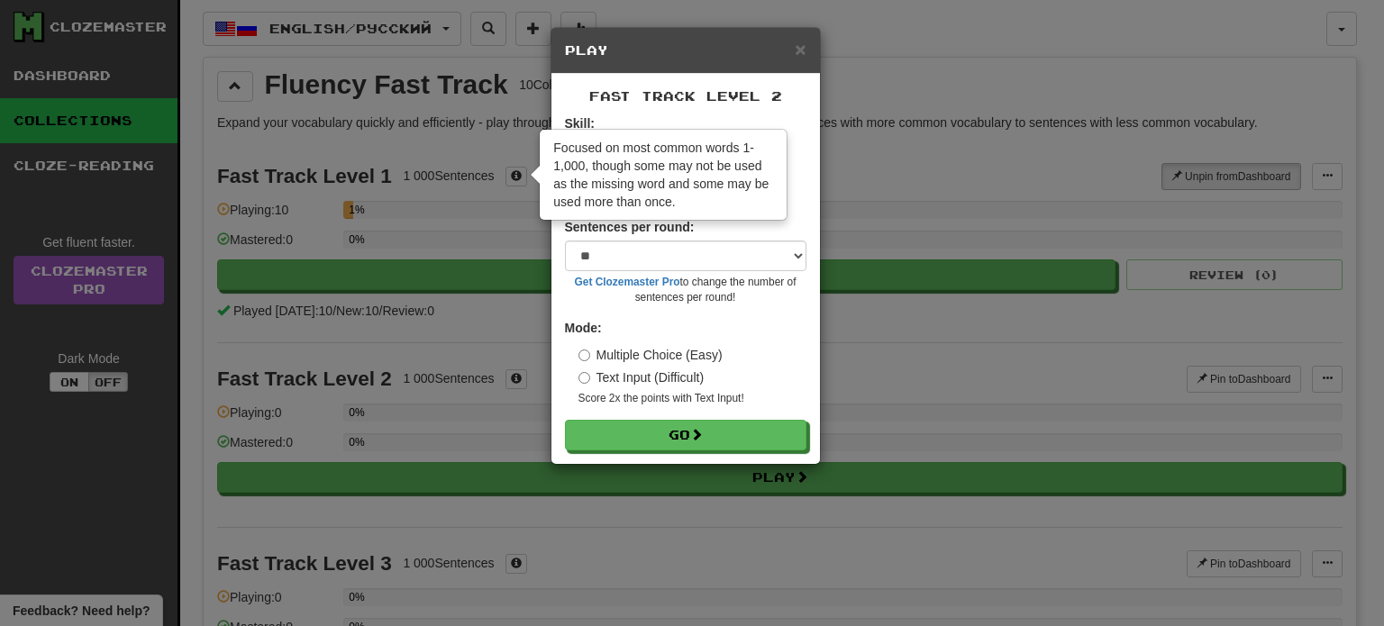
click at [526, 175] on div "× Play Fast Track Level 2 Skill: Vocabulary Listening Speaking Sentences per ro…" at bounding box center [692, 313] width 1384 height 626
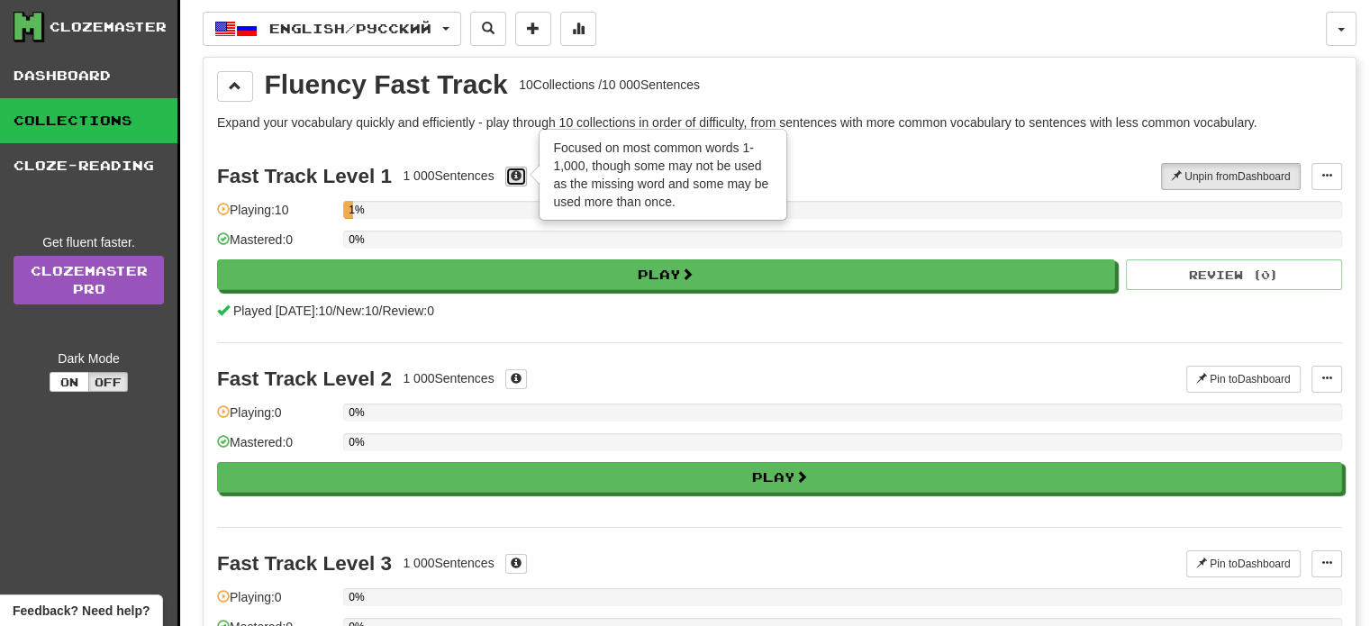
click at [517, 175] on span at bounding box center [516, 175] width 11 height 11
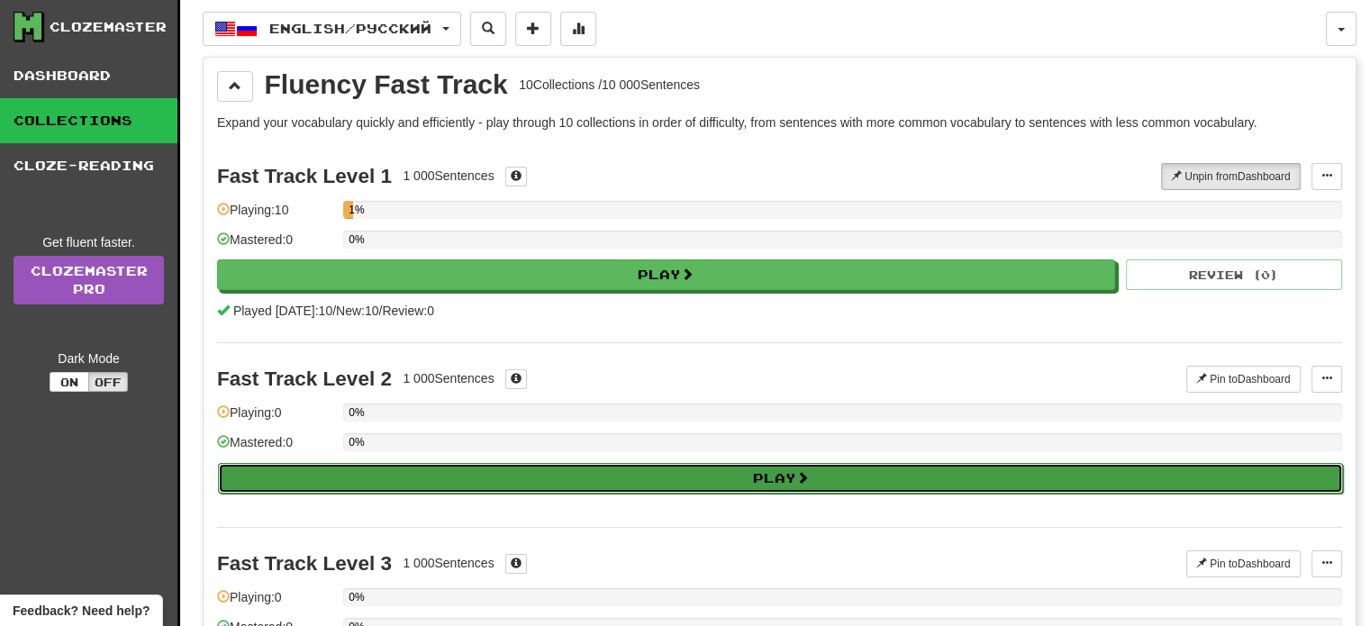
click at [564, 463] on button "Play" at bounding box center [780, 478] width 1125 height 31
select select "**"
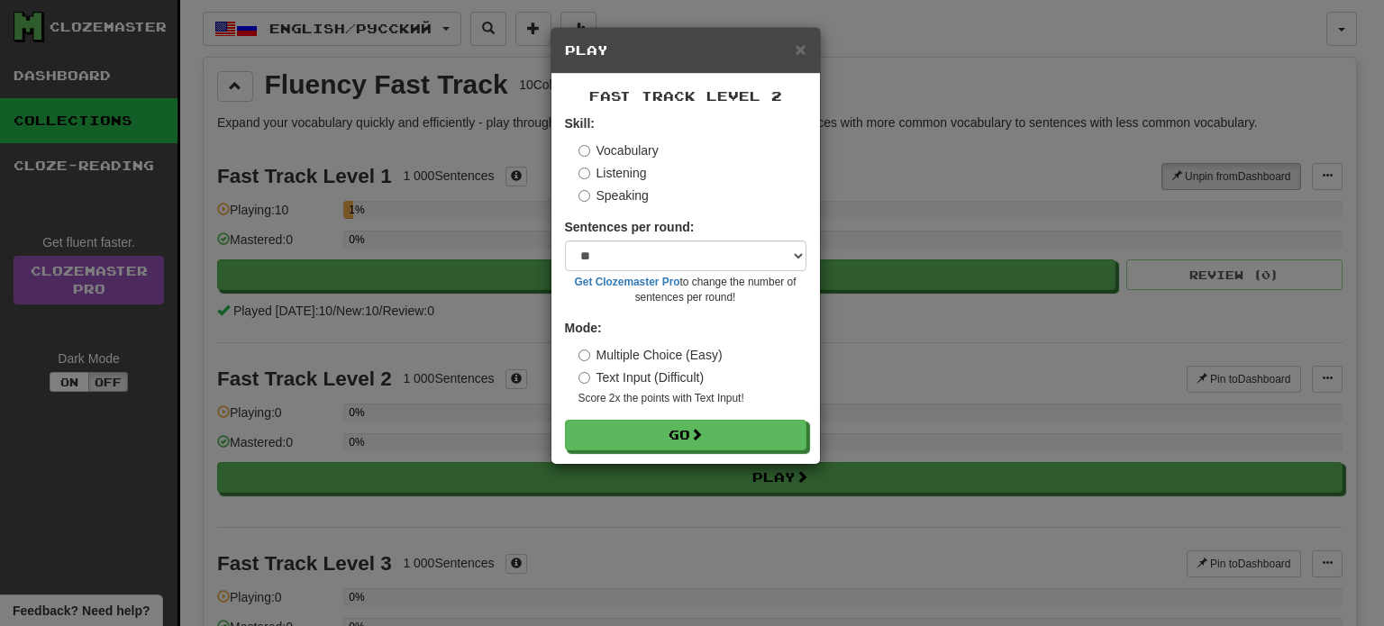
click at [632, 173] on label "Listening" at bounding box center [612, 173] width 68 height 18
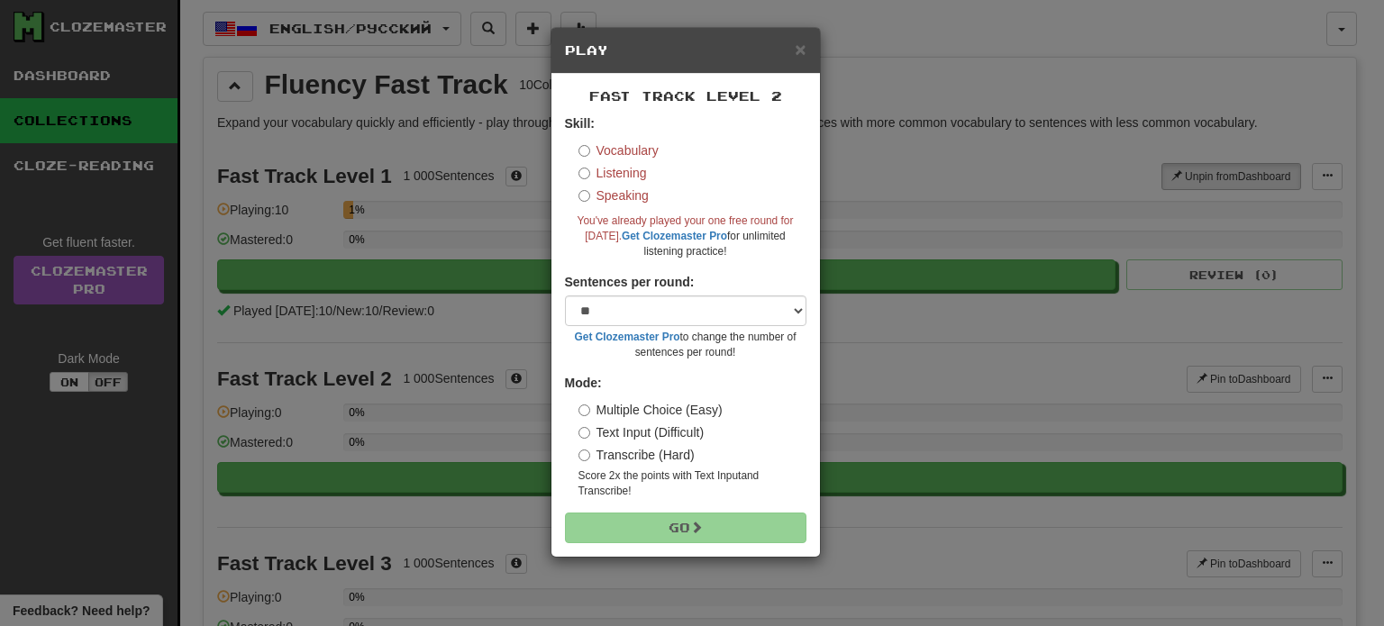
click at [631, 195] on label "Speaking" at bounding box center [613, 195] width 70 height 18
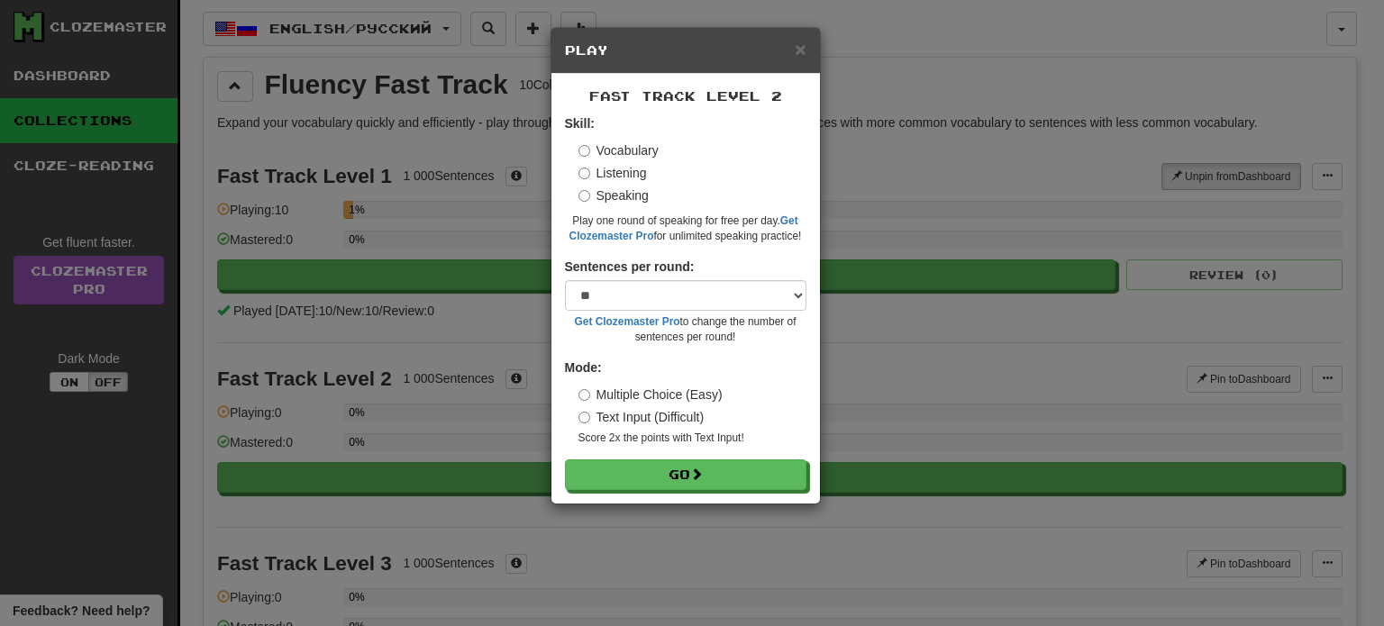
click at [631, 178] on label "Listening" at bounding box center [612, 173] width 68 height 18
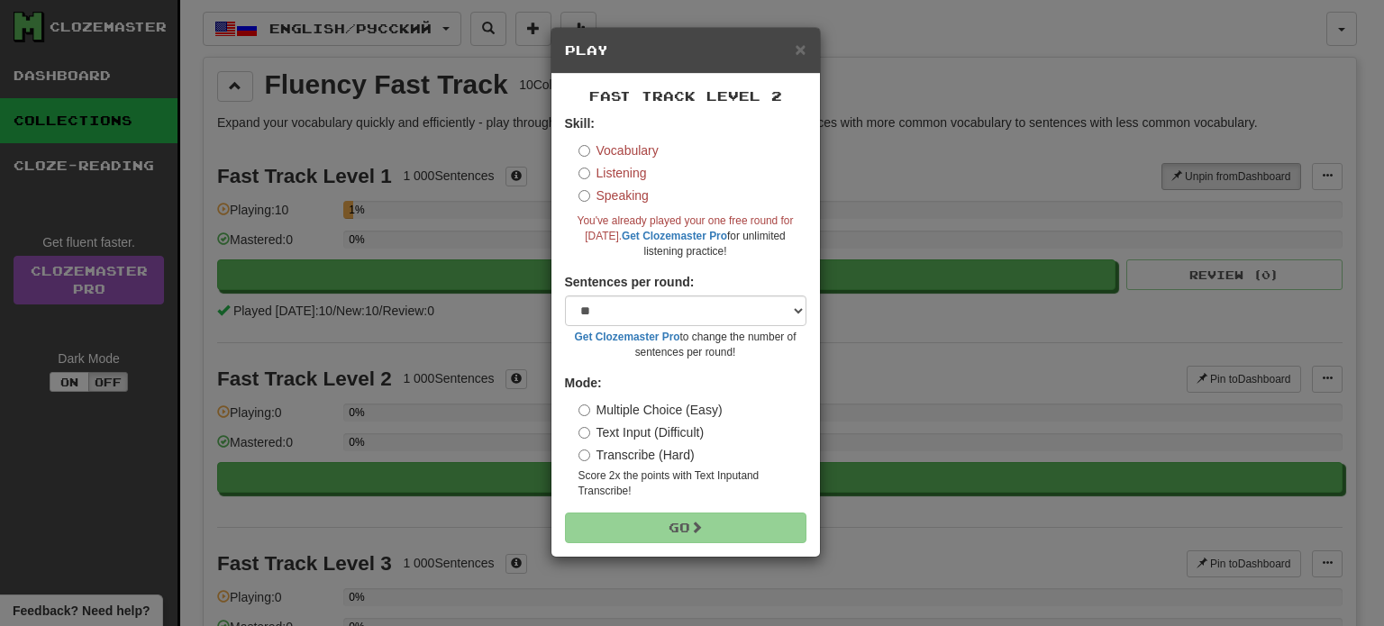
click at [618, 152] on label "Vocabulary" at bounding box center [618, 150] width 80 height 18
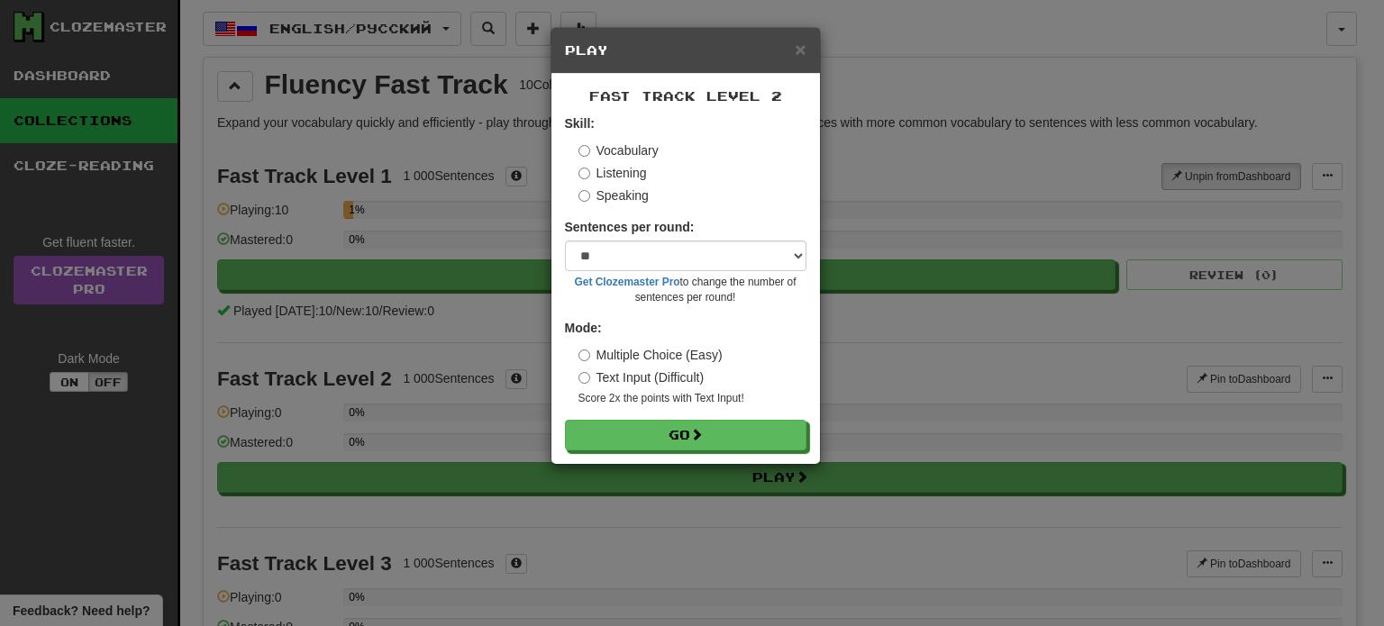
click at [600, 194] on label "Speaking" at bounding box center [613, 195] width 70 height 18
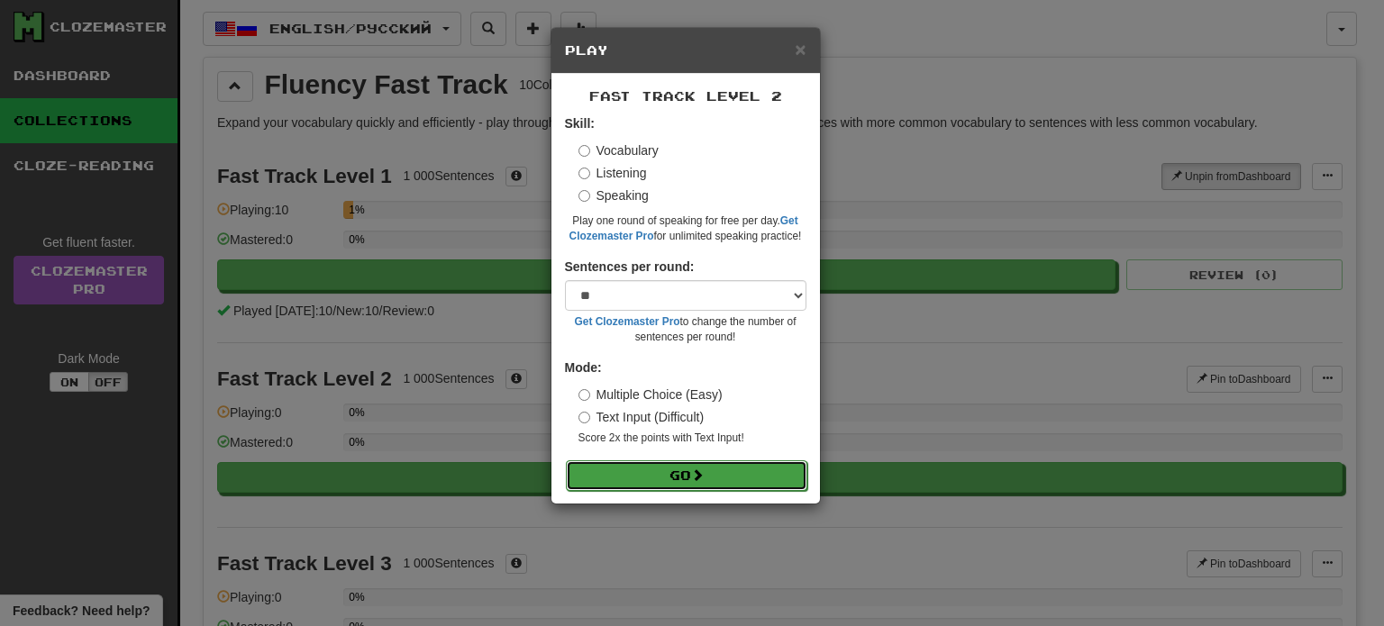
click at [652, 476] on button "Go" at bounding box center [686, 475] width 241 height 31
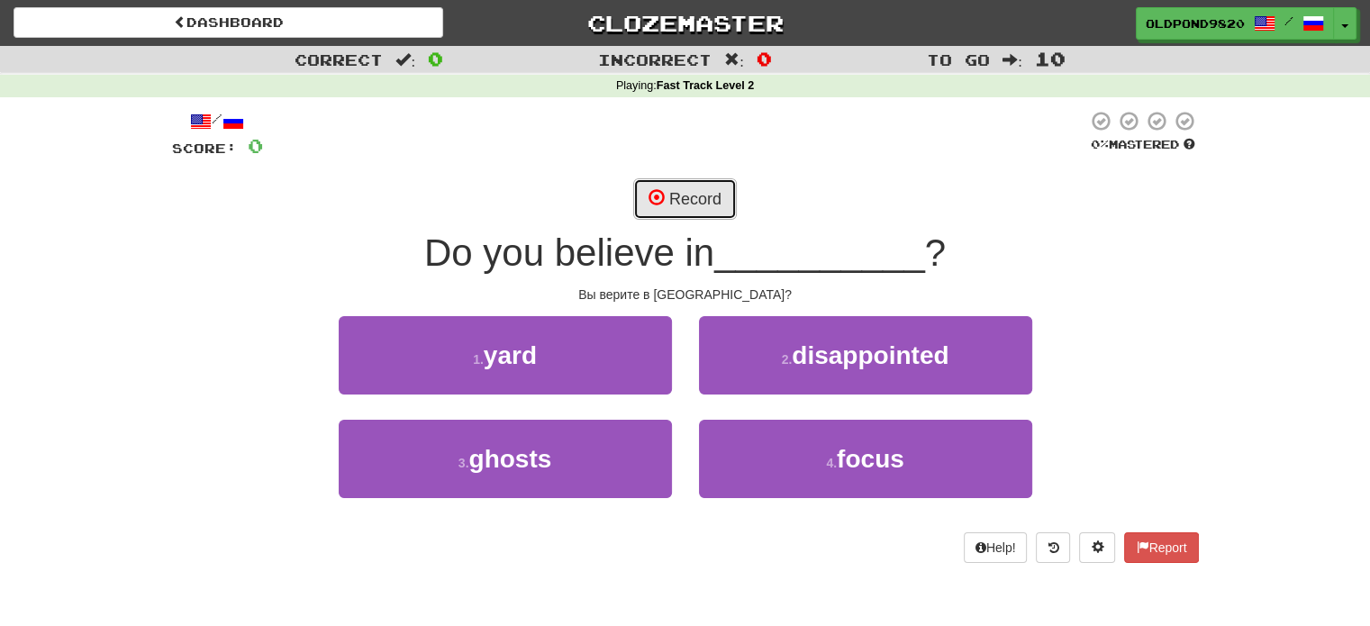
click at [700, 191] on button "Record" at bounding box center [685, 198] width 104 height 41
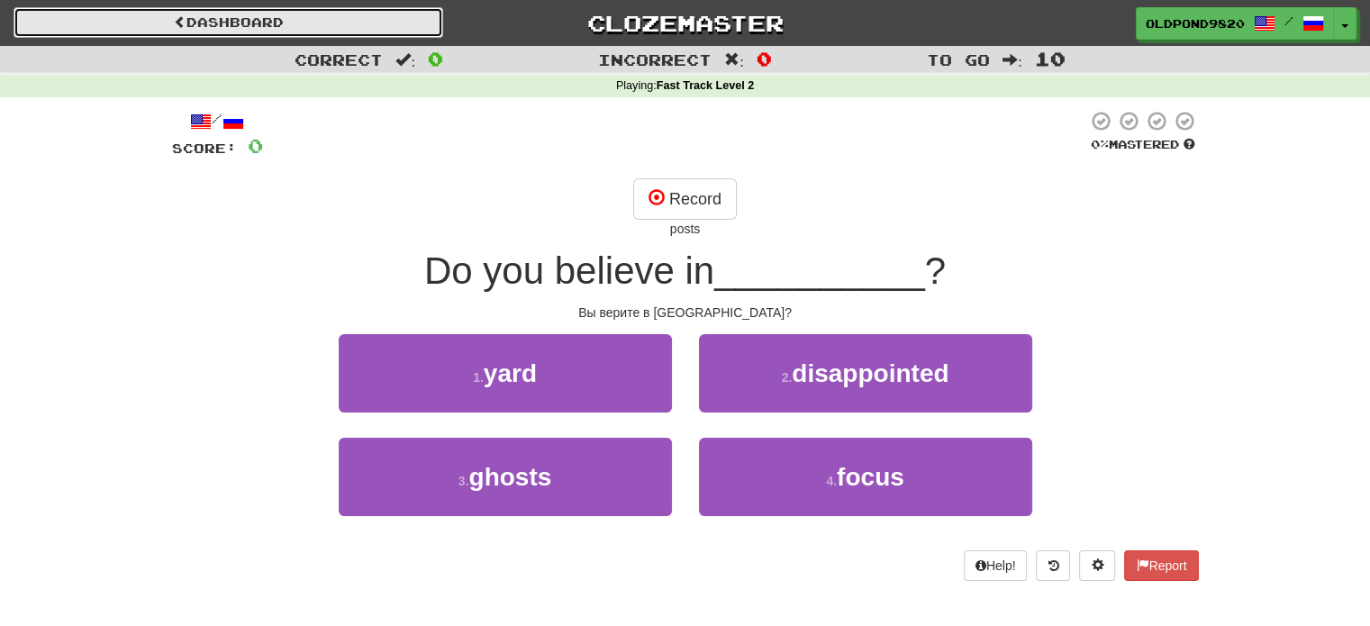
click at [273, 15] on link "Dashboard" at bounding box center [229, 22] width 430 height 31
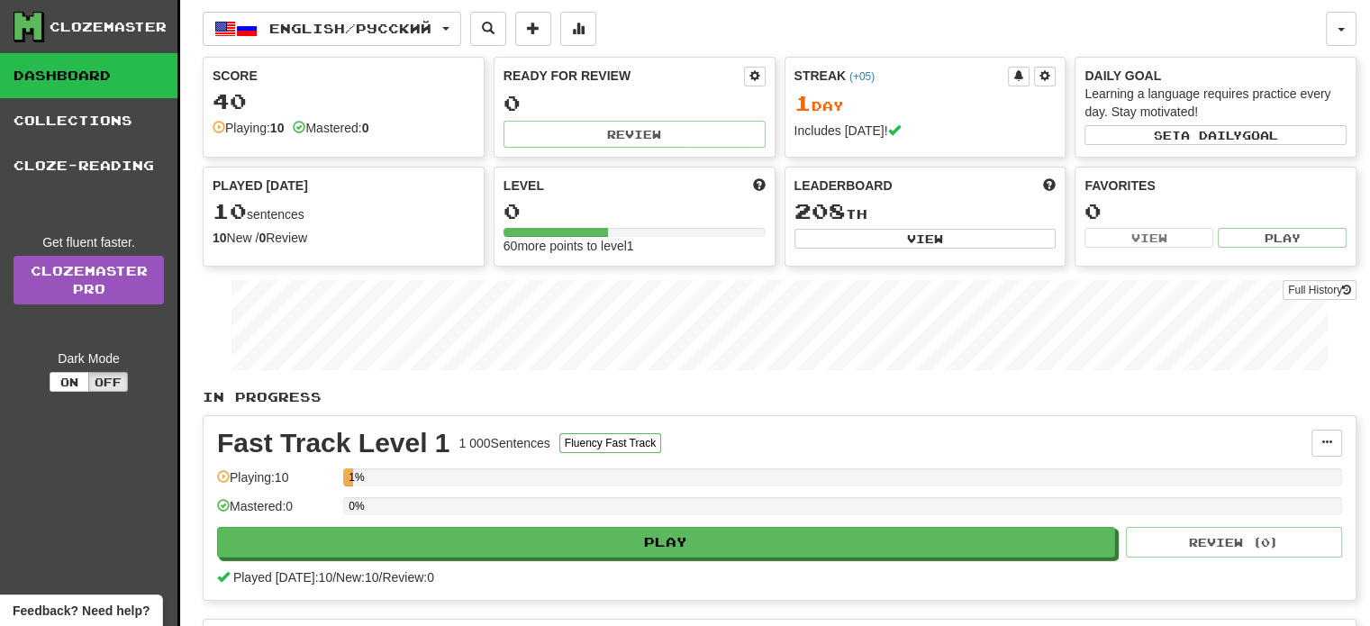
scroll to position [360, 0]
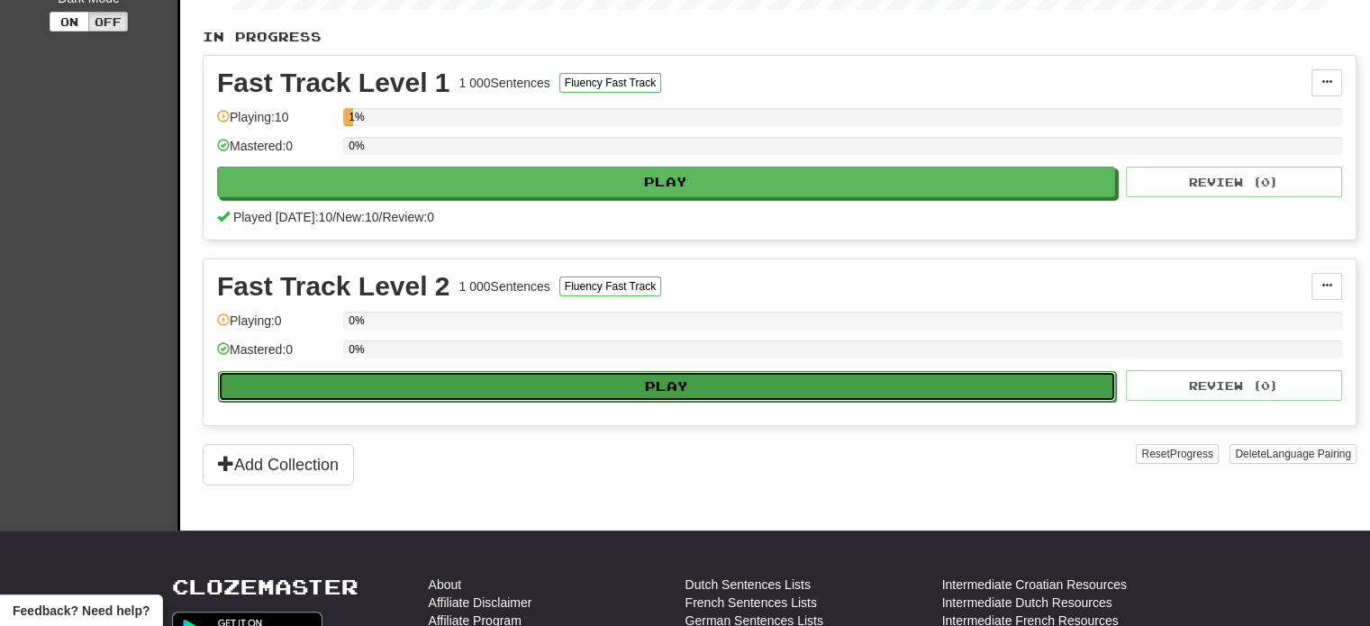
click at [559, 384] on button "Play" at bounding box center [667, 386] width 898 height 31
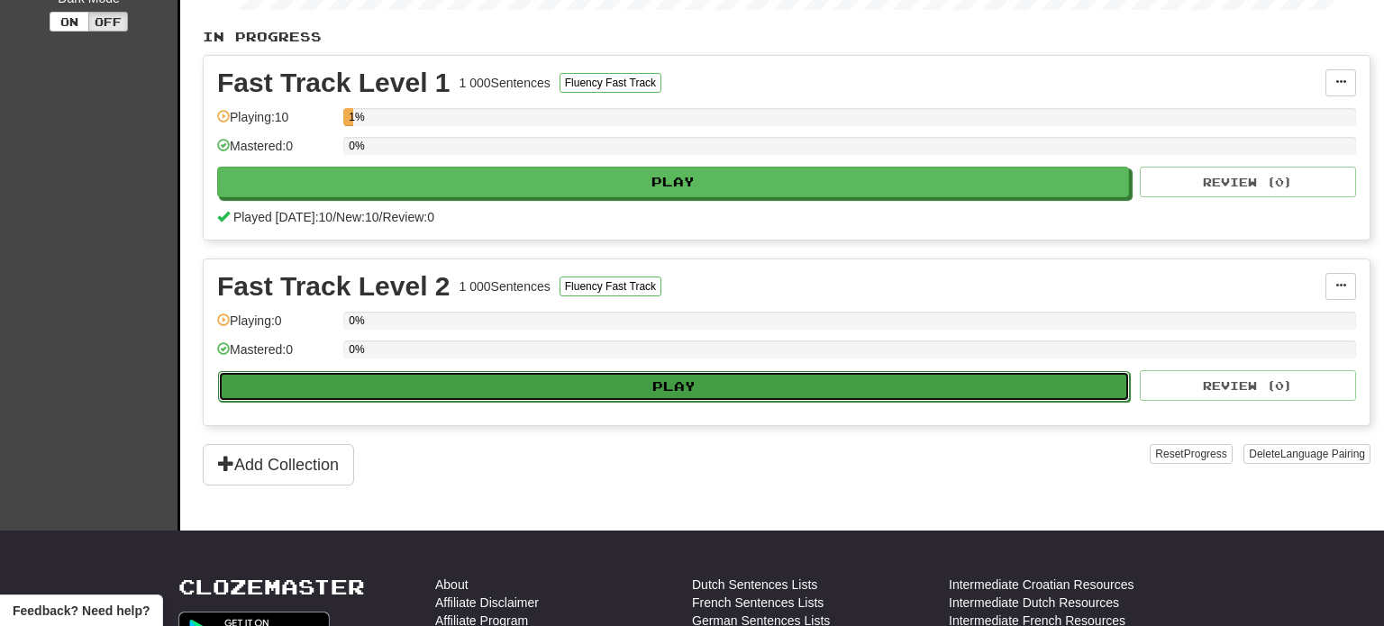
select select "**"
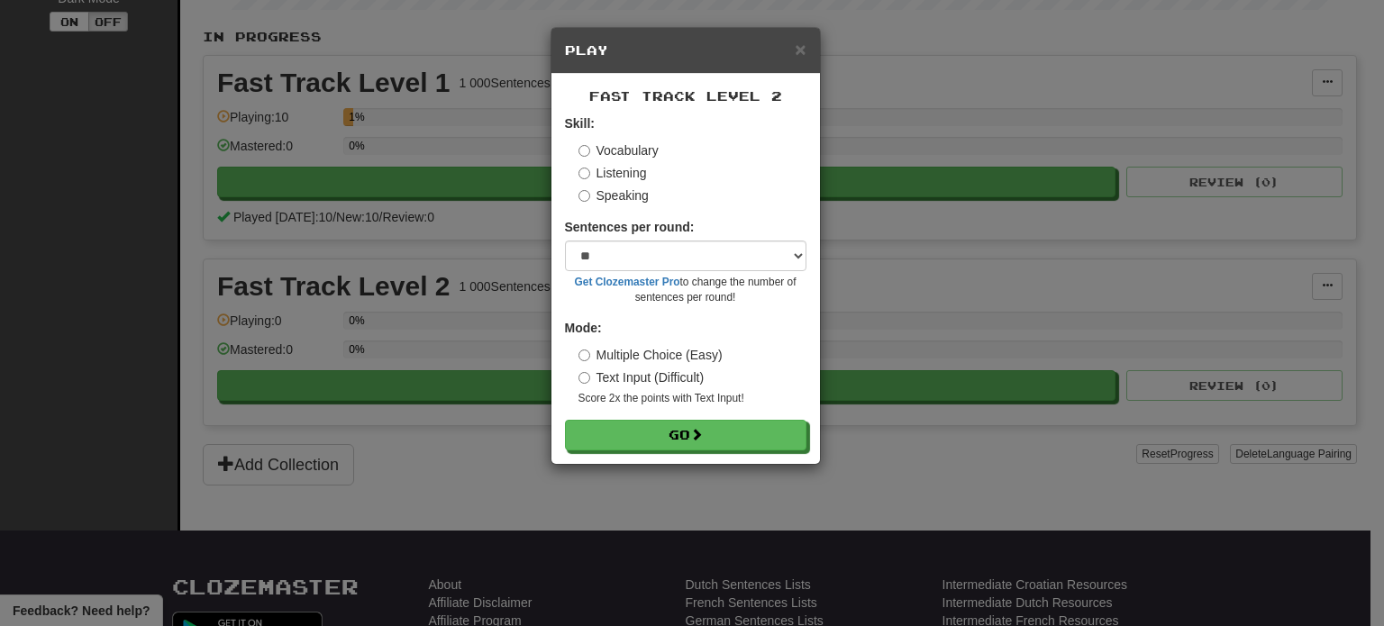
click at [973, 107] on div "× Play Fast Track Level 2 Skill: Vocabulary Listening Speaking Sentences per ro…" at bounding box center [692, 313] width 1384 height 626
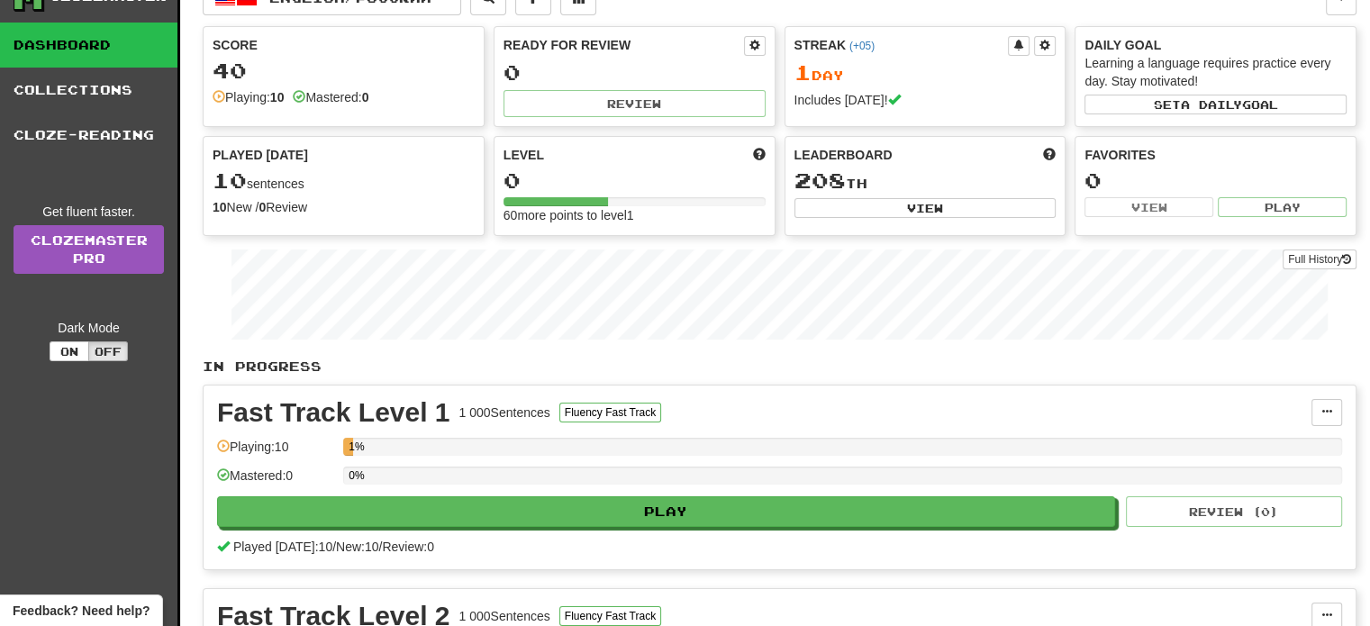
scroll to position [0, 0]
